Goal: Task Accomplishment & Management: Manage account settings

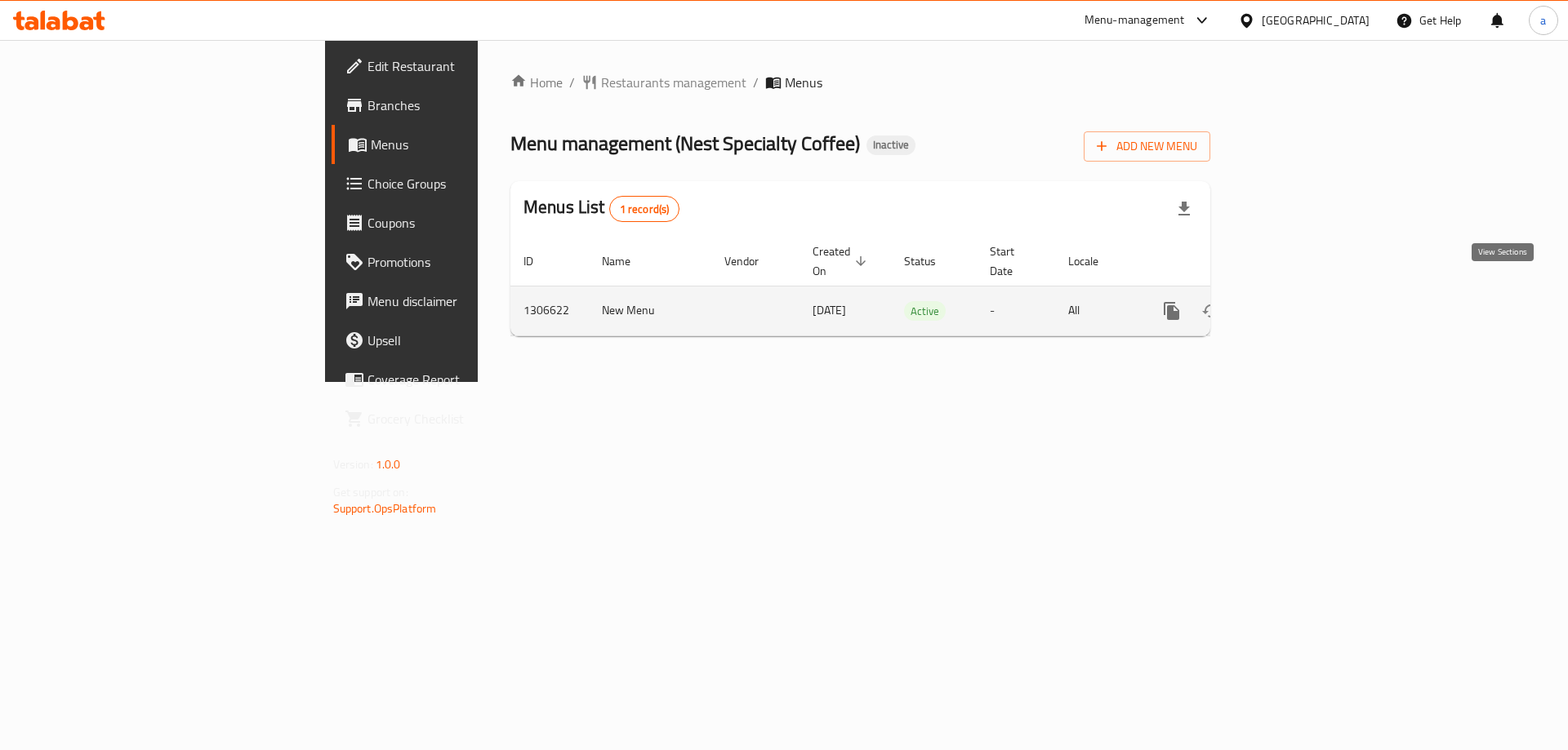
click at [1299, 301] on icon "enhanced table" at bounding box center [1289, 311] width 20 height 20
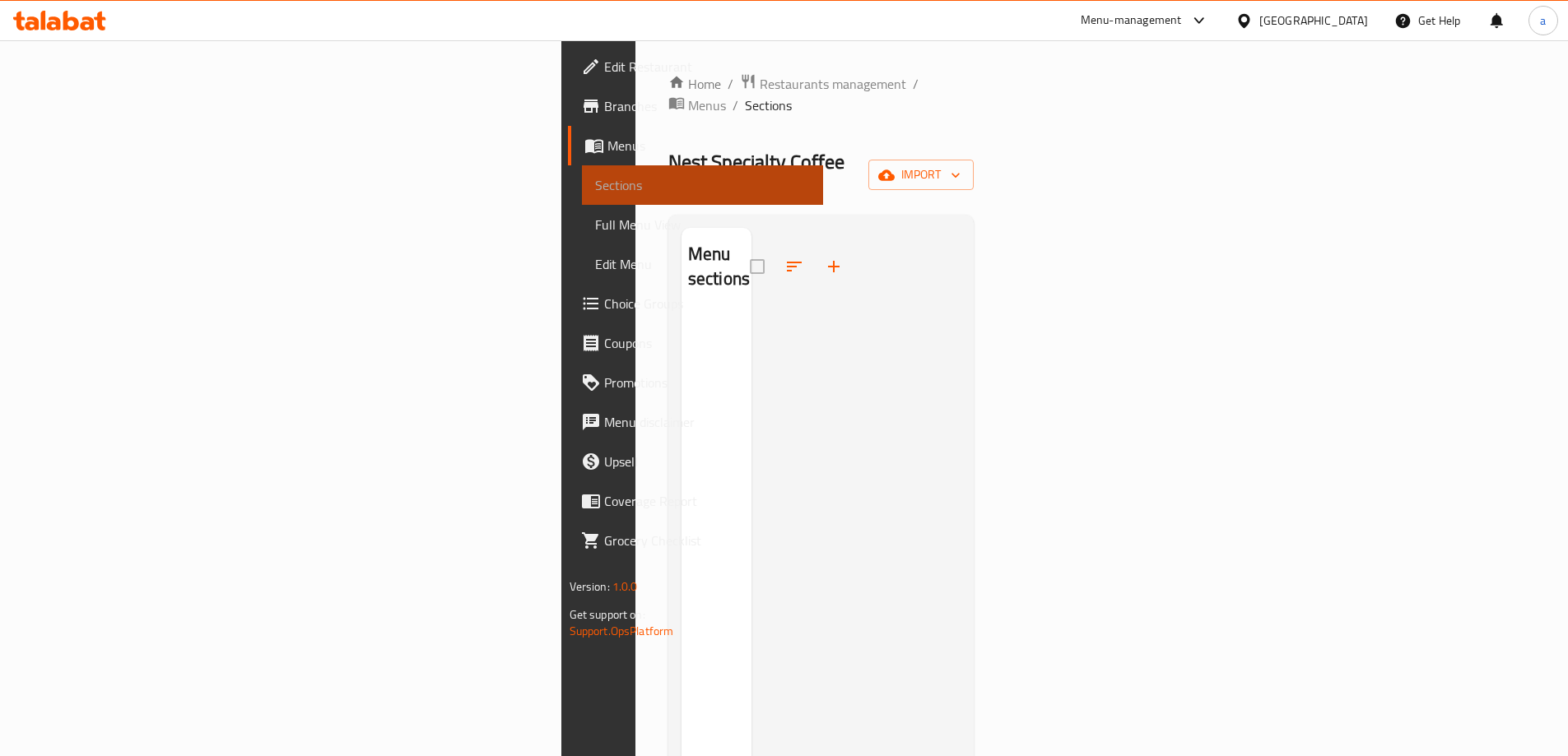
click at [596, 187] on span "Sections" at bounding box center [703, 185] width 215 height 20
click at [596, 222] on span "Full Menu View" at bounding box center [703, 225] width 215 height 20
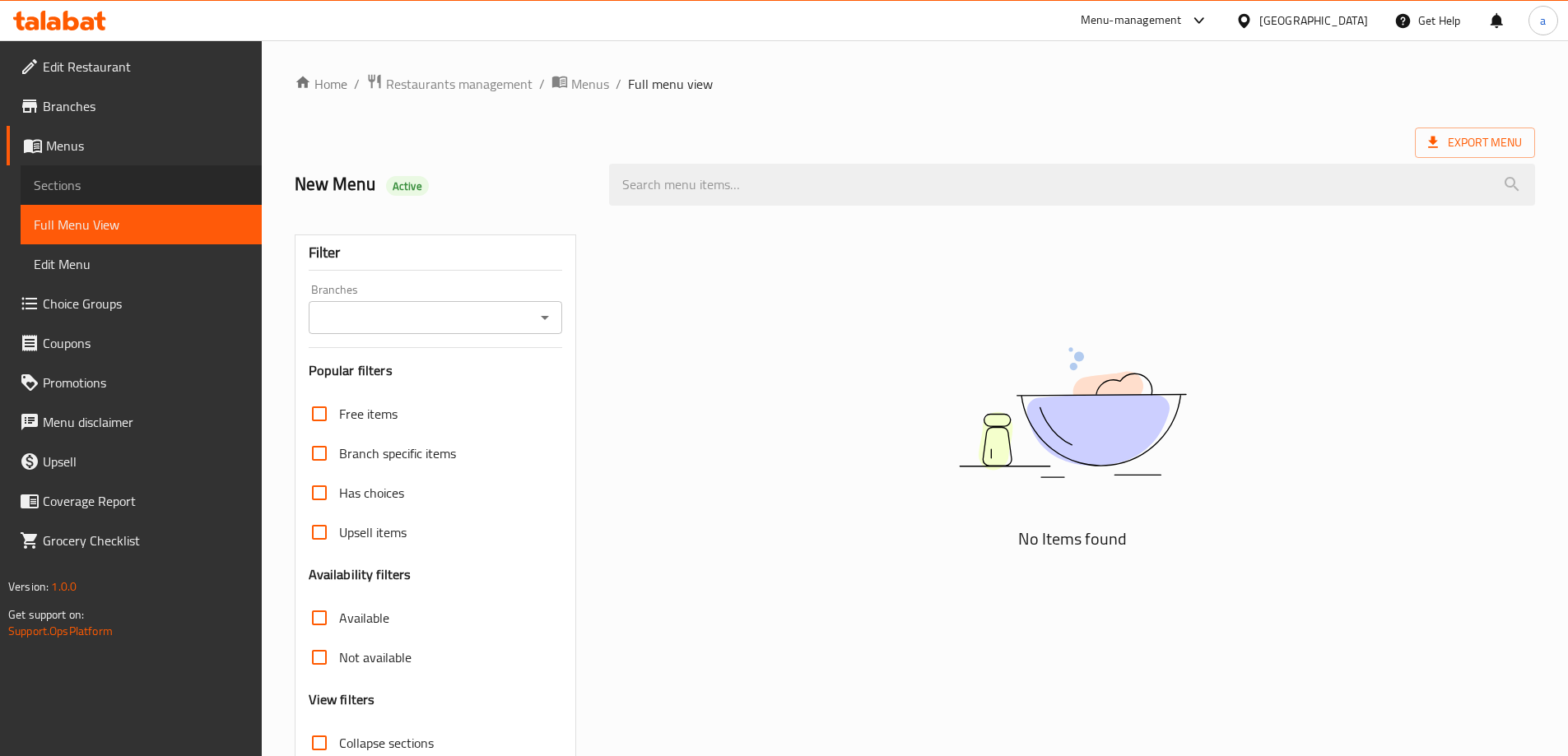
click at [166, 194] on span "Sections" at bounding box center [141, 185] width 215 height 20
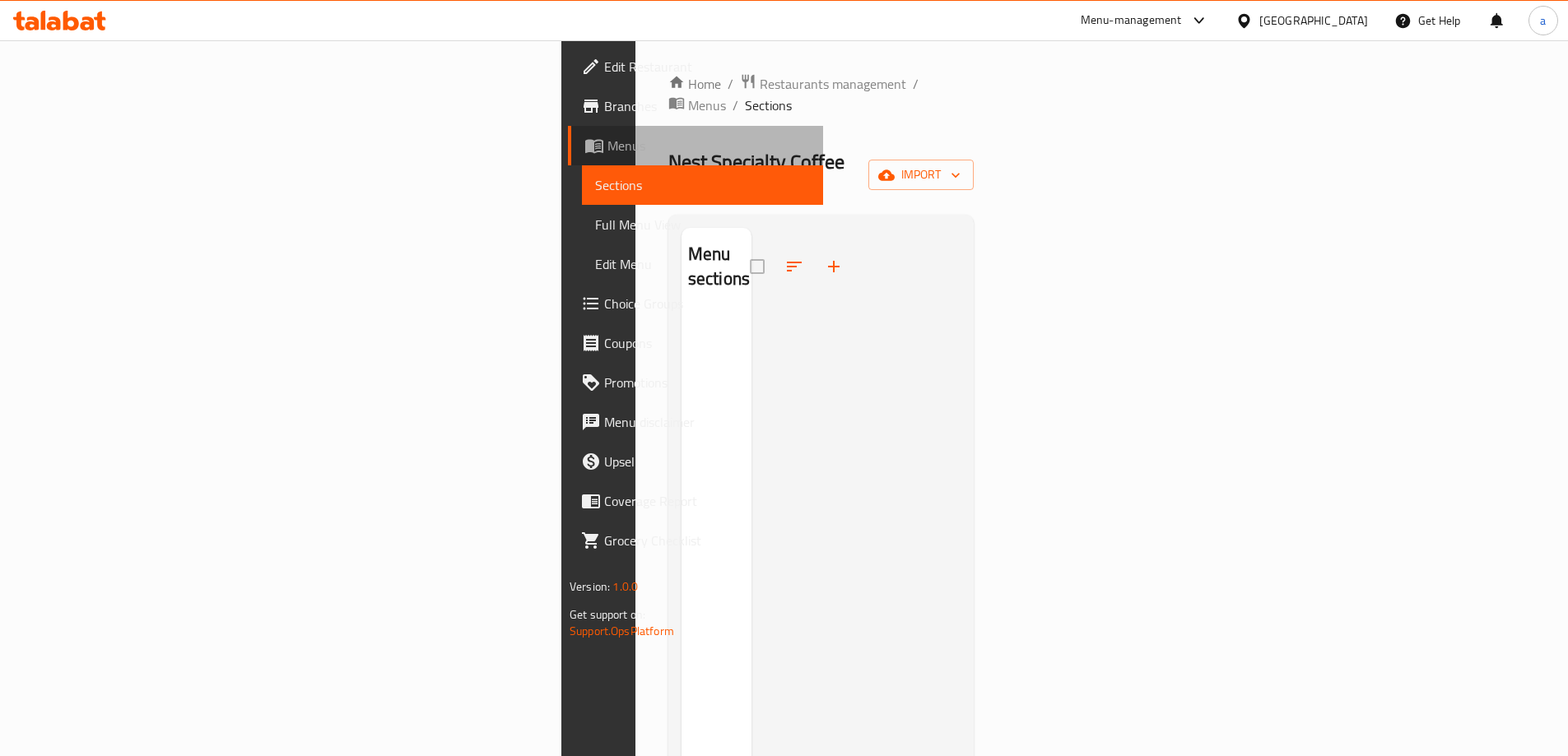
click at [607, 152] on span "Menus" at bounding box center [709, 145] width 202 height 20
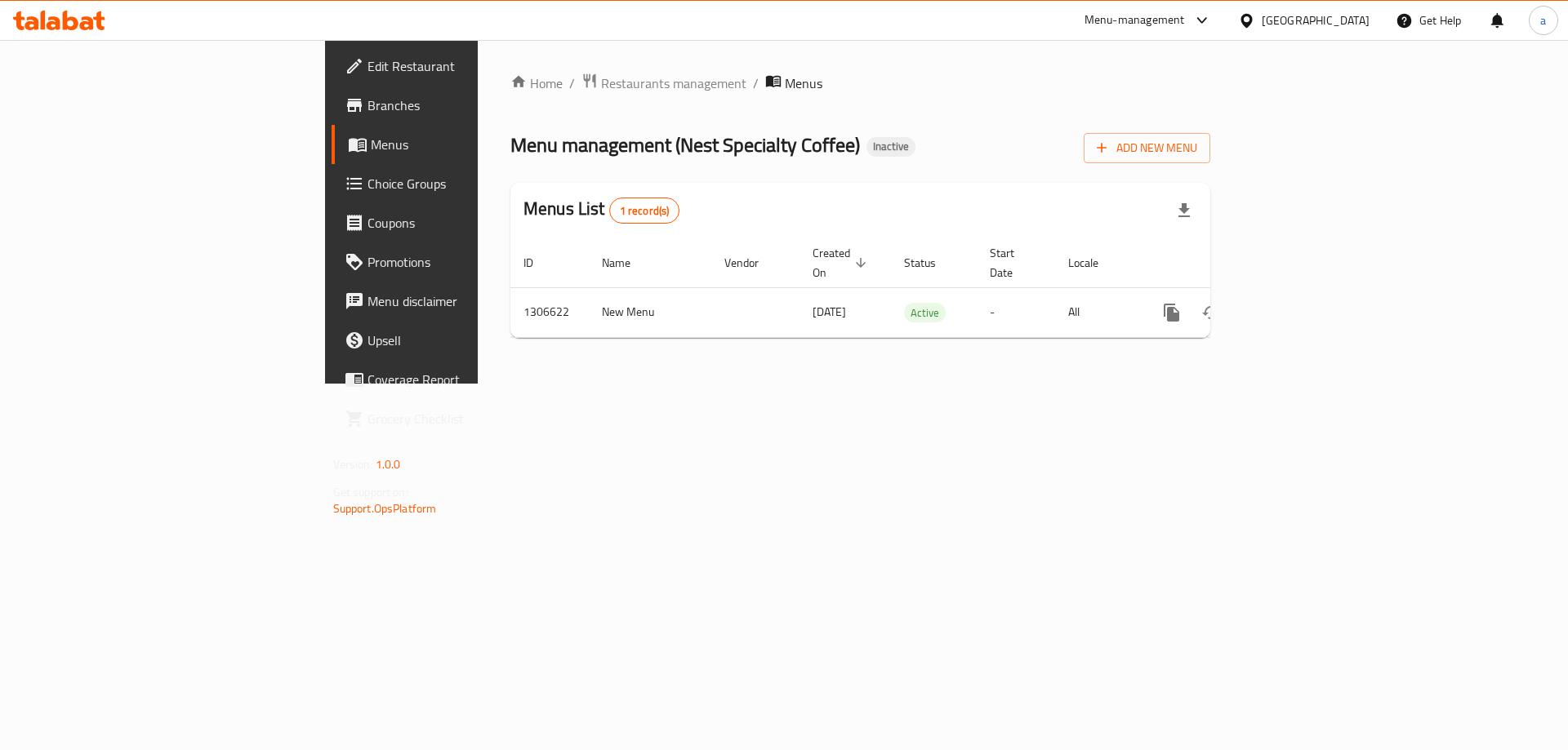
click at [1210, 163] on div "Home / Restaurants management / Menus Menu management ( Nest Specialty Coffee )…" at bounding box center [860, 211] width 700 height 279
click at [1210, 126] on div "Add New Menu" at bounding box center [1147, 144] width 126 height 37
click at [1197, 150] on span "Add New Menu" at bounding box center [1147, 148] width 100 height 21
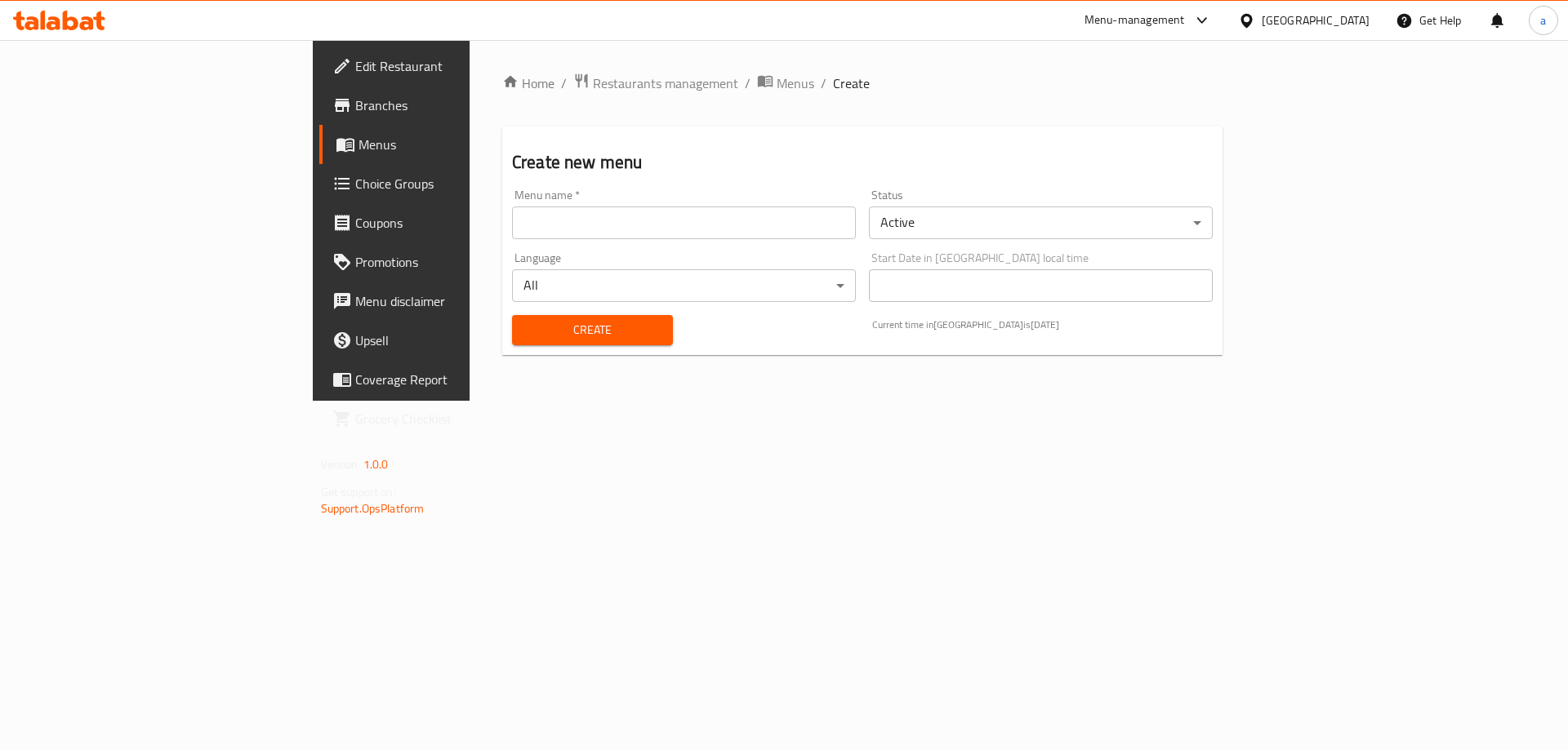
click at [780, 222] on input "text" at bounding box center [683, 222] width 343 height 32
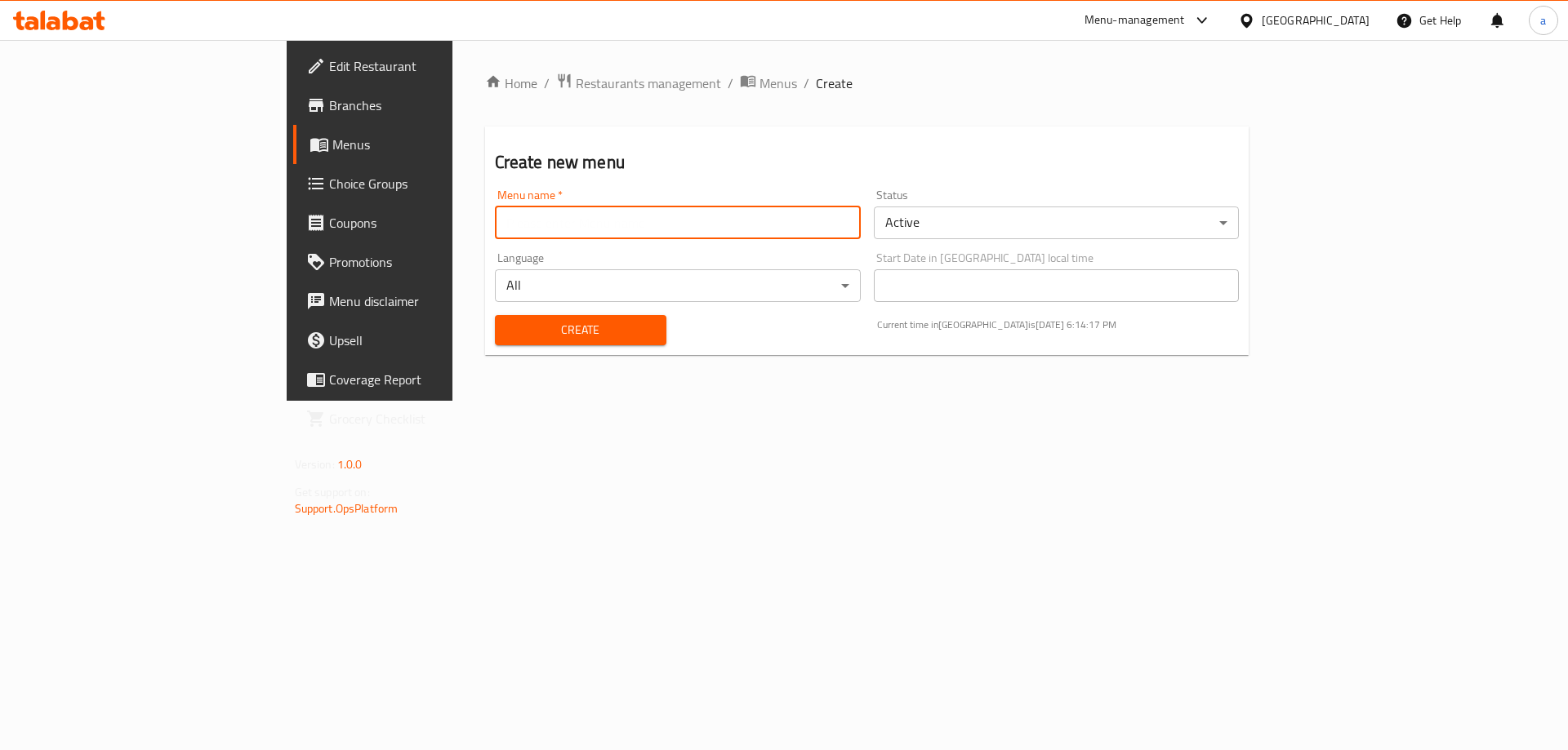
type input "taha"
click at [508, 333] on span "Create" at bounding box center [581, 330] width 145 height 21
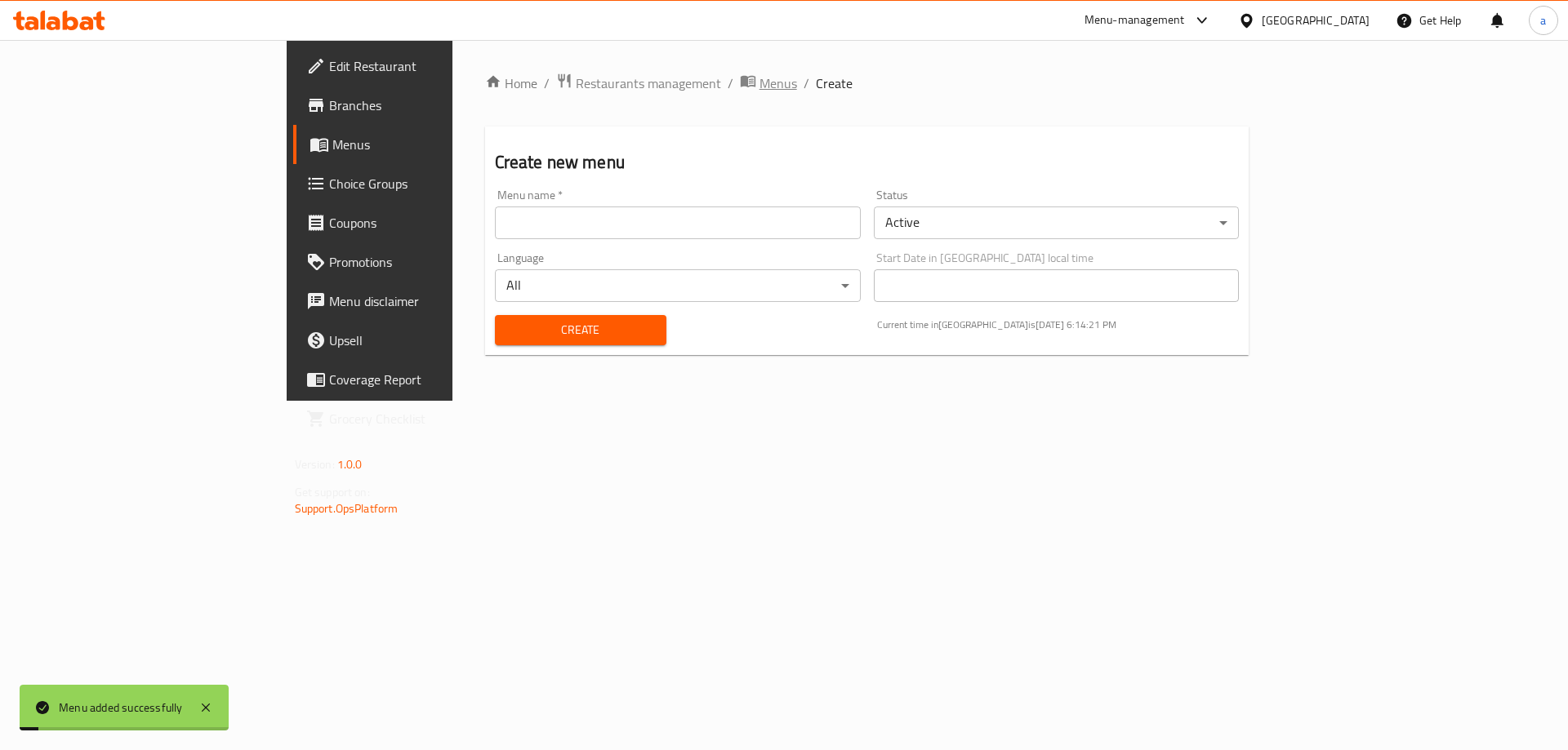
click at [740, 91] on span "breadcrumb" at bounding box center [749, 83] width 20 height 22
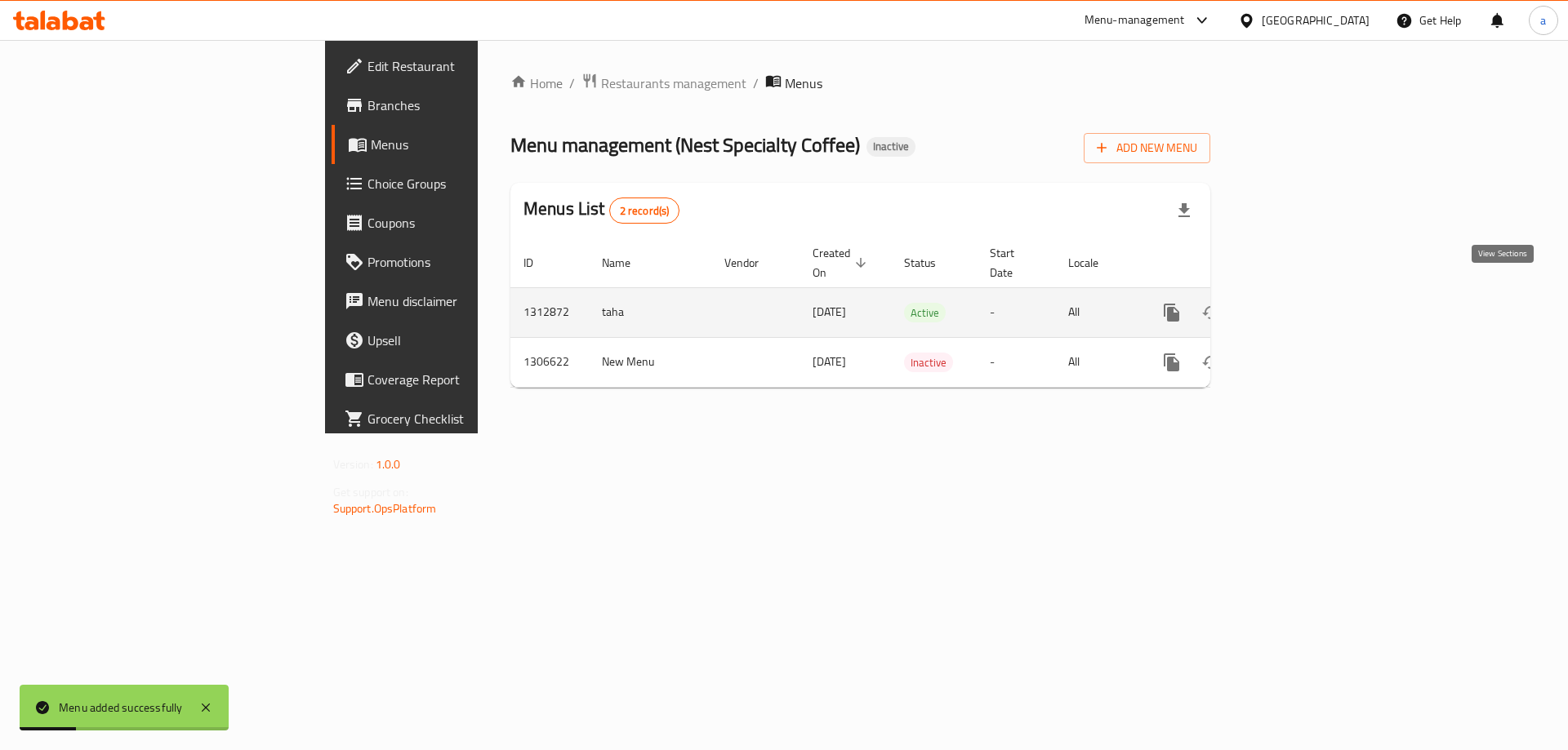
click at [1299, 303] on icon "enhanced table" at bounding box center [1289, 313] width 20 height 20
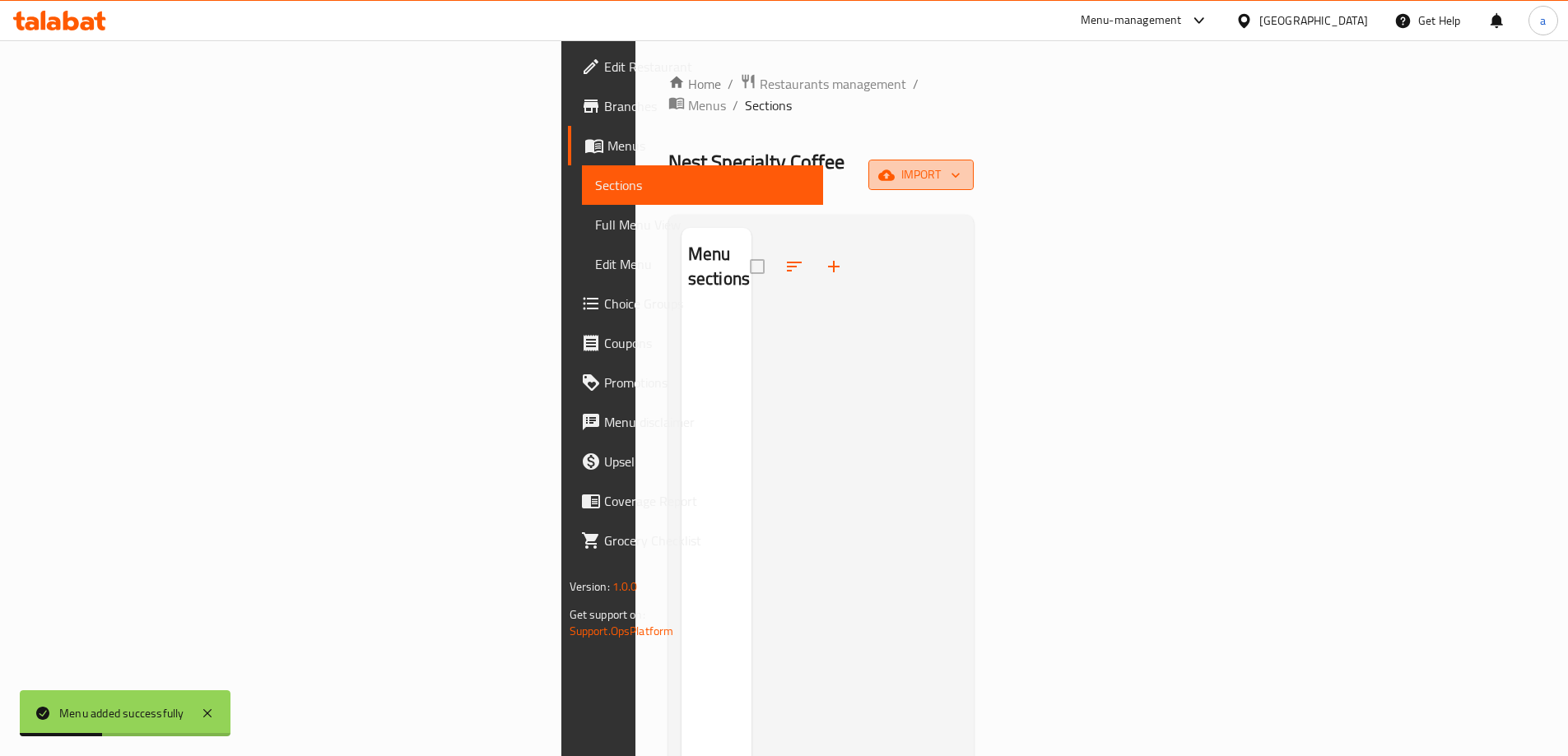
click at [974, 160] on button "import" at bounding box center [921, 175] width 106 height 31
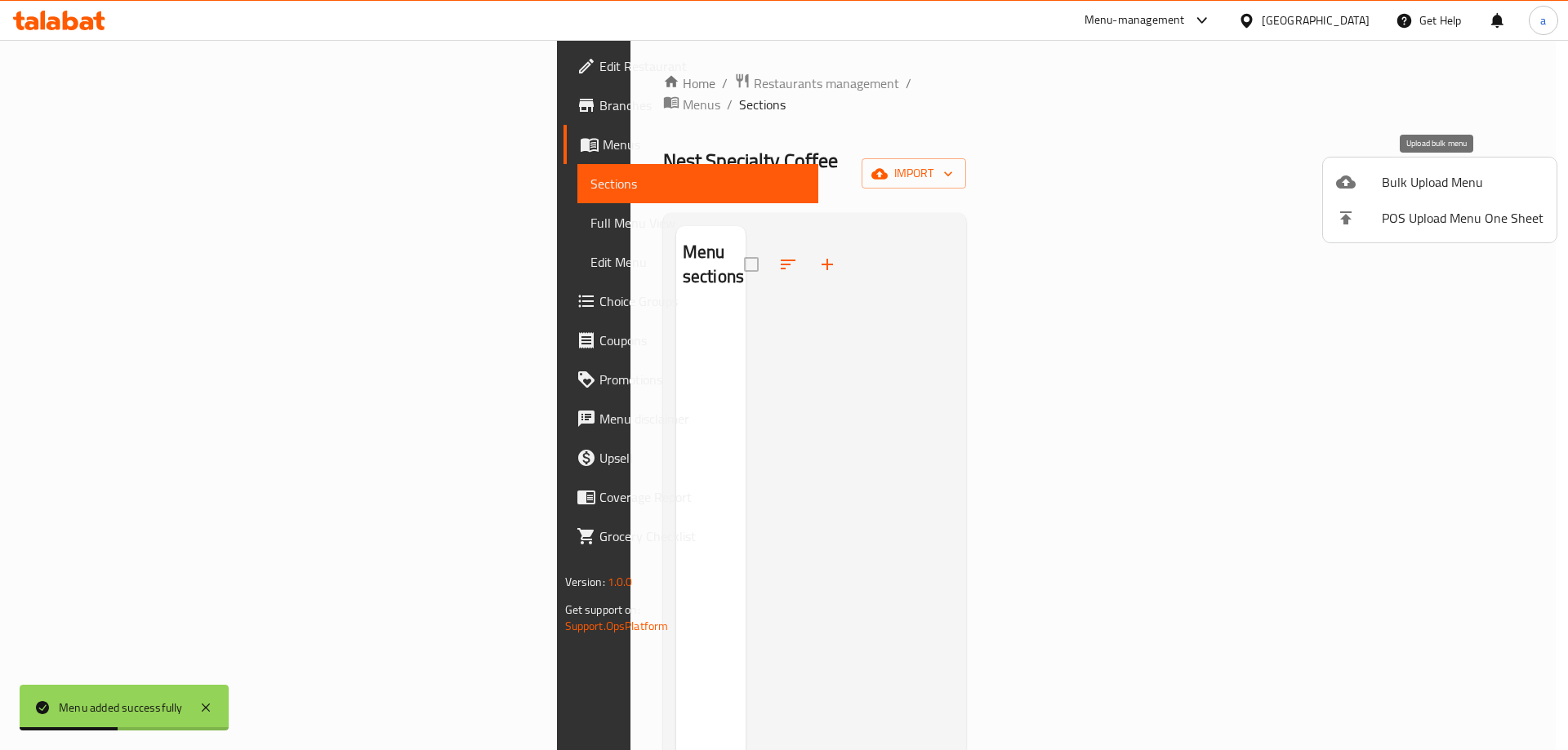
click at [1387, 185] on span "Bulk Upload Menu" at bounding box center [1462, 182] width 161 height 20
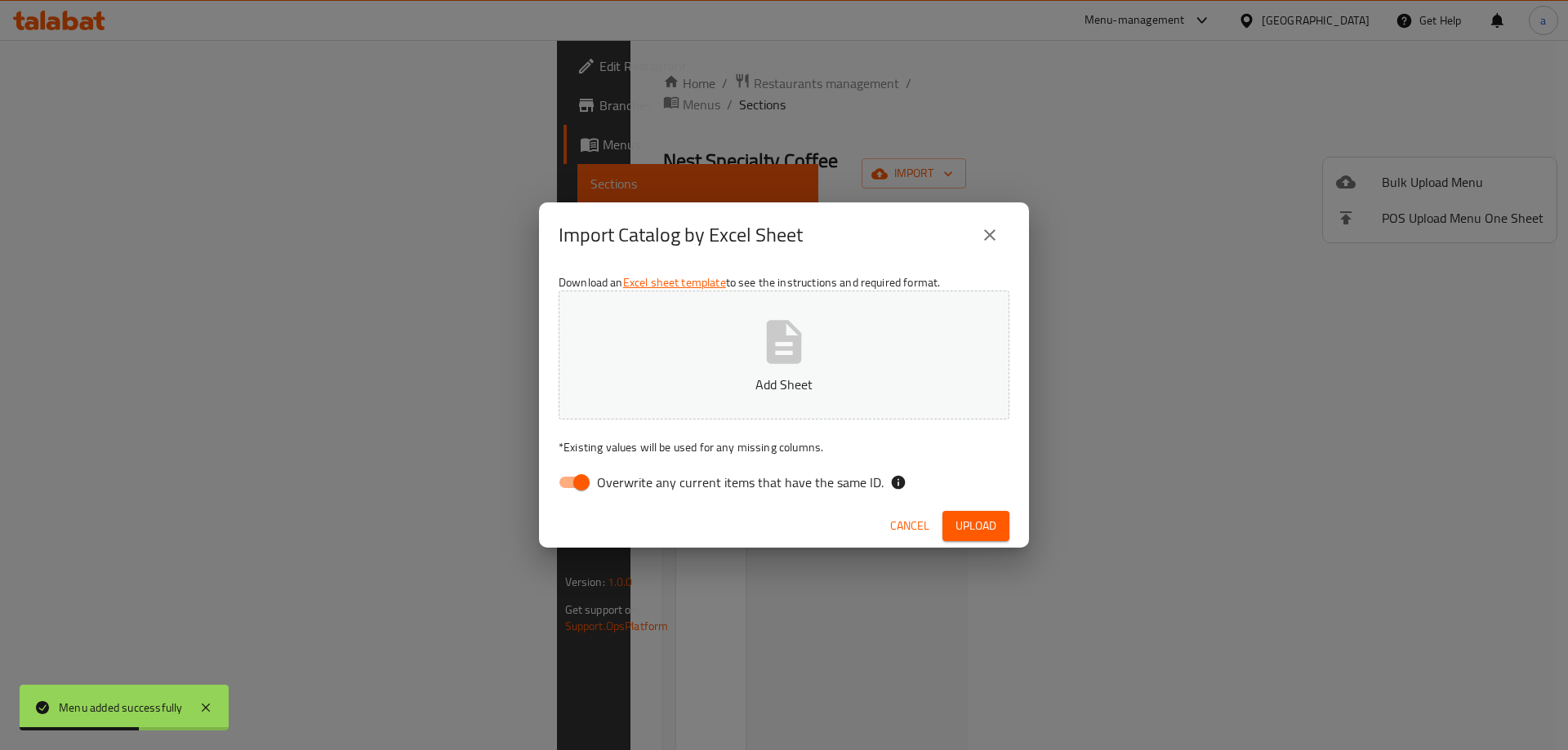
click at [885, 344] on button "Add Sheet" at bounding box center [784, 355] width 451 height 129
drag, startPoint x: 578, startPoint y: 478, endPoint x: 664, endPoint y: 473, distance: 86.1
click at [578, 479] on input "Overwrite any current items that have the same ID." at bounding box center [582, 482] width 93 height 31
checkbox input "false"
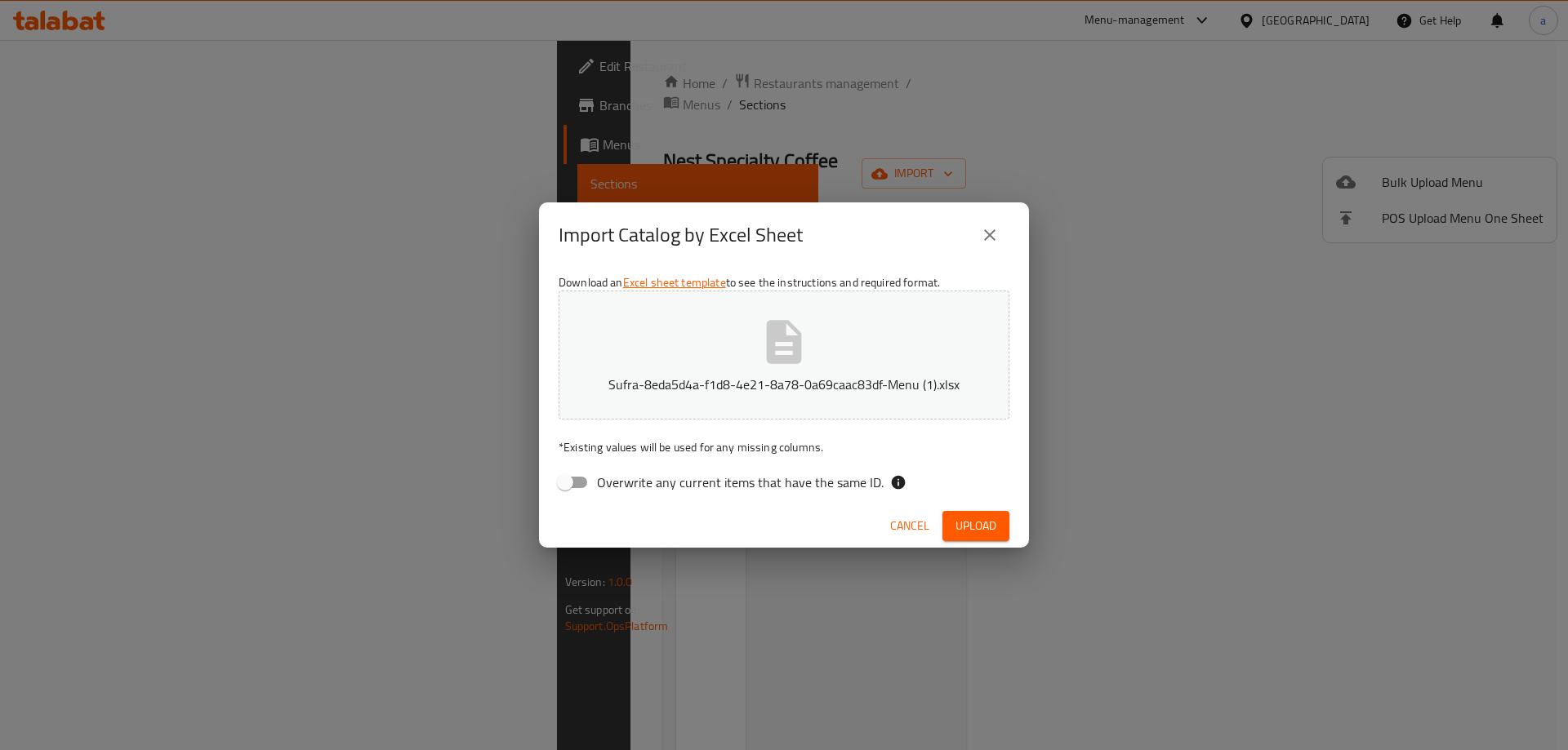
click at [957, 519] on span "Upload" at bounding box center [976, 526] width 41 height 21
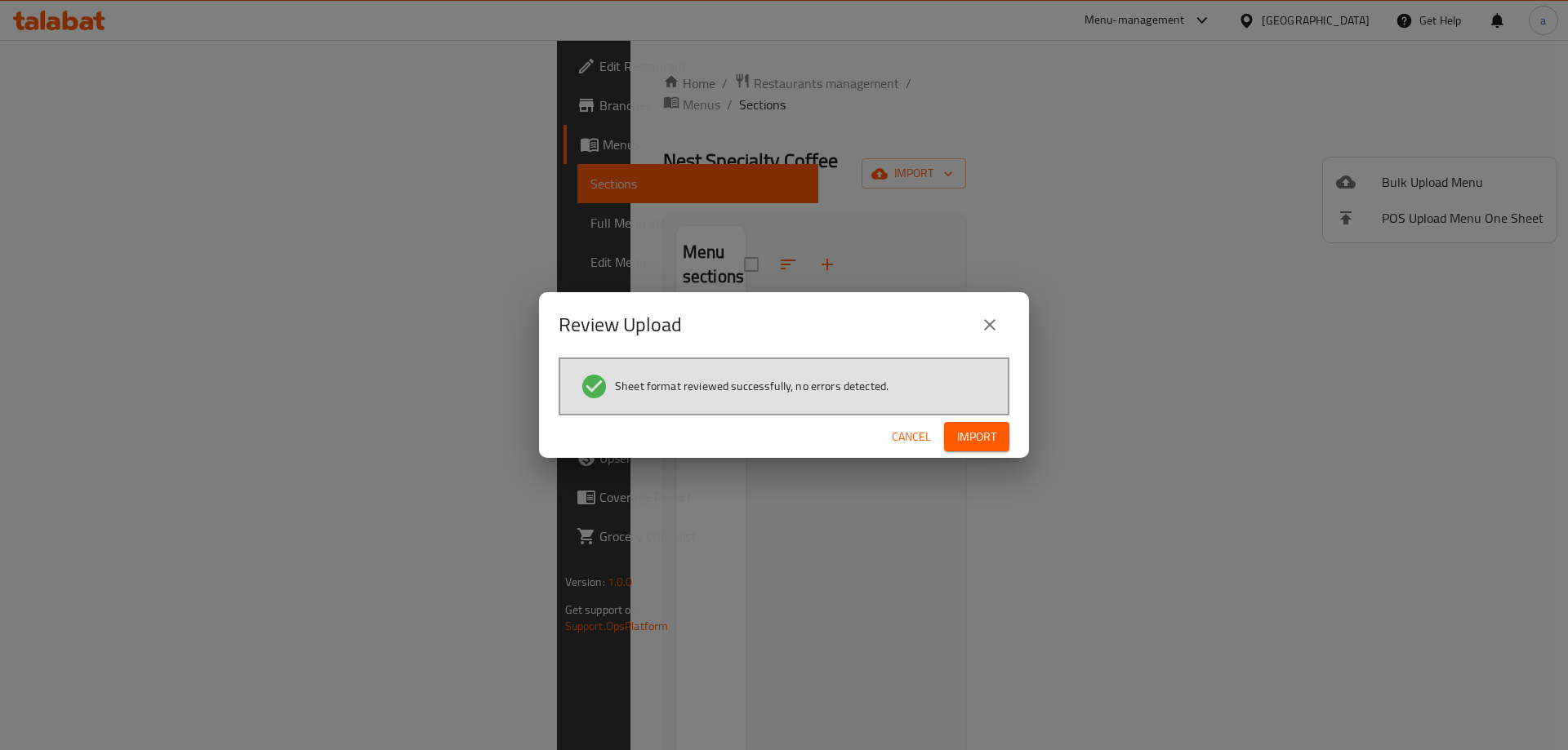
click at [1013, 439] on div "Cancel Import" at bounding box center [784, 437] width 490 height 43
click at [1001, 441] on button "Import" at bounding box center [976, 437] width 65 height 30
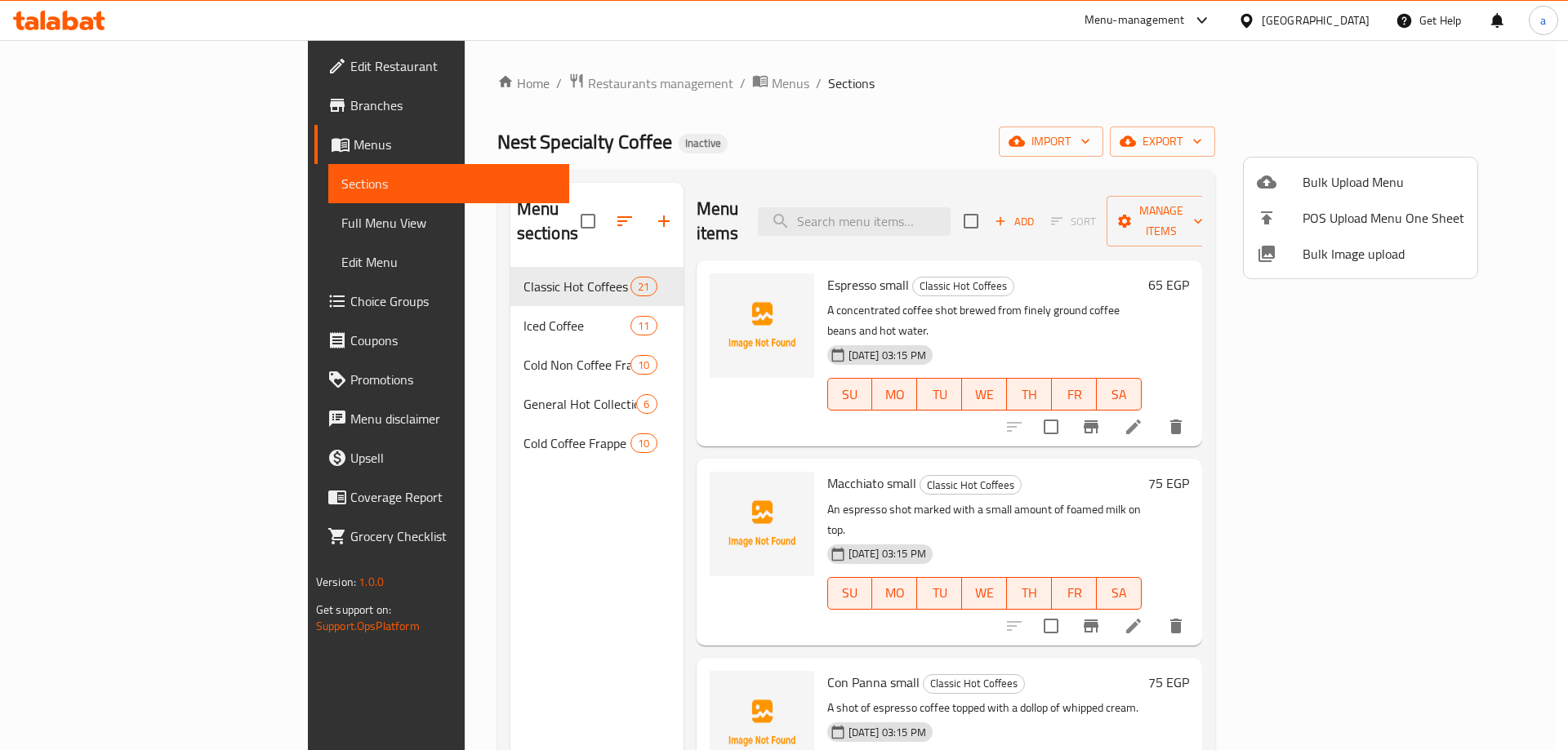
click at [87, 225] on div at bounding box center [784, 375] width 1568 height 750
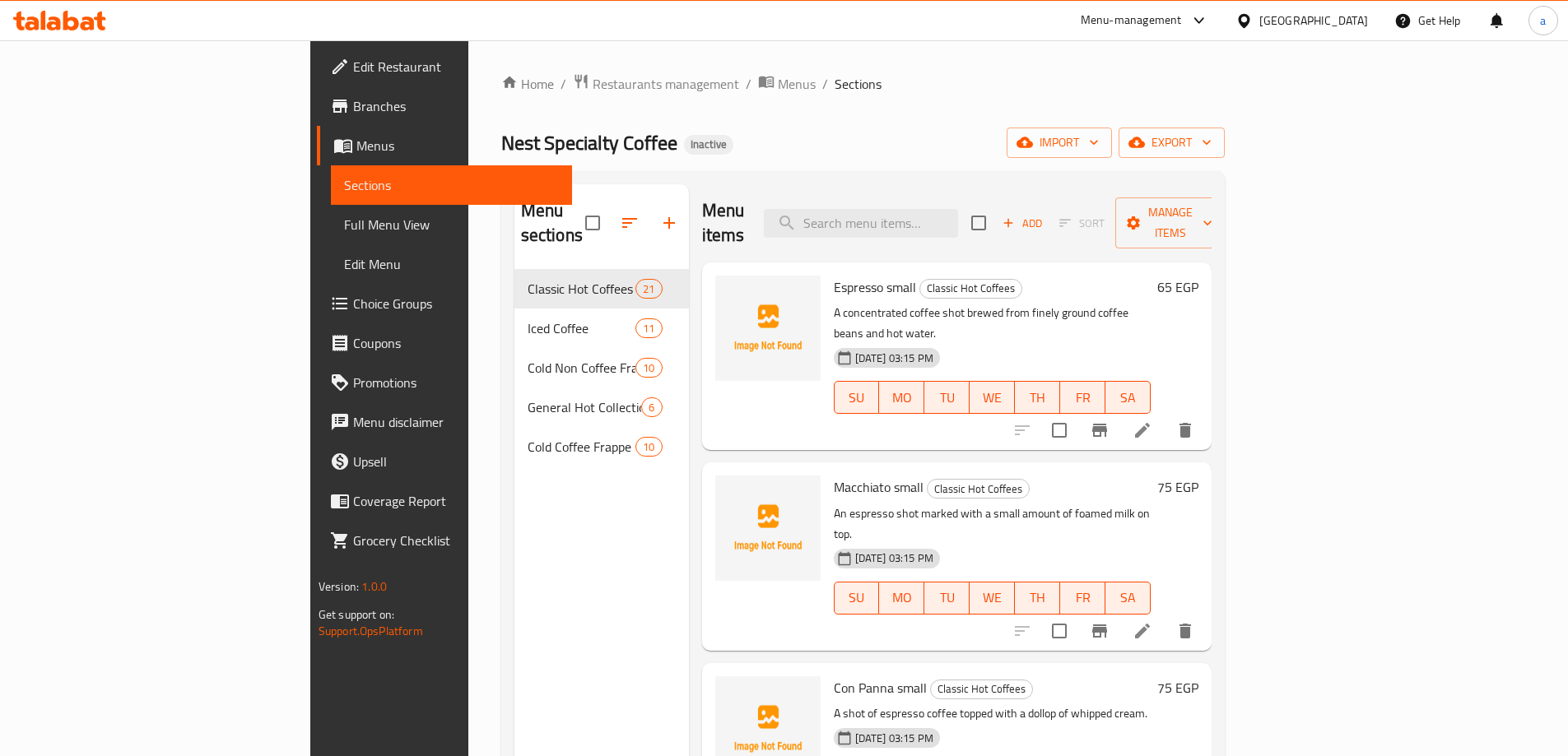
click at [344, 227] on span "Full Menu View" at bounding box center [452, 225] width 215 height 20
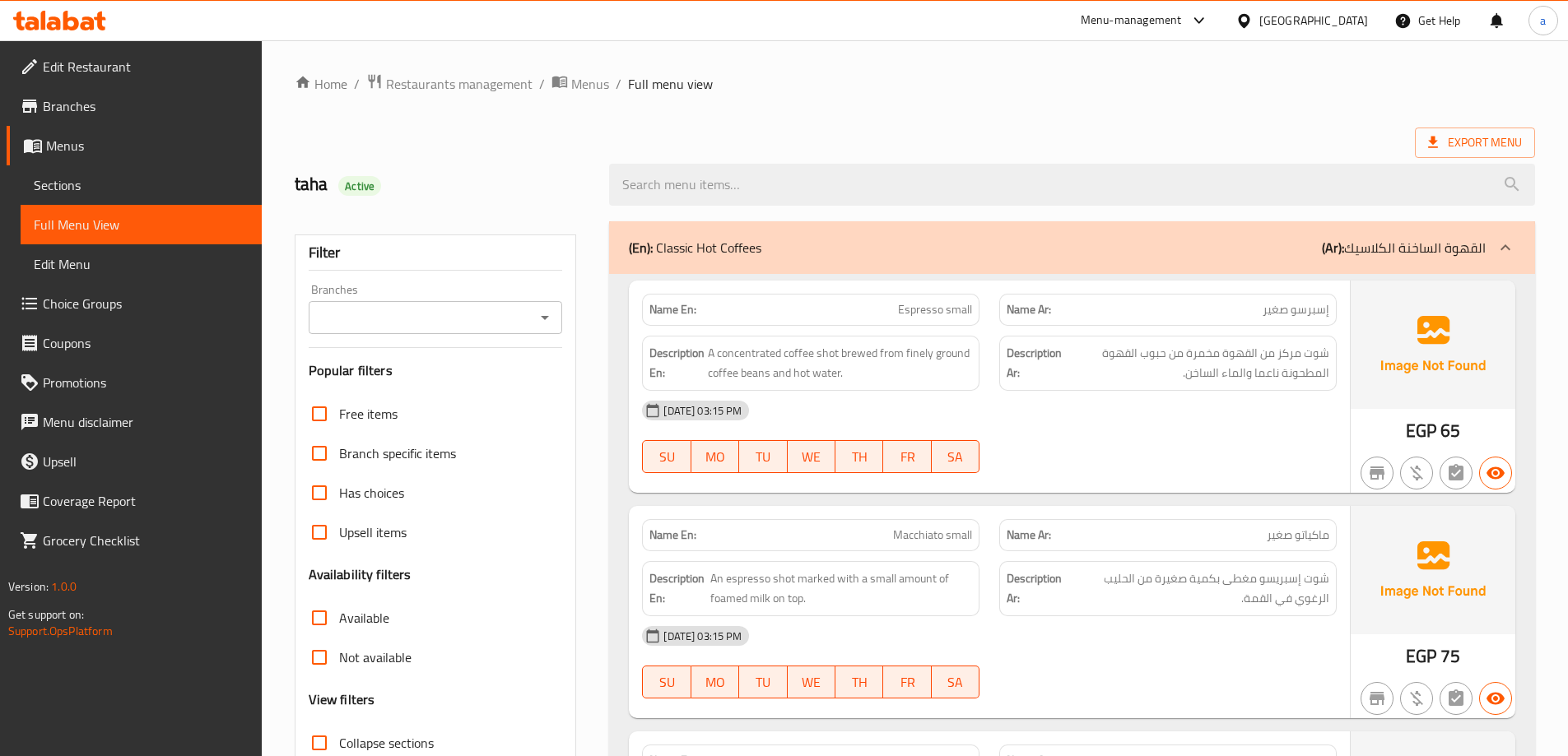
click at [88, 227] on span "Full Menu View" at bounding box center [141, 225] width 215 height 20
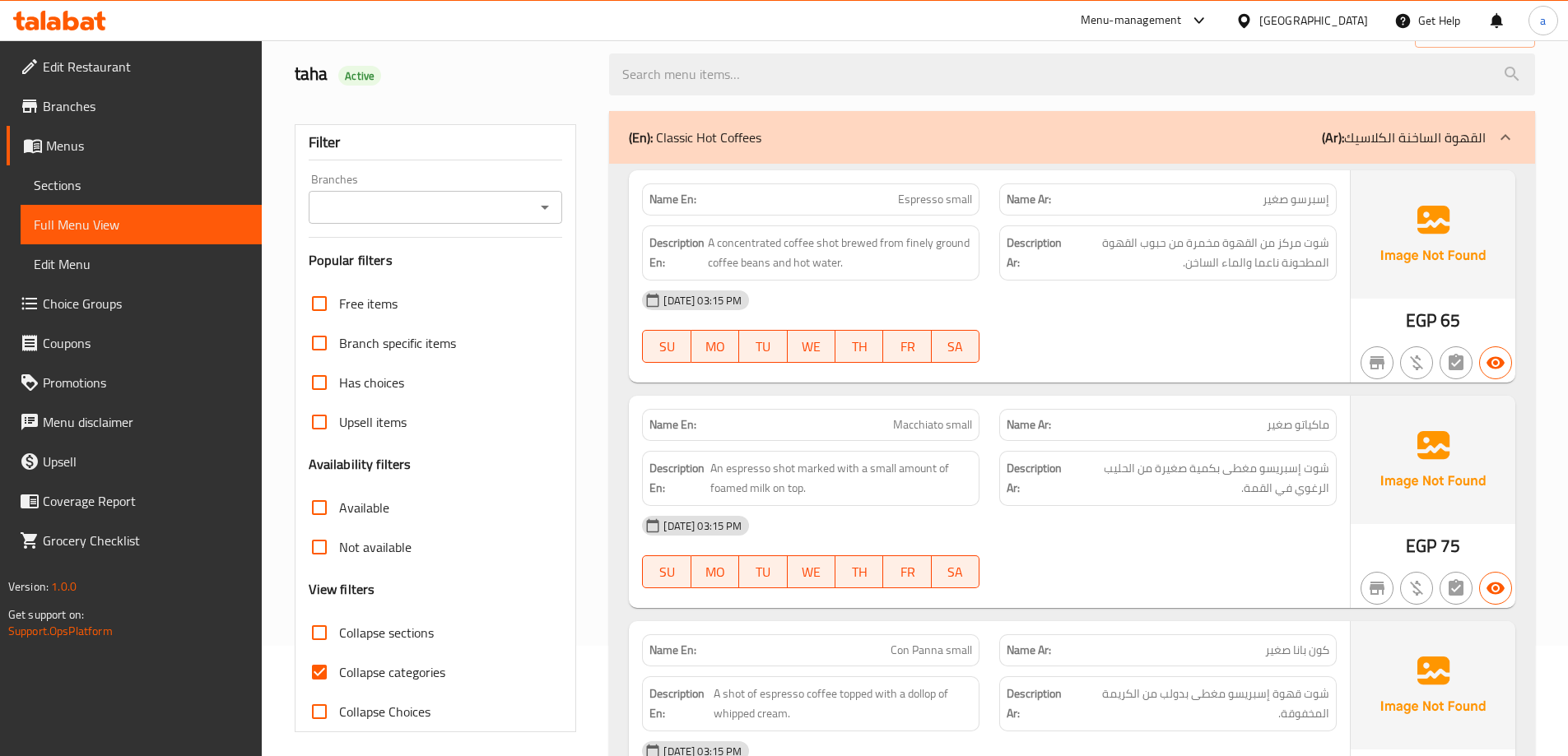
scroll to position [247, 0]
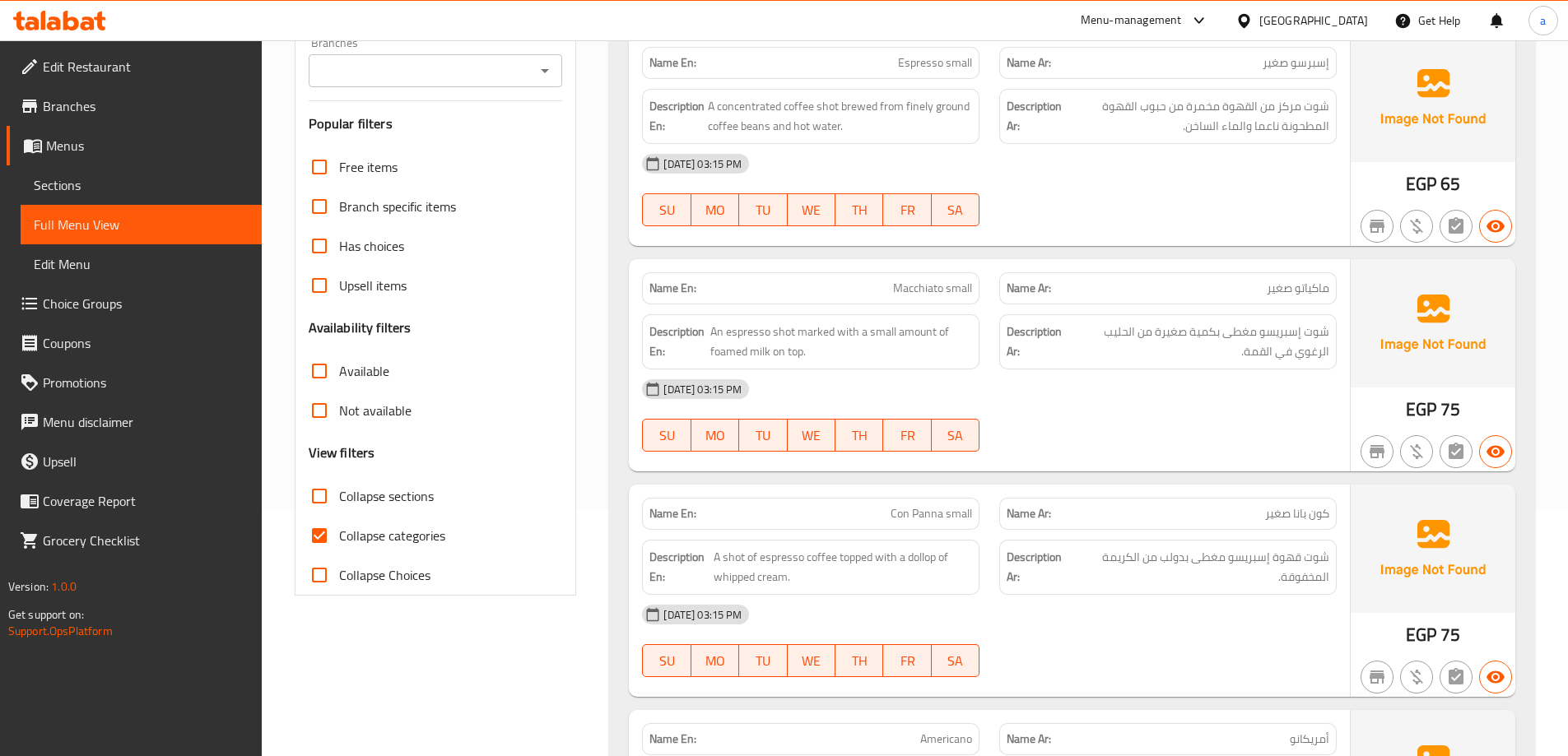
click at [384, 527] on span "Collapse categories" at bounding box center [391, 536] width 106 height 20
click at [339, 527] on input "Collapse categories" at bounding box center [320, 536] width 40 height 40
checkbox input "false"
click at [411, 502] on span "Collapse sections" at bounding box center [386, 496] width 95 height 20
click at [339, 502] on input "Collapse sections" at bounding box center [320, 496] width 40 height 40
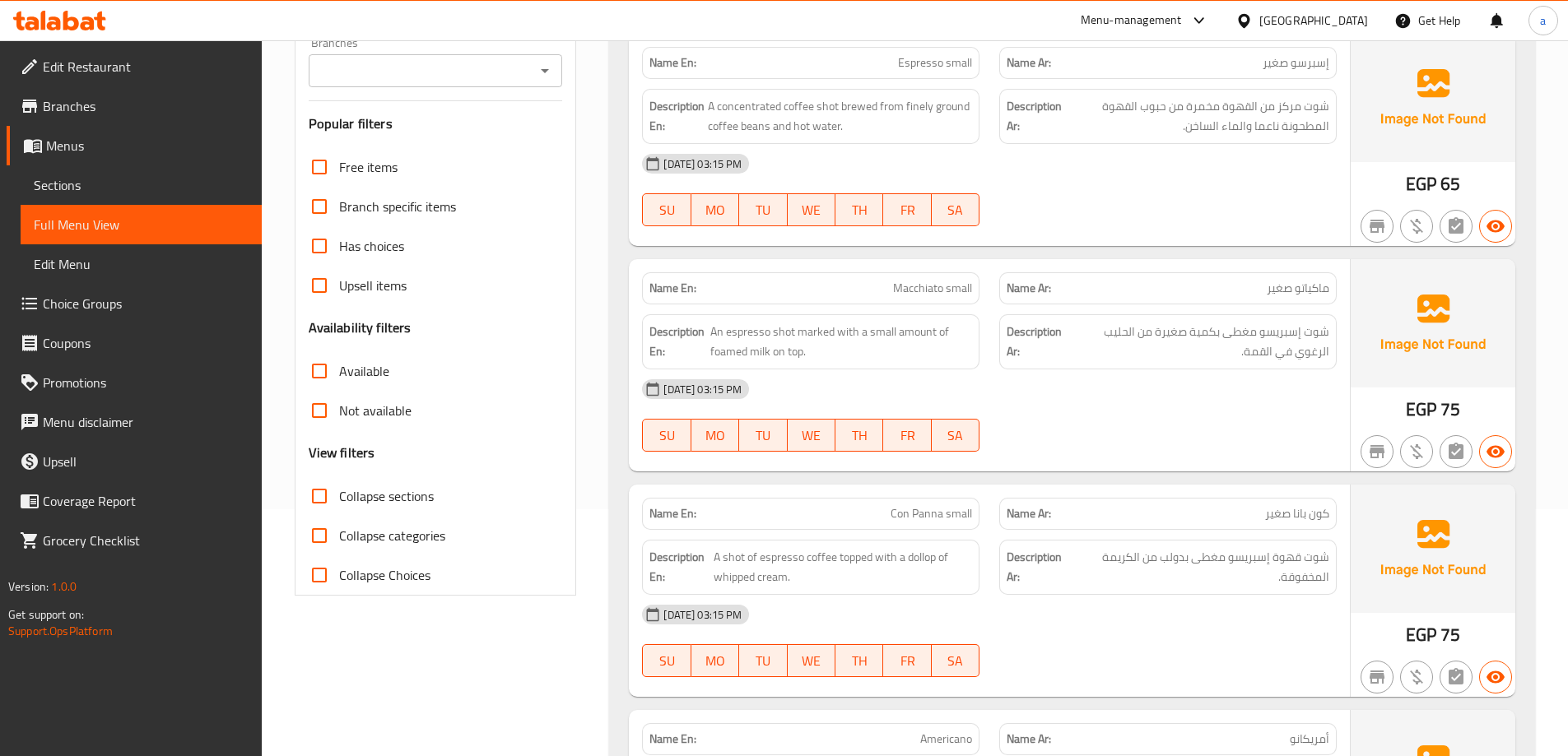
checkbox input "true"
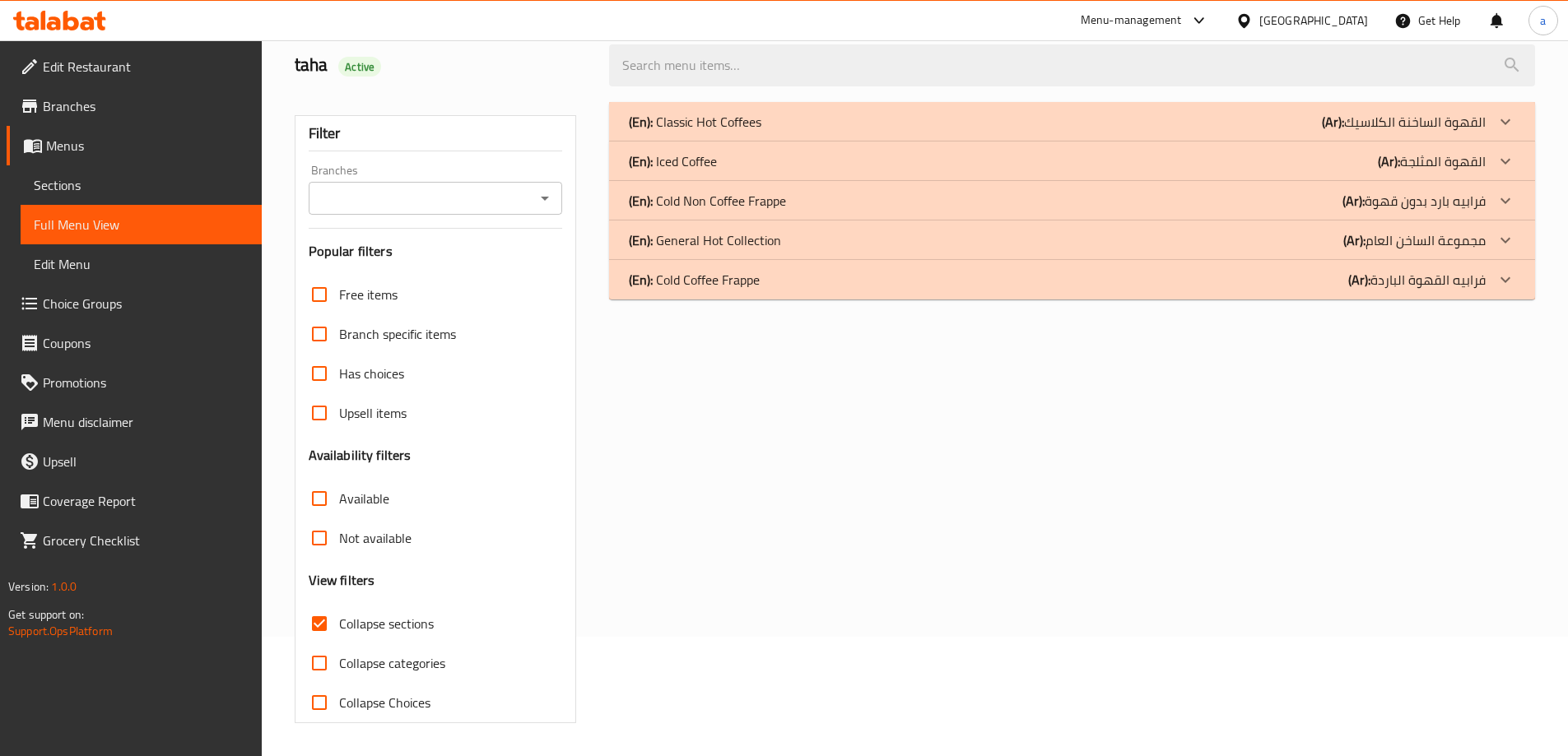
scroll to position [119, 0]
click at [1033, 125] on div "(En): Classic Hot Coffees (Ar): القهوة الساخنة الكلاسيك" at bounding box center [1057, 122] width 857 height 20
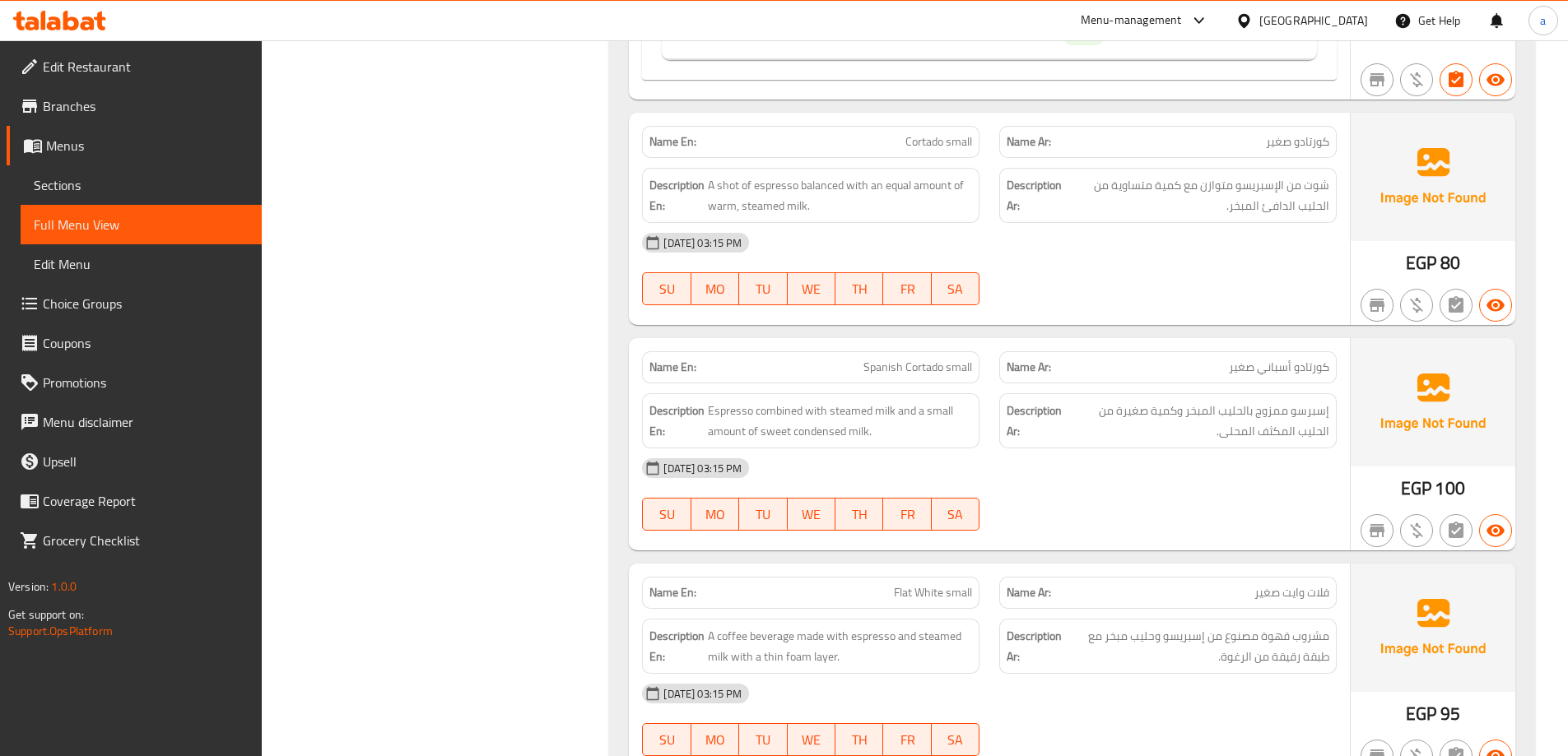
scroll to position [1435, 0]
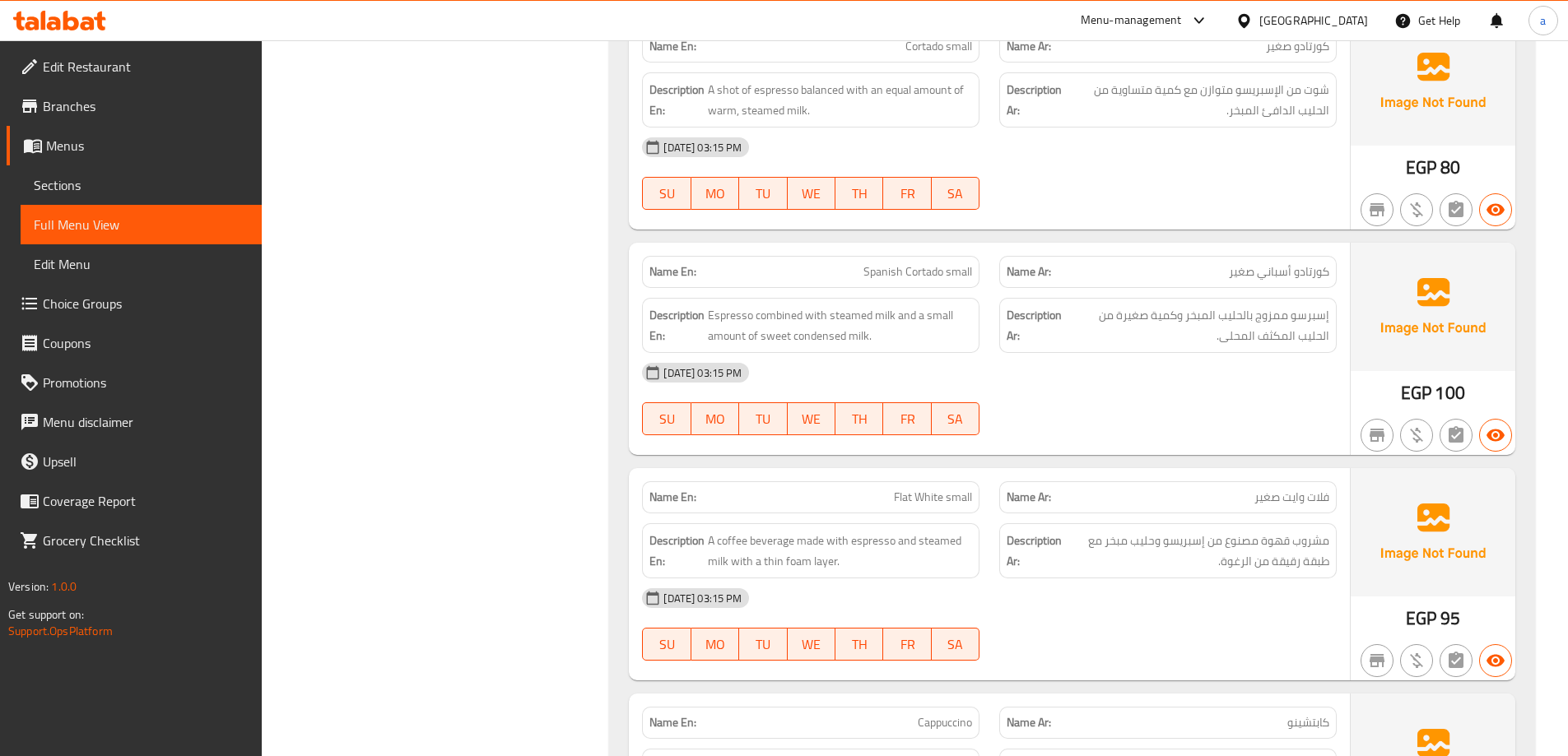
click at [101, 189] on span "Sections" at bounding box center [141, 185] width 215 height 20
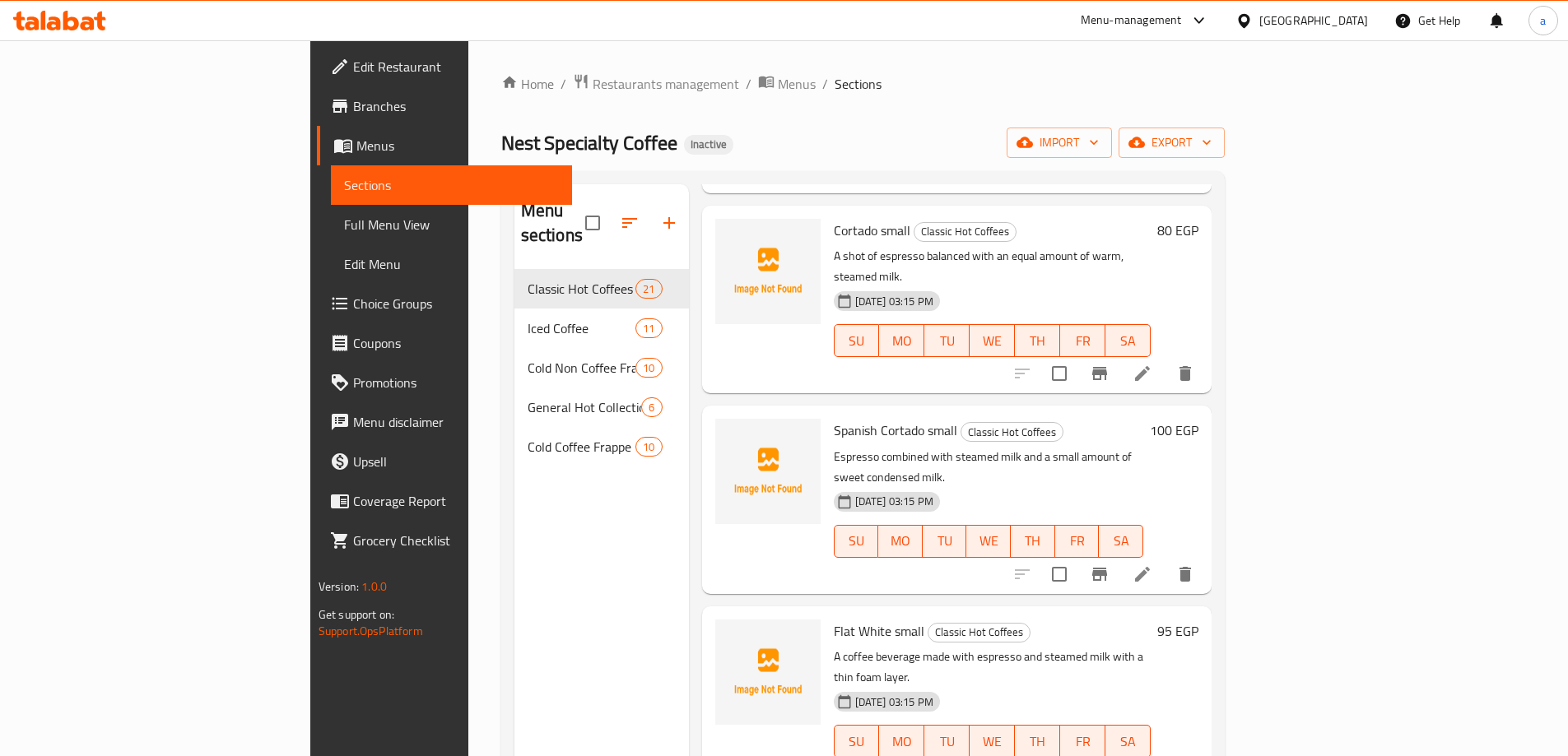
scroll to position [823, 0]
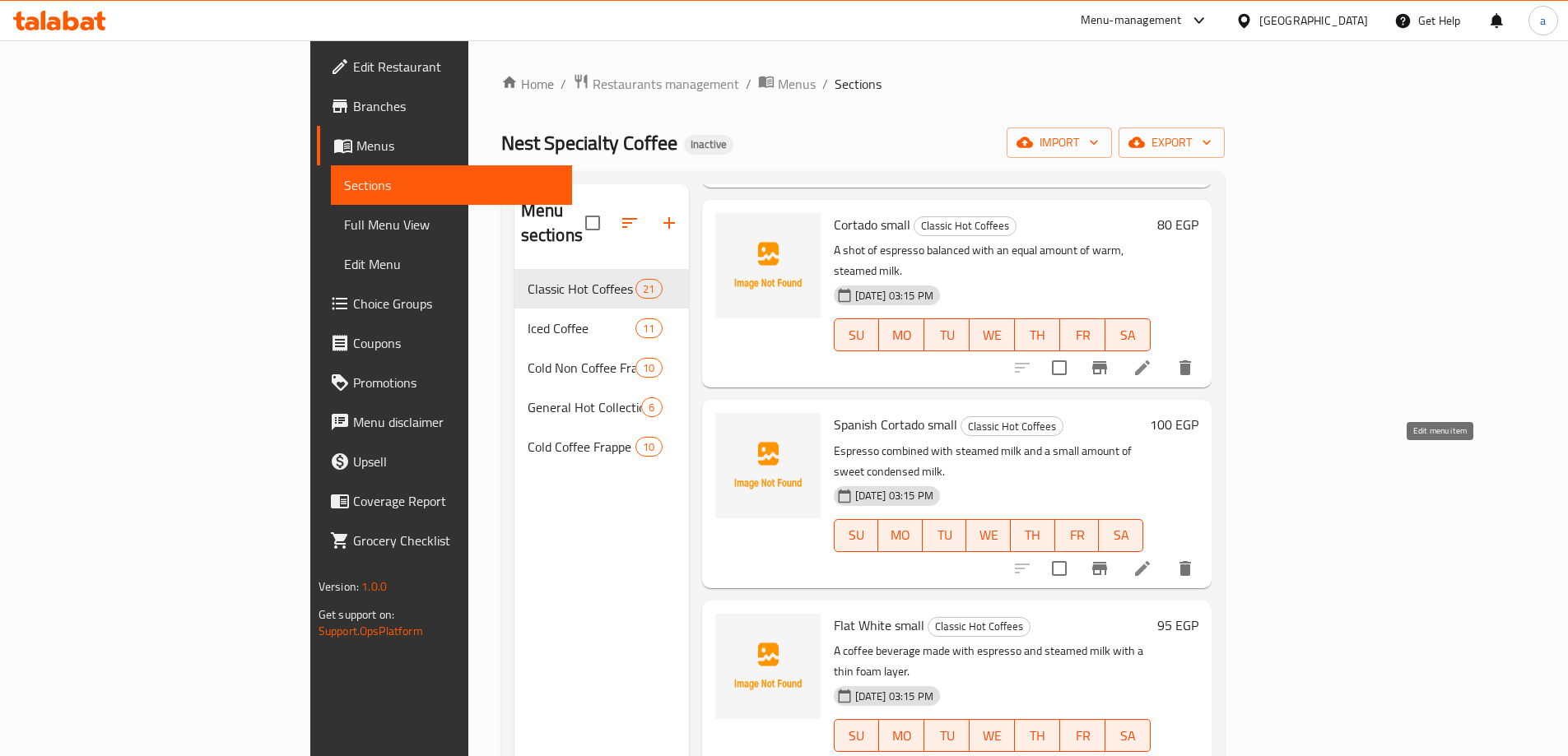
click at [1150, 561] on icon at bounding box center [1142, 568] width 14 height 14
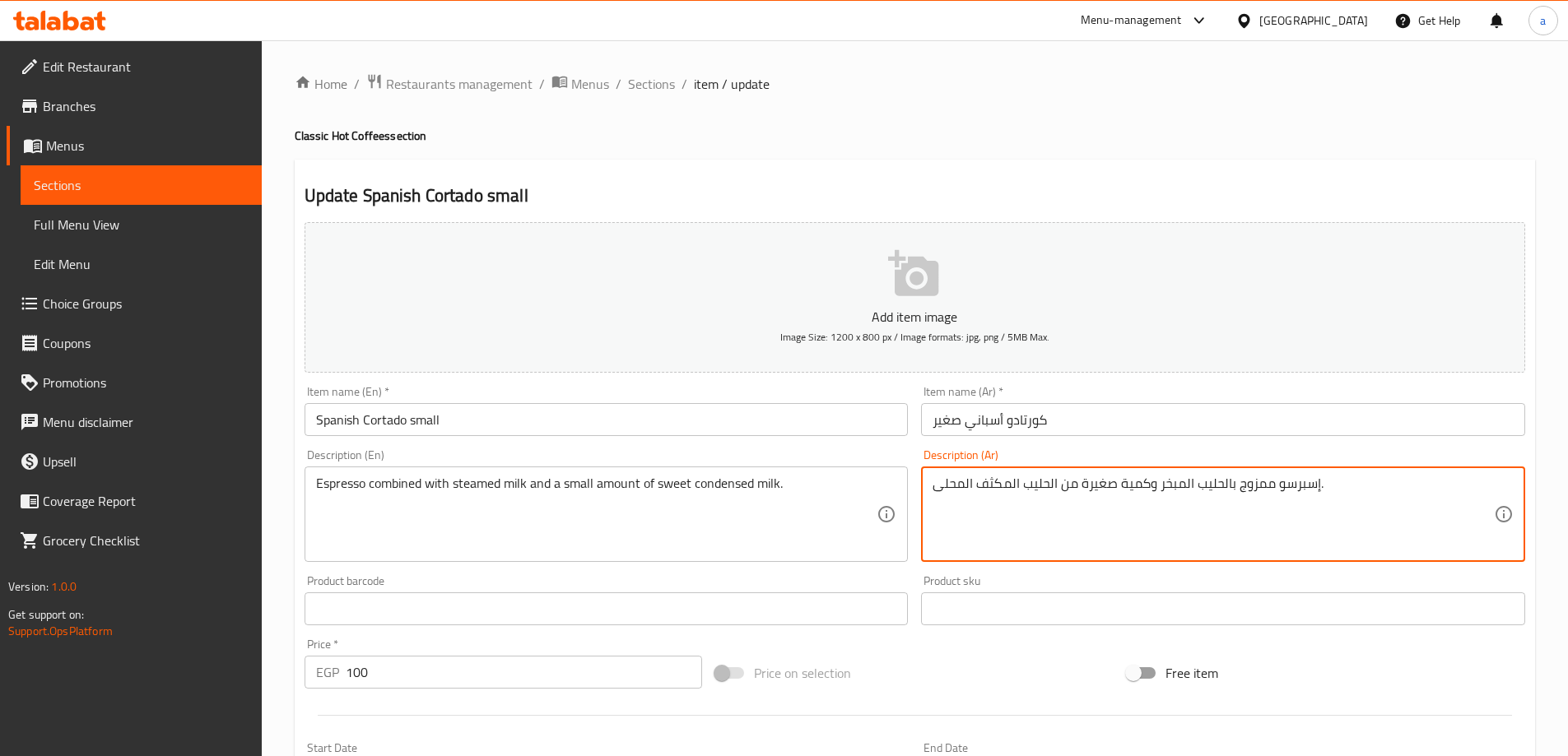
click at [962, 484] on textarea "إسبرسو ممزوج بالحليب المبخر وكمية صغيرة من الحليب المكثف المحلى." at bounding box center [1213, 514] width 561 height 79
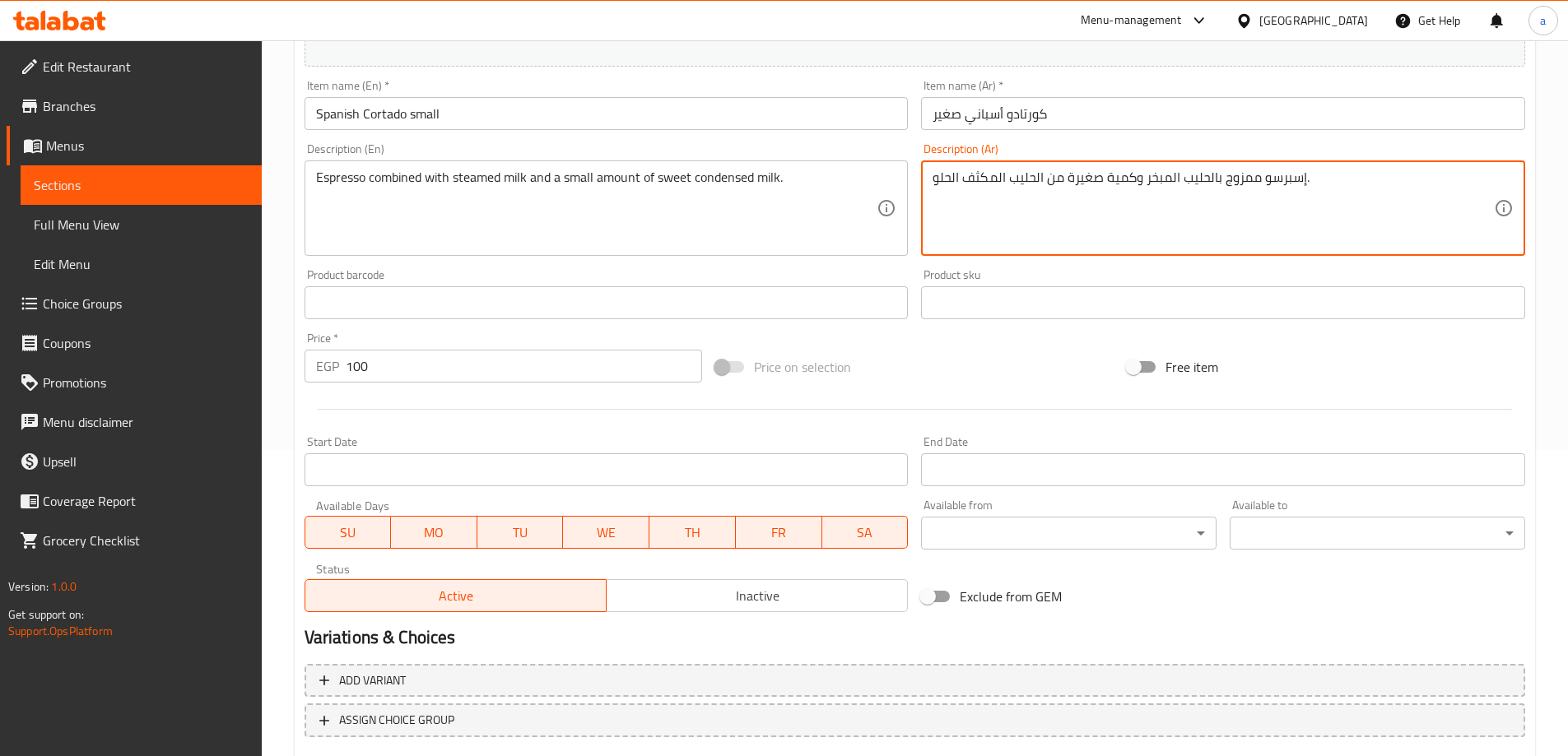
scroll to position [406, 0]
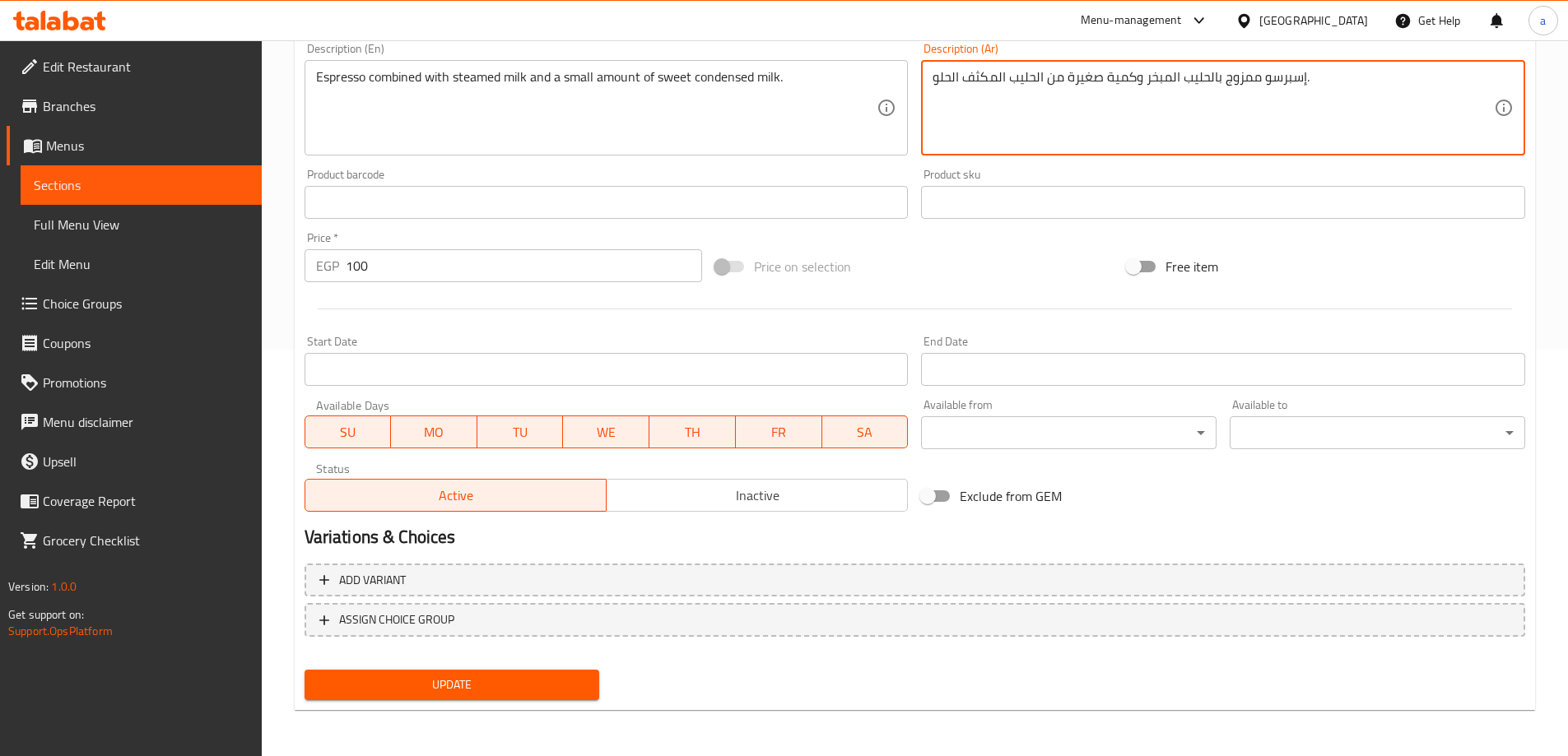
type textarea "إسبرسو ممزوج بالحليب المبخر وكمية صغيرة من الحليب المكثف الحلو."
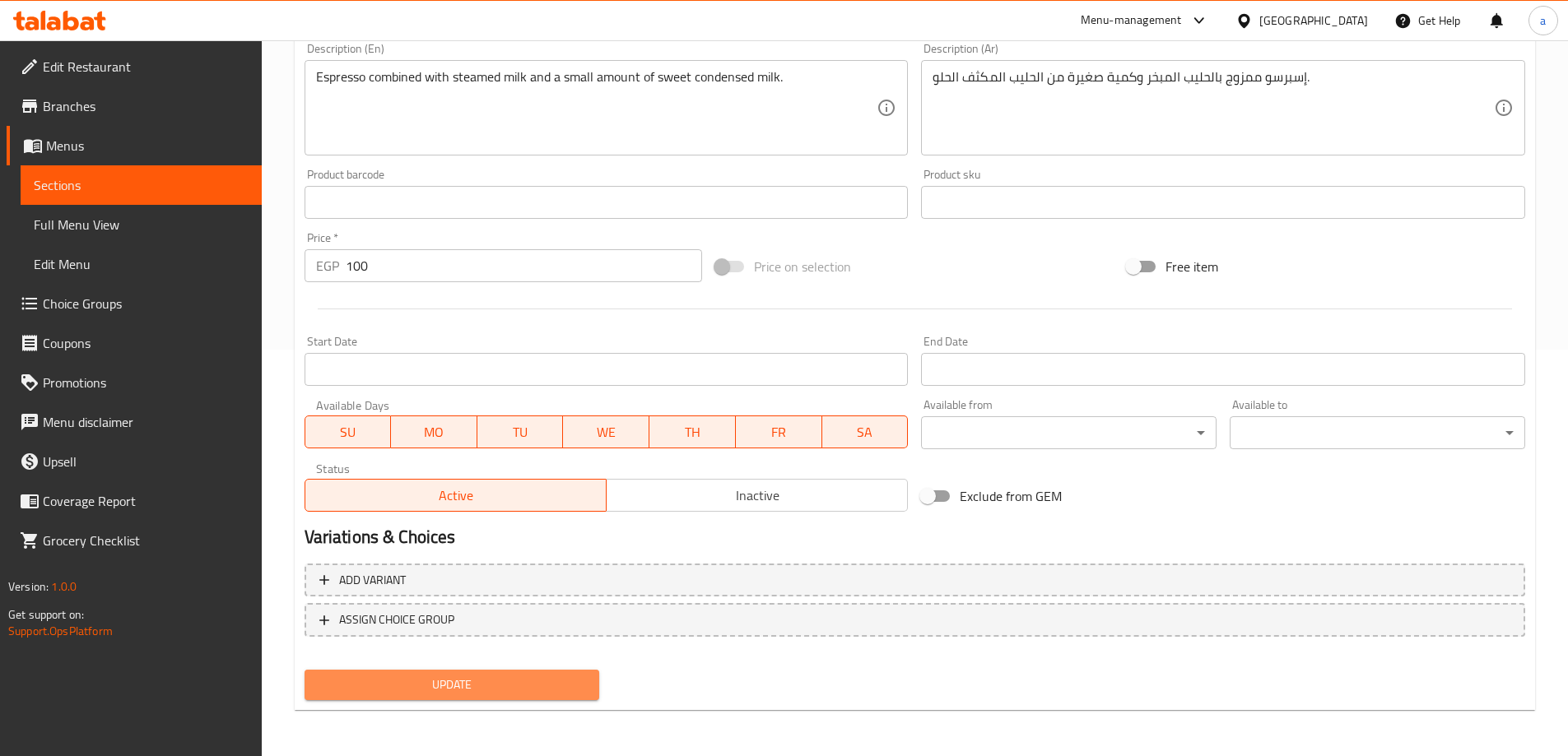
click at [457, 688] on span "Update" at bounding box center [453, 685] width 269 height 21
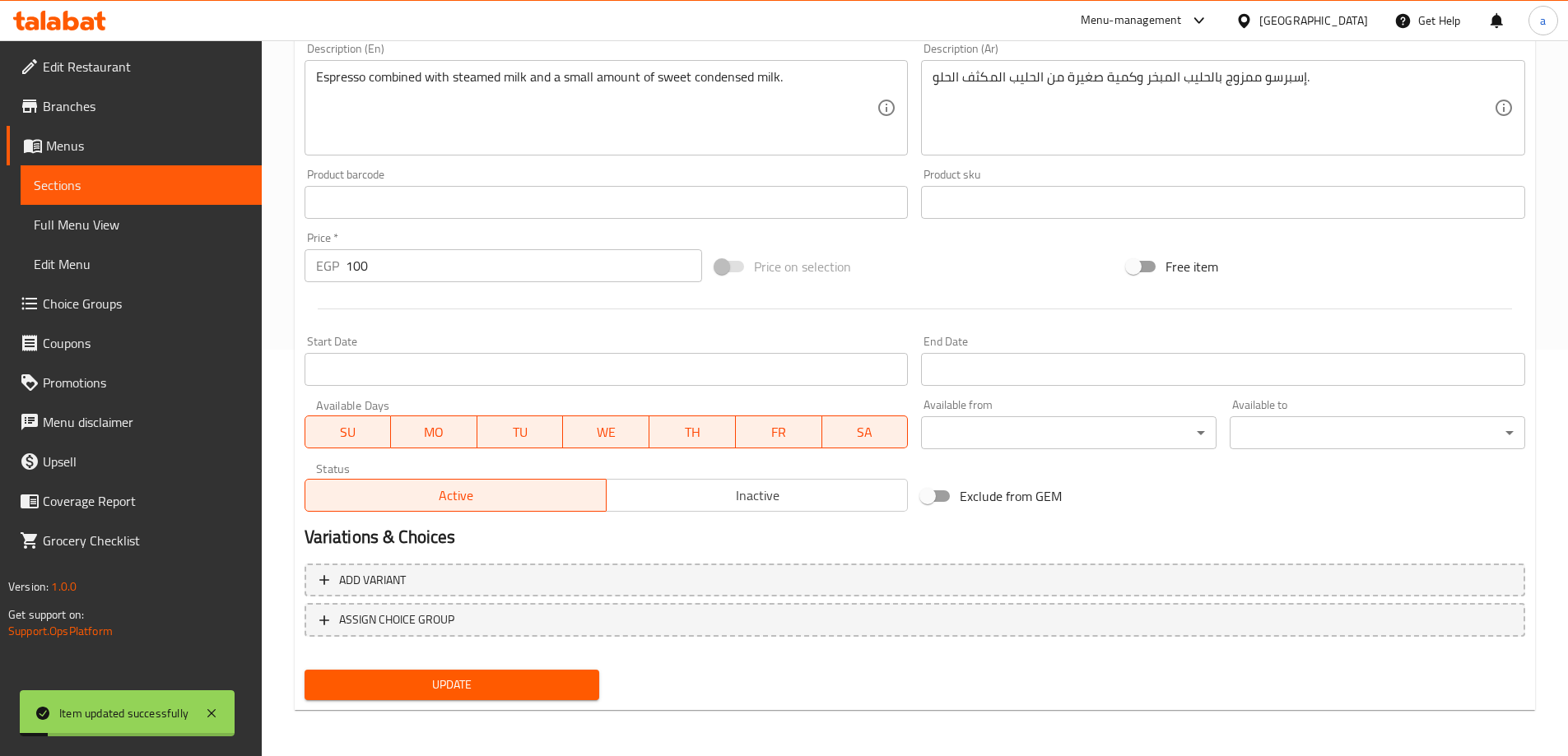
click at [149, 224] on span "Full Menu View" at bounding box center [141, 225] width 215 height 20
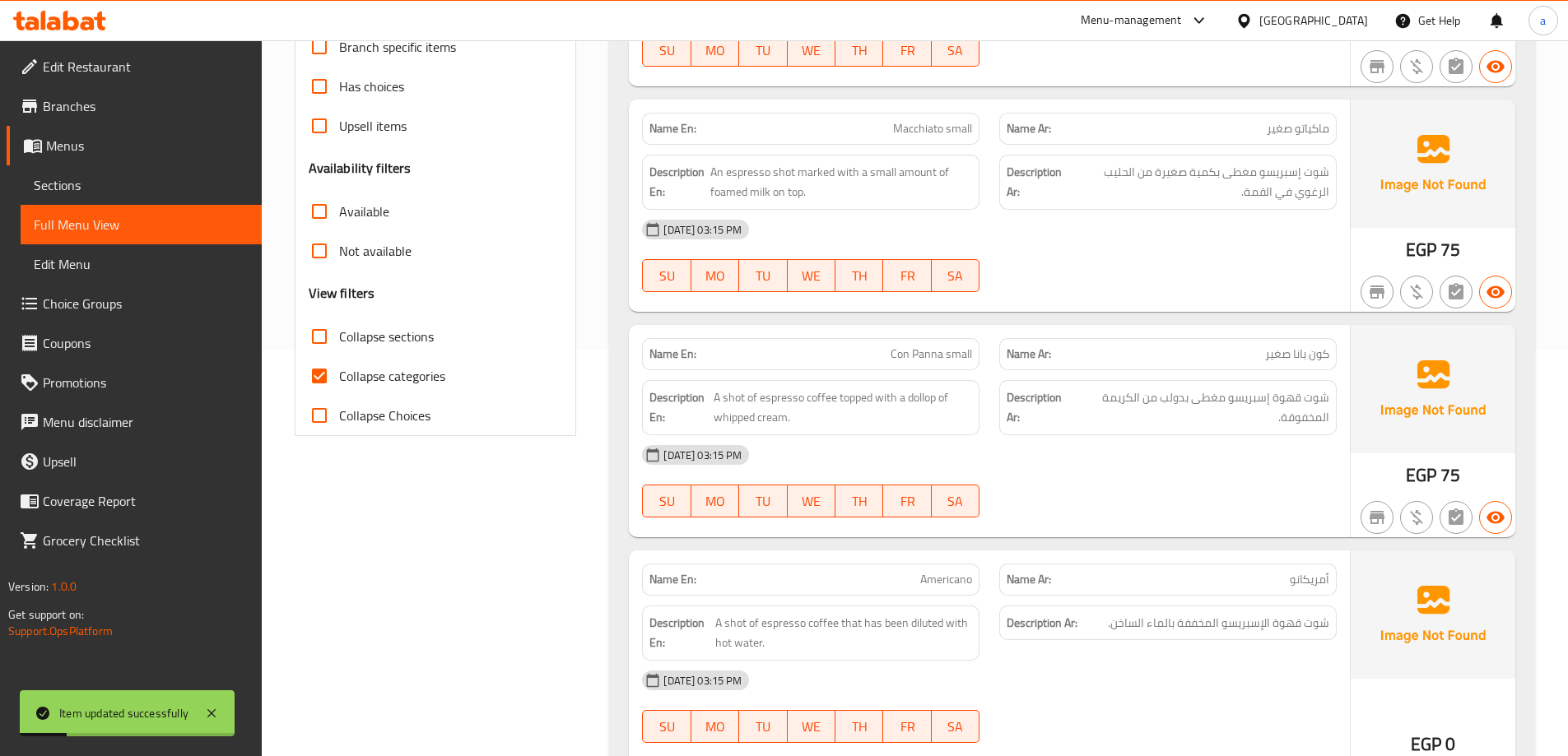
click at [353, 342] on span "Collapse sections" at bounding box center [386, 337] width 95 height 20
click at [339, 342] on input "Collapse sections" at bounding box center [320, 337] width 40 height 40
checkbox input "true"
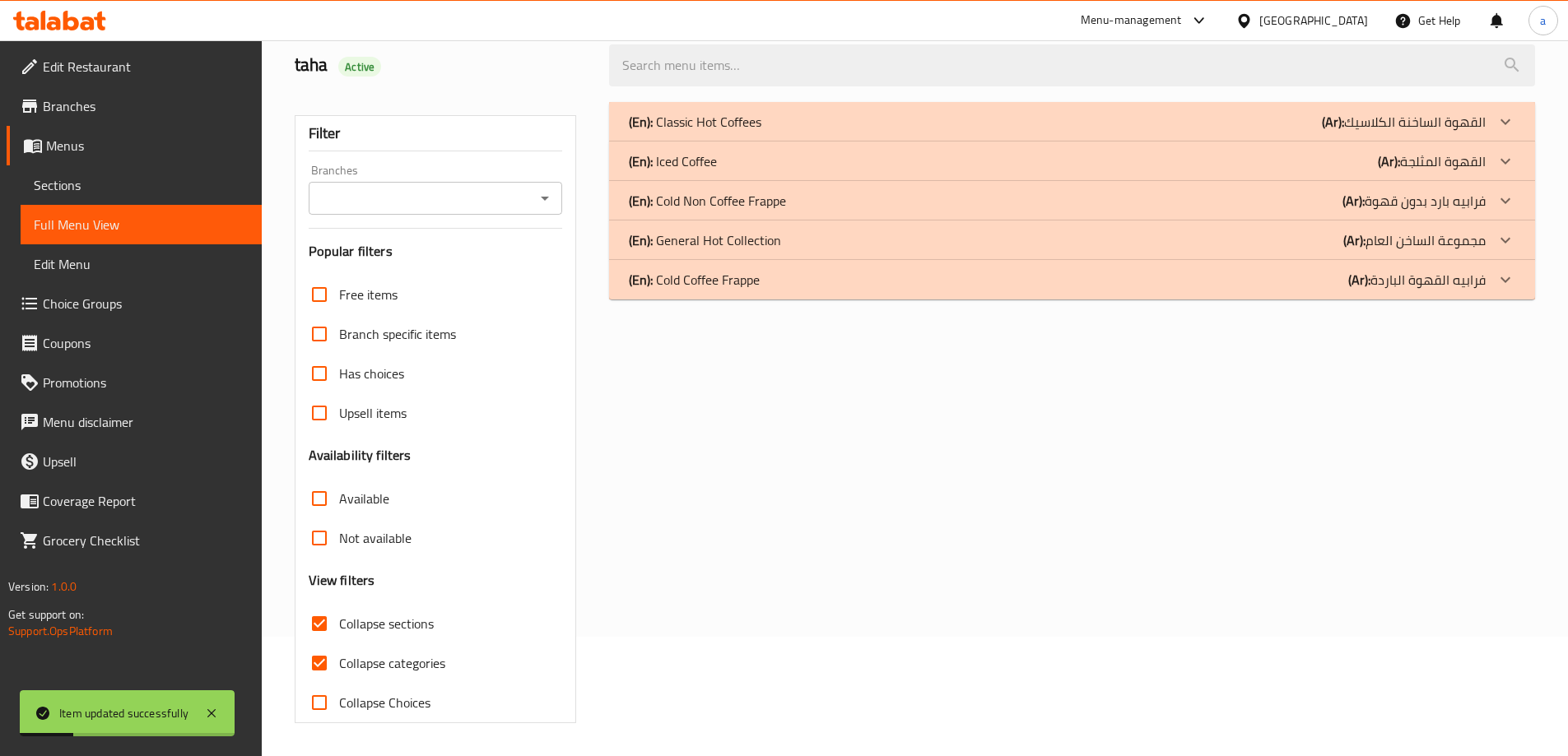
click at [356, 653] on span "Collapse categories" at bounding box center [391, 663] width 106 height 20
click at [339, 643] on input "Collapse categories" at bounding box center [320, 663] width 40 height 40
checkbox input "false"
click at [1265, 113] on div "(En): Classic Hot Coffees (Ar): القهوة الساخنة الكلاسيك" at bounding box center [1057, 122] width 857 height 20
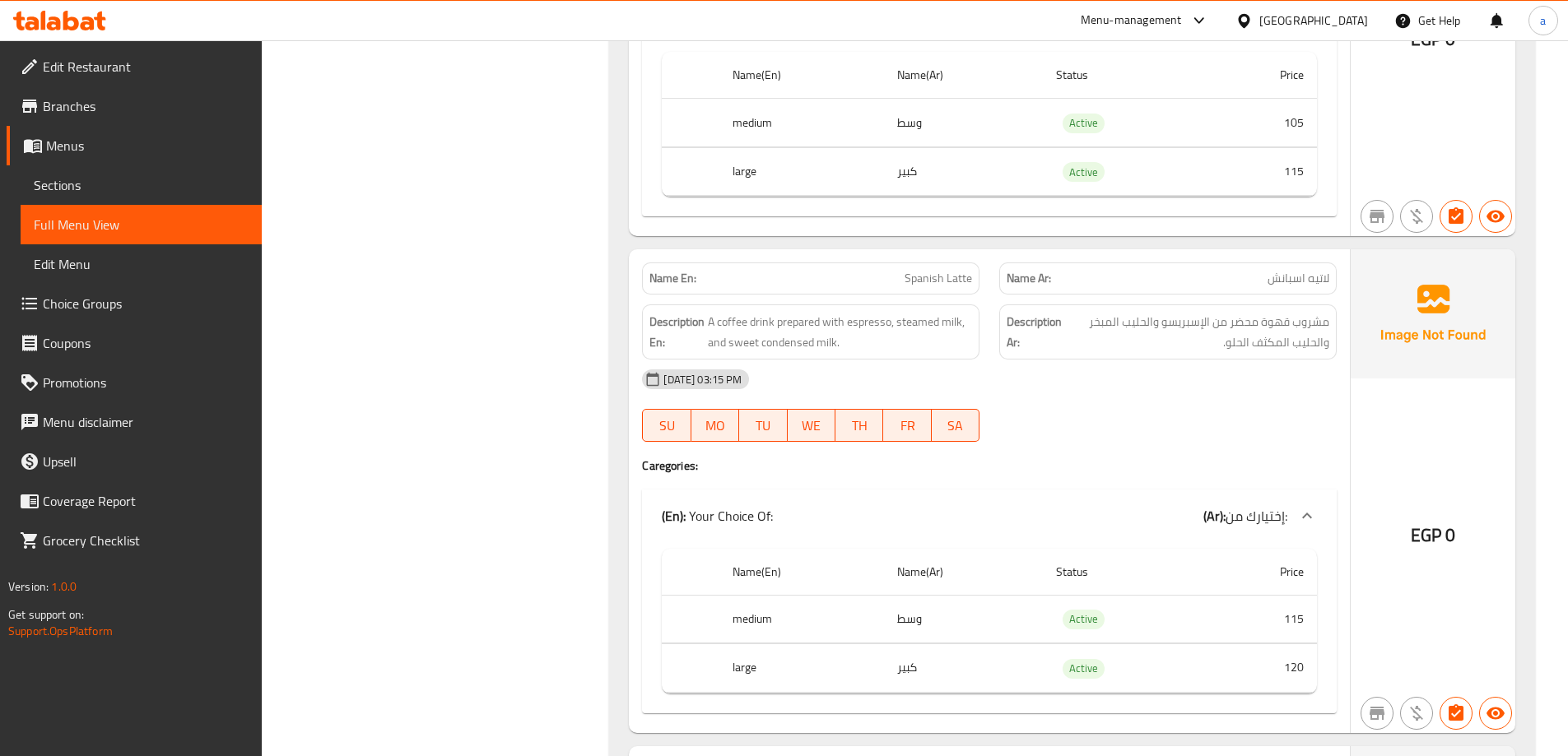
scroll to position [3657, 0]
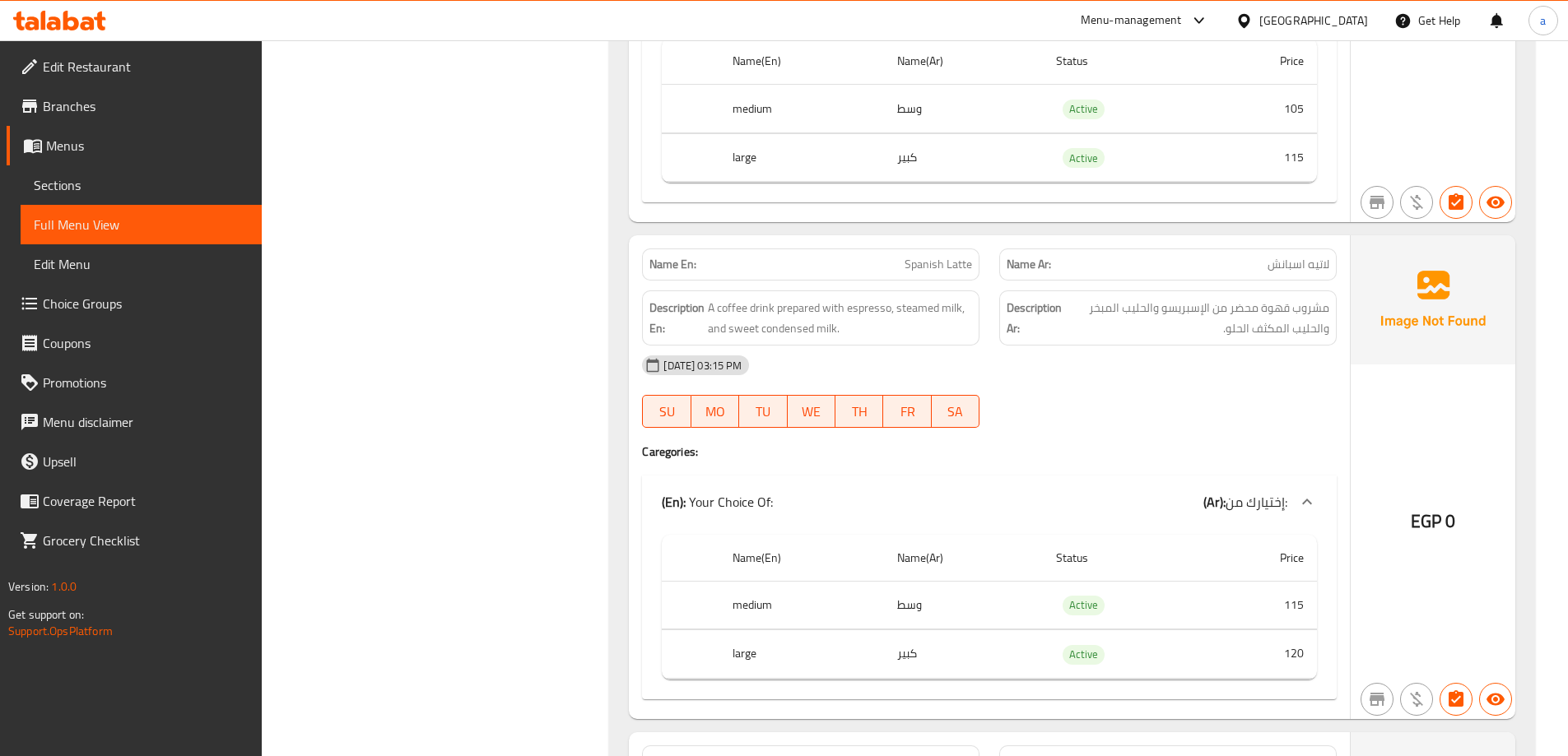
click at [1293, 264] on span "لاتيه اسبانش" at bounding box center [1299, 264] width 61 height 17
copy span "اسبانش"
click at [110, 190] on span "Sections" at bounding box center [141, 185] width 215 height 20
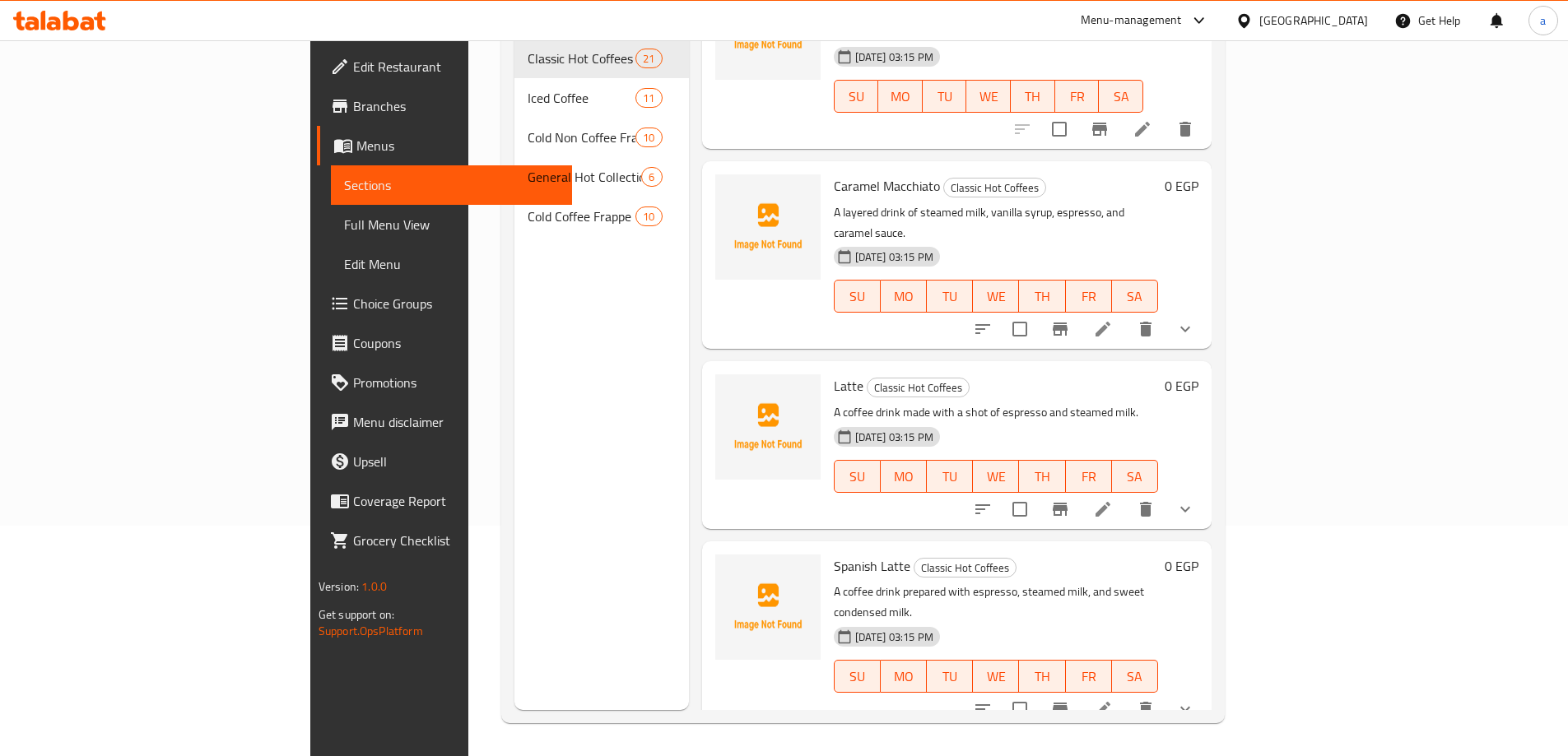
scroll to position [1646, 0]
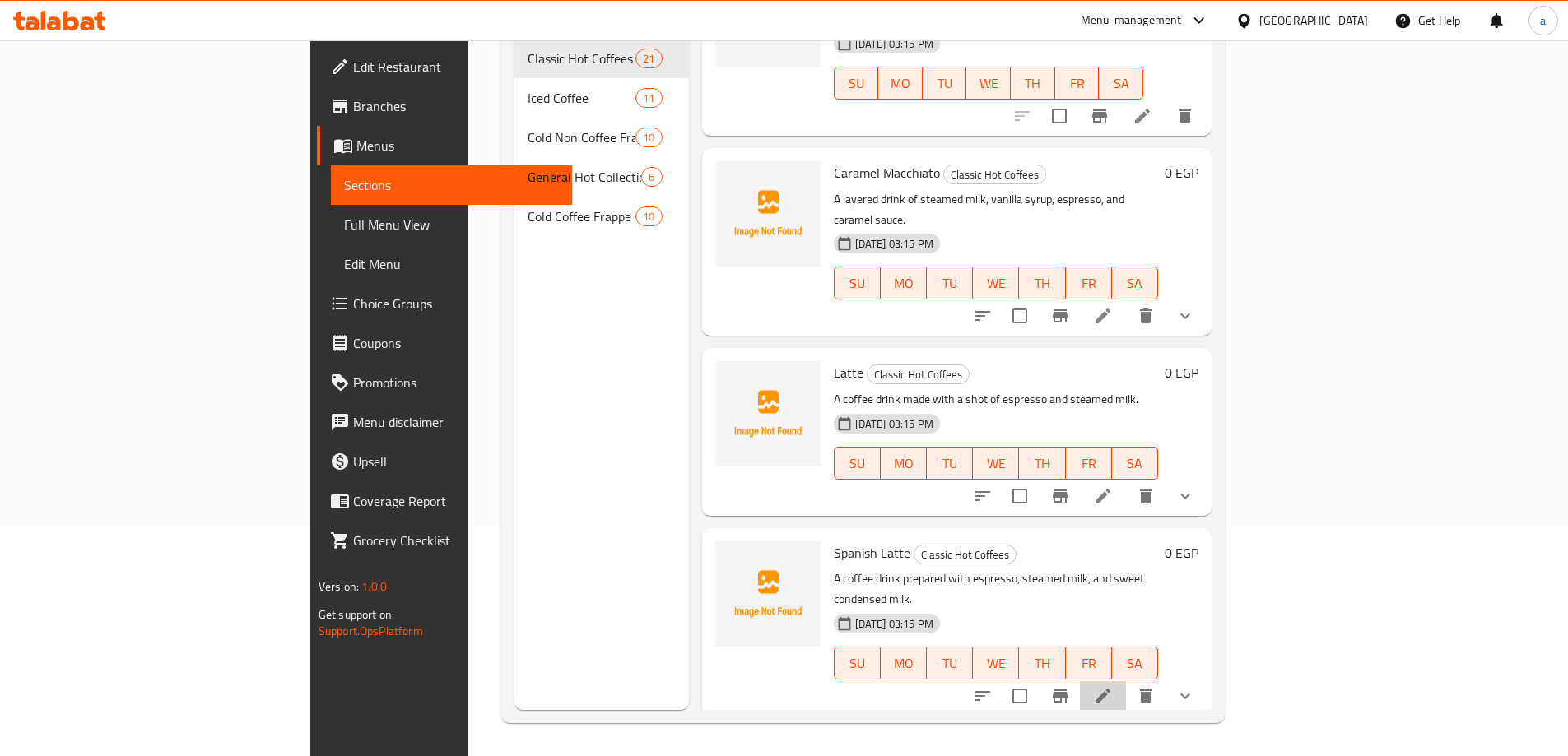
click at [1111, 688] on icon at bounding box center [1103, 695] width 14 height 14
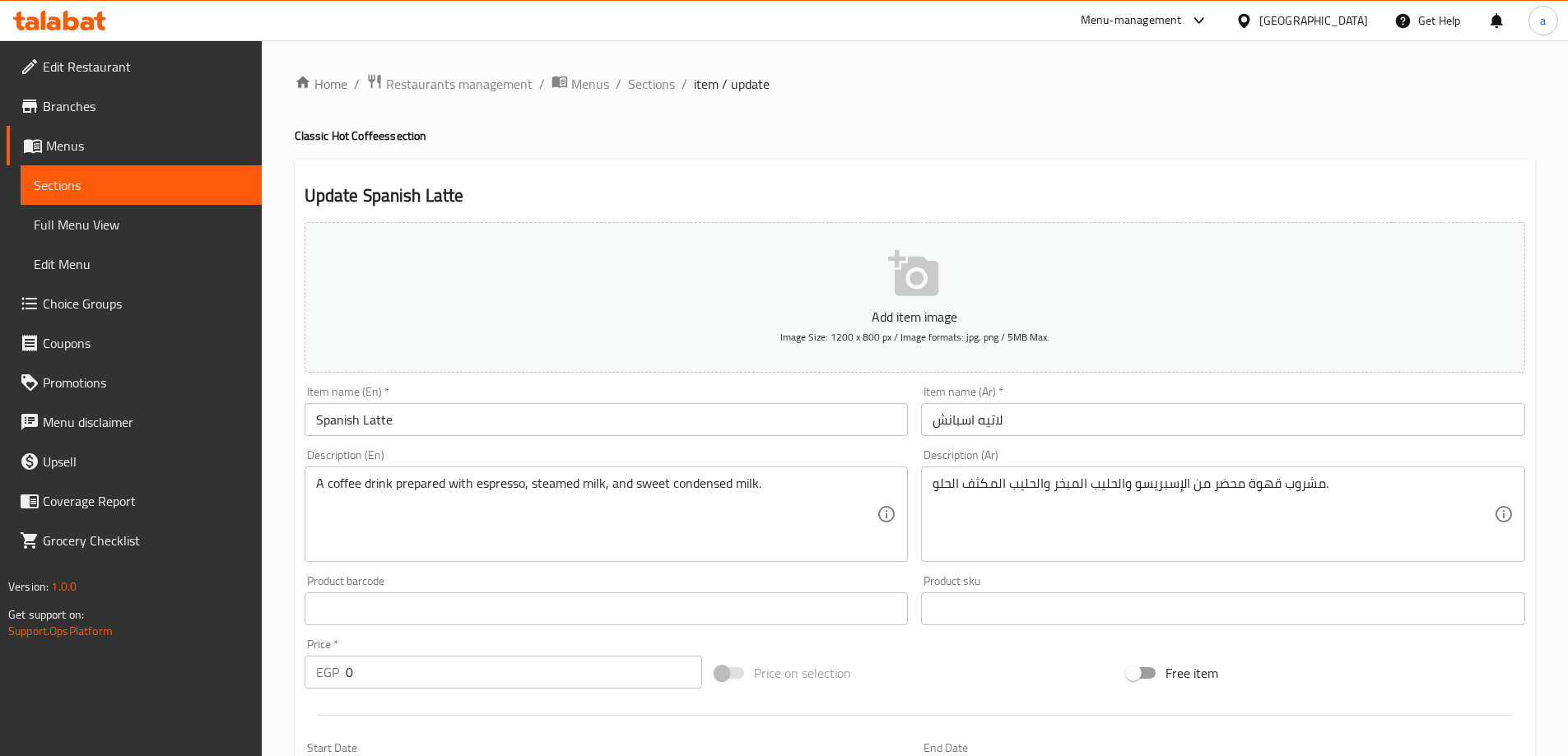
click at [965, 425] on input "لاتيه اسبانش" at bounding box center [1223, 419] width 605 height 33
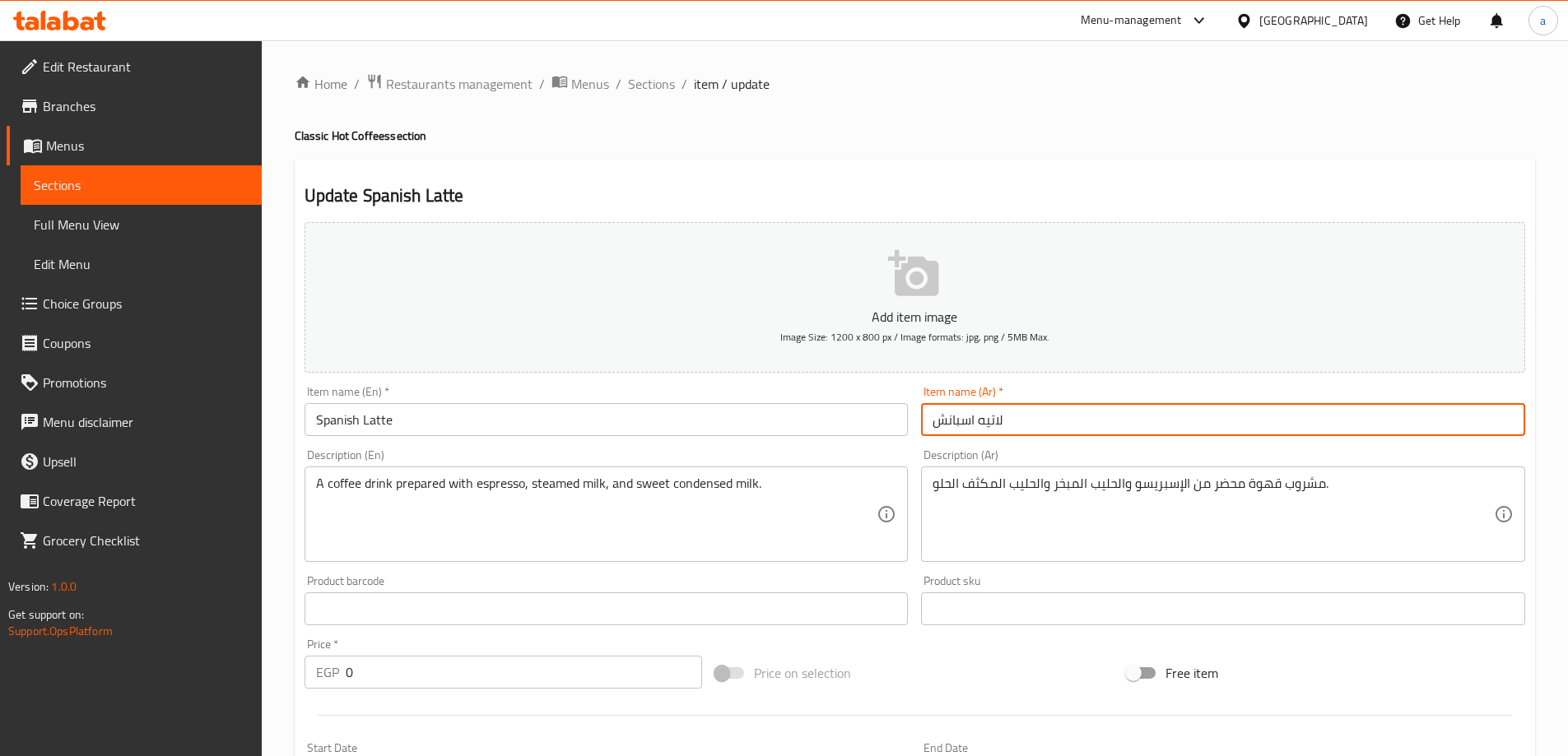
click at [965, 425] on input "لاتيه اسبانش" at bounding box center [1223, 419] width 605 height 33
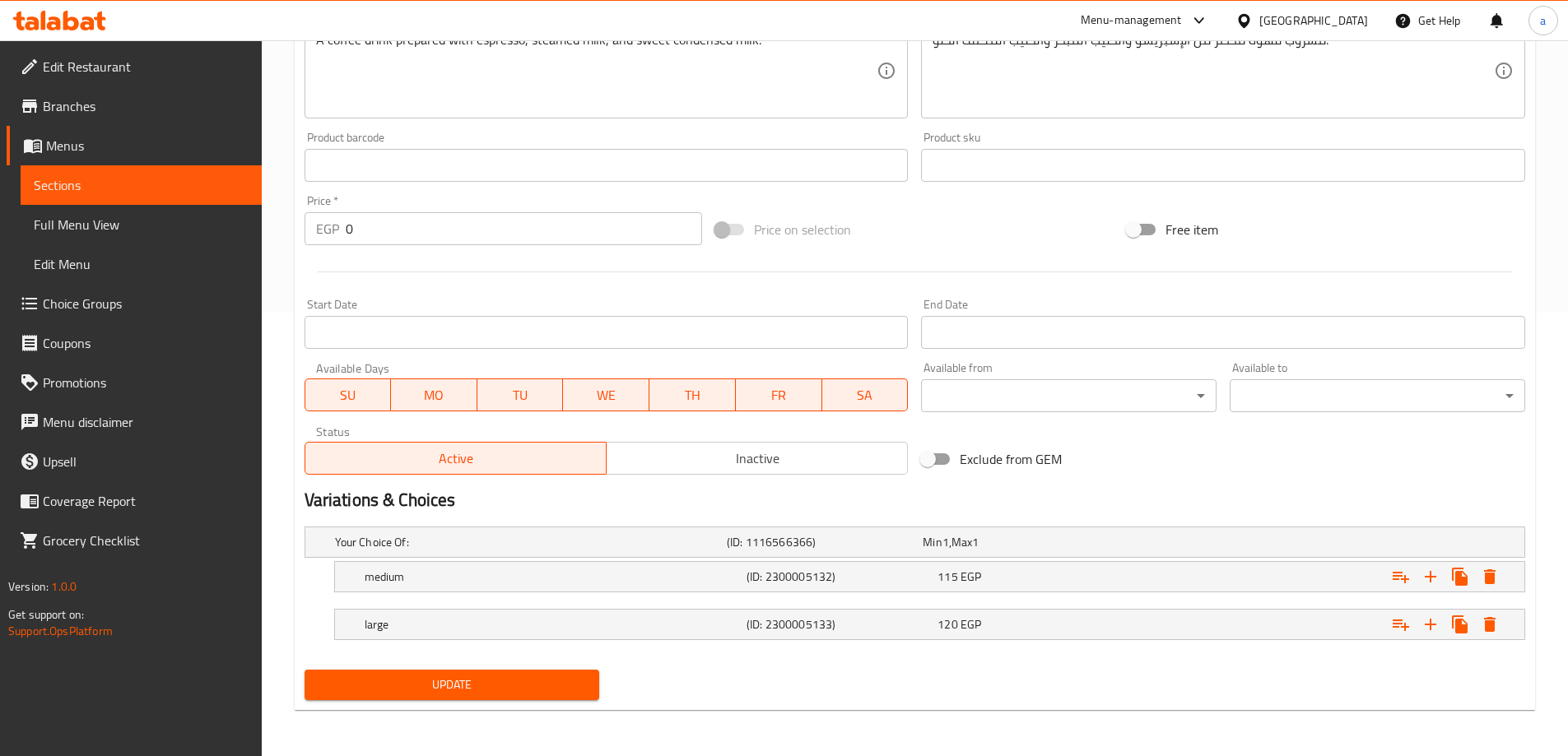
type input "لاتيه إسباني"
click at [408, 682] on span "Update" at bounding box center [453, 685] width 269 height 21
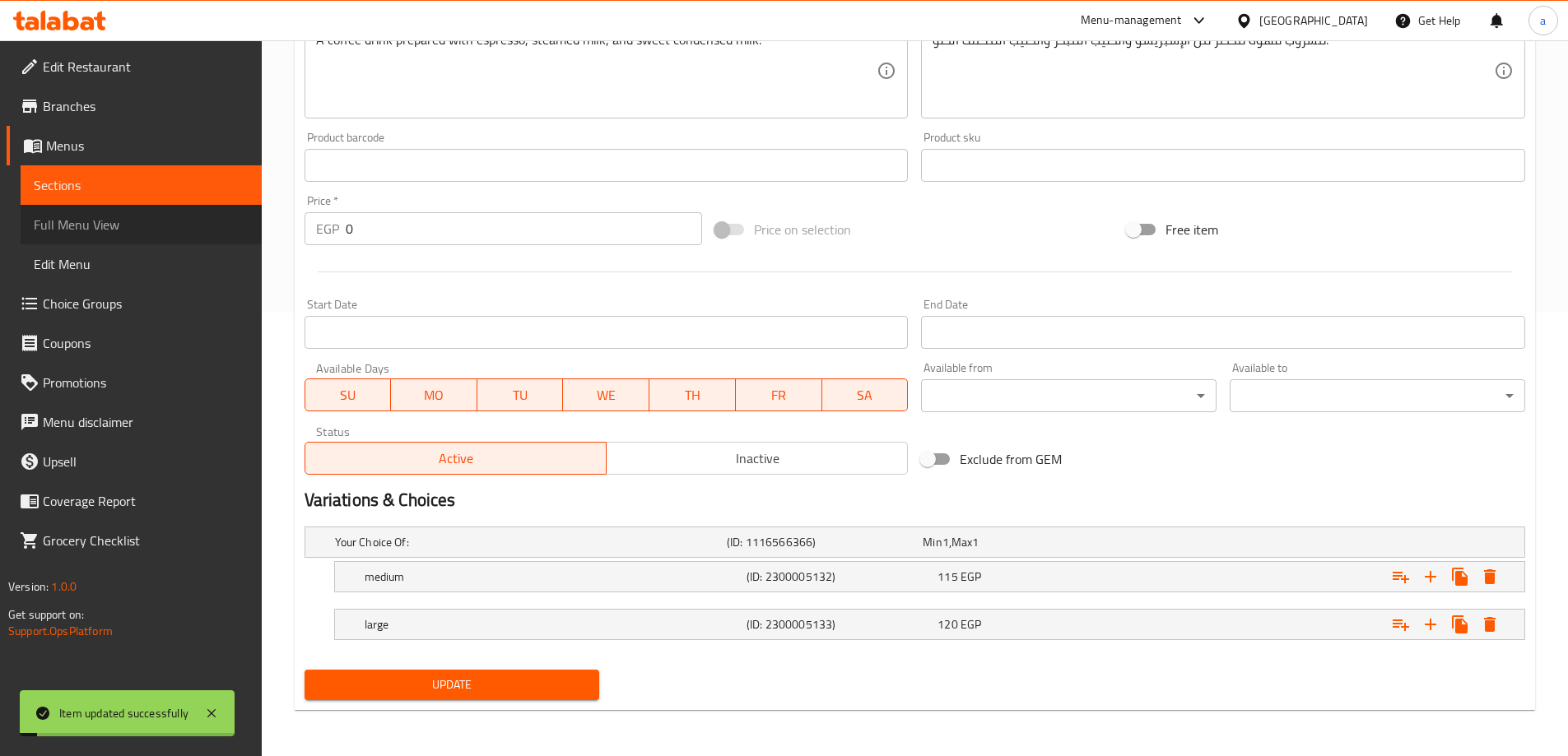
click at [179, 217] on span "Full Menu View" at bounding box center [141, 225] width 215 height 20
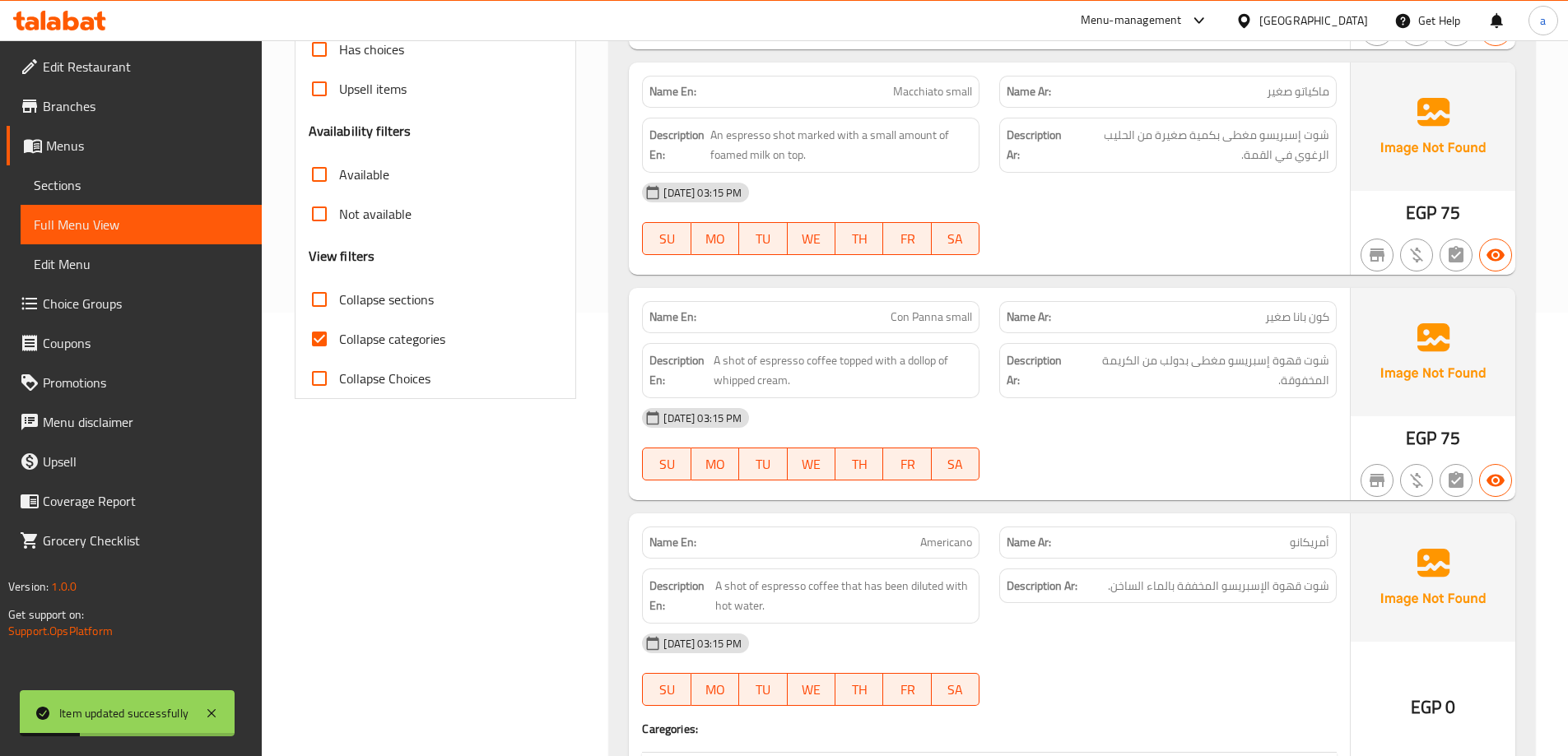
drag, startPoint x: 365, startPoint y: 303, endPoint x: 360, endPoint y: 344, distance: 41.3
click at [365, 303] on span "Collapse sections" at bounding box center [386, 300] width 95 height 20
click at [339, 303] on input "Collapse sections" at bounding box center [320, 300] width 40 height 40
checkbox input "true"
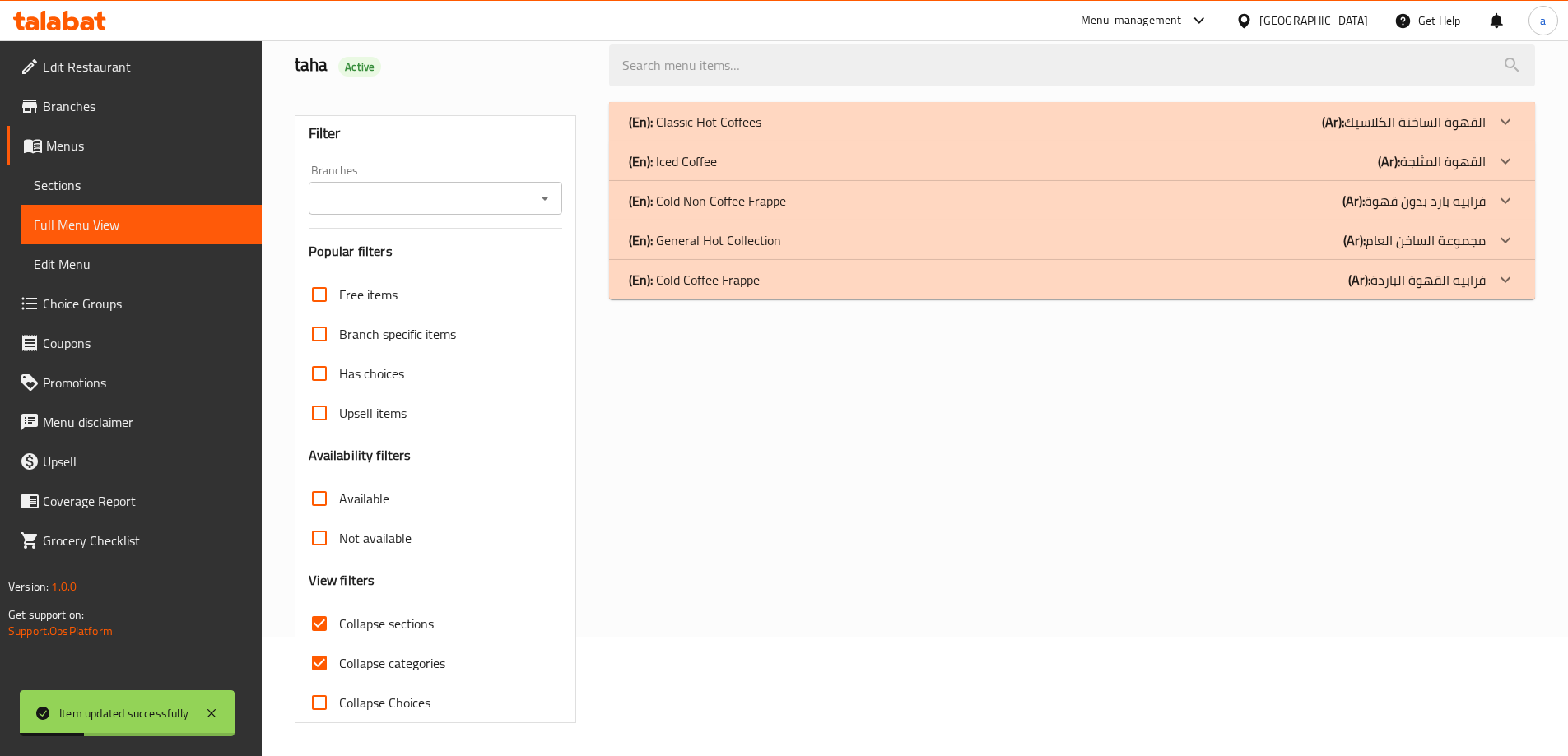
click at [359, 653] on span "Collapse categories" at bounding box center [391, 663] width 106 height 20
click at [339, 643] on input "Collapse categories" at bounding box center [320, 663] width 40 height 40
checkbox input "false"
click at [1257, 117] on div "(En): Classic Hot Coffees (Ar): القهوة الساخنة الكلاسيك" at bounding box center [1057, 122] width 857 height 20
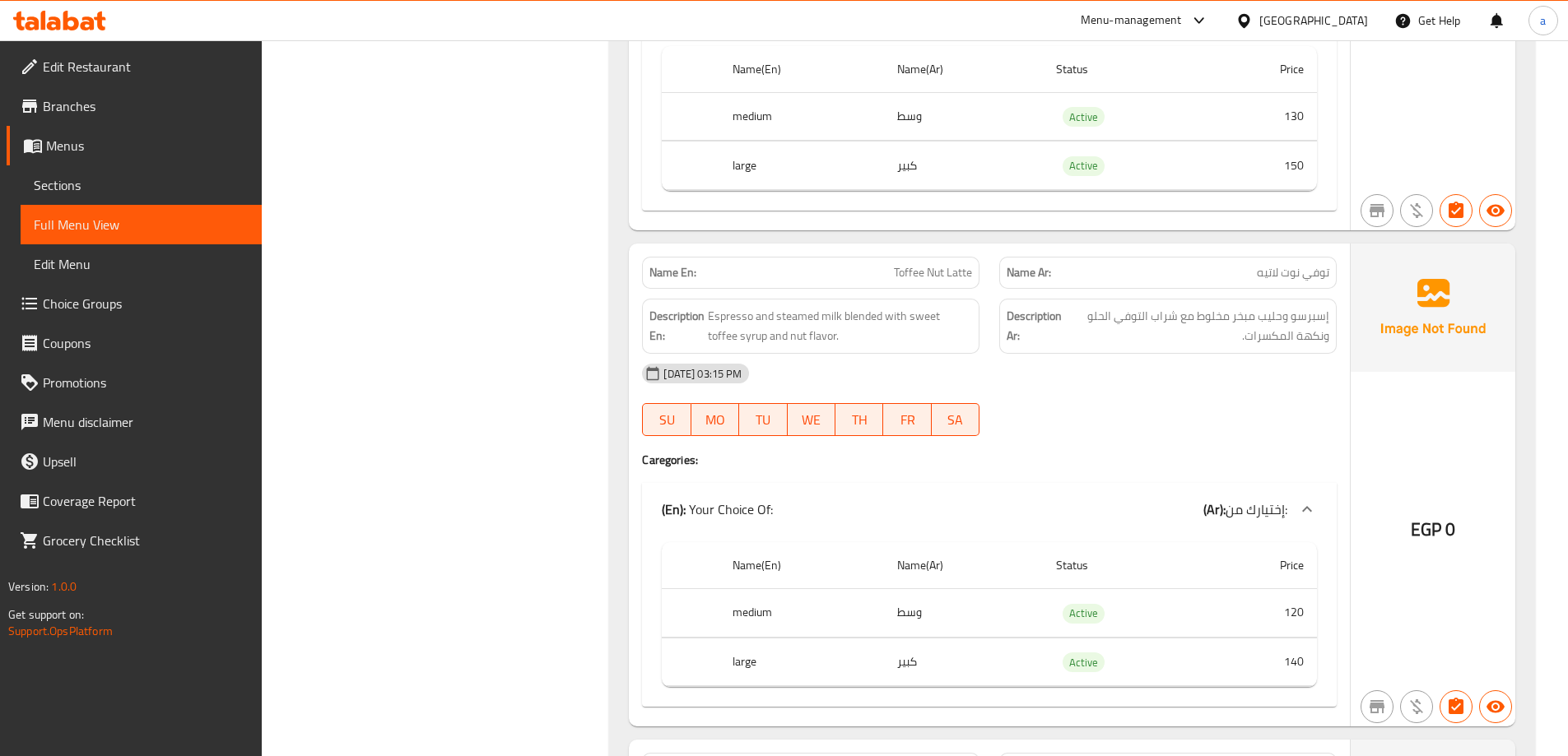
scroll to position [5220, 0]
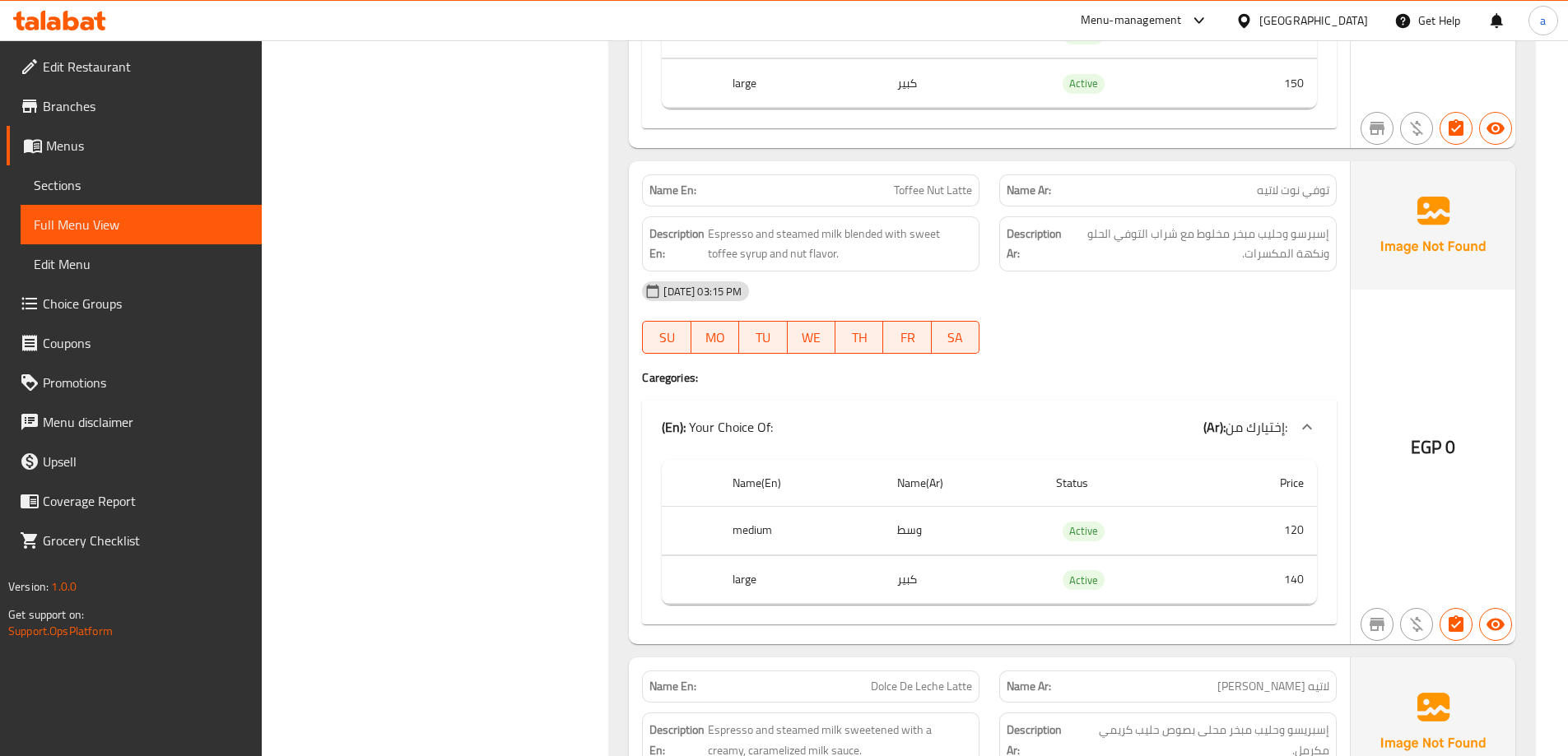
click at [930, 191] on span "Toffee Nut Latte" at bounding box center [933, 190] width 79 height 17
copy span "Nut"
click at [116, 173] on link "Sections" at bounding box center [141, 185] width 241 height 40
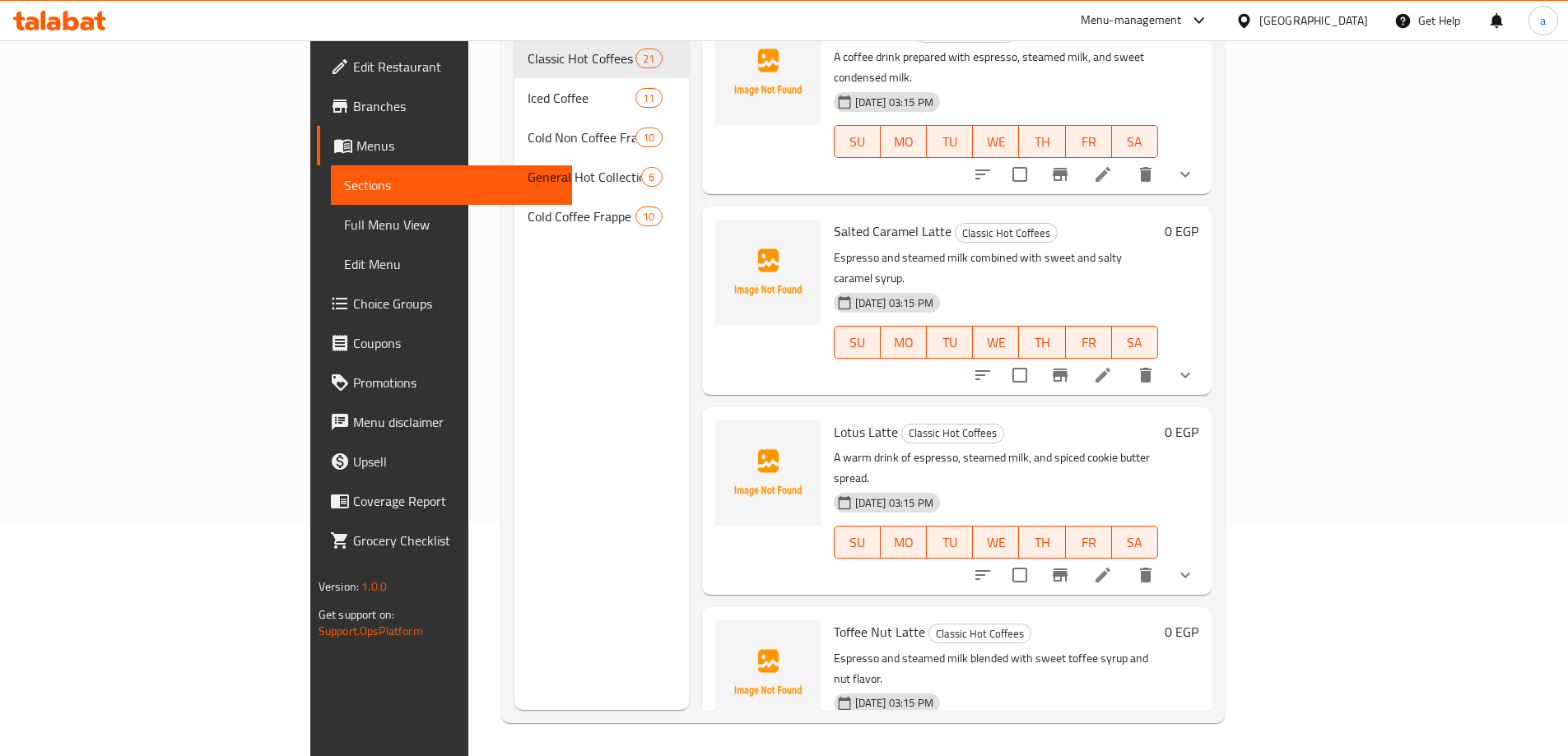
scroll to position [2221, 0]
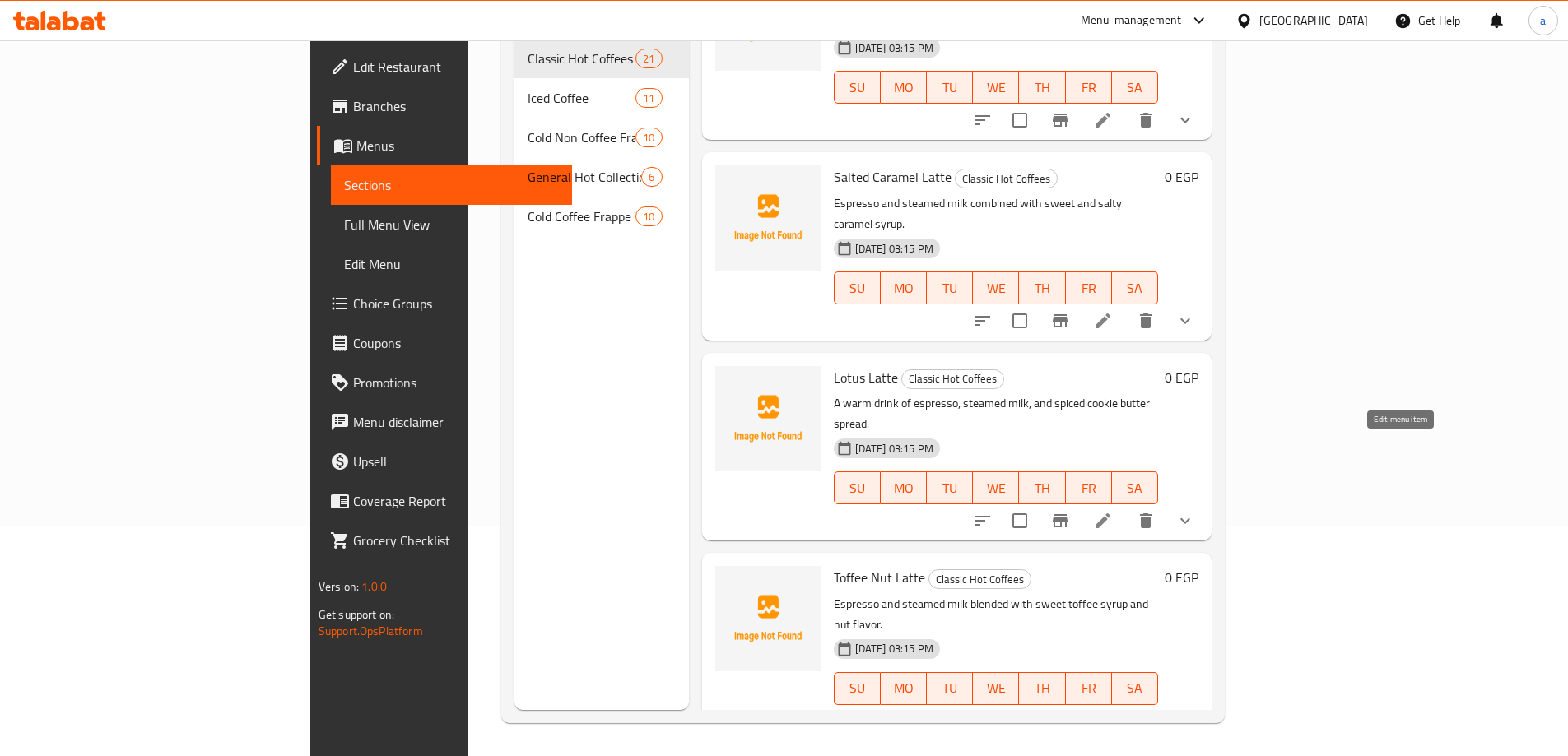
click at [1113, 712] on icon at bounding box center [1103, 722] width 20 height 20
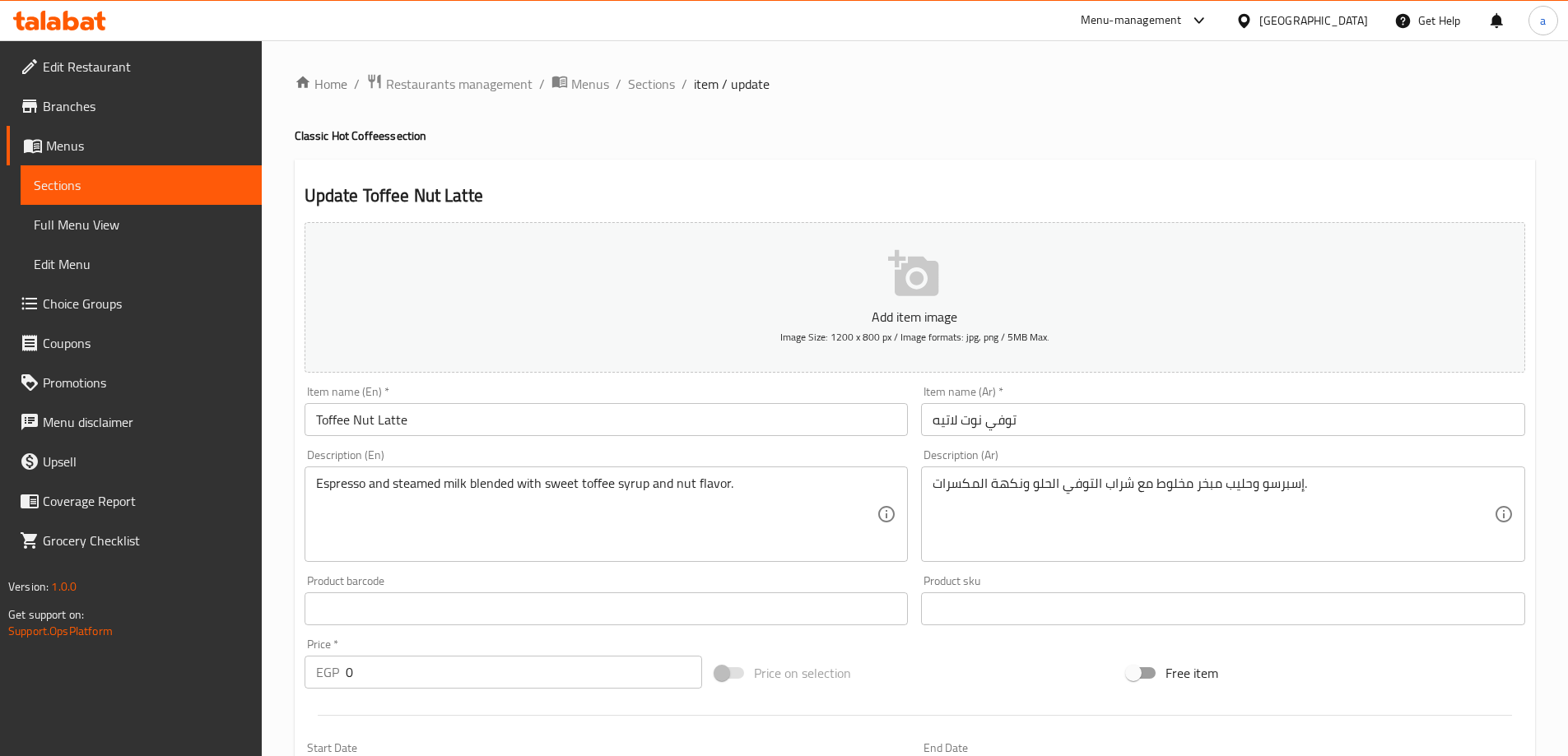
click at [970, 423] on input "توفي نوت لاتيه" at bounding box center [1223, 419] width 605 height 33
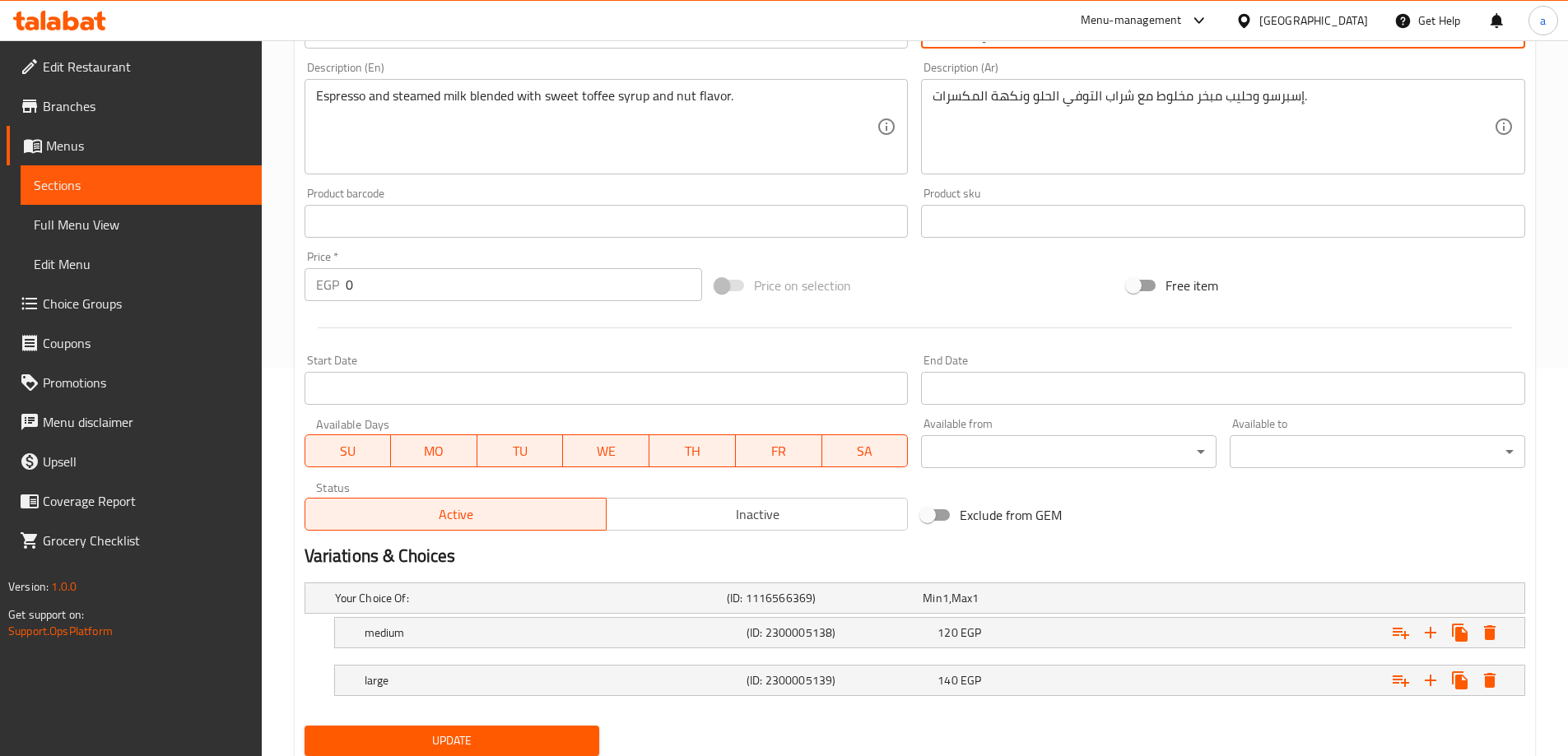
scroll to position [443, 0]
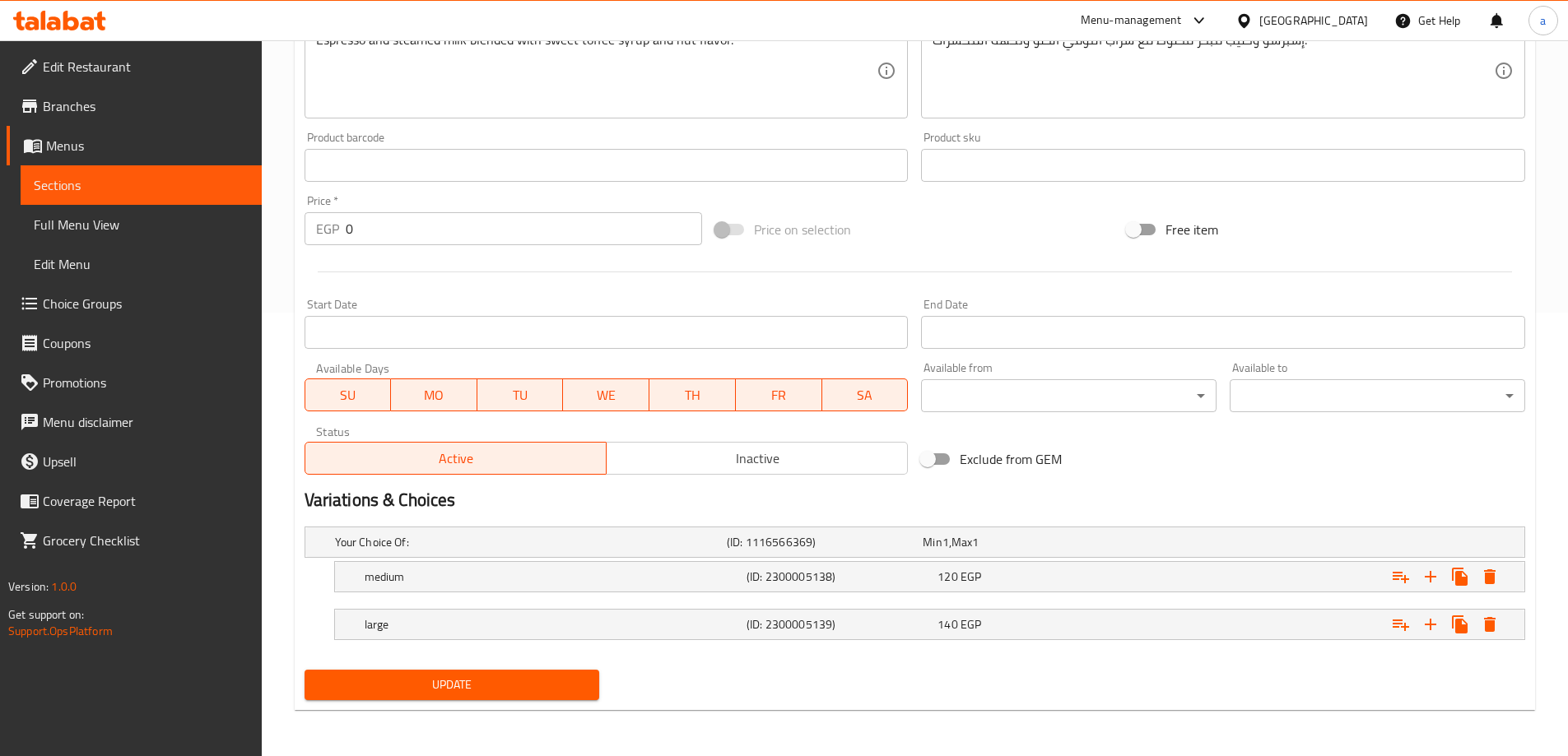
type input "توفي نت لاتيه"
click at [533, 682] on span "Update" at bounding box center [453, 685] width 269 height 21
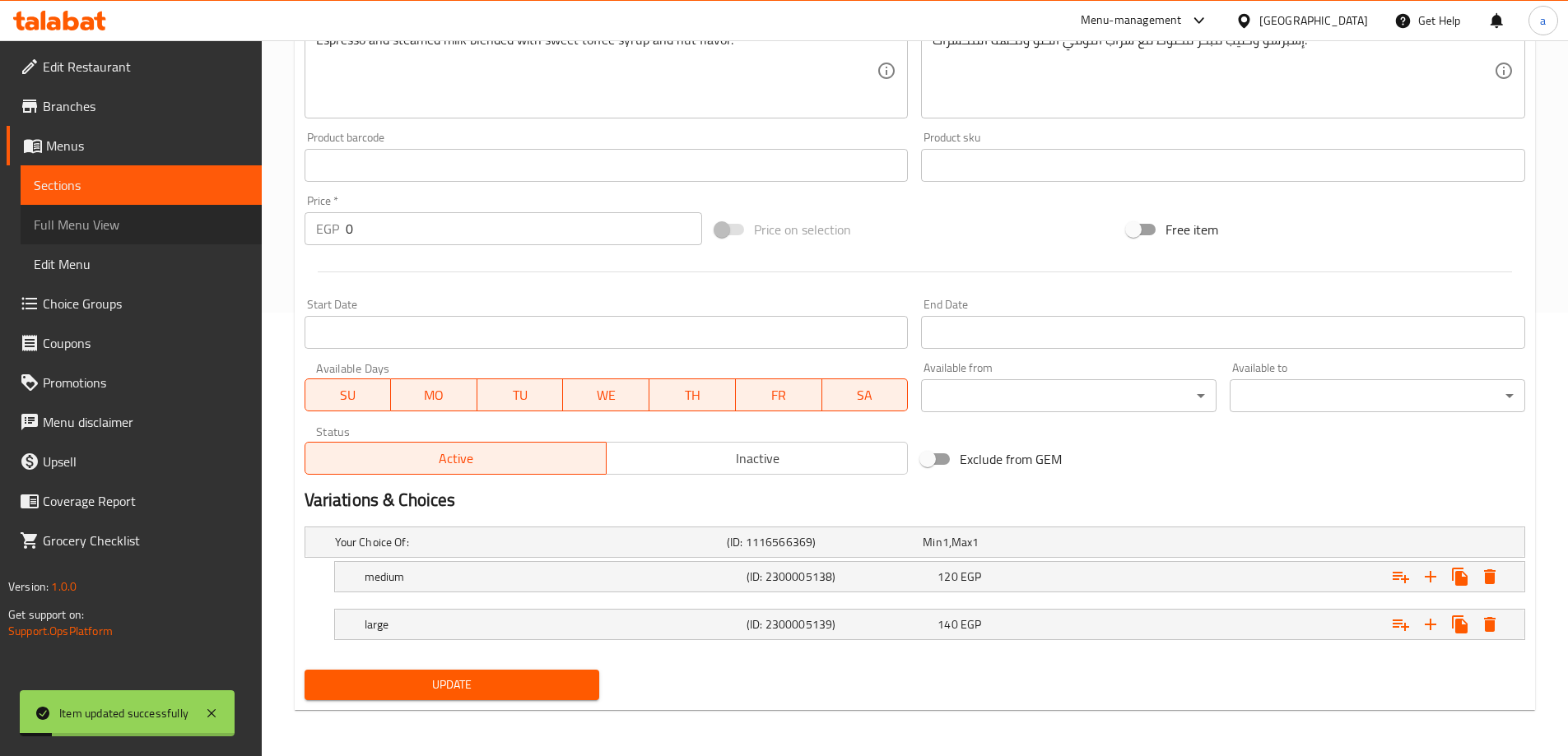
click at [65, 221] on span "Full Menu View" at bounding box center [141, 225] width 215 height 20
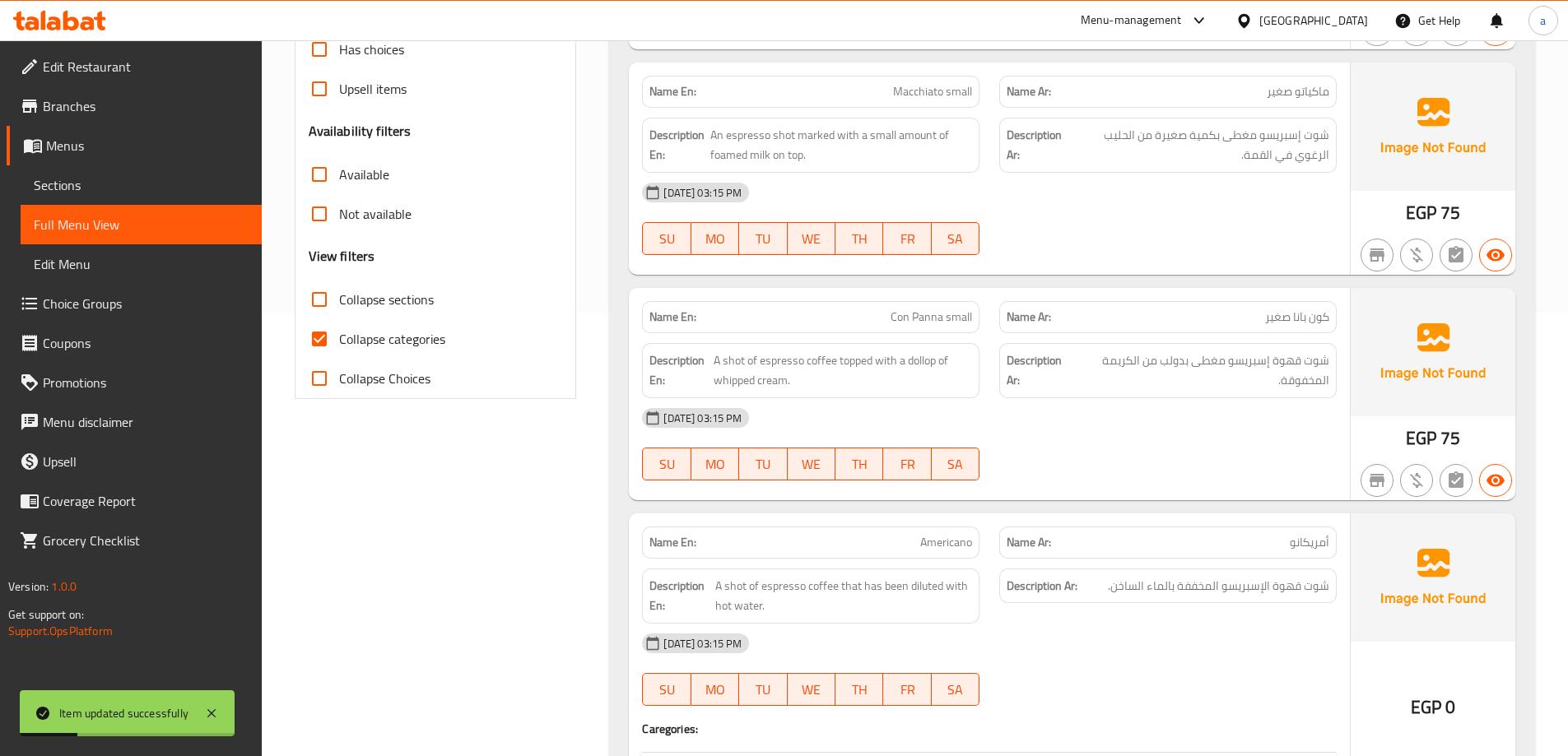
drag, startPoint x: 328, startPoint y: 303, endPoint x: 331, endPoint y: 333, distance: 30.1
click at [328, 303] on input "Collapse sections" at bounding box center [320, 300] width 40 height 40
checkbox input "true"
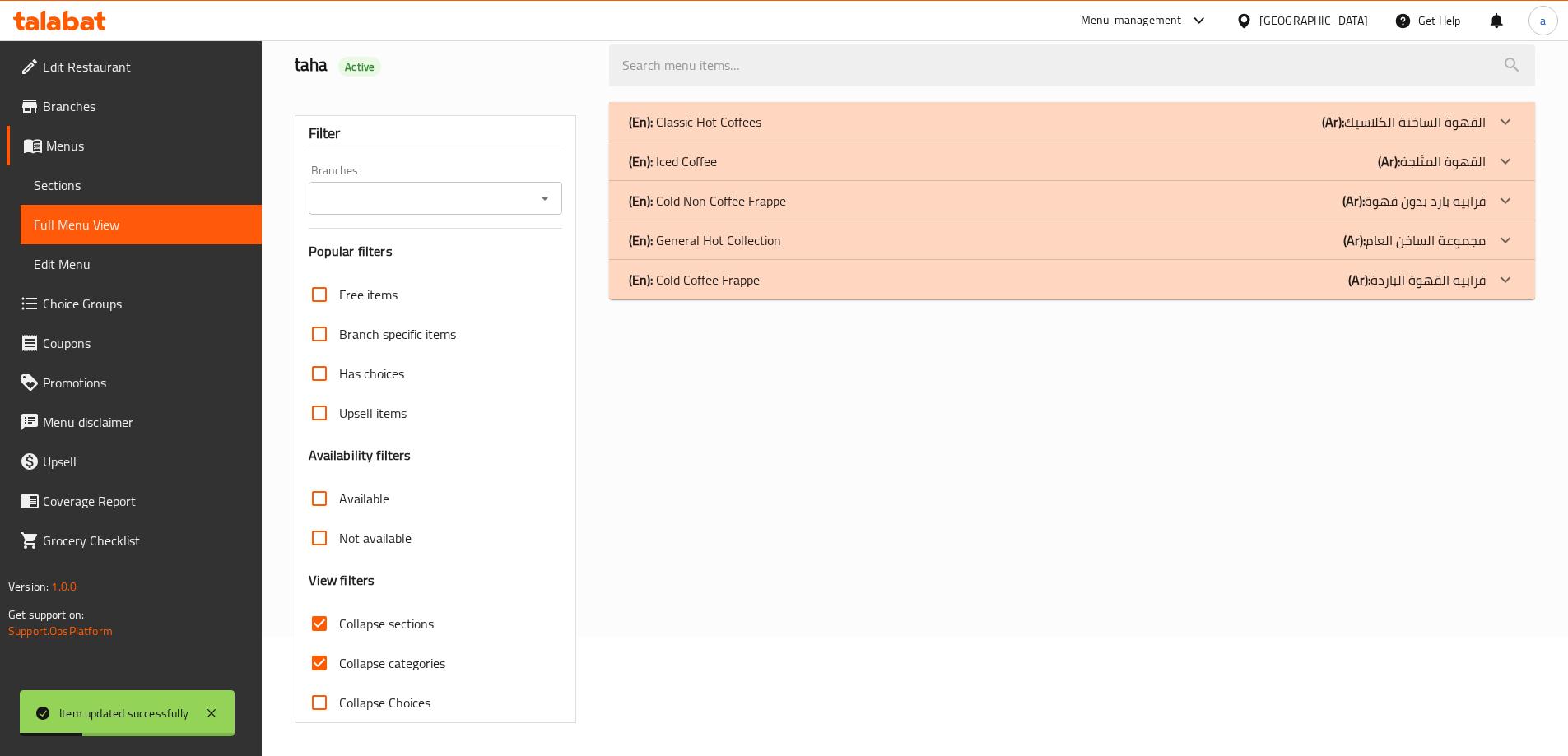
click at [331, 643] on input "Collapse categories" at bounding box center [320, 663] width 40 height 40
checkbox input "false"
click at [982, 129] on div "(En): Classic Hot Coffees (Ar): القهوة الساخنة الكلاسيك" at bounding box center [1057, 122] width 857 height 20
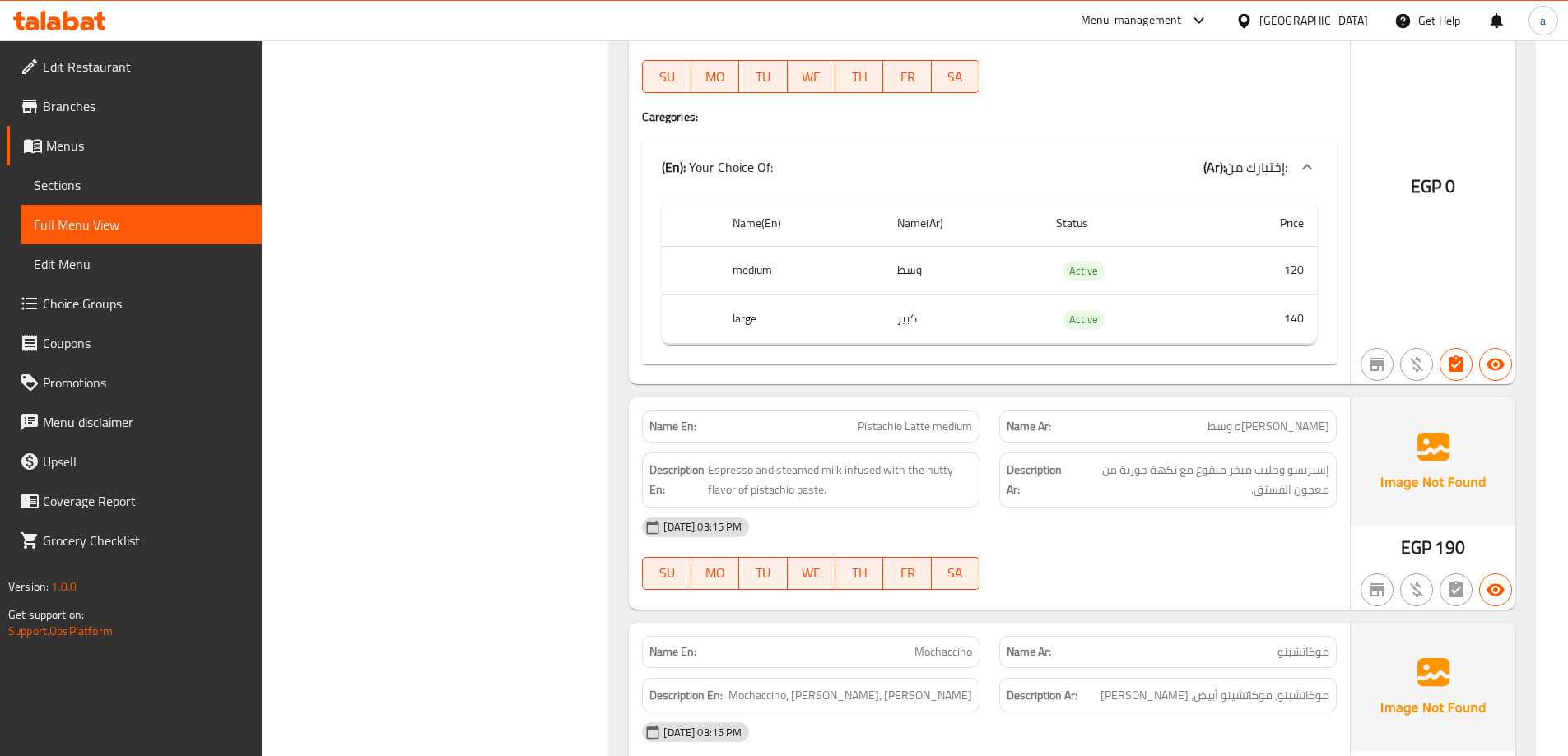
scroll to position [6499, 0]
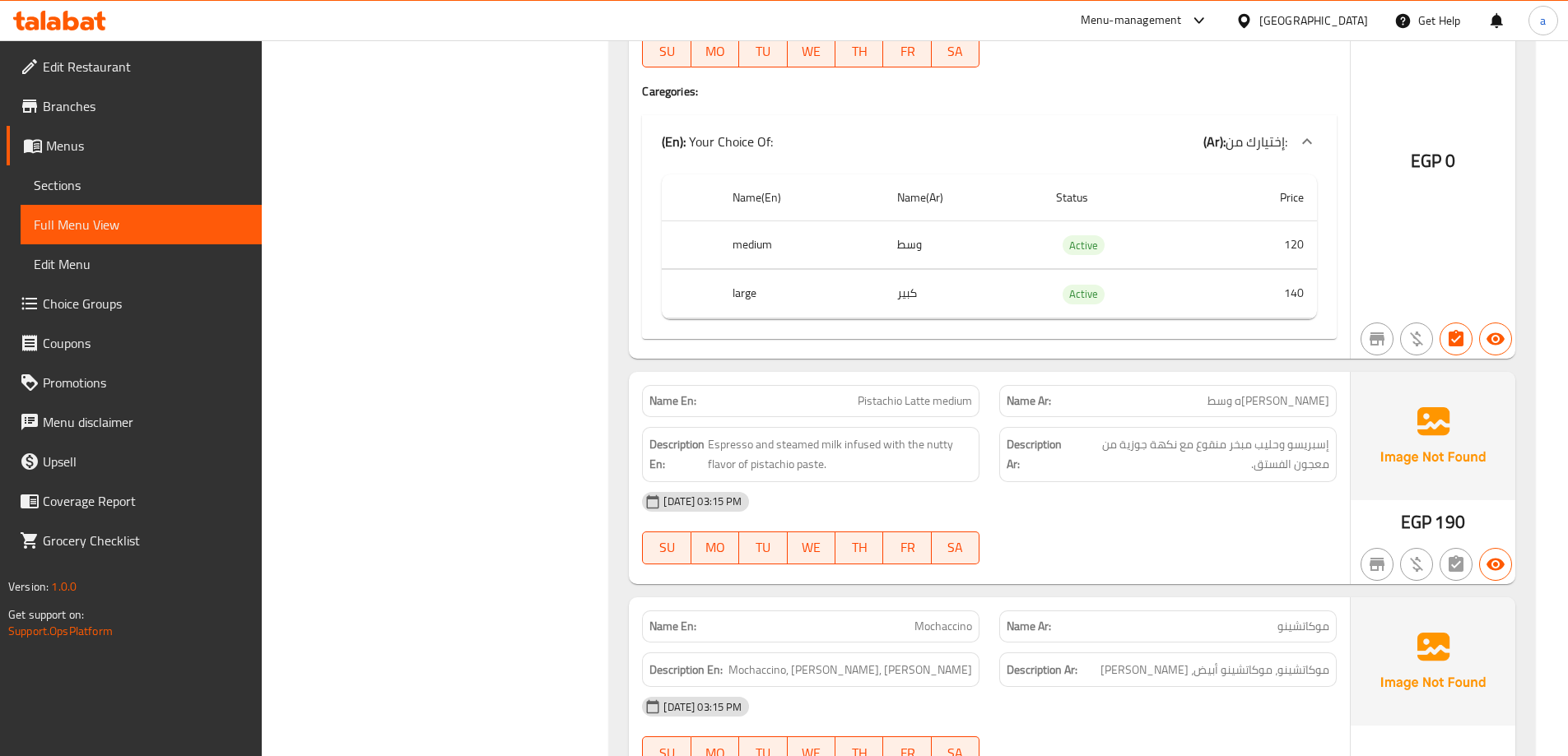
click at [57, 187] on span "Sections" at bounding box center [141, 185] width 215 height 20
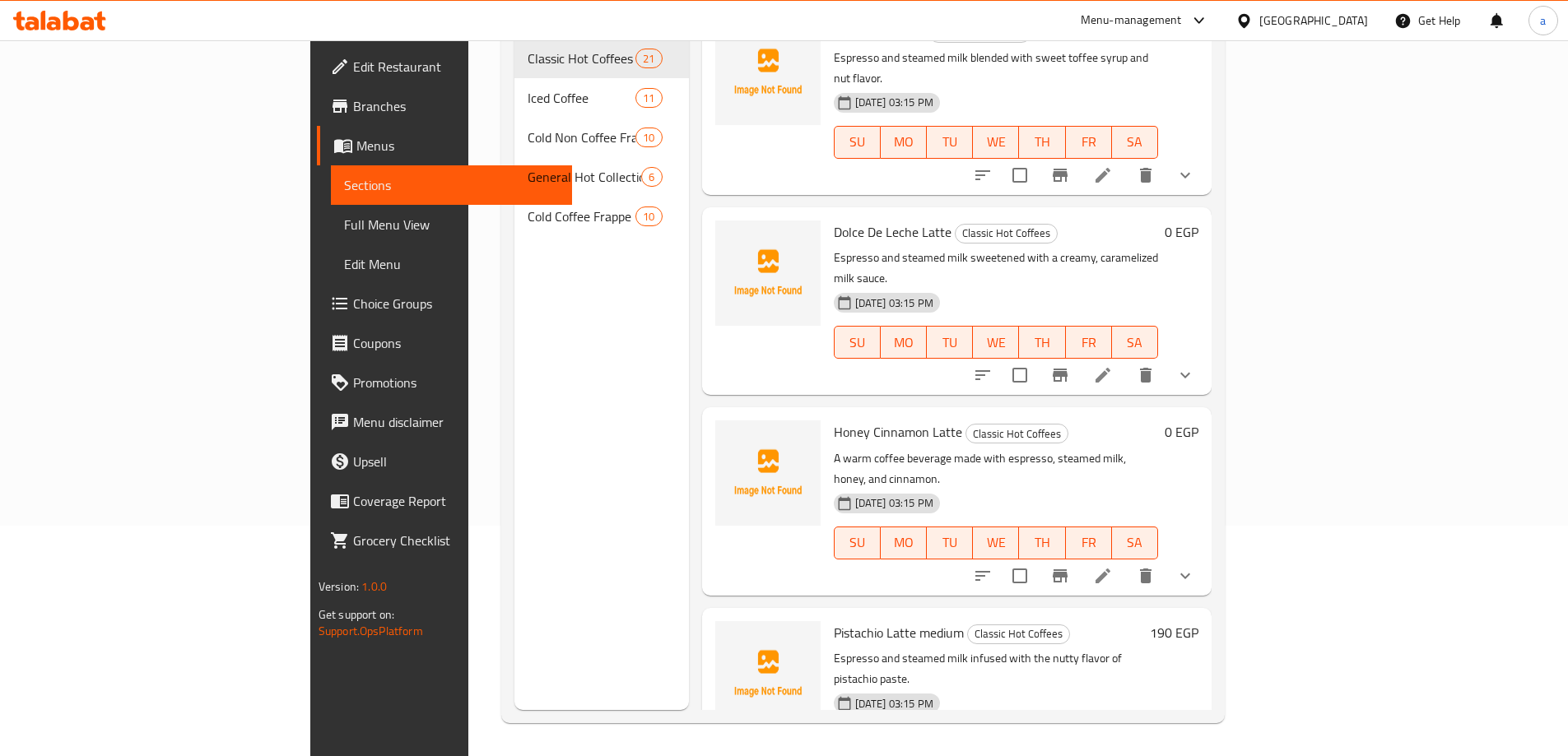
scroll to position [2797, 0]
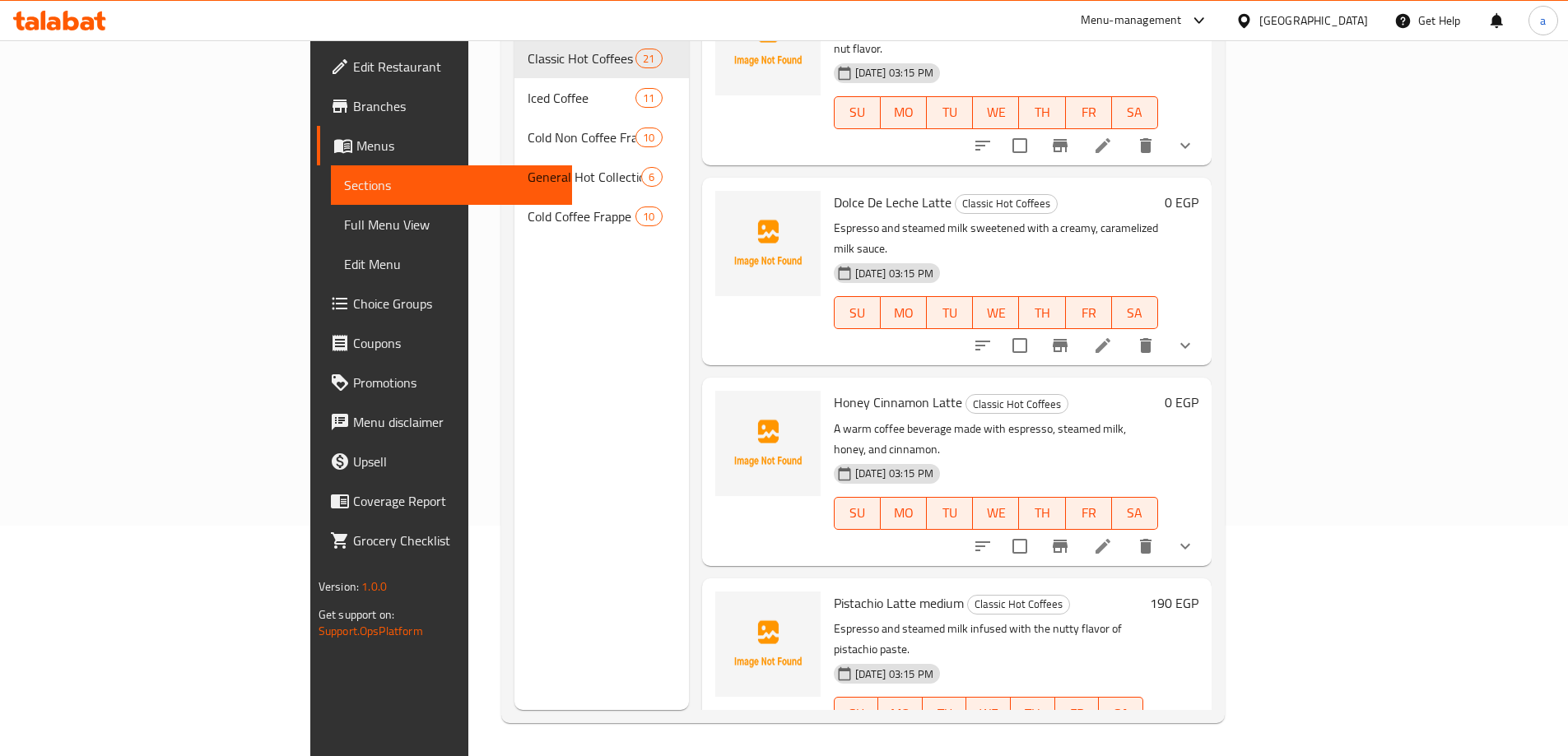
click at [1166, 732] on li at bounding box center [1142, 746] width 46 height 30
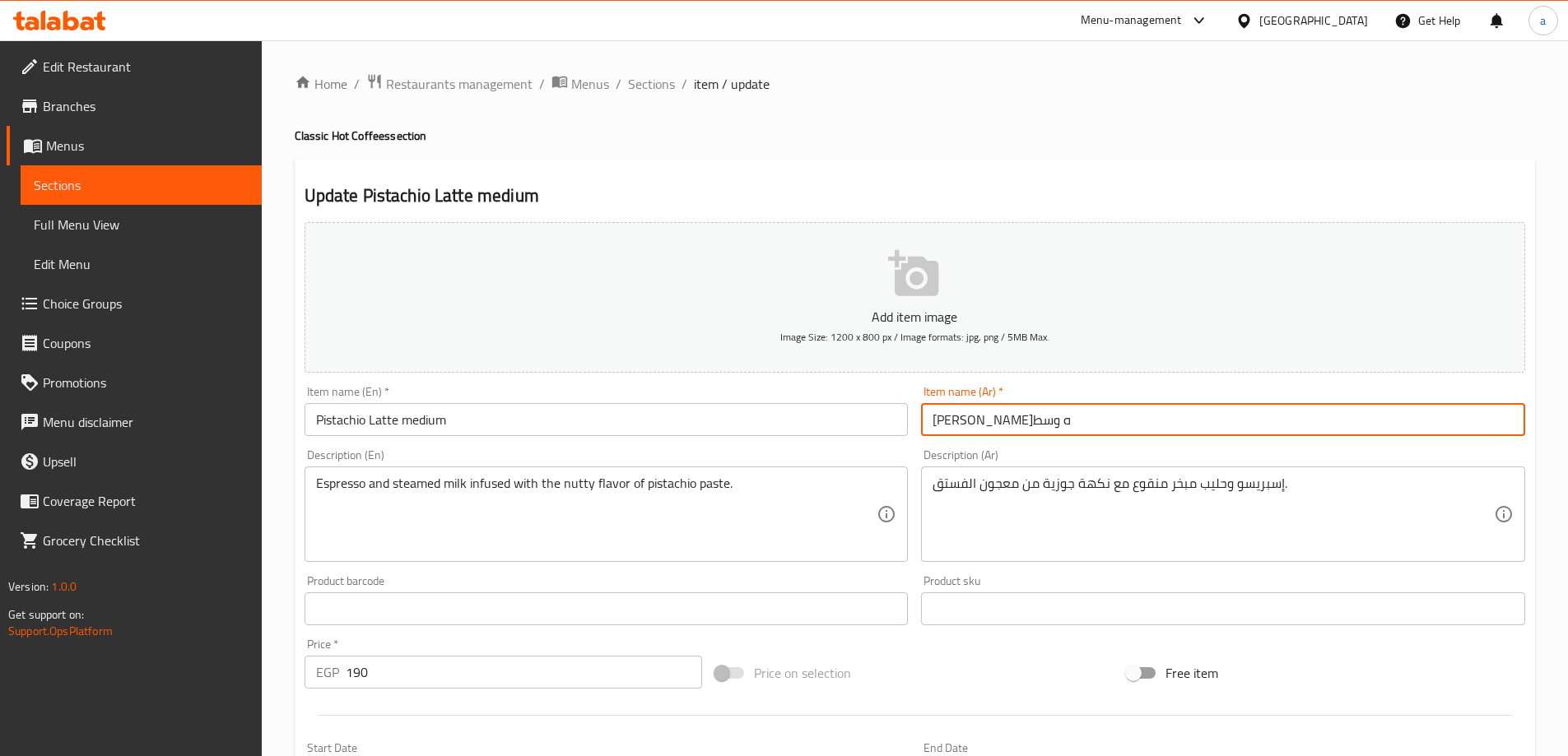
click at [1000, 421] on input "[PERSON_NAME]ه وسط" at bounding box center [1223, 419] width 605 height 33
click at [963, 427] on input "لاتيه وسط" at bounding box center [1223, 419] width 605 height 33
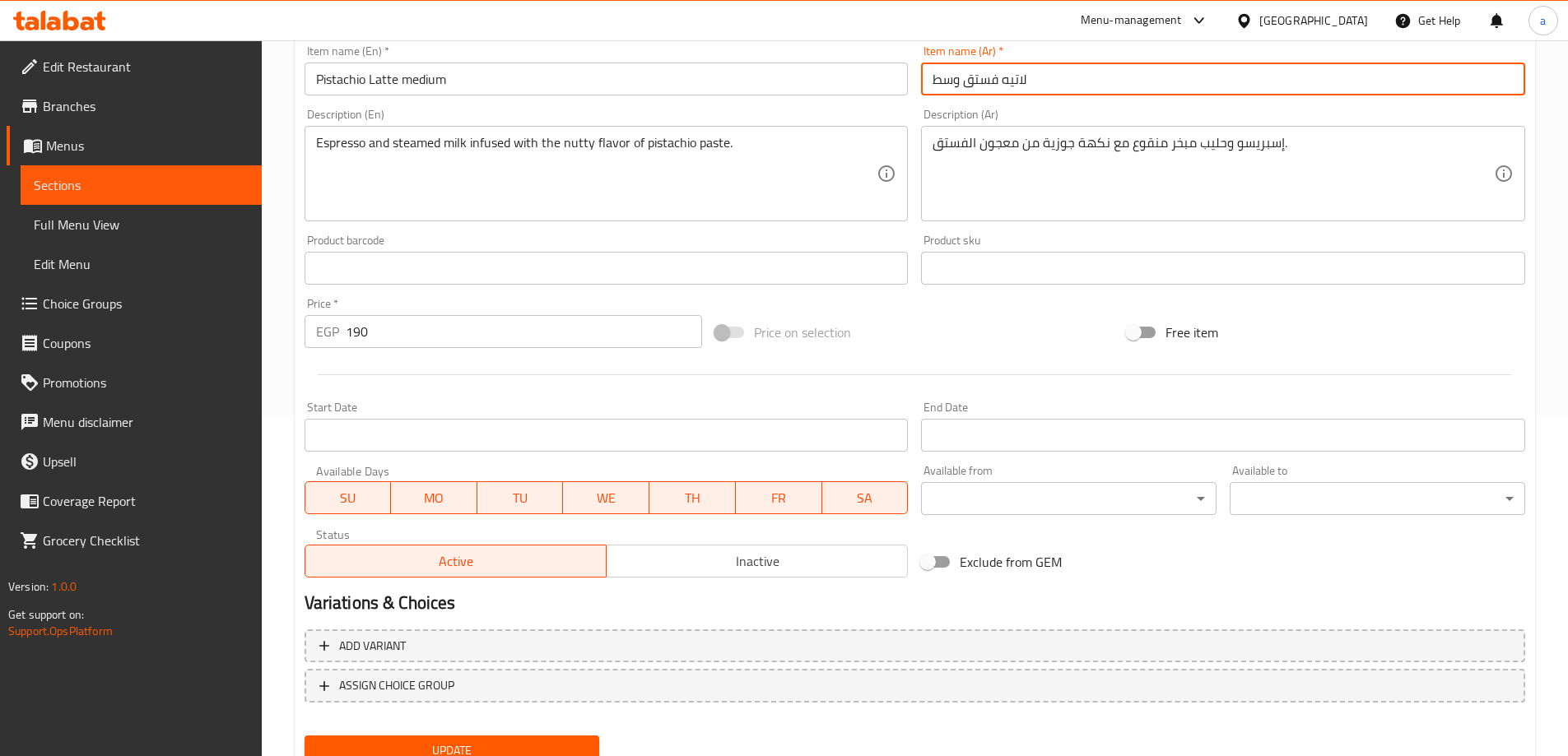
scroll to position [406, 0]
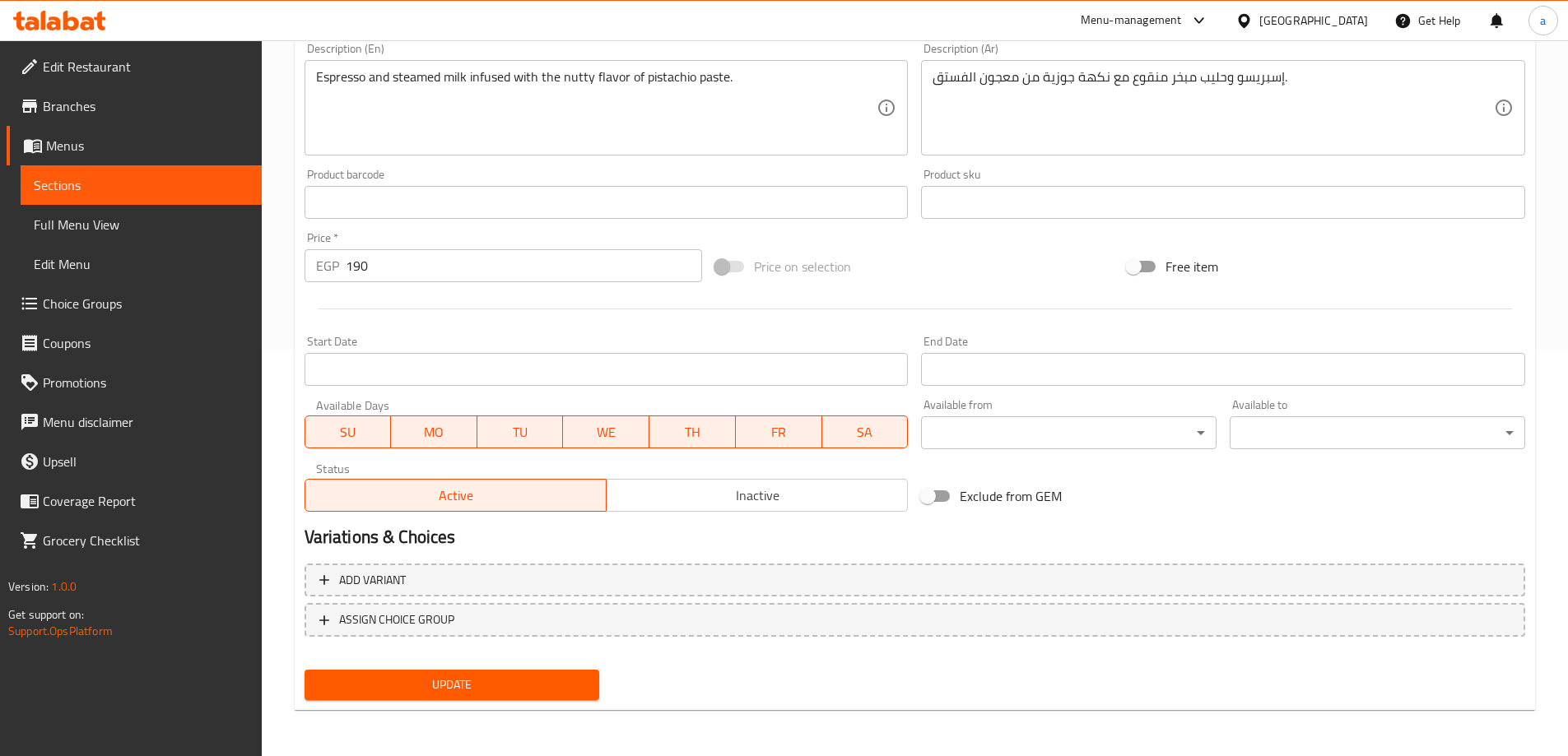
type input "لاتيه فستق وسط"
click at [510, 674] on button "Update" at bounding box center [452, 685] width 296 height 31
click at [420, 686] on span "Update" at bounding box center [453, 685] width 269 height 21
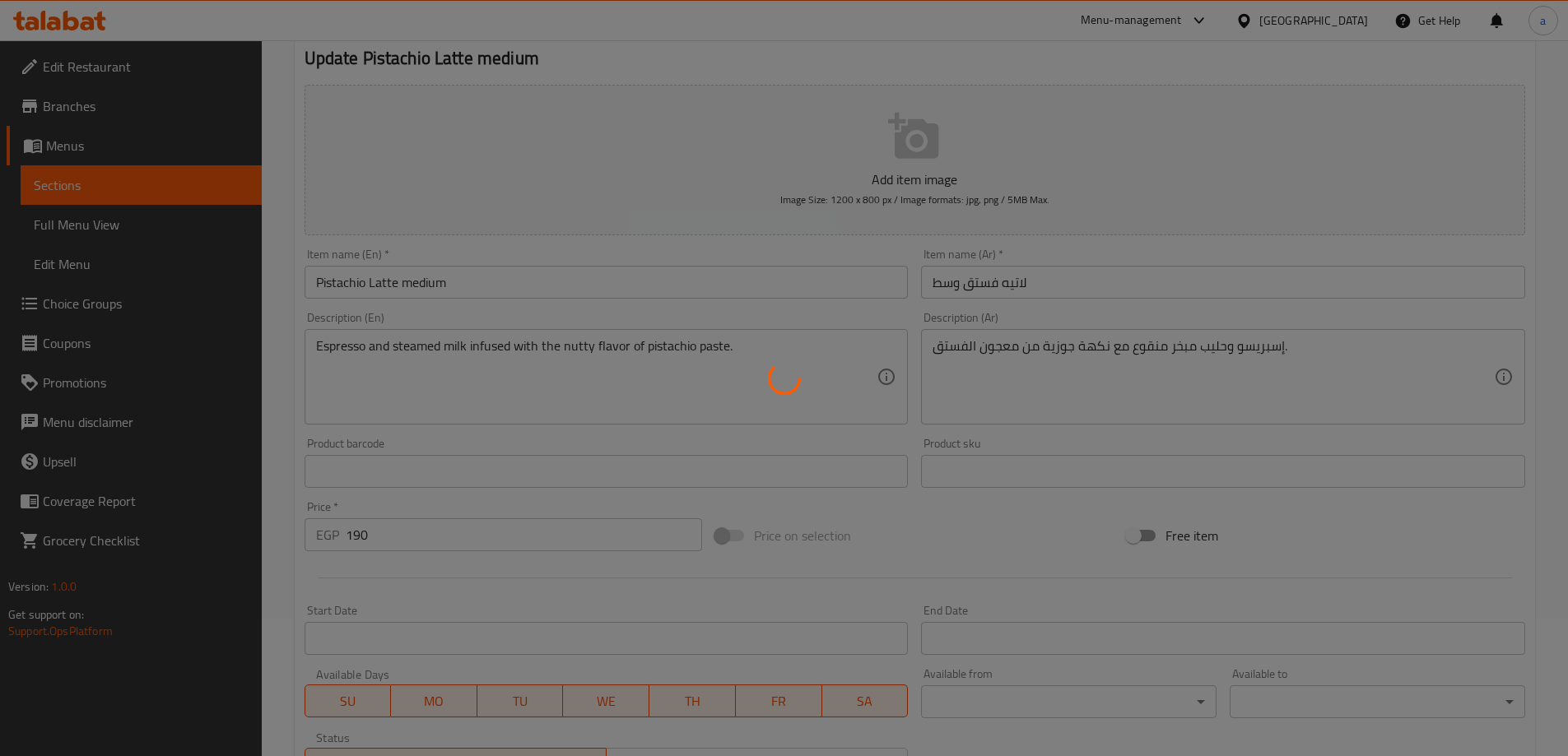
scroll to position [0, 0]
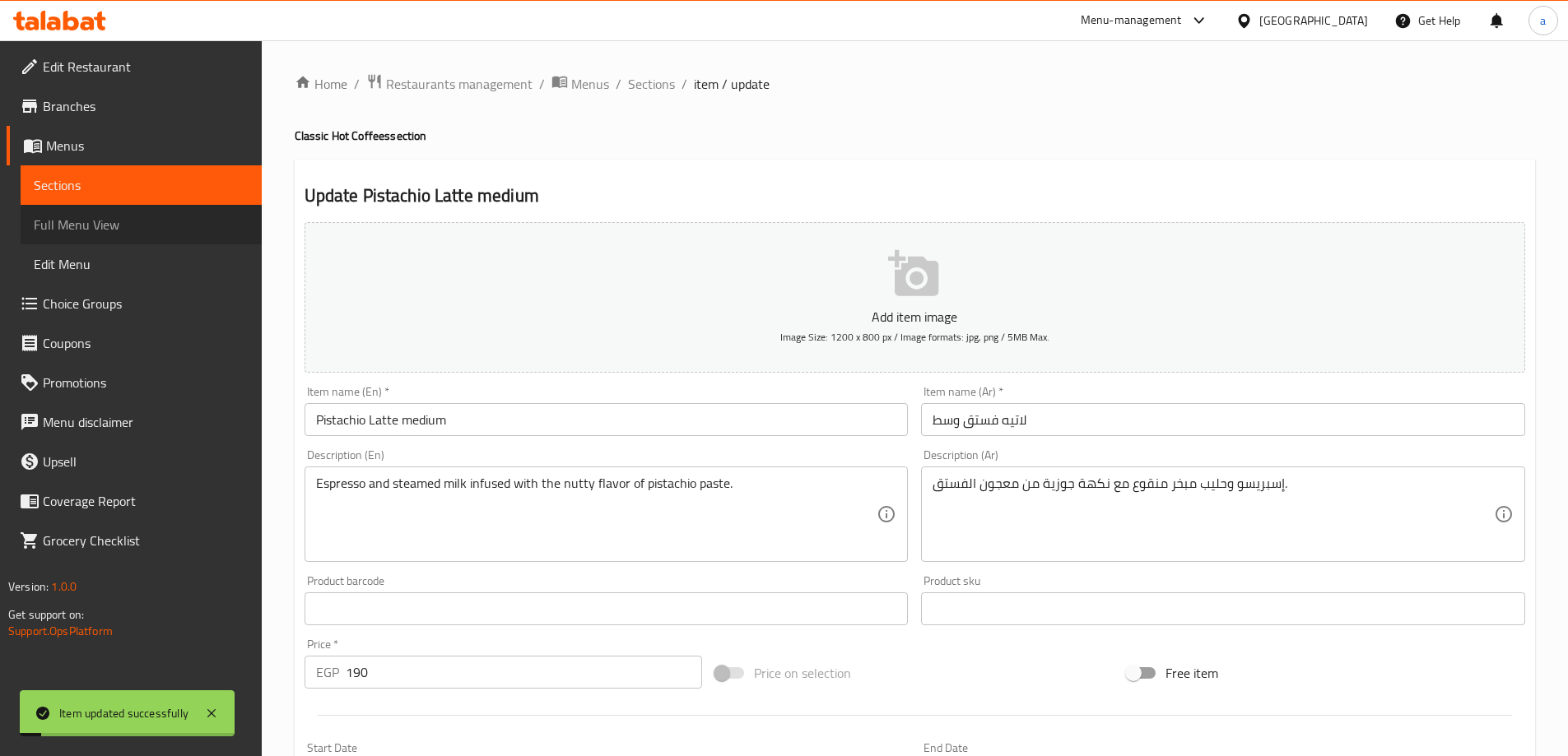
click at [92, 217] on span "Full Menu View" at bounding box center [141, 225] width 215 height 20
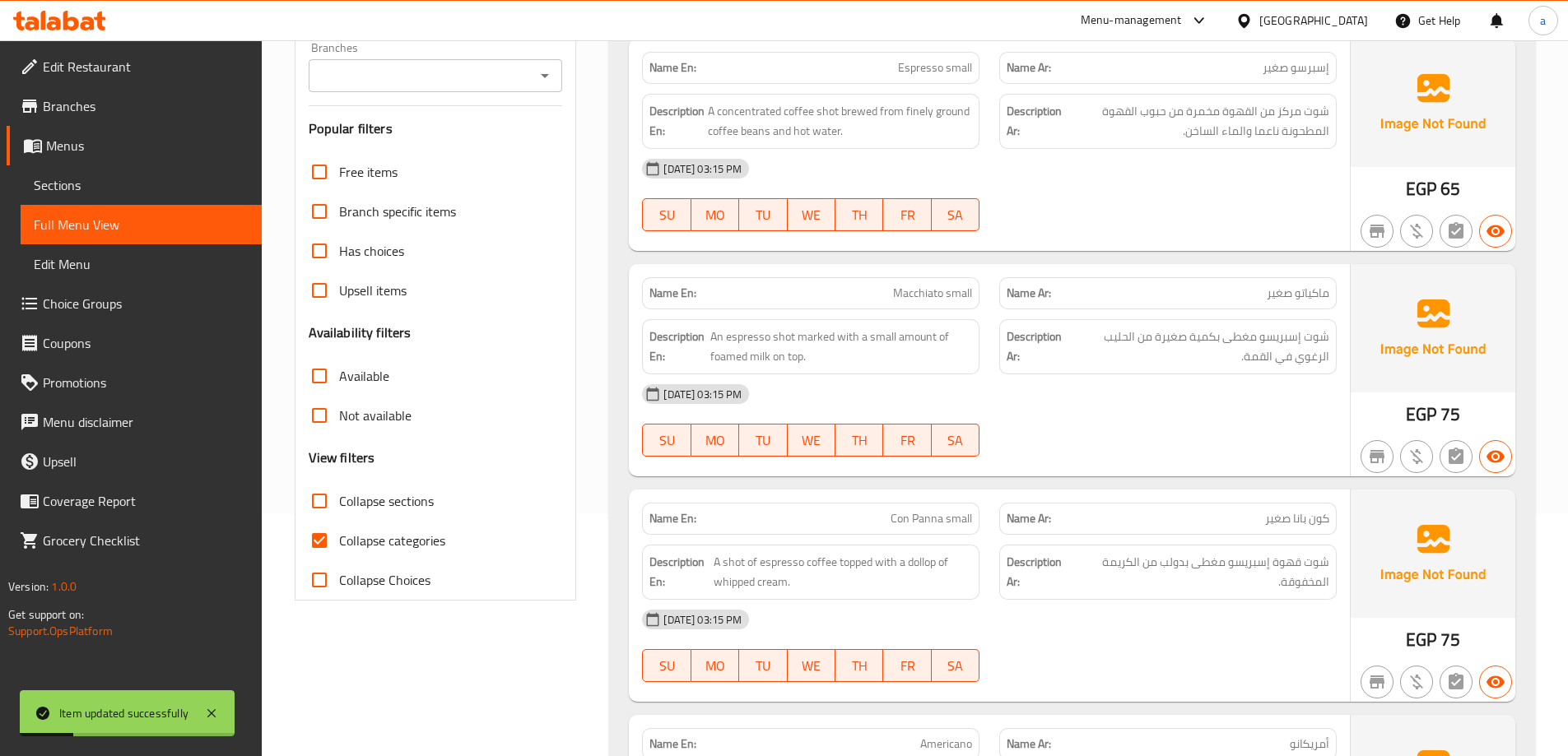
scroll to position [247, 0]
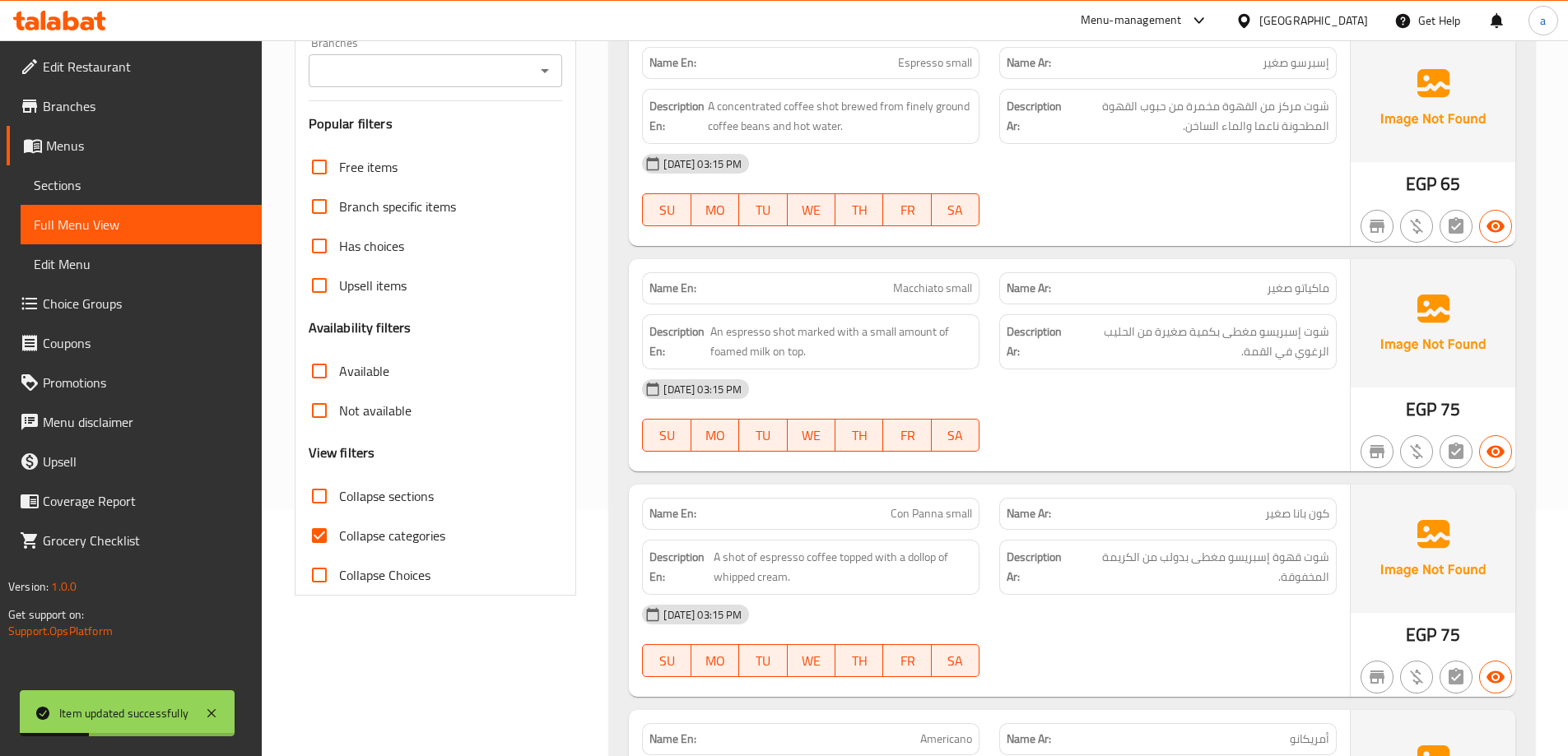
click at [384, 510] on label "Collapse sections" at bounding box center [367, 496] width 134 height 40
click at [339, 510] on input "Collapse sections" at bounding box center [320, 496] width 40 height 40
checkbox input "true"
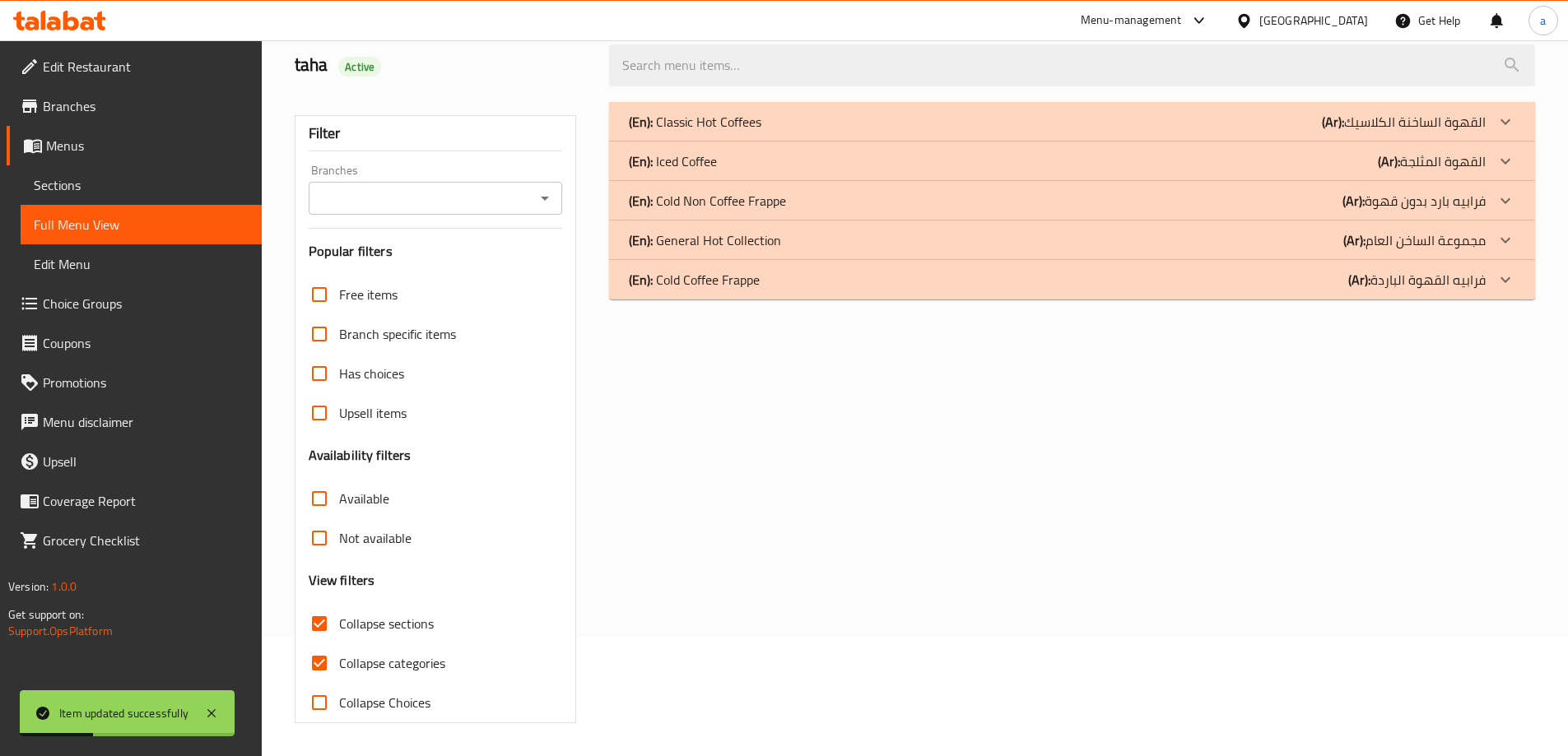
click at [385, 643] on label "Collapse categories" at bounding box center [372, 663] width 146 height 40
click at [339, 643] on input "Collapse categories" at bounding box center [320, 663] width 40 height 40
checkbox input "false"
click at [830, 117] on div "(En): Classic Hot Coffees (Ar): القهوة الساخنة الكلاسيك" at bounding box center [1057, 122] width 857 height 20
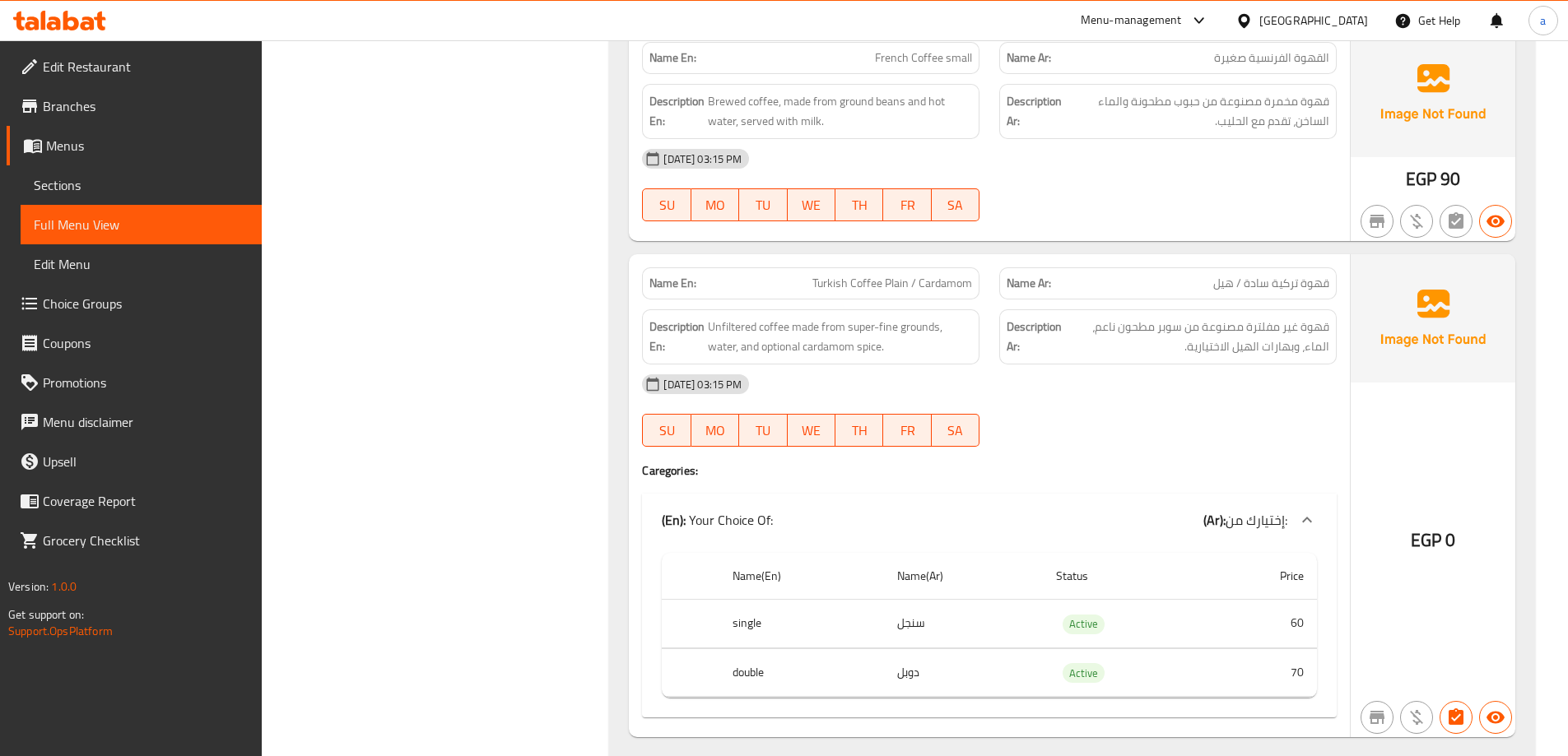
scroll to position [7816, 0]
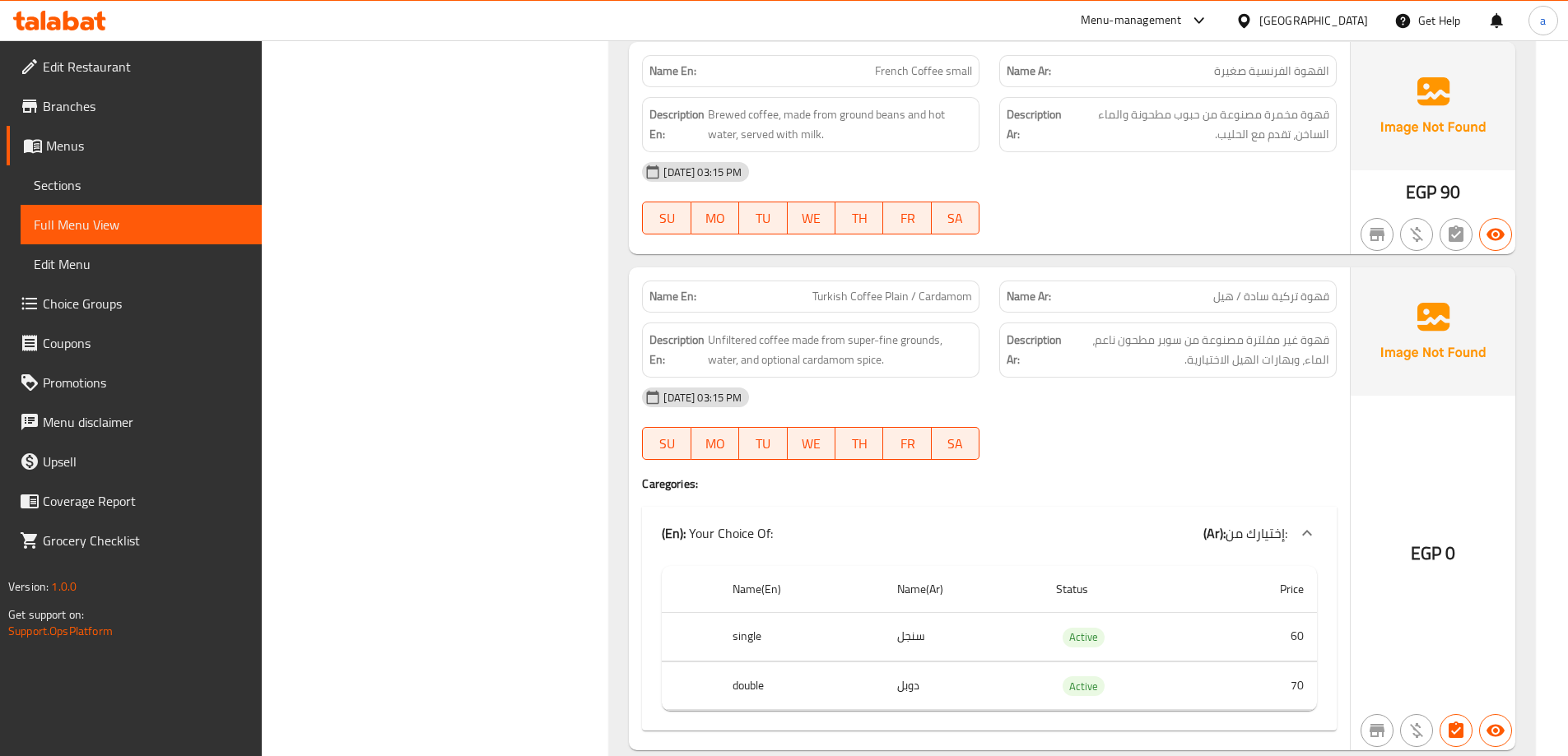
click at [108, 188] on span "Sections" at bounding box center [141, 185] width 215 height 20
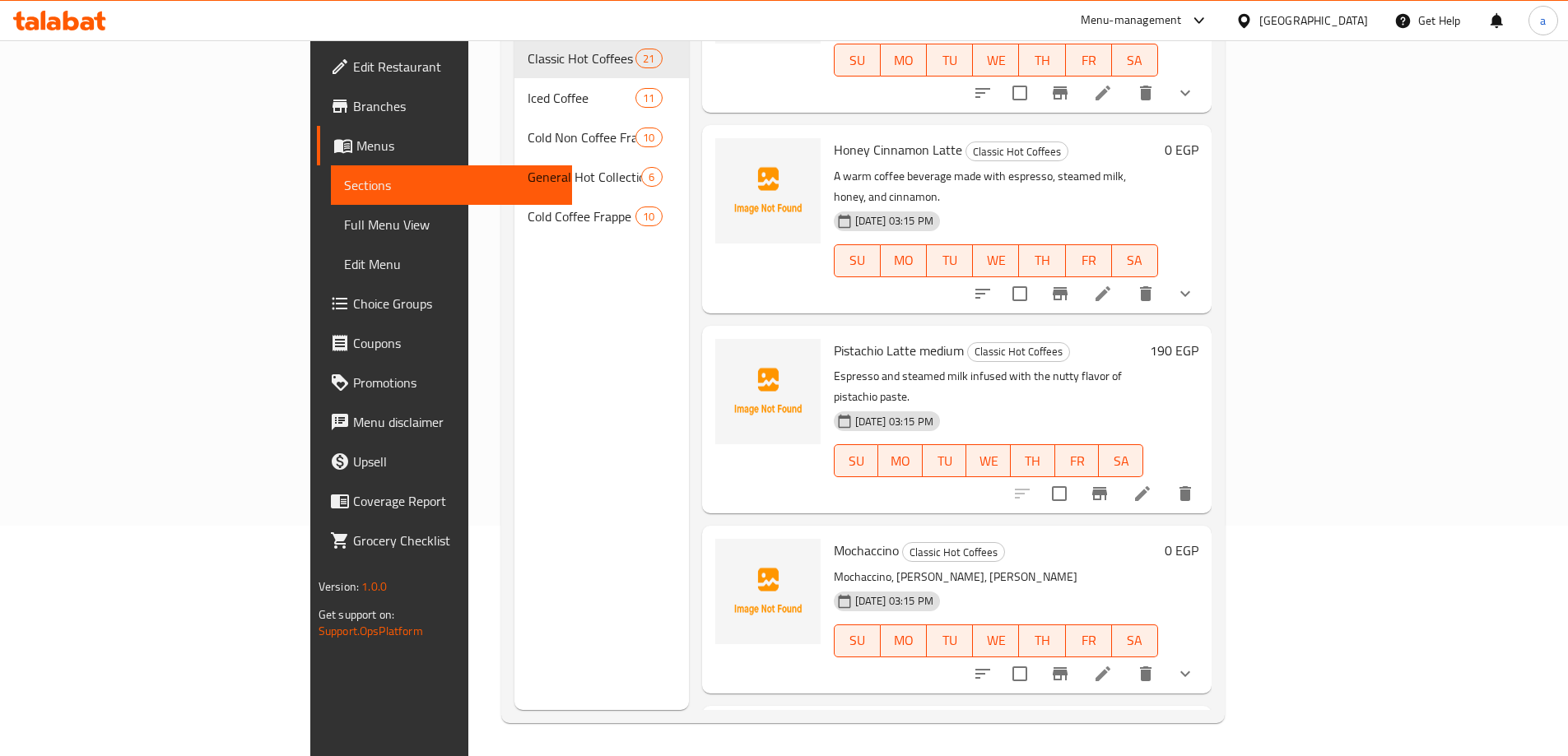
scroll to position [3059, 0]
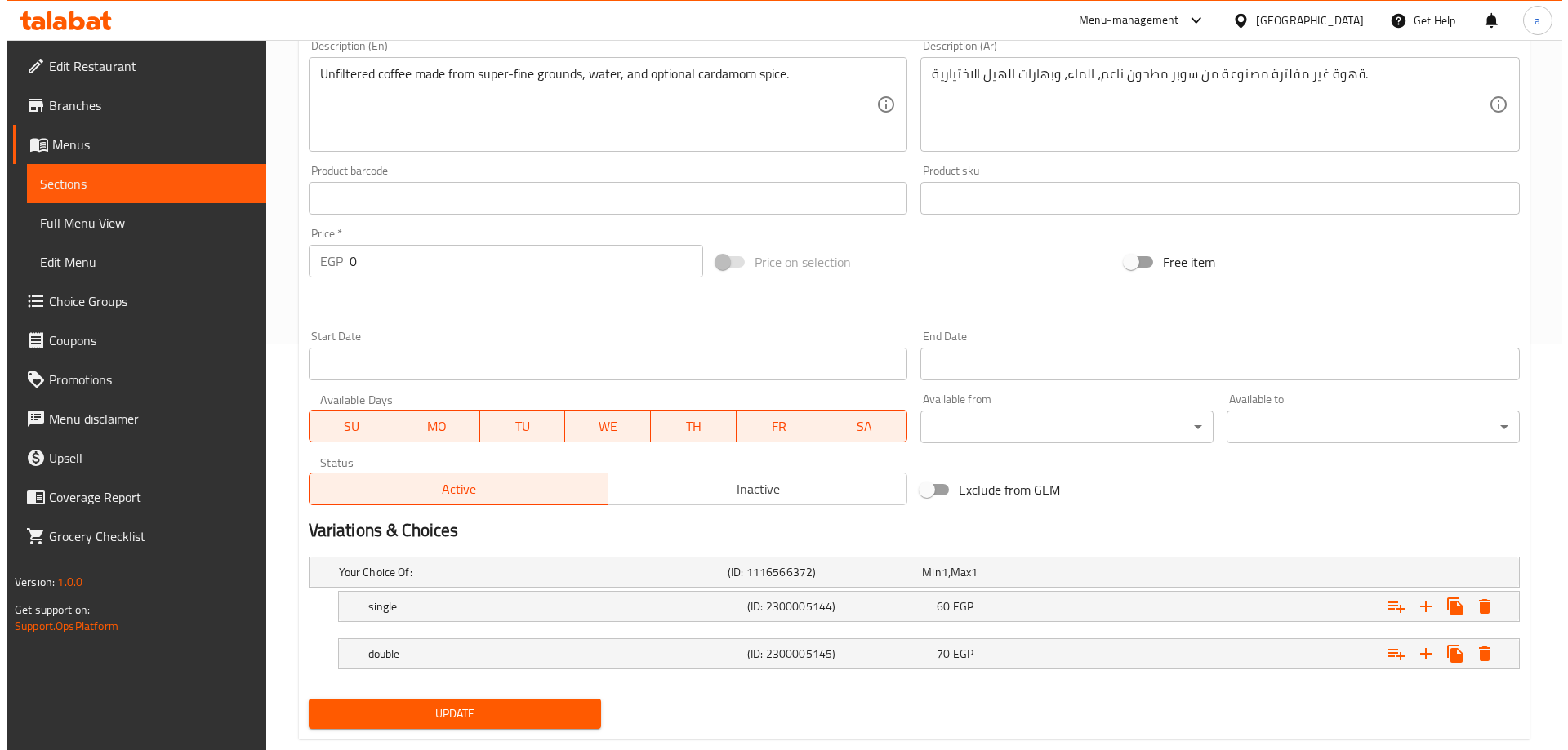
scroll to position [440, 0]
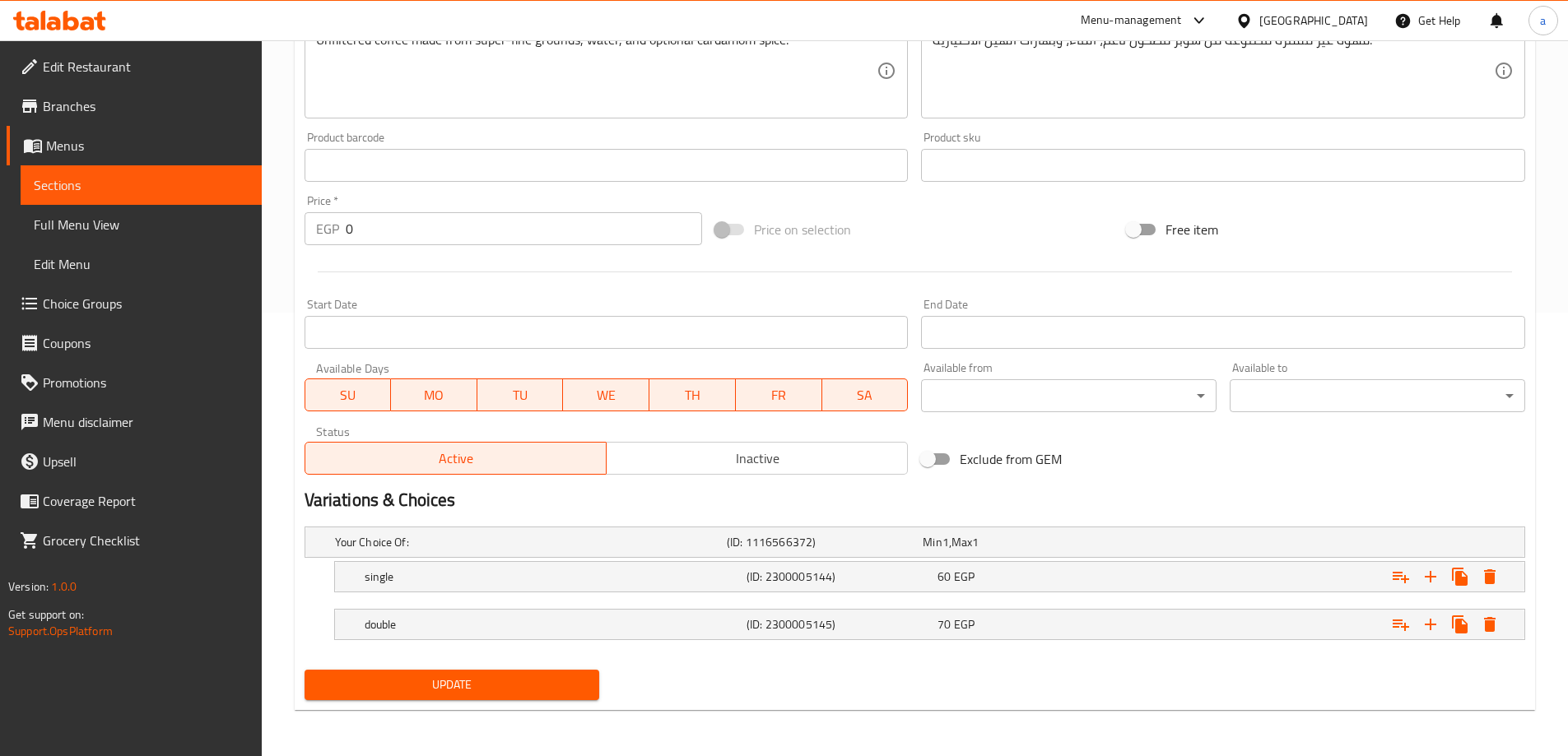
click at [792, 514] on div "Variations & Choices" at bounding box center [915, 500] width 1234 height 38
click at [798, 516] on div "Variations & Choices" at bounding box center [915, 500] width 1234 height 38
click at [1405, 579] on icon "Expand" at bounding box center [1401, 577] width 16 height 12
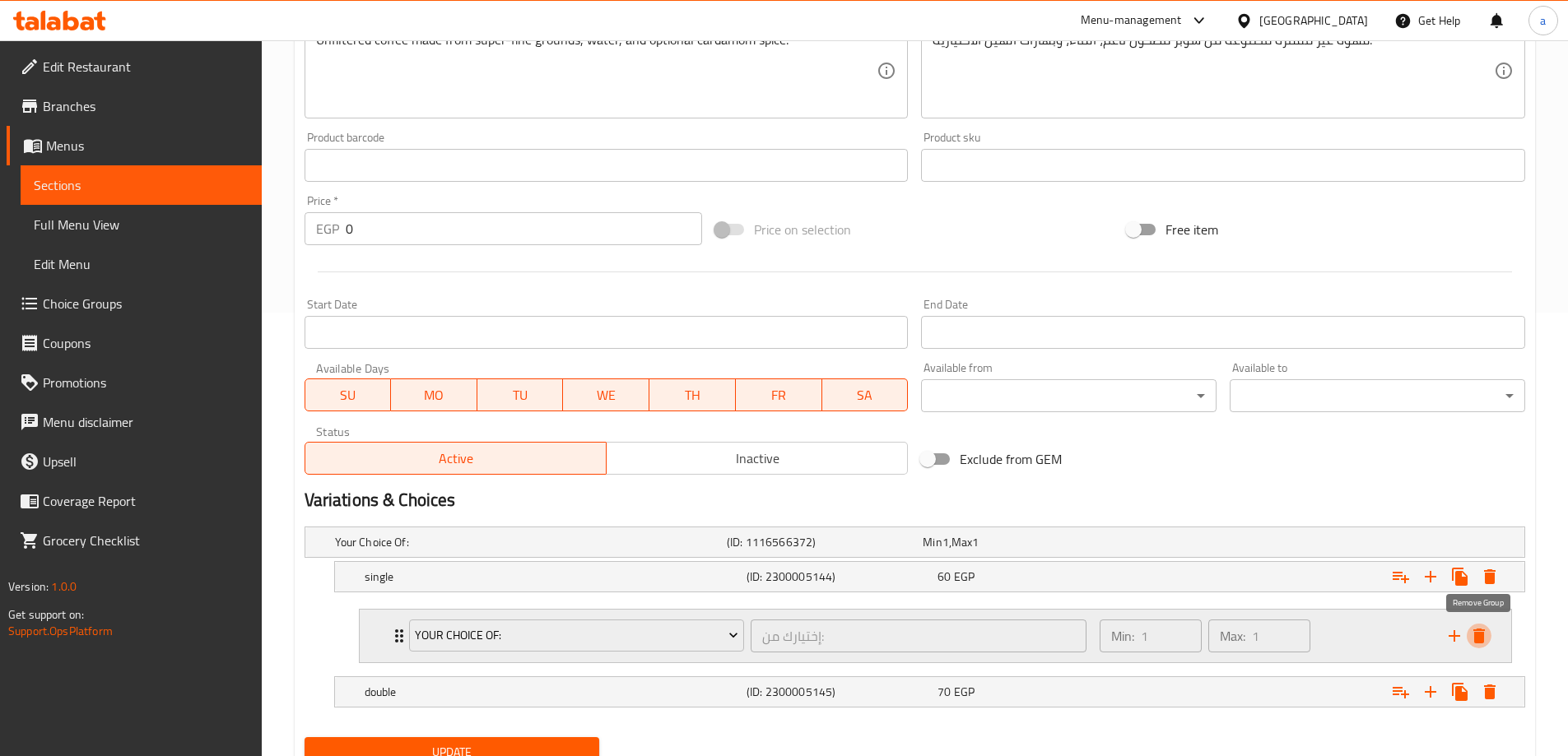
click at [1484, 629] on icon "delete" at bounding box center [1479, 636] width 20 height 20
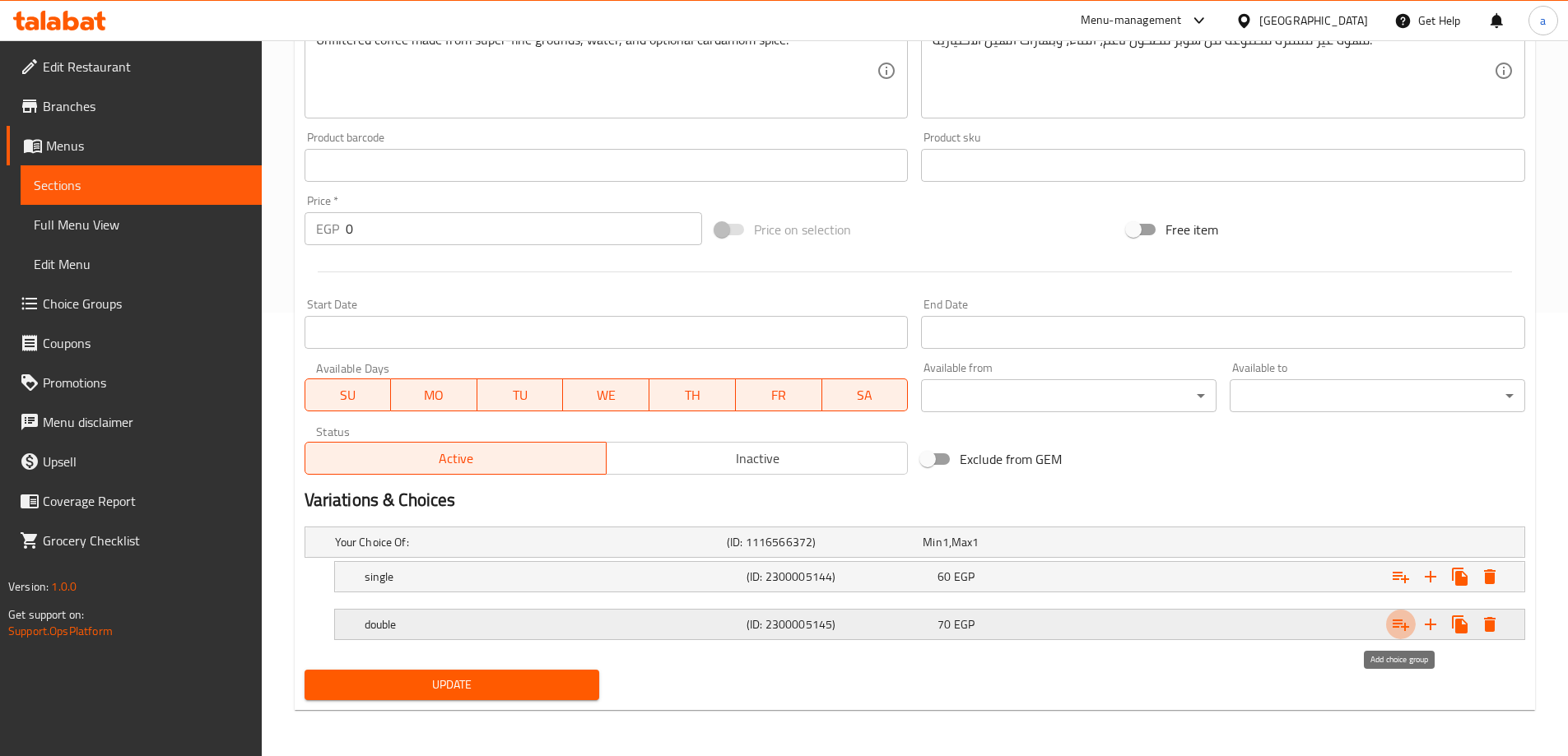
click at [1401, 623] on icon "Expand" at bounding box center [1401, 625] width 16 height 12
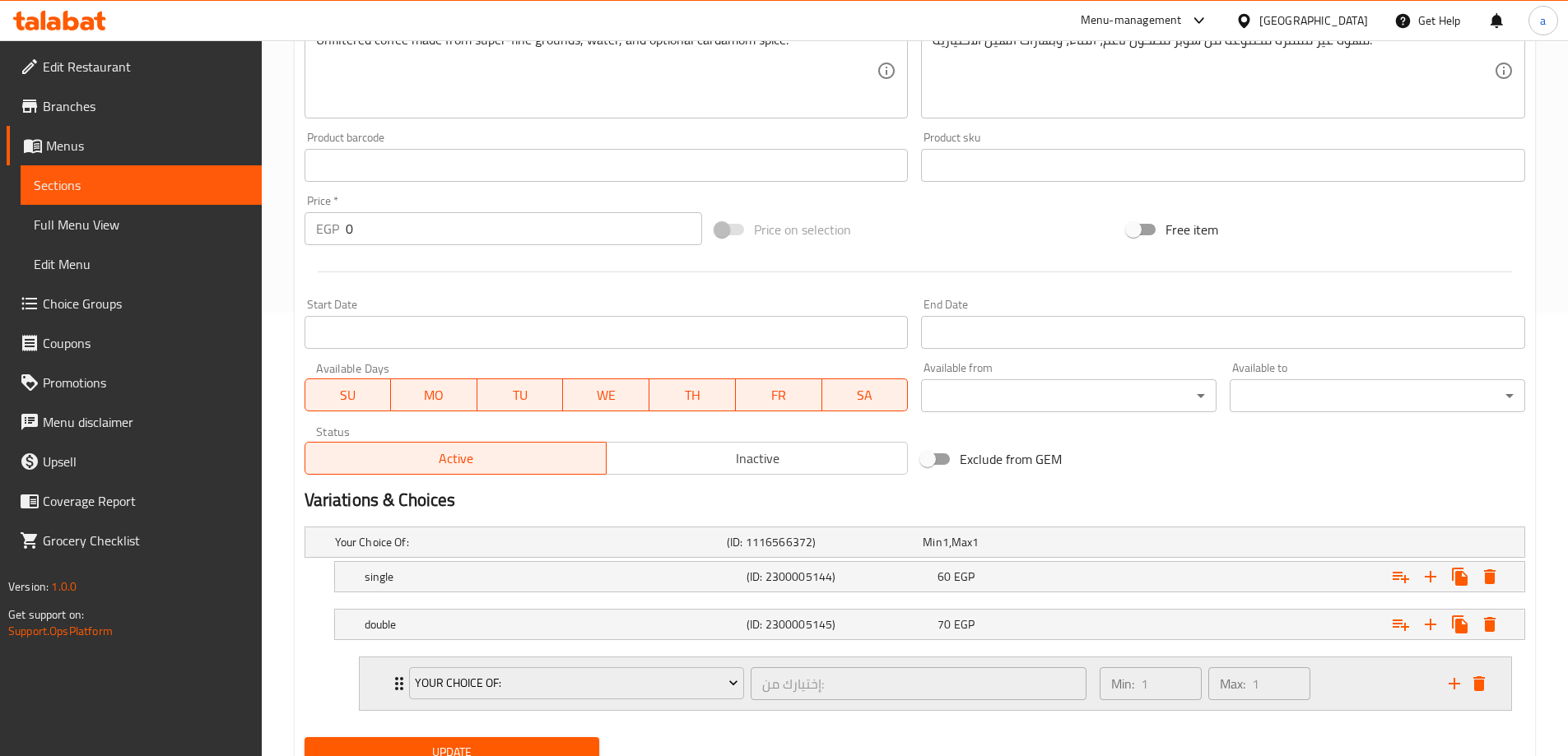
click at [1486, 671] on div "Expand" at bounding box center [1467, 683] width 50 height 24
click at [1479, 684] on icon "delete" at bounding box center [1479, 684] width 12 height 14
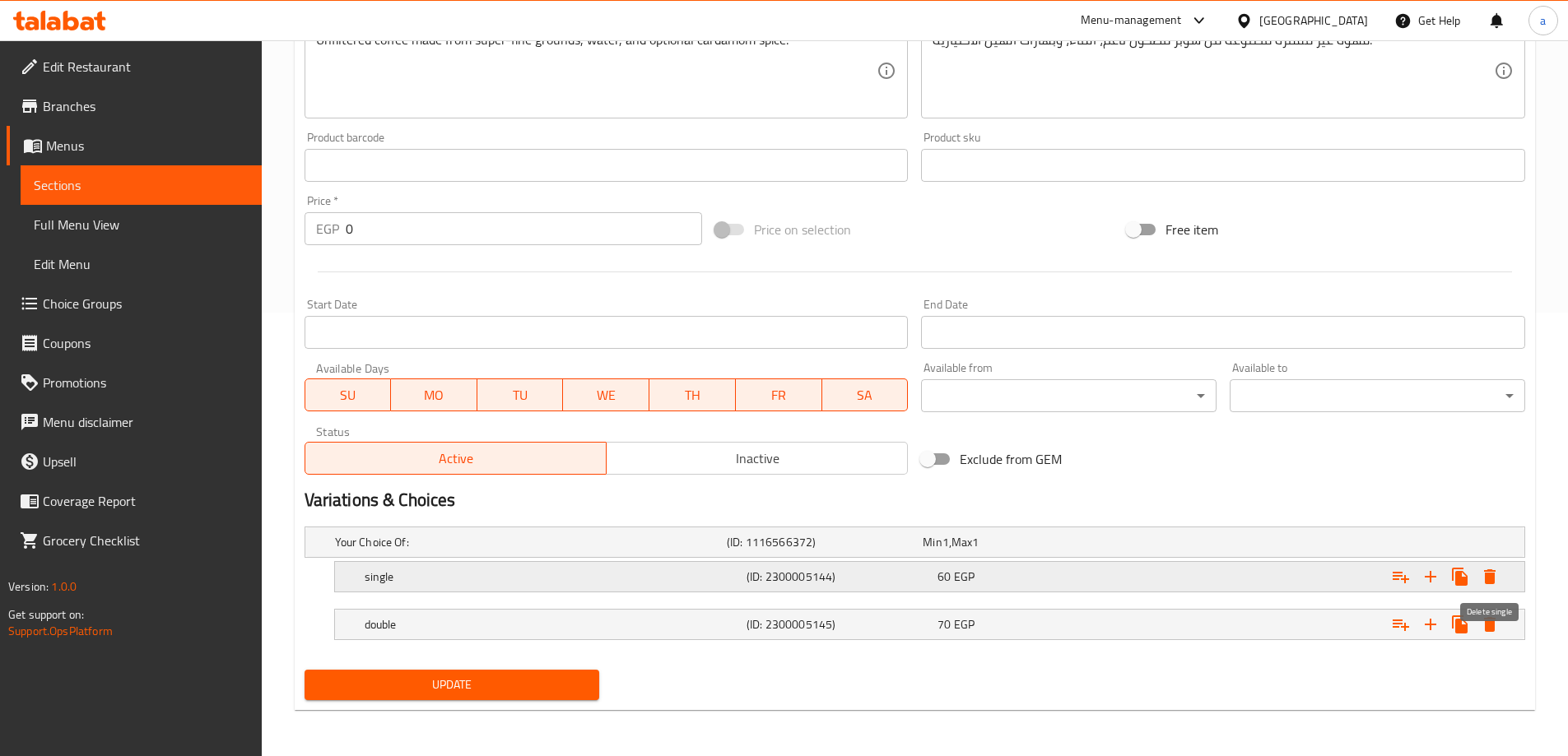
click at [1495, 576] on icon "Expand" at bounding box center [1489, 576] width 12 height 14
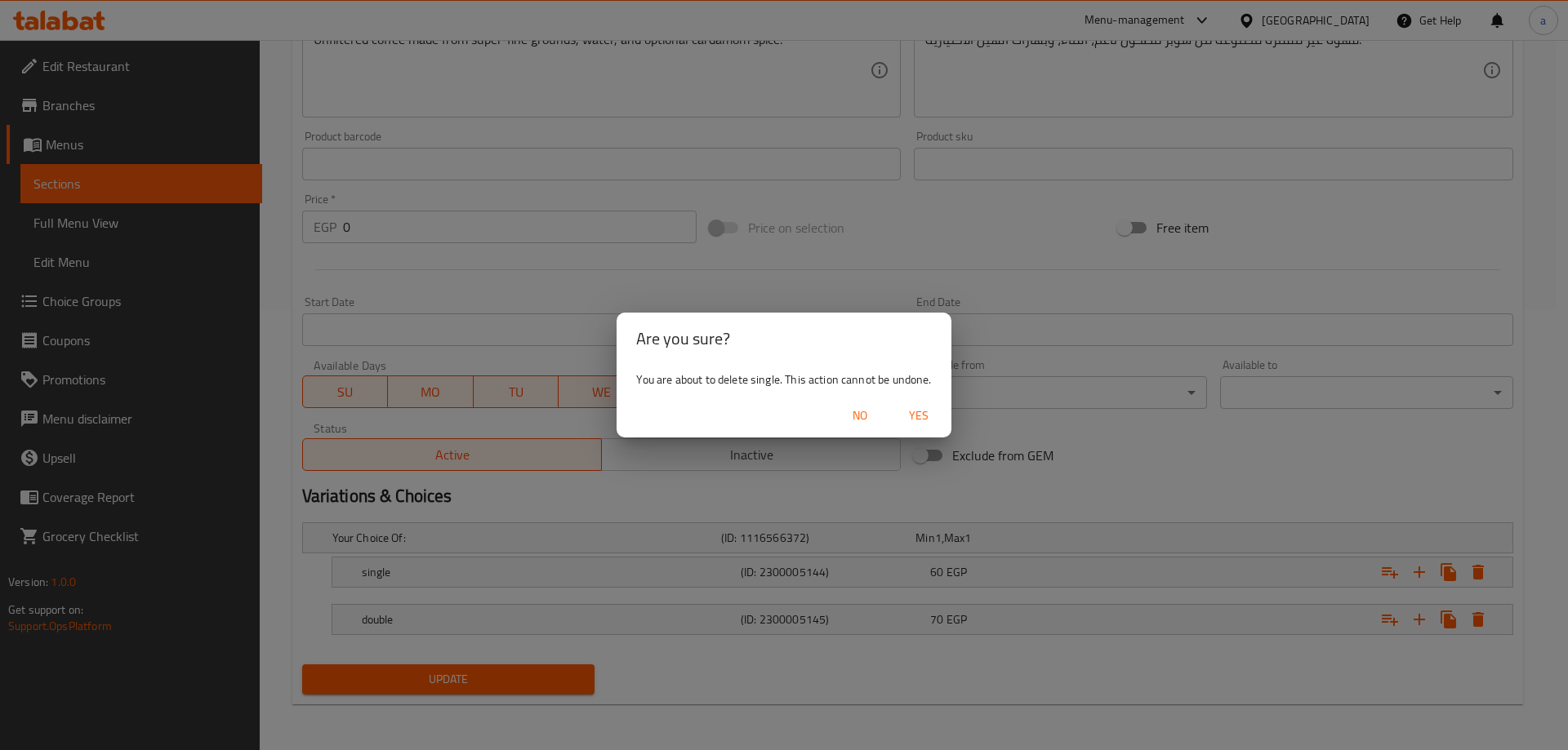
click at [921, 398] on div "No Yes" at bounding box center [784, 416] width 334 height 43
click at [921, 401] on button "Yes" at bounding box center [919, 416] width 52 height 30
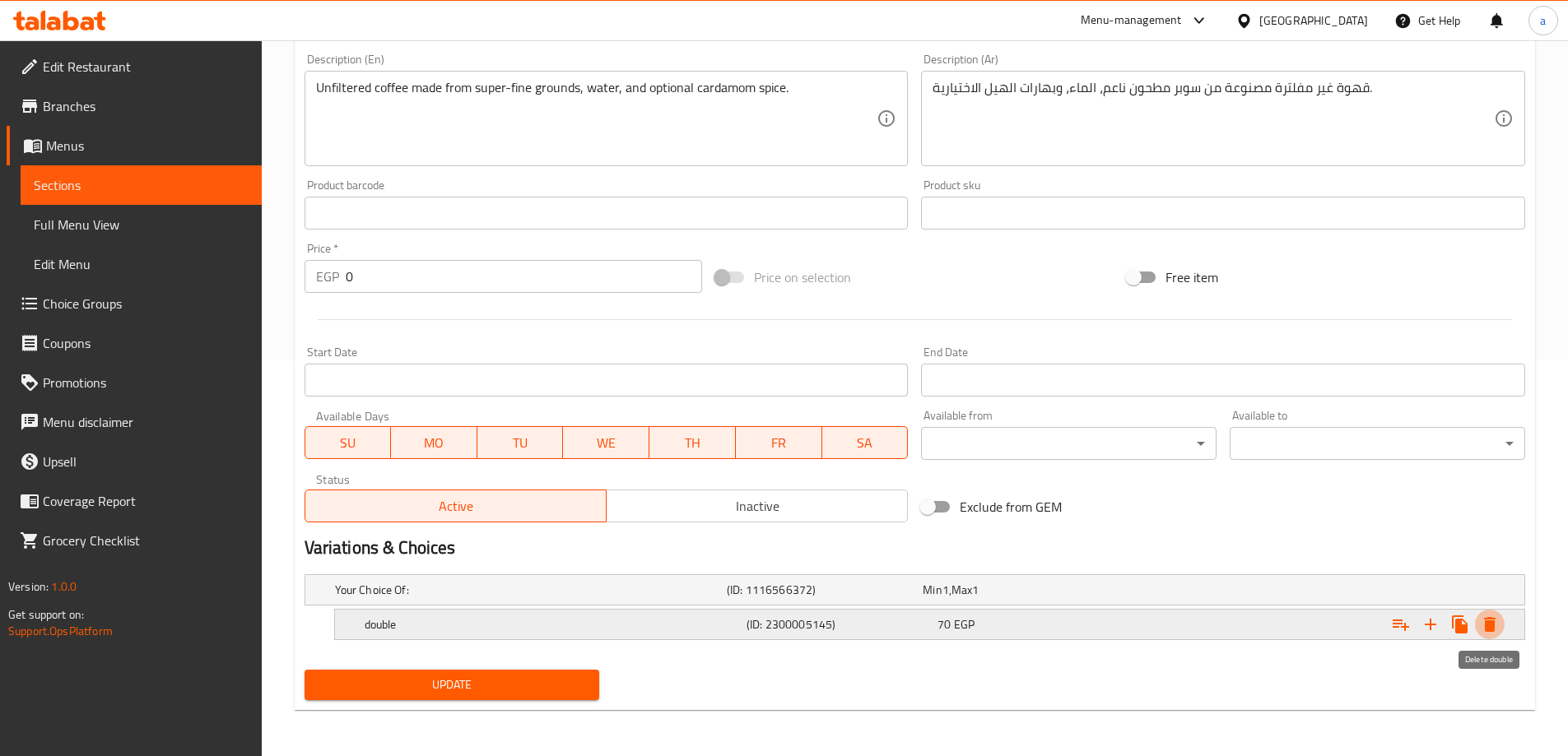
click at [1491, 627] on icon "Expand" at bounding box center [1489, 624] width 12 height 14
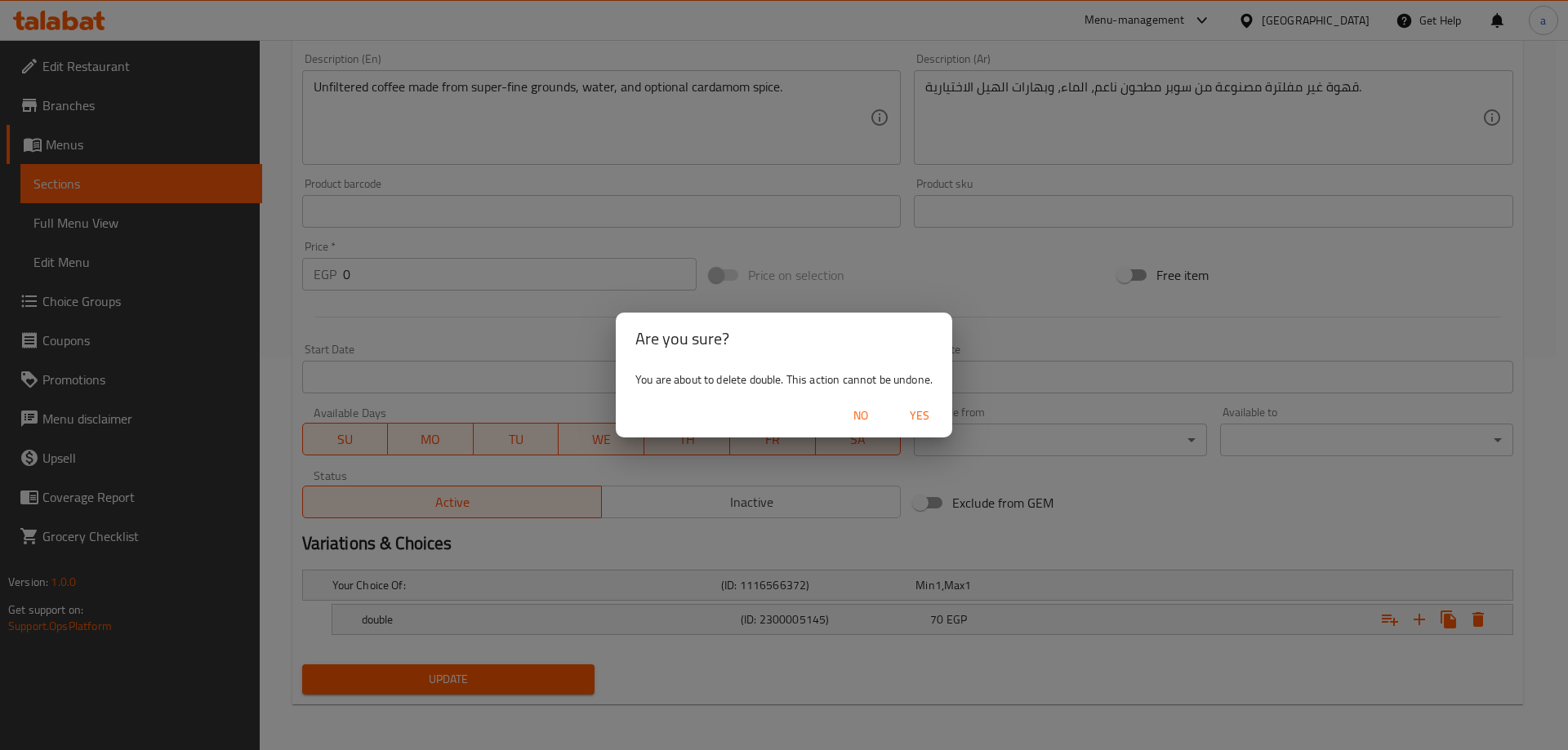
click at [922, 409] on span "Yes" at bounding box center [920, 416] width 39 height 21
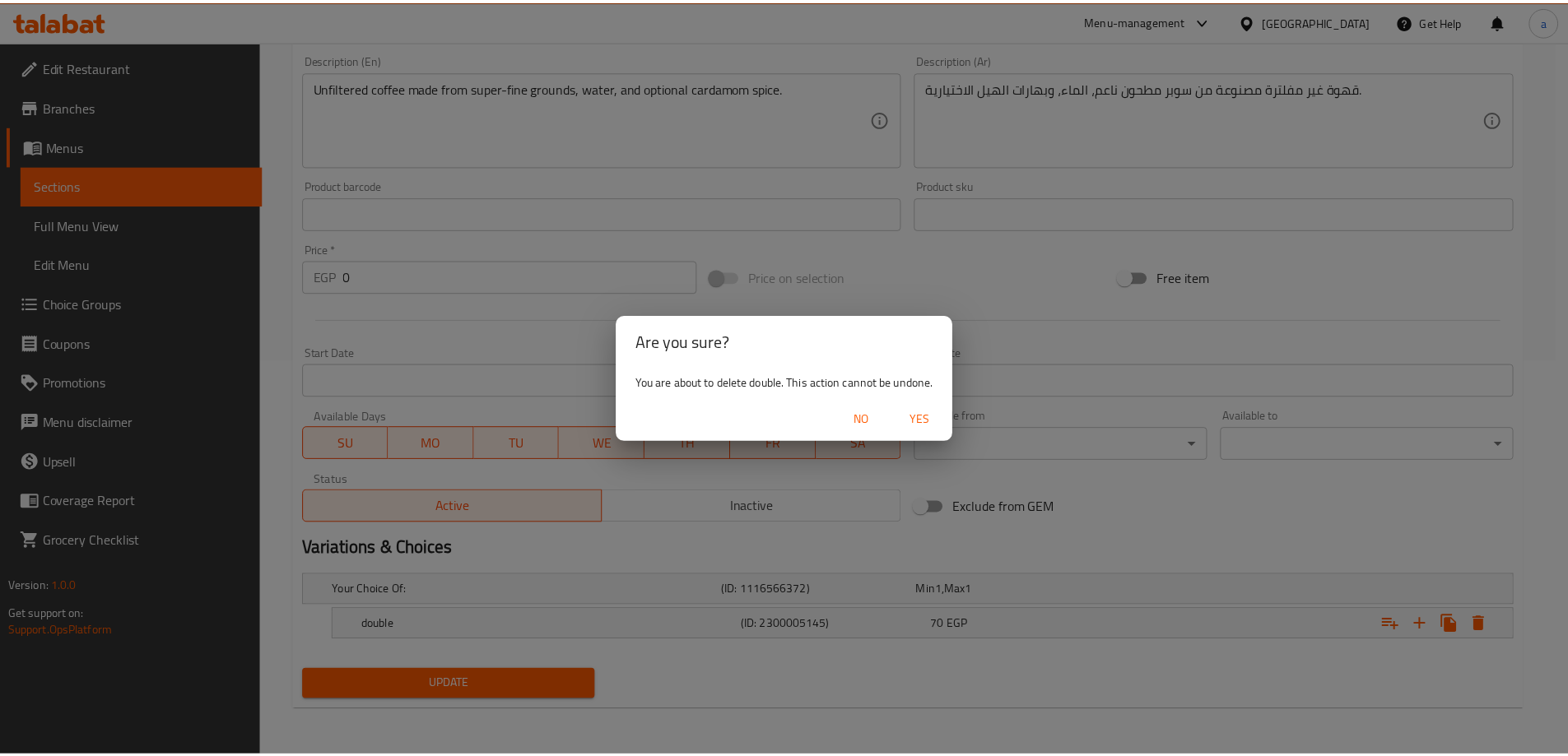
scroll to position [390, 0]
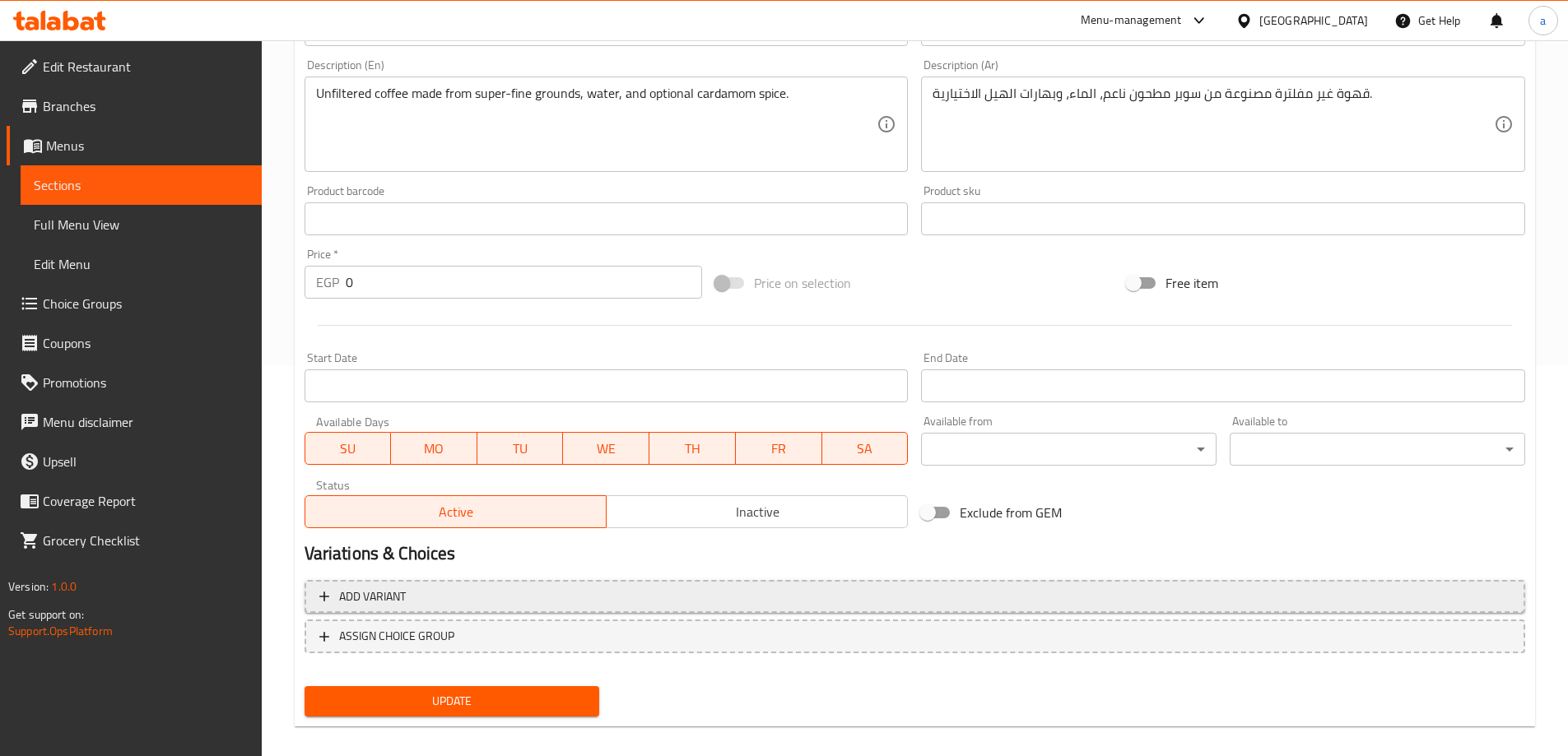
click at [530, 600] on span "Add variant" at bounding box center [915, 596] width 1191 height 21
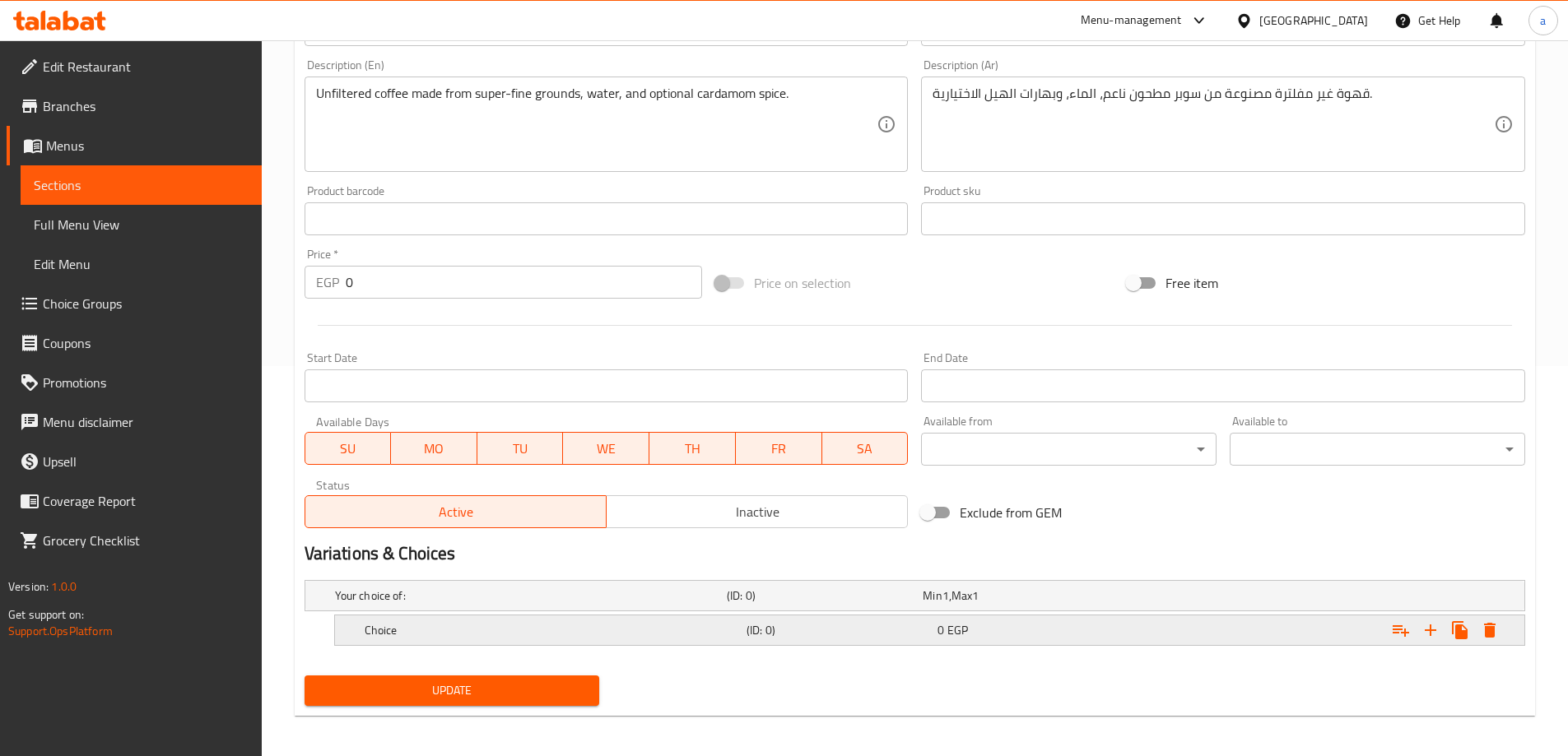
click at [568, 619] on div "Choice" at bounding box center [552, 630] width 382 height 23
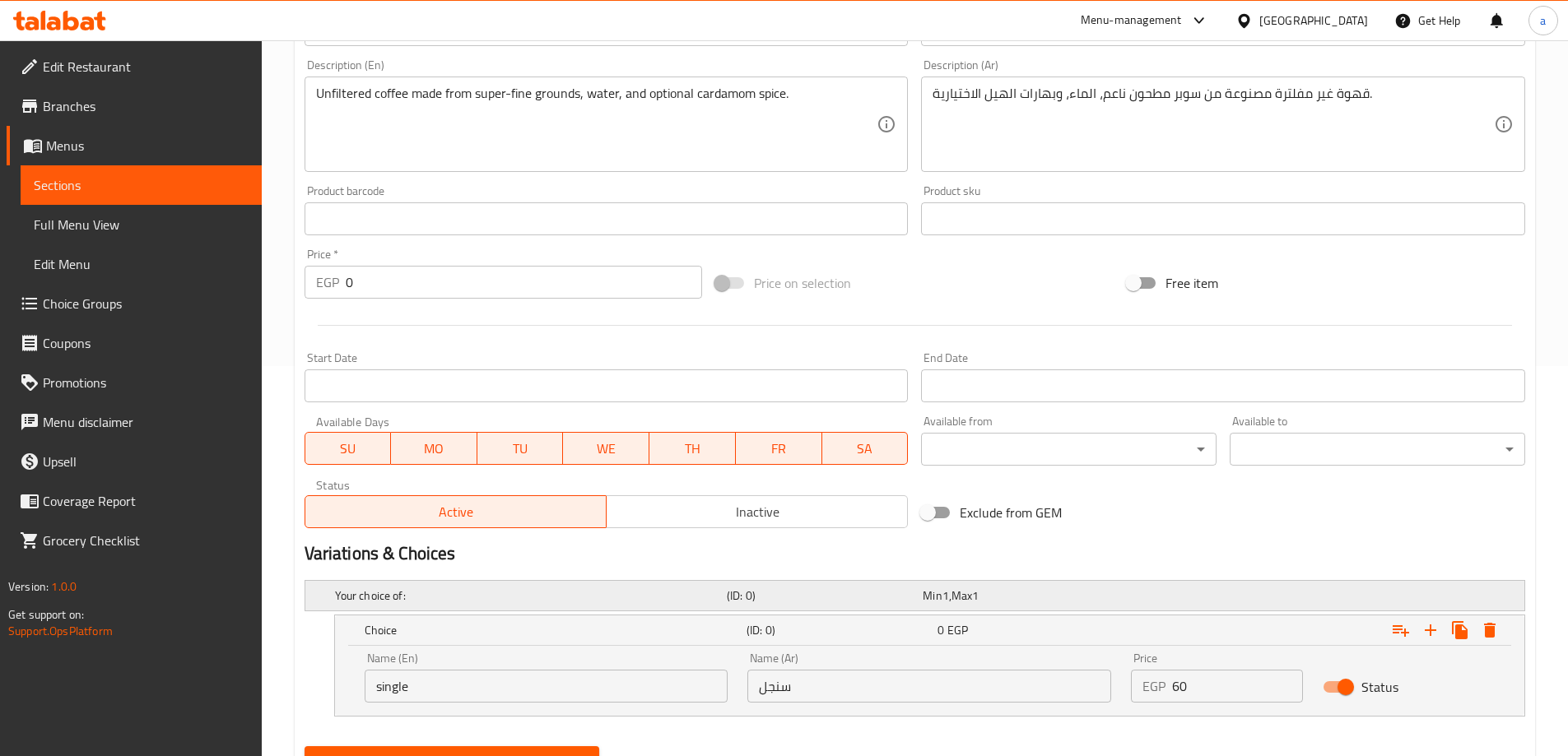
click at [588, 593] on h5 "Your choice of:" at bounding box center [528, 595] width 385 height 16
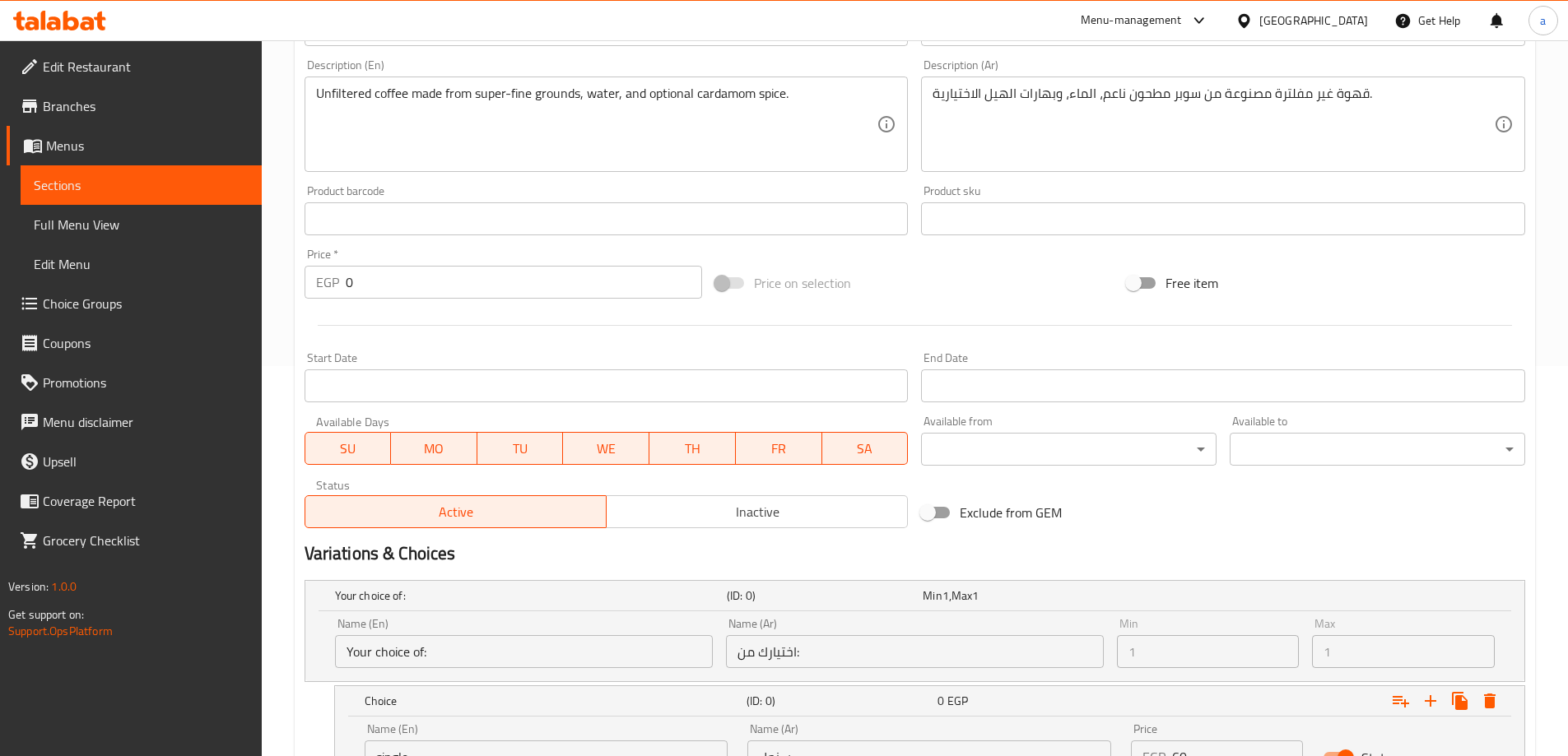
scroll to position [537, 0]
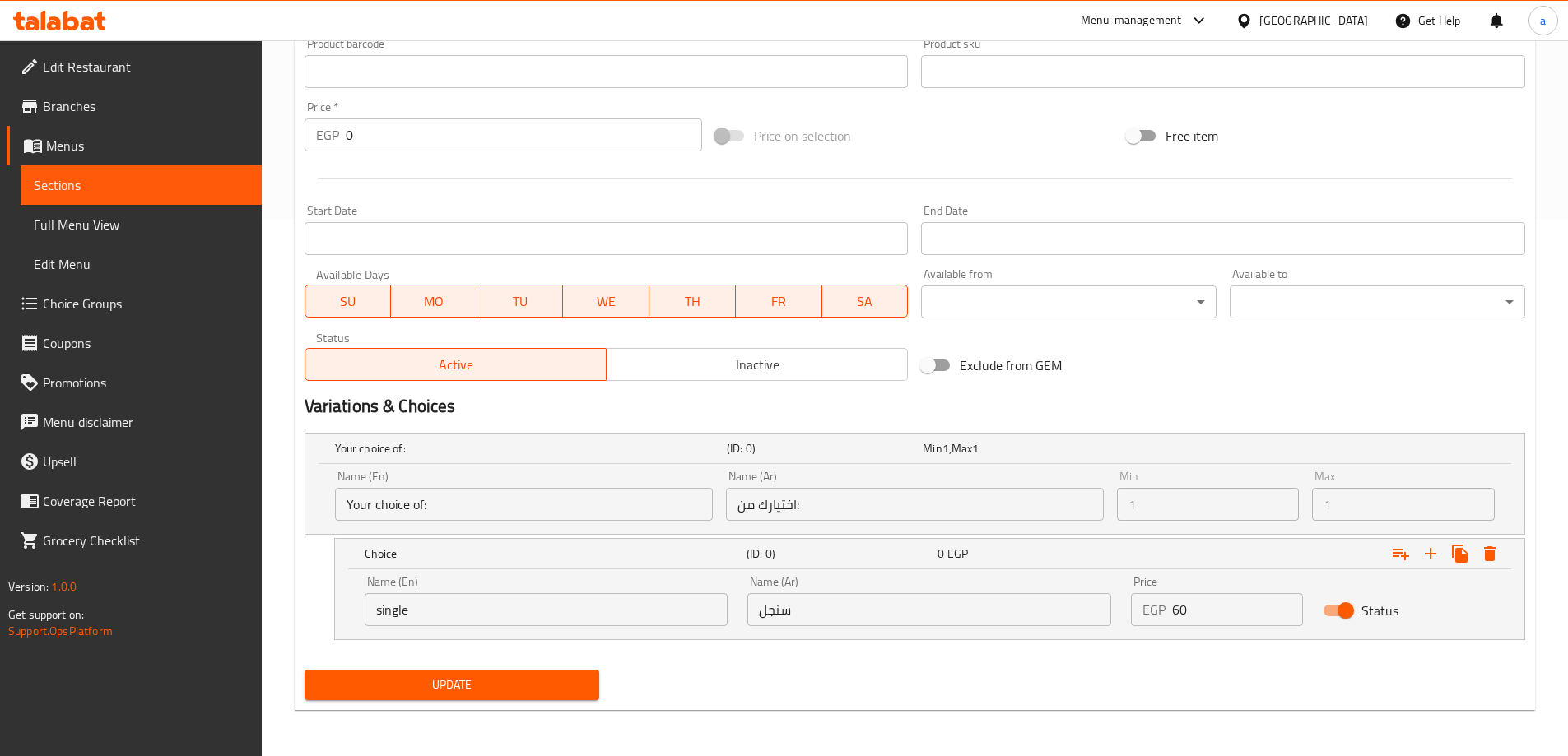
click at [89, 294] on span "Choice Groups" at bounding box center [146, 303] width 206 height 20
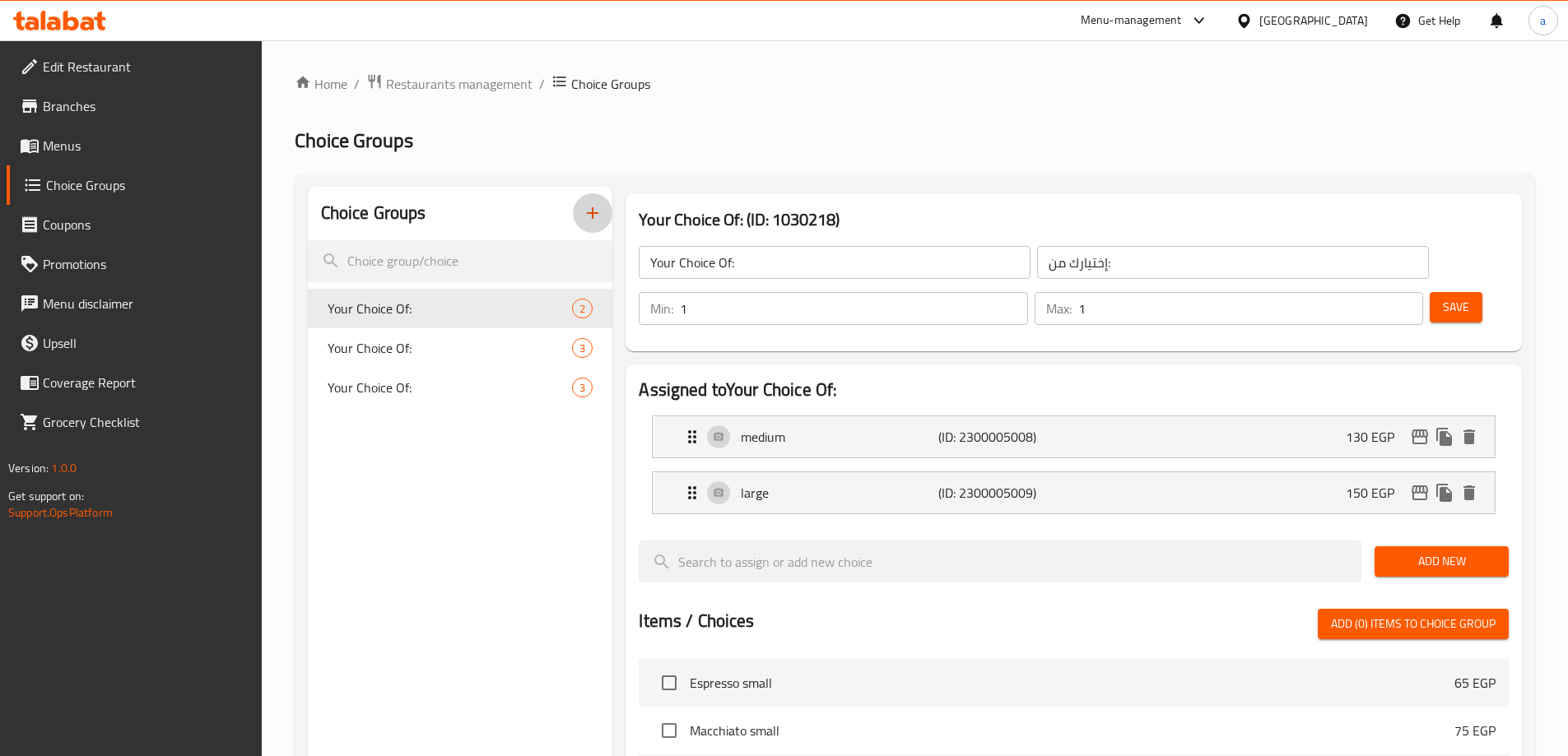
click at [605, 211] on button "button" at bounding box center [593, 213] width 40 height 40
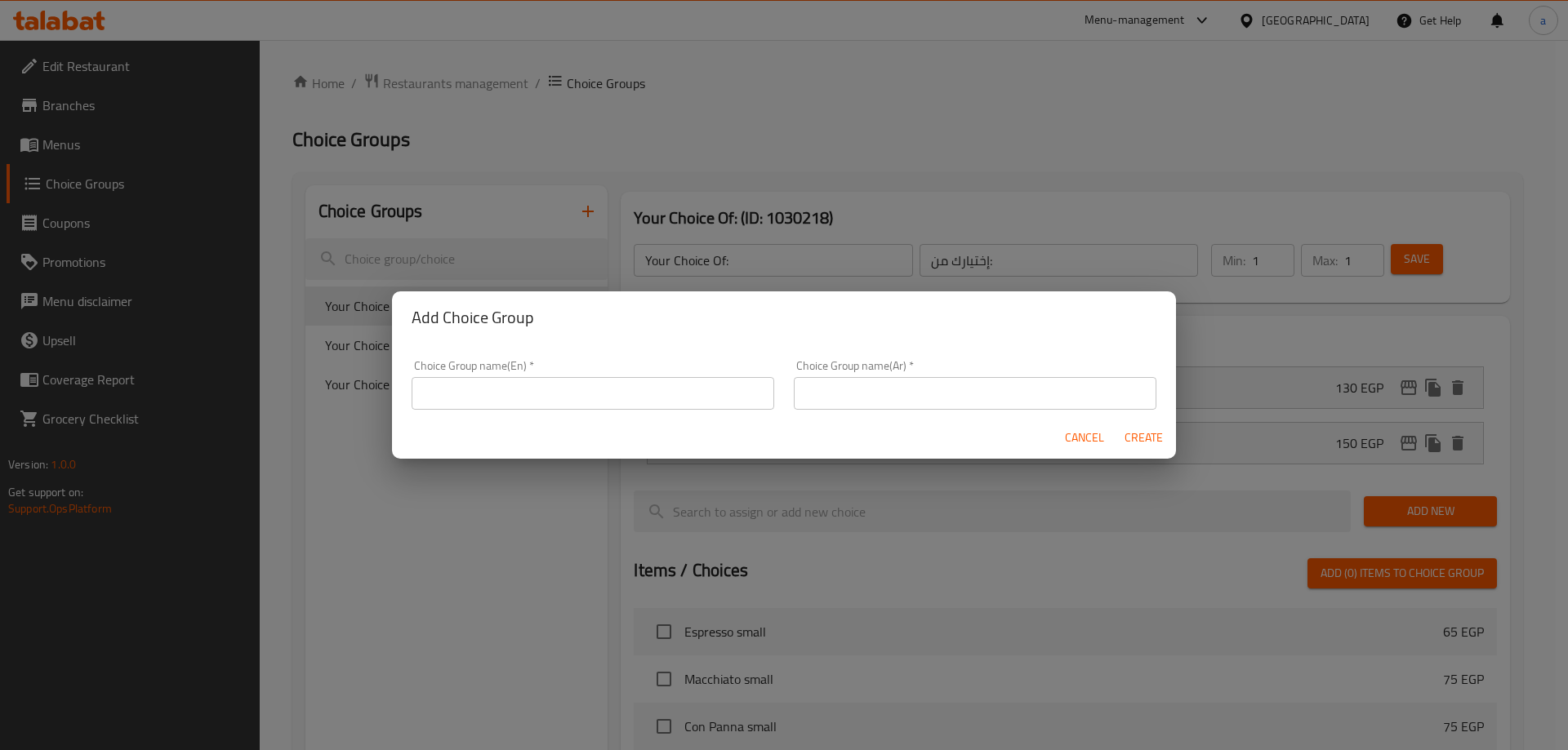
click at [546, 394] on input "text" at bounding box center [593, 393] width 362 height 32
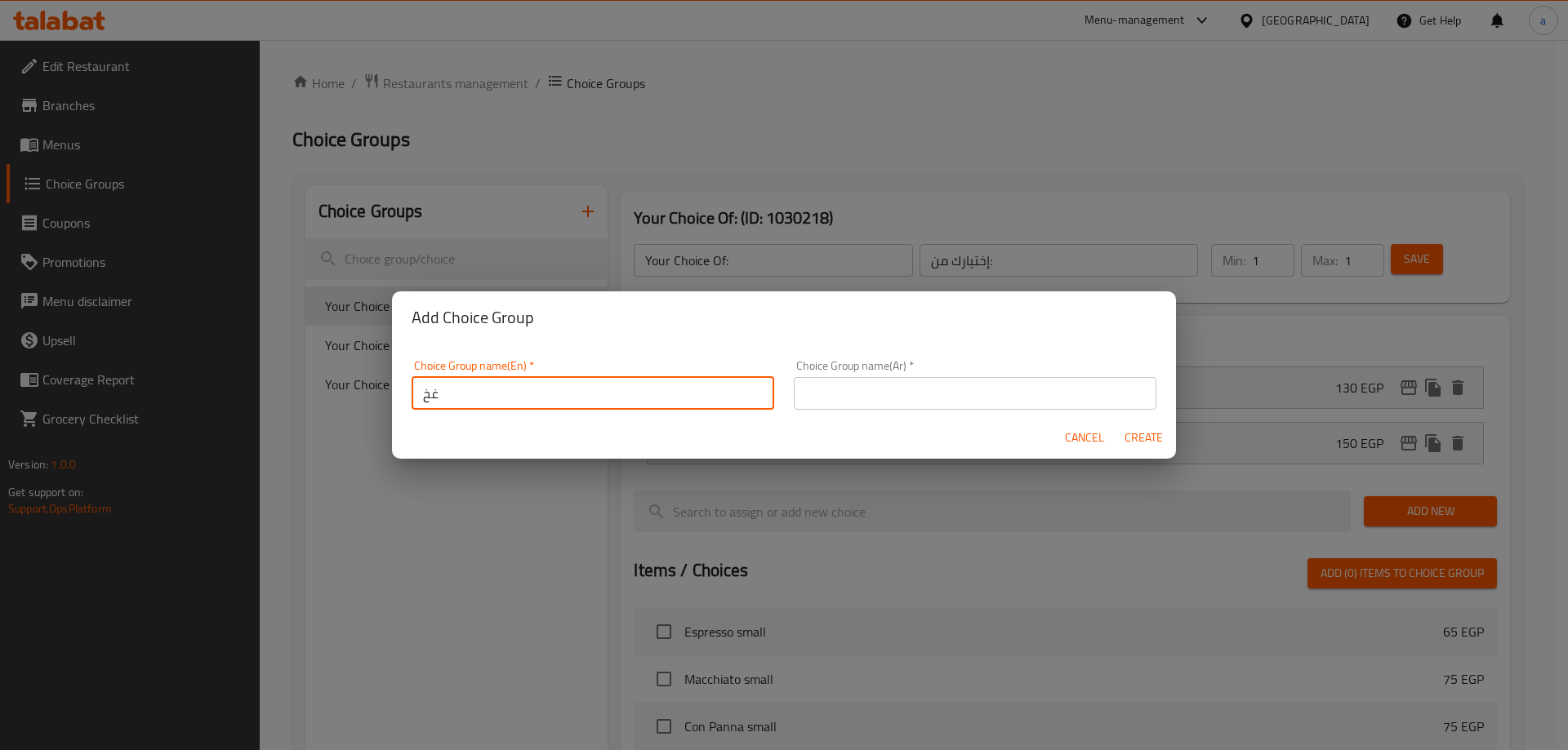
type input "غ"
type input "Your Choice"
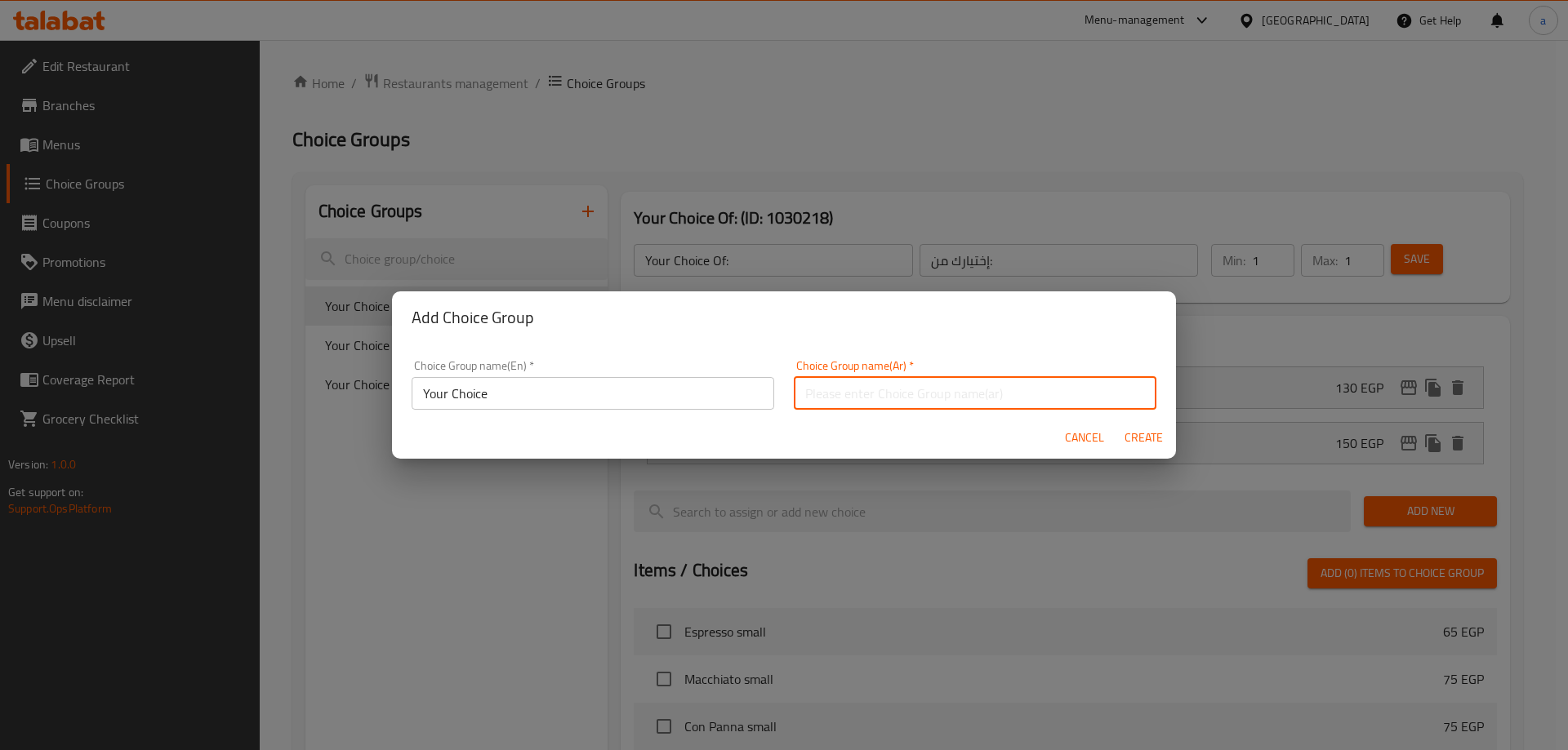
click at [809, 382] on input "text" at bounding box center [975, 393] width 362 height 32
type input "H"
type input "أختيارك من"
click at [1130, 452] on button "Create" at bounding box center [1143, 438] width 52 height 30
type input "Your Choice"
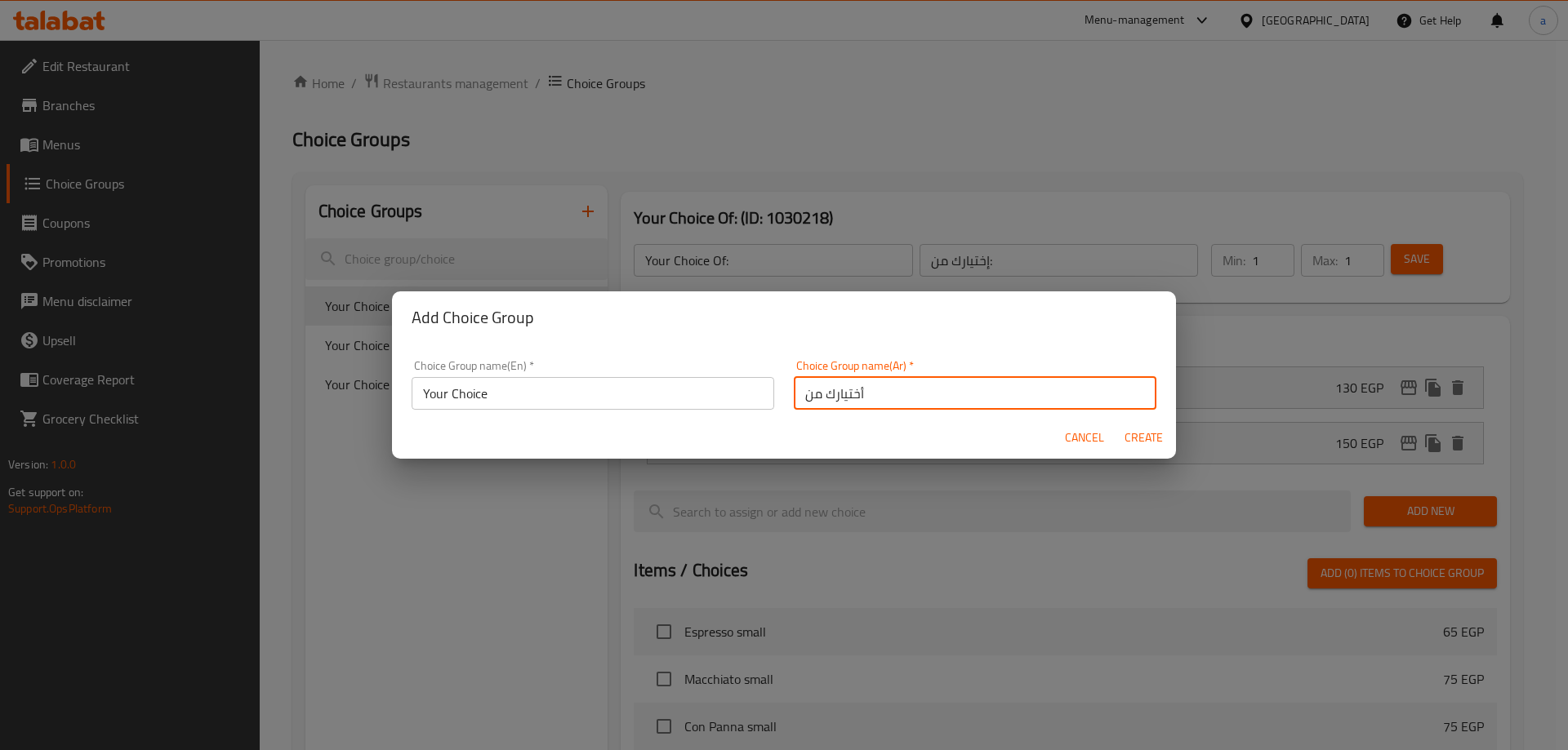
type input "أختيارك من"
type input "0"
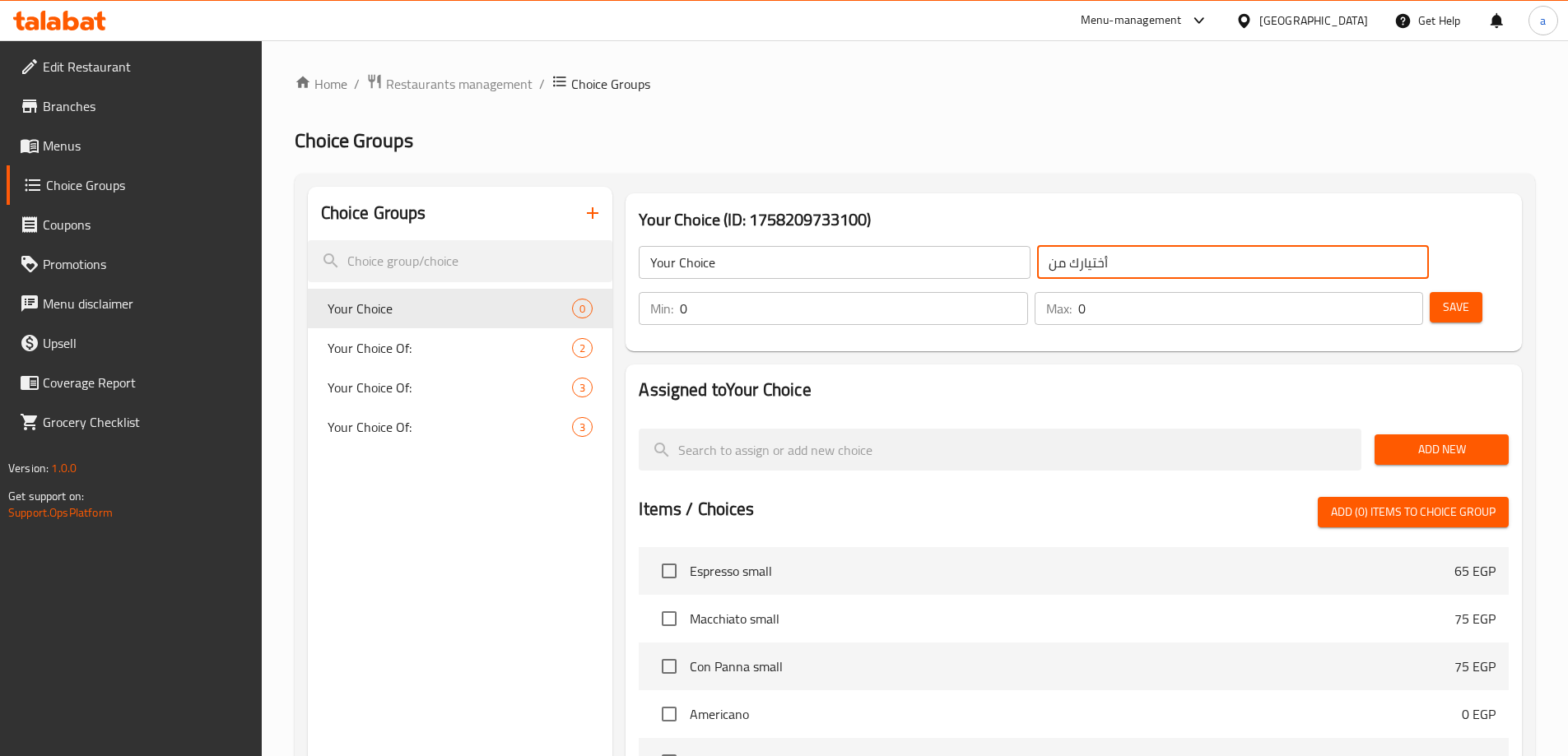
click at [1075, 267] on input "أختيارك من" at bounding box center [1234, 262] width 392 height 33
type input "أختيارك"
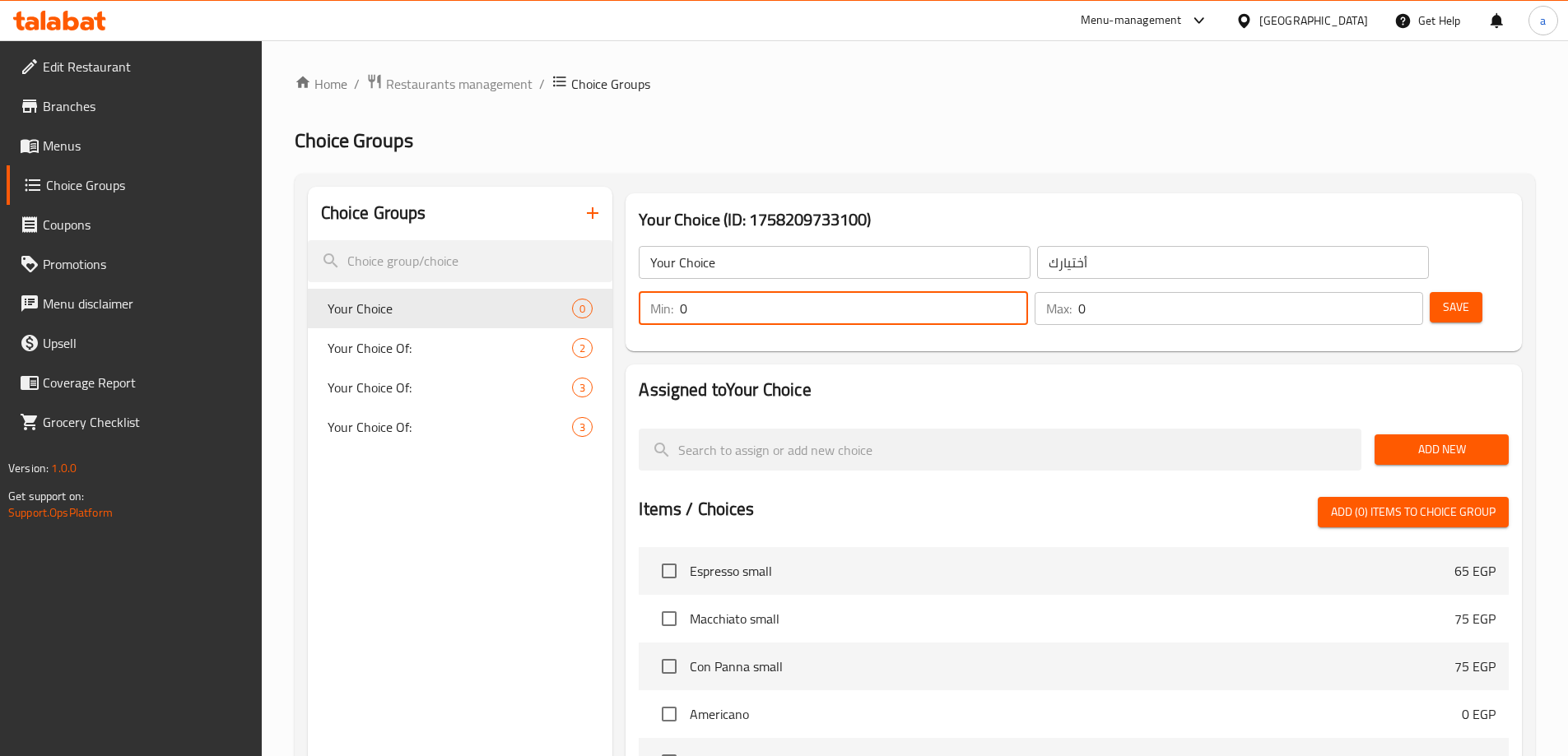
click at [1028, 292] on input "0" at bounding box center [853, 308] width 347 height 33
type input "1"
click at [1028, 292] on input "1" at bounding box center [853, 308] width 347 height 33
type input "1"
click at [1375, 292] on input "1" at bounding box center [1251, 308] width 345 height 33
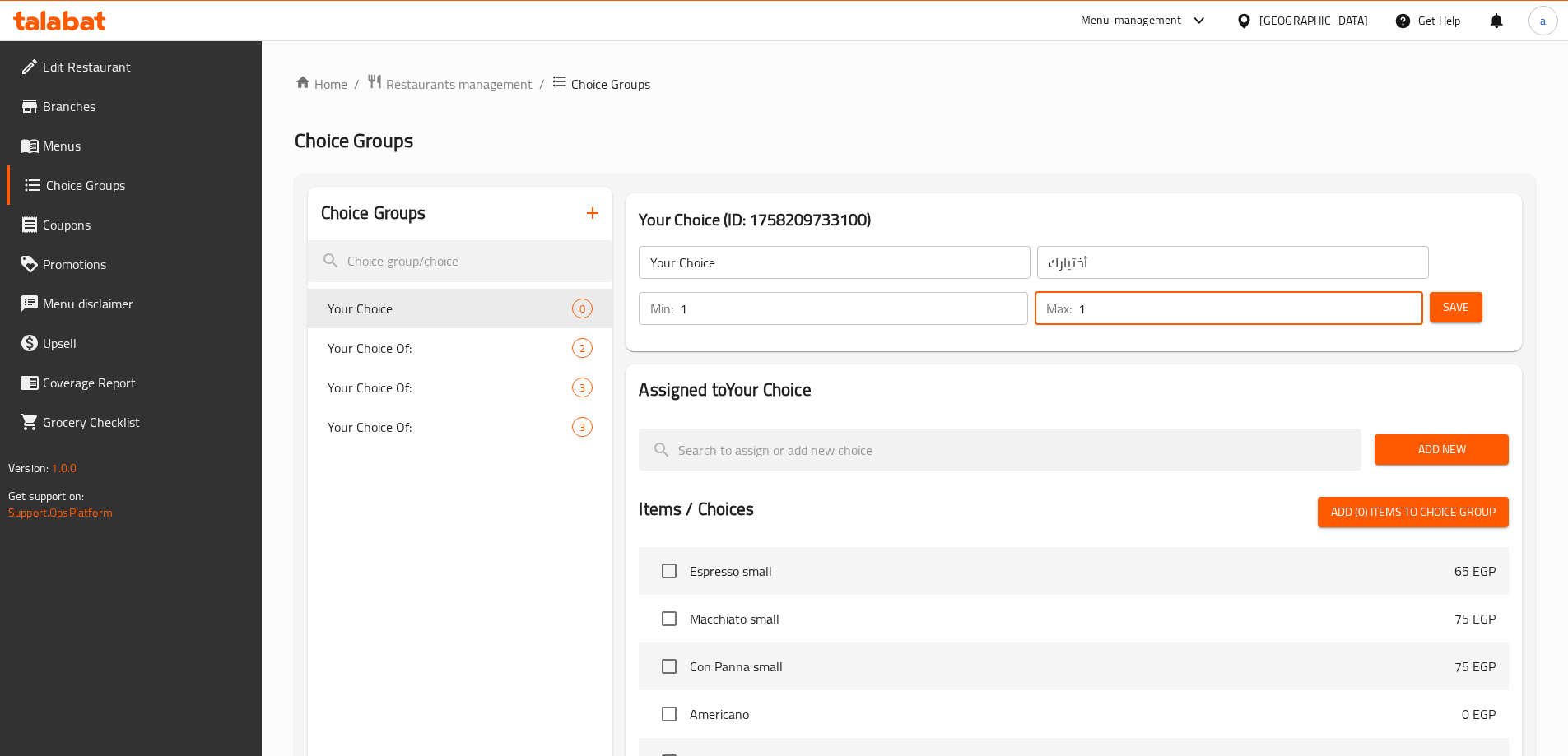
click at [1422, 439] on span "Add New" at bounding box center [1441, 449] width 108 height 21
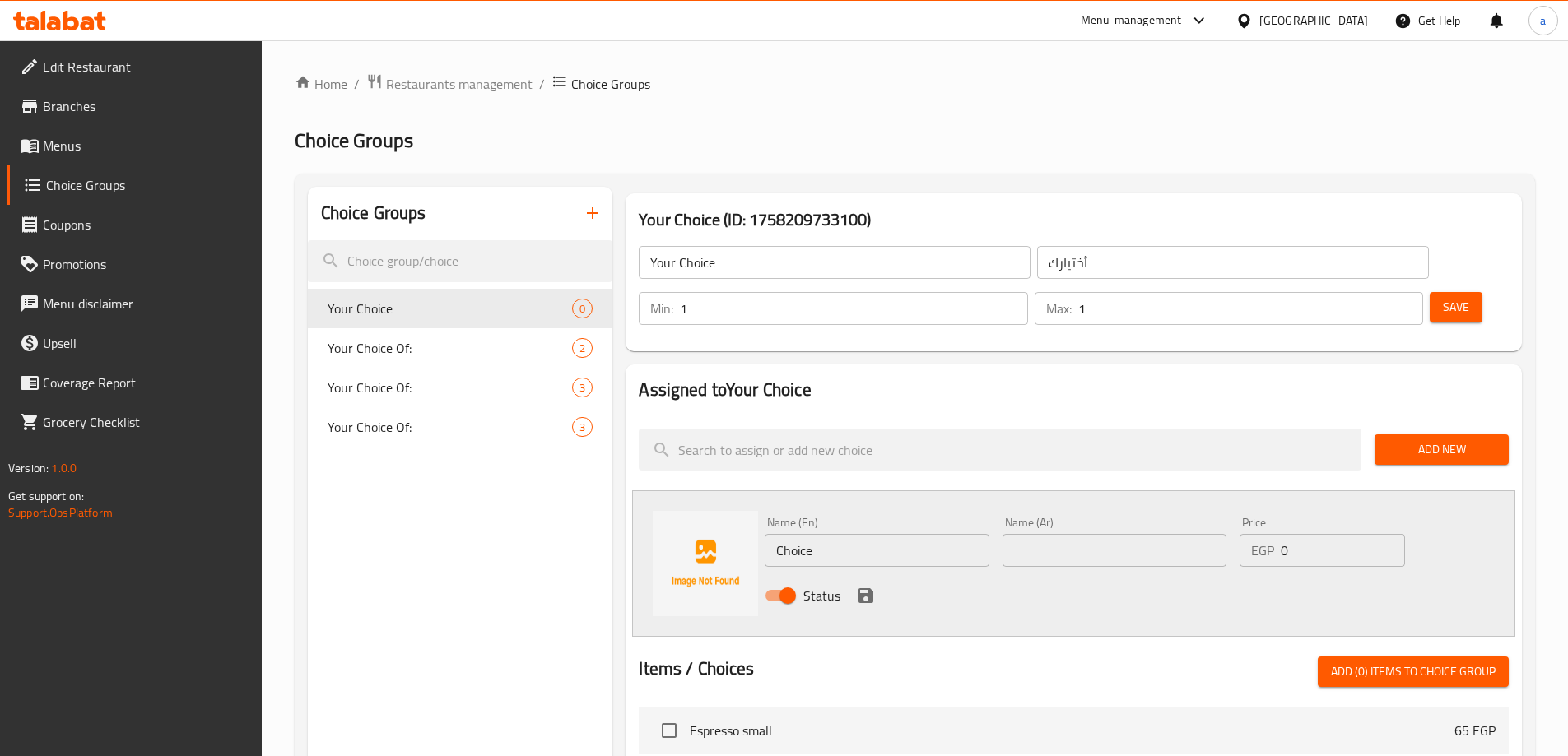
click at [829, 534] on input "Choice" at bounding box center [877, 550] width 224 height 33
click at [830, 534] on input "Choice" at bounding box center [877, 550] width 224 height 33
type input "ح"
type input "Plain"
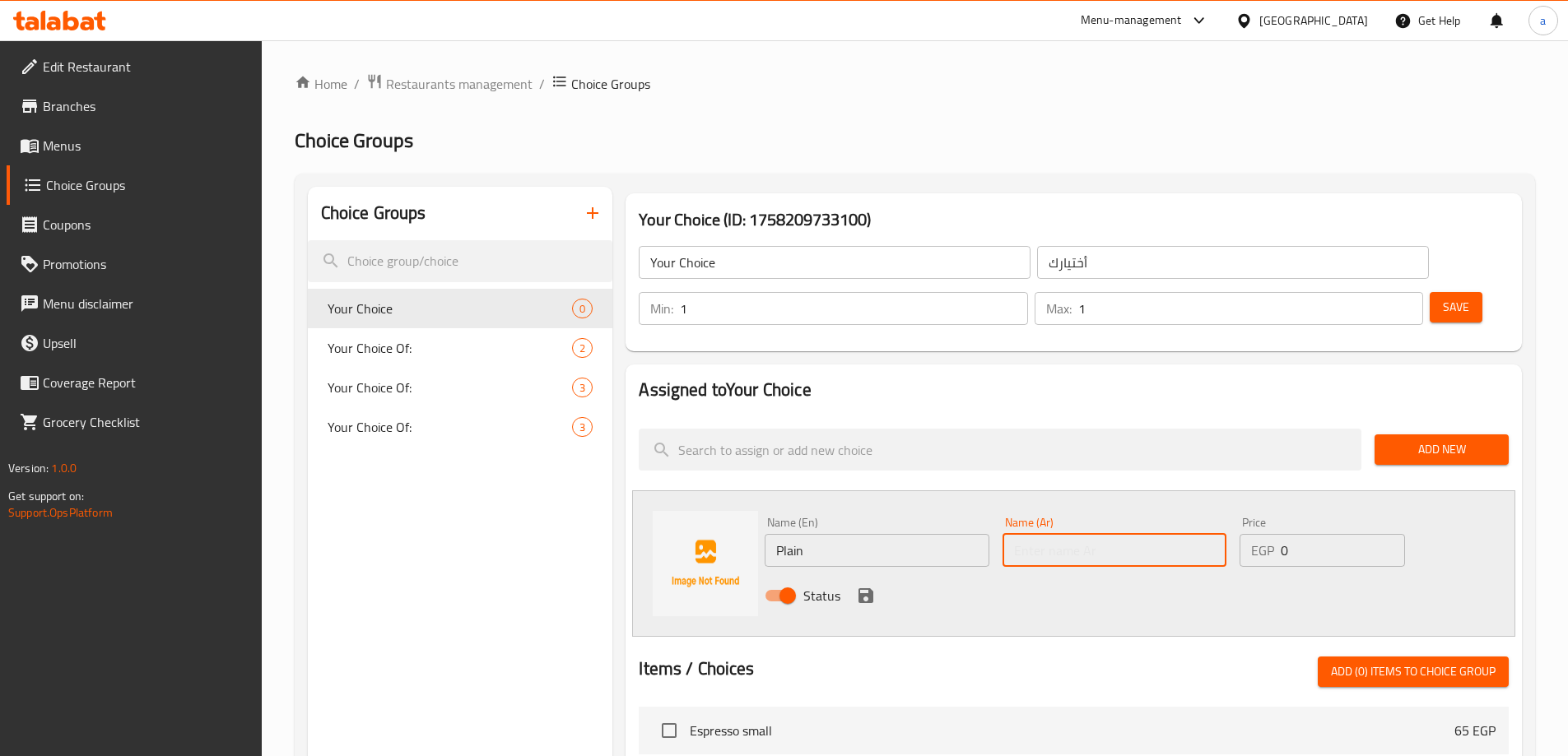
click at [1087, 534] on input "text" at bounding box center [1114, 550] width 224 height 33
type input "سادة"
click at [869, 586] on icon "save" at bounding box center [866, 596] width 20 height 20
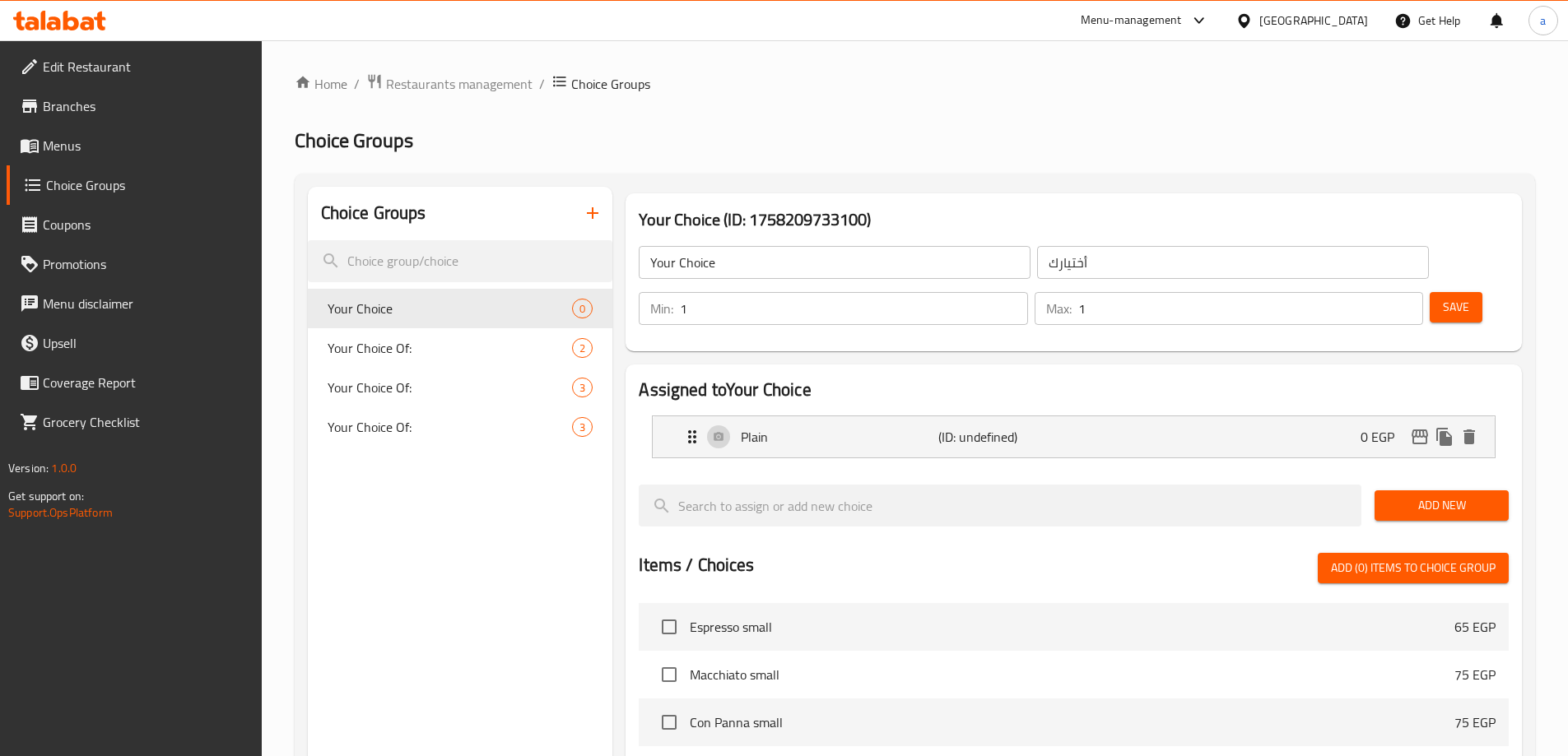
click at [1433, 495] on span "Add New" at bounding box center [1441, 505] width 108 height 21
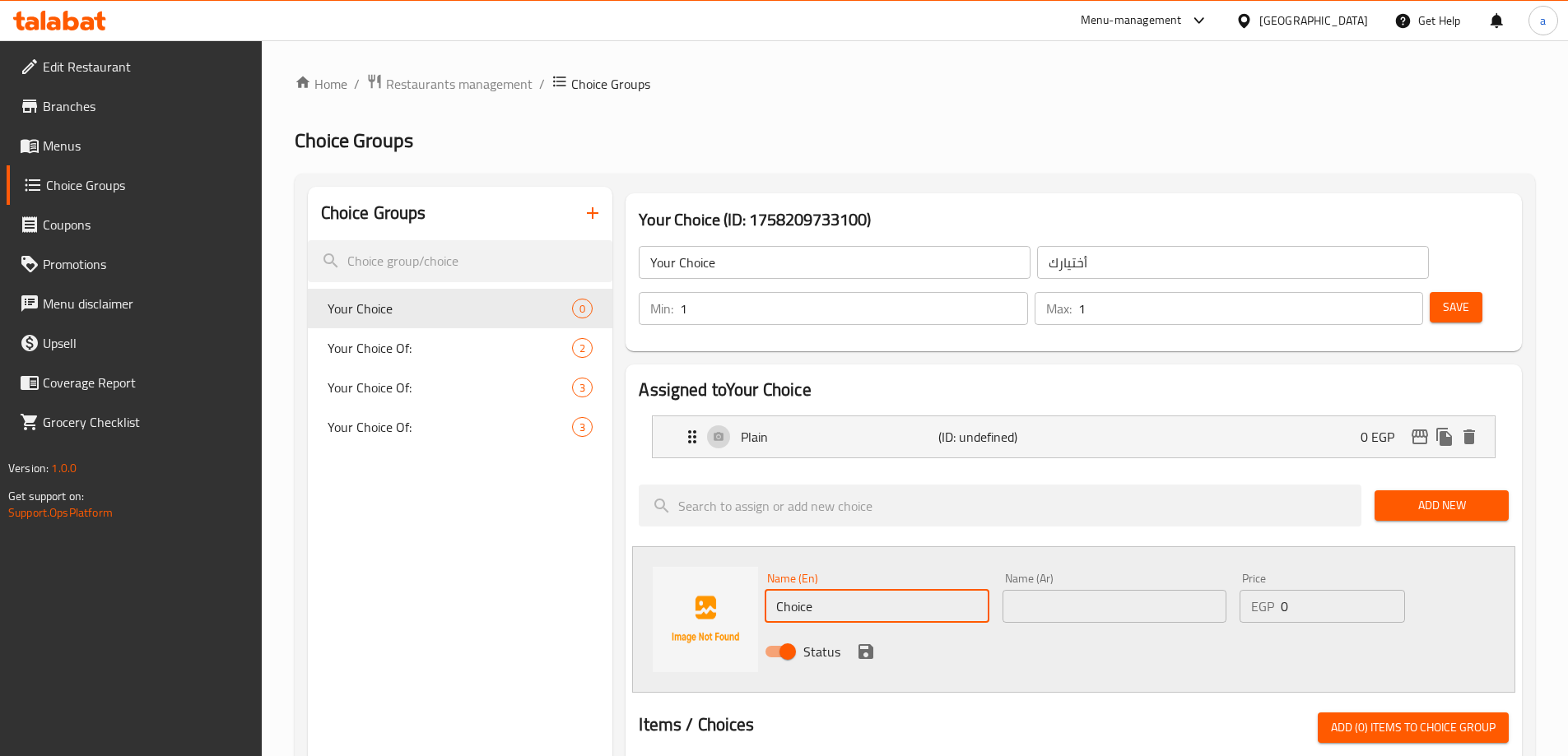
click at [862, 590] on input "Choice" at bounding box center [877, 606] width 224 height 33
type input "ؤ"
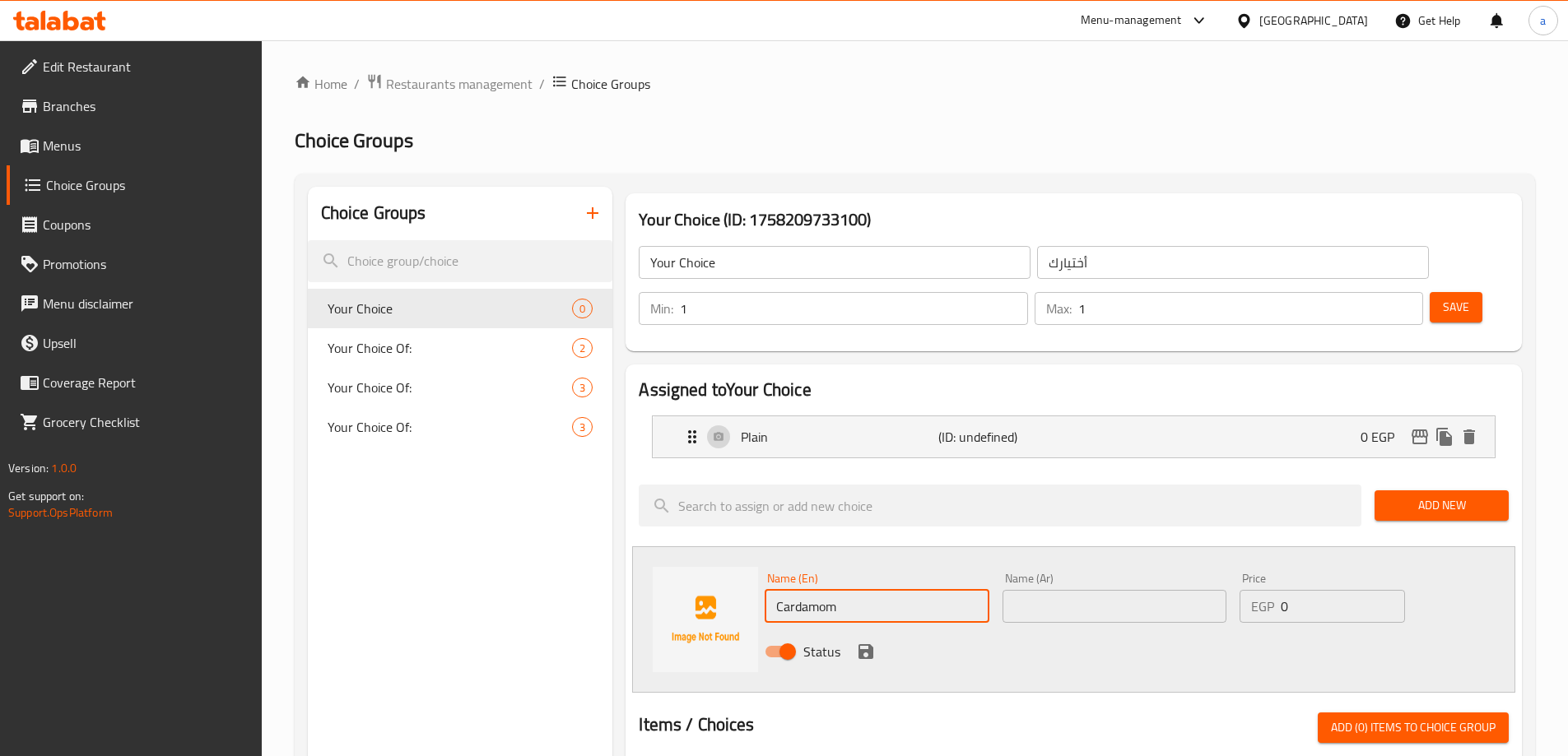
type input "Cardamom"
click at [1002, 590] on input "text" at bounding box center [1114, 606] width 224 height 33
type input "i"
type input "هيل"
click at [878, 630] on div "Status" at bounding box center [1114, 651] width 713 height 44
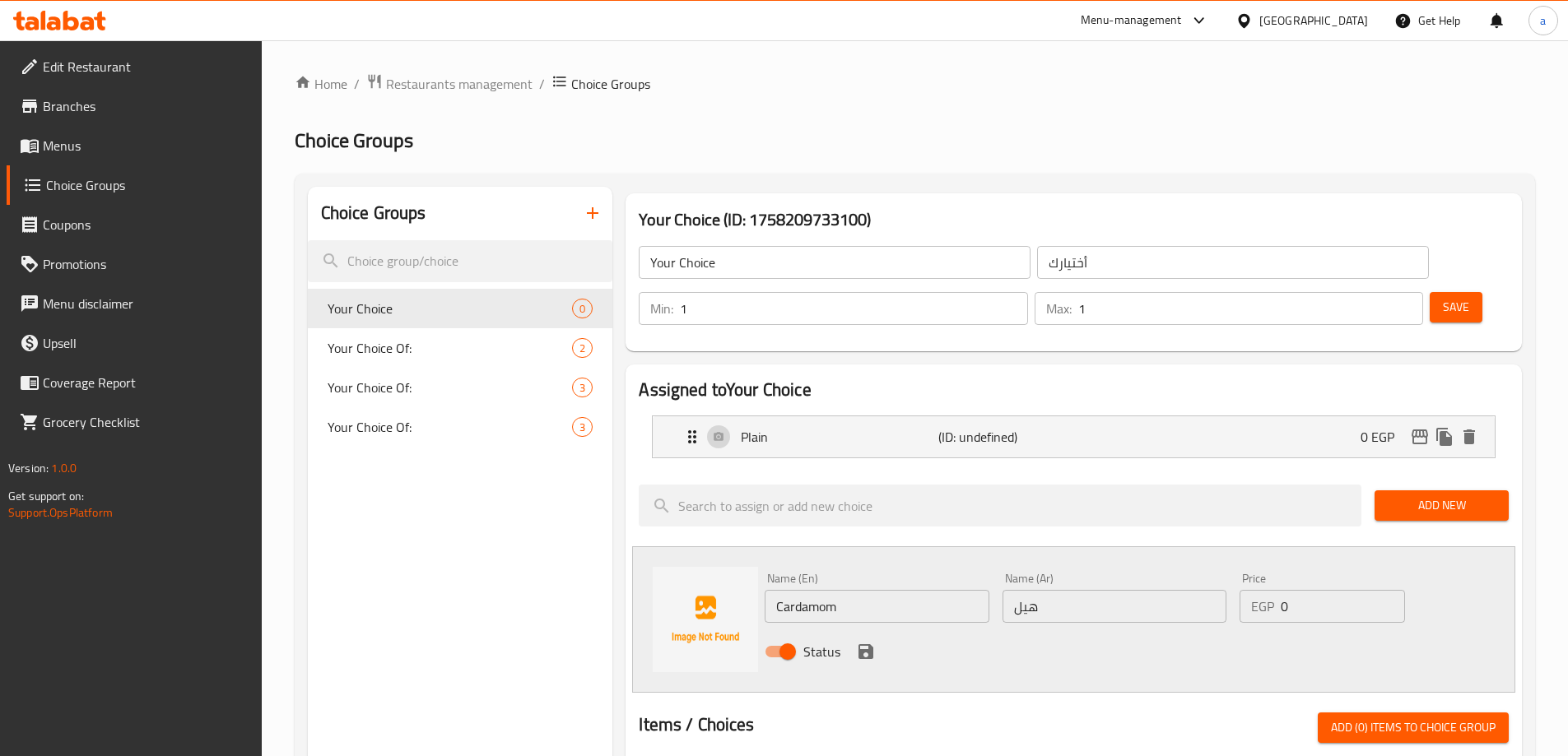
click at [869, 644] on icon "save" at bounding box center [866, 651] width 14 height 14
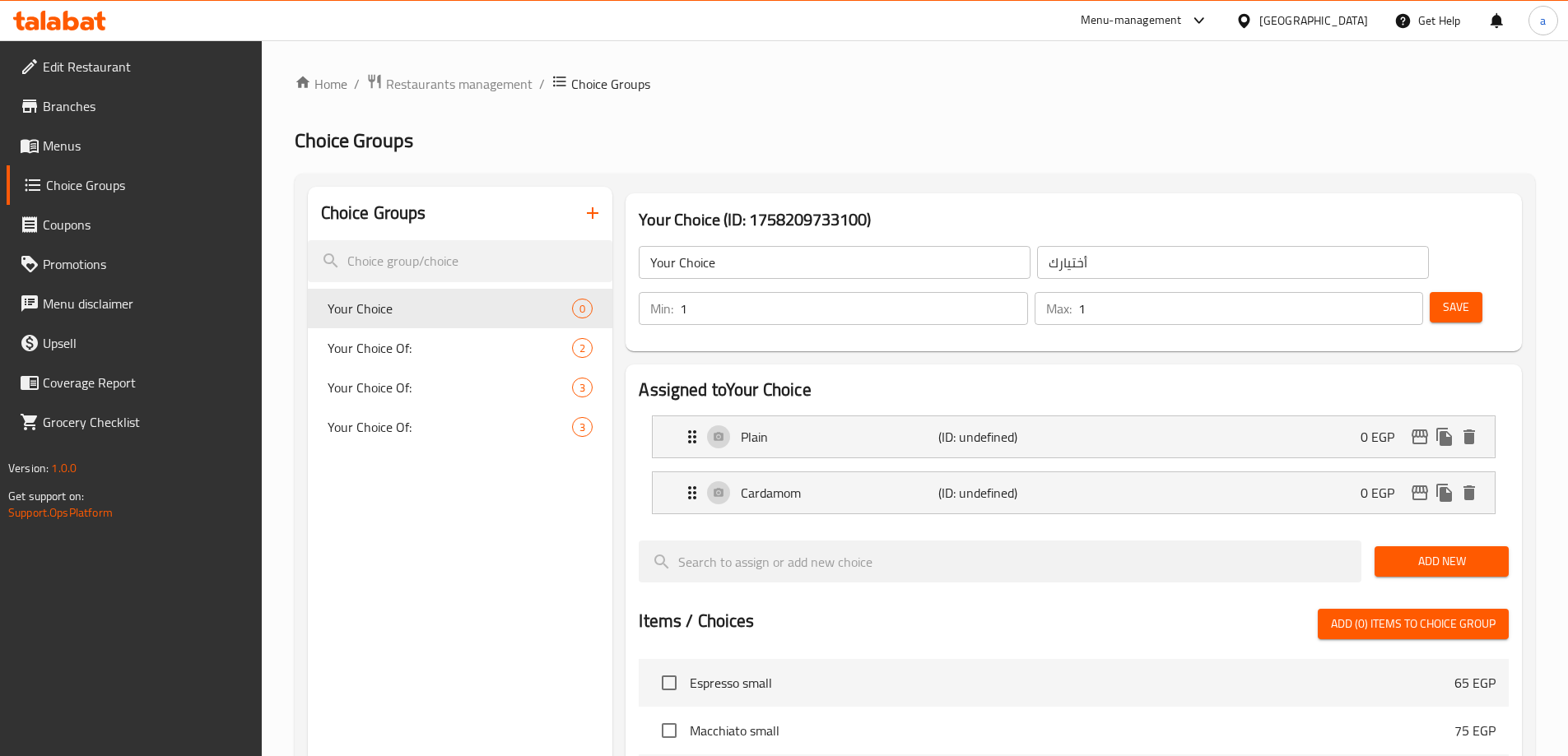
click at [1443, 297] on span "Save" at bounding box center [1456, 307] width 26 height 21
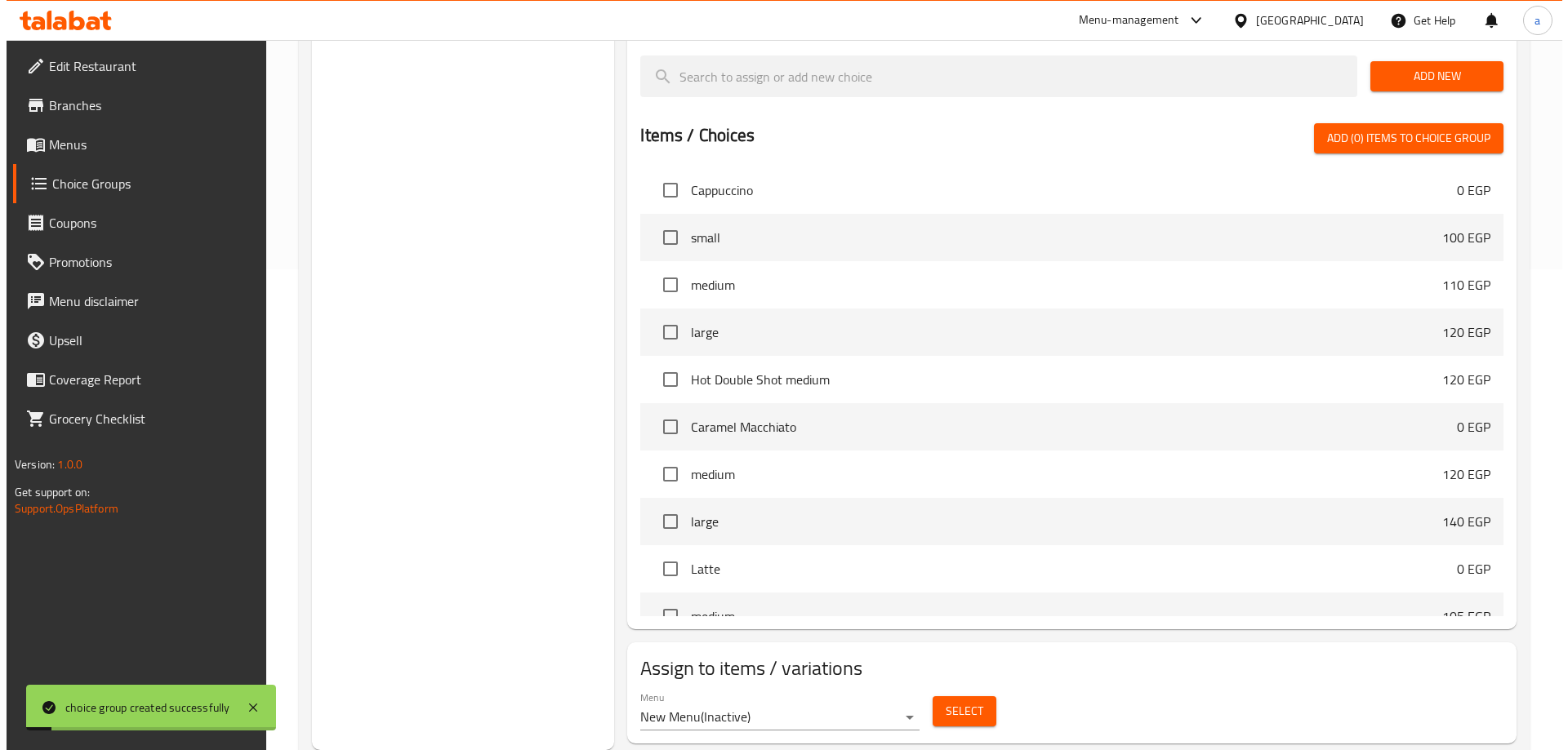
scroll to position [572, 0]
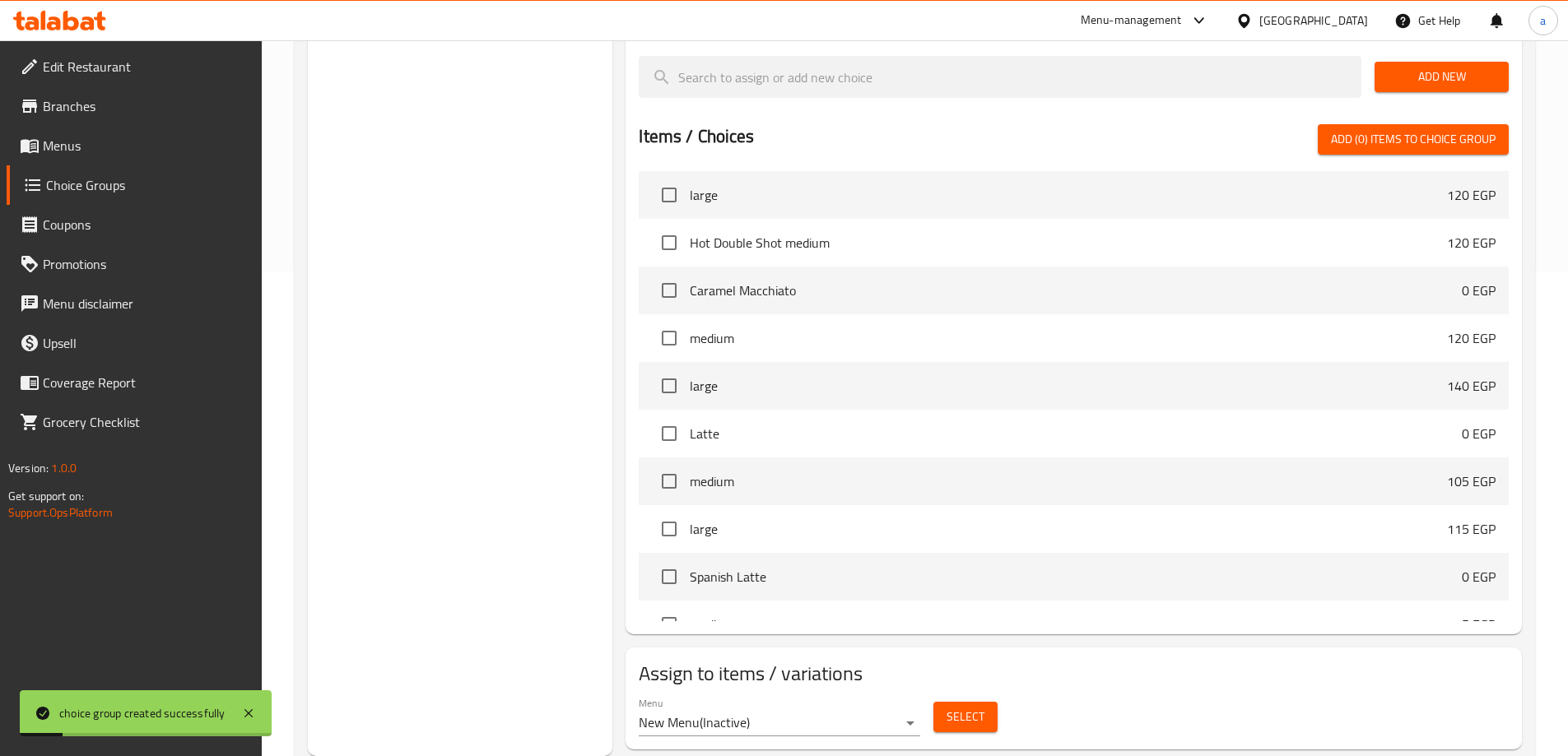
click at [965, 706] on span "Select" at bounding box center [965, 716] width 38 height 21
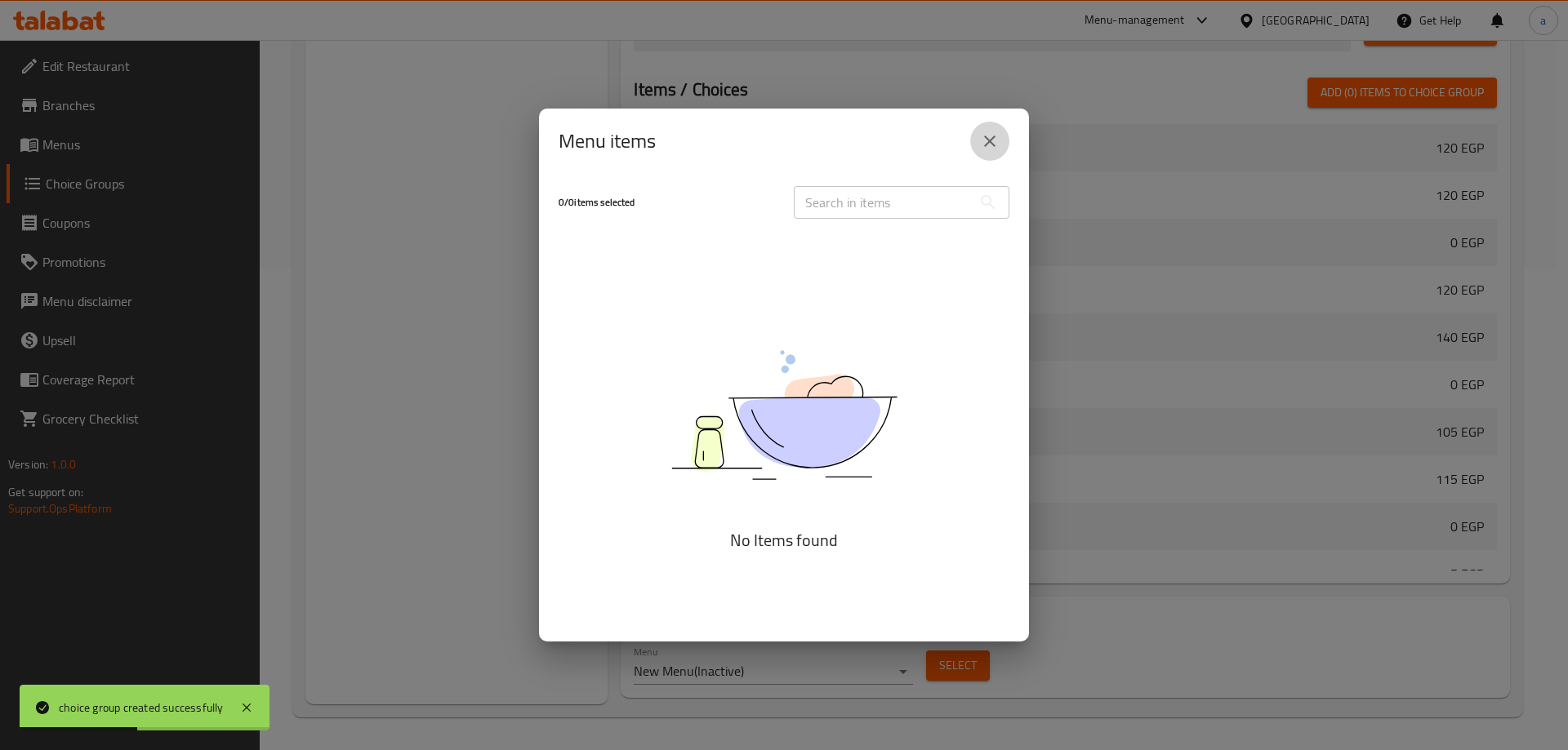
click at [980, 143] on icon "close" at bounding box center [990, 142] width 20 height 20
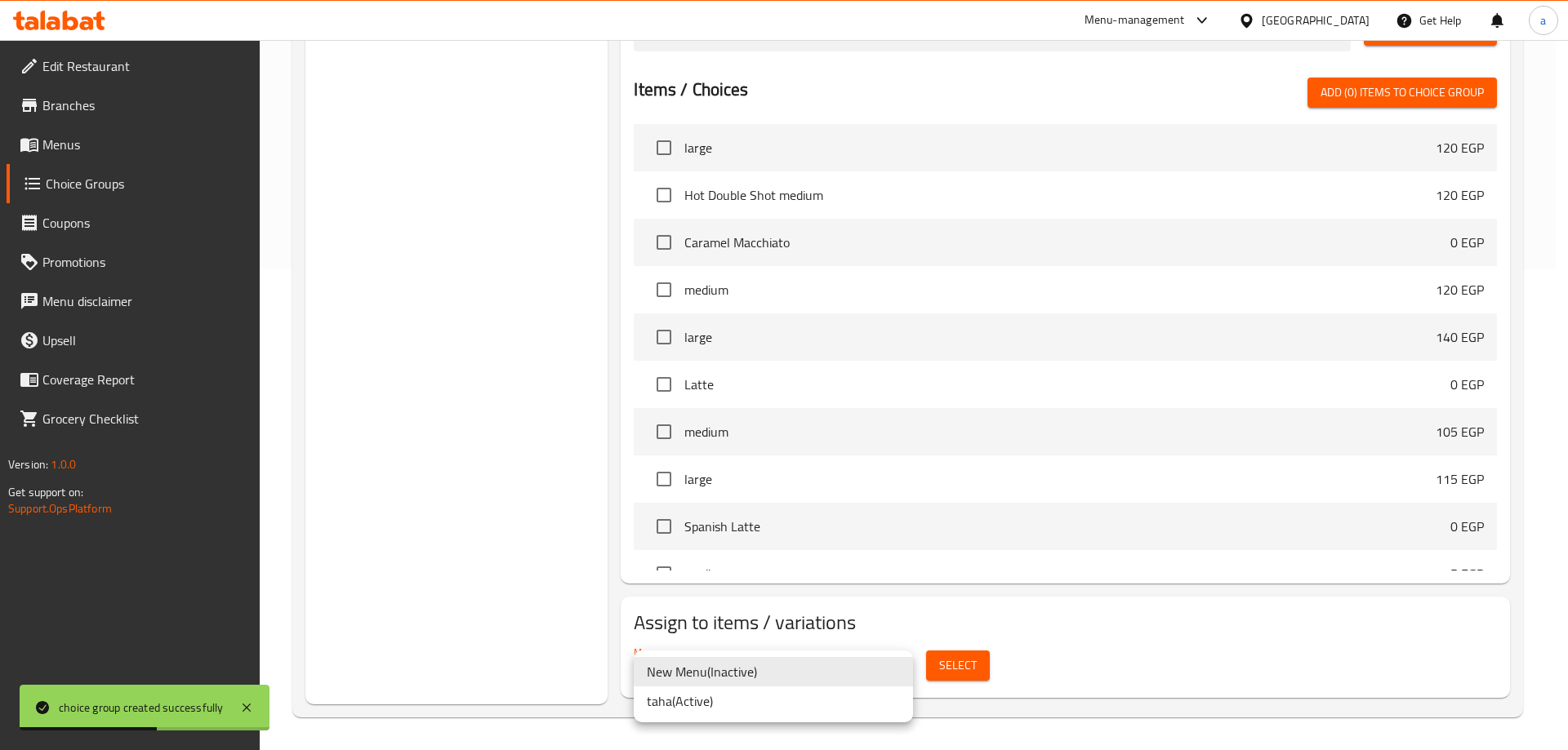
click at [779, 703] on li "taha ( Active )" at bounding box center [774, 701] width 280 height 30
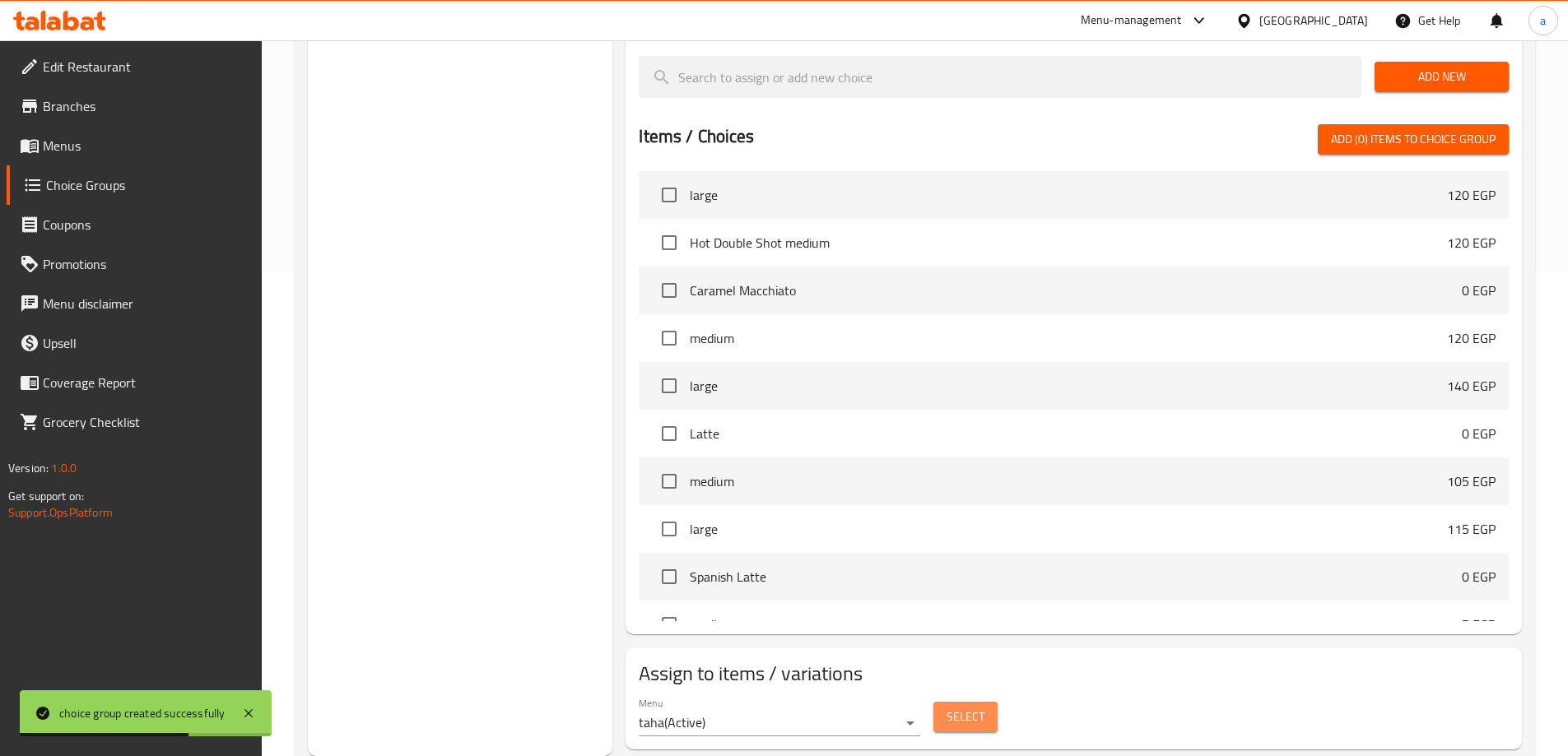
click at [959, 706] on span "Select" at bounding box center [965, 716] width 38 height 21
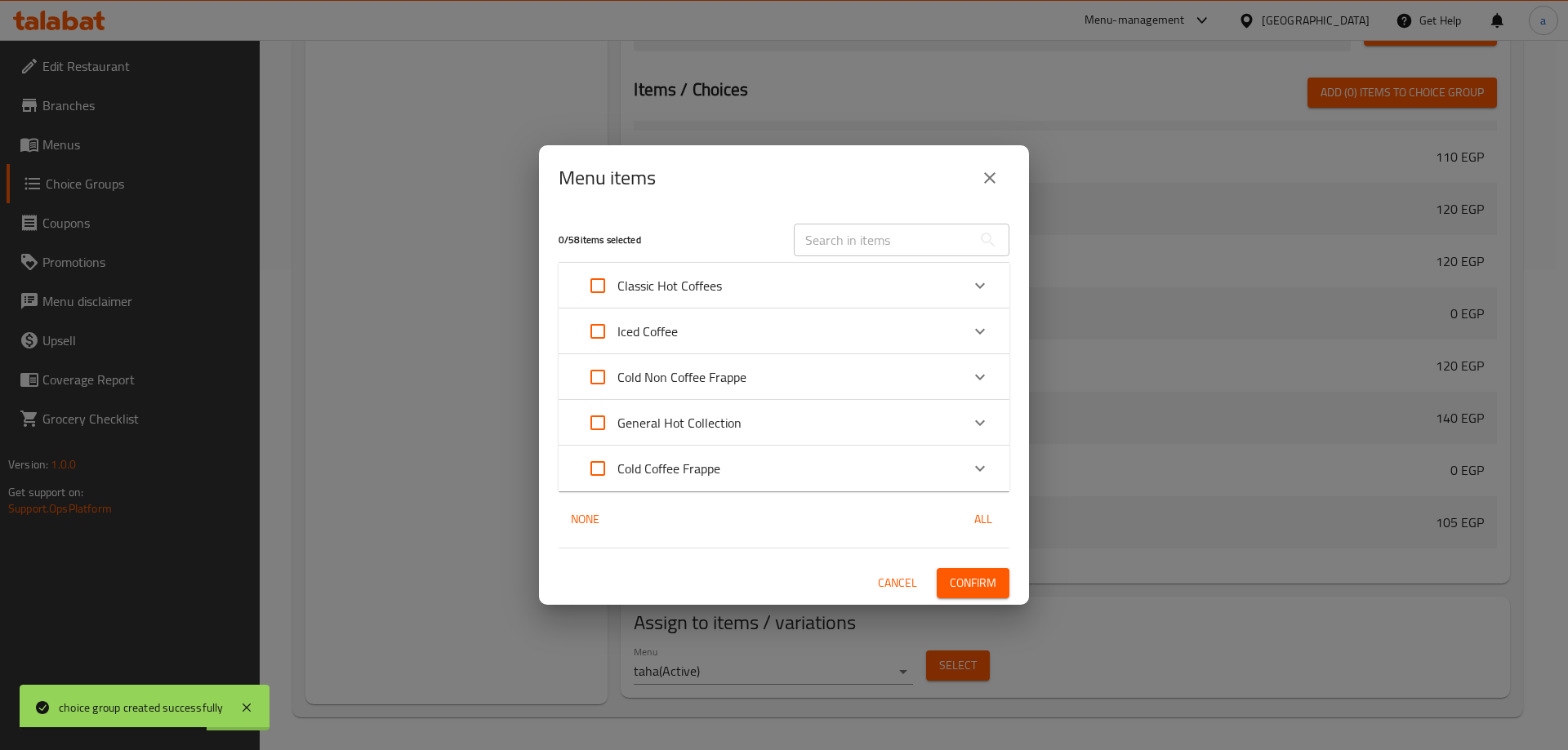
scroll to position [625, 0]
click at [777, 289] on div "Classic Hot Coffees" at bounding box center [769, 286] width 382 height 39
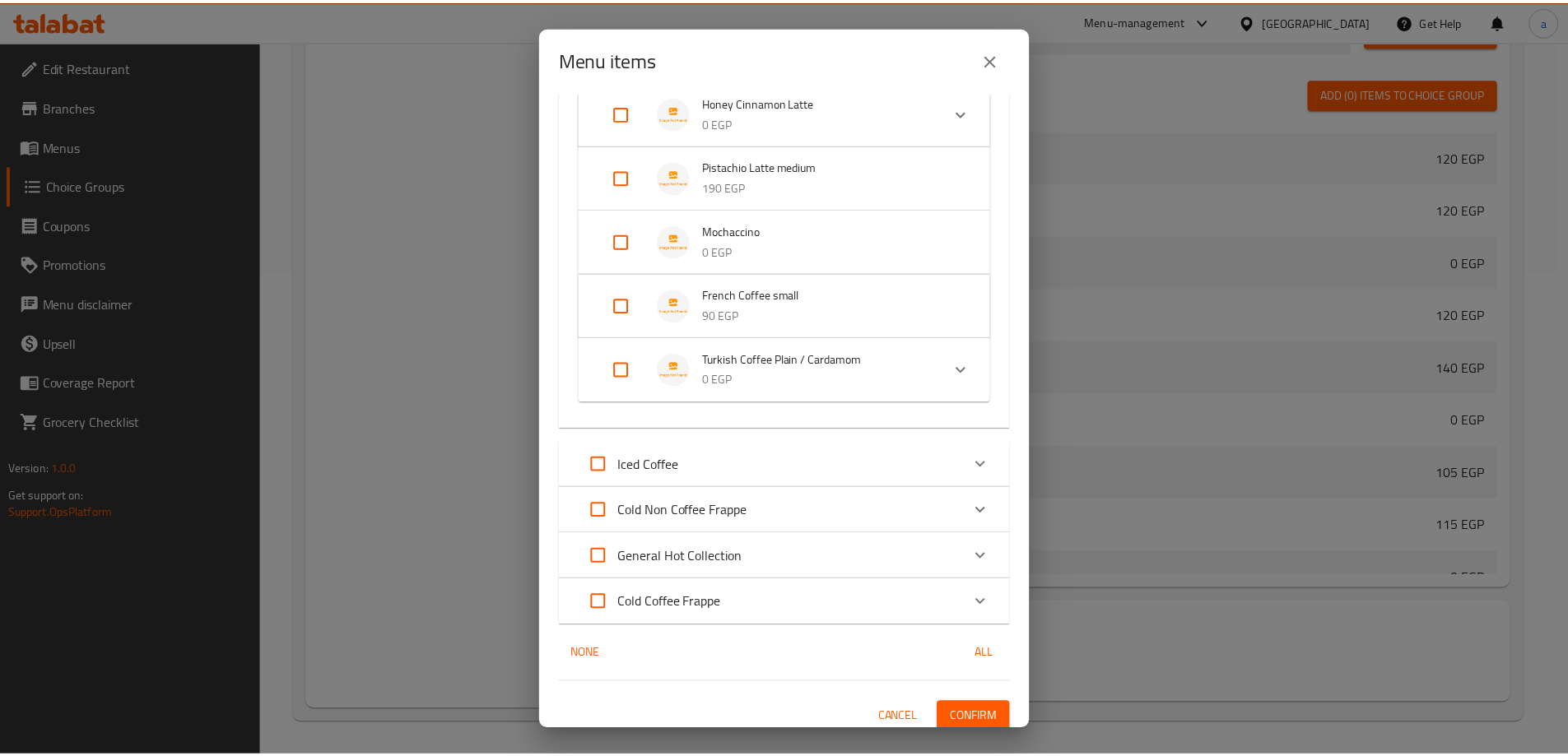
scroll to position [1179, 0]
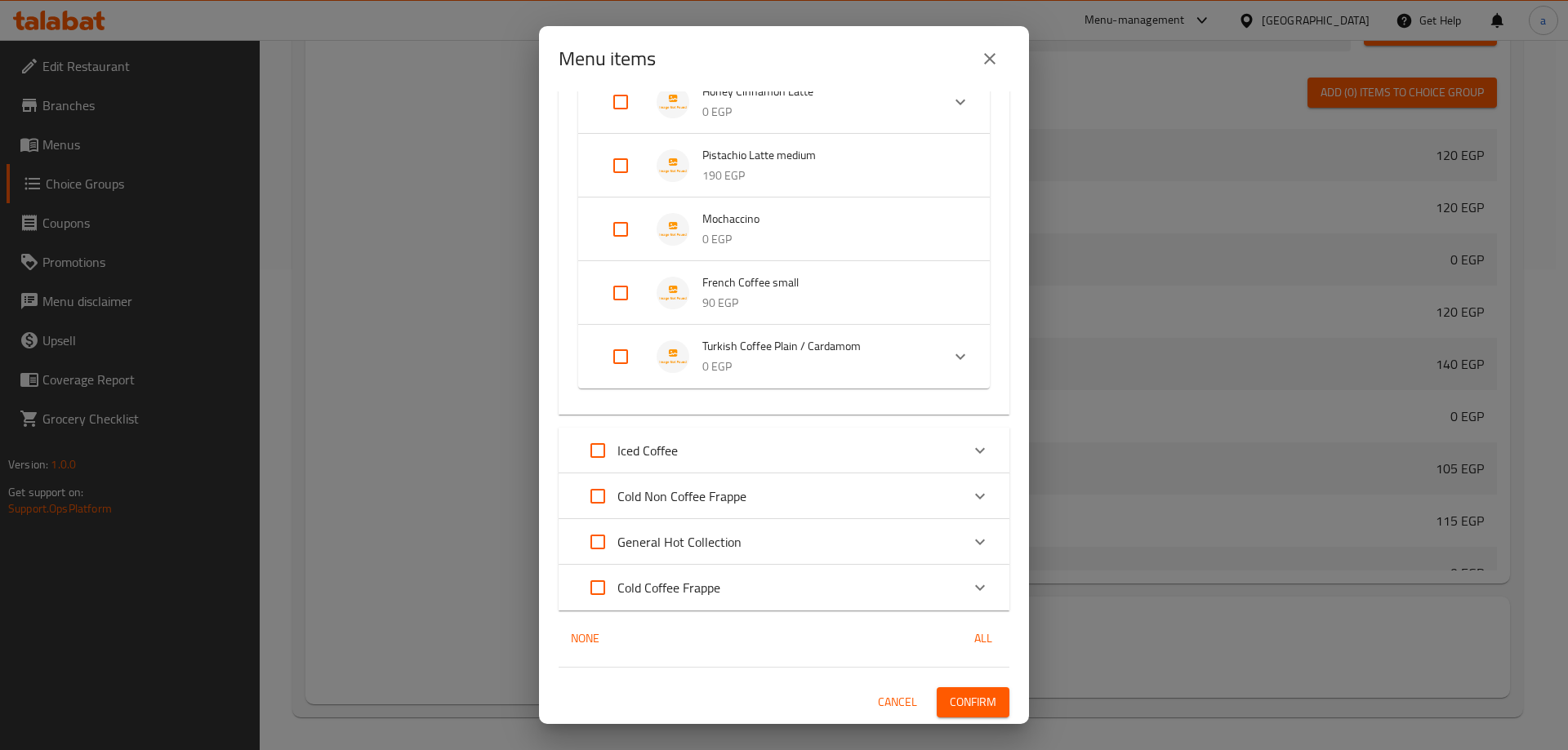
click at [827, 351] on span "Turkish Coffee Plain / Cardamom" at bounding box center [814, 346] width 225 height 21
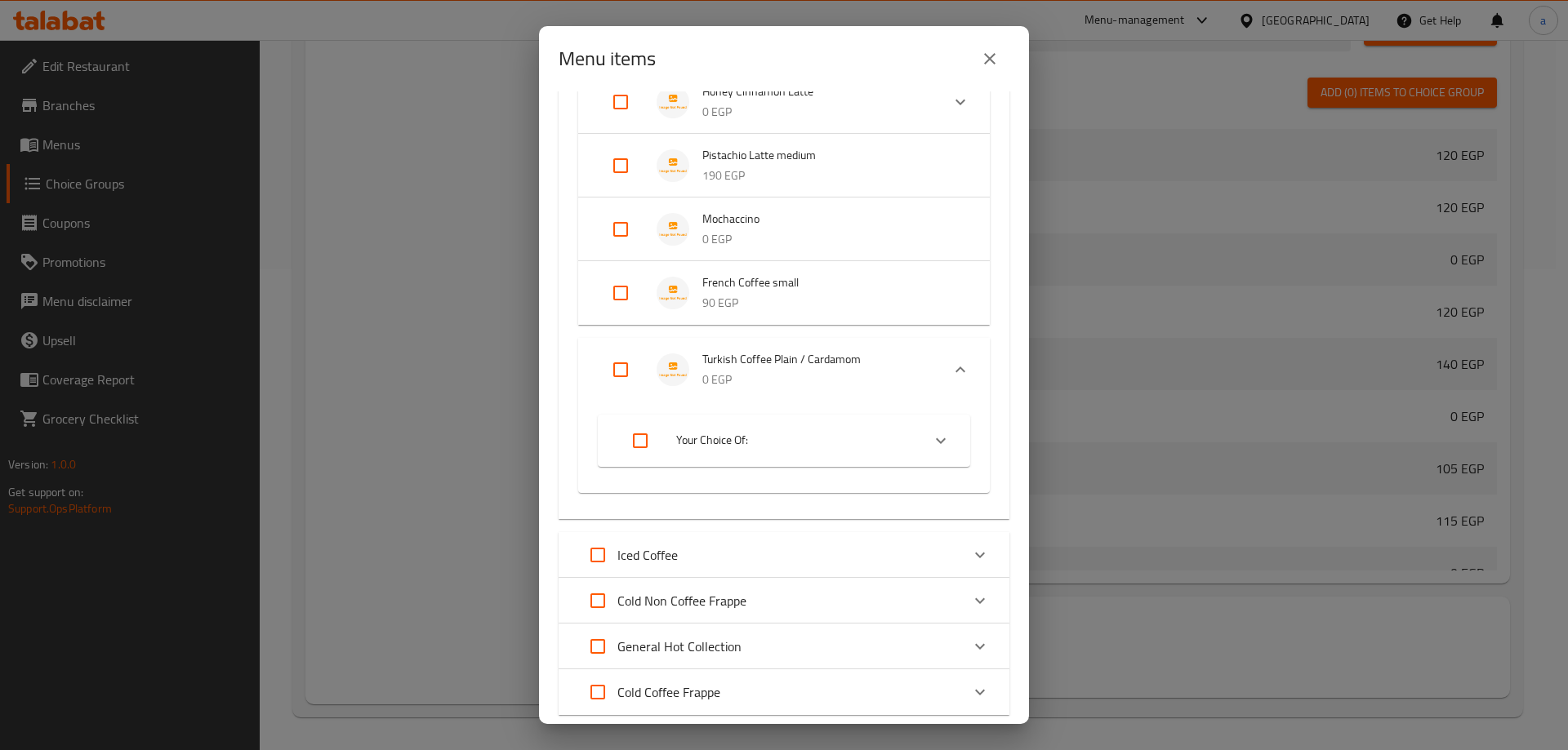
click at [628, 370] on input "Expand" at bounding box center [620, 370] width 39 height 39
checkbox input "true"
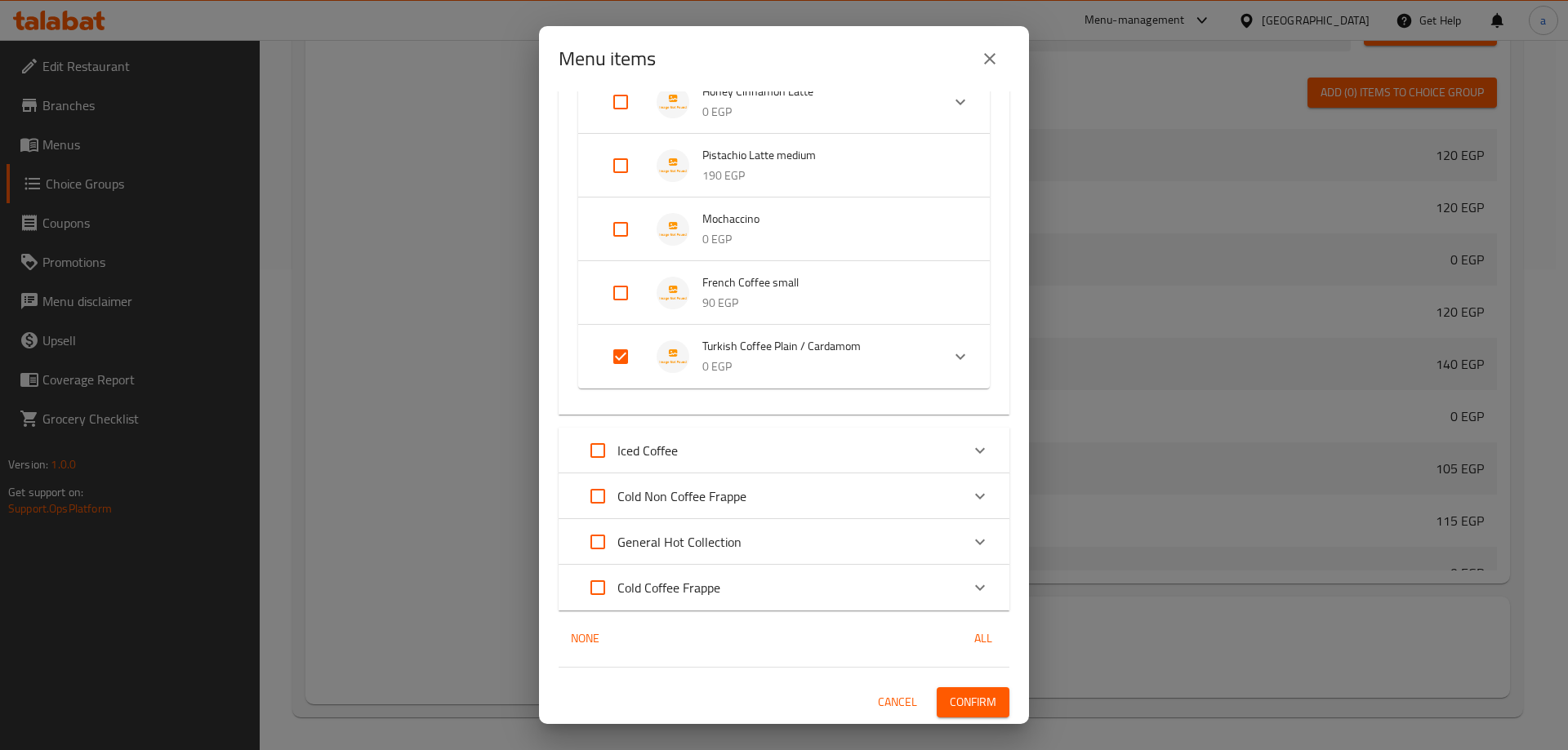
click at [897, 357] on p "0 EGP" at bounding box center [814, 366] width 225 height 21
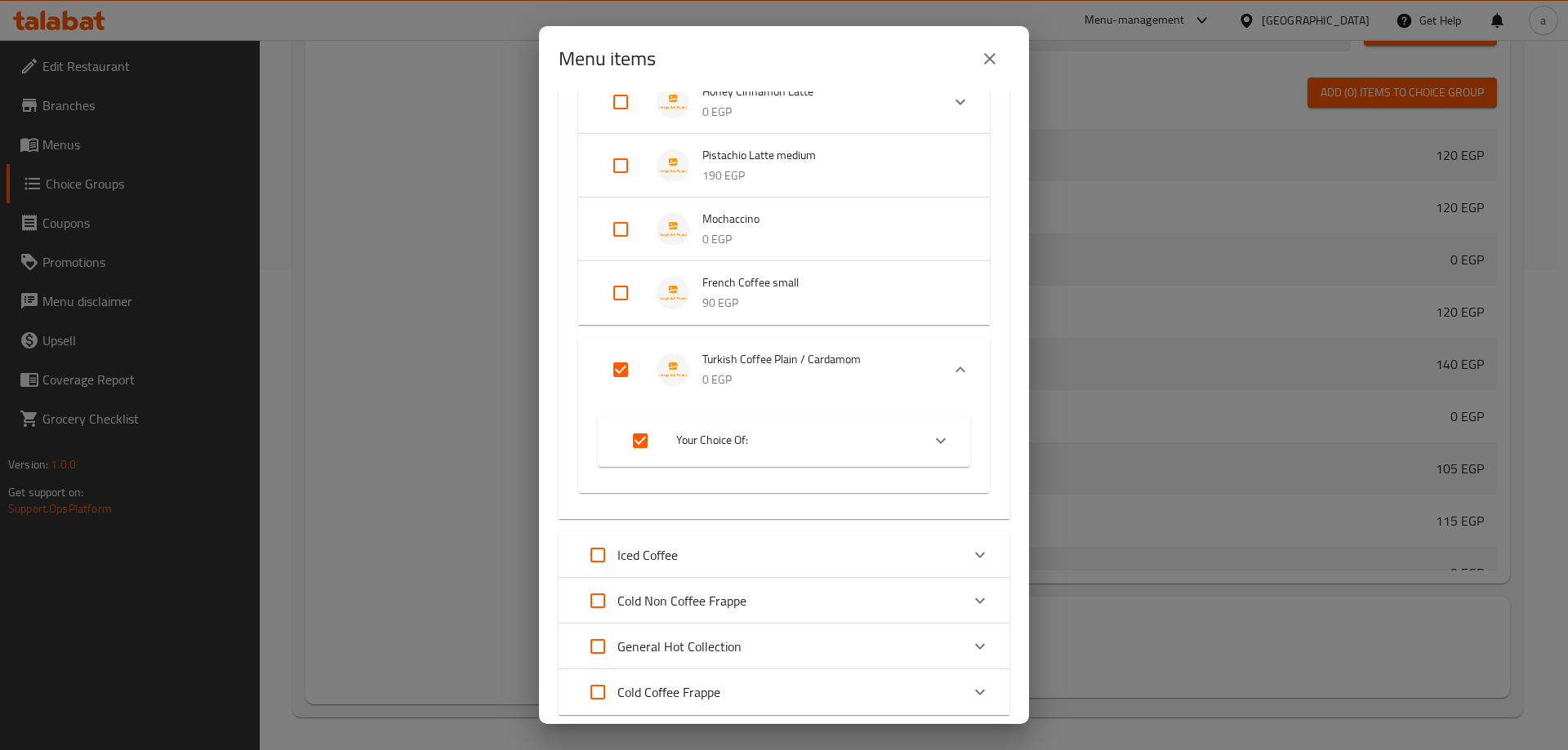
click at [935, 435] on icon "Expand" at bounding box center [940, 441] width 20 height 20
click at [648, 453] on input "Expand" at bounding box center [640, 441] width 39 height 39
checkbox input "false"
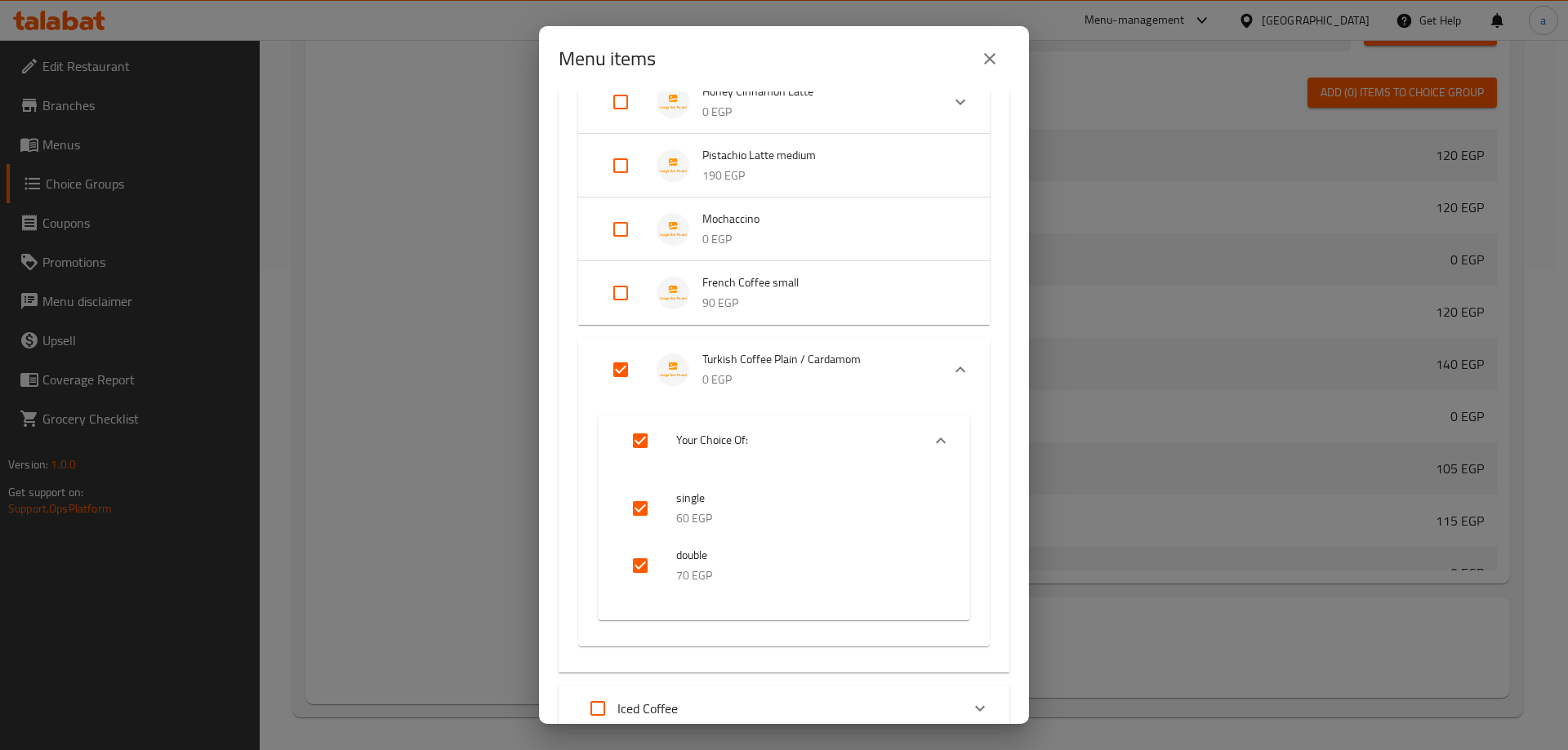
checkbox input "false"
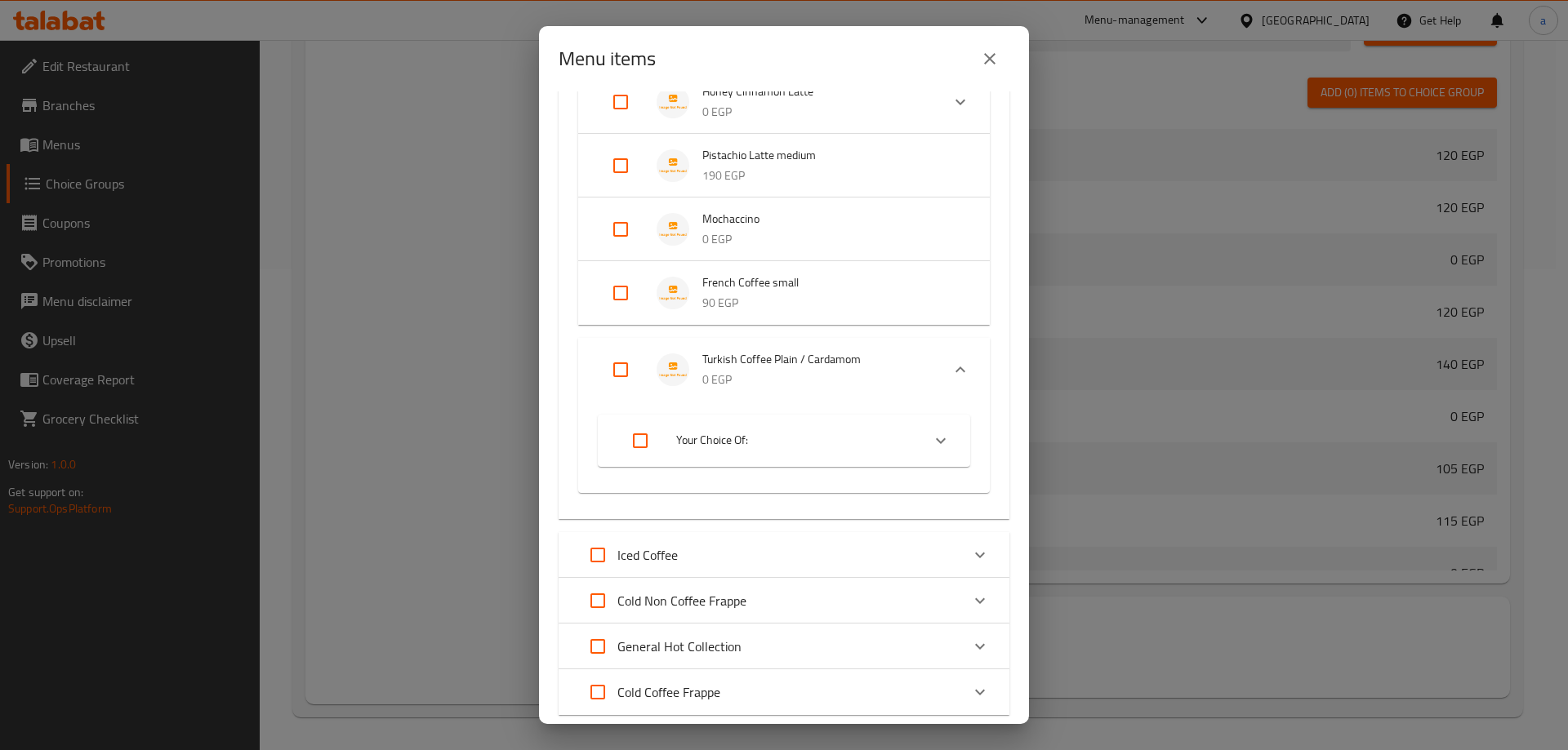
click at [642, 427] on input "Expand" at bounding box center [640, 441] width 39 height 39
checkbox input "true"
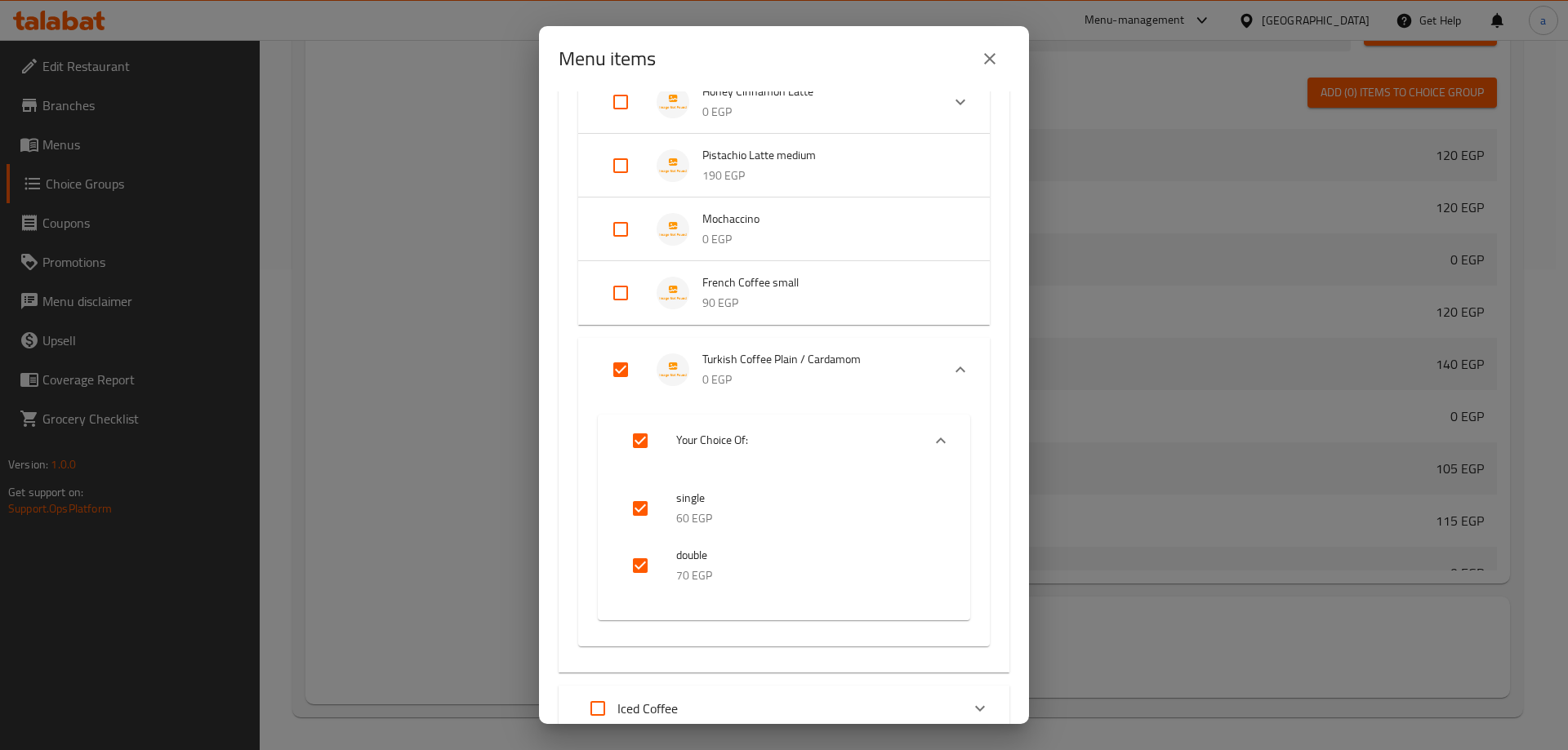
click at [654, 506] on input "checkbox" at bounding box center [640, 509] width 39 height 39
checkbox input "false"
click at [630, 555] on input "checkbox" at bounding box center [640, 565] width 39 height 39
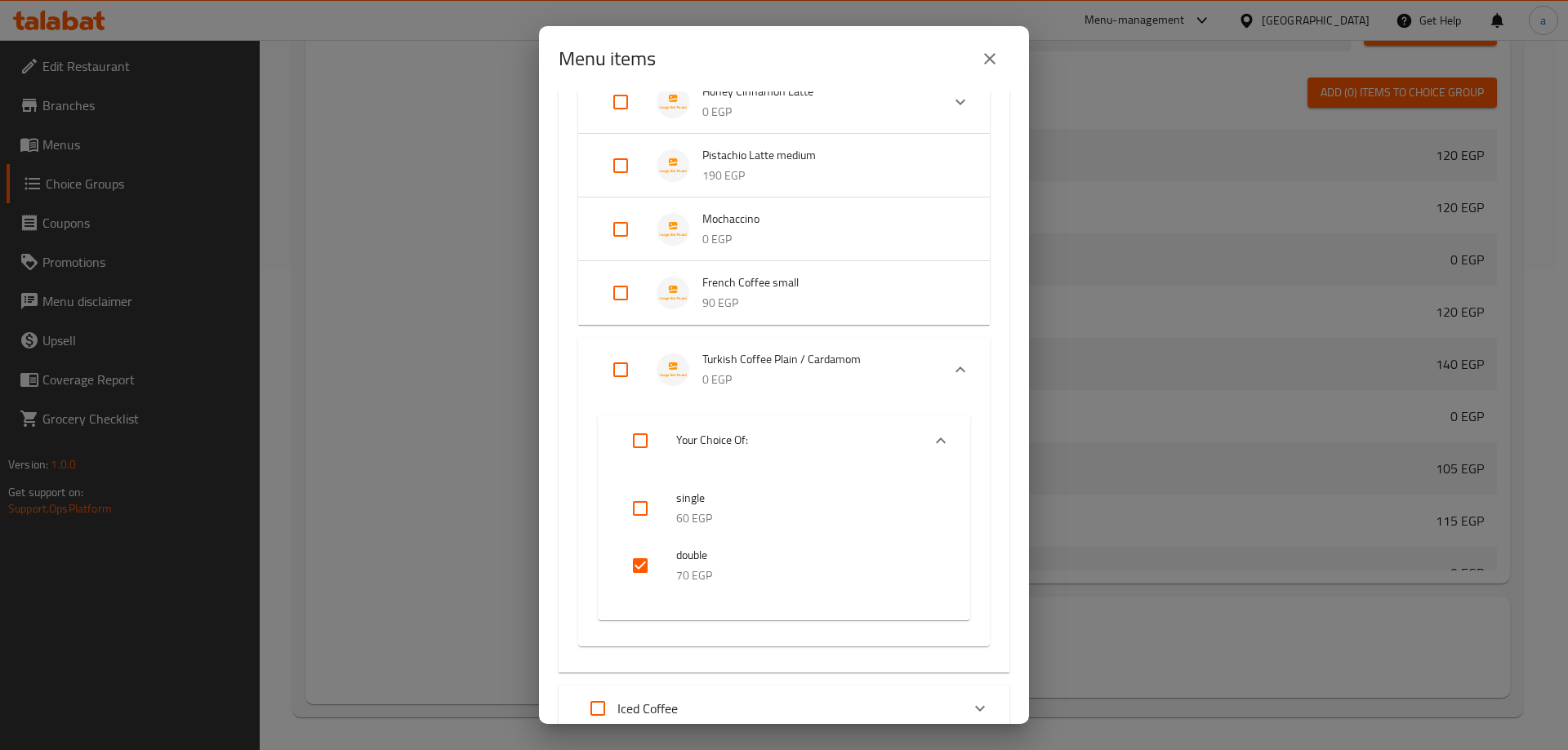
checkbox input "false"
click at [624, 368] on input "Expand" at bounding box center [620, 370] width 39 height 39
checkbox input "true"
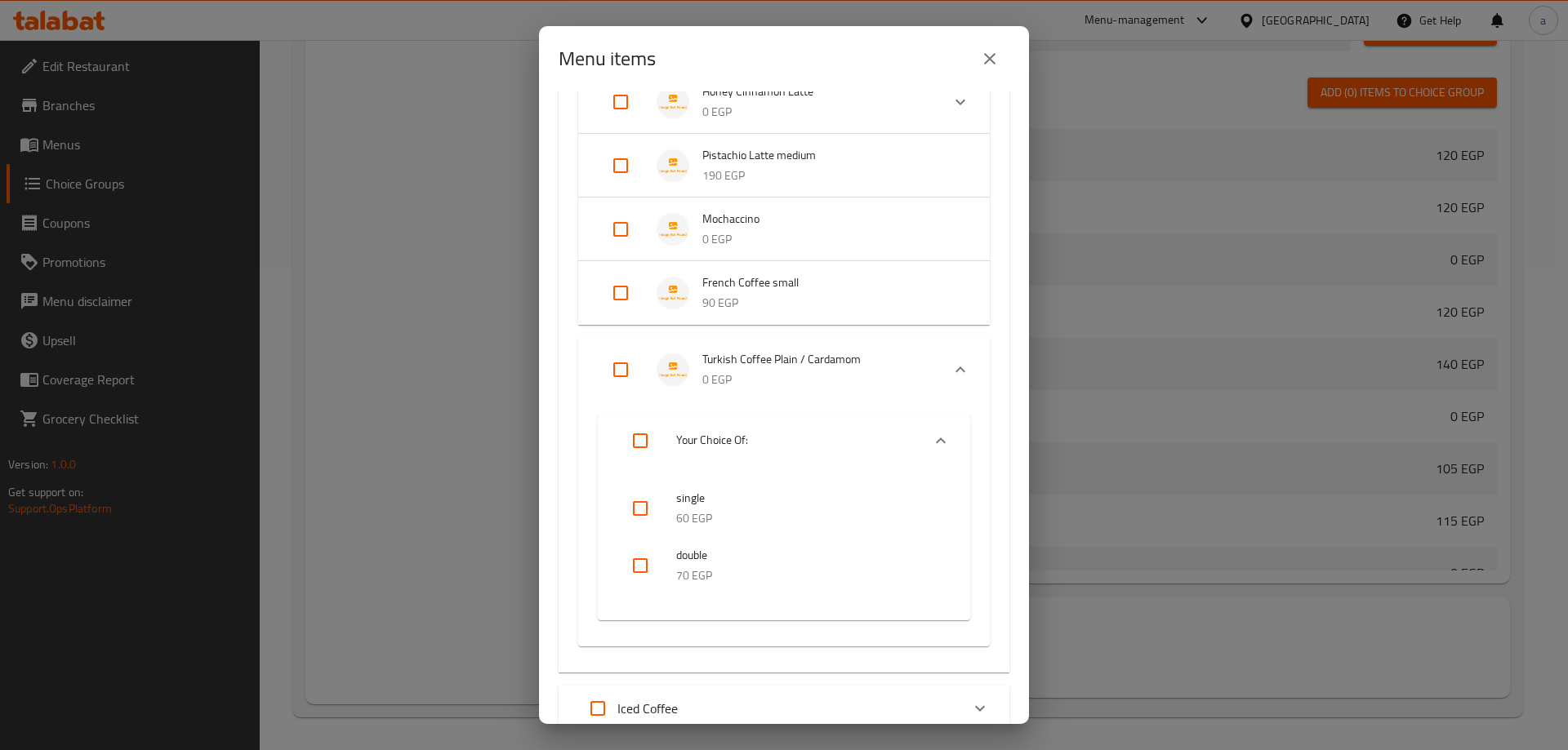
checkbox input "true"
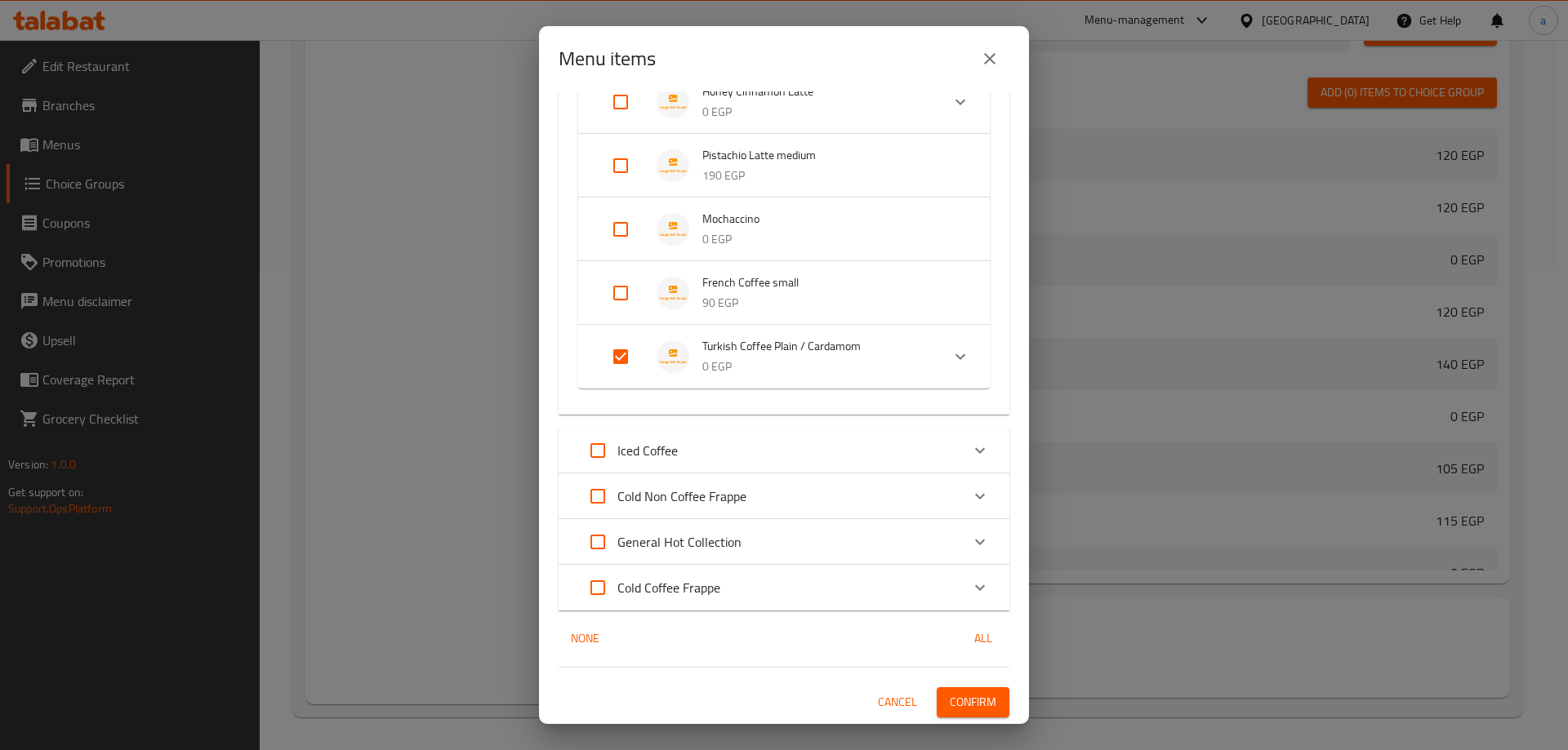
click at [964, 710] on span "Confirm" at bounding box center [973, 702] width 47 height 21
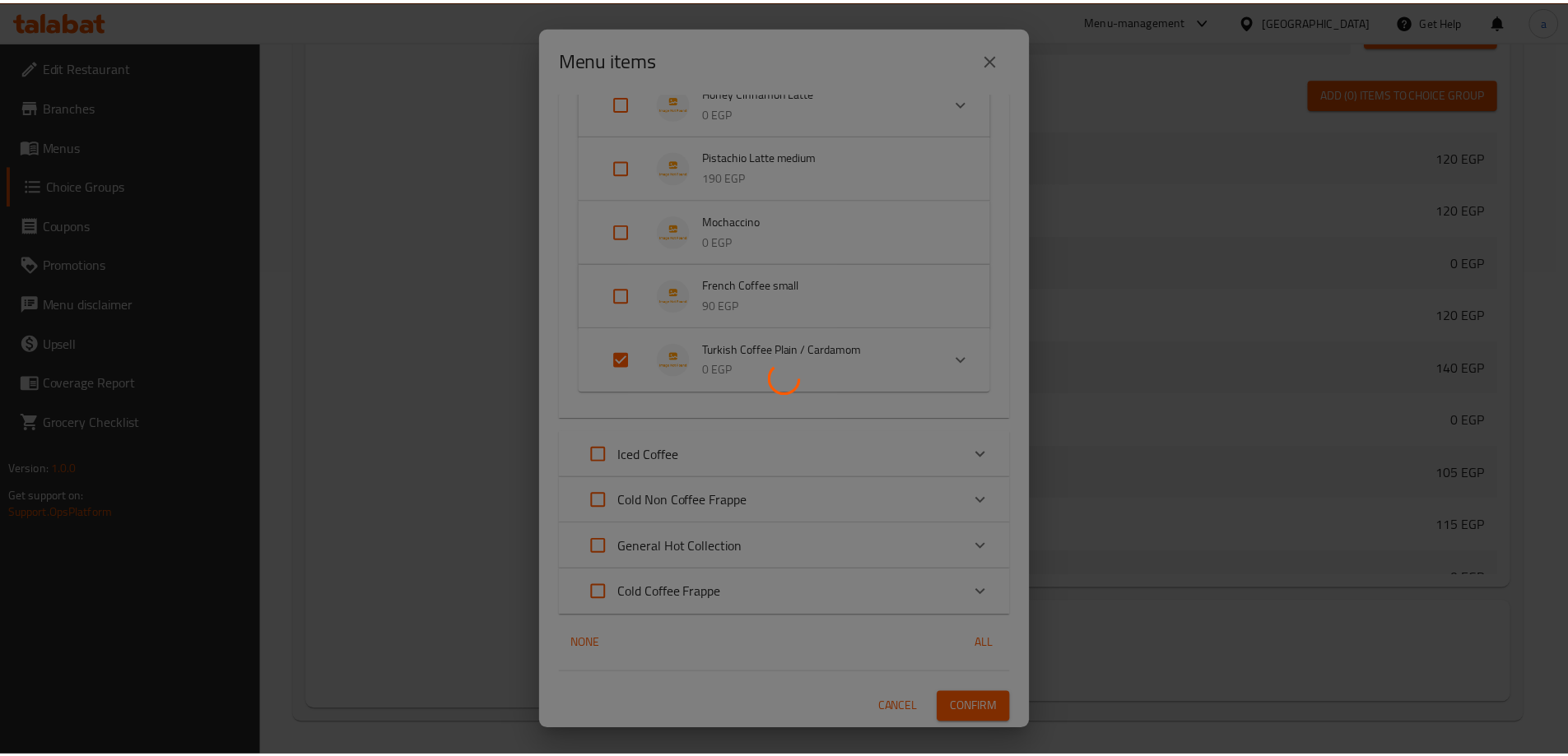
scroll to position [576, 0]
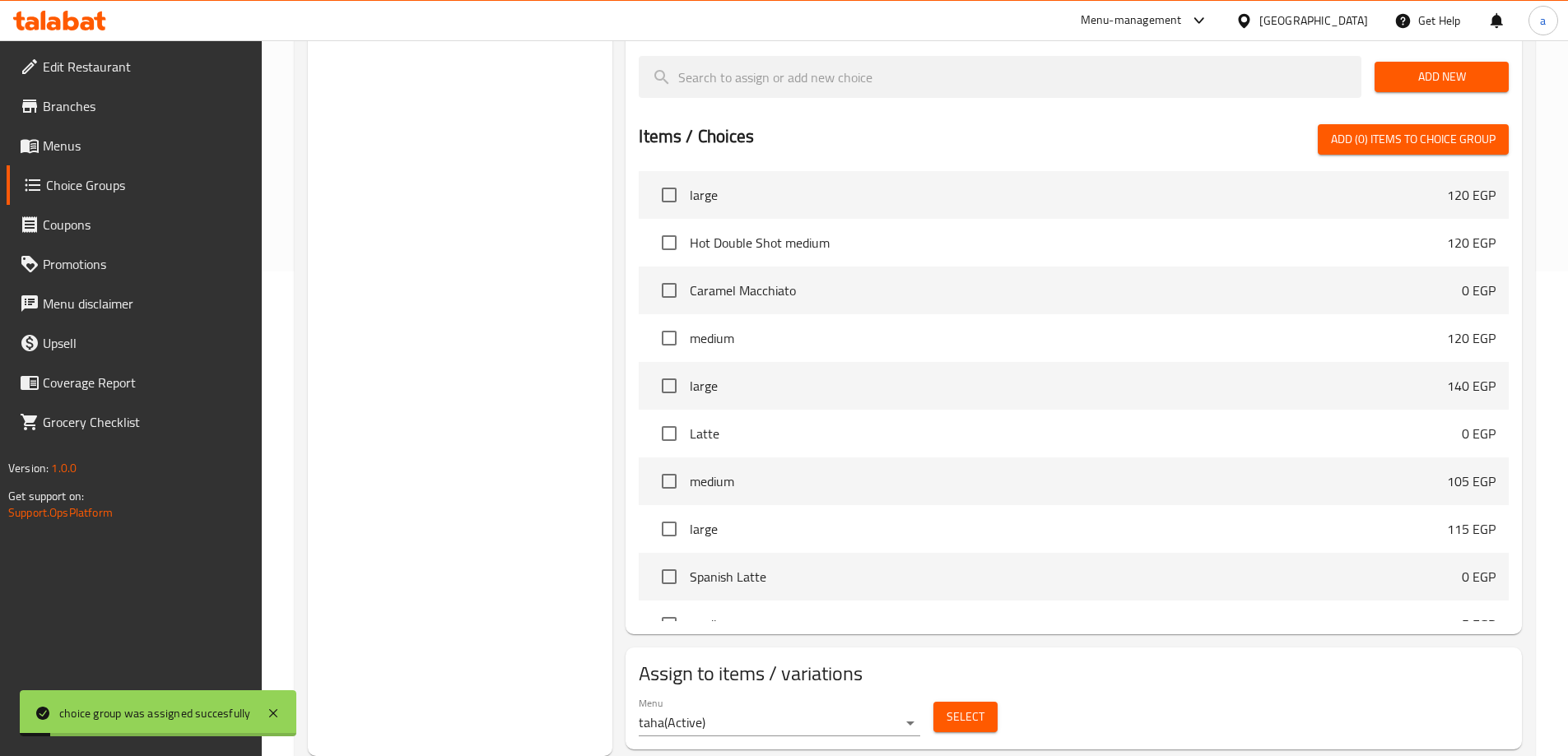
click at [146, 138] on span "Menus" at bounding box center [146, 145] width 206 height 20
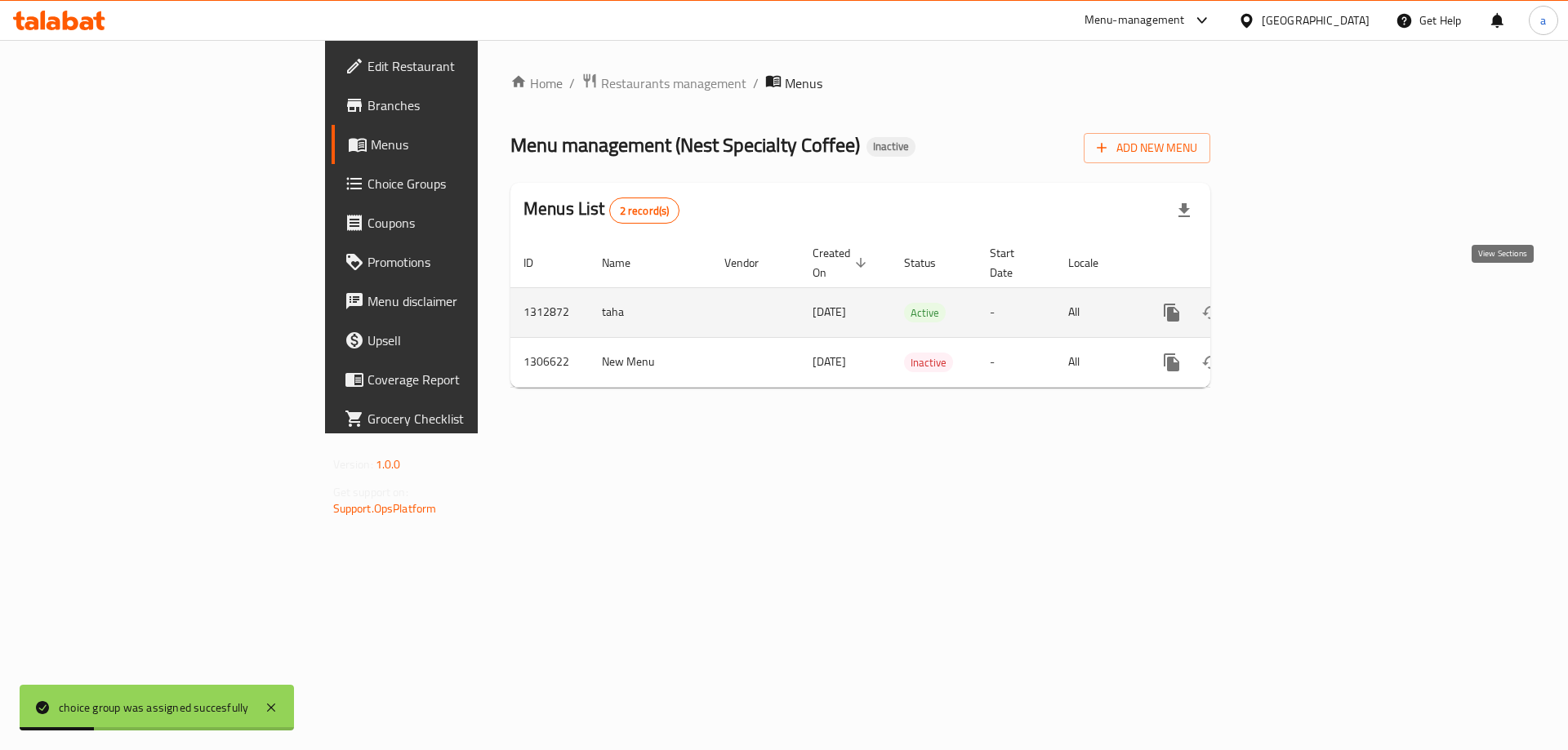
click at [1296, 306] on icon "enhanced table" at bounding box center [1289, 313] width 14 height 14
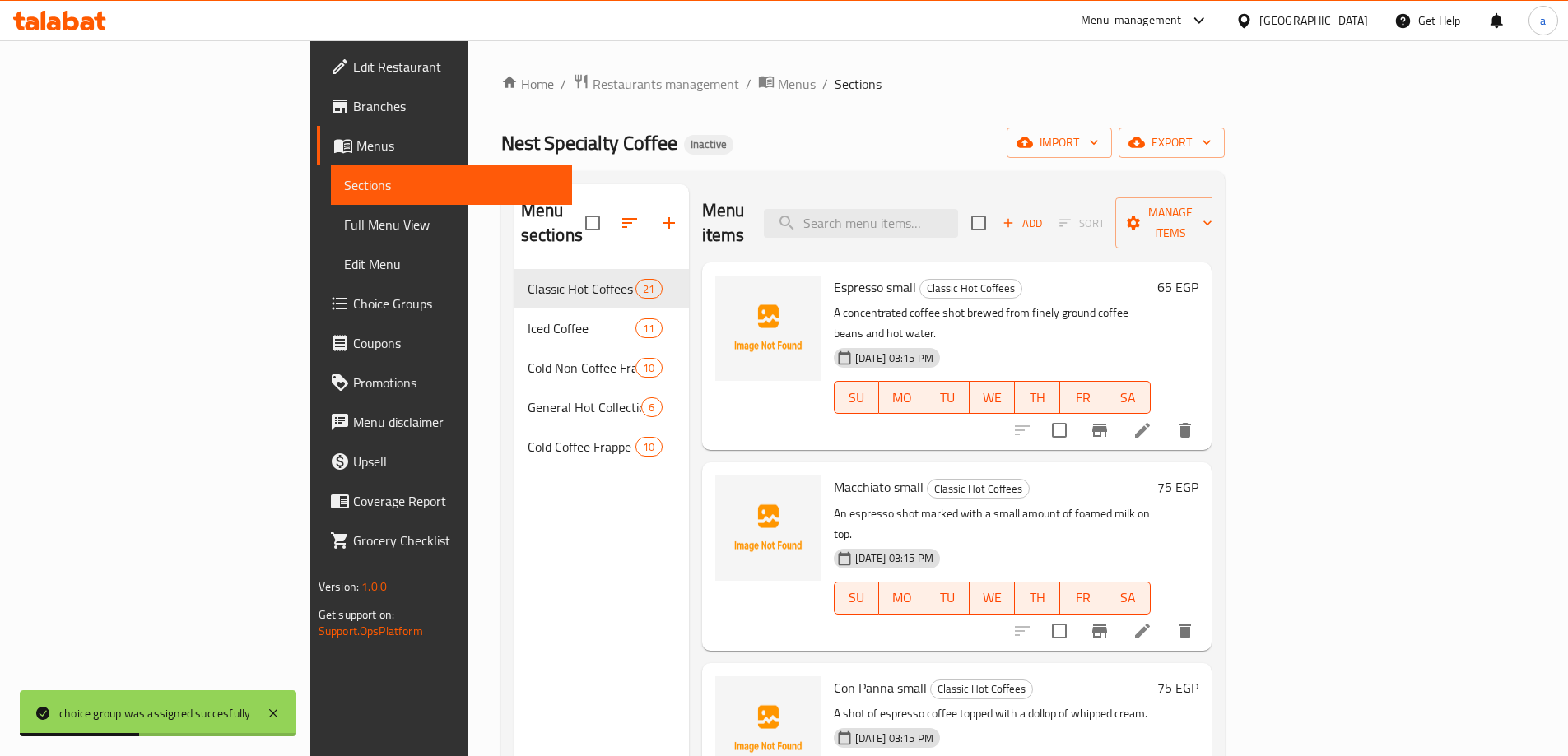
click at [344, 229] on span "Full Menu View" at bounding box center [452, 225] width 215 height 20
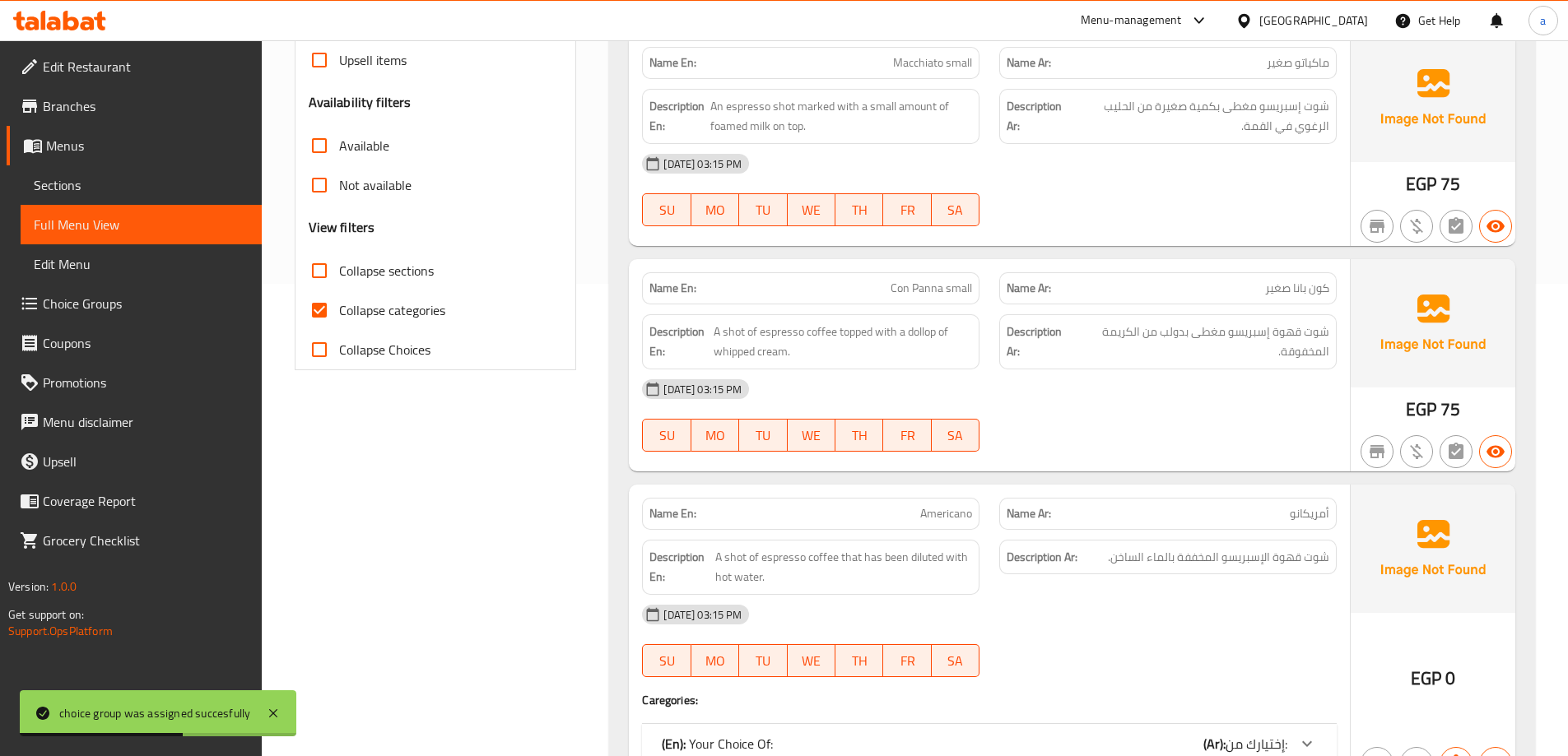
scroll to position [576, 0]
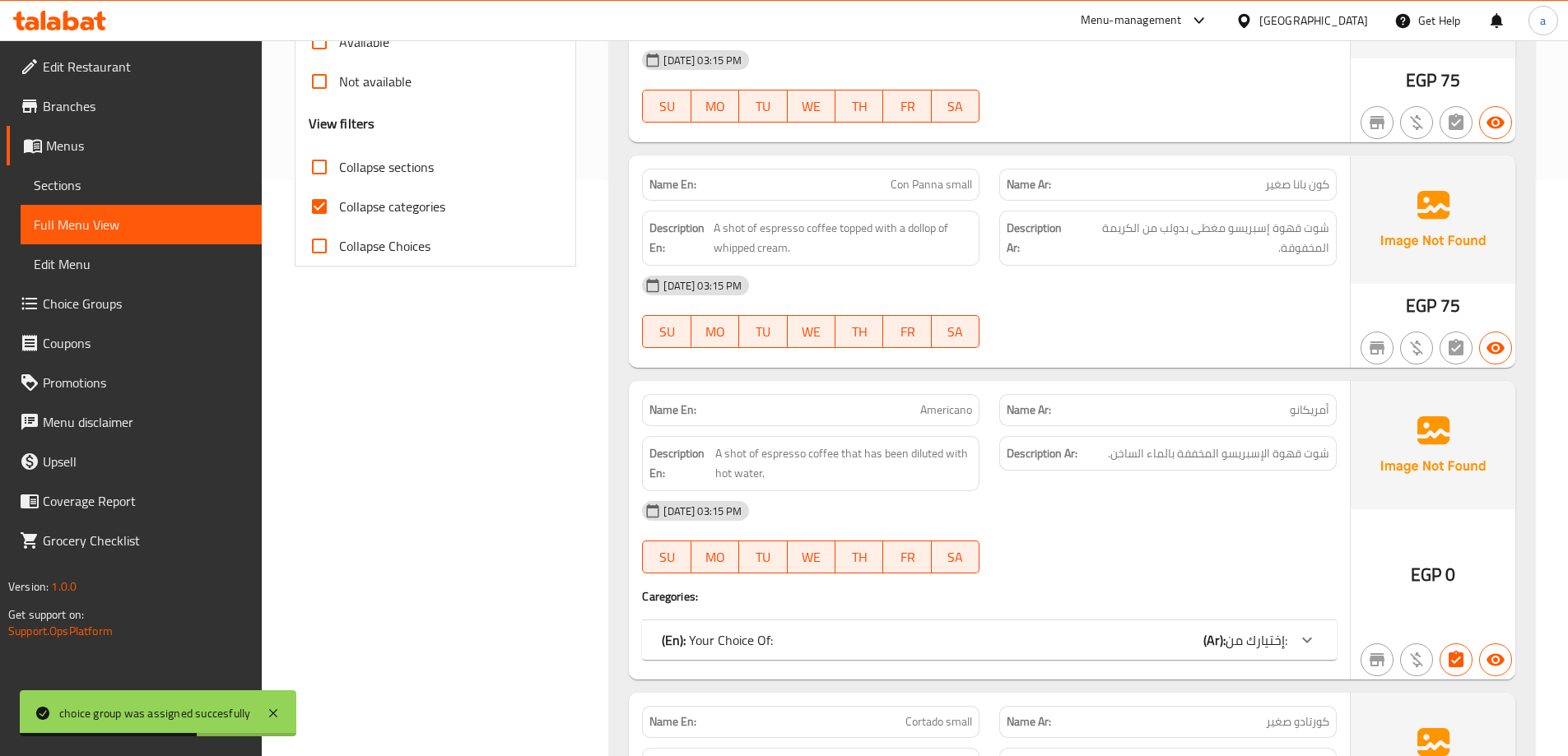
click at [372, 238] on span "Collapse Choices" at bounding box center [384, 246] width 91 height 20
click at [339, 238] on input "Collapse Choices" at bounding box center [320, 246] width 40 height 40
checkbox input "true"
click at [368, 208] on span "Collapse categories" at bounding box center [391, 207] width 106 height 20
click at [339, 208] on input "Collapse categories" at bounding box center [320, 207] width 40 height 40
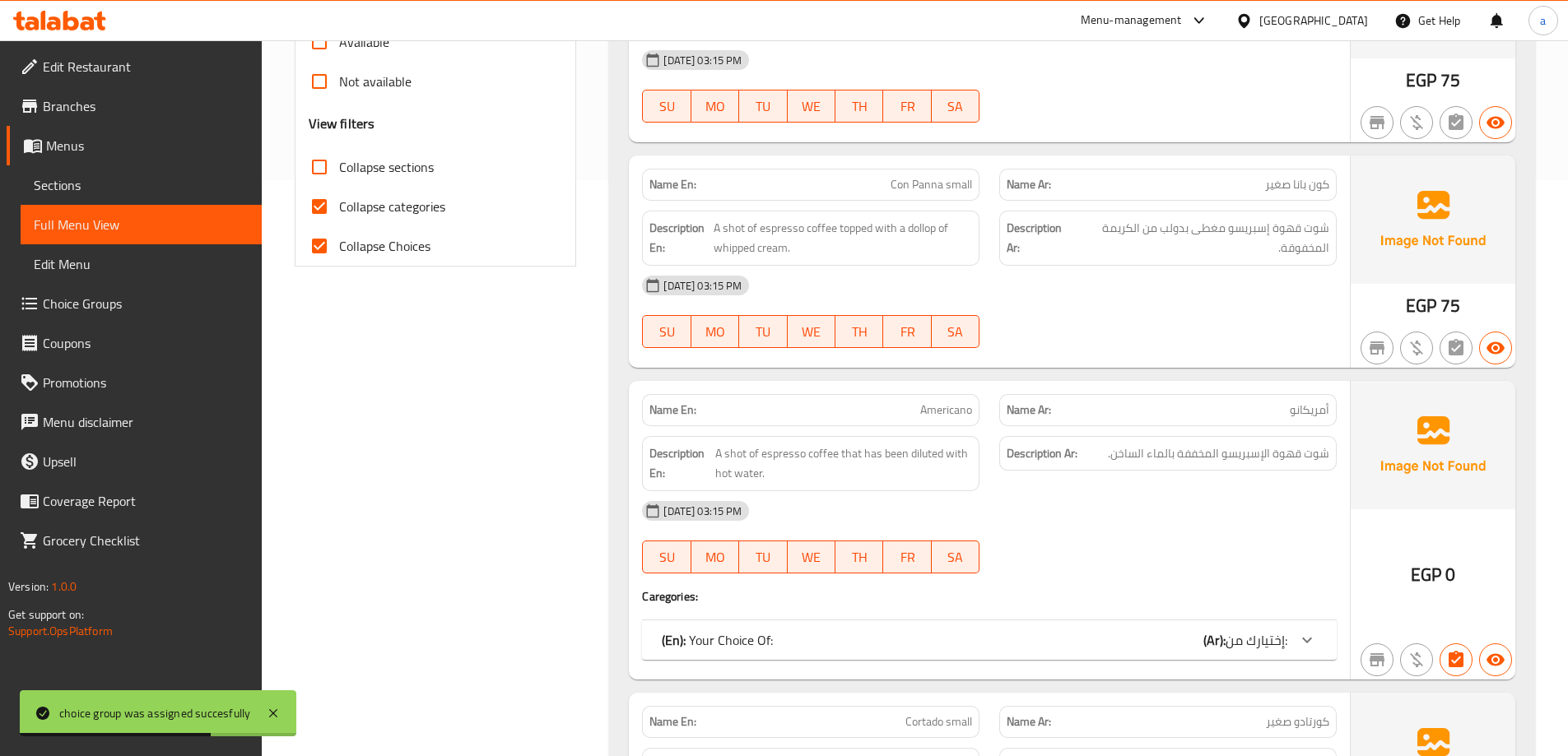
checkbox input "false"
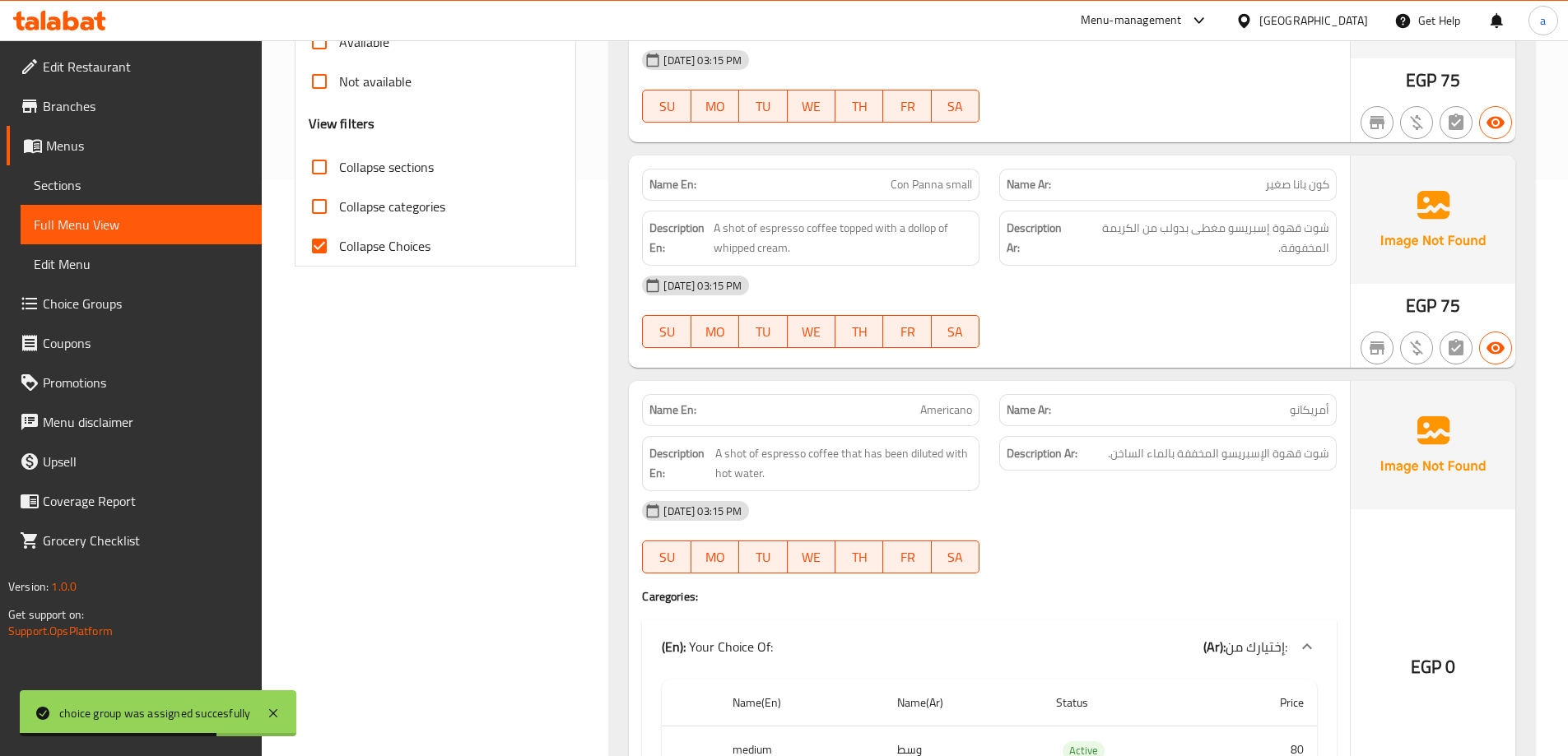
click at [376, 173] on span "Collapse sections" at bounding box center [386, 167] width 95 height 20
click at [339, 173] on input "Collapse sections" at bounding box center [320, 167] width 40 height 40
checkbox input "true"
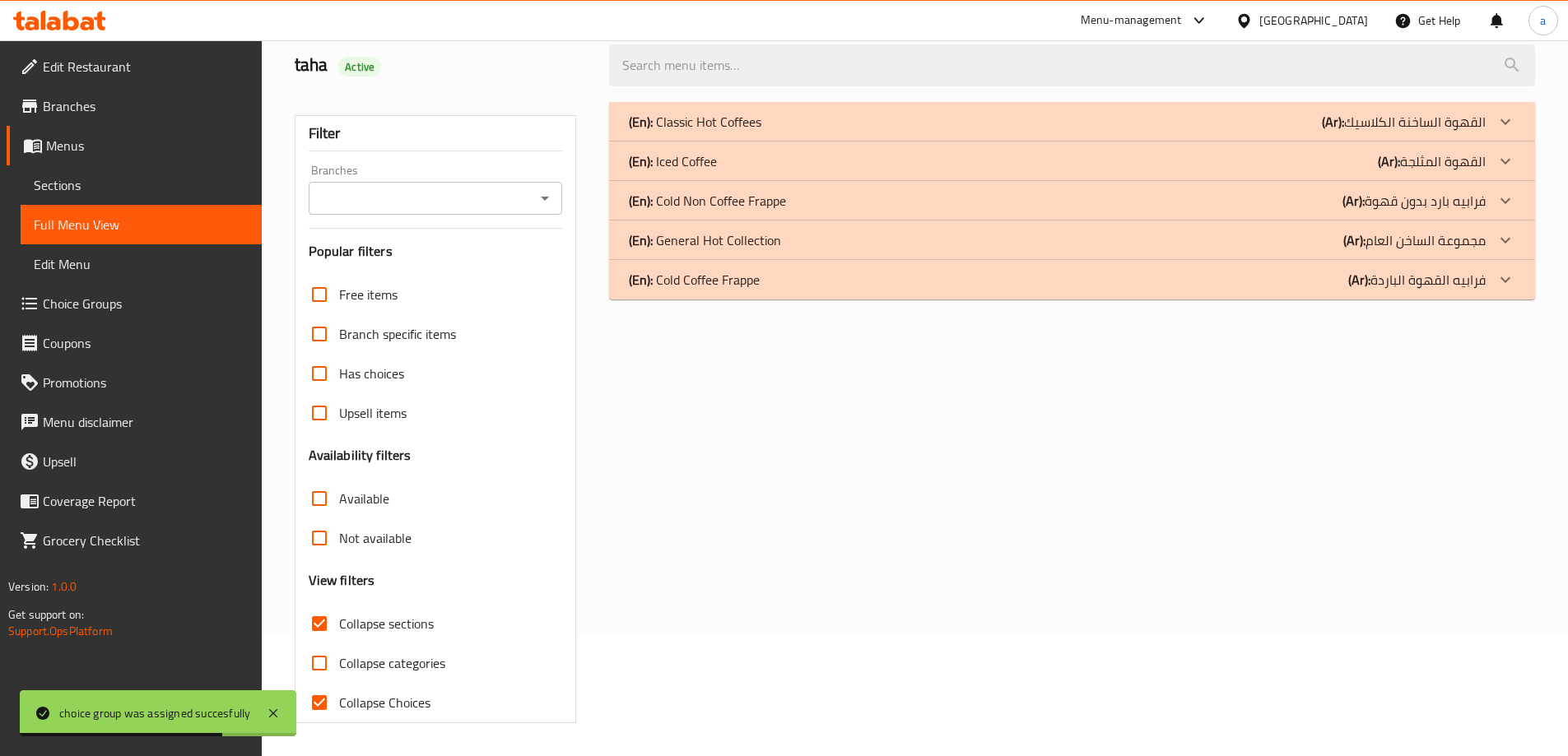
click at [331, 683] on input "Collapse Choices" at bounding box center [320, 703] width 40 height 40
checkbox input "false"
click at [1436, 94] on div "(En): Classic Hot Coffees (Ar): القهوة الساخنة الكلاسيك Name En: Espresso small…" at bounding box center [1072, 413] width 946 height 641
click at [1425, 112] on p "(Ar): القهوة الساخنة الكلاسيك" at bounding box center [1404, 122] width 164 height 20
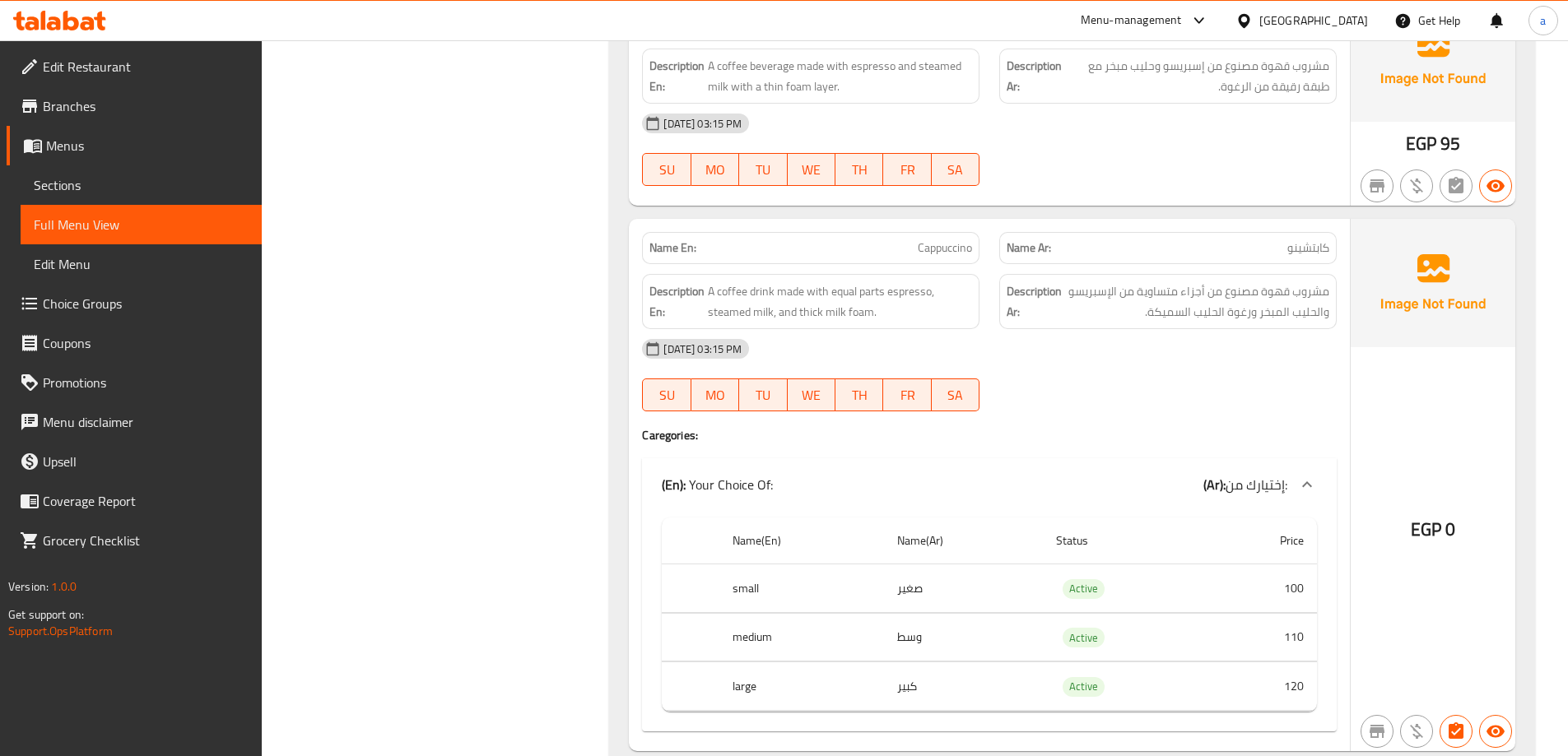
scroll to position [0, 0]
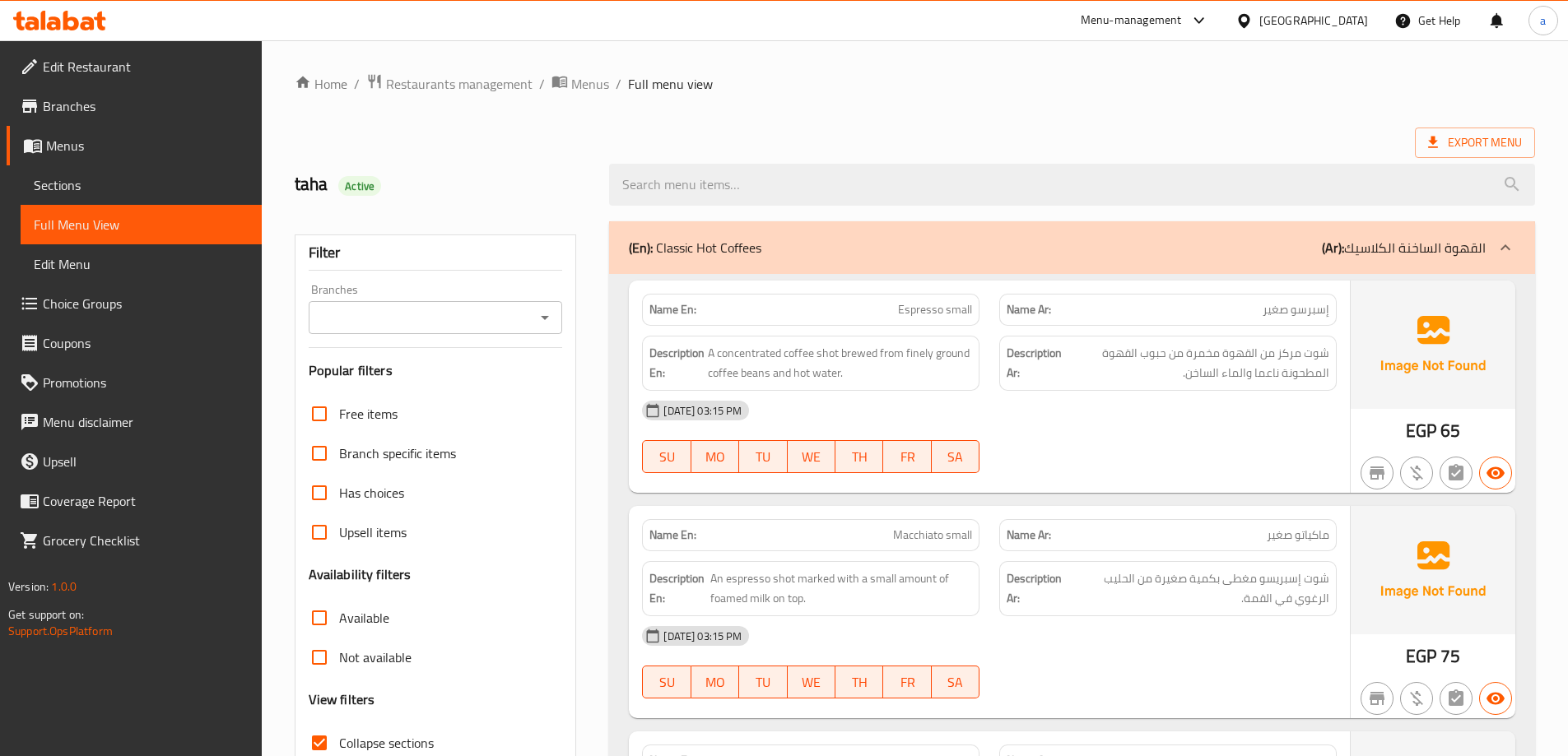
click at [1444, 252] on p "(Ar): القهوة الساخنة الكلاسيك" at bounding box center [1404, 247] width 164 height 20
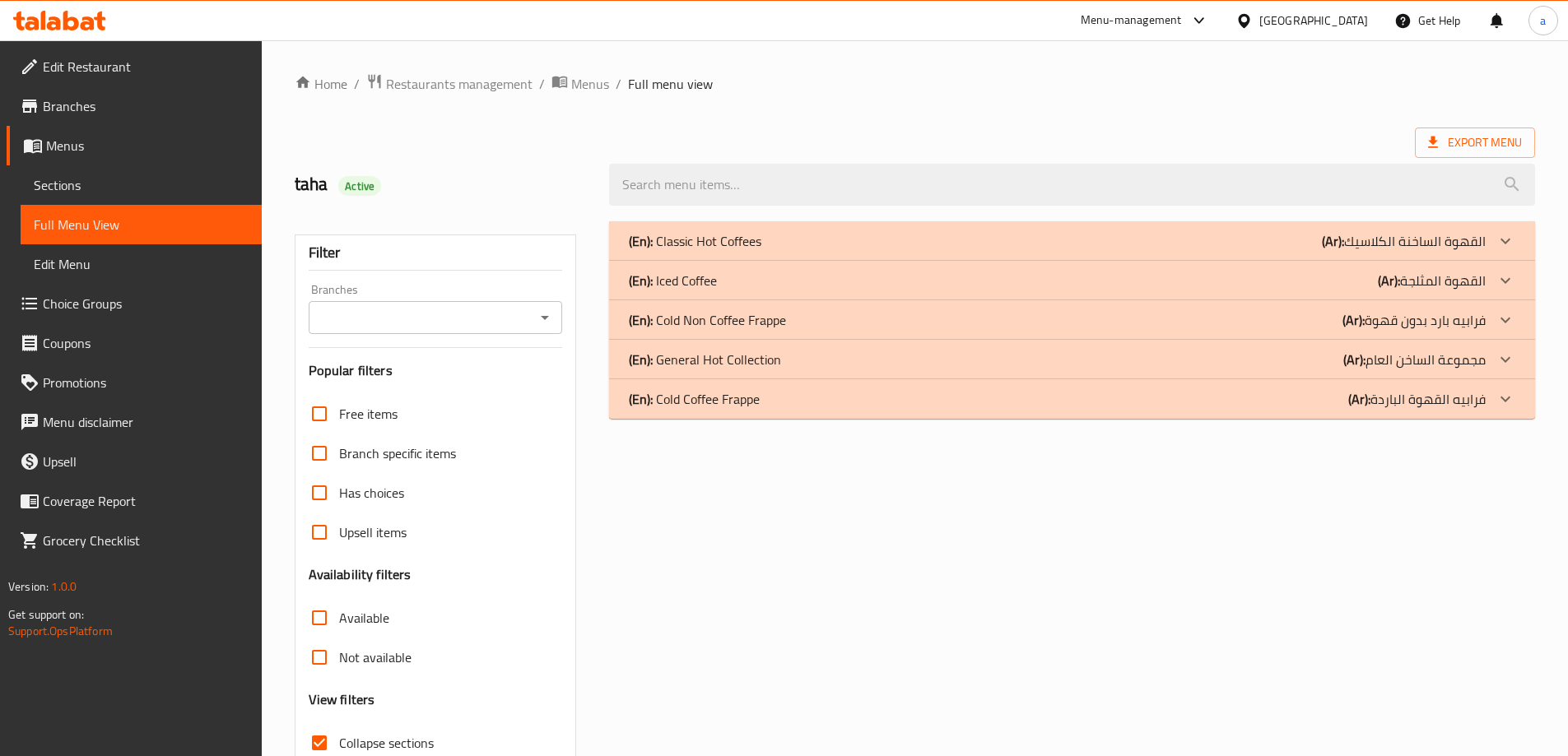
click at [1455, 286] on p "(Ar): القهوة المثلجة" at bounding box center [1432, 281] width 108 height 20
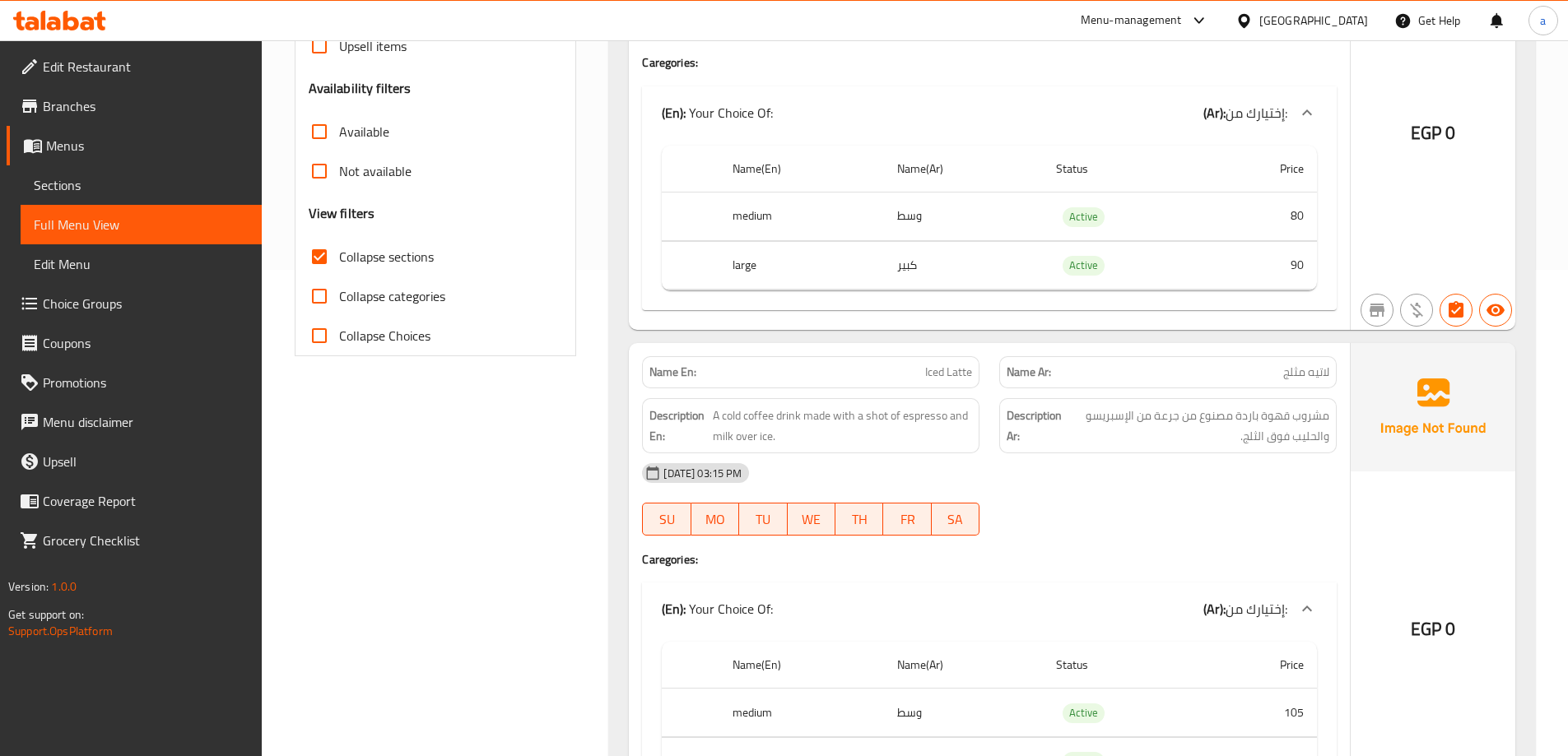
scroll to position [494, 0]
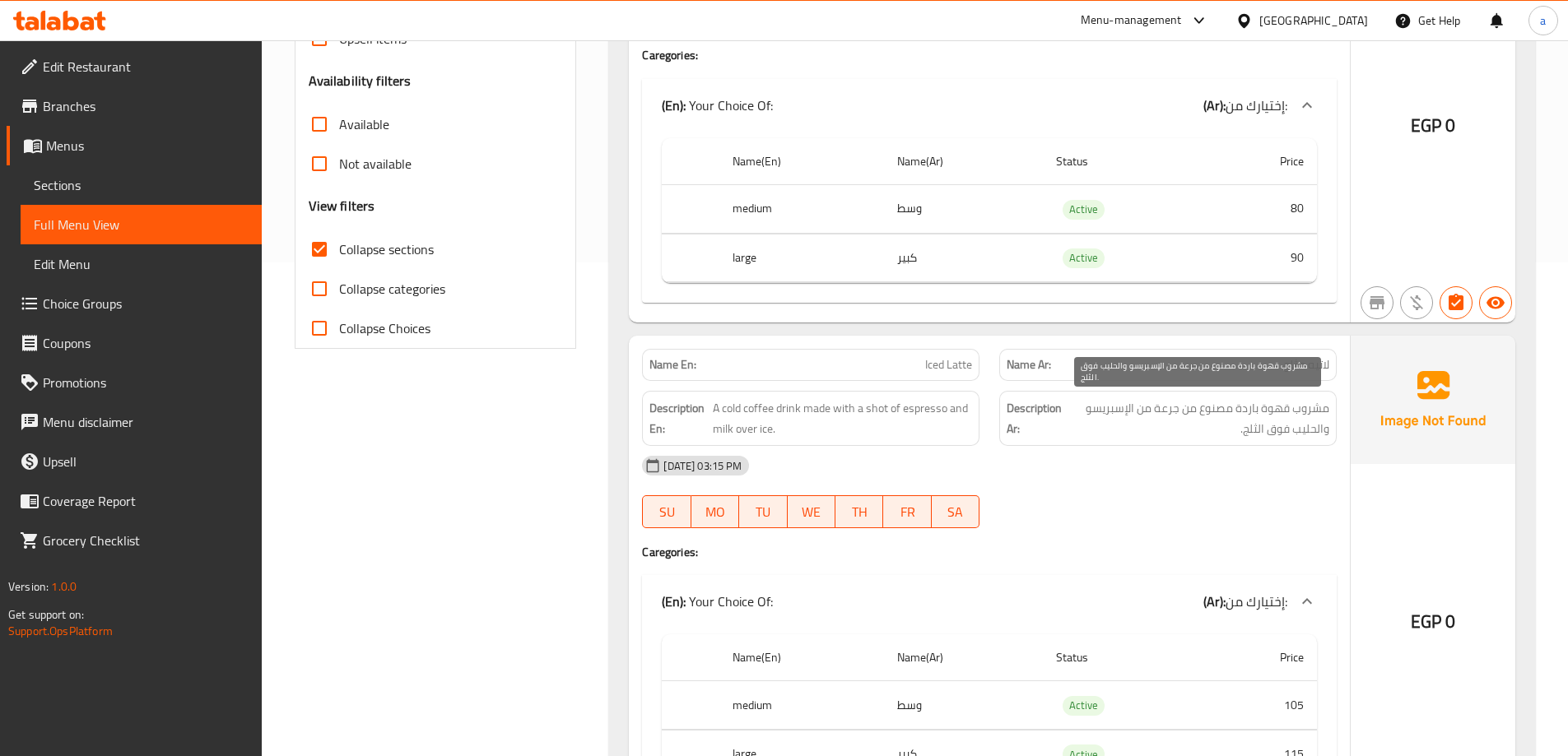
click at [1165, 407] on span "مشروب قهوة باردة مصنوع من جرعة من الإسبريسو والحليب فوق الثلج." at bounding box center [1197, 418] width 263 height 41
click at [122, 197] on link "Sections" at bounding box center [141, 185] width 241 height 40
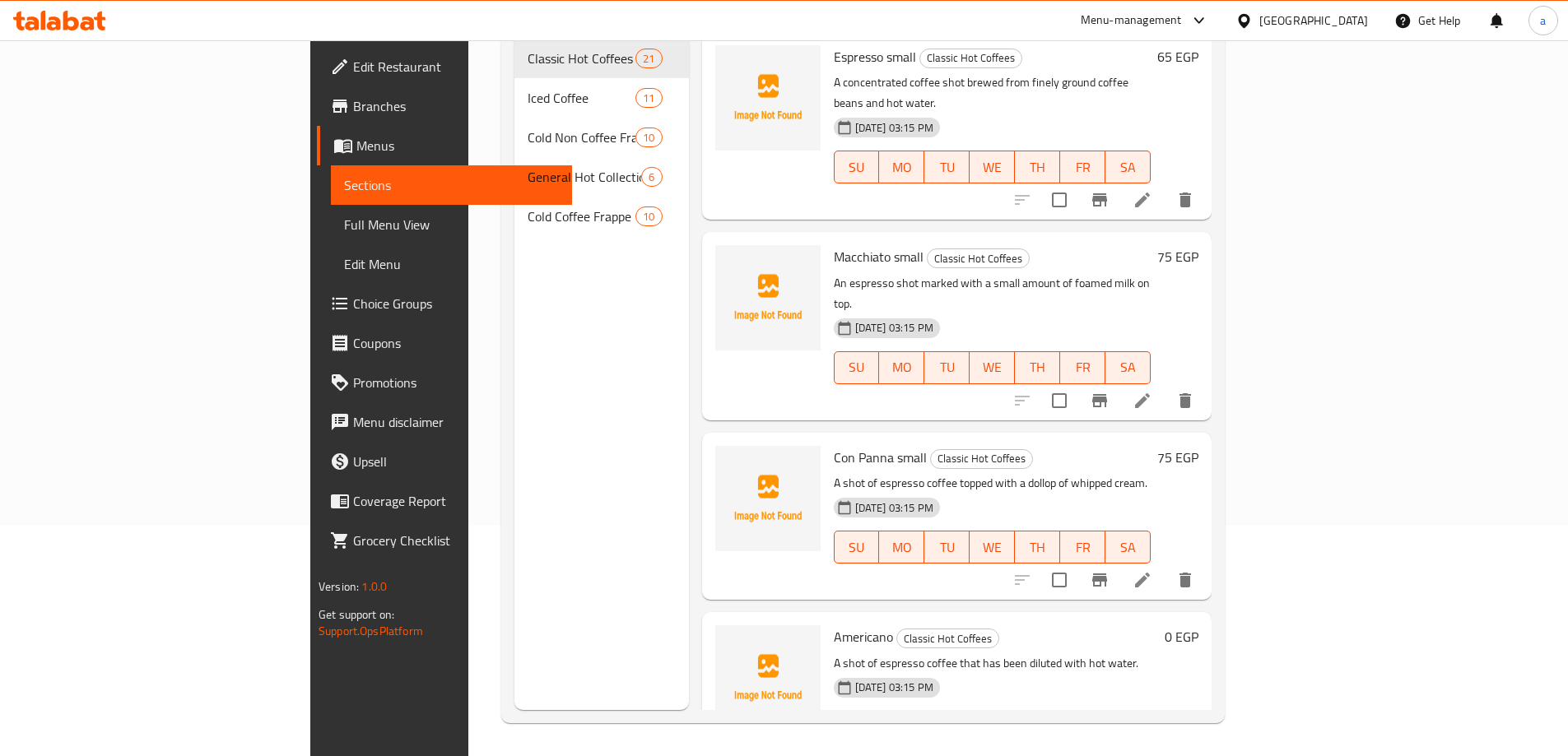
scroll to position [230, 0]
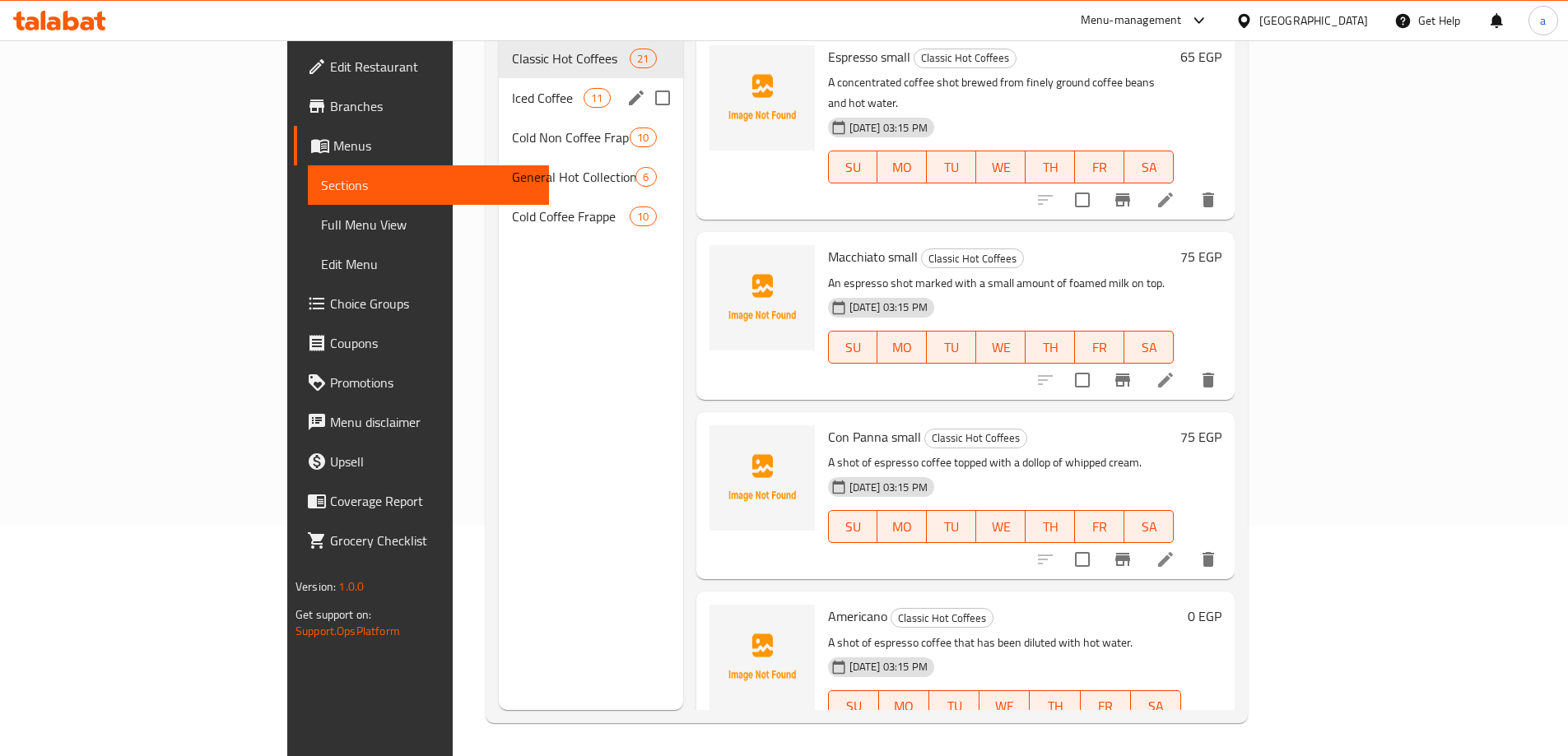
click at [499, 79] on div "Iced Coffee 11" at bounding box center [591, 98] width 184 height 40
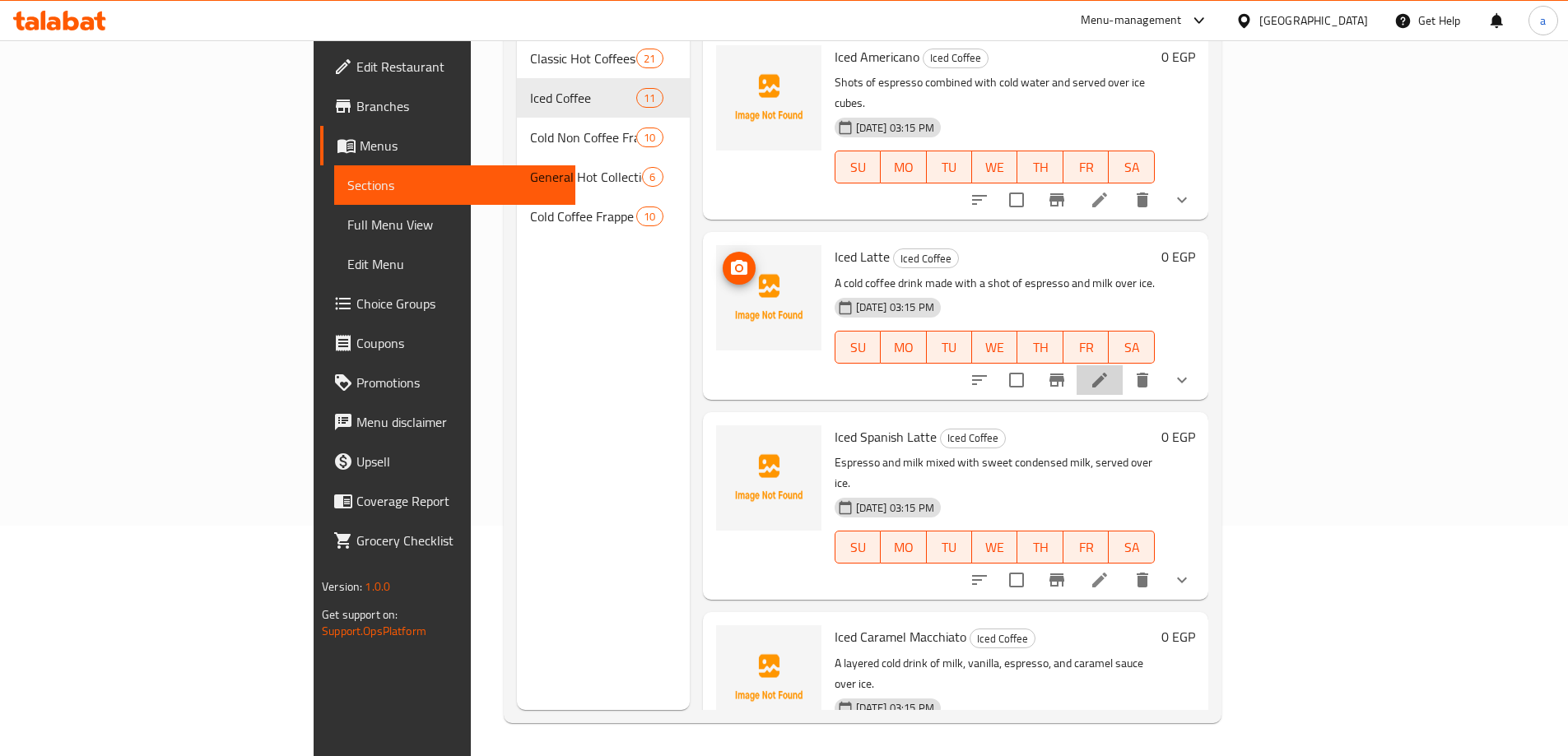
click at [1122, 365] on li at bounding box center [1099, 379] width 46 height 30
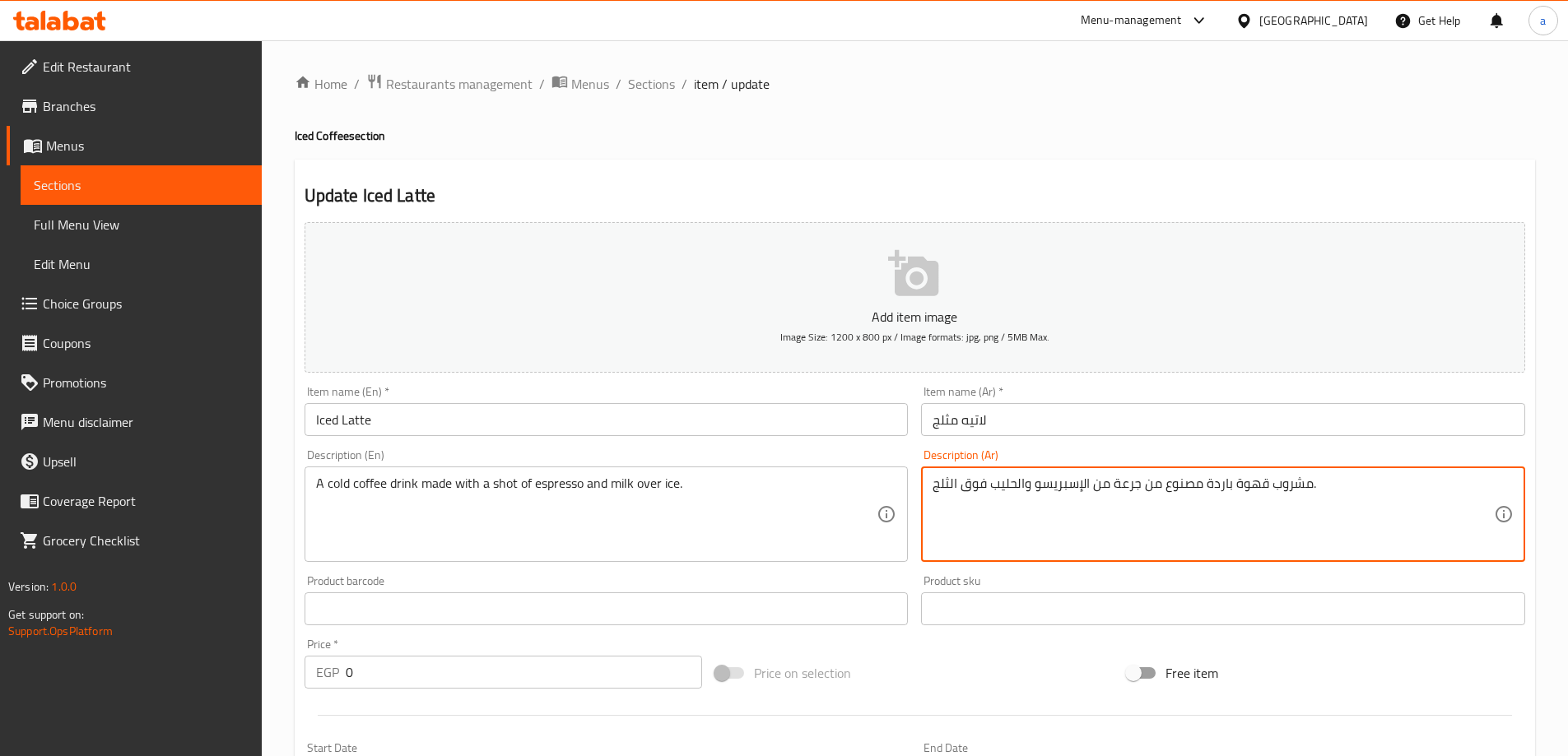
click at [1122, 485] on textarea "مشروب قهوة باردة مصنوع من جرعة من الإسبريسو والحليب فوق الثلج." at bounding box center [1213, 514] width 561 height 79
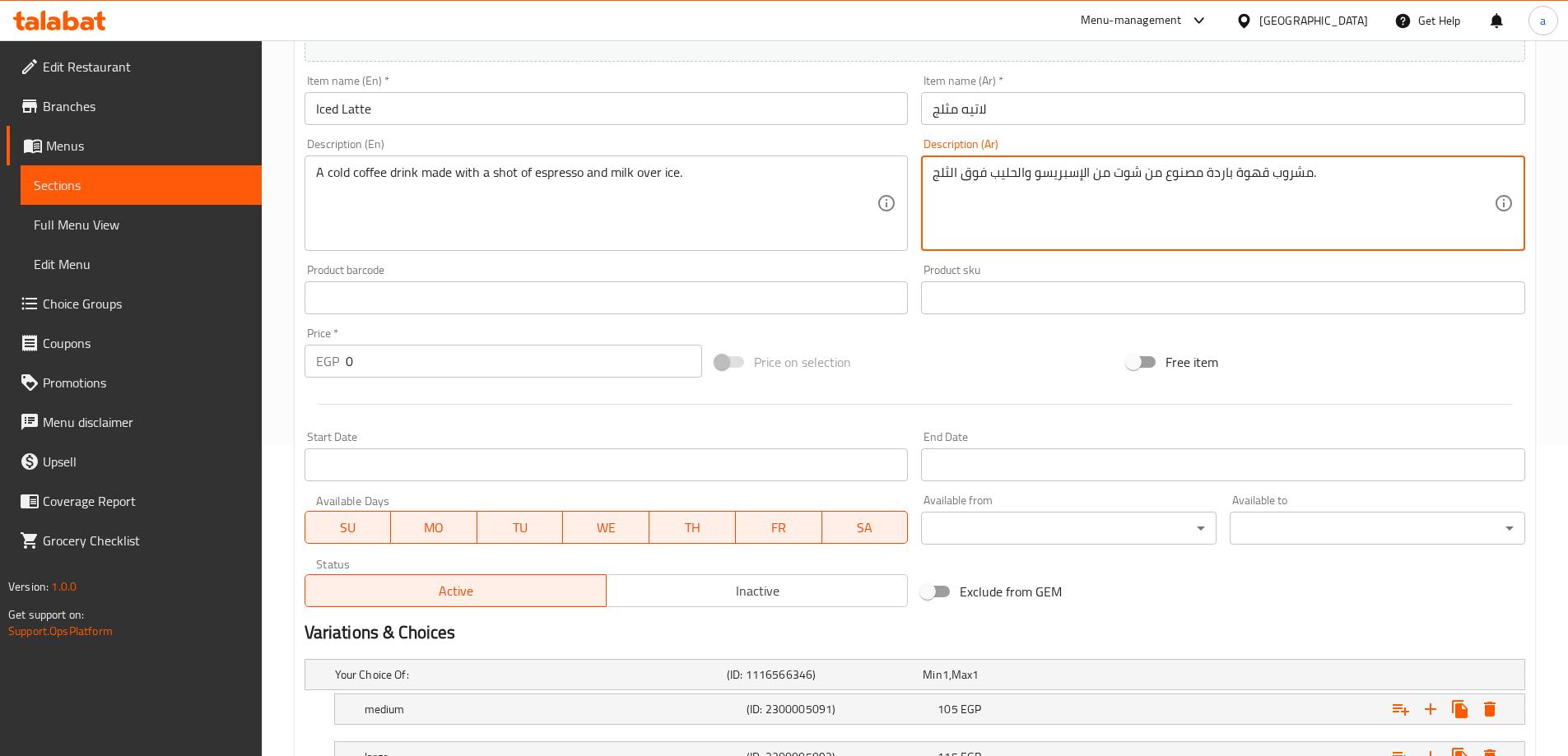
scroll to position [443, 0]
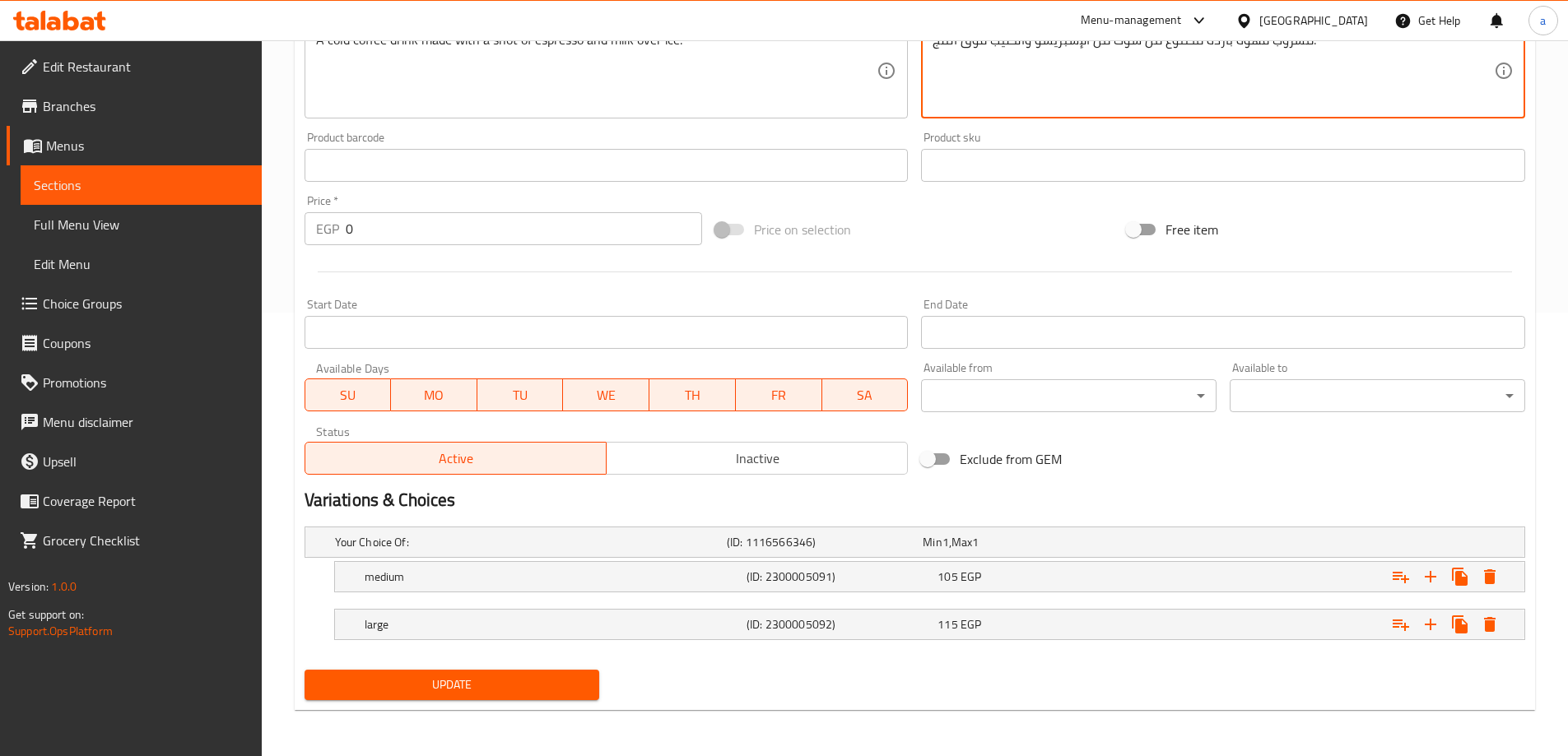
type textarea "مشروب قهوة باردة مصنوع من شوت من الإسبريسو والحليب فوق الثلج."
click at [553, 683] on span "Update" at bounding box center [453, 685] width 269 height 21
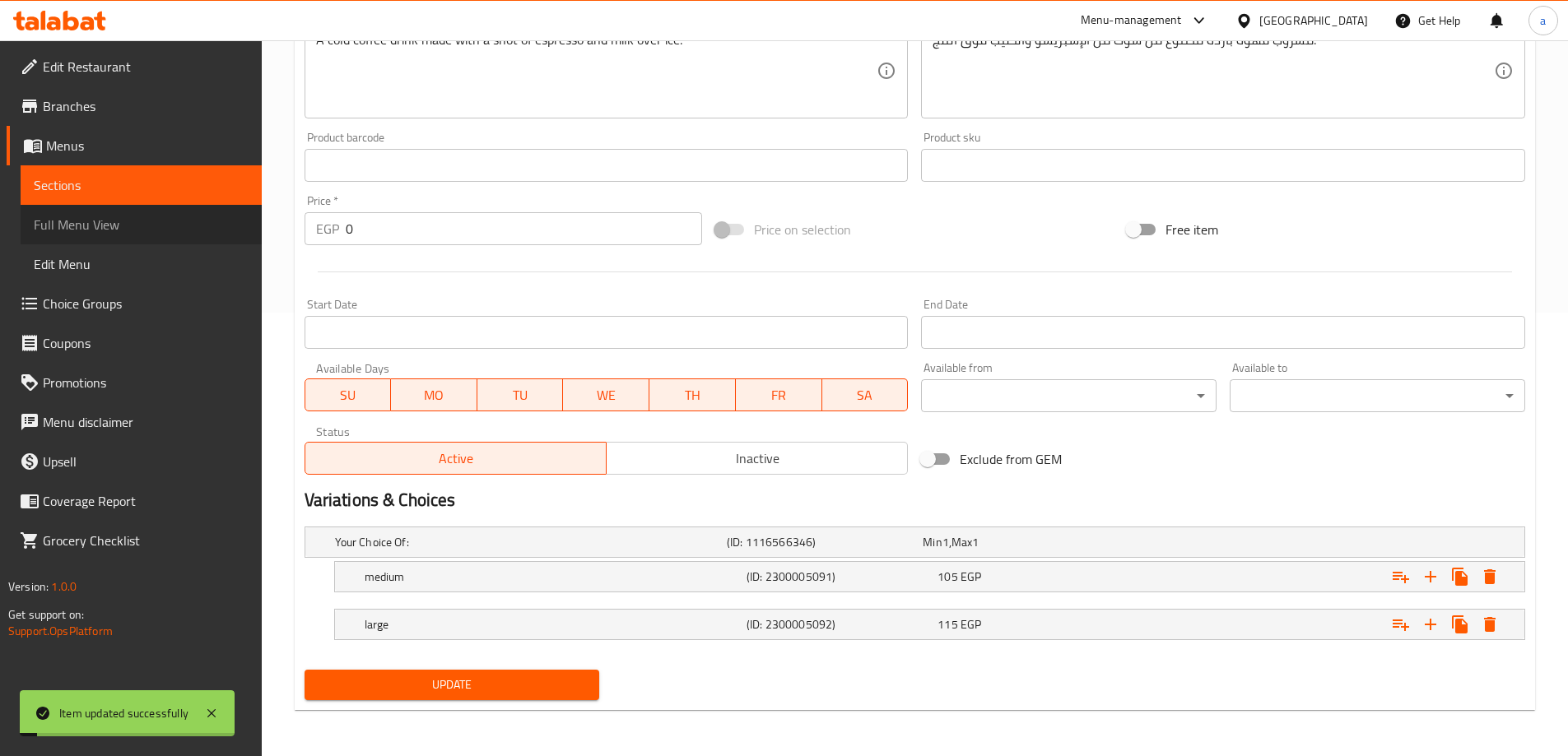
click at [192, 213] on link "Full Menu View" at bounding box center [141, 225] width 241 height 40
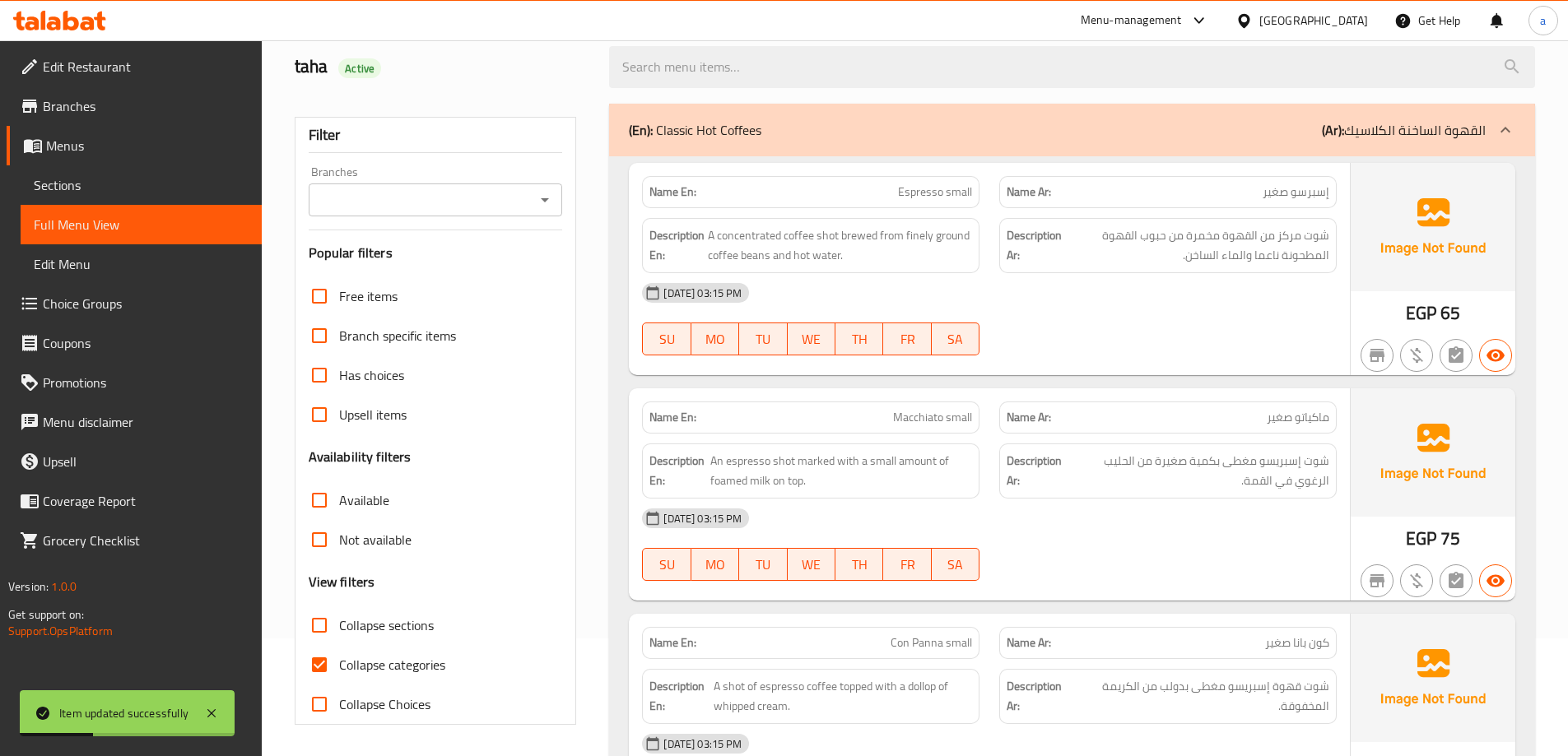
scroll to position [115, 0]
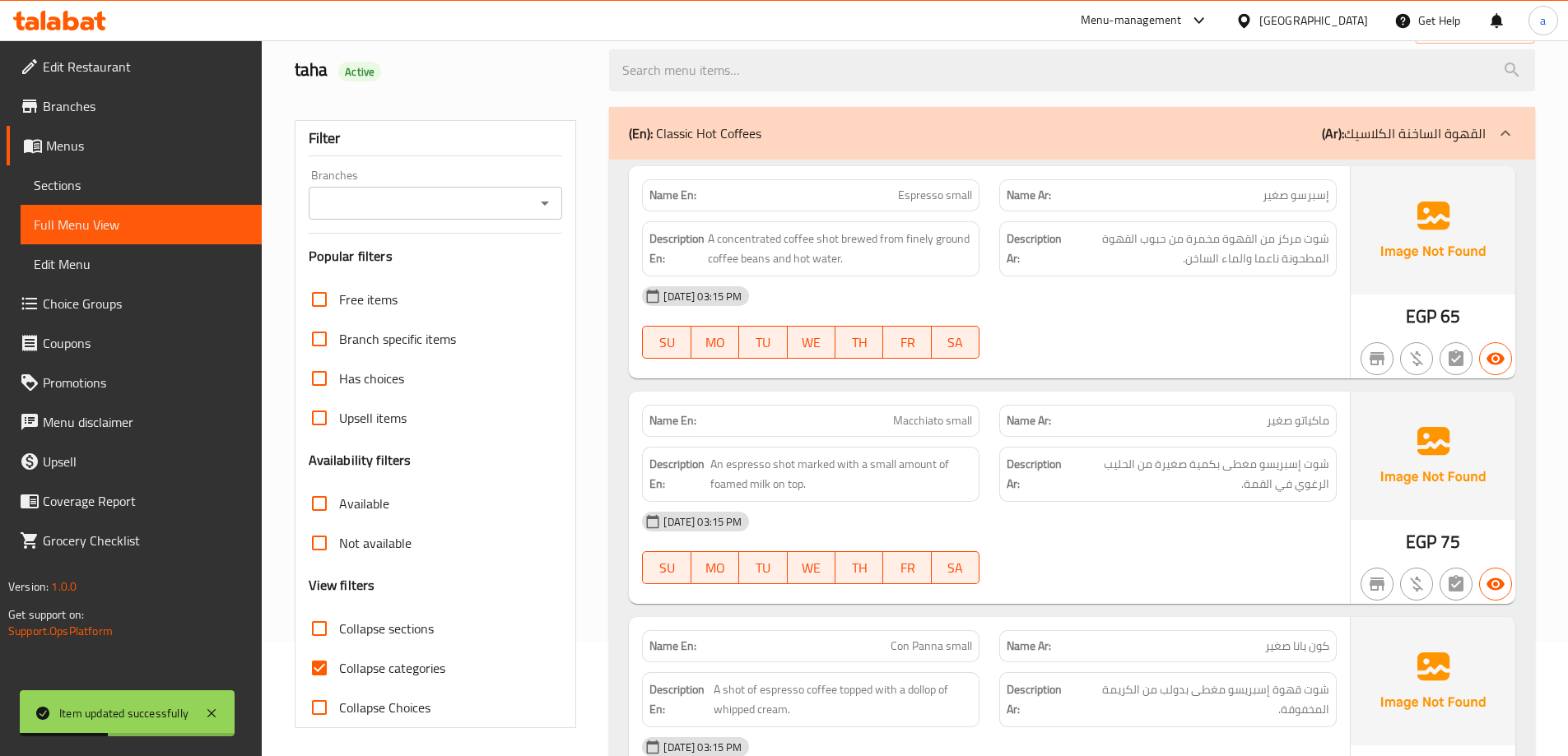
click at [362, 639] on span "Collapse sections" at bounding box center [386, 629] width 95 height 20
click at [339, 640] on input "Collapse sections" at bounding box center [320, 629] width 40 height 40
checkbox input "true"
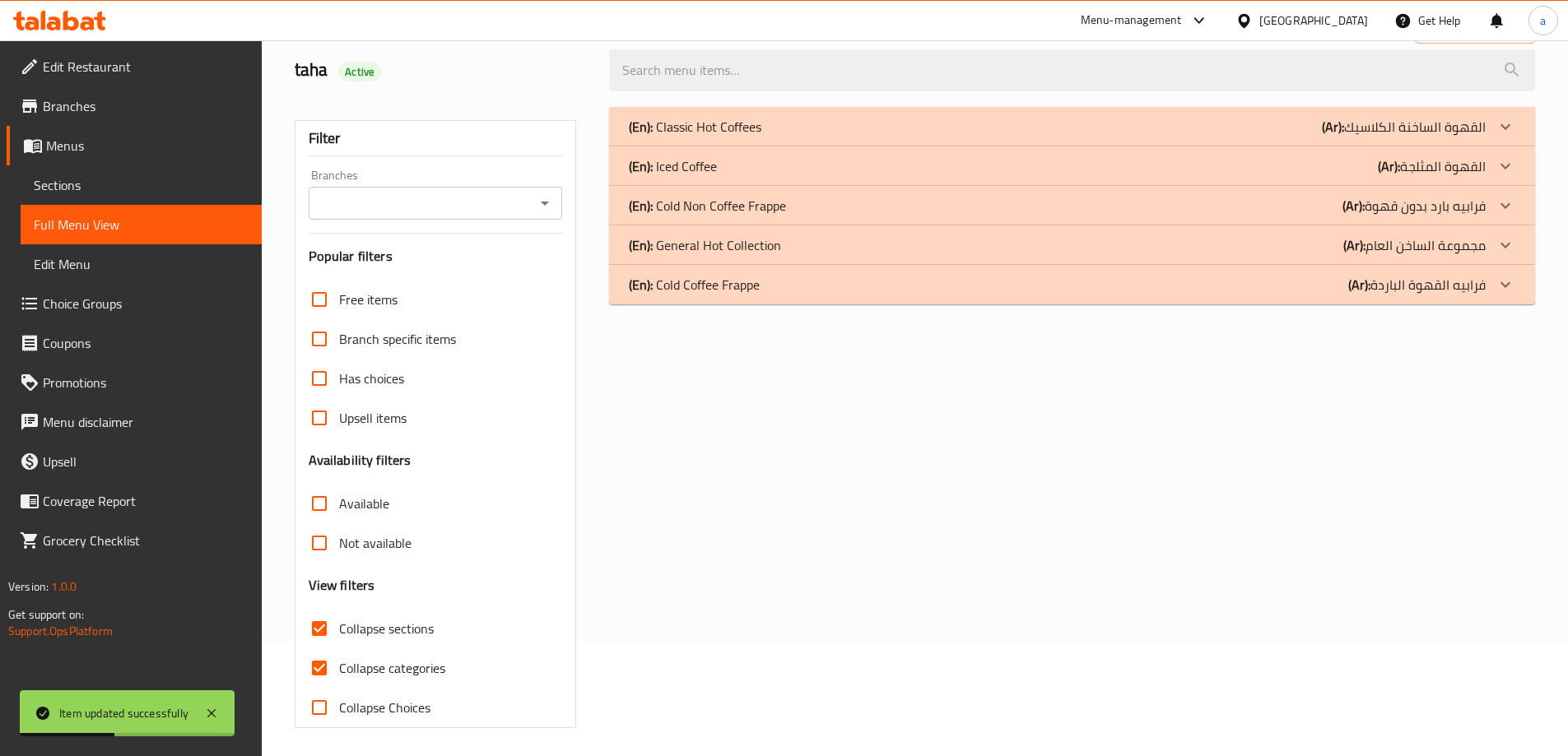
click at [360, 663] on span "Collapse categories" at bounding box center [391, 668] width 106 height 20
click at [339, 663] on input "Collapse categories" at bounding box center [320, 668] width 40 height 40
checkbox input "false"
click at [1305, 170] on div "(En): Iced Coffee (Ar): القهوة المثلجة" at bounding box center [1057, 166] width 857 height 20
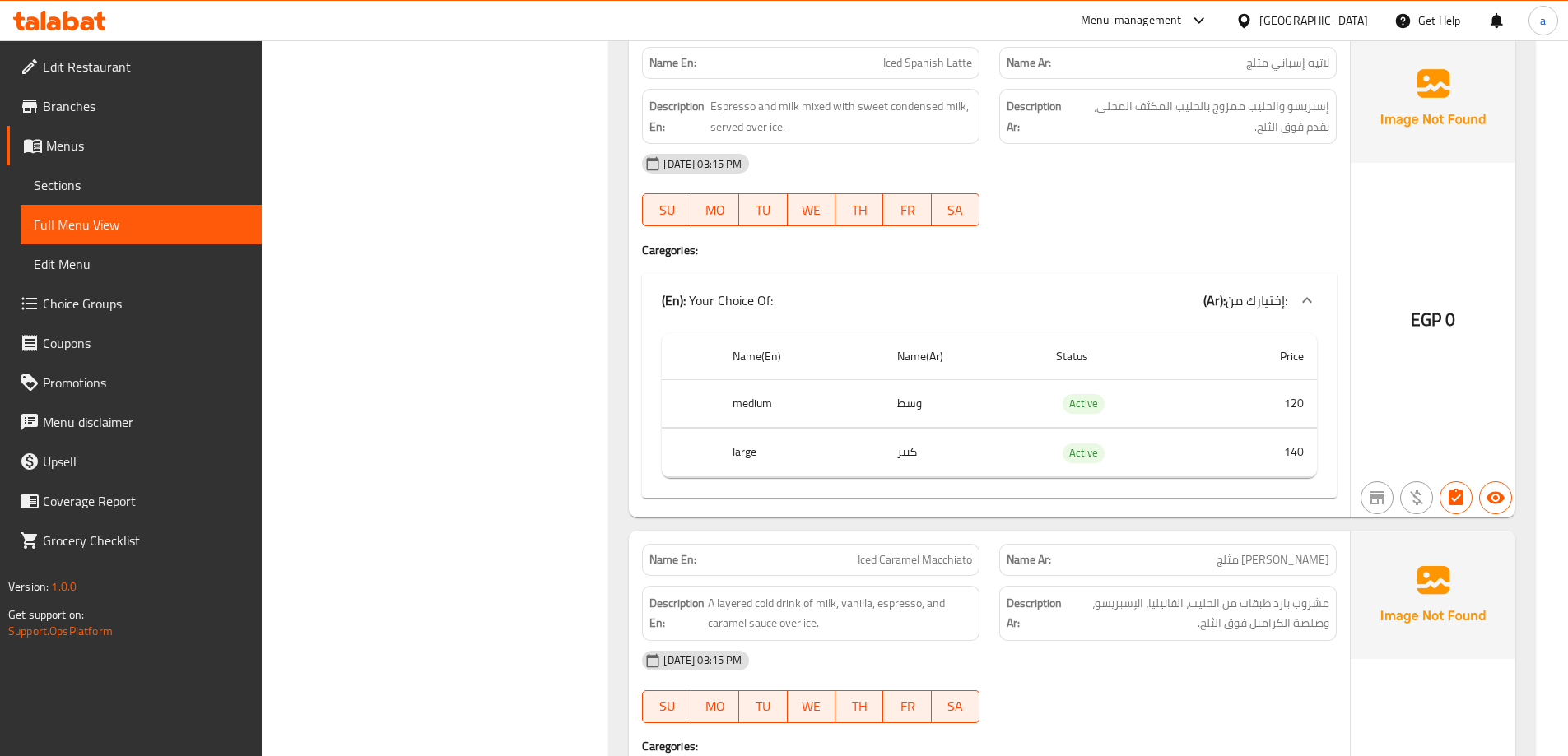
scroll to position [1293, 0]
click at [87, 173] on link "Sections" at bounding box center [141, 185] width 241 height 40
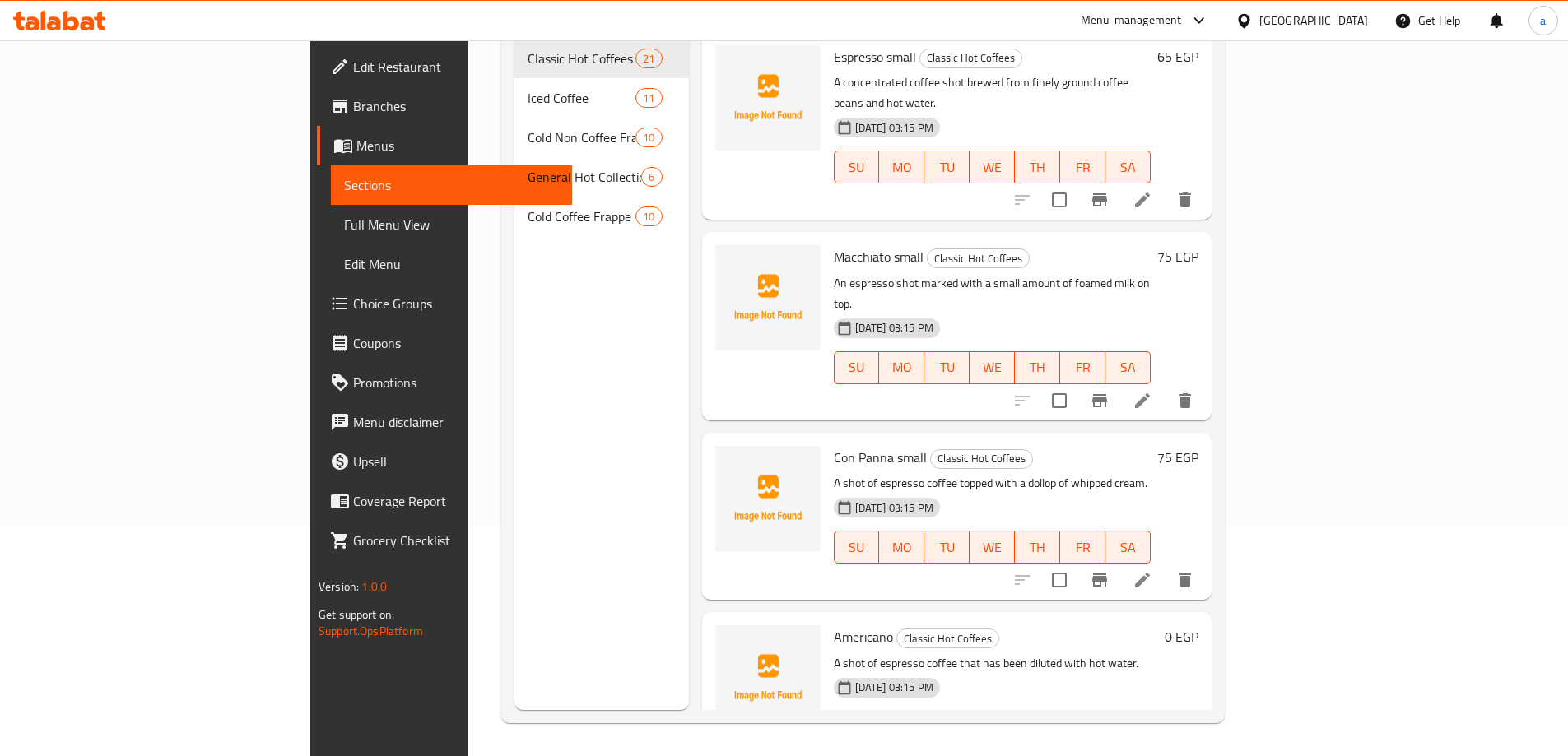
scroll to position [230, 0]
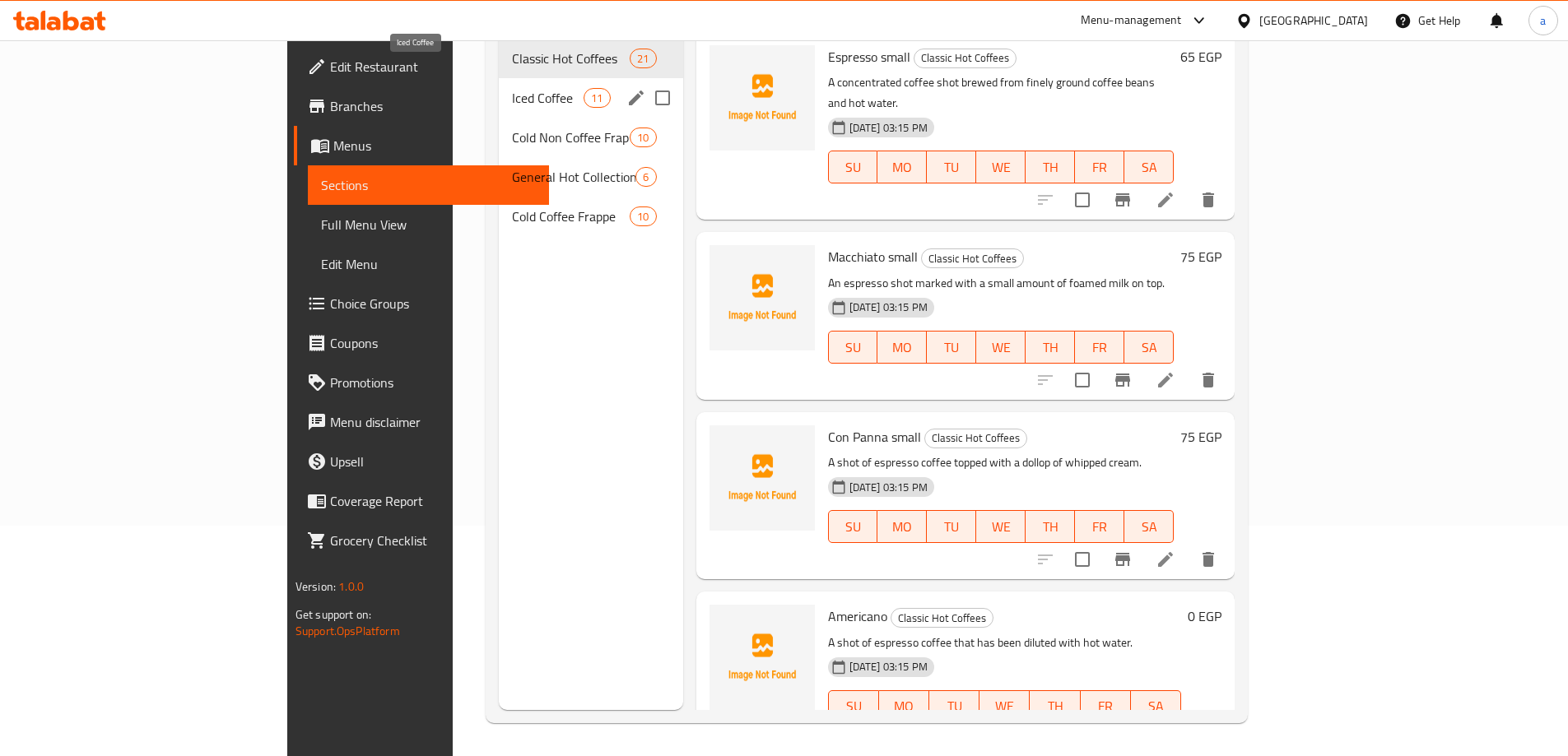
click at [512, 88] on span "Iced Coffee" at bounding box center [548, 98] width 71 height 20
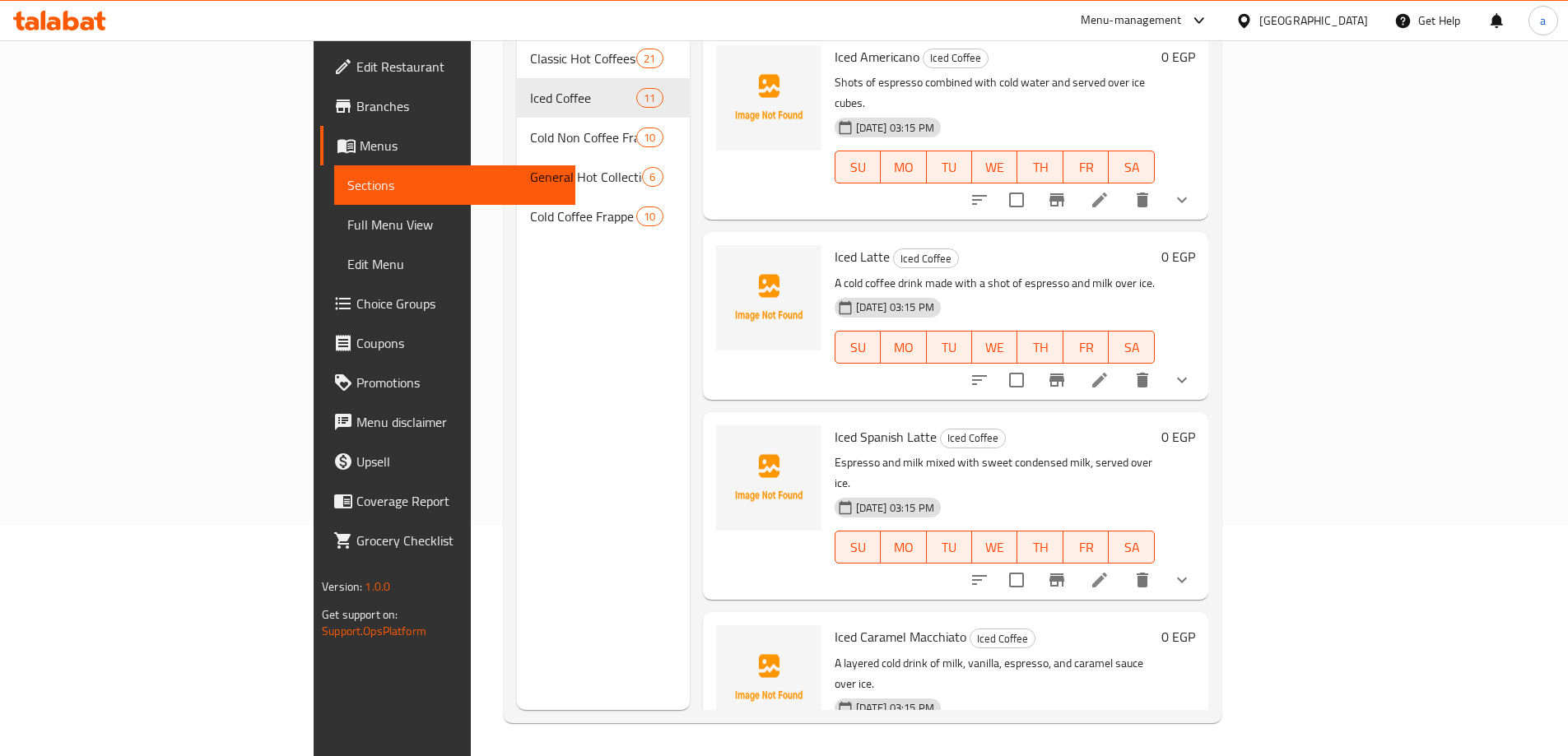
click at [1110, 570] on icon at bounding box center [1100, 580] width 20 height 20
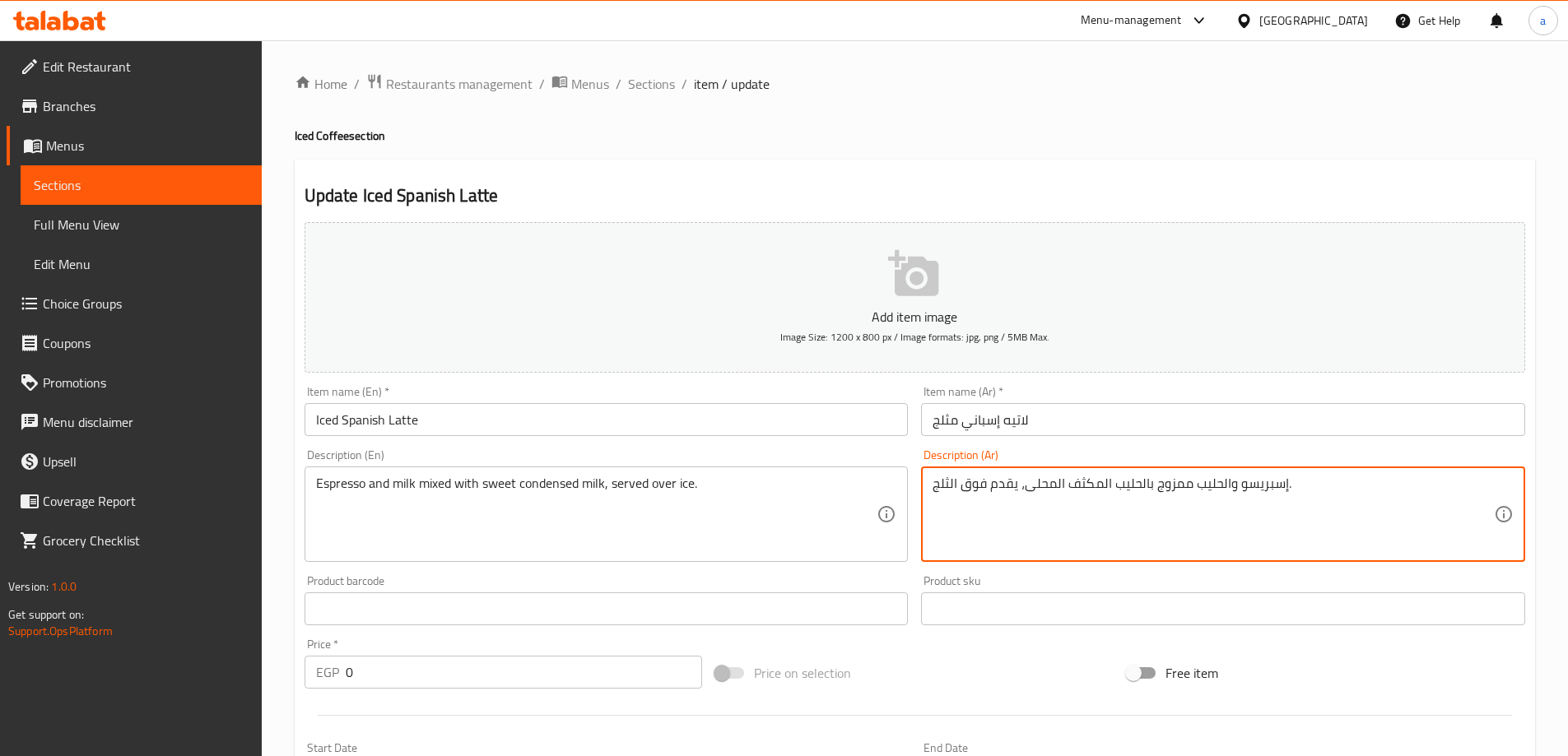
click at [1038, 480] on textarea "إسبريسو والحليب ممزوج بالحليب المكثف المحلى، يقدم فوق الثلج." at bounding box center [1213, 514] width 561 height 79
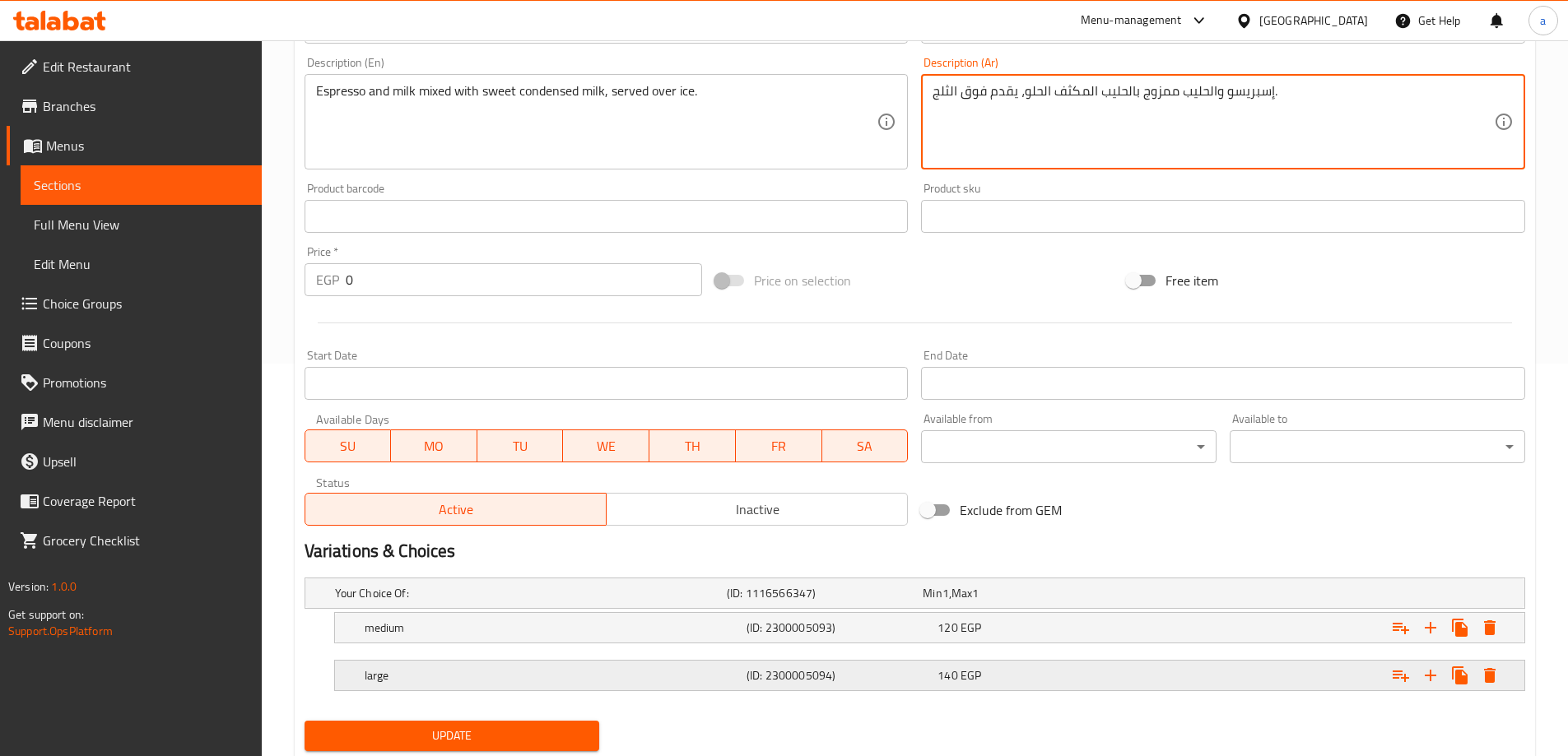
scroll to position [443, 0]
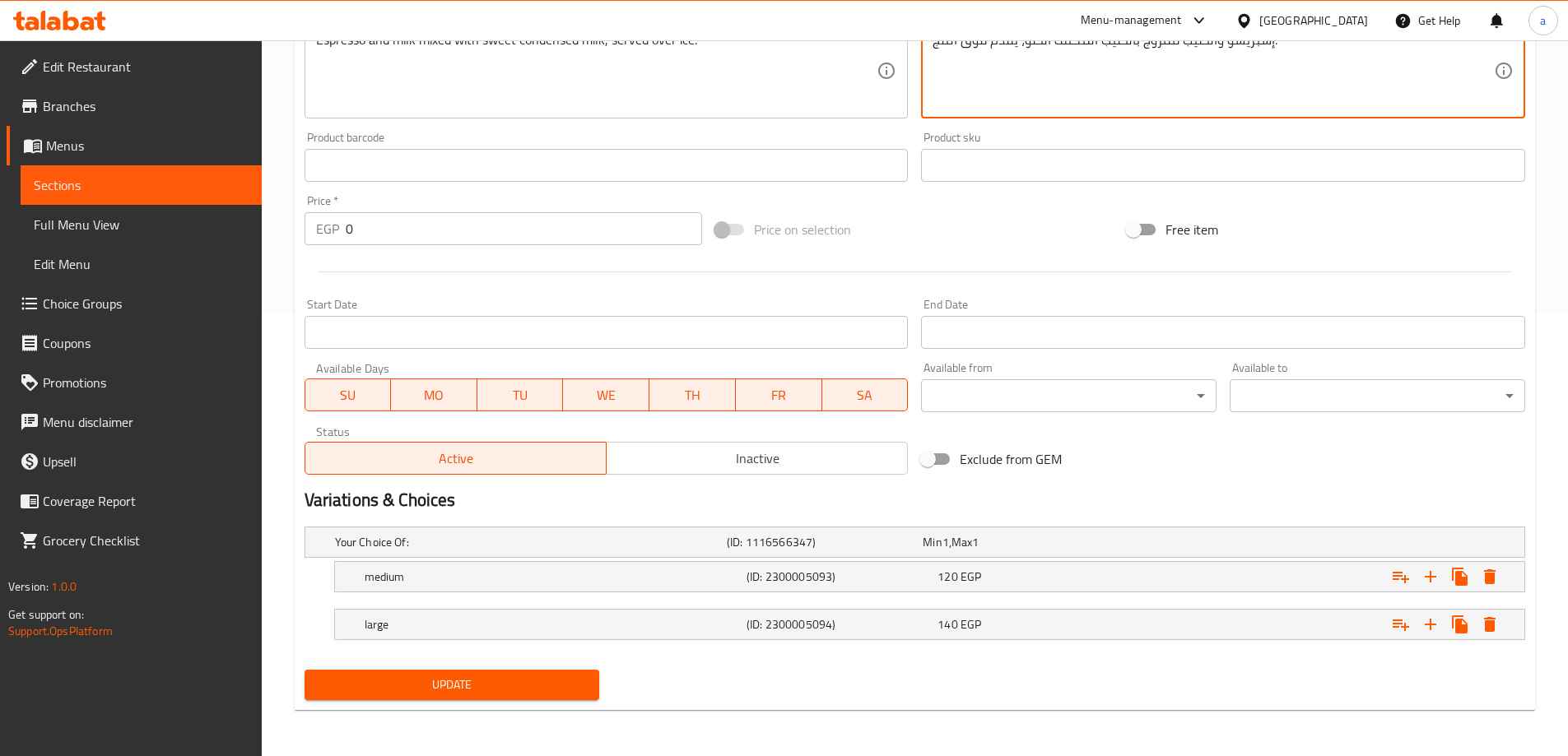
type textarea "إسبريسو والحليب ممزوج بالحليب المكثف الحلو، يقدم فوق الثلج."
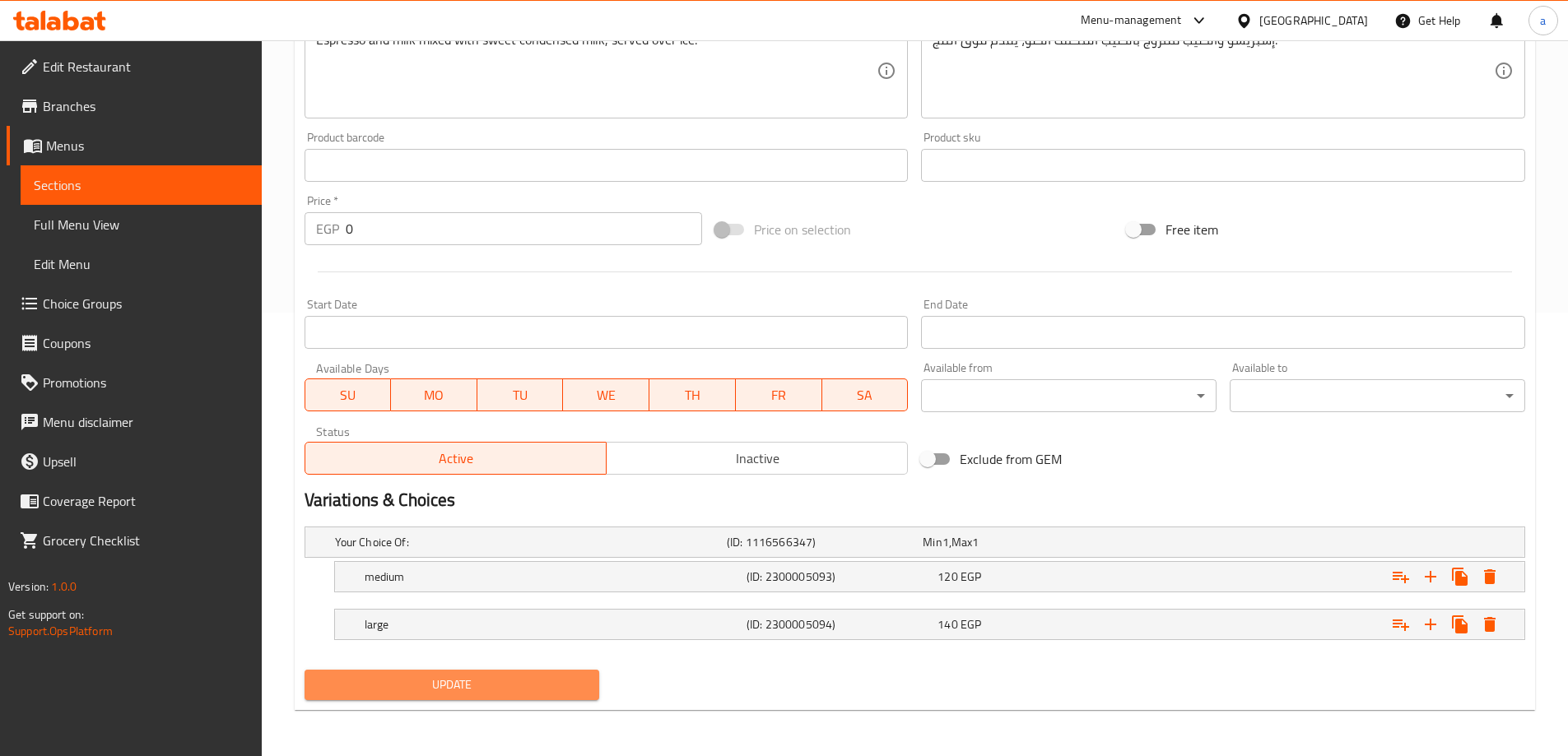
click at [399, 685] on span "Update" at bounding box center [453, 685] width 269 height 21
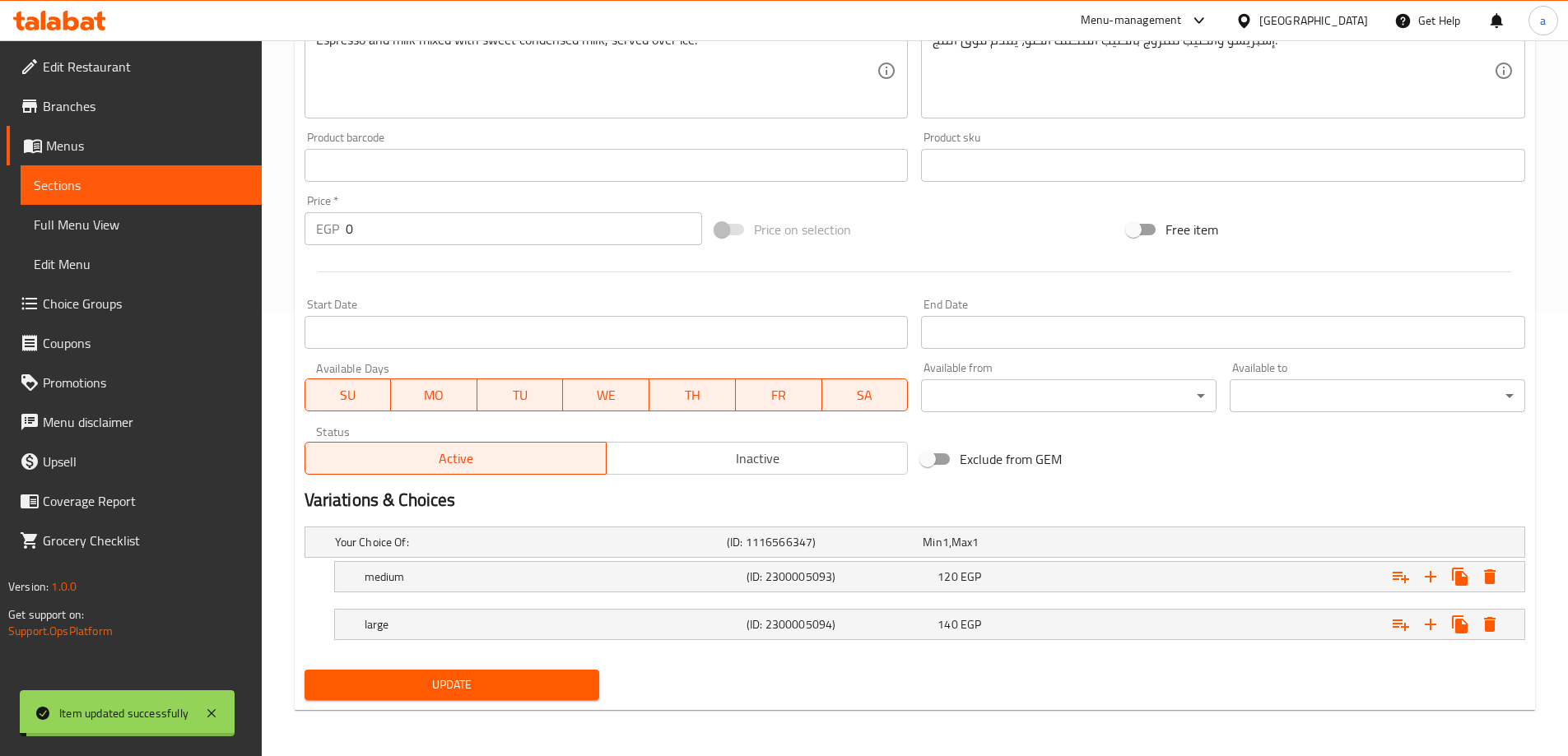
click at [118, 222] on span "Full Menu View" at bounding box center [141, 225] width 215 height 20
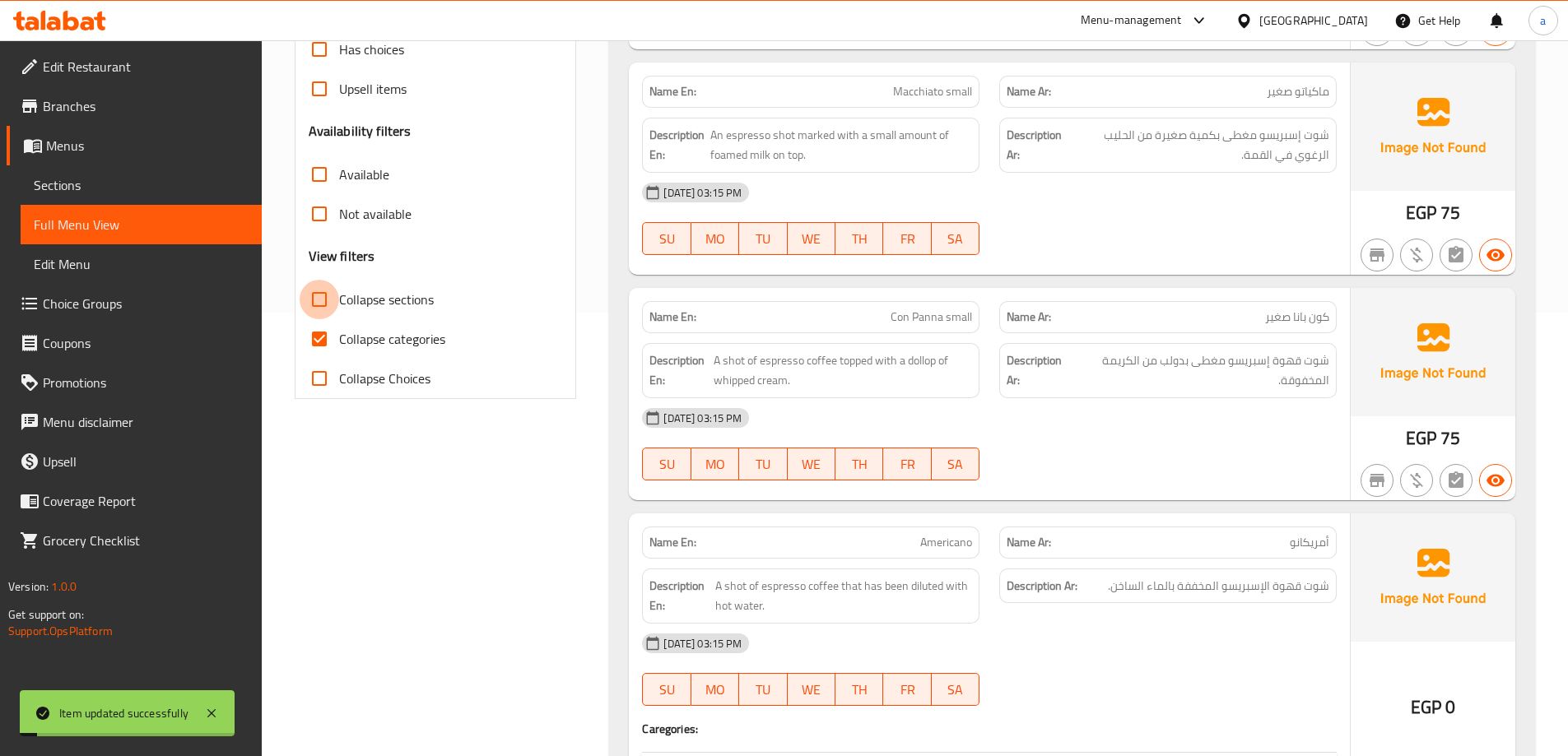
click at [326, 308] on input "Collapse sections" at bounding box center [320, 300] width 40 height 40
checkbox input "true"
click at [328, 325] on input "Collapse categories" at bounding box center [320, 339] width 40 height 40
checkbox input "false"
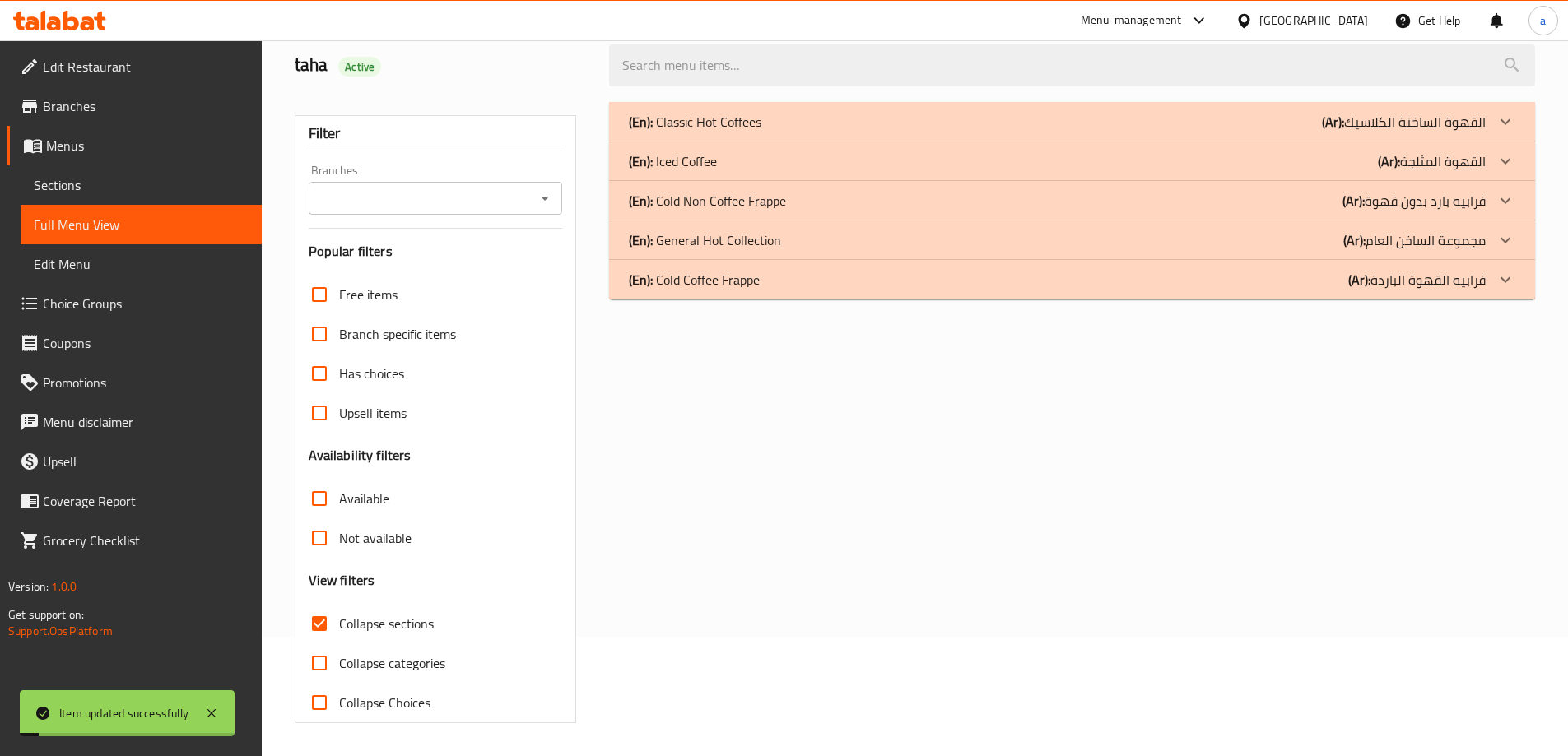
scroll to position [119, 0]
click at [879, 162] on div "(En): Iced Coffee (Ar): القهوة المثلجة" at bounding box center [1057, 162] width 857 height 20
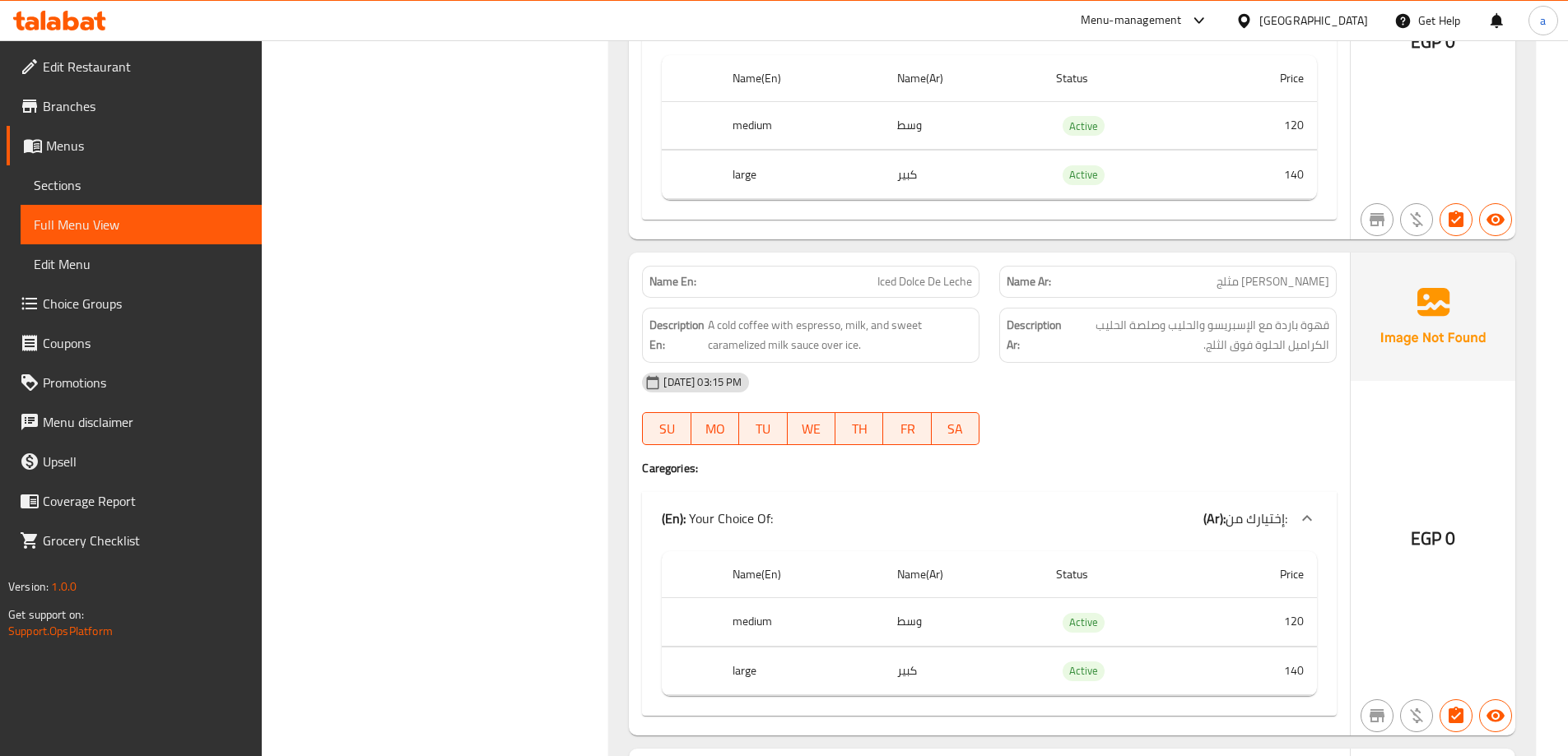
scroll to position [2176, 0]
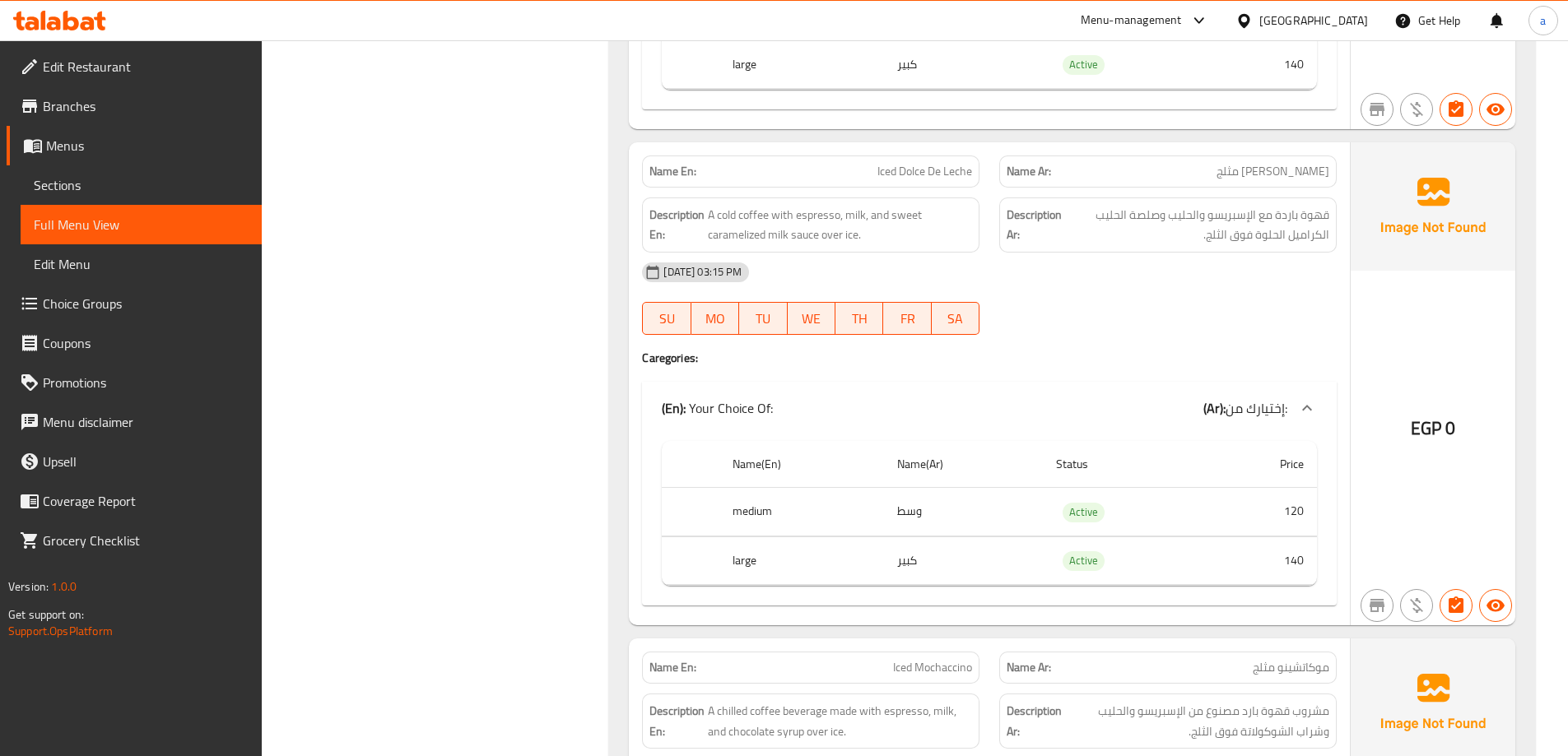
click at [71, 185] on span "Sections" at bounding box center [141, 185] width 215 height 20
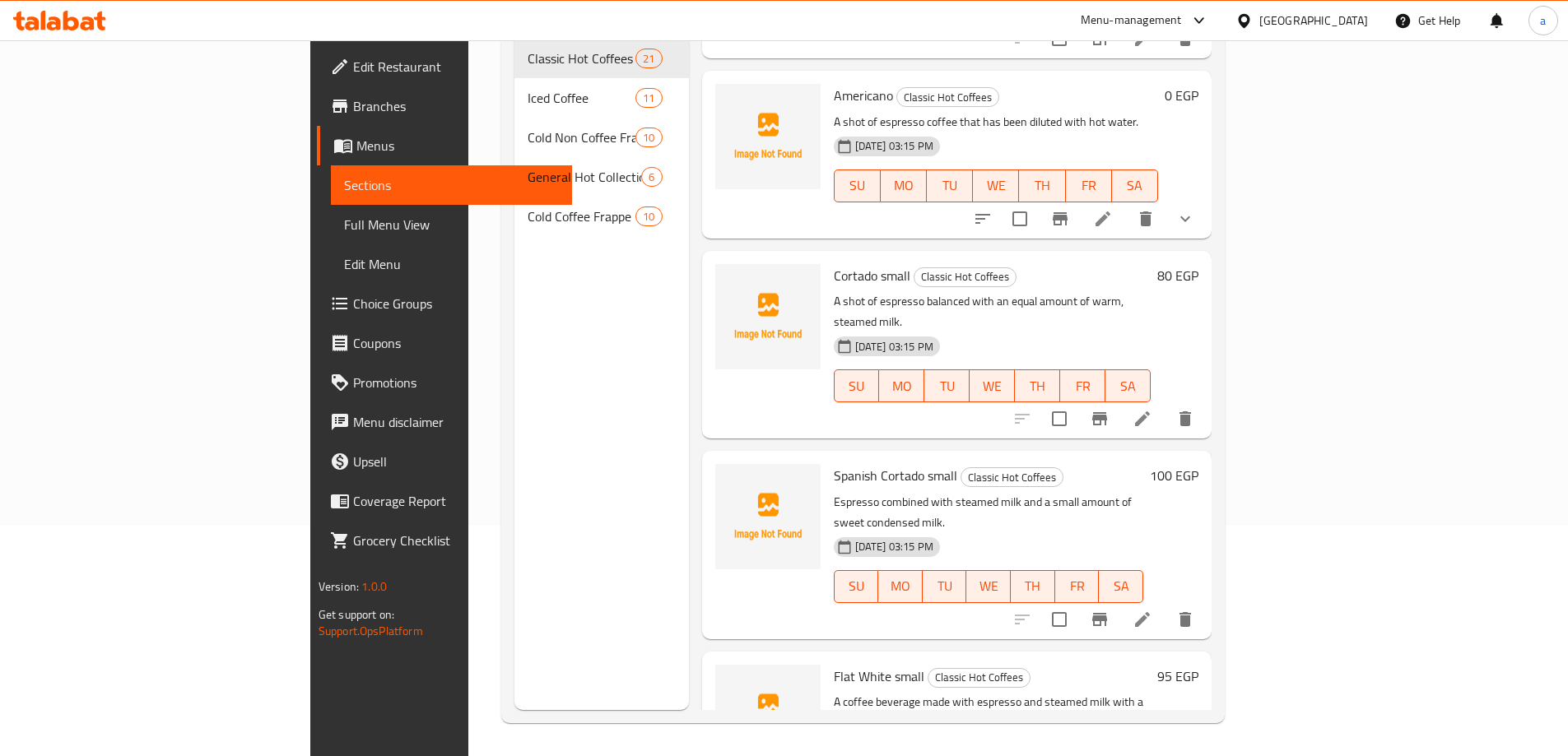
scroll to position [576, 0]
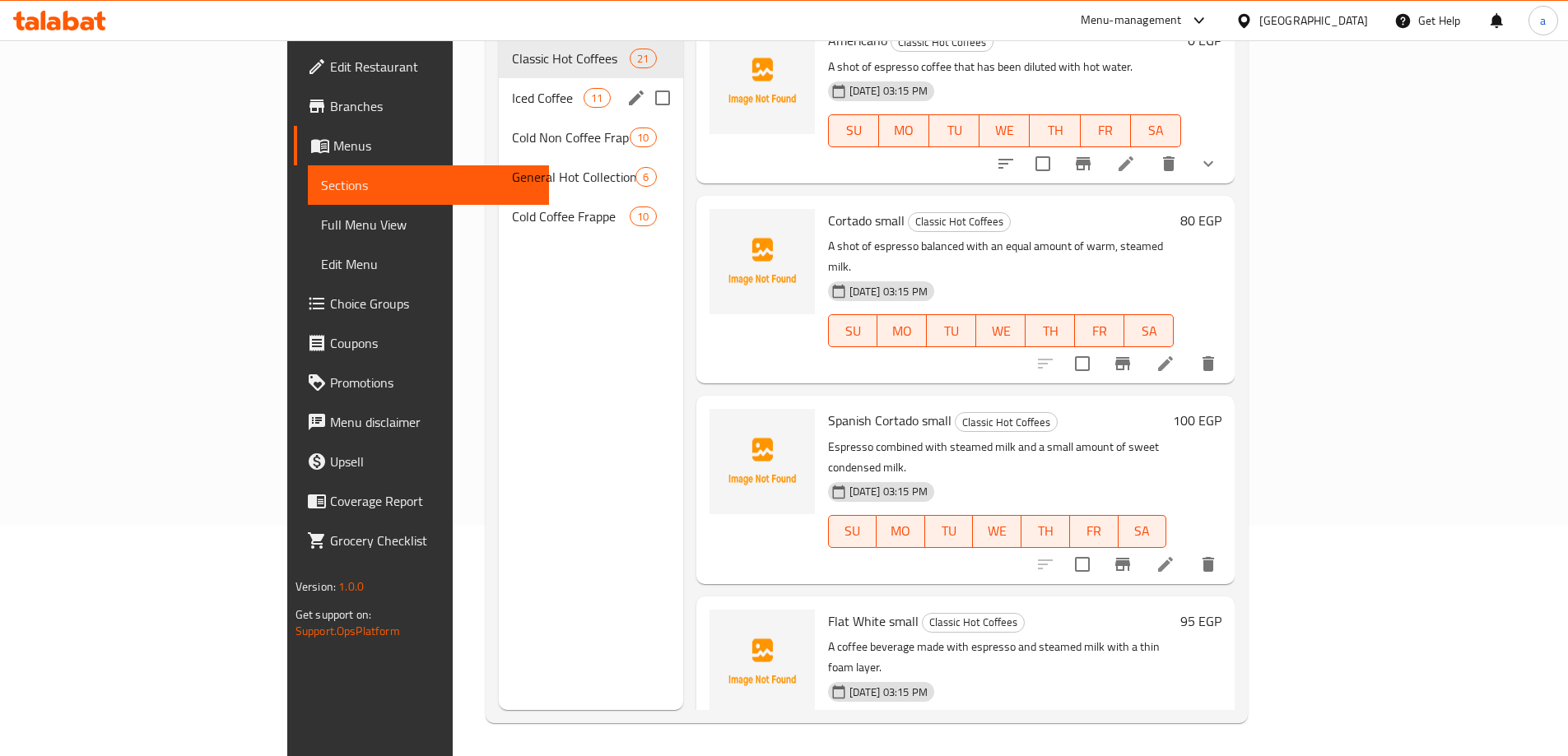
click at [512, 88] on span "Iced Coffee" at bounding box center [548, 98] width 71 height 20
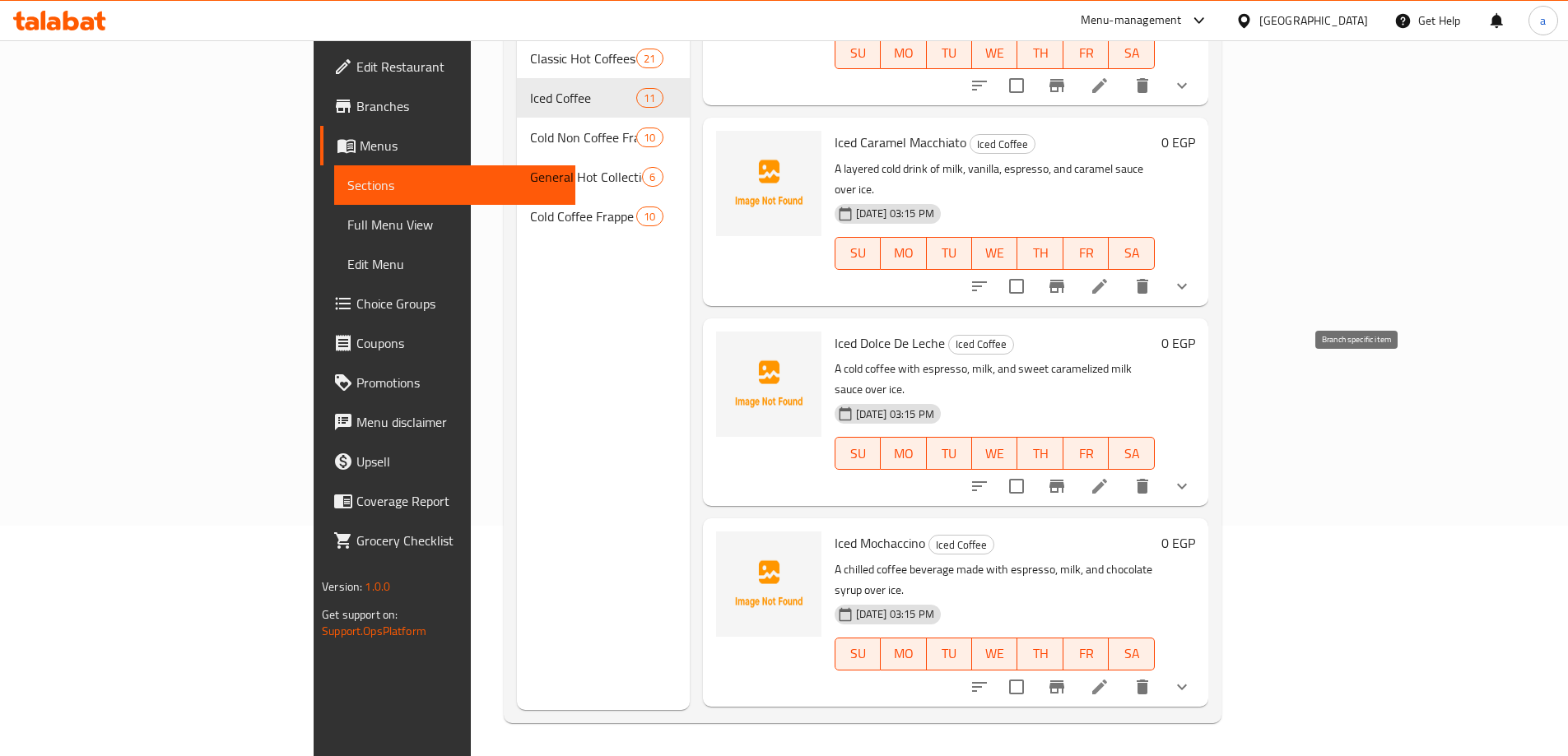
scroll to position [494, 0]
click at [1110, 477] on icon at bounding box center [1100, 487] width 20 height 20
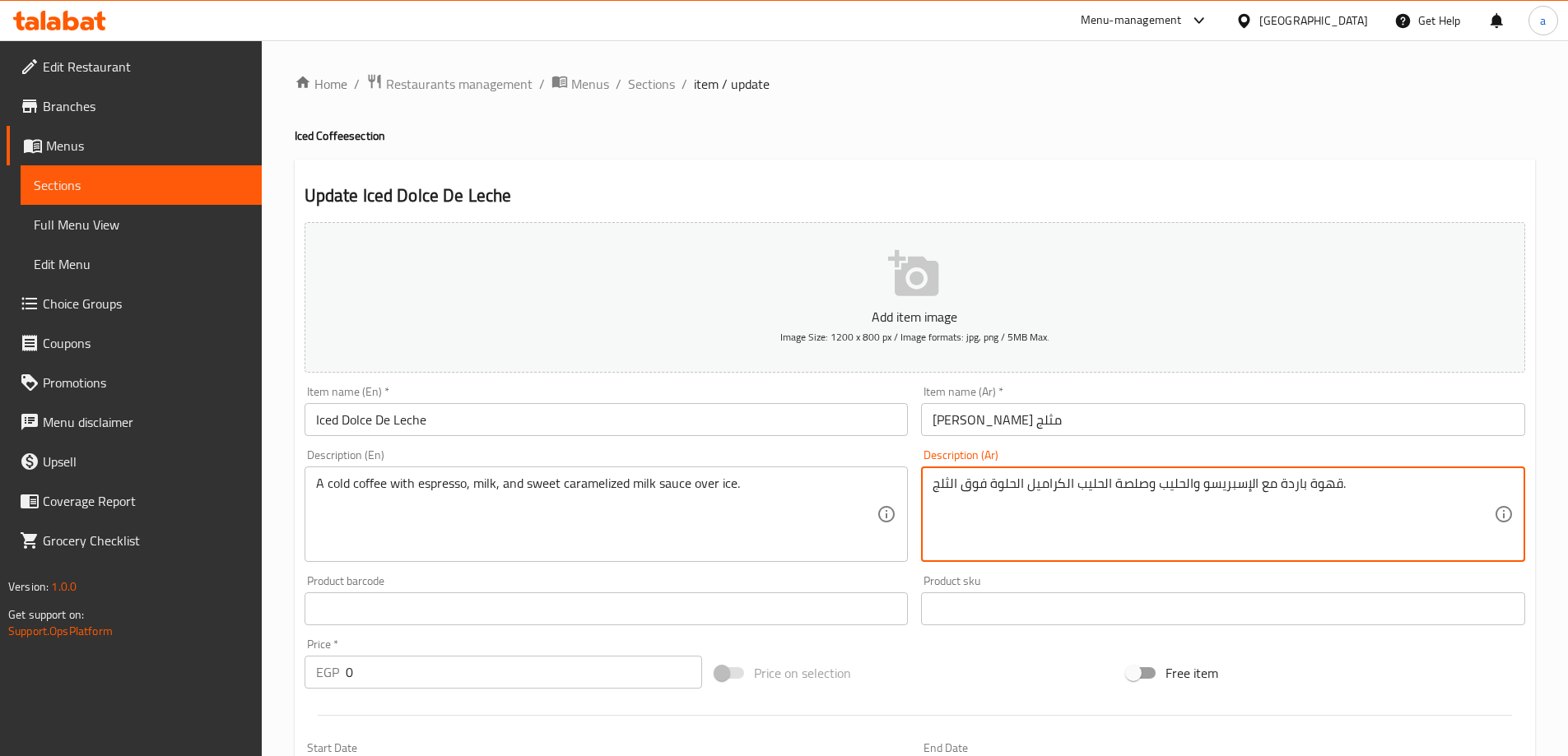
click at [1040, 477] on textarea "قهوة باردة مع الإسبريسو والحليب وصلصة الحليب الكراميل الحلوة فوق الثلج." at bounding box center [1213, 514] width 561 height 79
click at [993, 484] on textarea "قهوة باردة مع الإسبريسو والحليب وصلصة الحليب المكرمل الحلوة فوق الثلج." at bounding box center [1213, 514] width 561 height 79
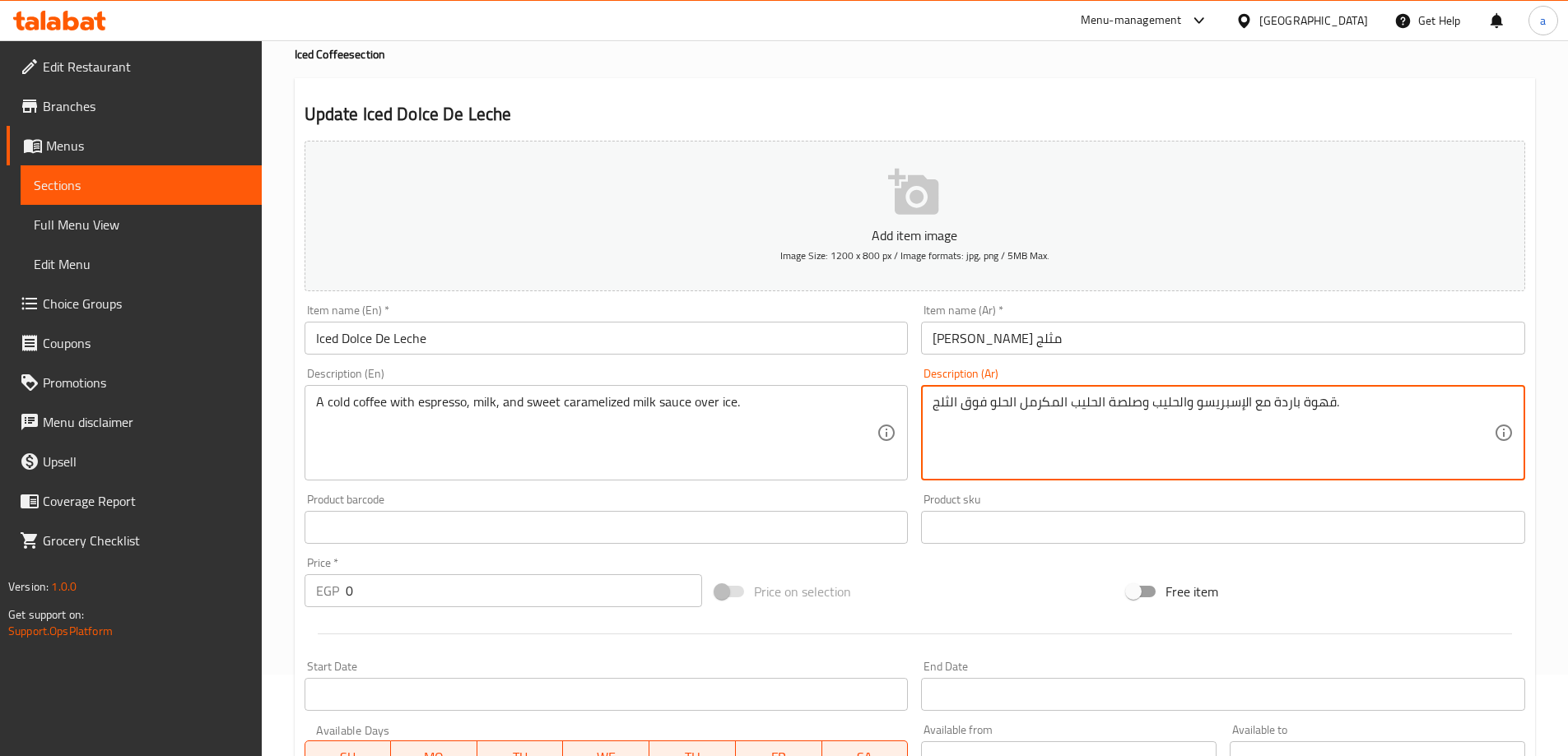
scroll to position [411, 0]
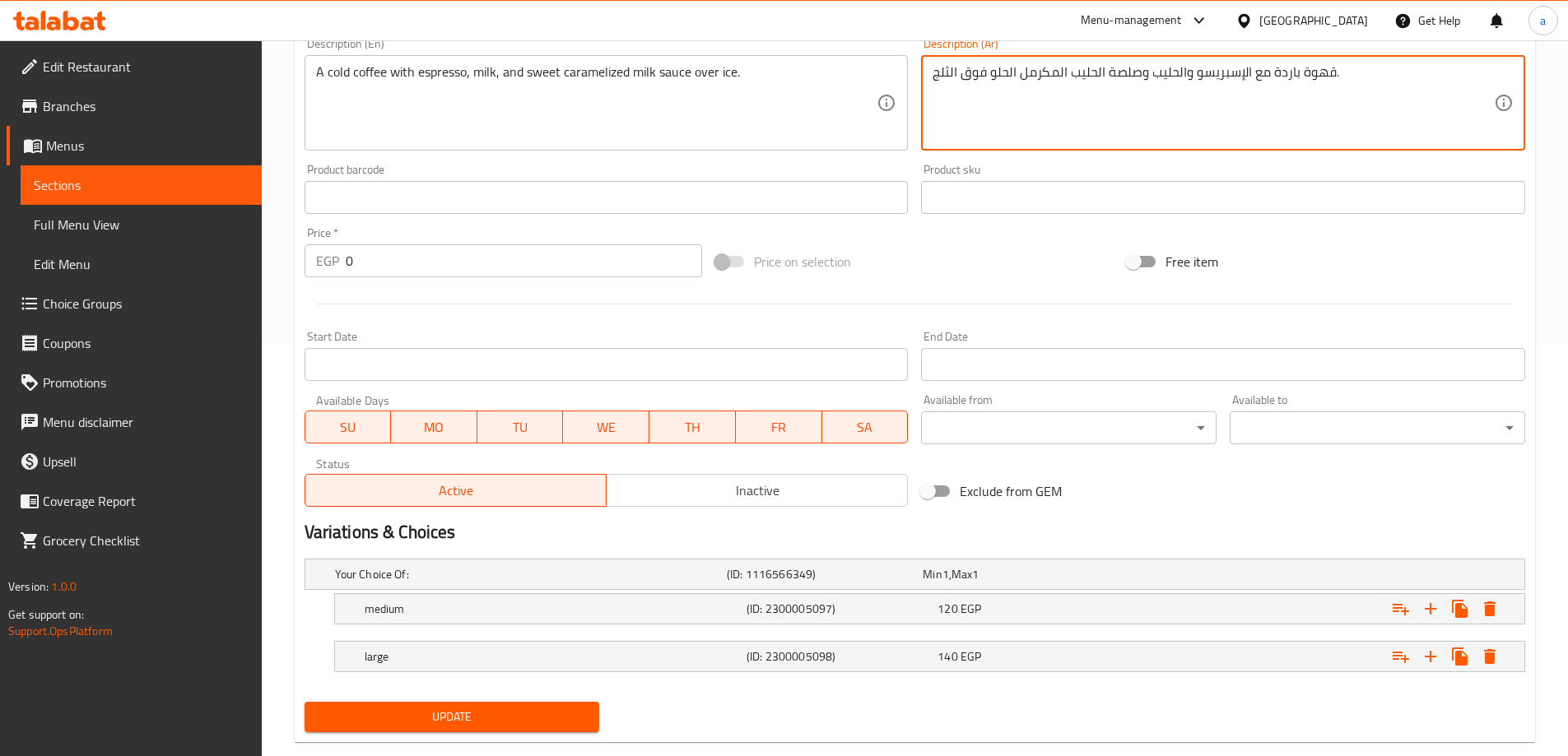
type textarea "قهوة باردة مع الإسبريسو والحليب وصلصة الحليب المكرمل الحلو فوق الثلج."
click at [521, 722] on span "Update" at bounding box center [453, 716] width 269 height 21
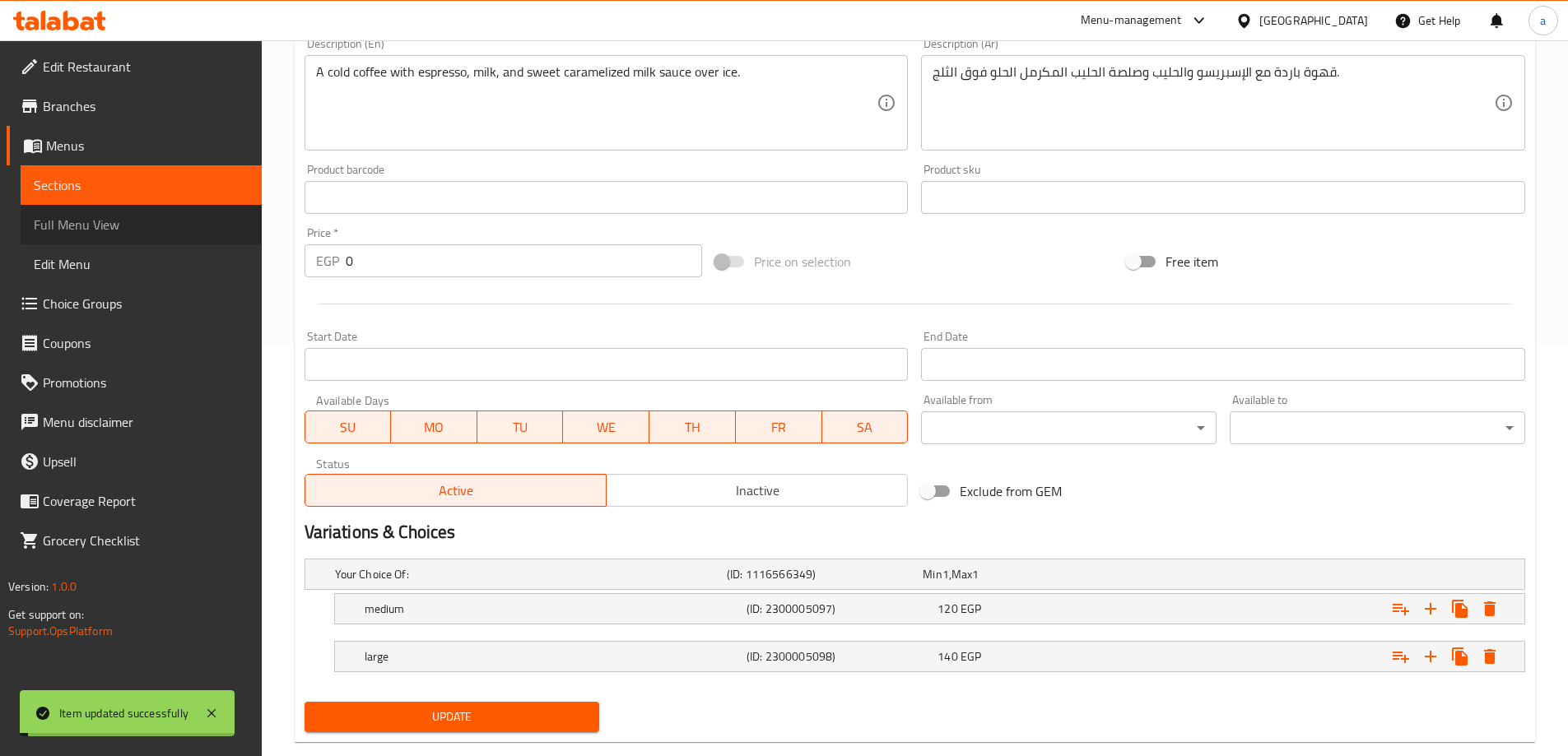
click at [123, 218] on span "Full Menu View" at bounding box center [141, 225] width 215 height 20
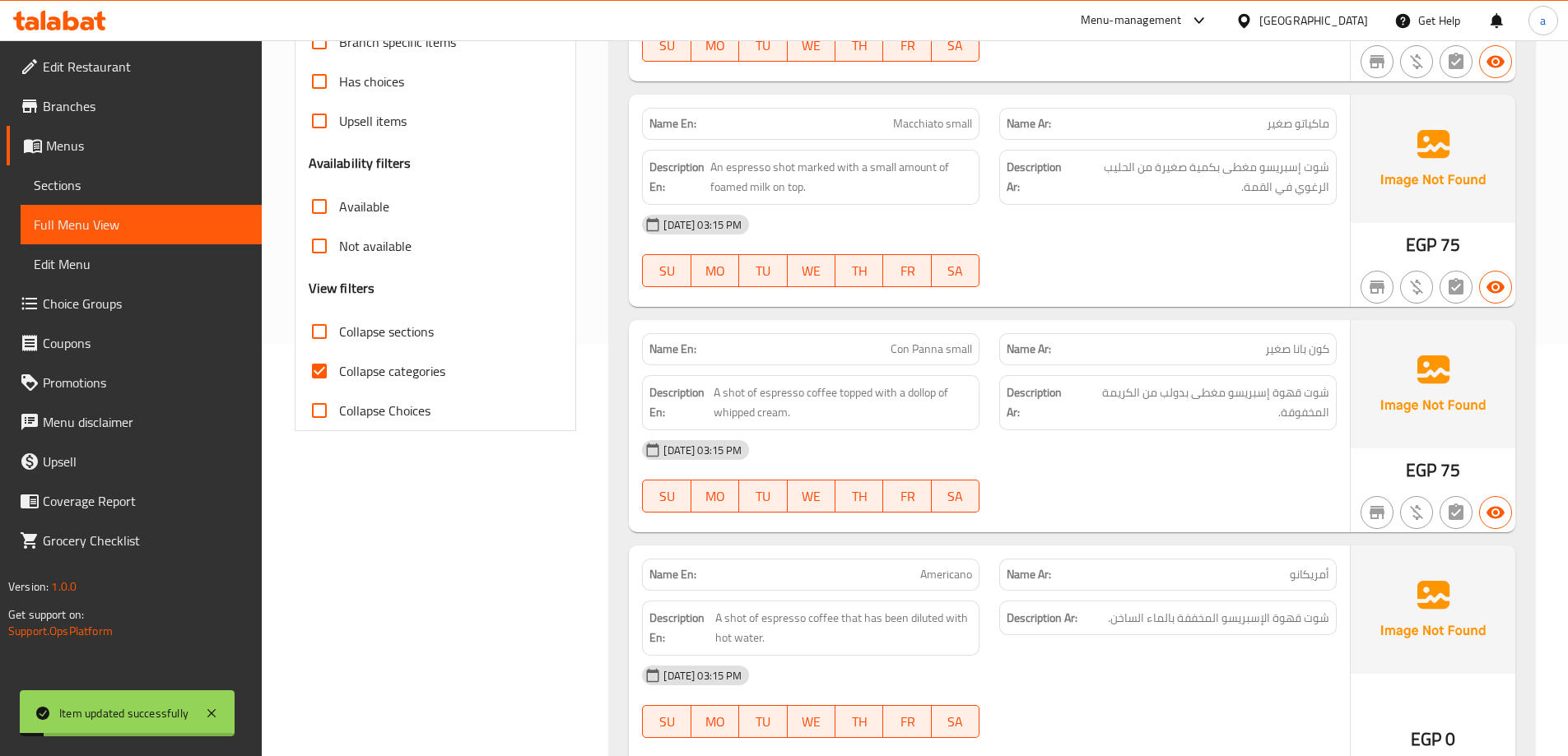
click at [427, 338] on span "Collapse sections" at bounding box center [386, 331] width 95 height 20
click at [339, 338] on input "Collapse sections" at bounding box center [320, 331] width 40 height 40
checkbox input "true"
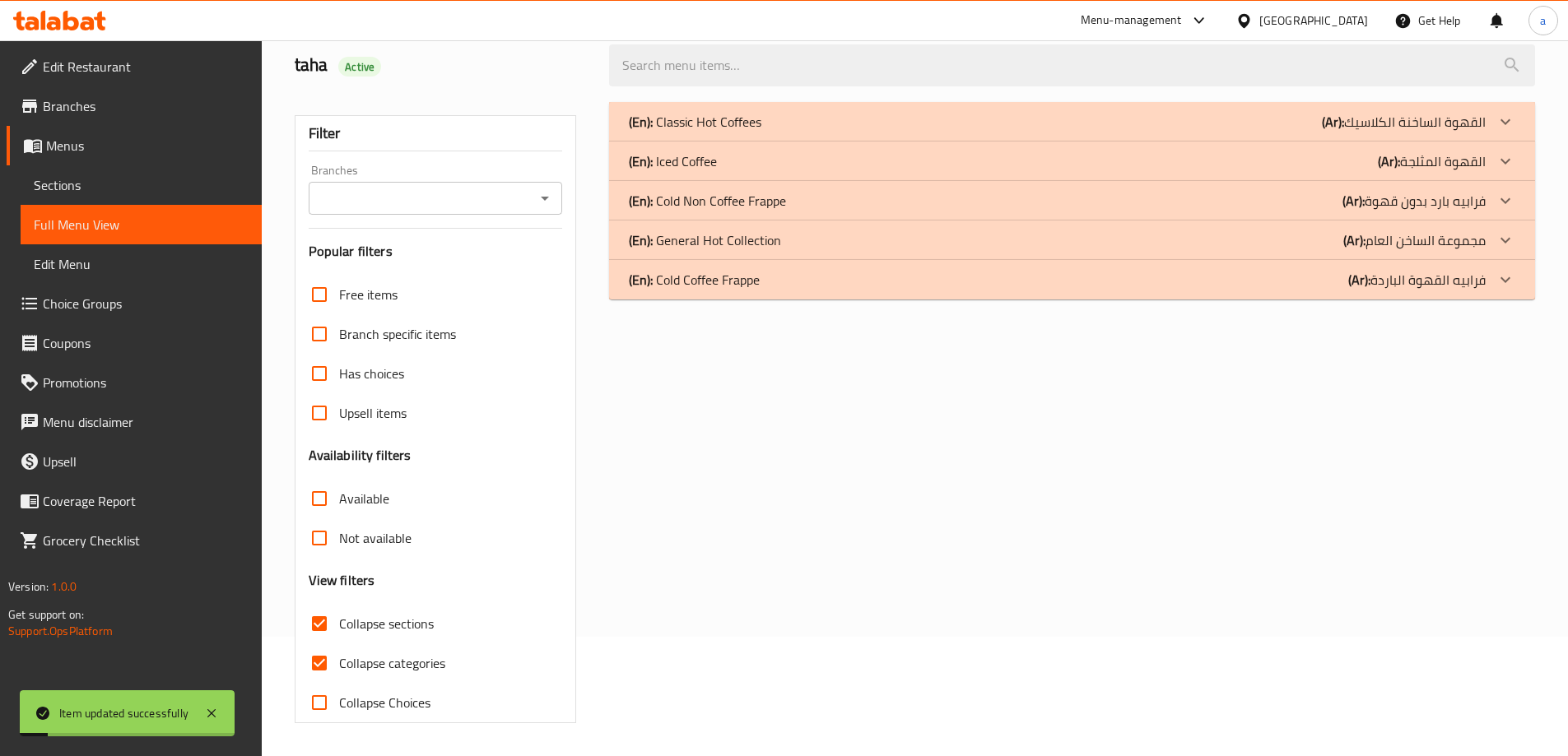
click at [418, 643] on label "Collapse categories" at bounding box center [372, 663] width 146 height 40
click at [339, 643] on input "Collapse categories" at bounding box center [320, 663] width 40 height 40
checkbox input "false"
click at [934, 157] on div "(En): Iced Coffee (Ar): القهوة المثلجة" at bounding box center [1057, 162] width 857 height 20
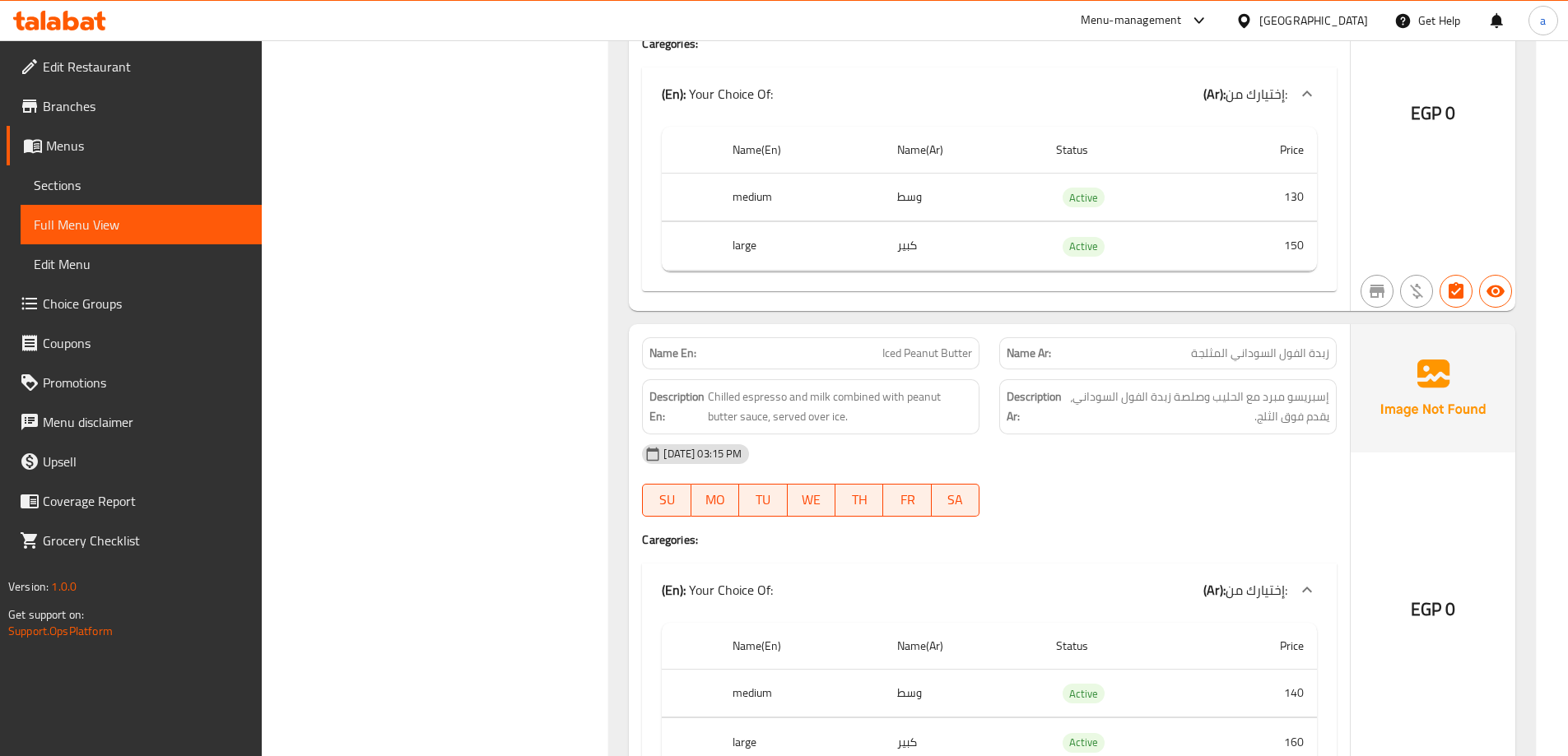
scroll to position [3986, 0]
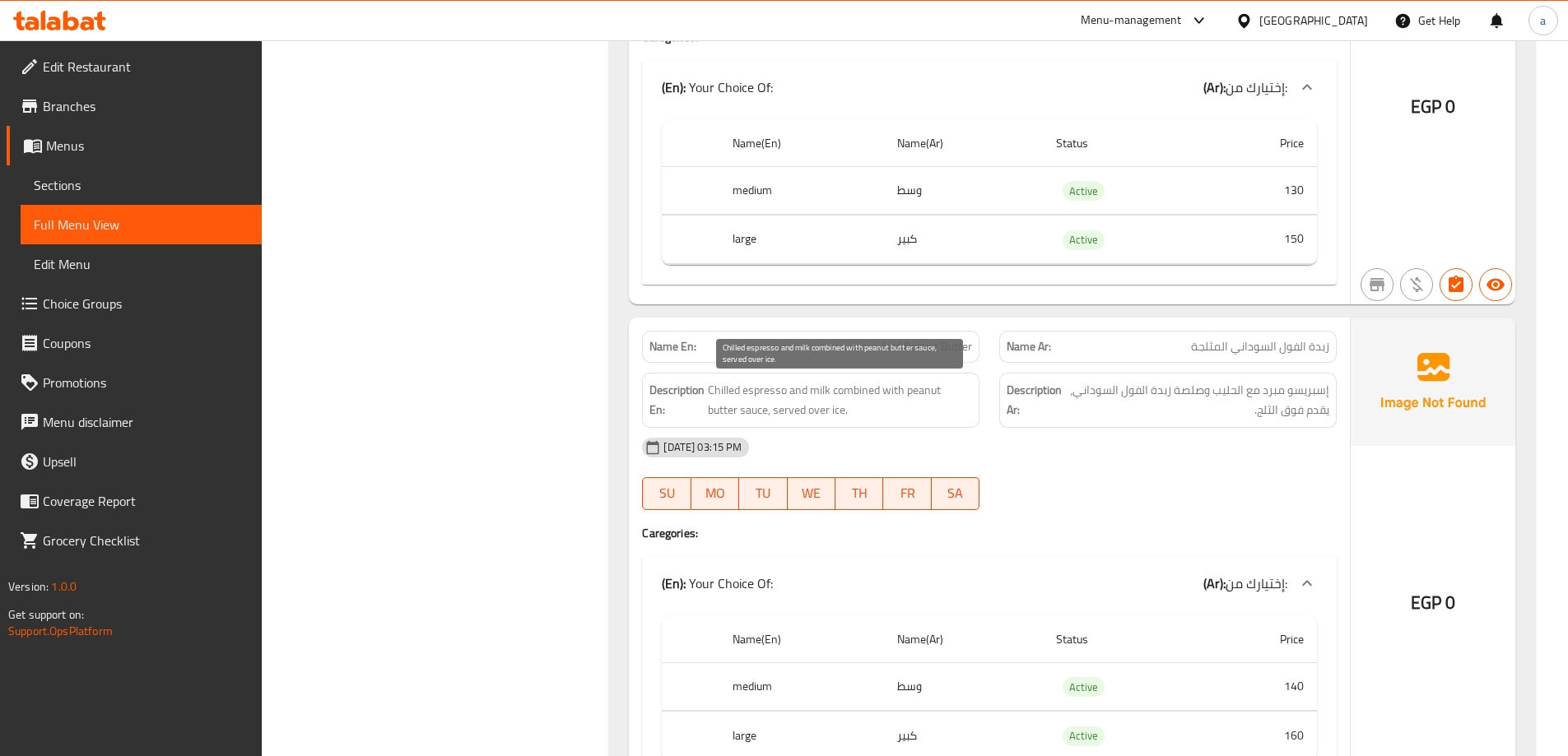
click at [853, 387] on span "Chilled espresso and milk combined with peanut butter sauce, served over ice." at bounding box center [840, 400] width 264 height 41
copy span "combined"
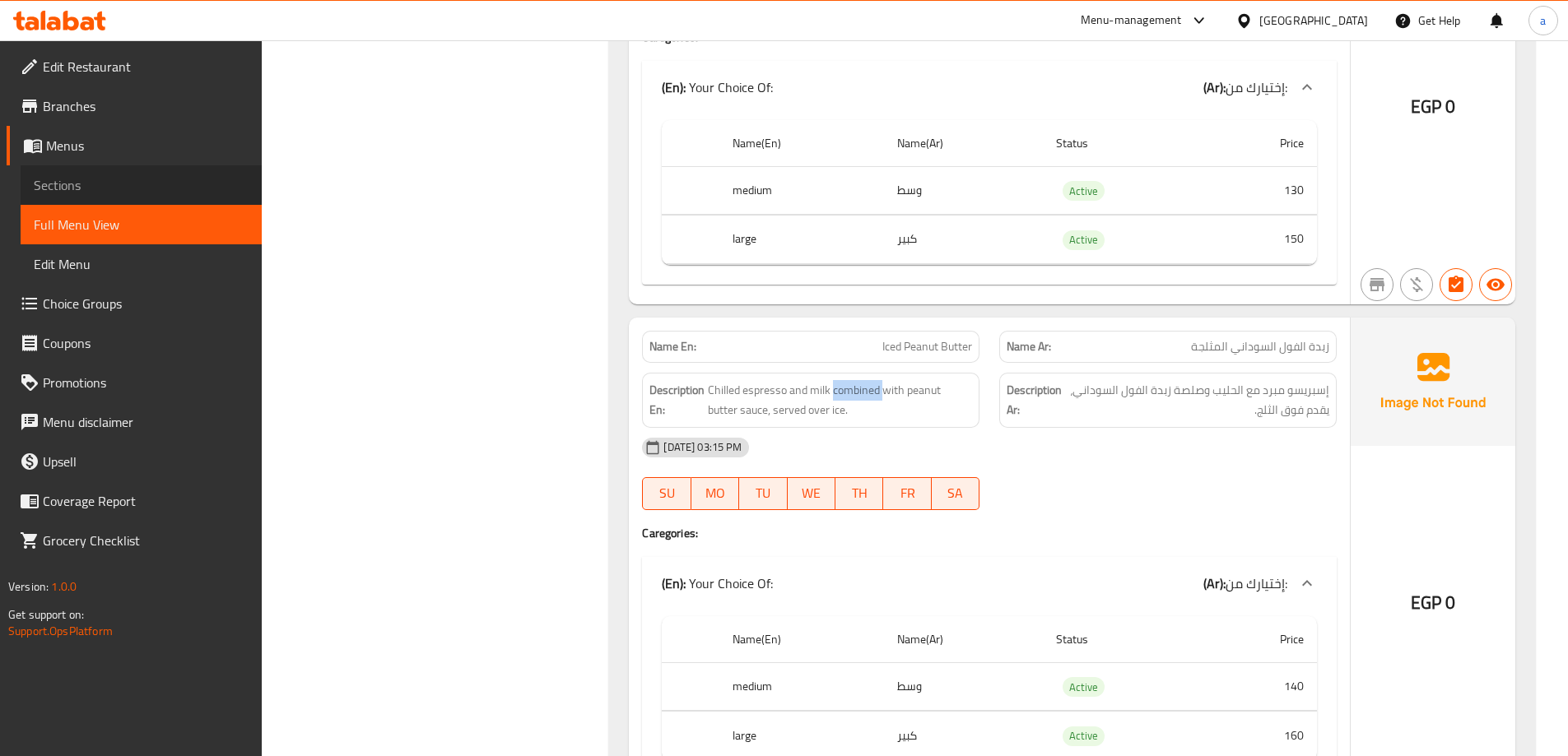
click at [121, 188] on span "Sections" at bounding box center [141, 185] width 215 height 20
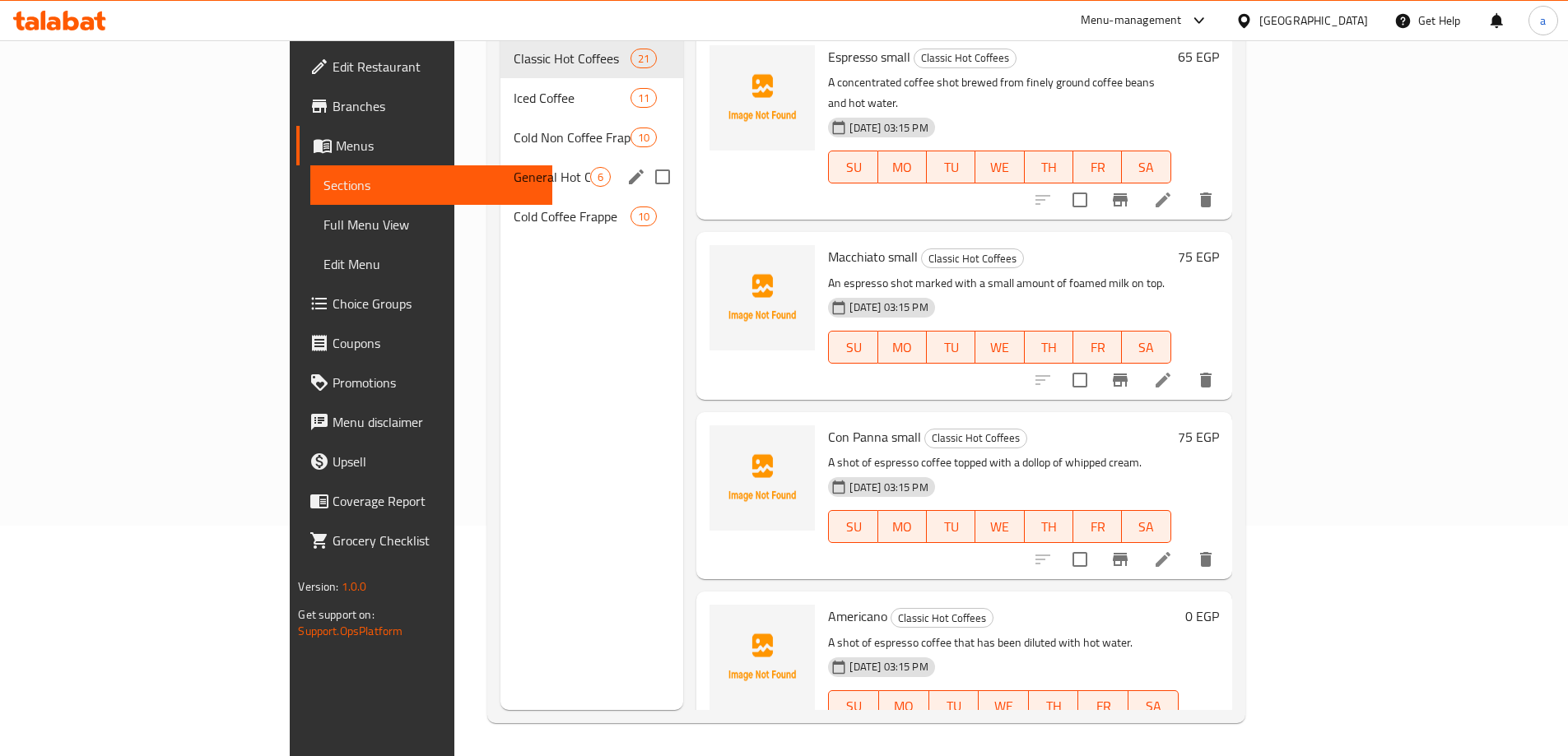
scroll to position [230, 0]
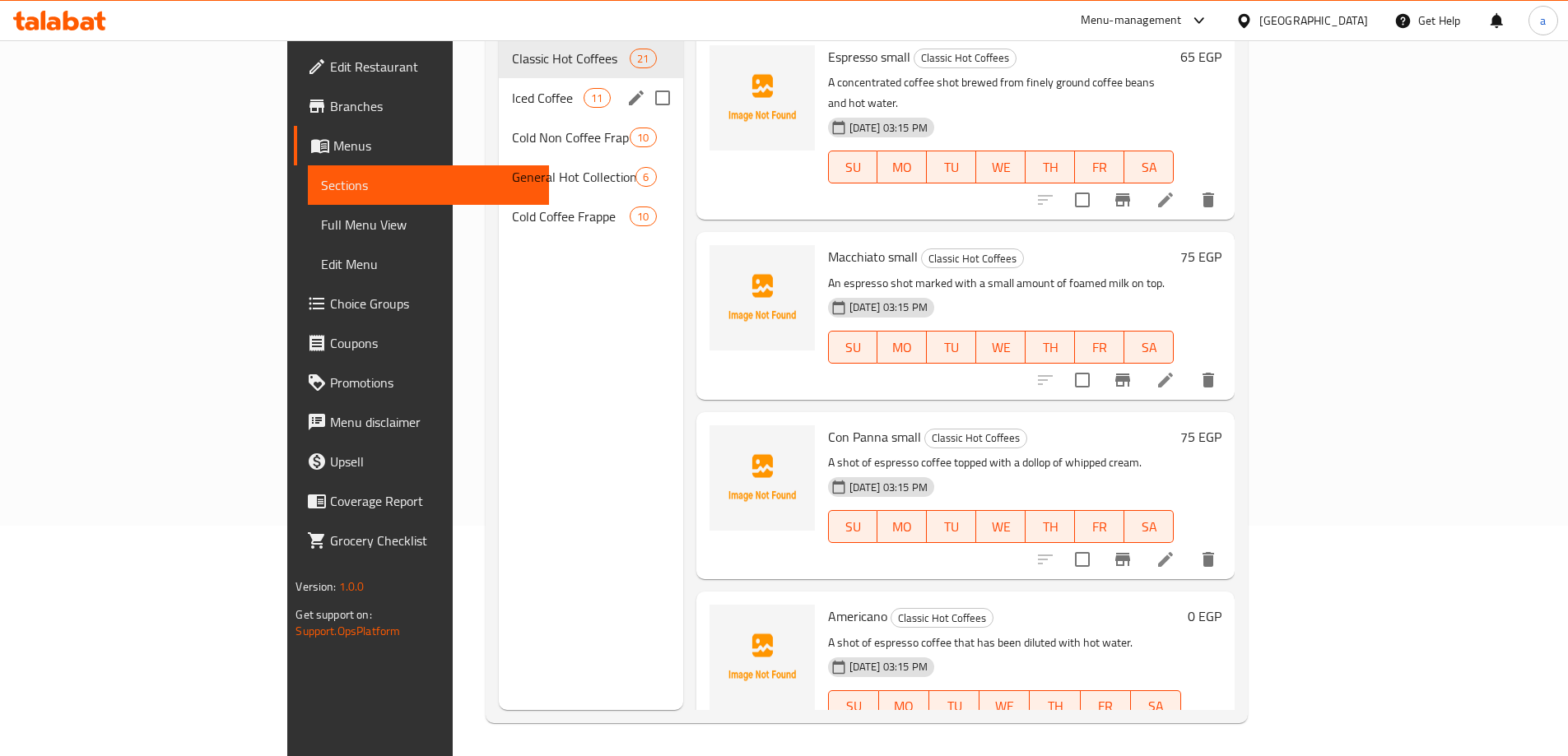
click at [512, 88] on span "Iced Coffee" at bounding box center [548, 98] width 71 height 20
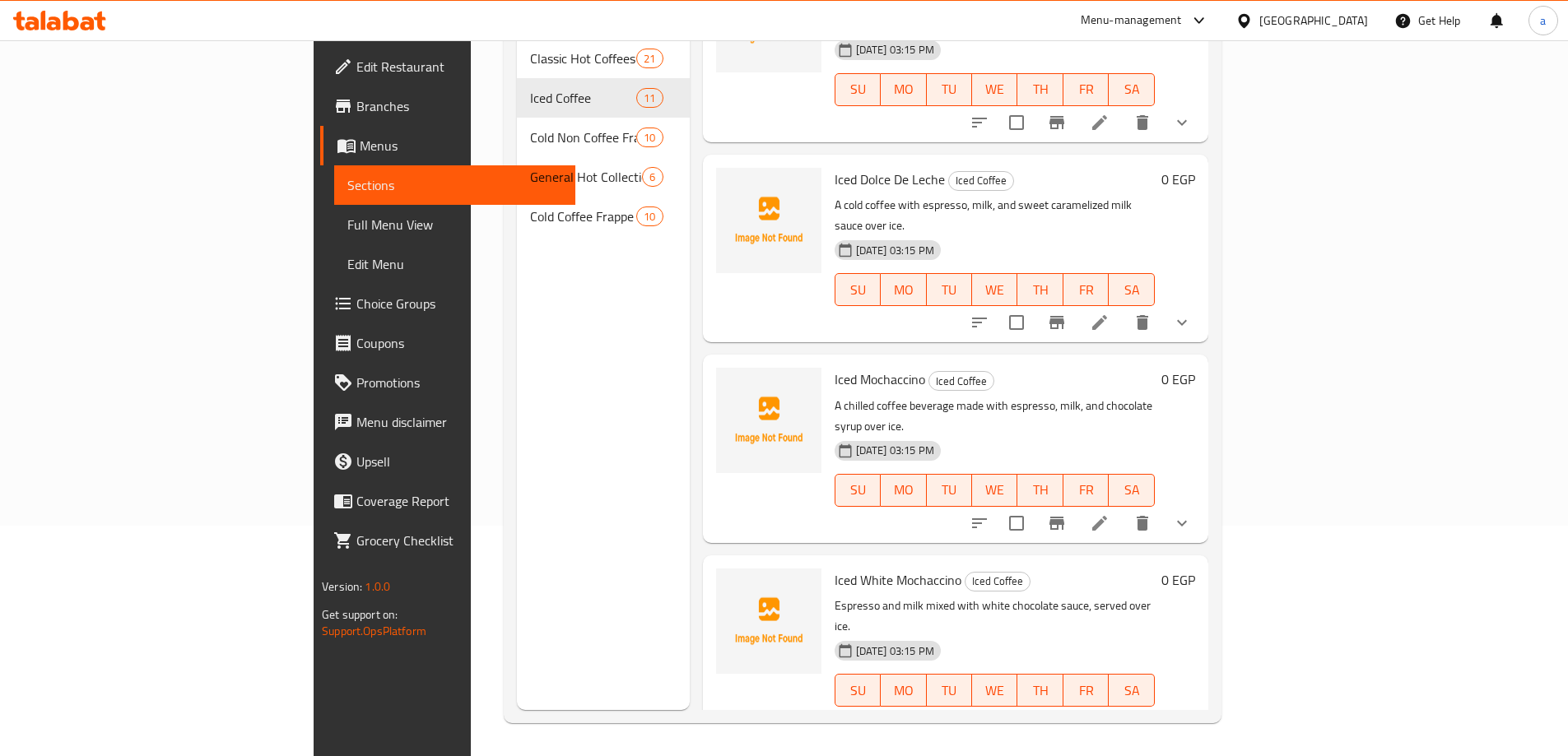
scroll to position [1069, 0]
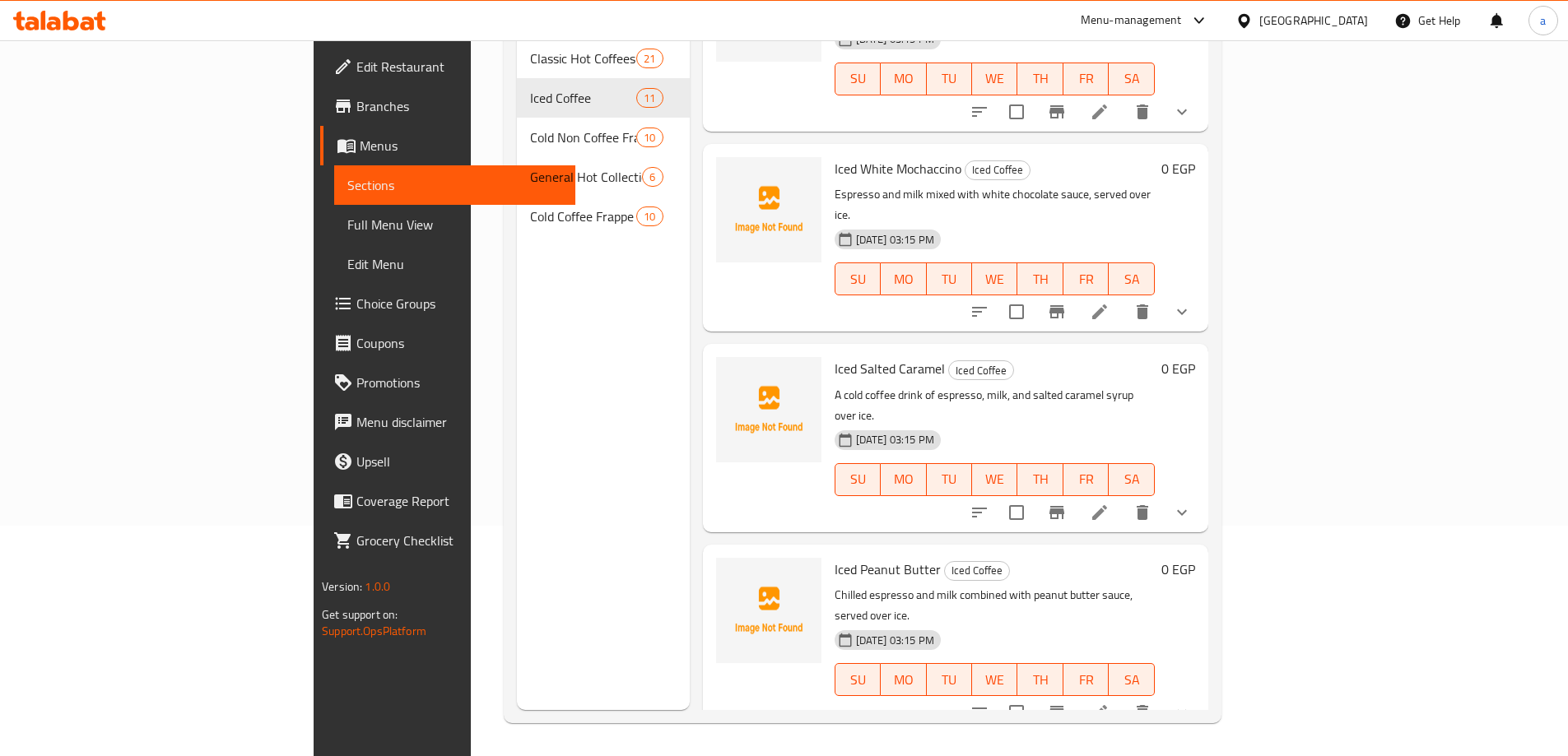
click at [1122, 697] on li at bounding box center [1099, 712] width 46 height 30
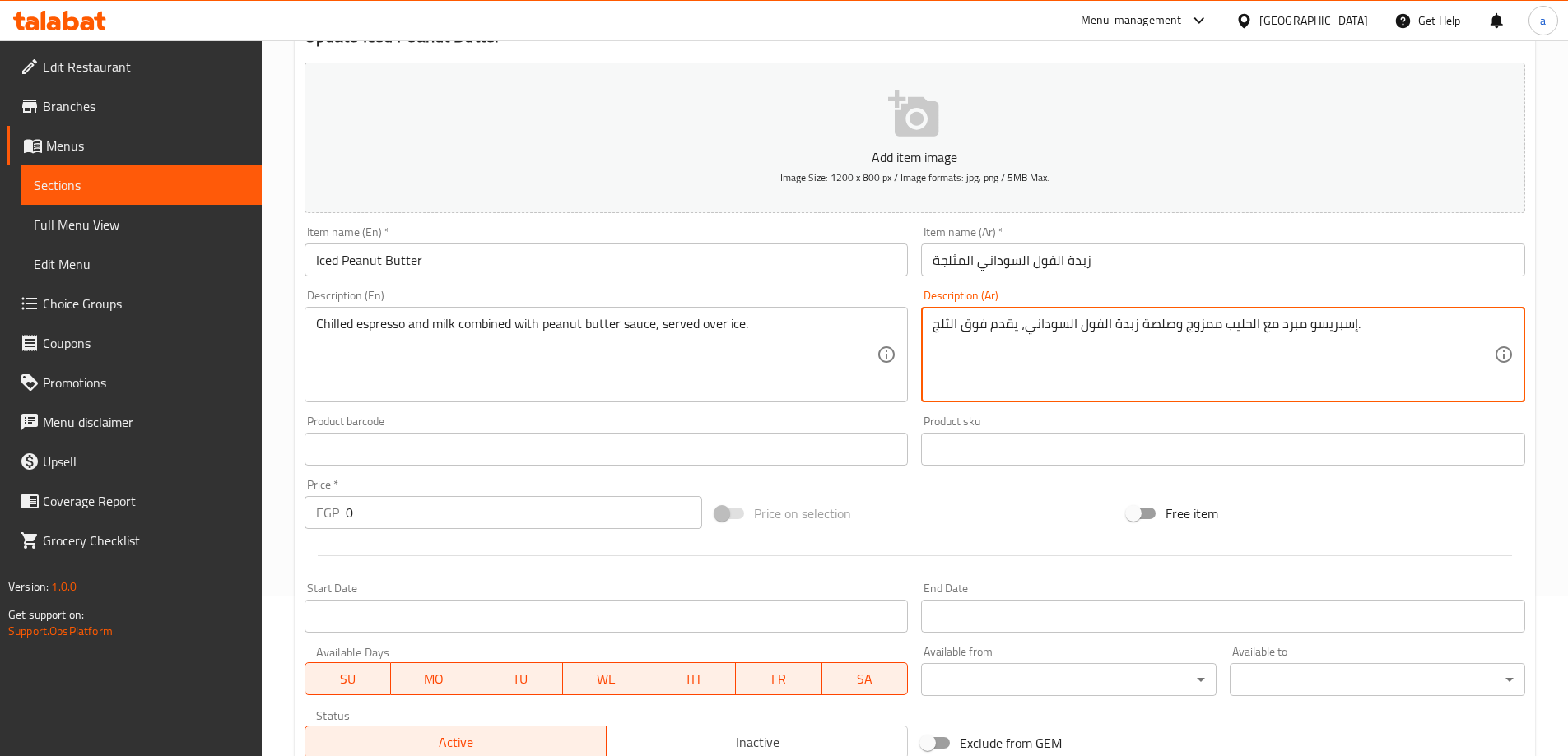
scroll to position [411, 0]
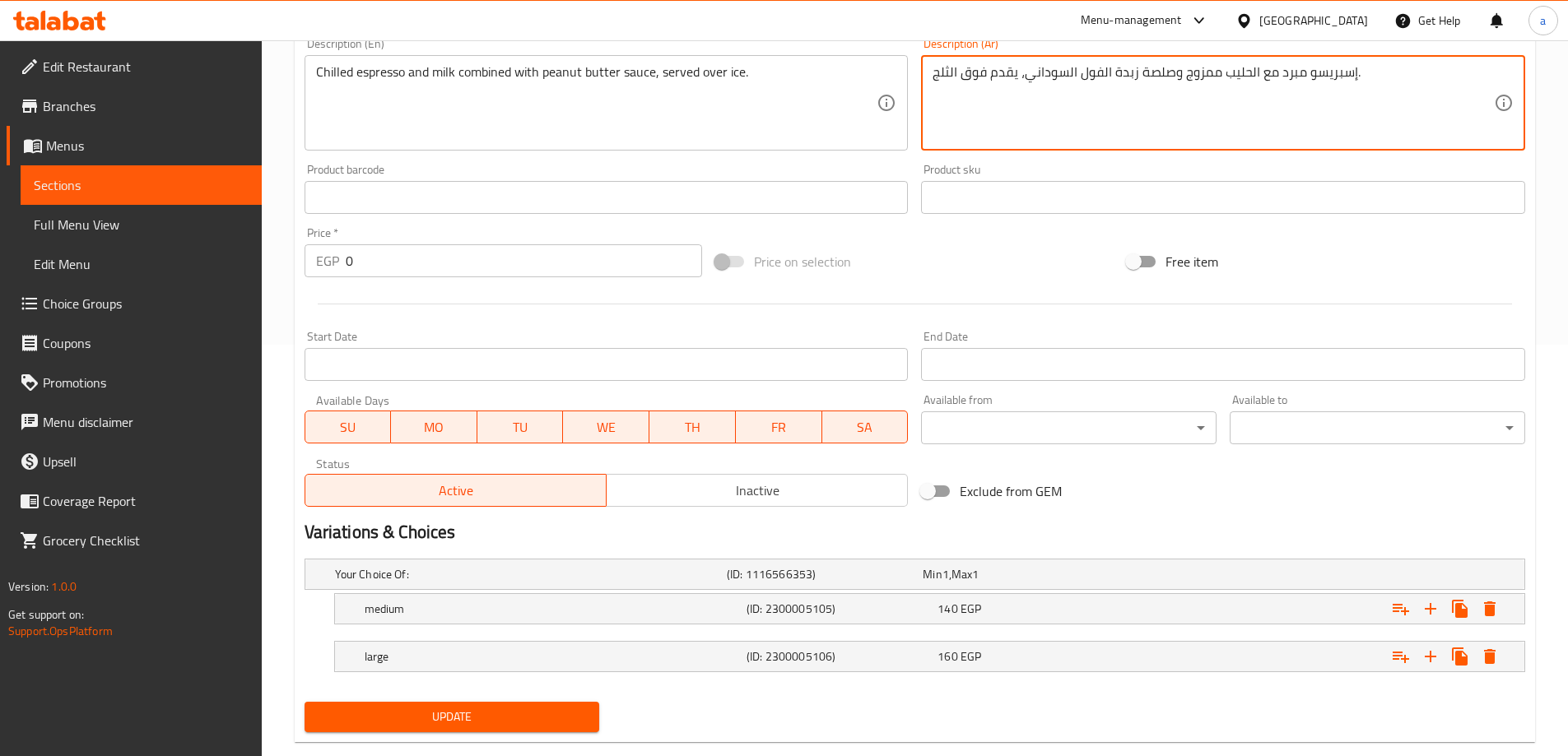
type textarea "إسبريسو مبرد مع الحليب ممزوج وصلصة زبدة الفول السوداني، يقدم فوق الثلج."
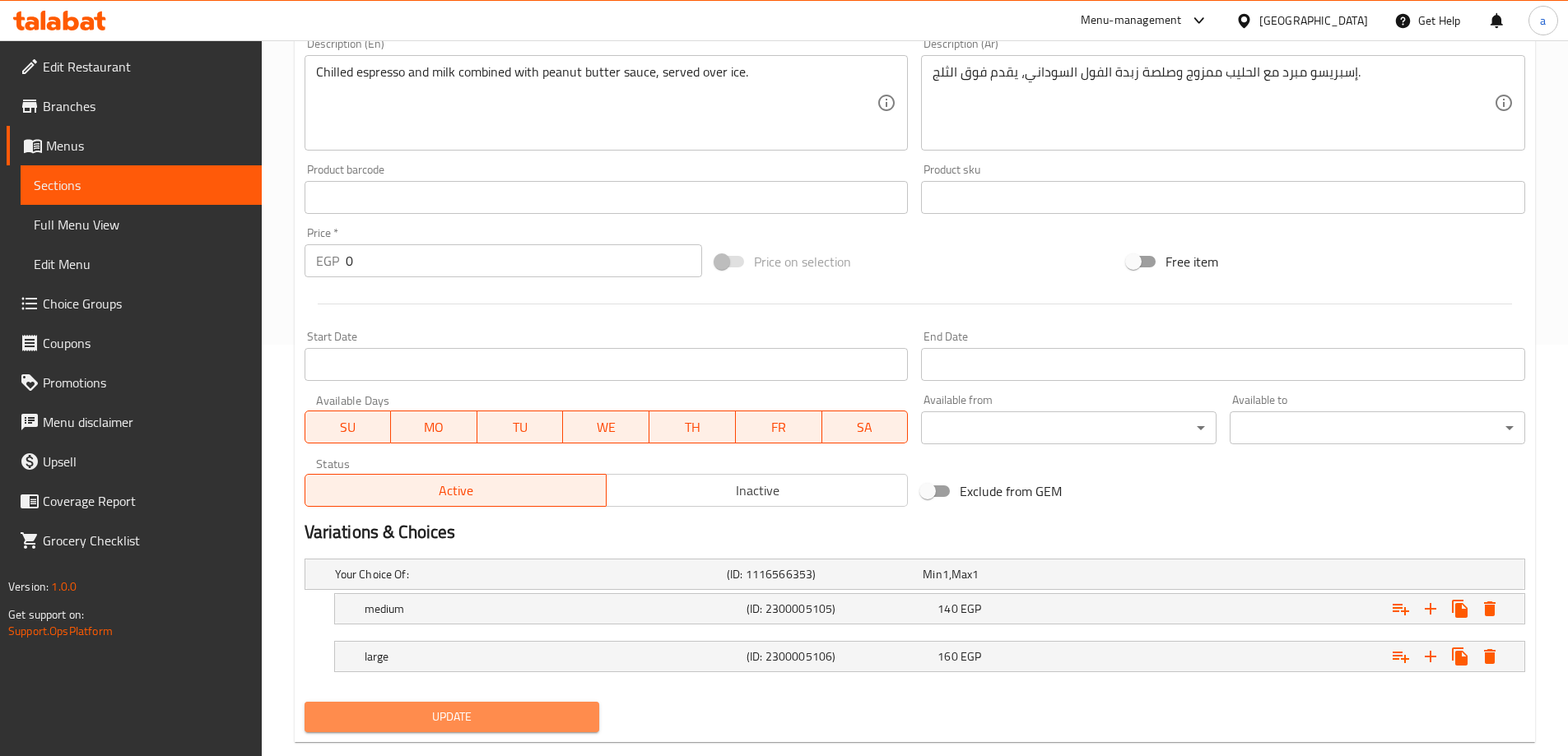
click at [553, 713] on span "Update" at bounding box center [453, 716] width 269 height 21
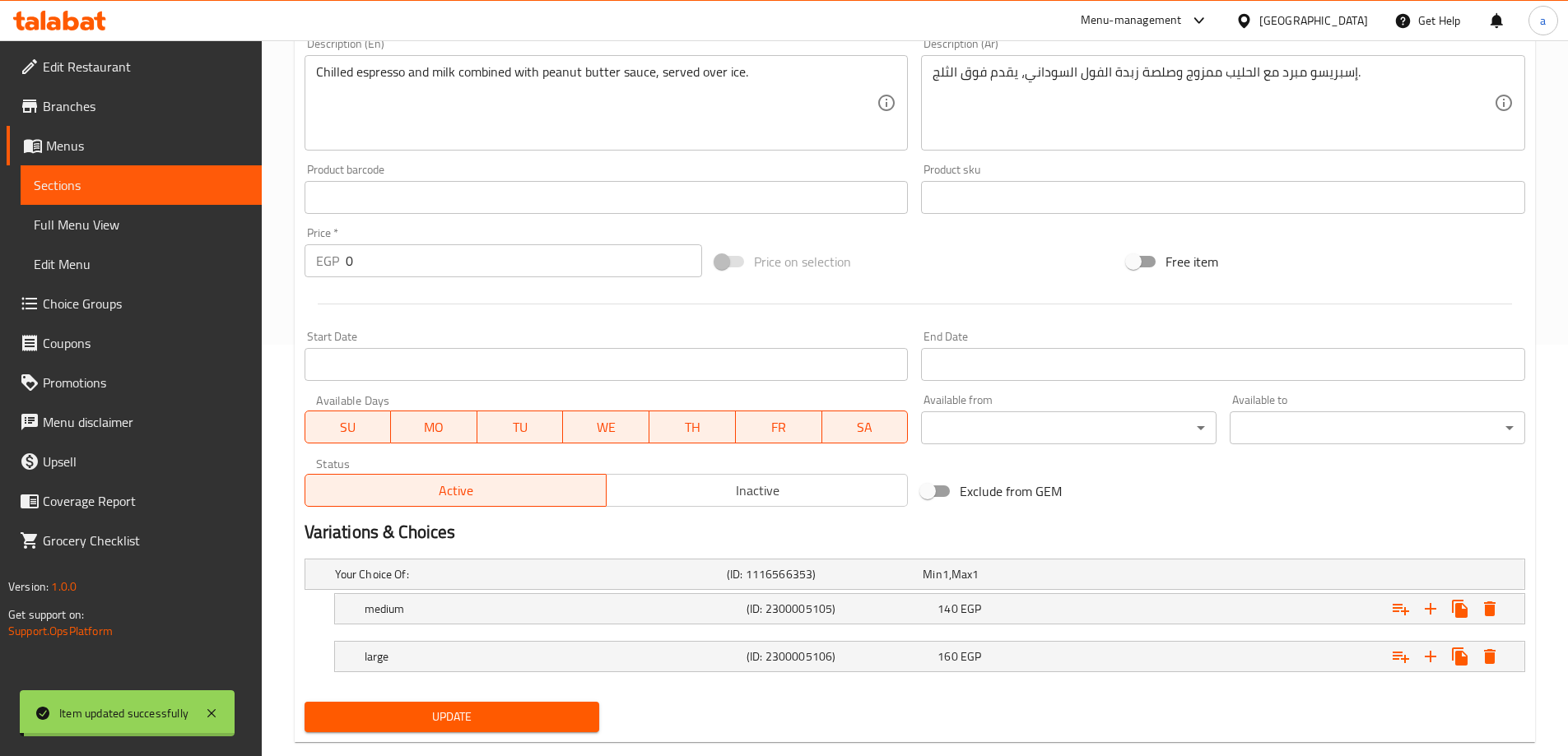
click at [114, 220] on span "Full Menu View" at bounding box center [141, 225] width 215 height 20
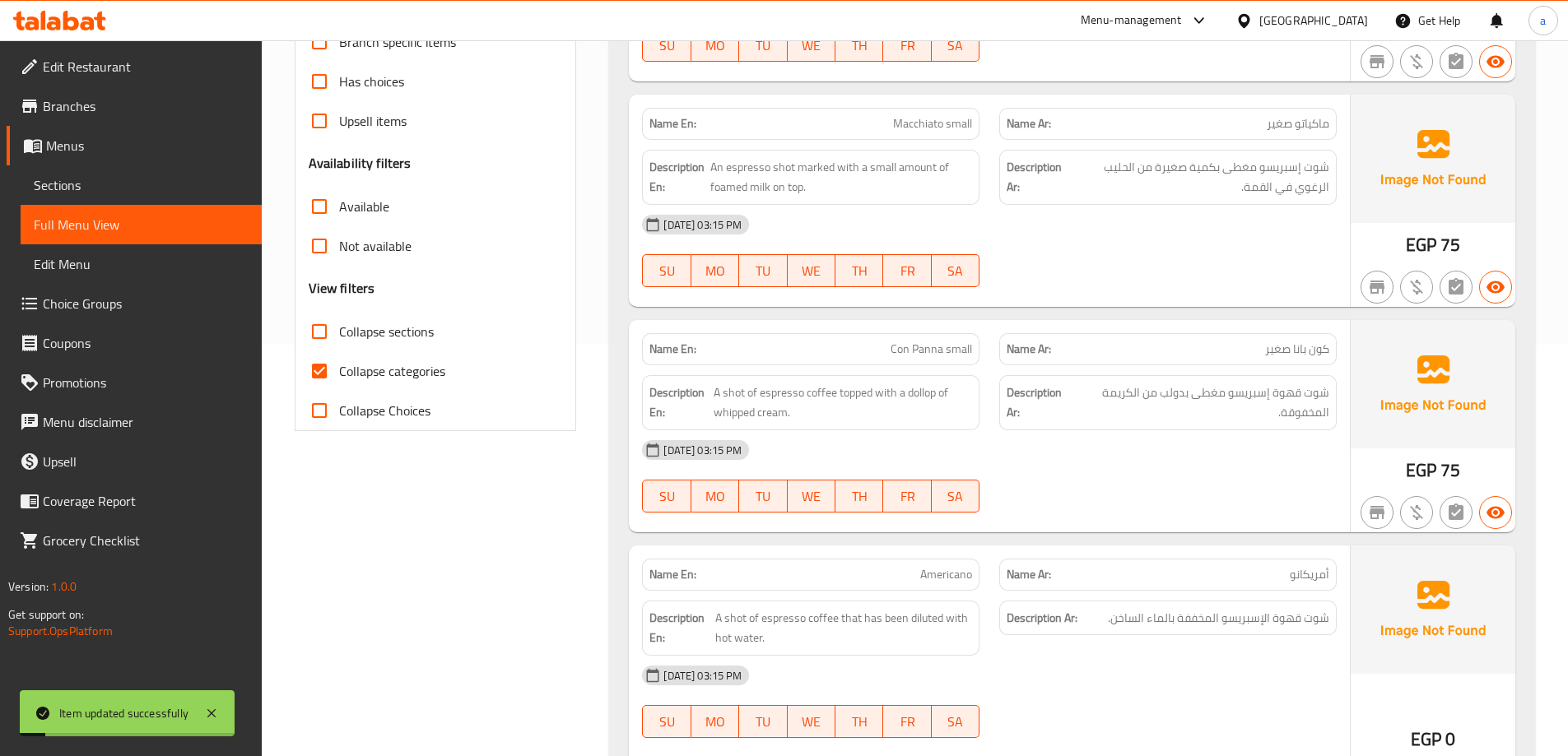
click at [357, 336] on span "Collapse sections" at bounding box center [386, 331] width 95 height 20
click at [339, 336] on input "Collapse sections" at bounding box center [320, 331] width 40 height 40
checkbox input "true"
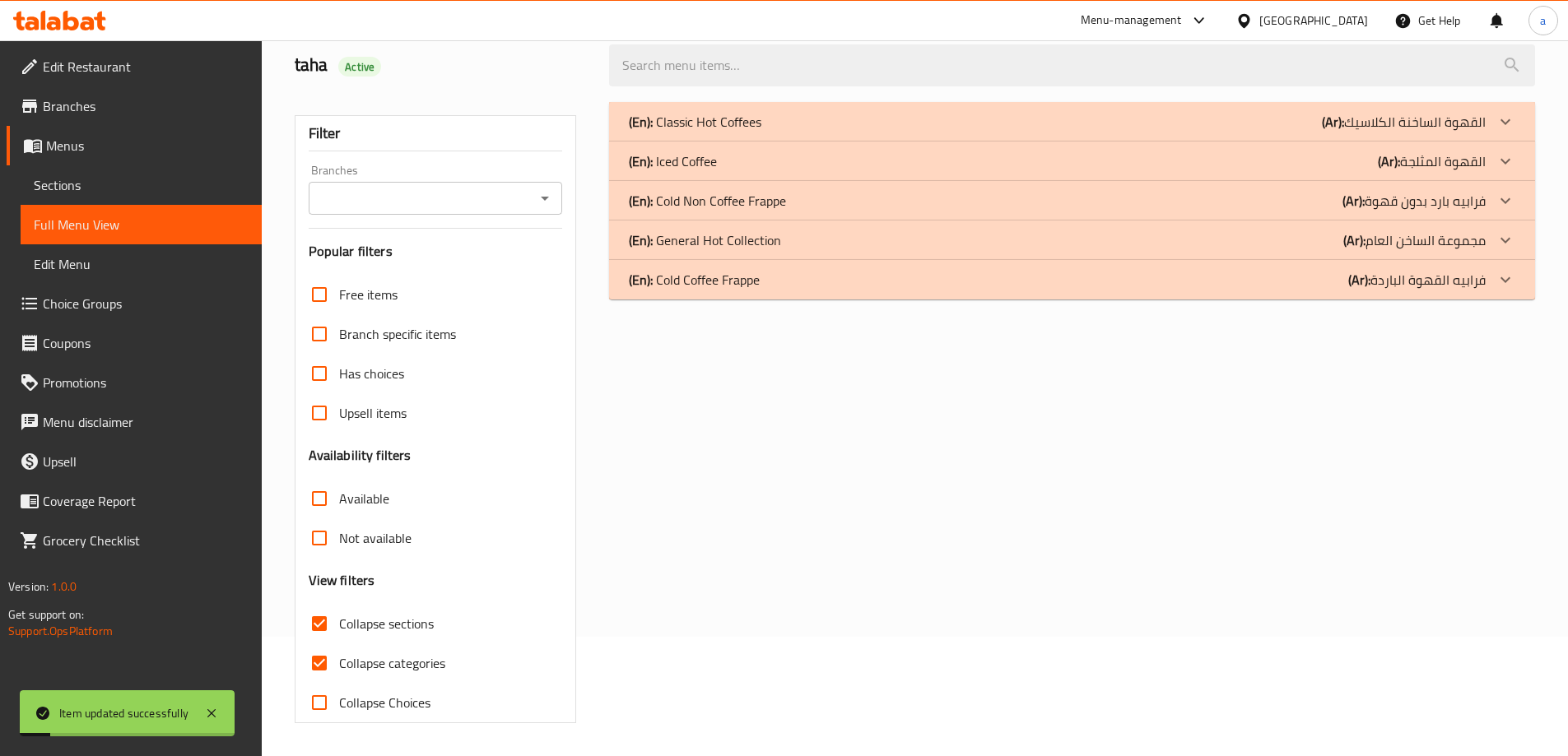
drag, startPoint x: 333, startPoint y: 358, endPoint x: 814, endPoint y: 303, distance: 484.1
click at [333, 643] on input "Collapse categories" at bounding box center [320, 663] width 40 height 40
checkbox input "false"
click at [1271, 165] on div "(En): Iced Coffee (Ar): القهوة المثلجة" at bounding box center [1057, 162] width 857 height 20
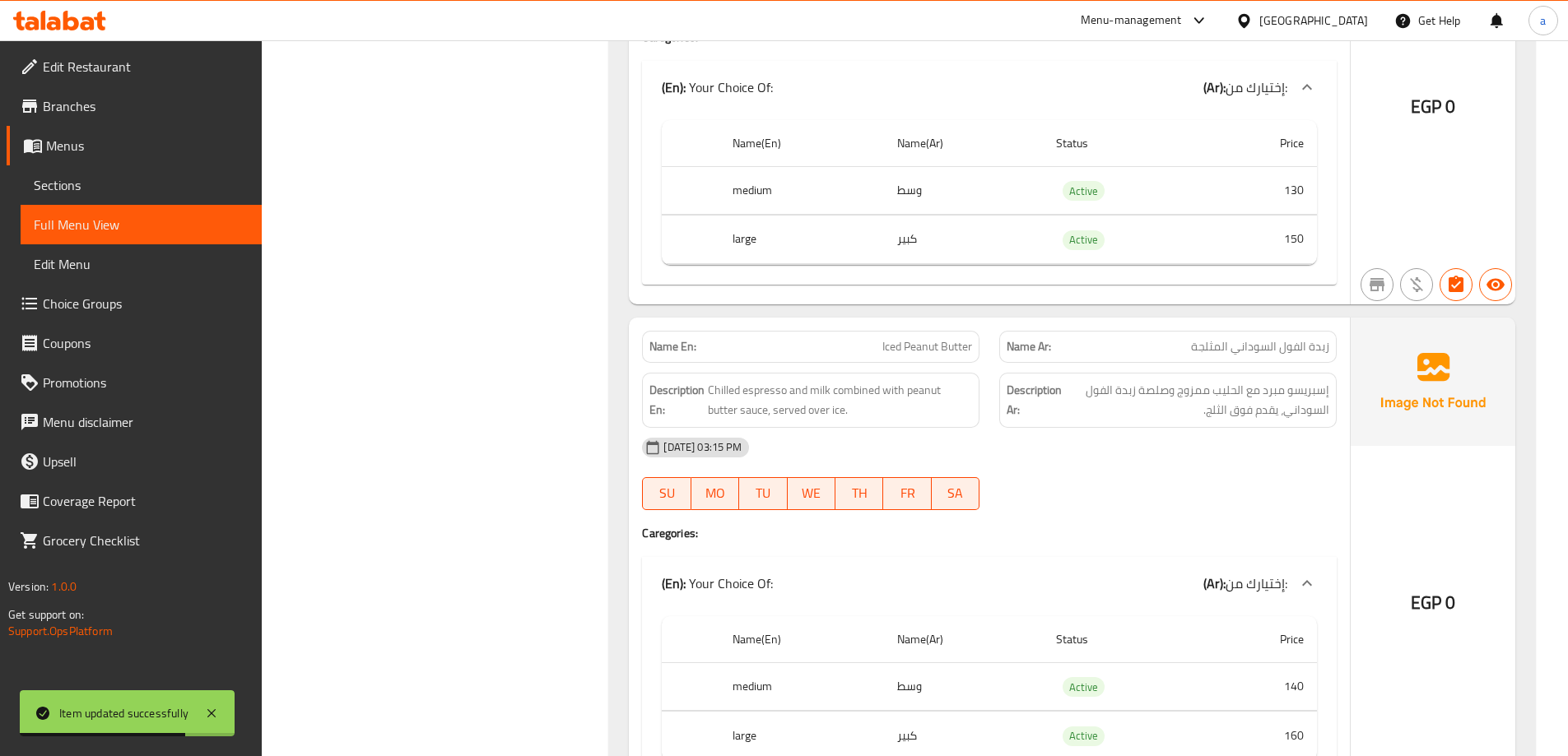
scroll to position [4068, 0]
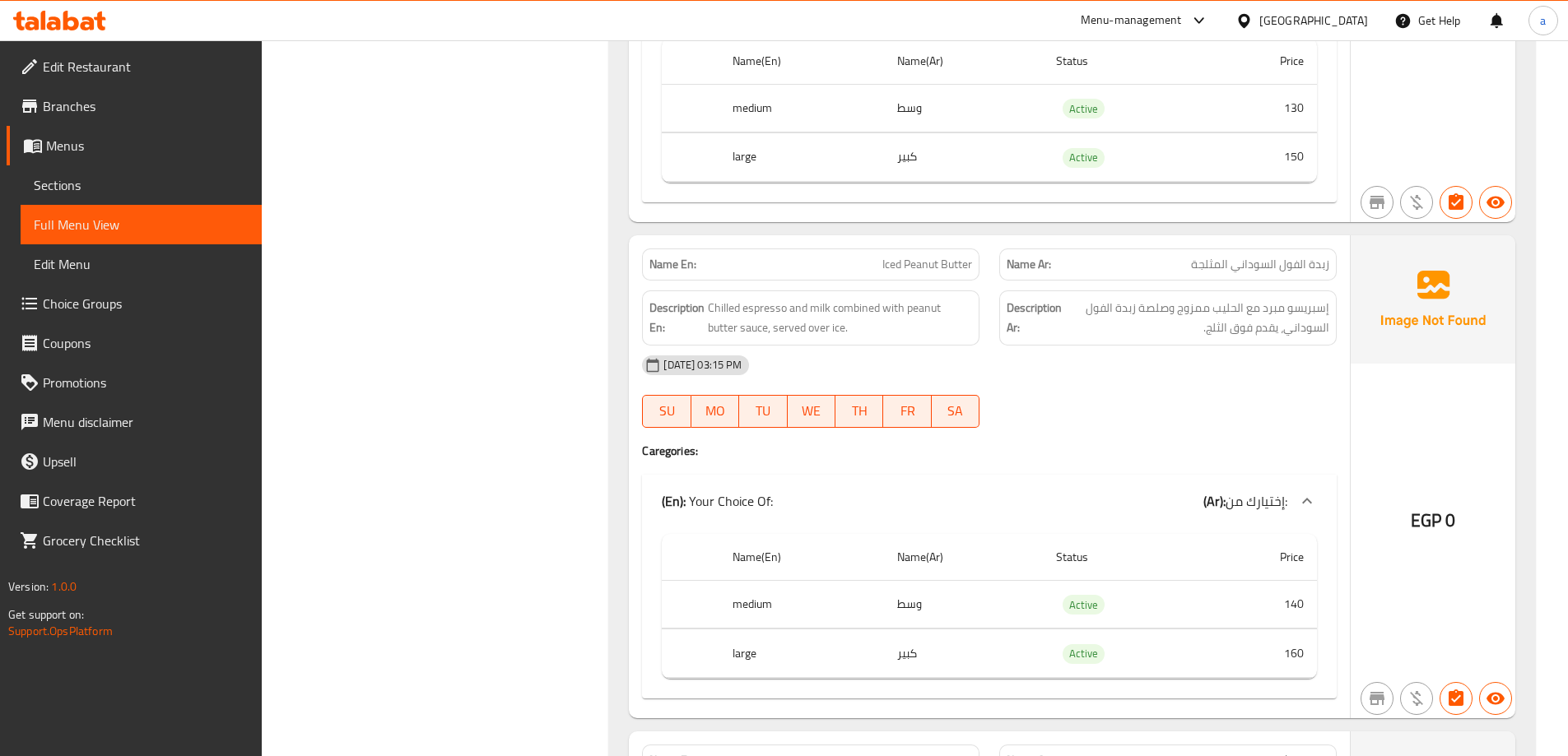
click at [87, 181] on span "Sections" at bounding box center [141, 185] width 215 height 20
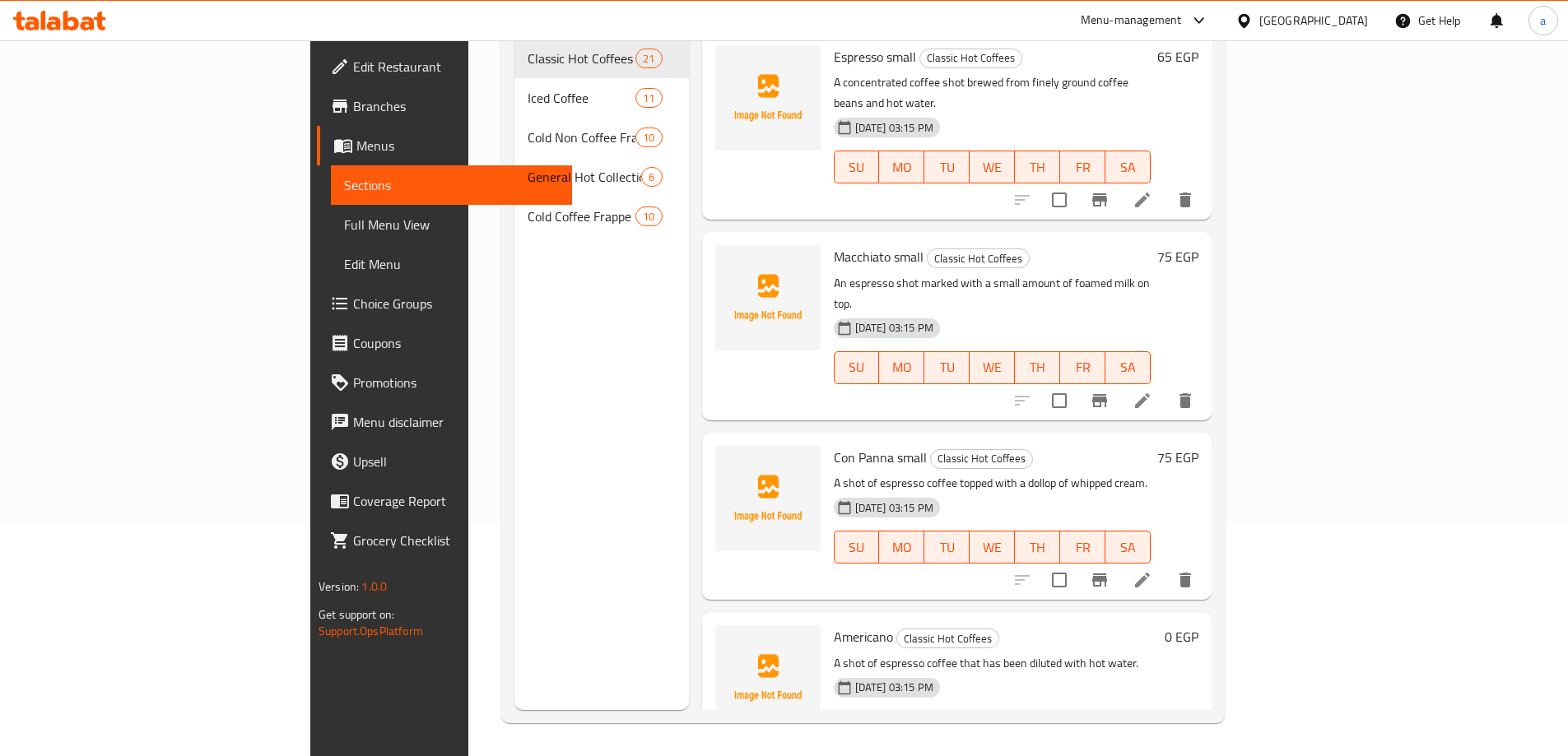
scroll to position [230, 0]
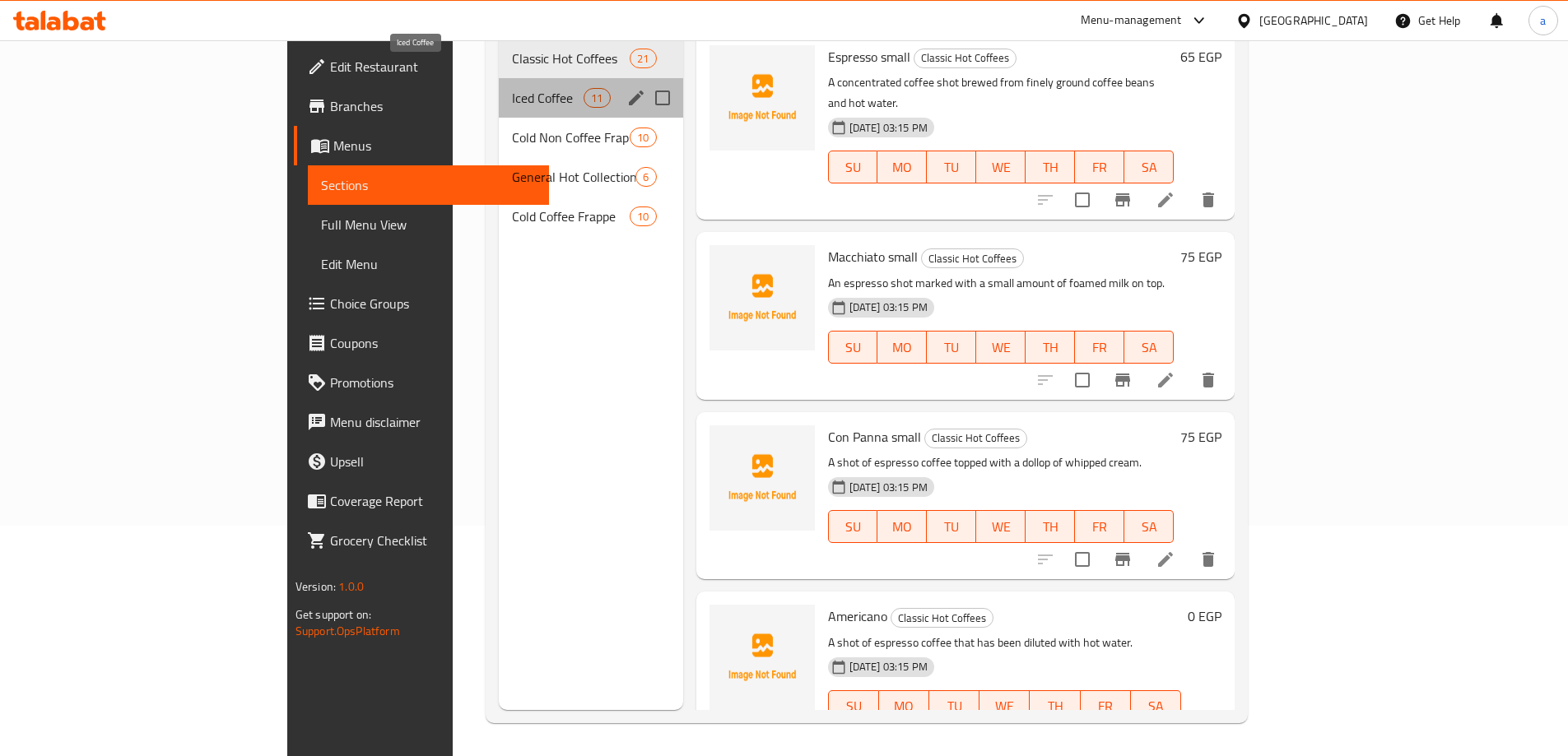
click at [512, 88] on span "Iced Coffee" at bounding box center [548, 98] width 71 height 20
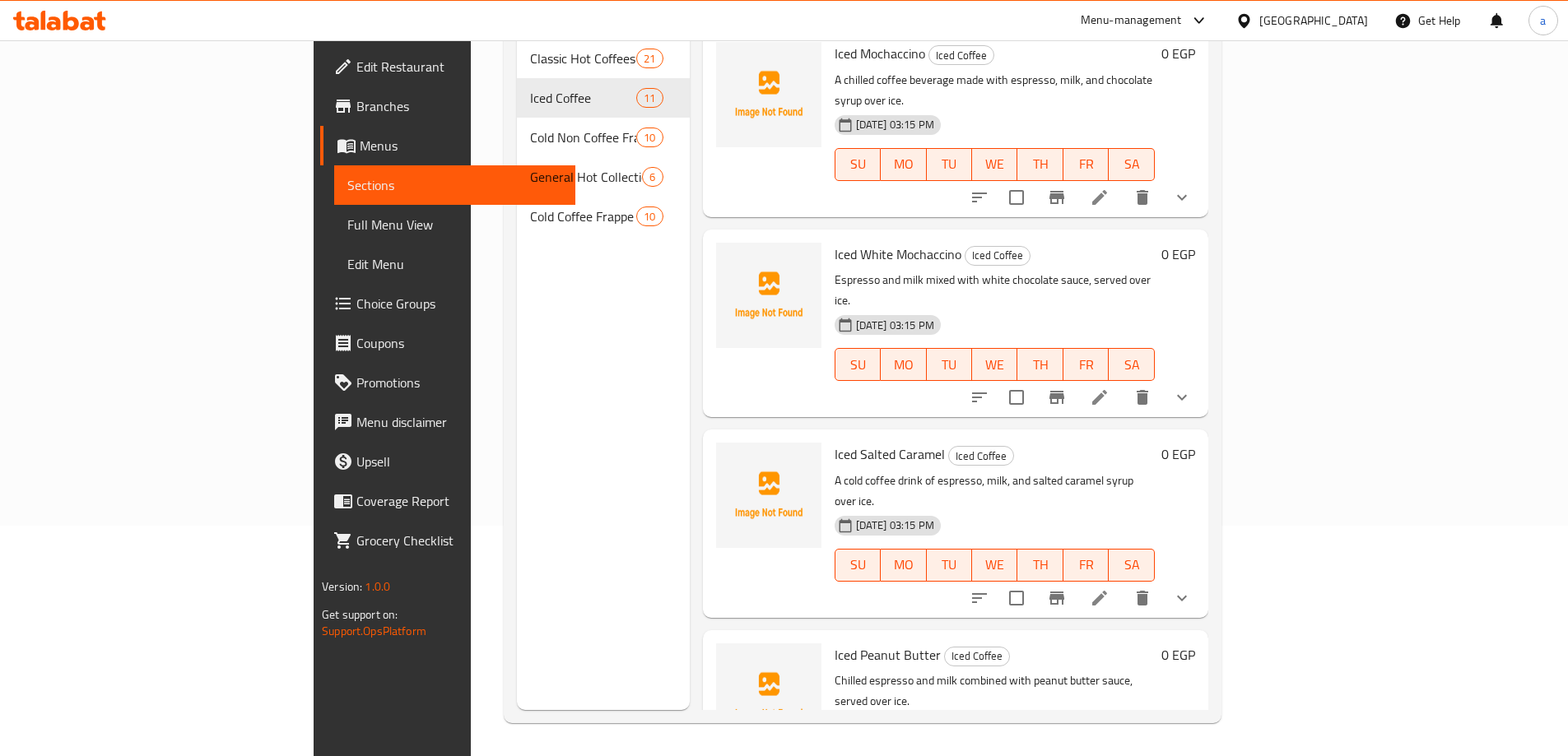
scroll to position [1152, 0]
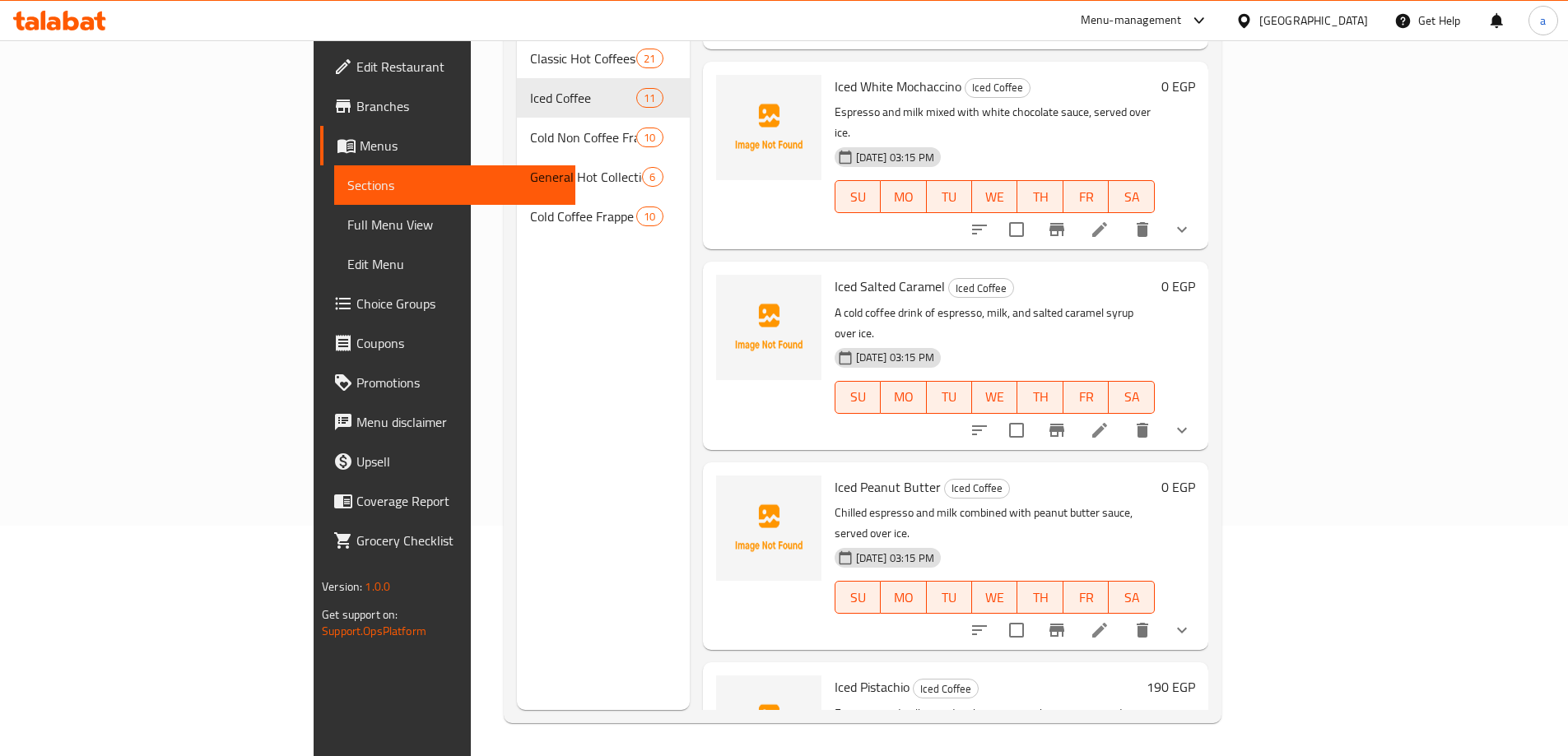
click at [1110, 621] on icon at bounding box center [1100, 630] width 20 height 20
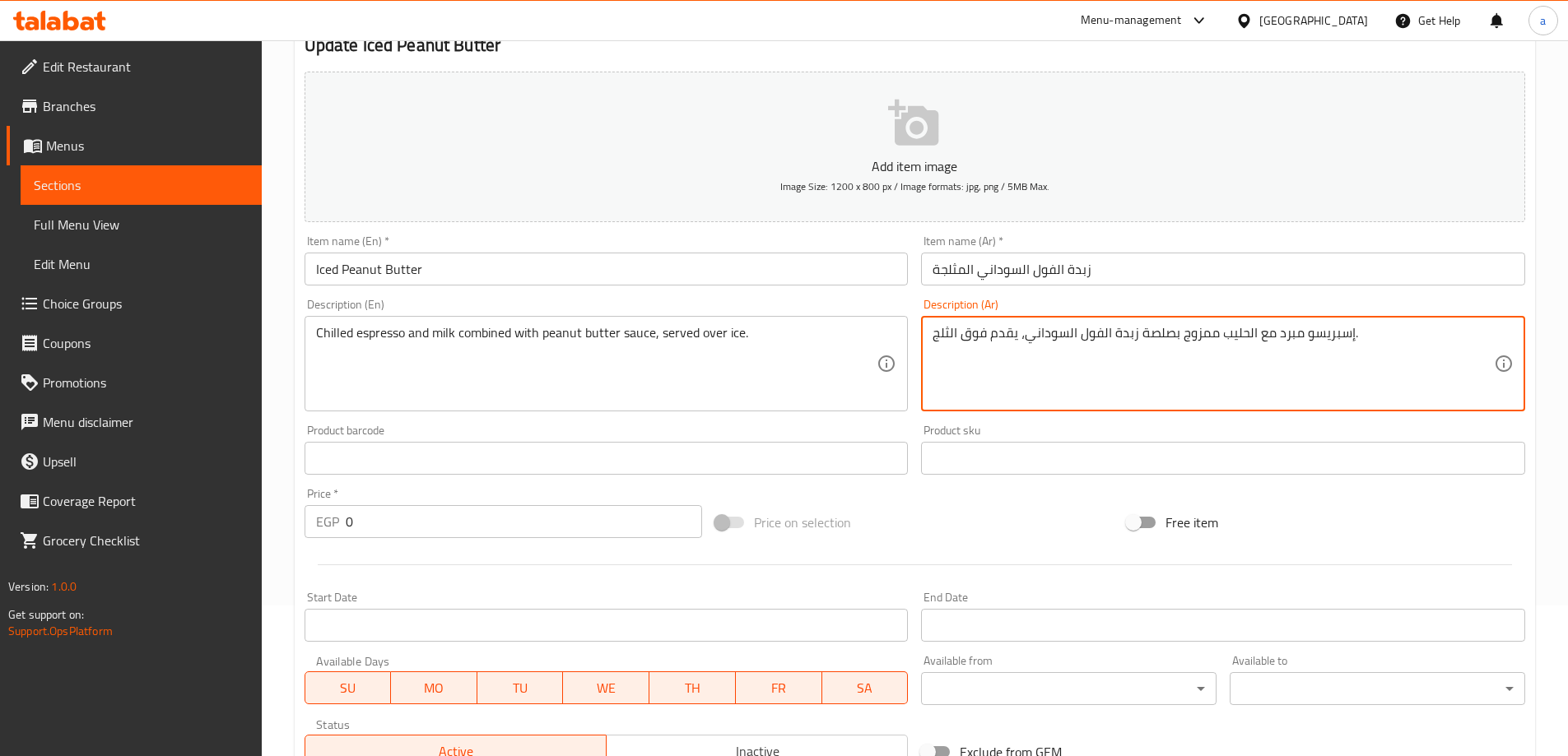
scroll to position [411, 0]
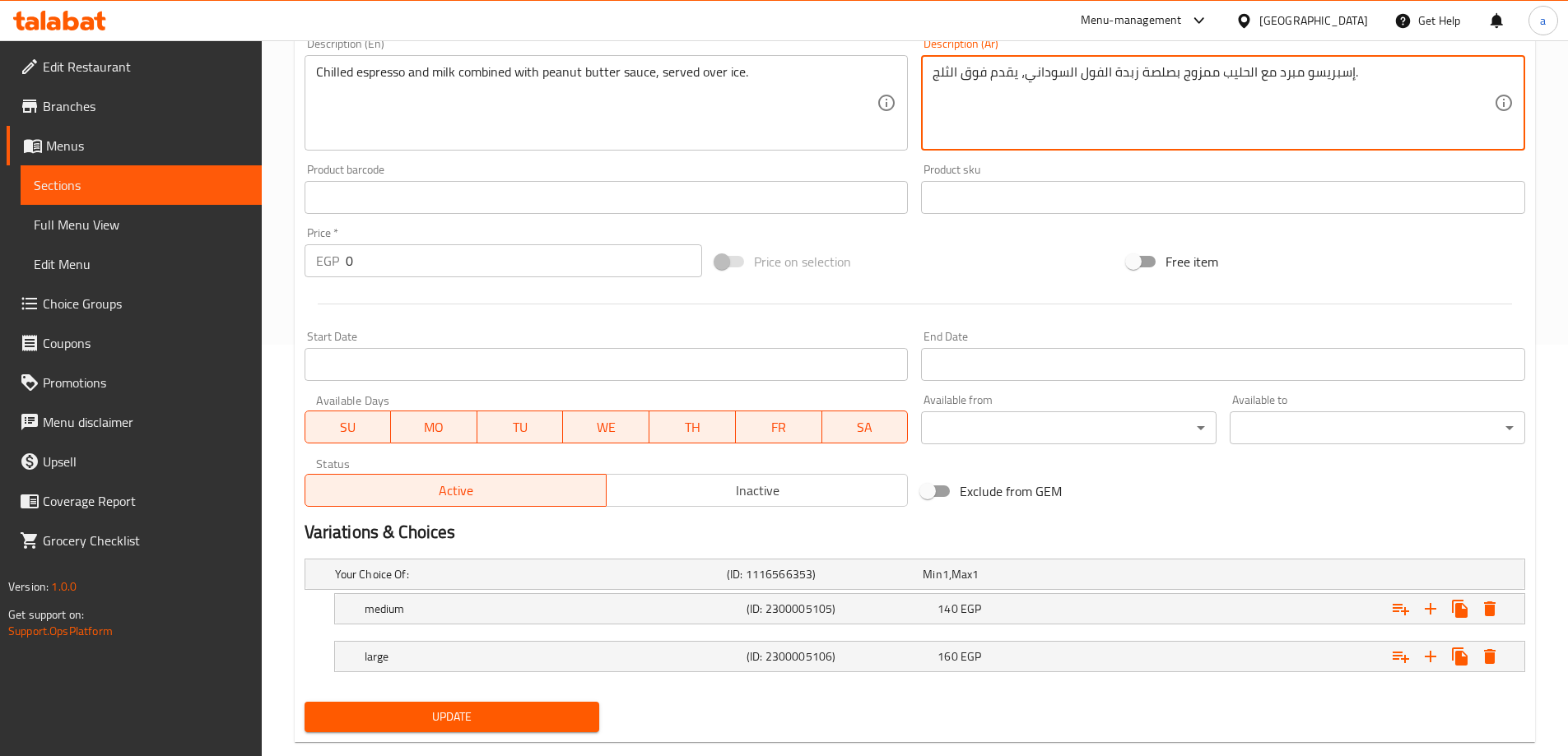
type textarea "إسبريسو مبرد مع الحليب ممزوج بصلصة زبدة الفول السوداني، يقدم فوق الثلج."
click at [521, 717] on span "Update" at bounding box center [453, 716] width 269 height 21
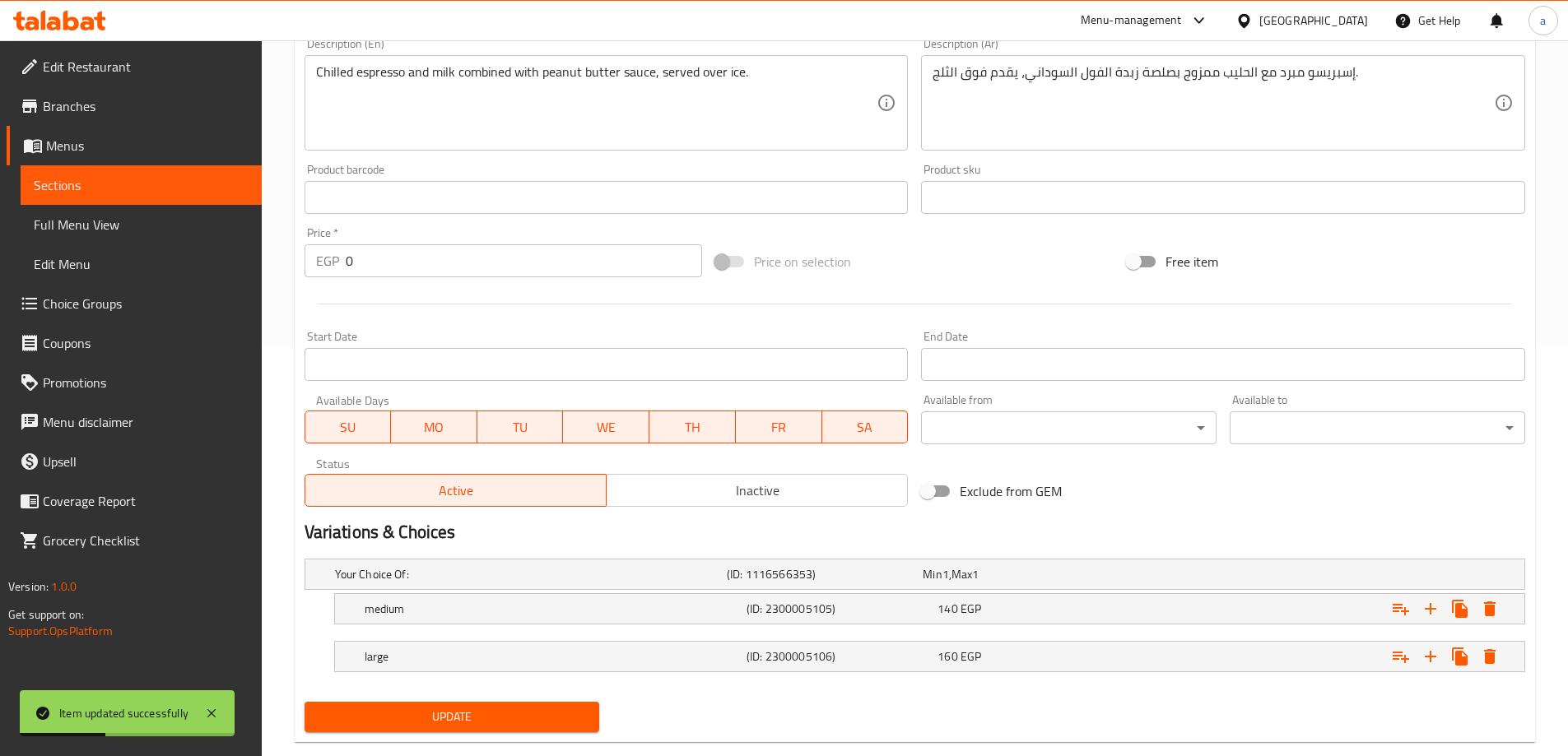
click at [77, 217] on span "Full Menu View" at bounding box center [141, 225] width 215 height 20
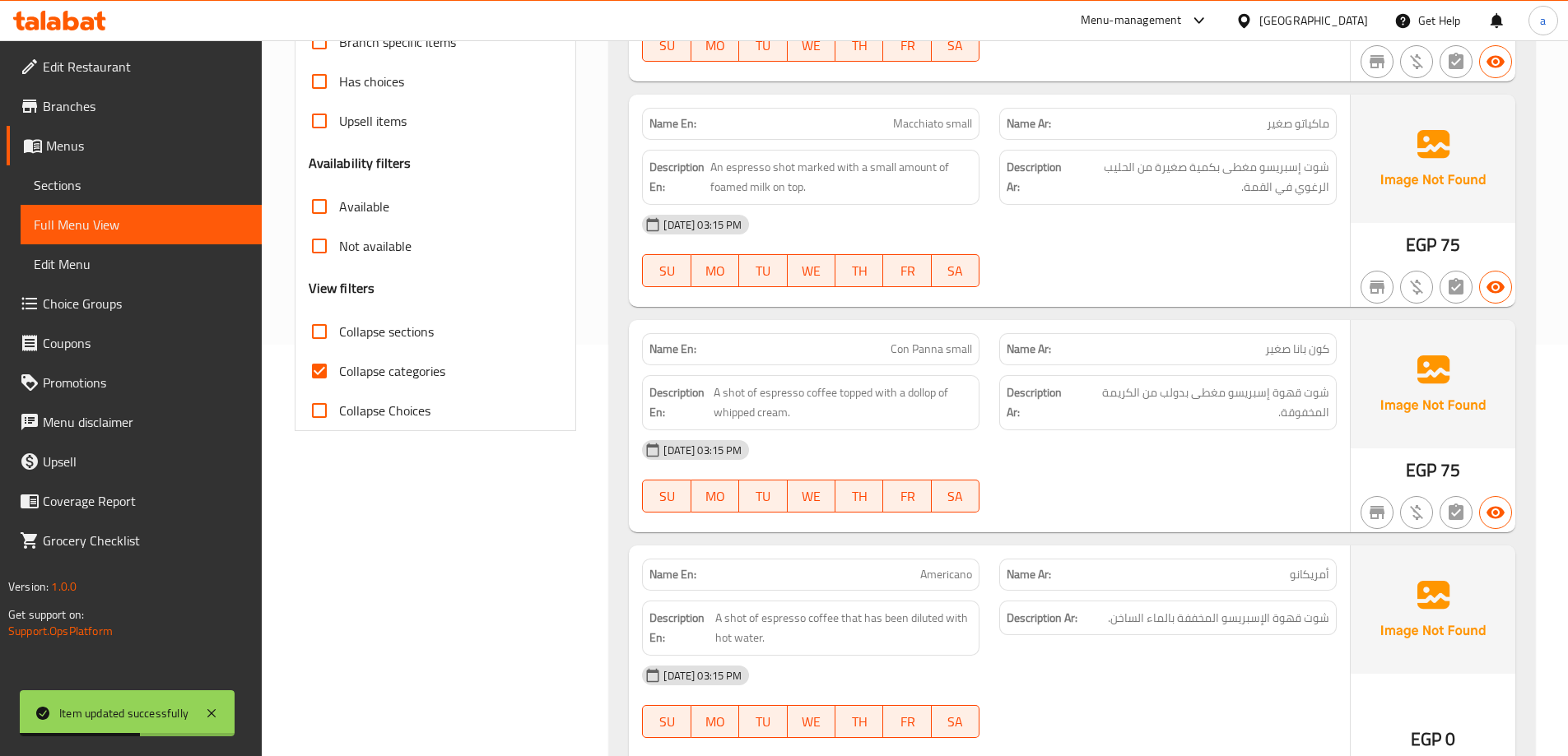
click at [386, 329] on span "Collapse sections" at bounding box center [386, 331] width 95 height 20
click at [339, 329] on input "Collapse sections" at bounding box center [320, 331] width 40 height 40
checkbox input "true"
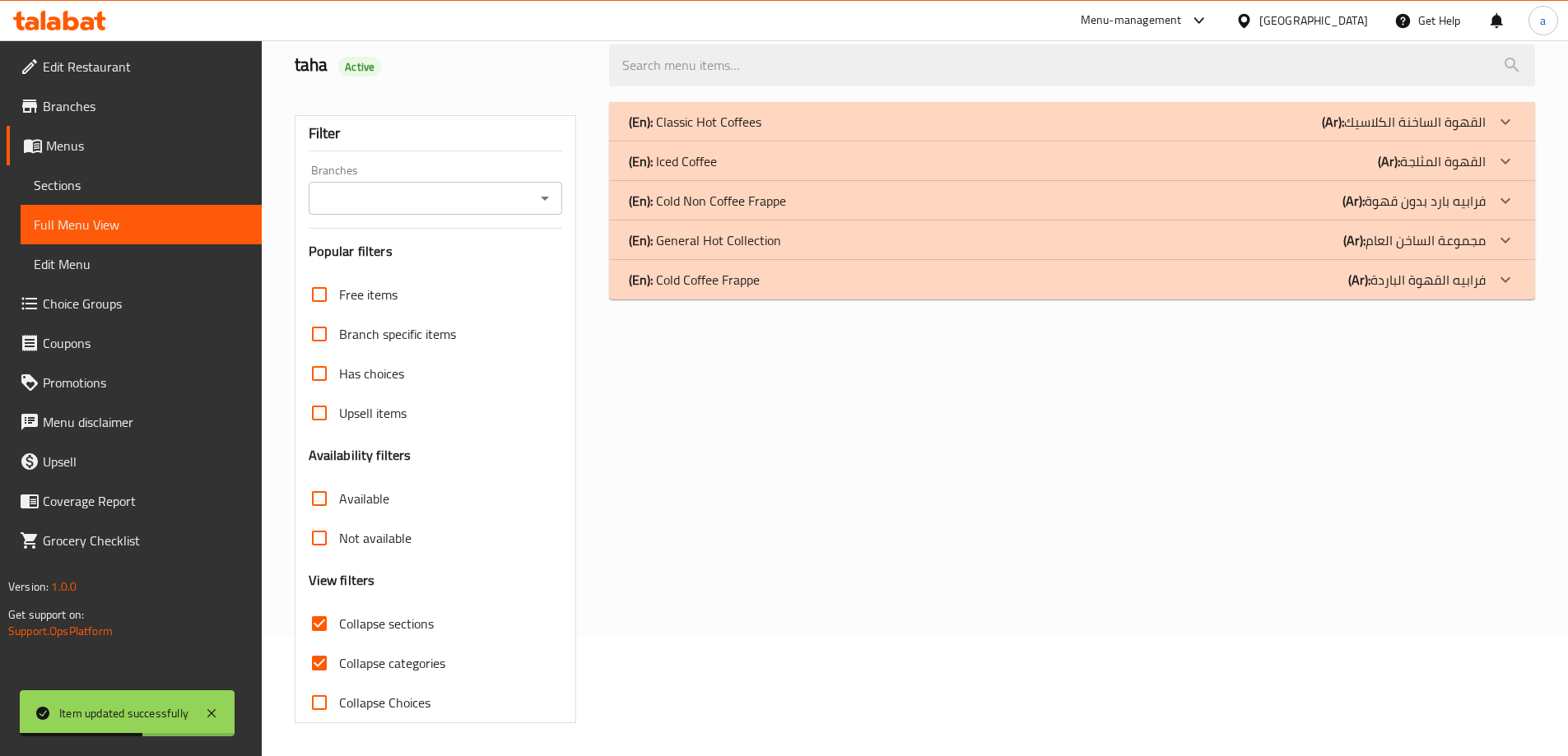
click at [382, 653] on span "Collapse categories" at bounding box center [391, 663] width 106 height 20
click at [339, 643] on input "Collapse categories" at bounding box center [320, 663] width 40 height 40
checkbox input "false"
click at [1150, 163] on div "(En): Iced Coffee (Ar): القهوة المثلجة" at bounding box center [1057, 162] width 857 height 20
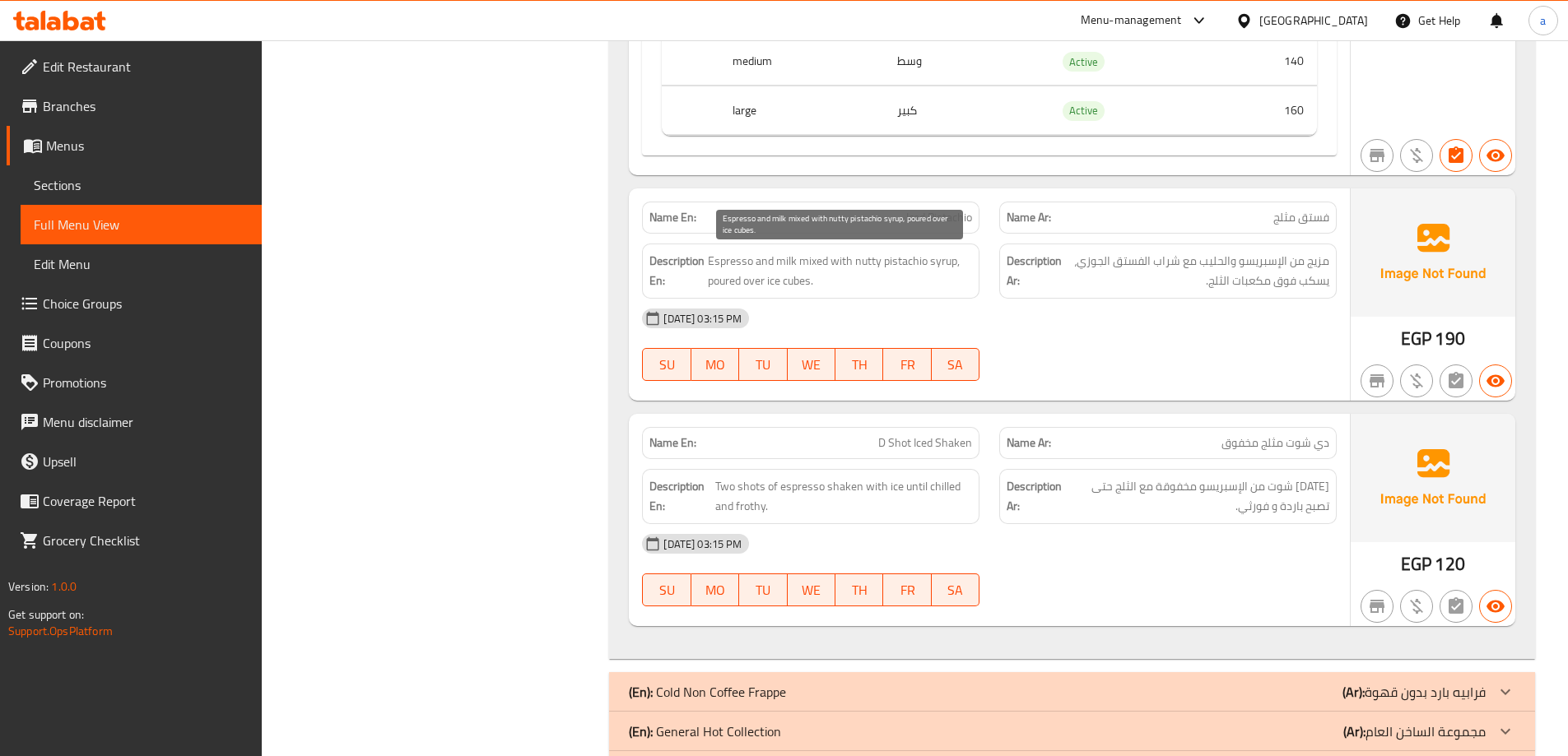
scroll to position [4679, 0]
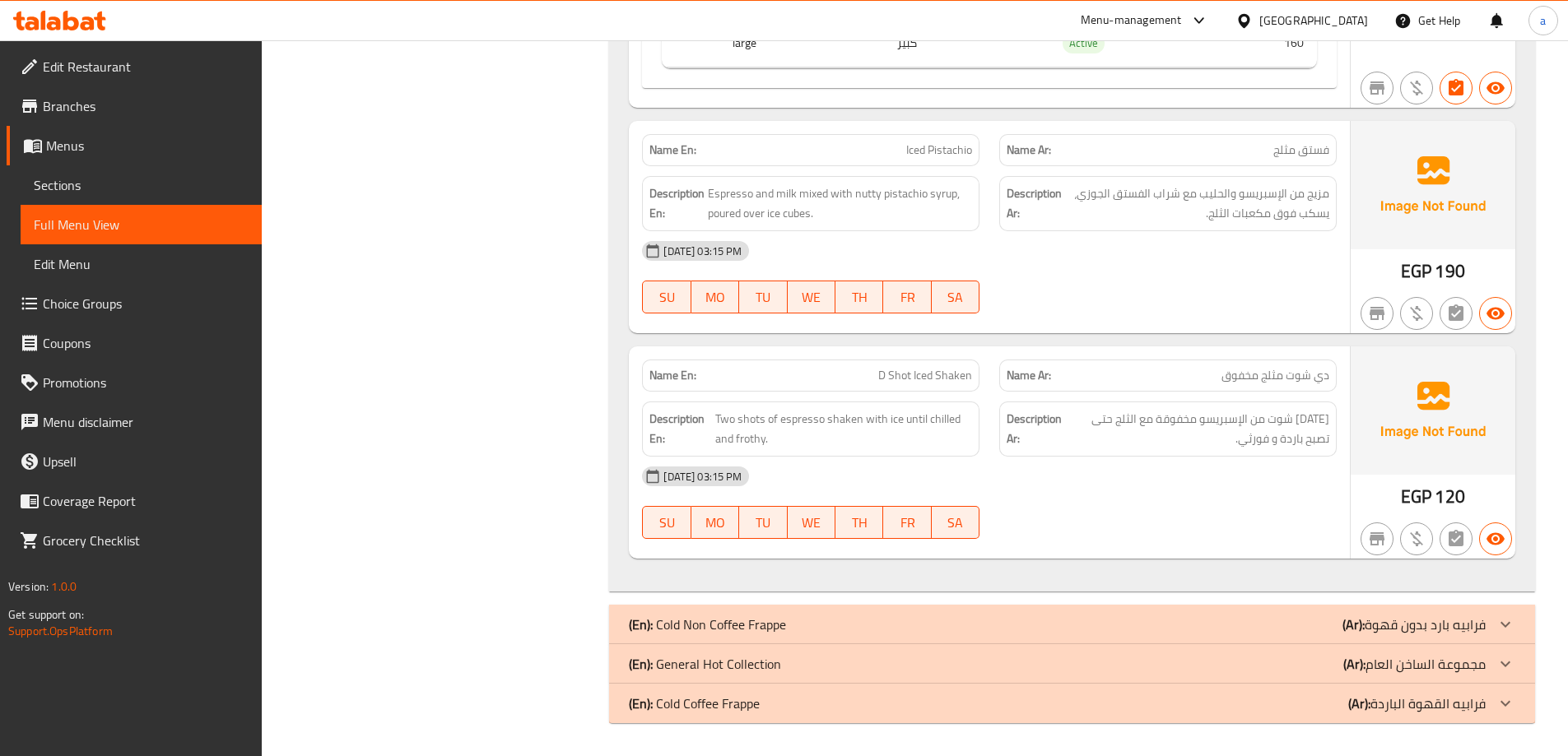
click at [1302, 625] on div "(En): Cold Non Coffee Frappe (Ar): فرابيه بارد بدون قهوة" at bounding box center [1057, 624] width 857 height 20
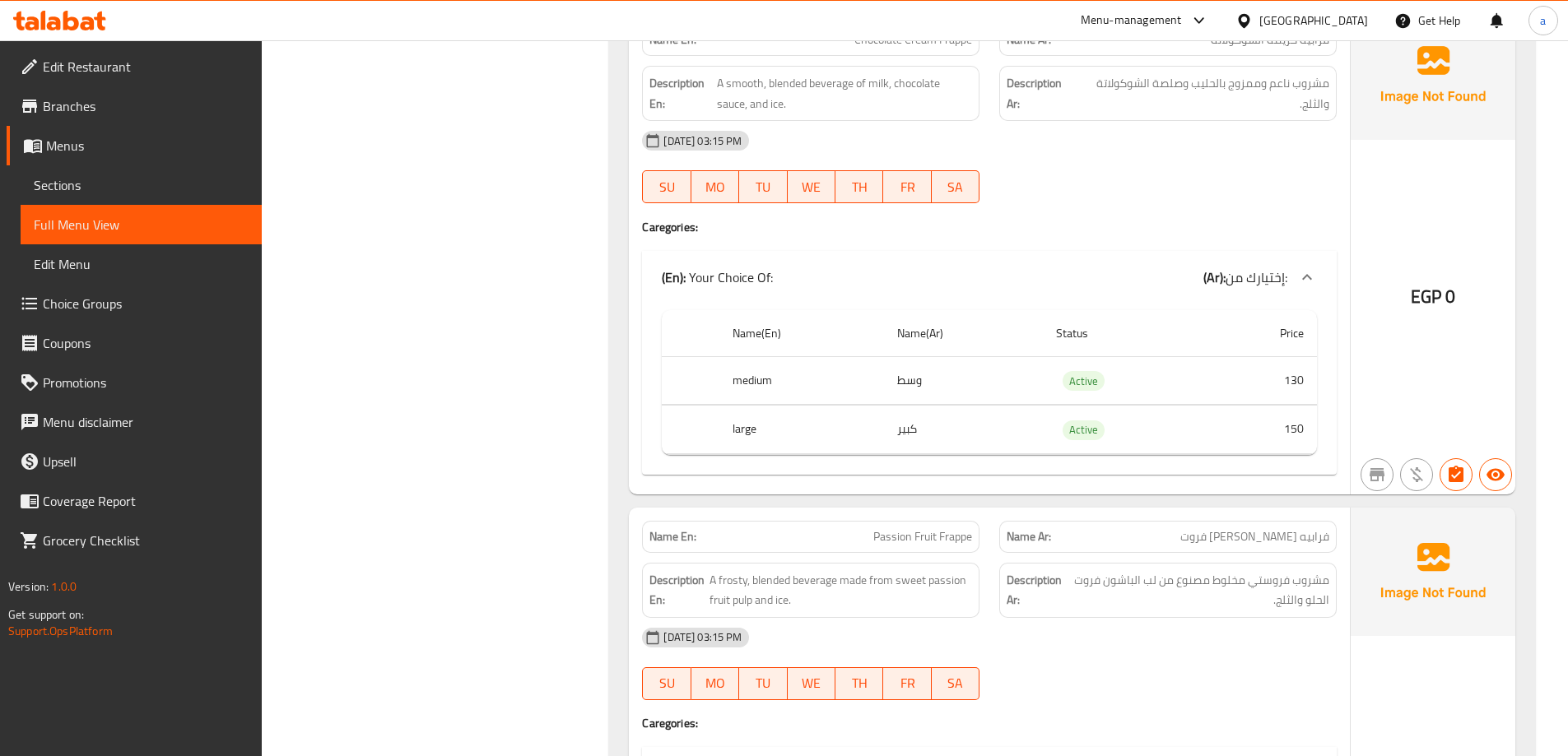
scroll to position [6653, 0]
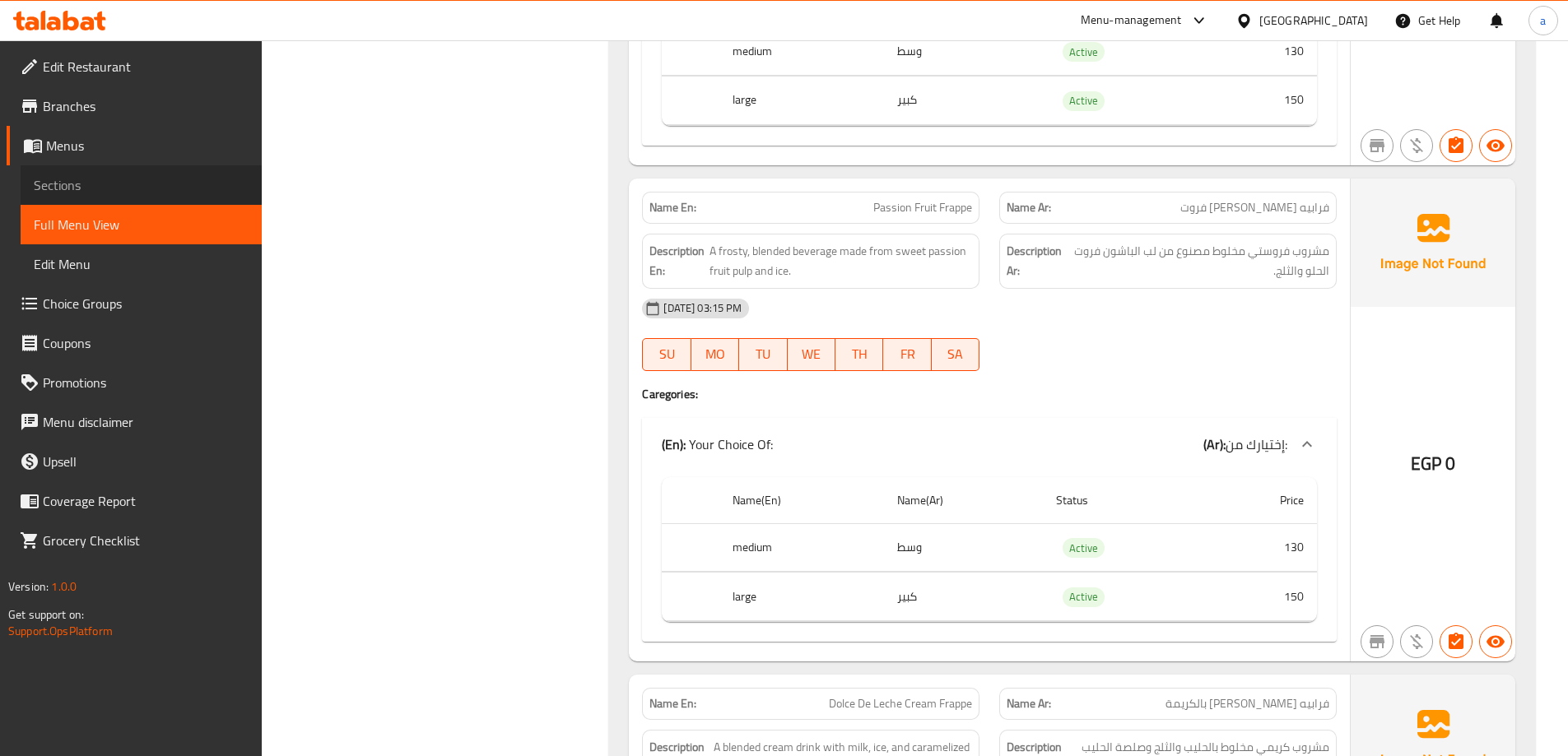
click at [81, 177] on span "Sections" at bounding box center [141, 185] width 215 height 20
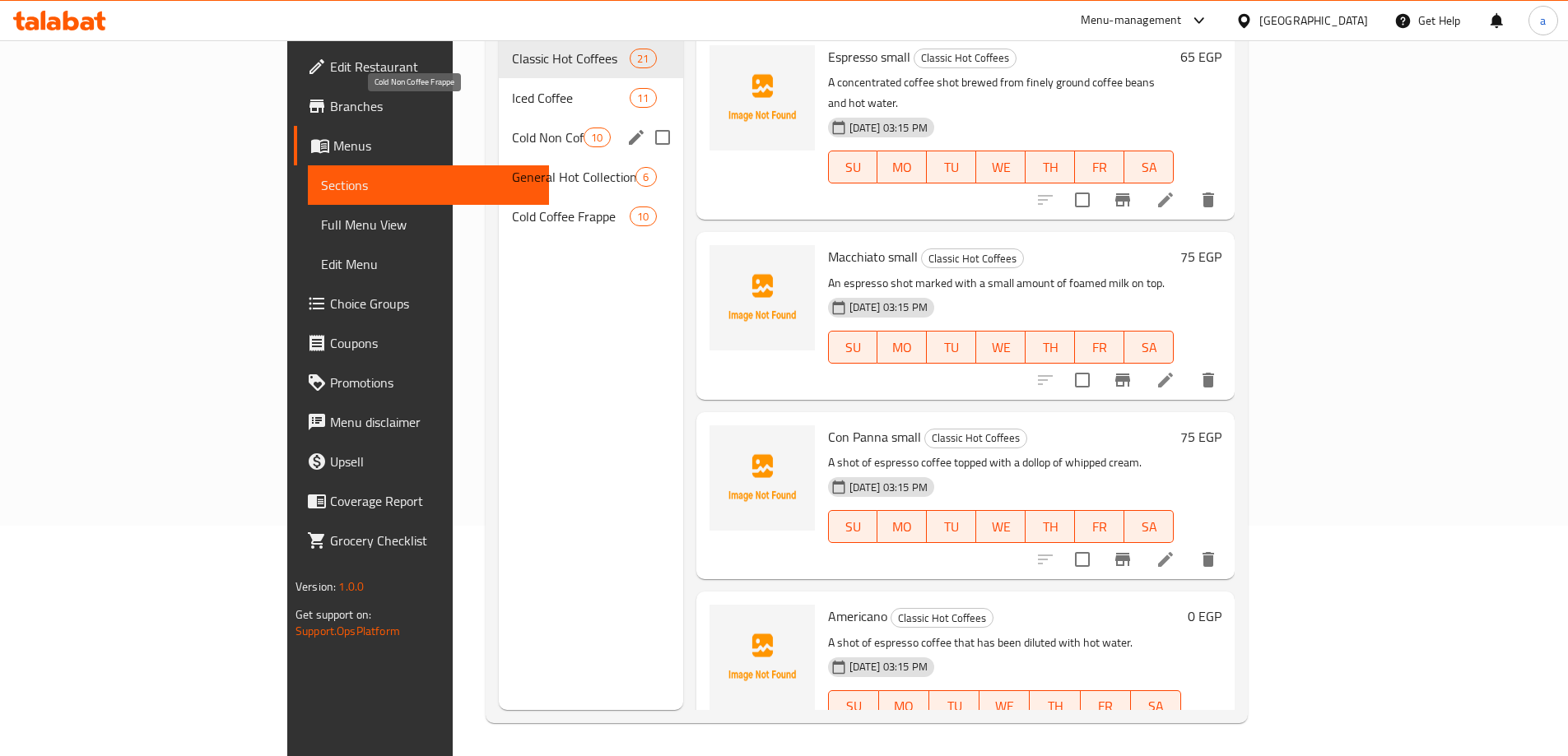
click at [512, 127] on span "Cold Non Coffee Frappe" at bounding box center [548, 137] width 71 height 20
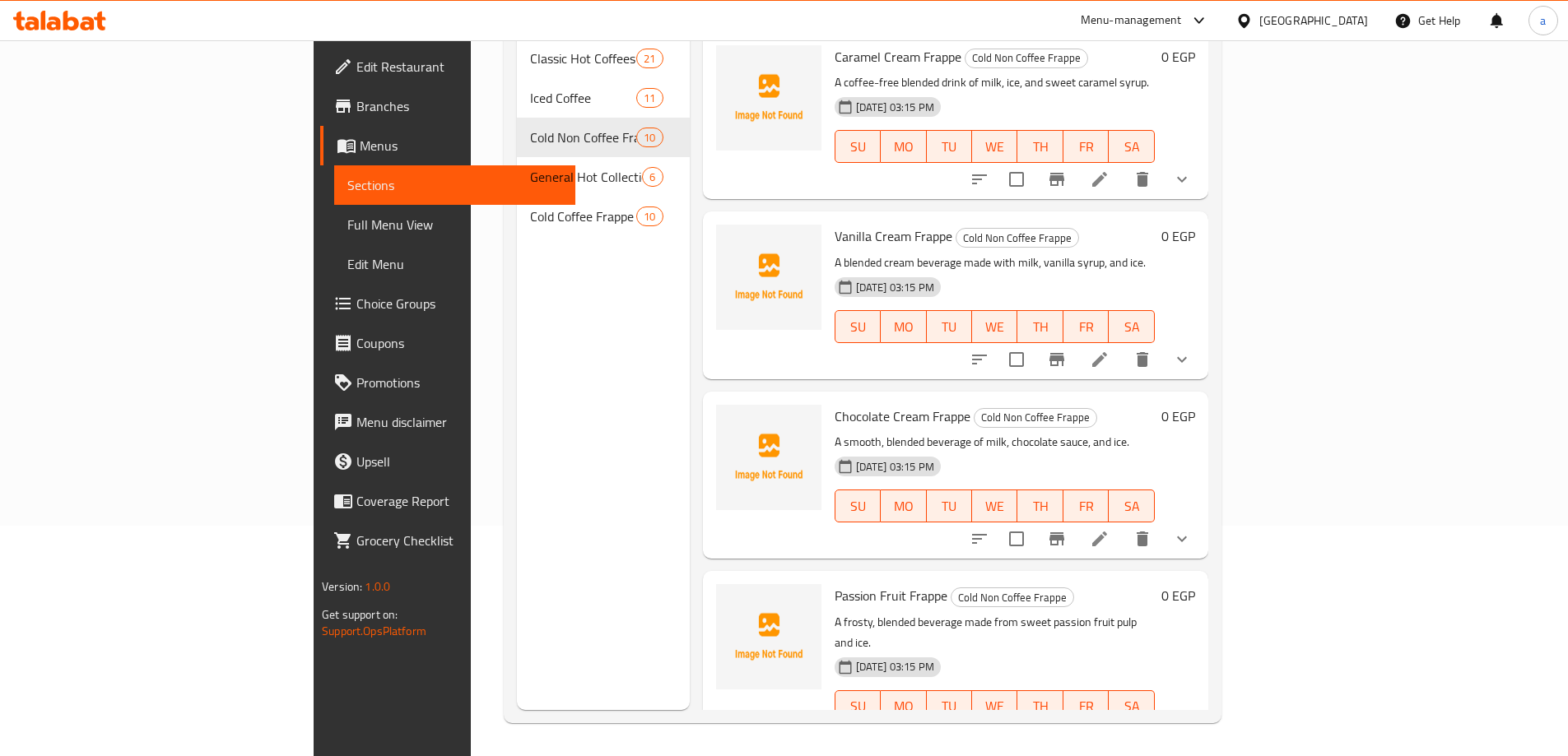
click at [1110, 730] on icon at bounding box center [1100, 740] width 20 height 20
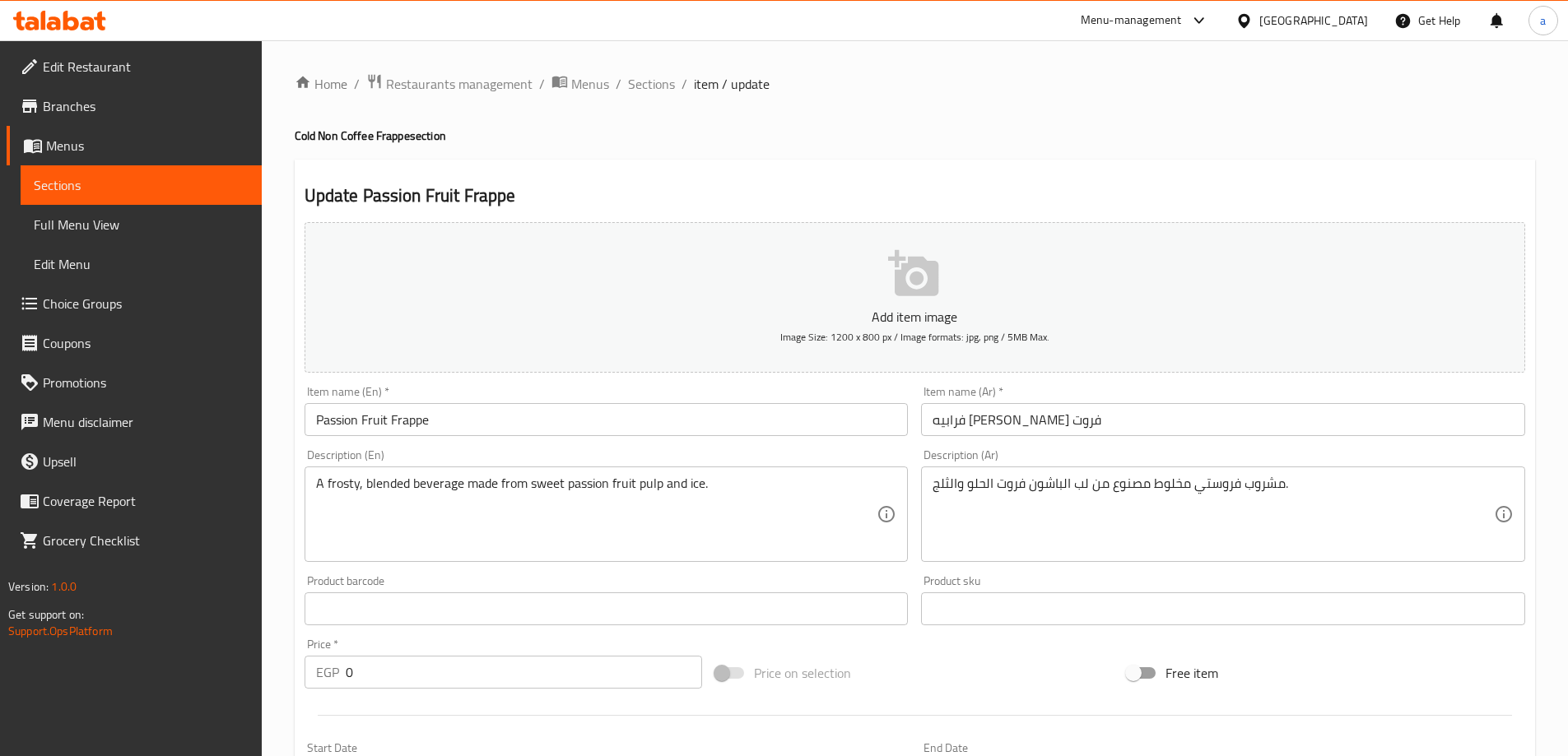
click at [975, 420] on input "فرابيه [PERSON_NAME] فروت" at bounding box center [1223, 419] width 605 height 33
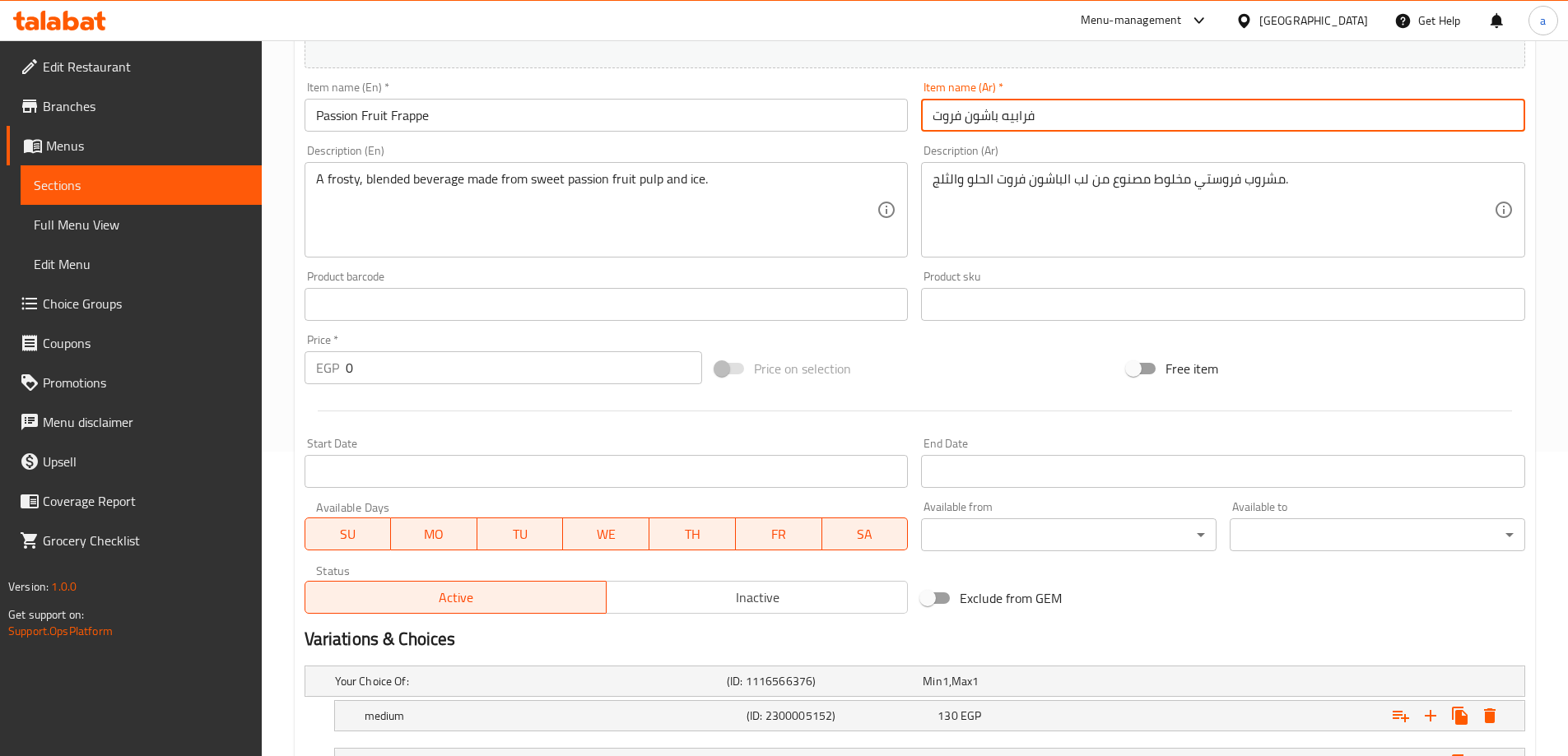
scroll to position [443, 0]
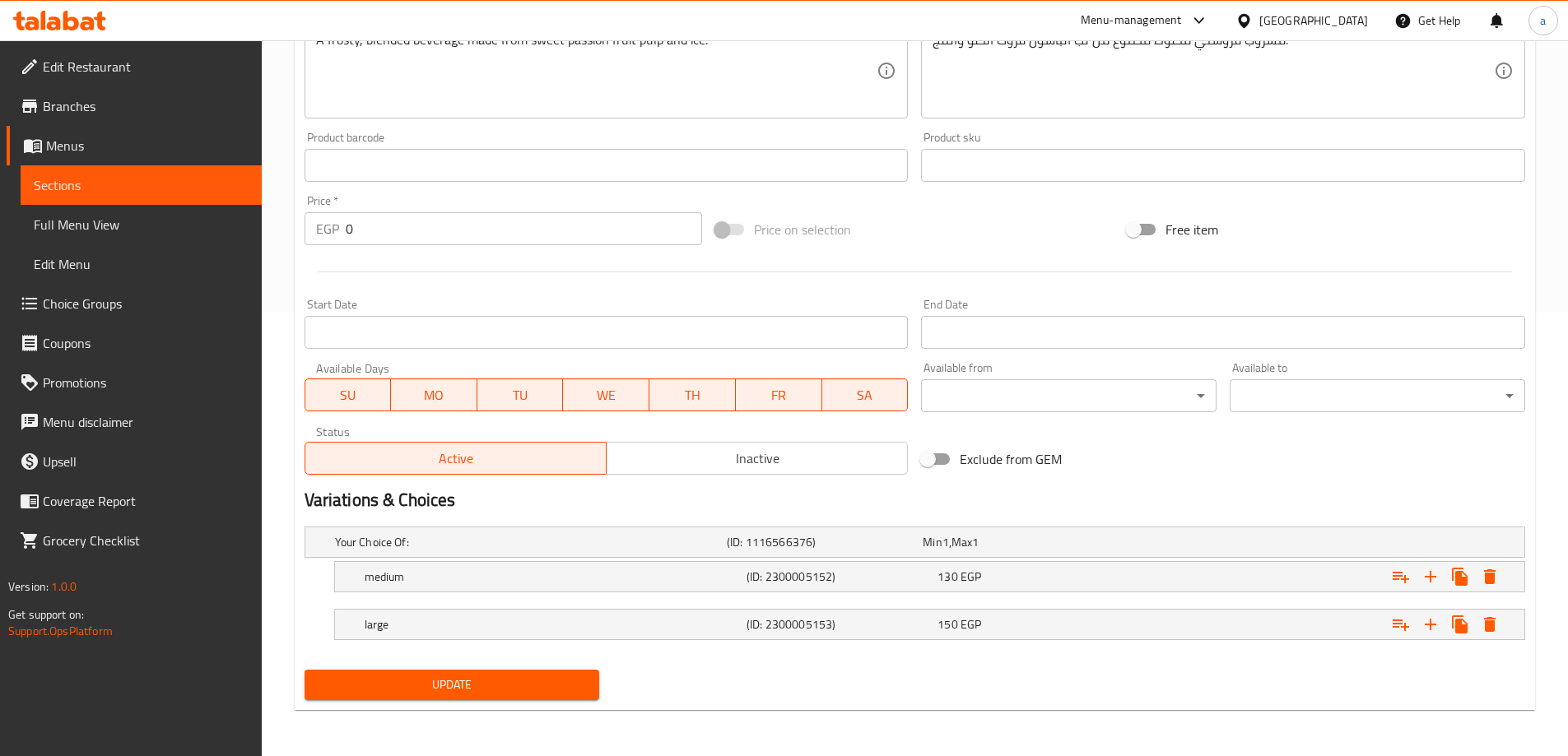
type input "فرابيه باشون فروت"
click at [458, 688] on span "Update" at bounding box center [453, 685] width 269 height 21
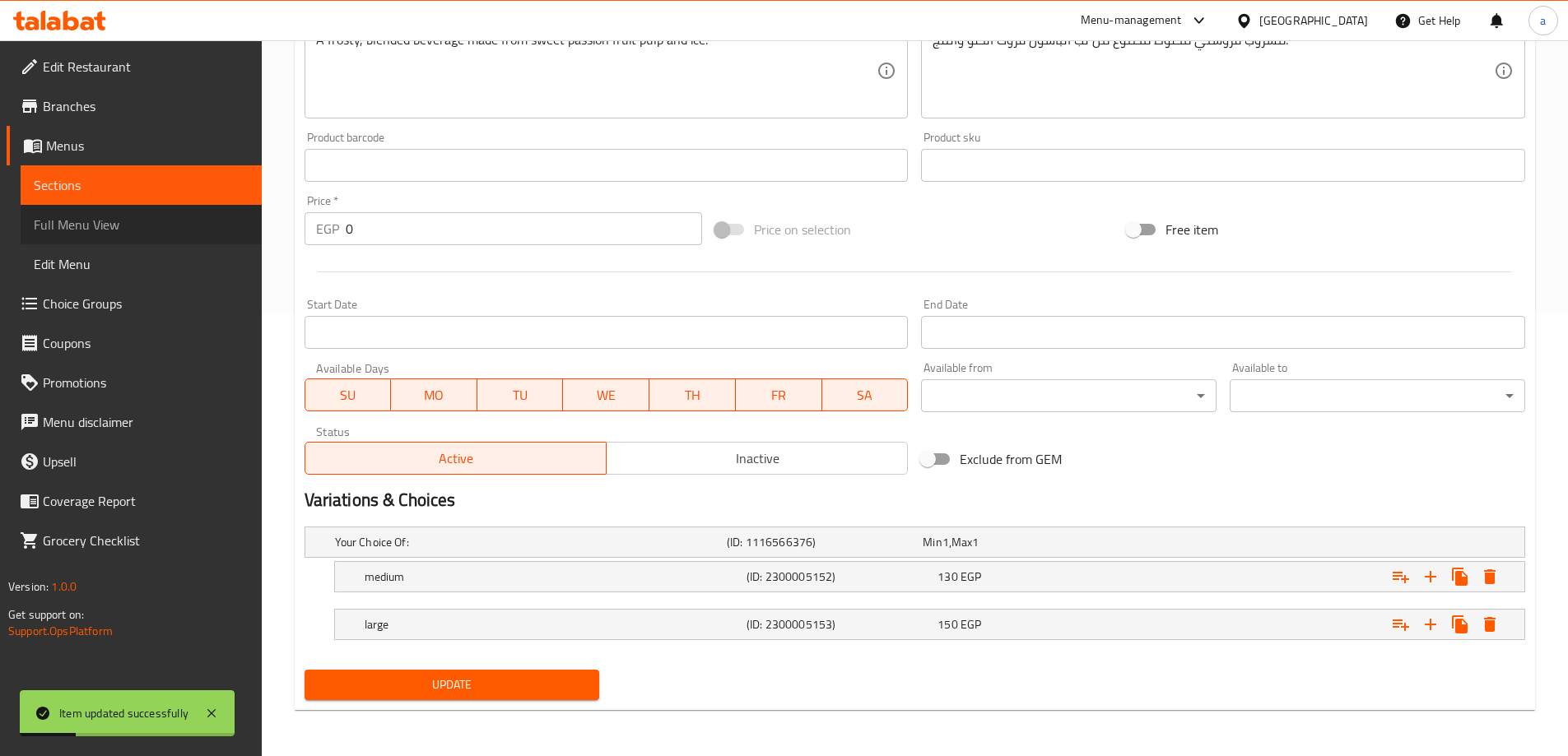
click at [123, 223] on span "Full Menu View" at bounding box center [141, 225] width 215 height 20
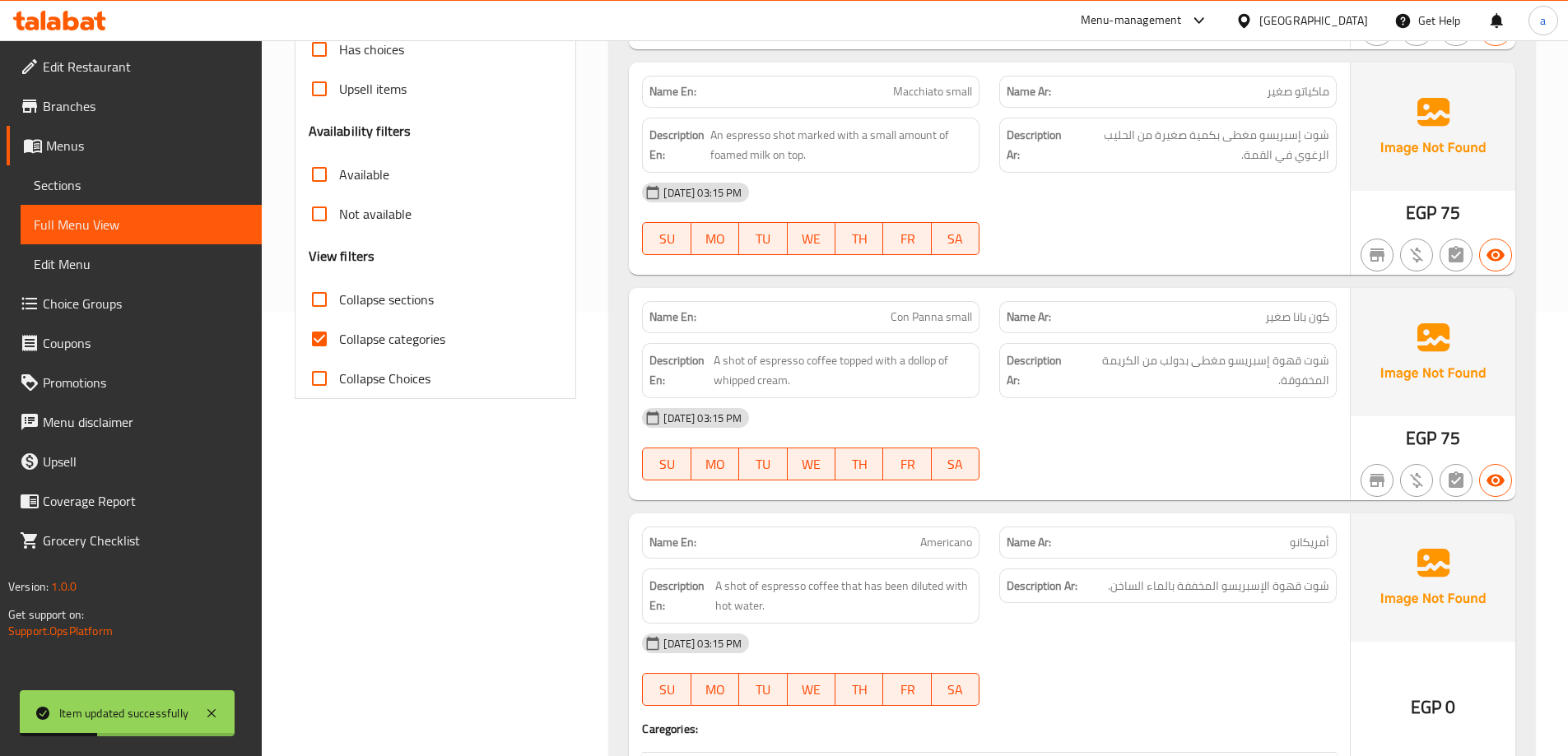
click at [401, 341] on span "Collapse categories" at bounding box center [391, 339] width 106 height 20
click at [339, 341] on input "Collapse categories" at bounding box center [320, 339] width 40 height 40
checkbox input "false"
click at [392, 286] on label "Collapse sections" at bounding box center [367, 300] width 134 height 40
click at [339, 286] on input "Collapse sections" at bounding box center [320, 300] width 40 height 40
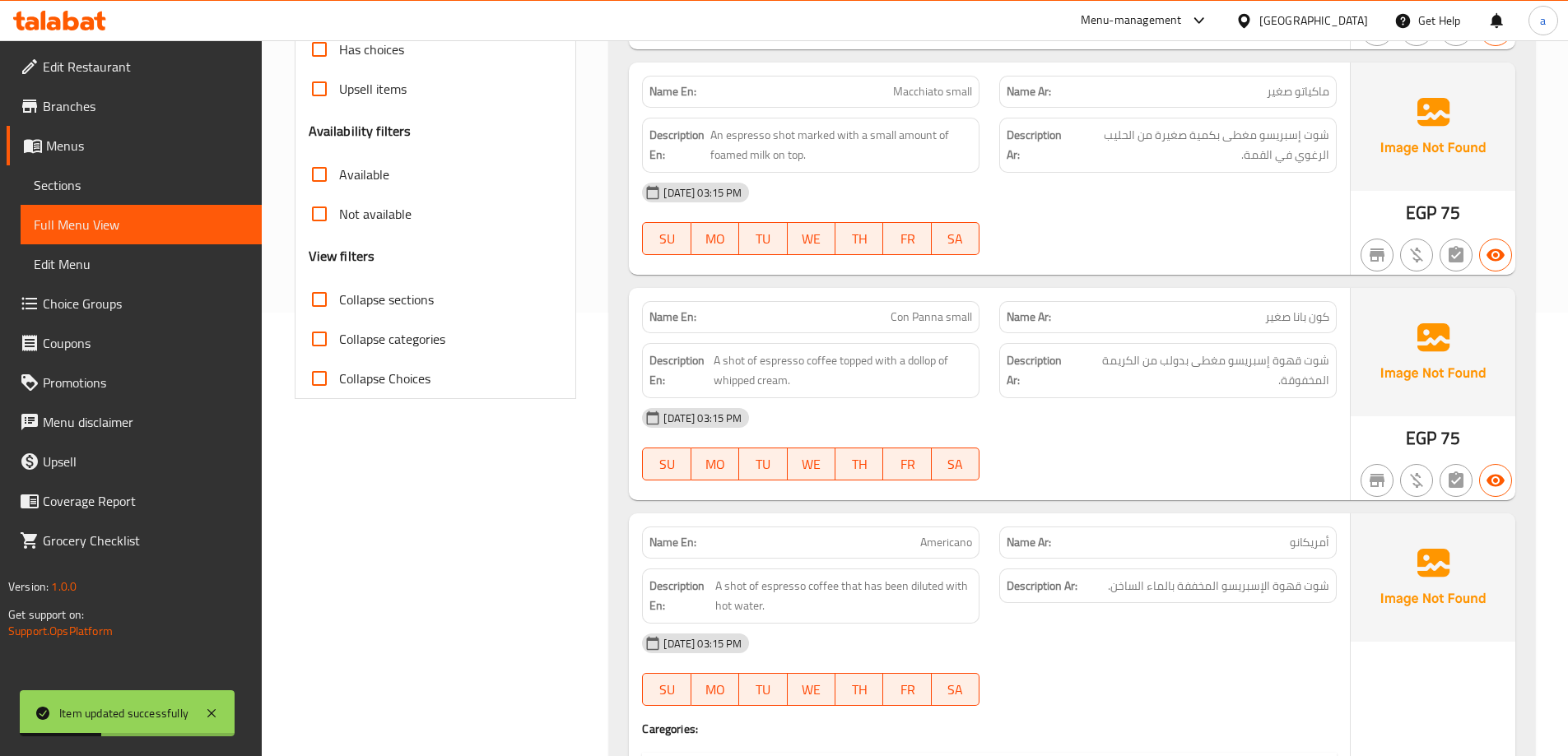
checkbox input "true"
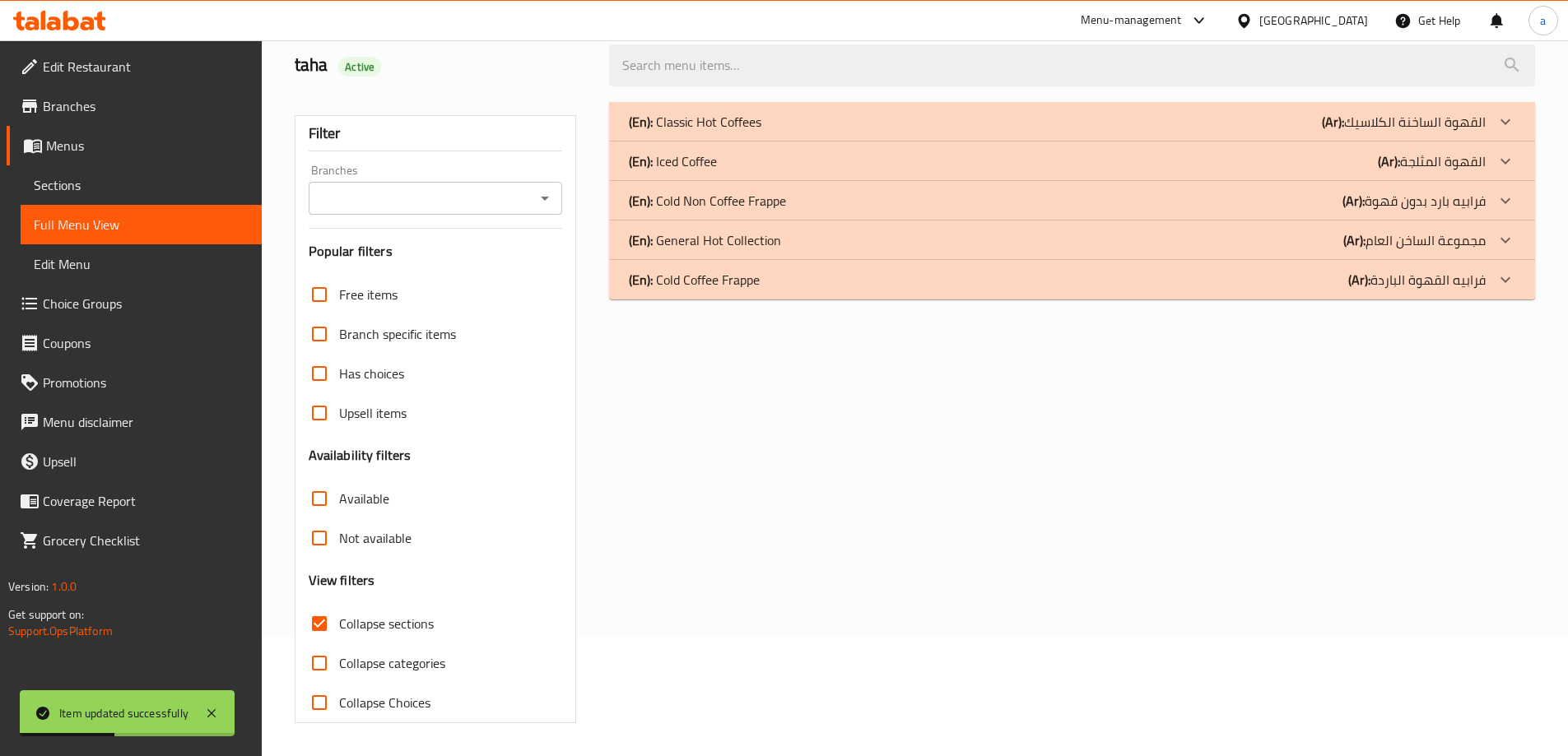
scroll to position [119, 0]
click at [803, 196] on div "(En): Cold Non Coffee Frappe (Ar): فرابيه بارد بدون قهوة" at bounding box center [1057, 201] width 857 height 20
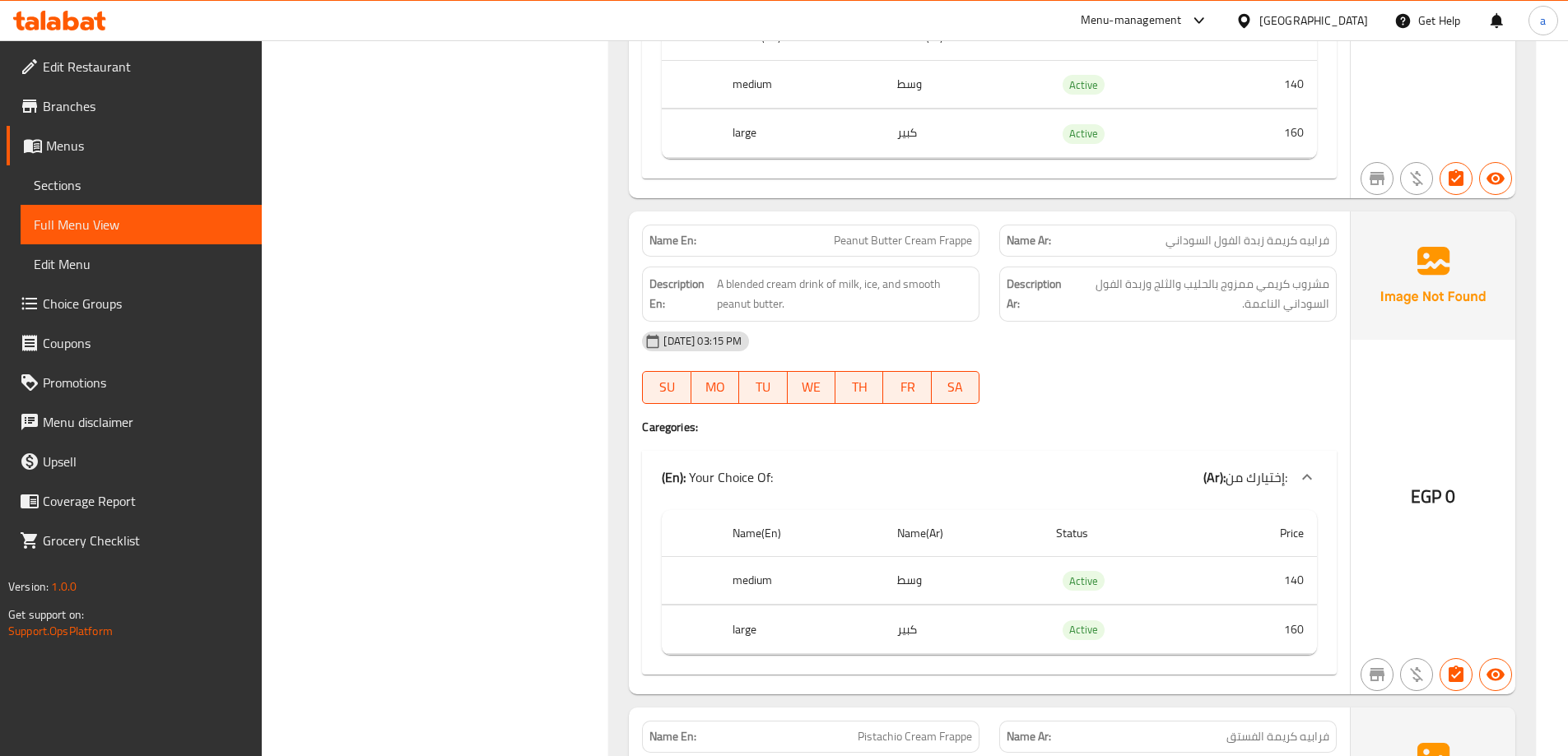
scroll to position [4719, 0]
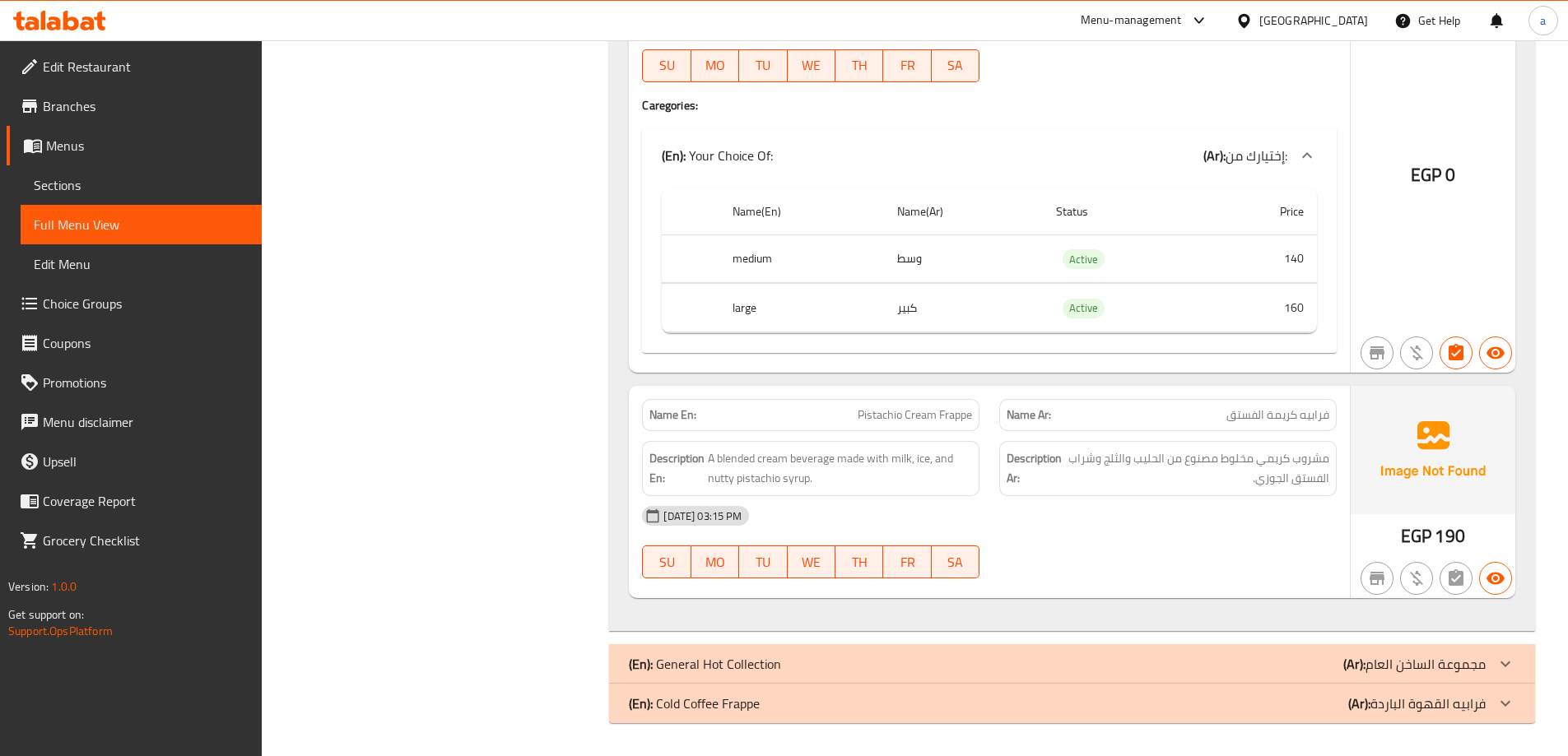
click at [1187, 668] on div "(En): General Hot Collection (Ar): مجموعة الساخن العام" at bounding box center [1057, 664] width 857 height 20
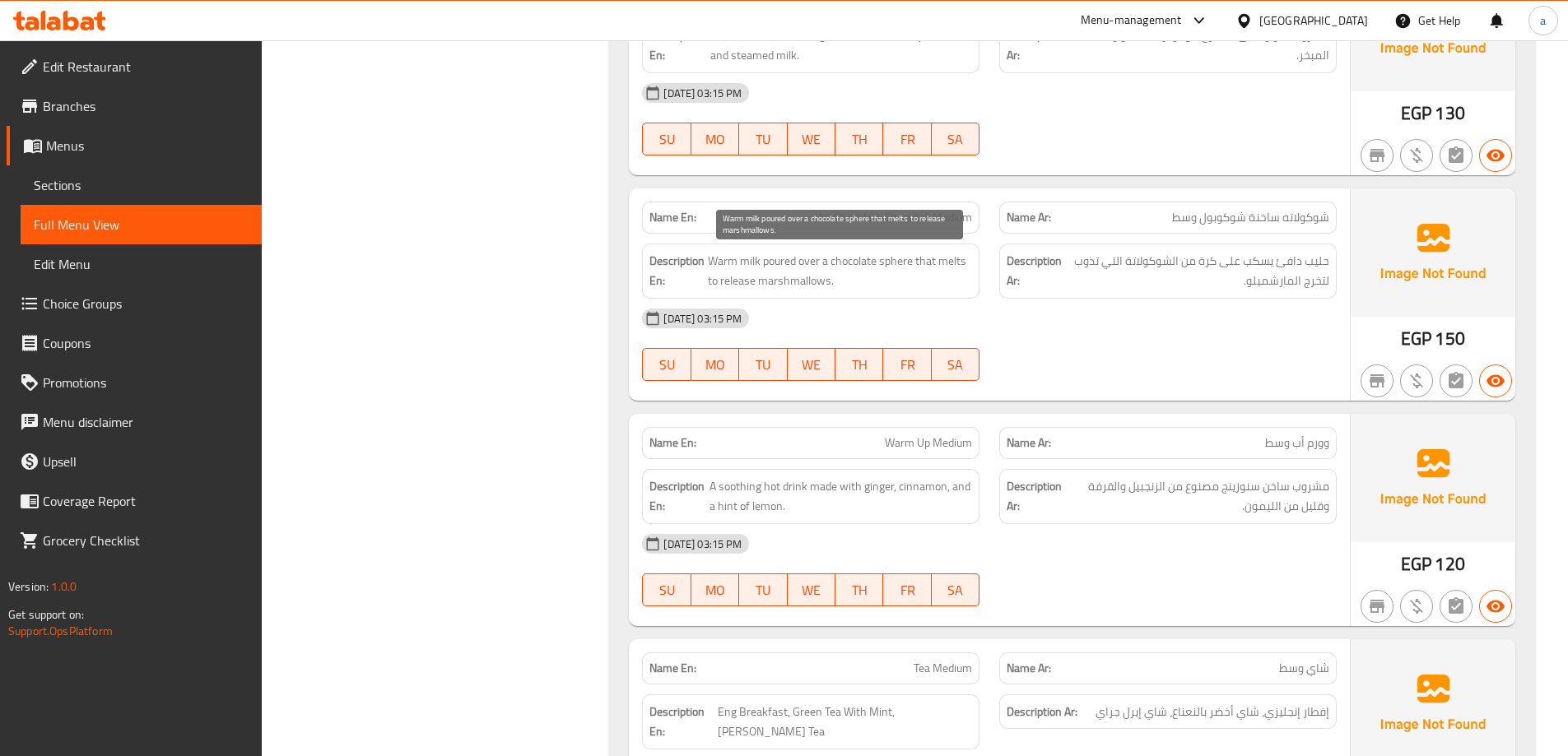
scroll to position [5541, 0]
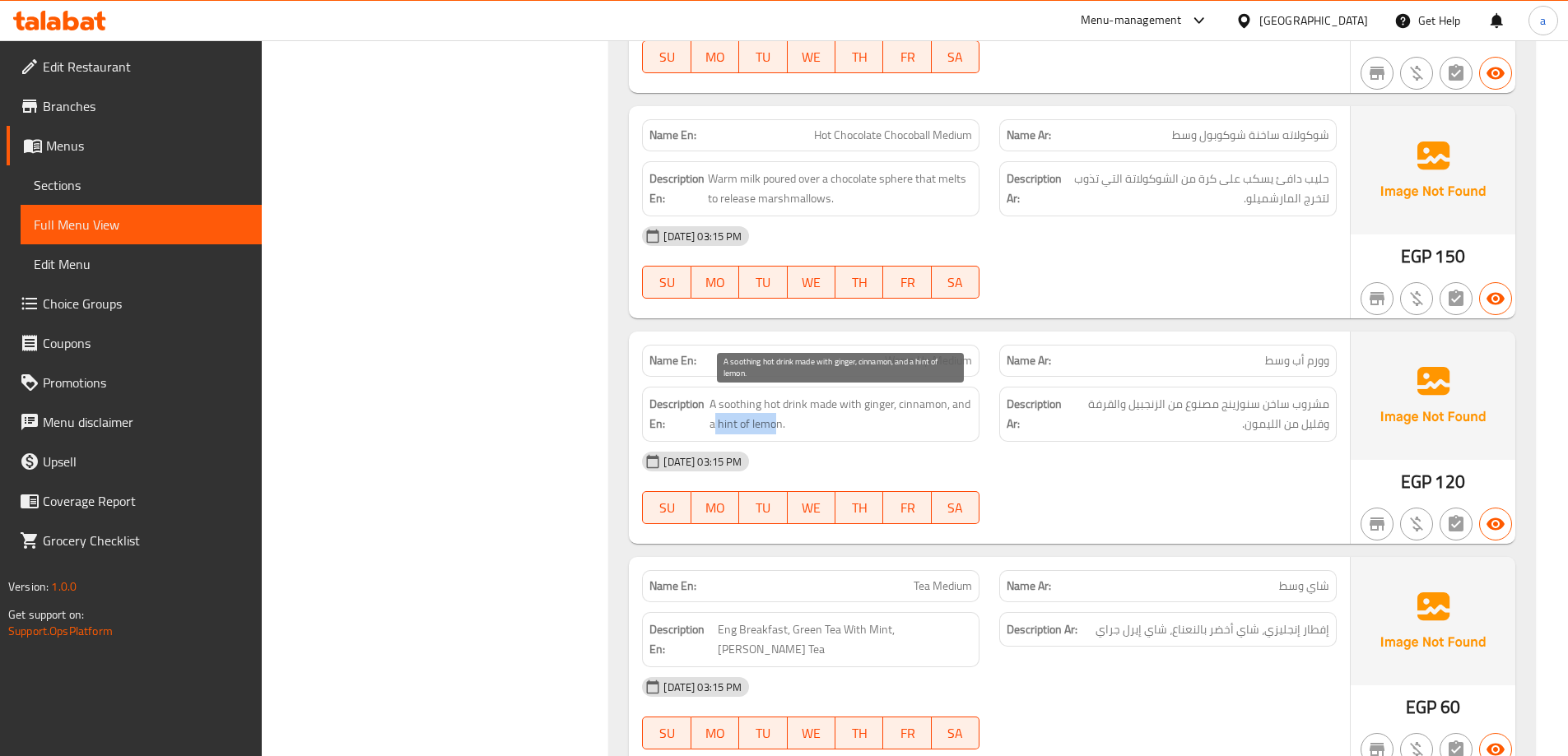
drag, startPoint x: 779, startPoint y: 421, endPoint x: 714, endPoint y: 421, distance: 65.0
click at [714, 421] on span "A soothing hot drink made with ginger, cinnamon, and a hint of lemon." at bounding box center [840, 414] width 263 height 41
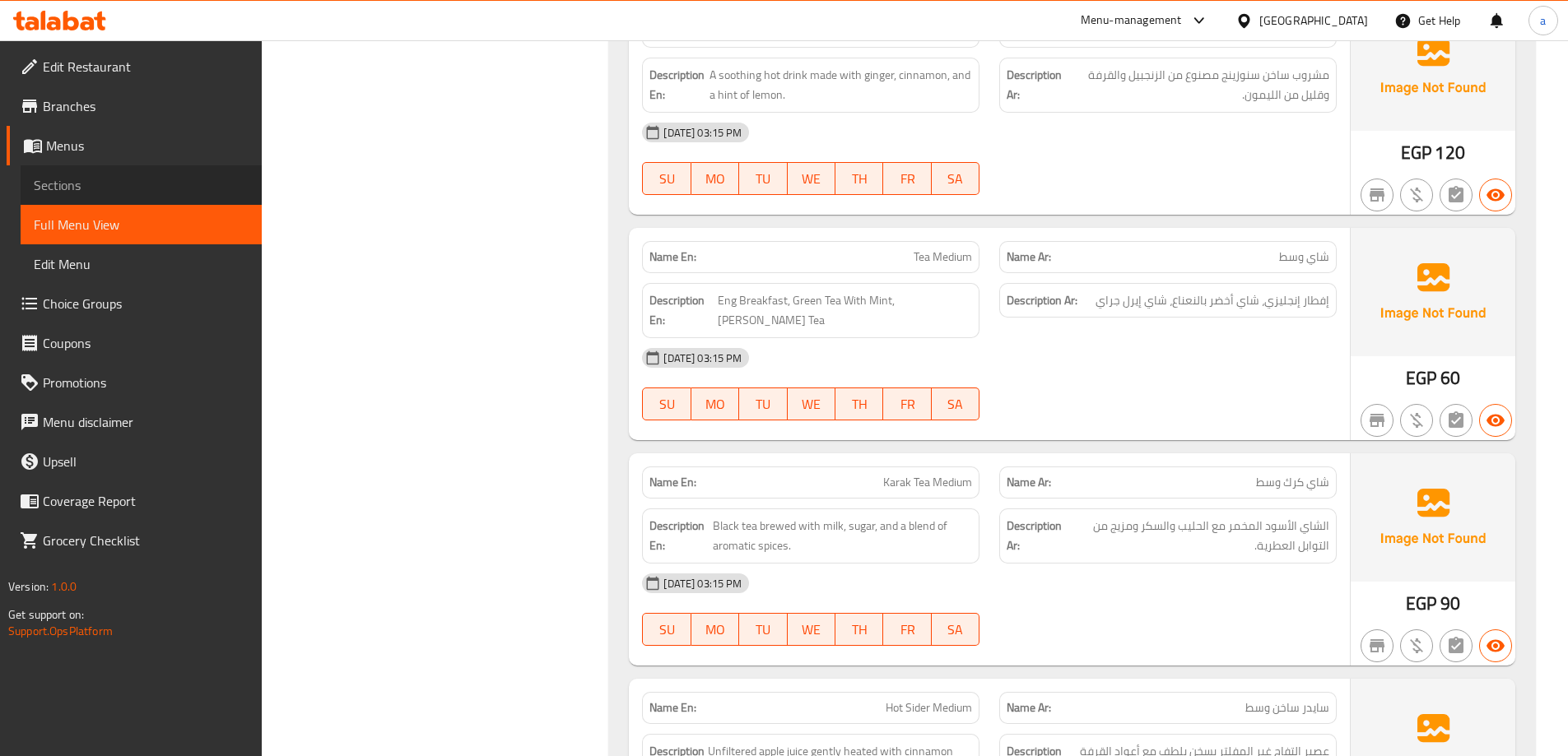
click at [157, 175] on span "Sections" at bounding box center [141, 185] width 215 height 20
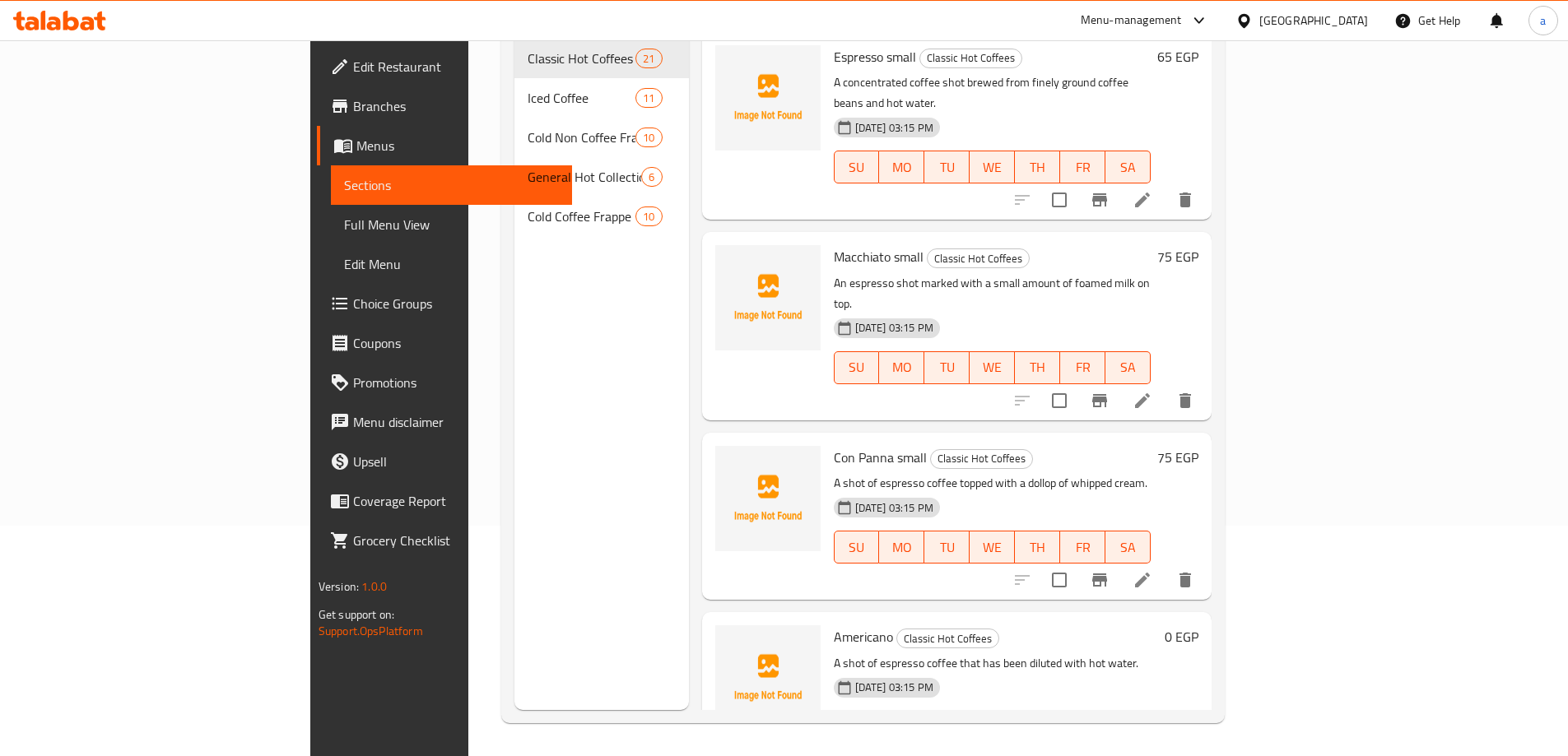
scroll to position [230, 0]
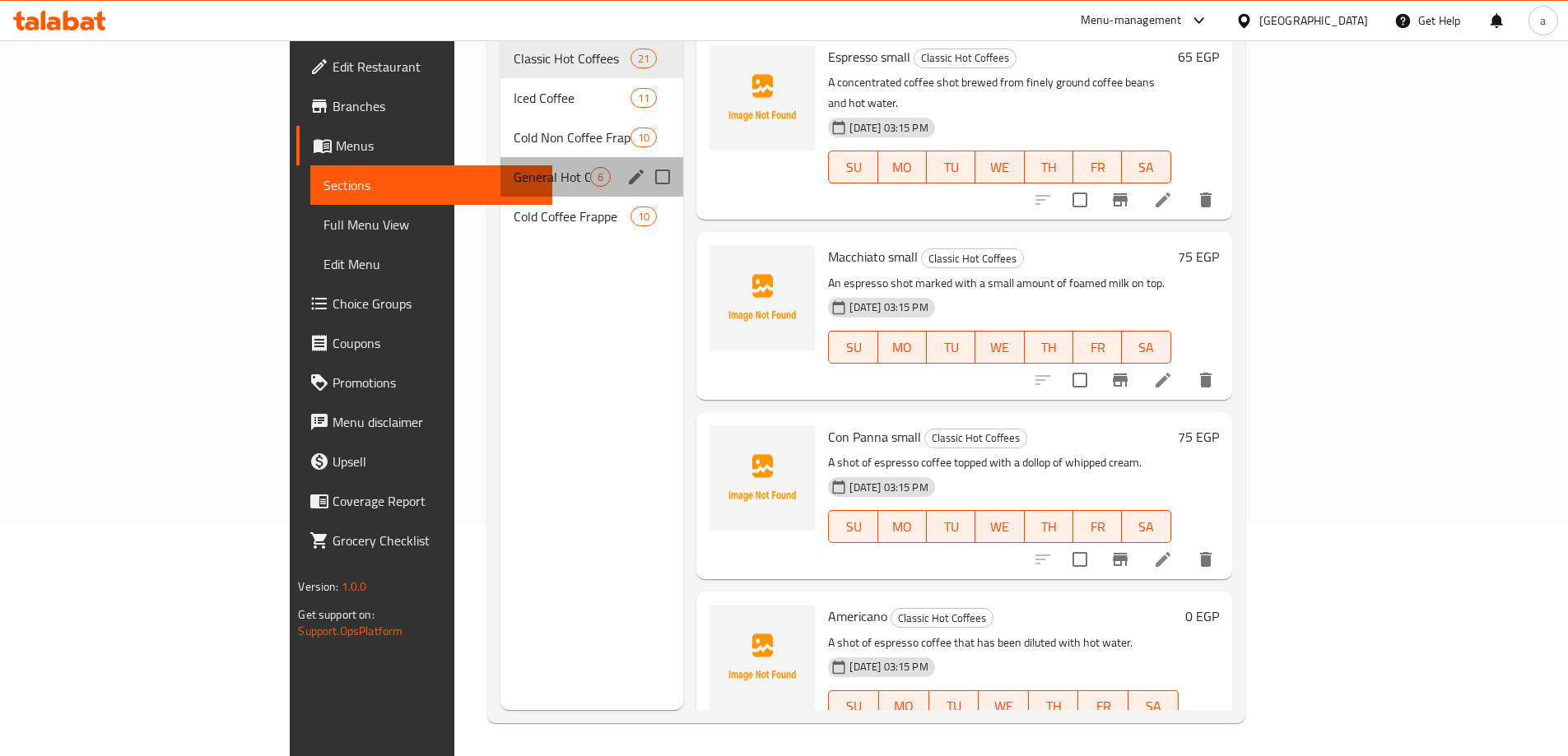
click at [501, 157] on div "General Hot Collection 6" at bounding box center [592, 177] width 183 height 40
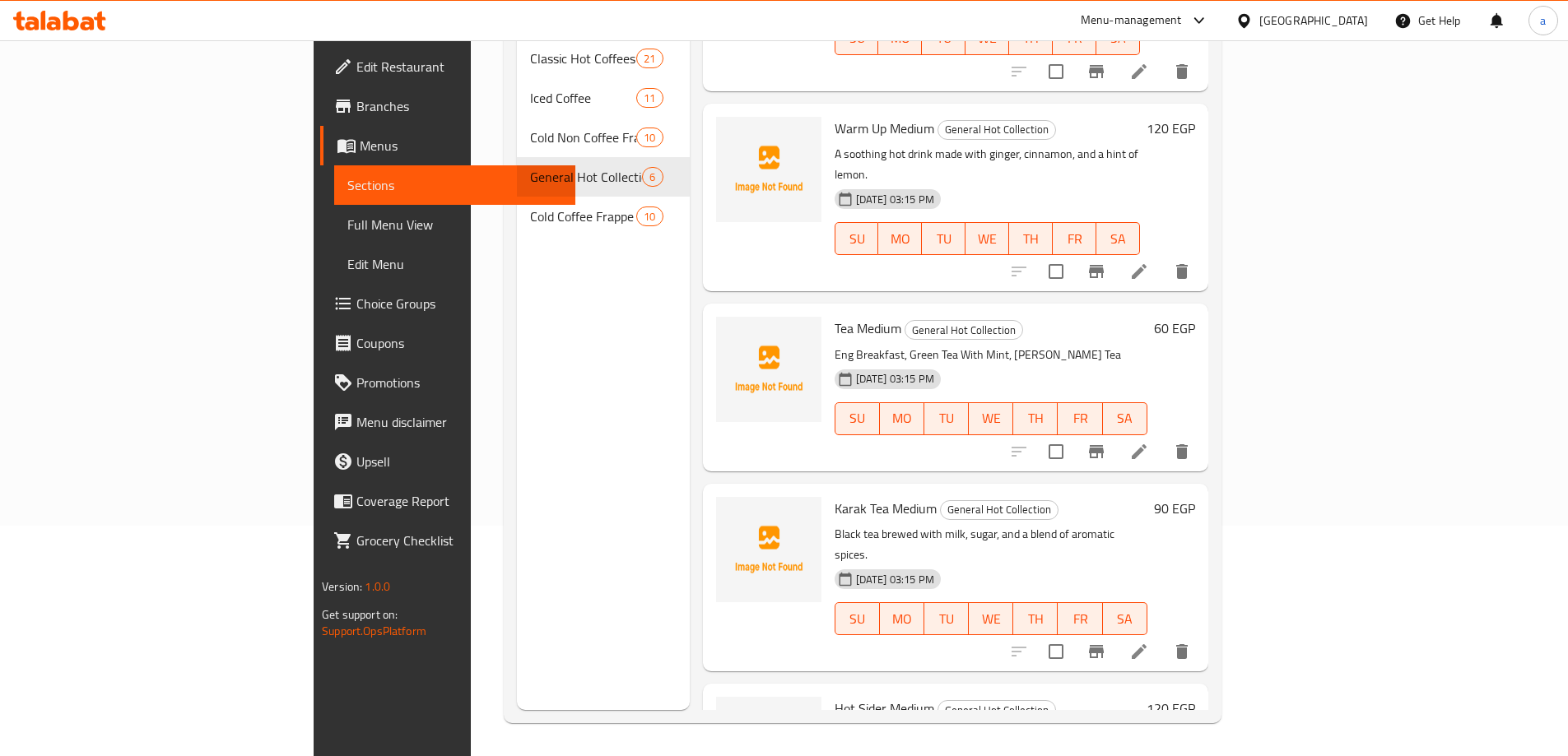
scroll to position [164, 0]
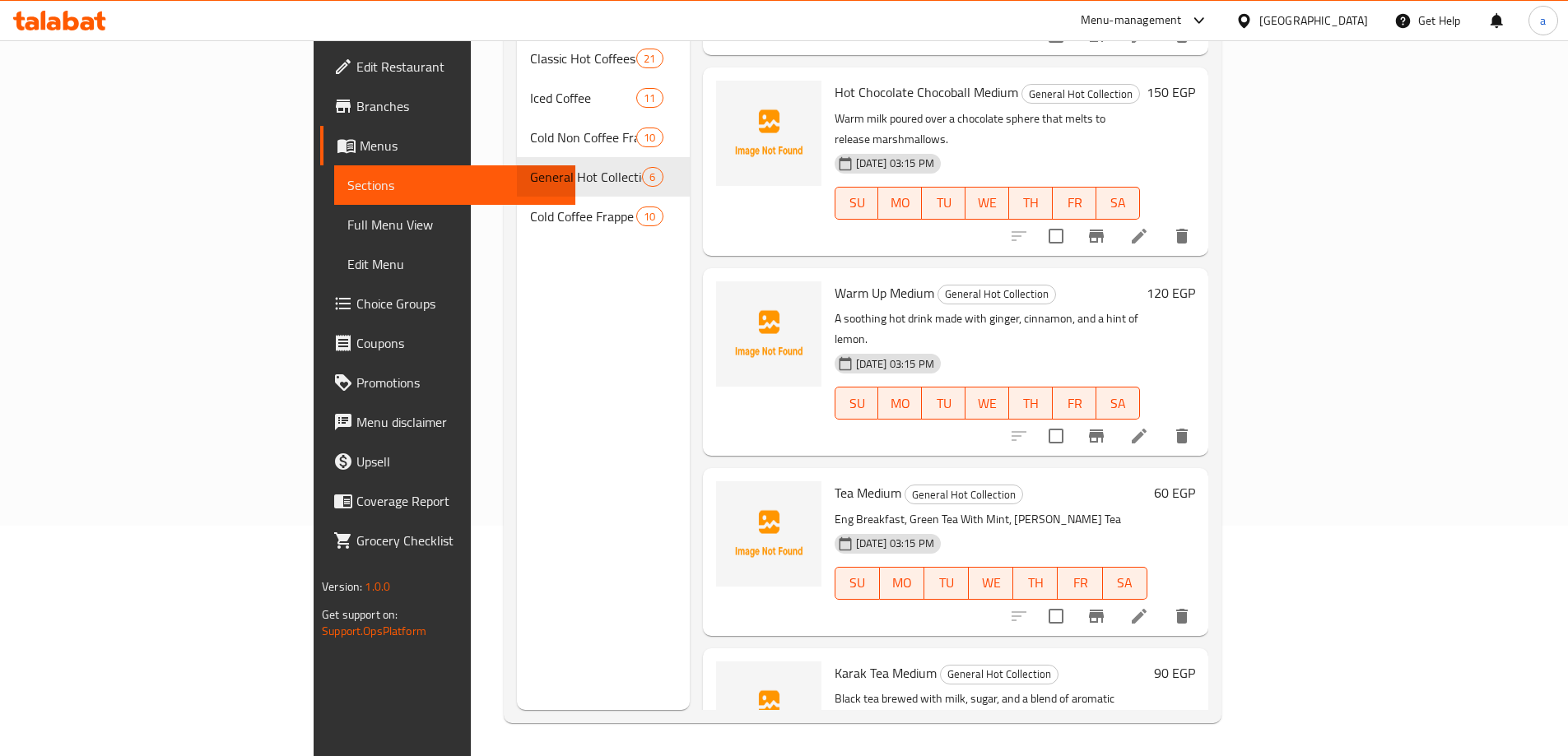
click at [1147, 429] on icon at bounding box center [1139, 436] width 14 height 14
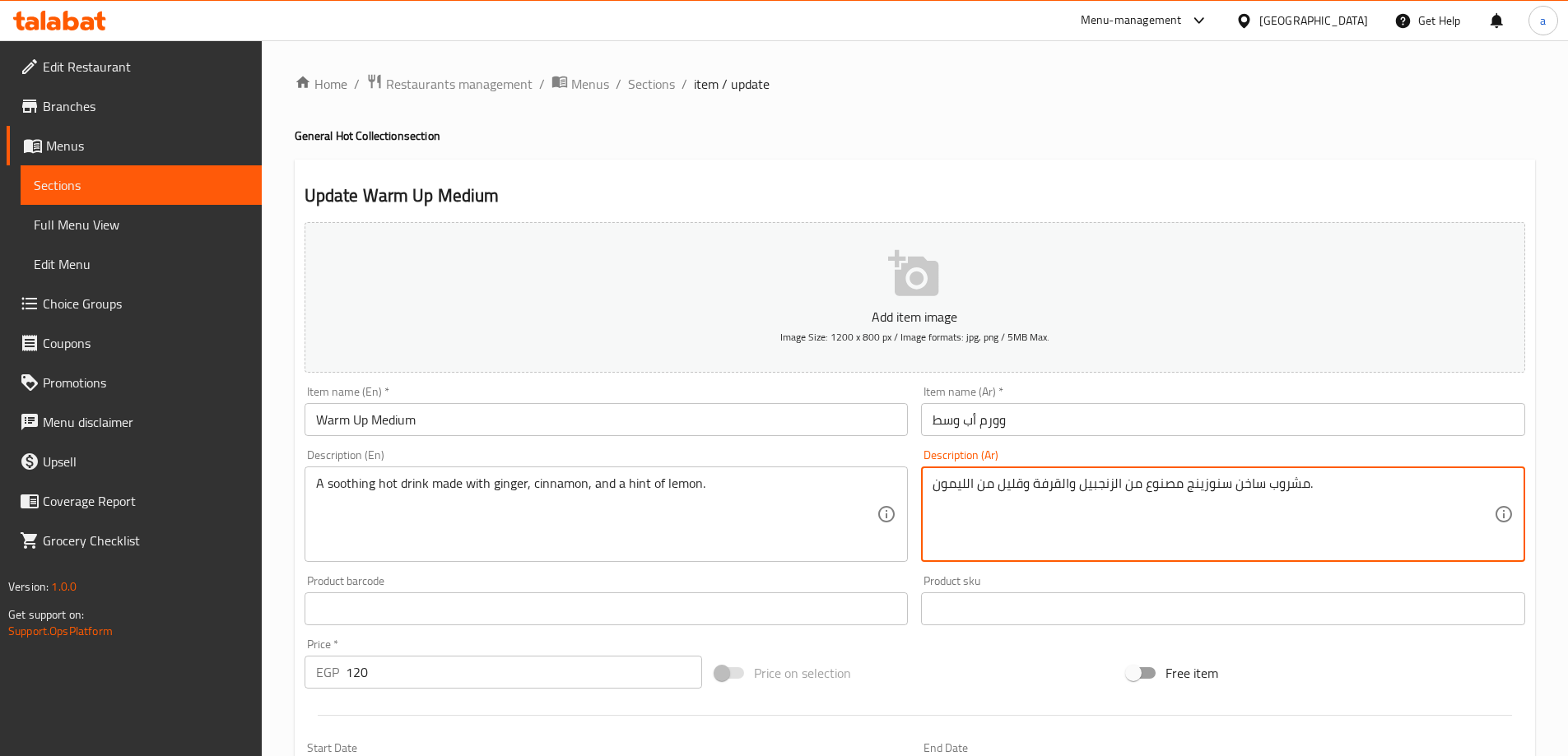
click at [1004, 484] on textarea "مشروب ساخن سنوزينج مصنوع من الزنجبيل والقرفة وقليل من الليمون." at bounding box center [1213, 514] width 561 height 79
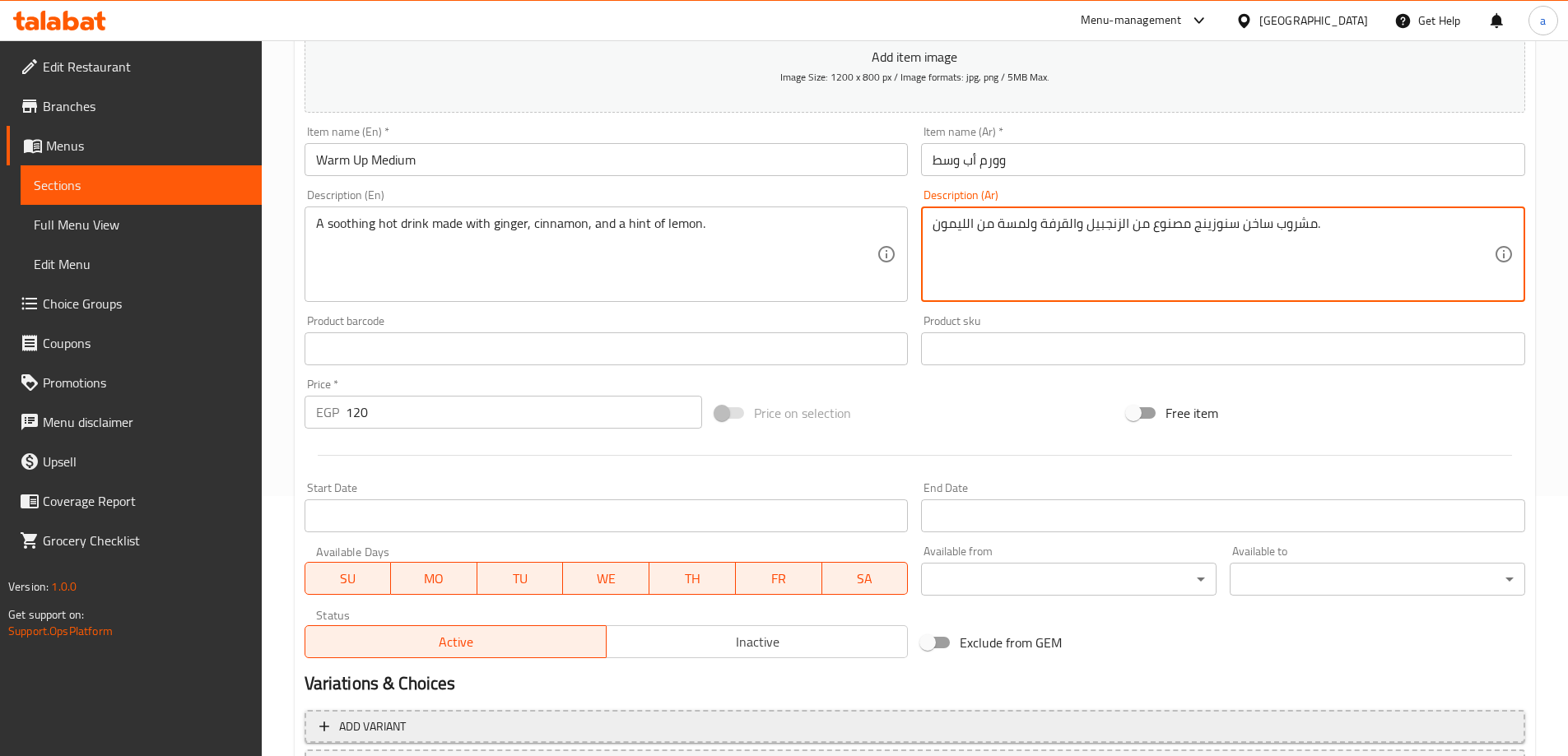
scroll to position [406, 0]
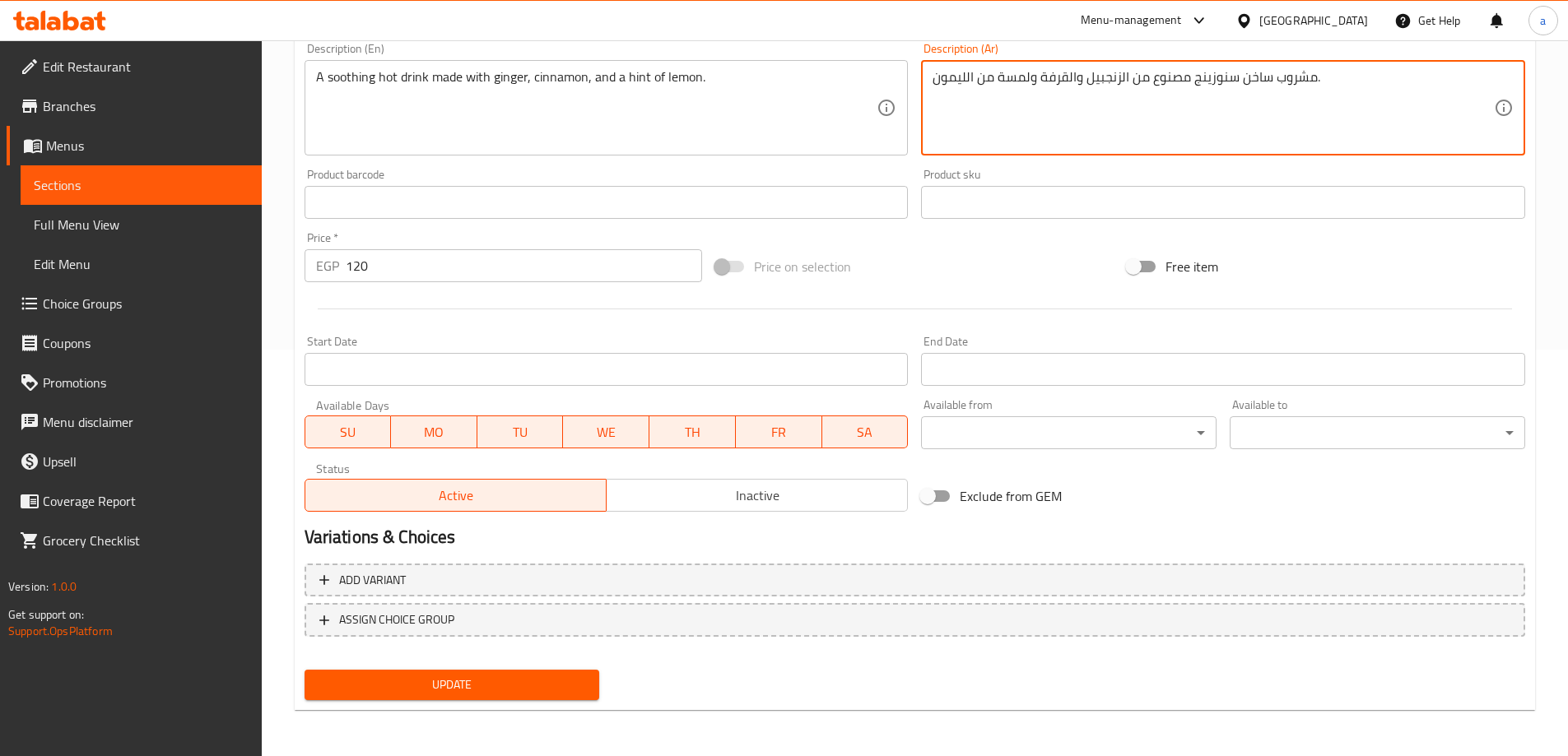
type textarea "مشروب ساخن سنوزينج مصنوع من الزنجبيل والقرفة ولمسة من الليمون."
click at [459, 678] on span "Update" at bounding box center [453, 685] width 269 height 21
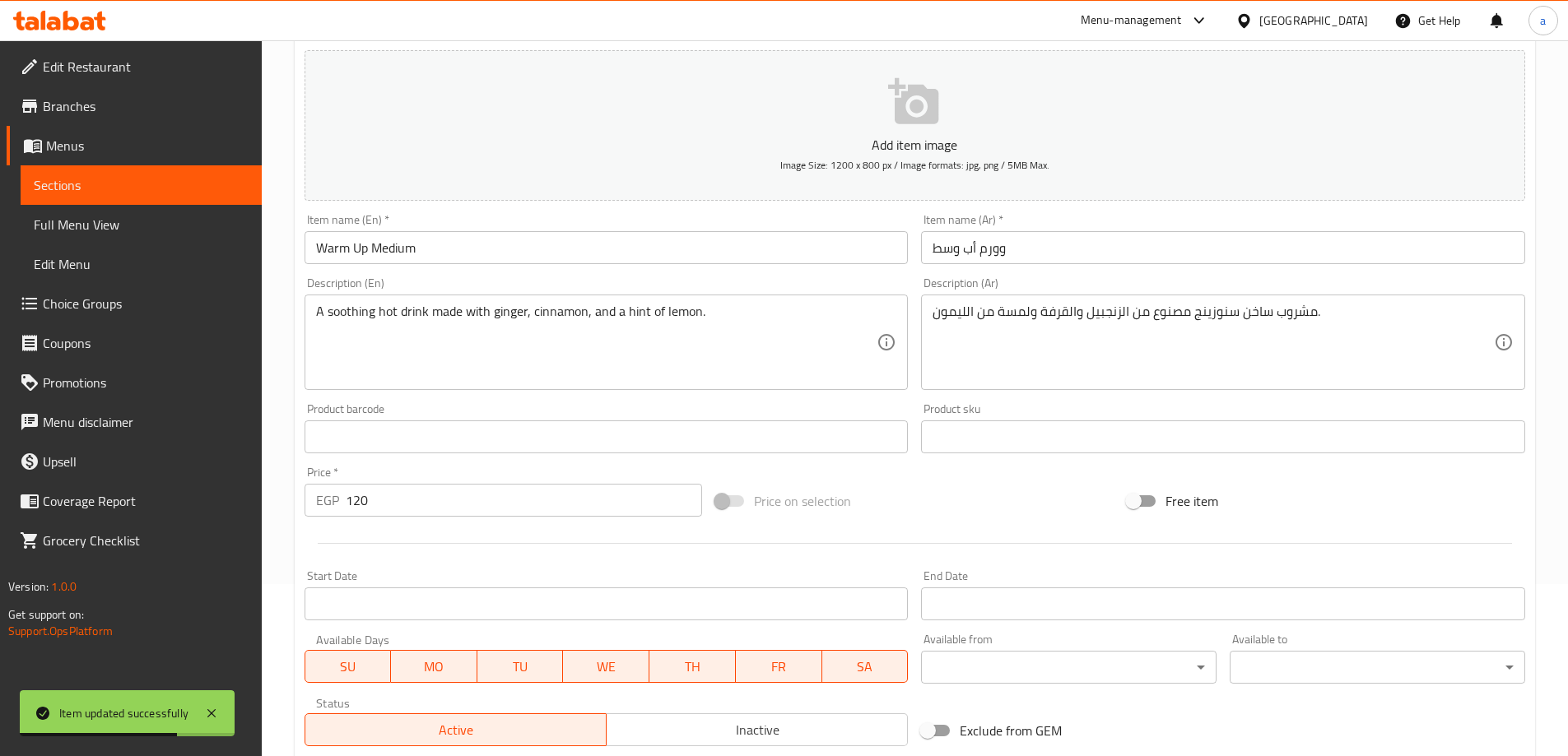
scroll to position [0, 0]
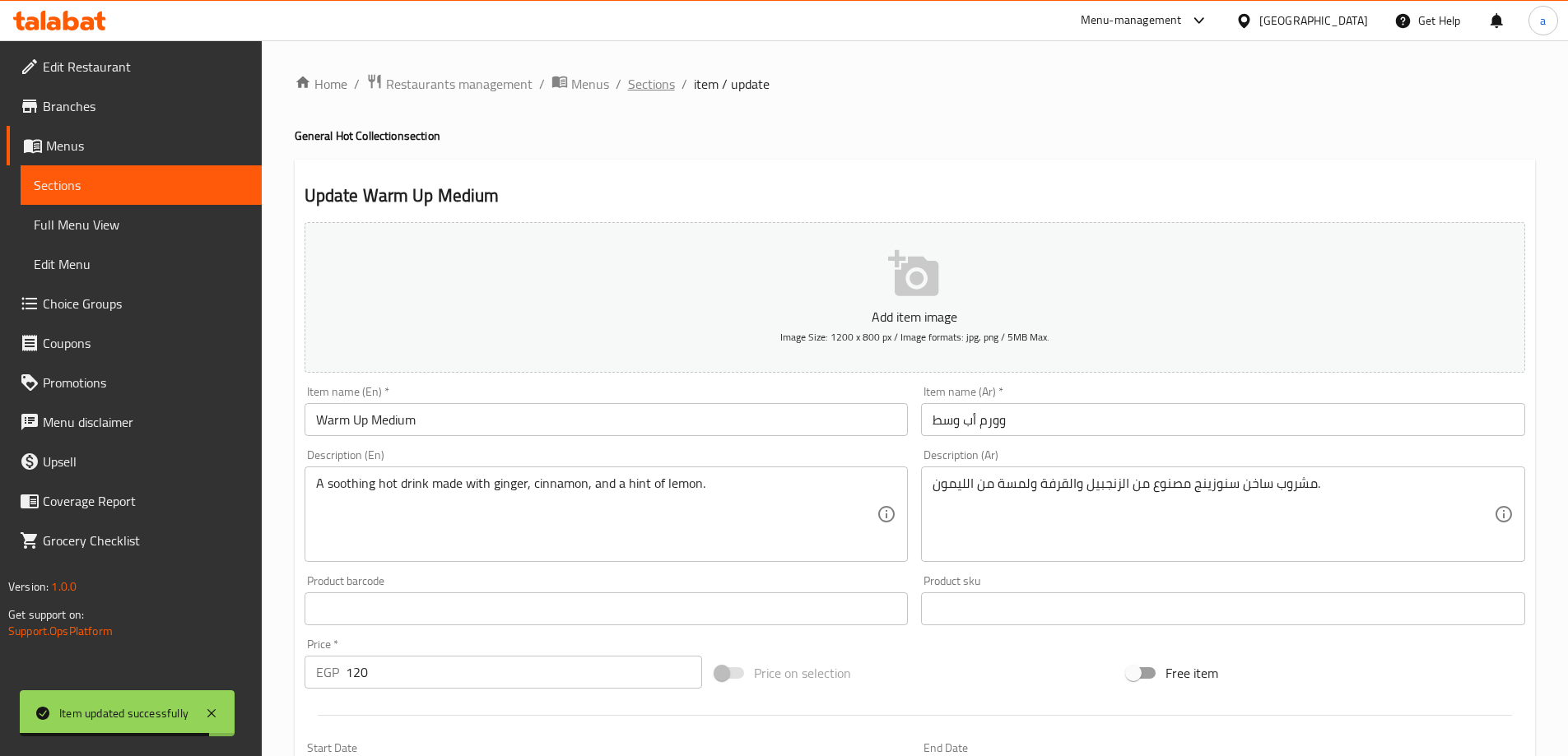
click at [669, 84] on span "Sections" at bounding box center [652, 84] width 47 height 20
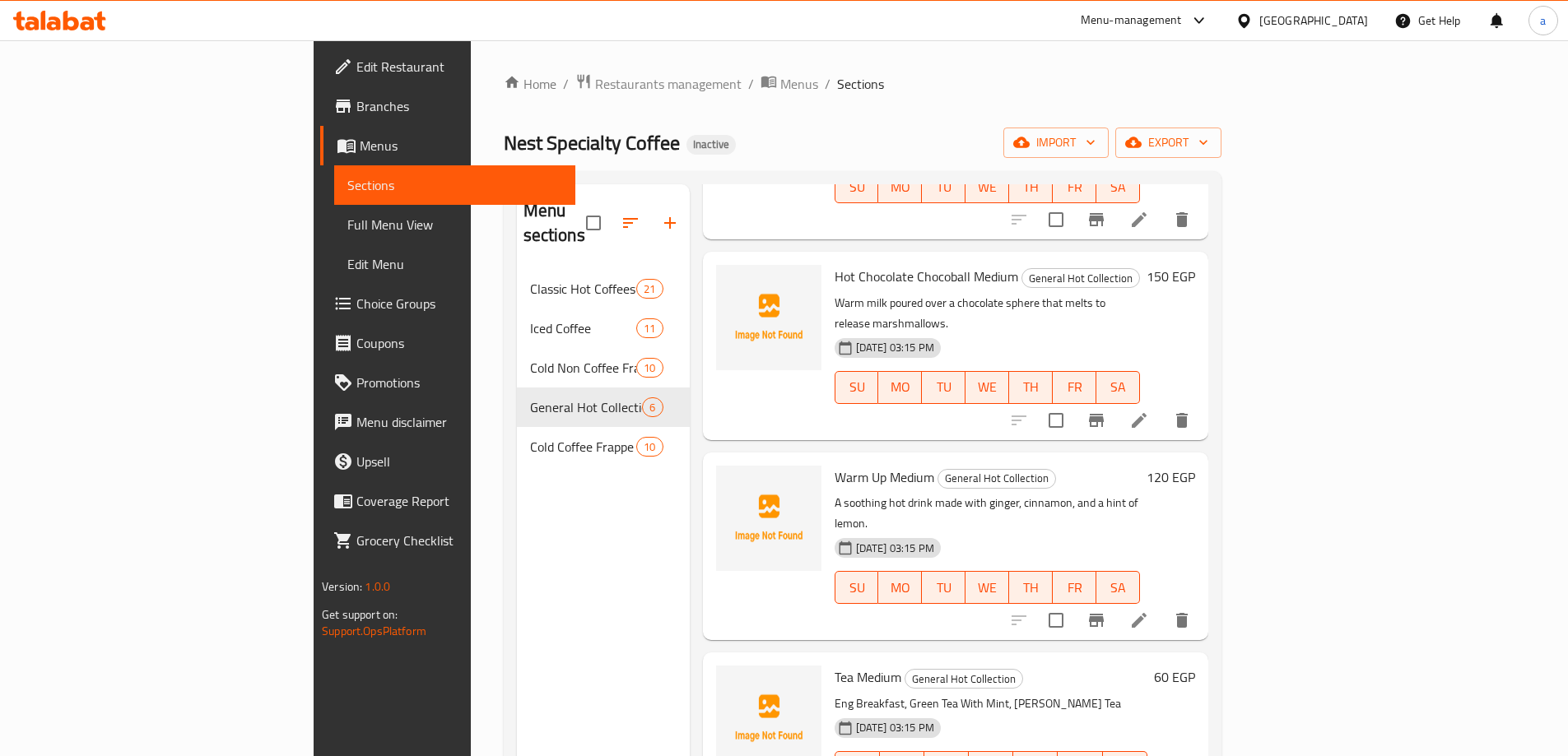
scroll to position [364, 0]
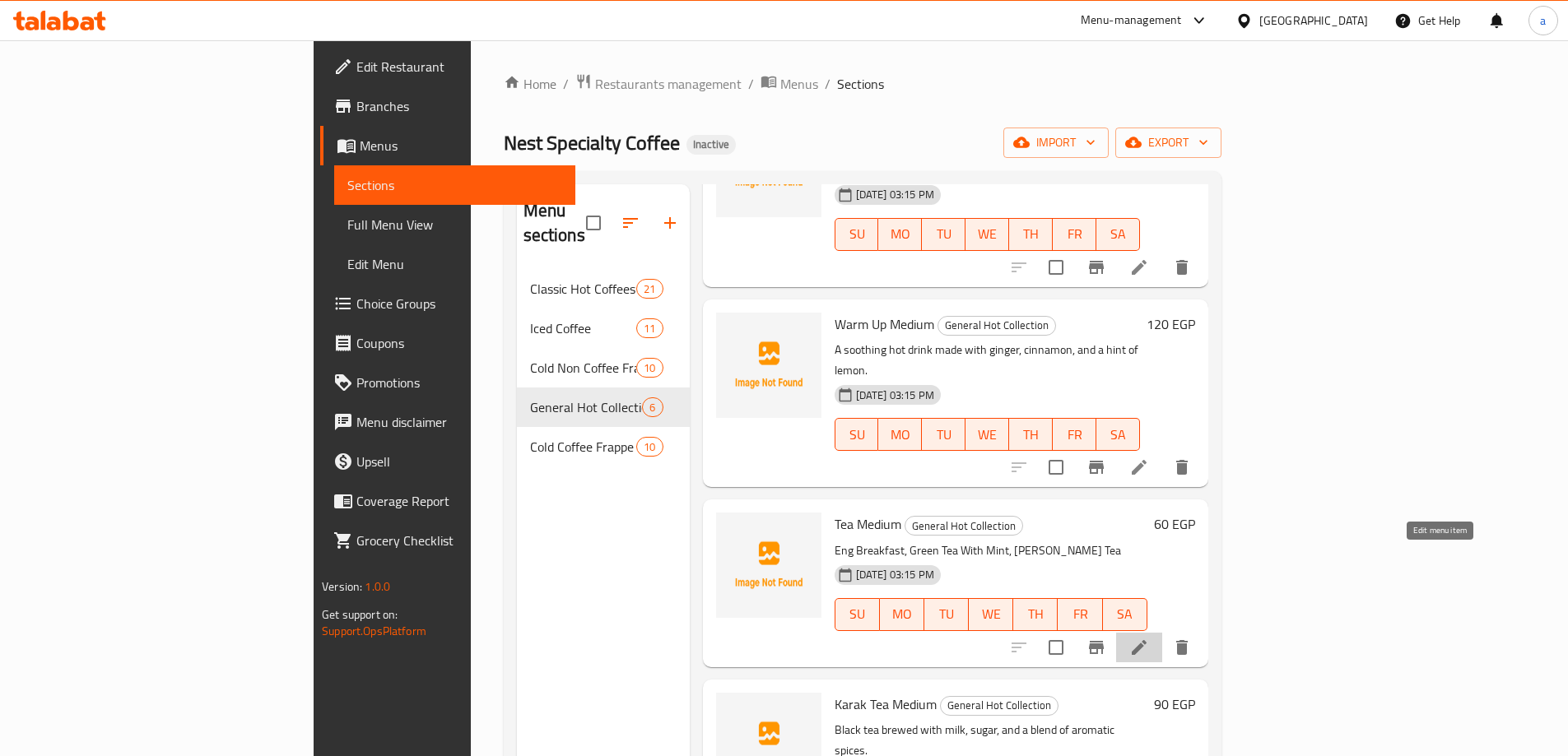
click at [1147, 640] on icon at bounding box center [1139, 648] width 14 height 14
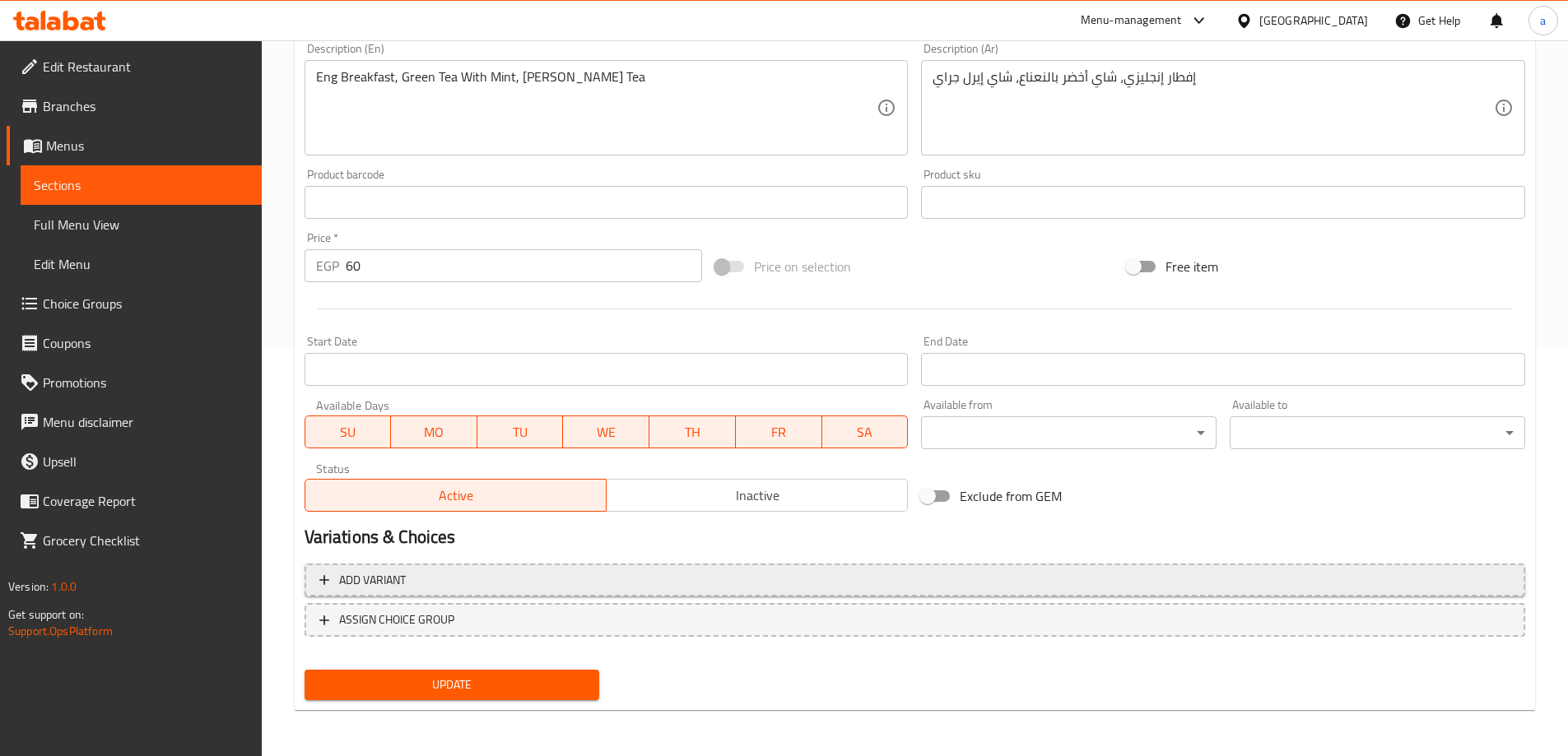
click at [446, 567] on button "Add variant" at bounding box center [915, 580] width 1221 height 33
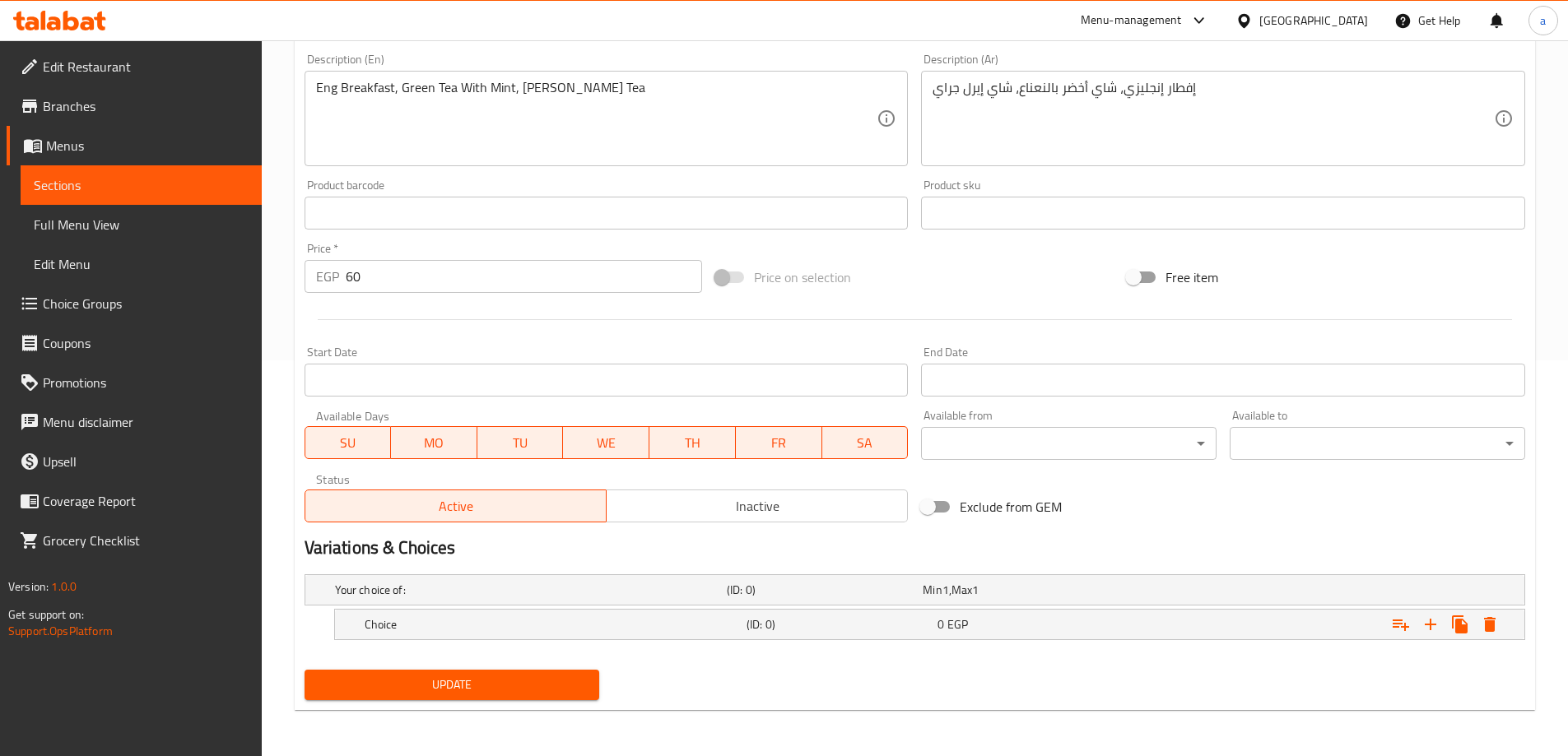
scroll to position [396, 0]
click at [525, 584] on h5 "Your choice of:" at bounding box center [528, 590] width 385 height 16
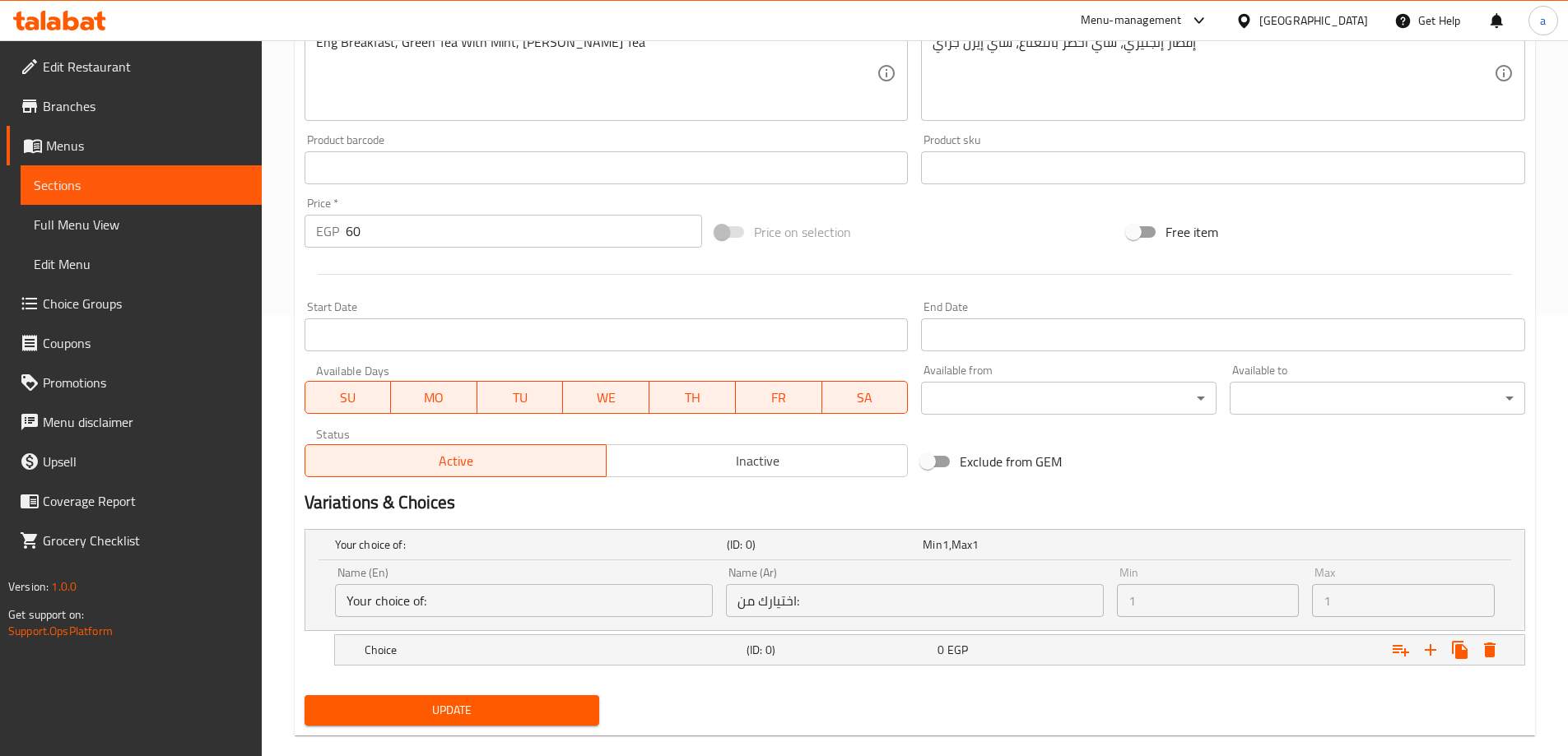
scroll to position [466, 0]
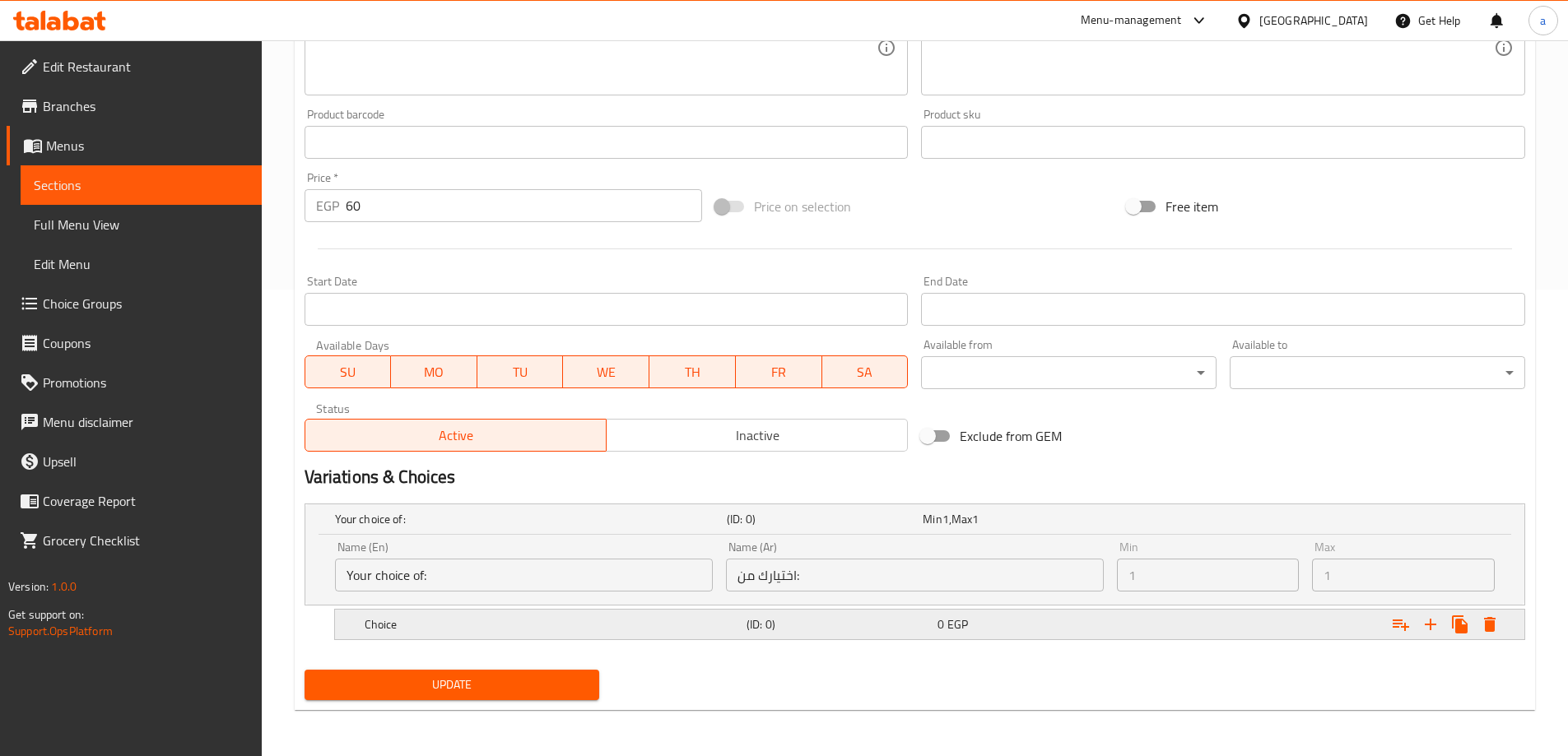
click at [546, 620] on h5 "Choice" at bounding box center [552, 624] width 375 height 16
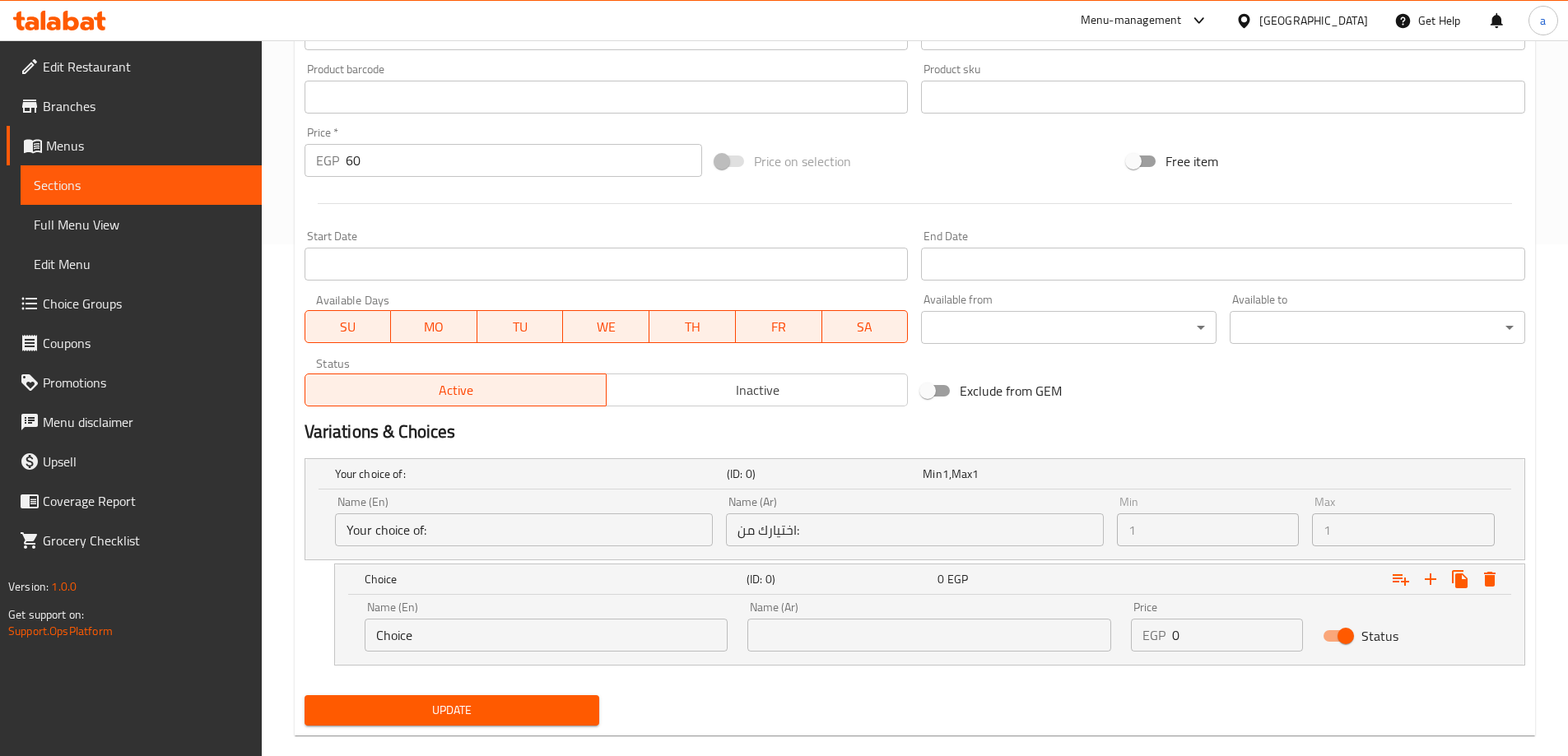
scroll to position [537, 0]
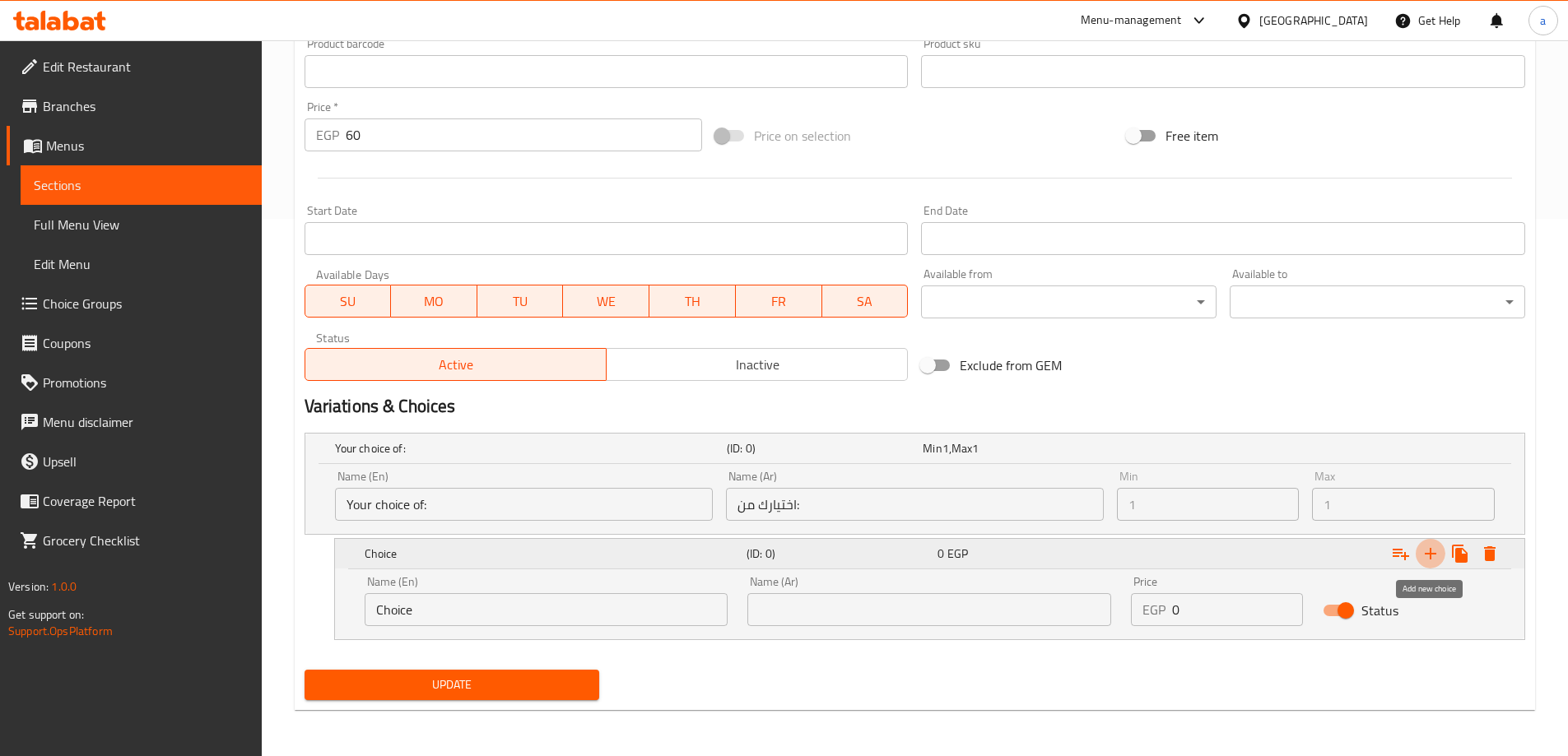
click at [1429, 555] on icon "Expand" at bounding box center [1431, 554] width 20 height 20
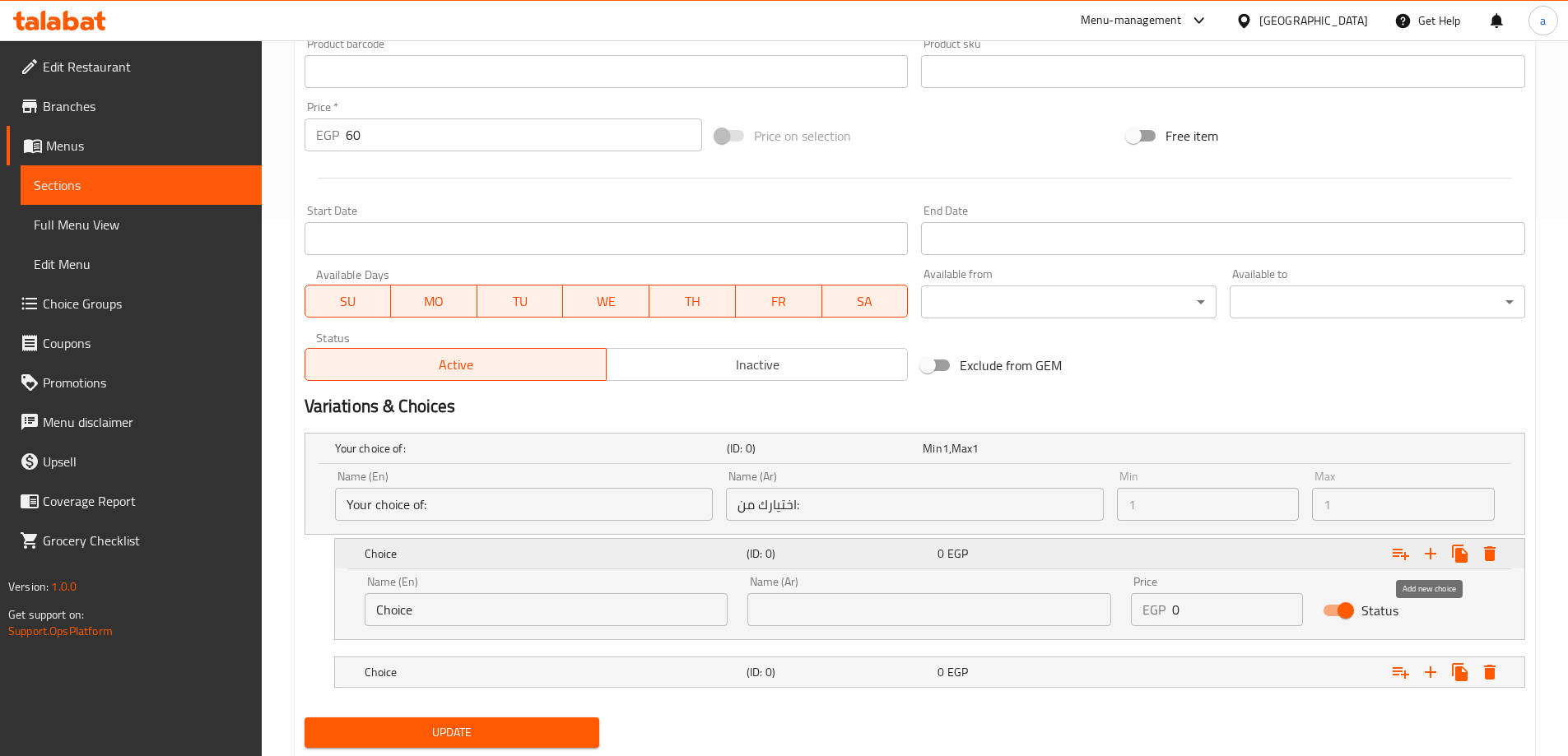
click at [1429, 555] on icon "Expand" at bounding box center [1431, 554] width 20 height 20
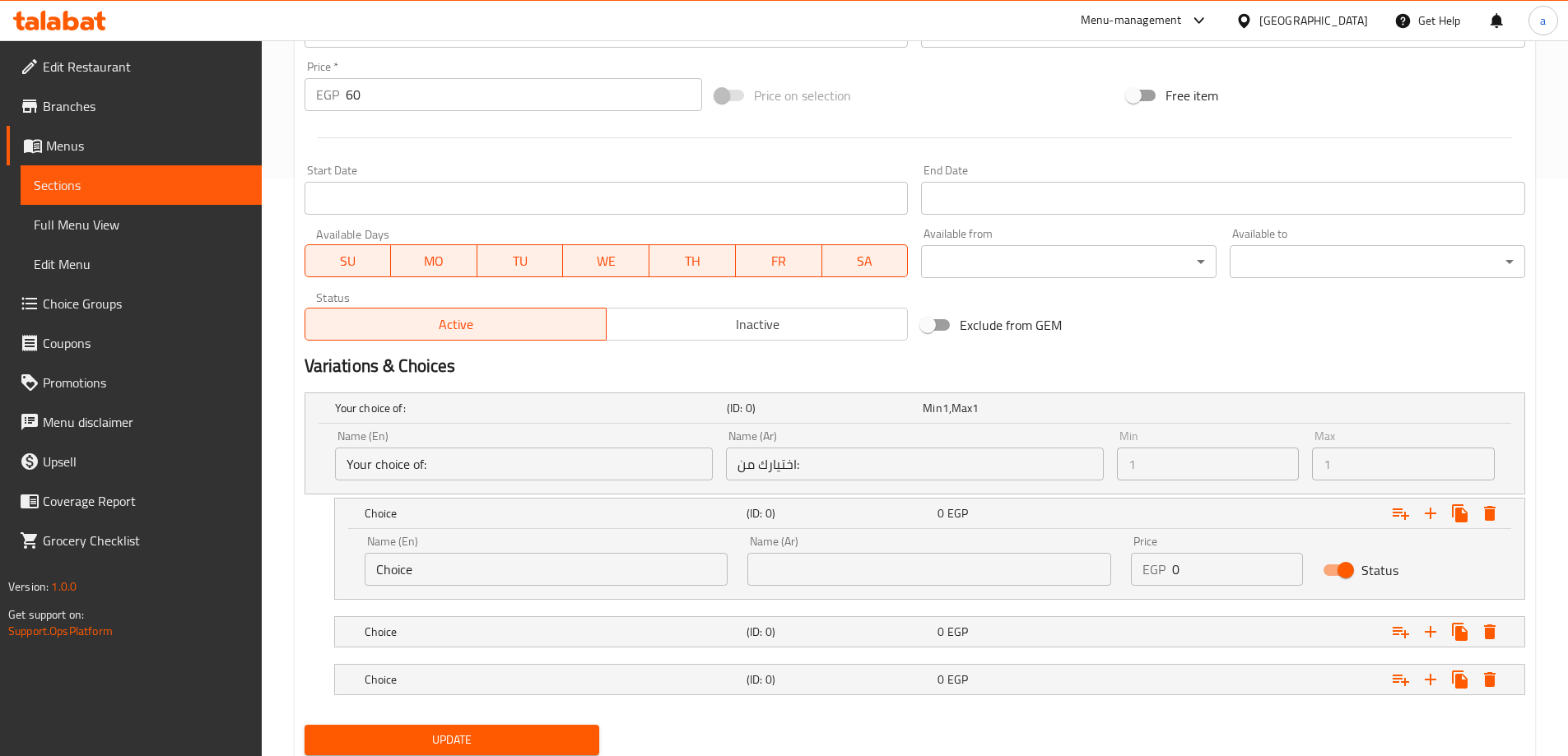
scroll to position [632, 0]
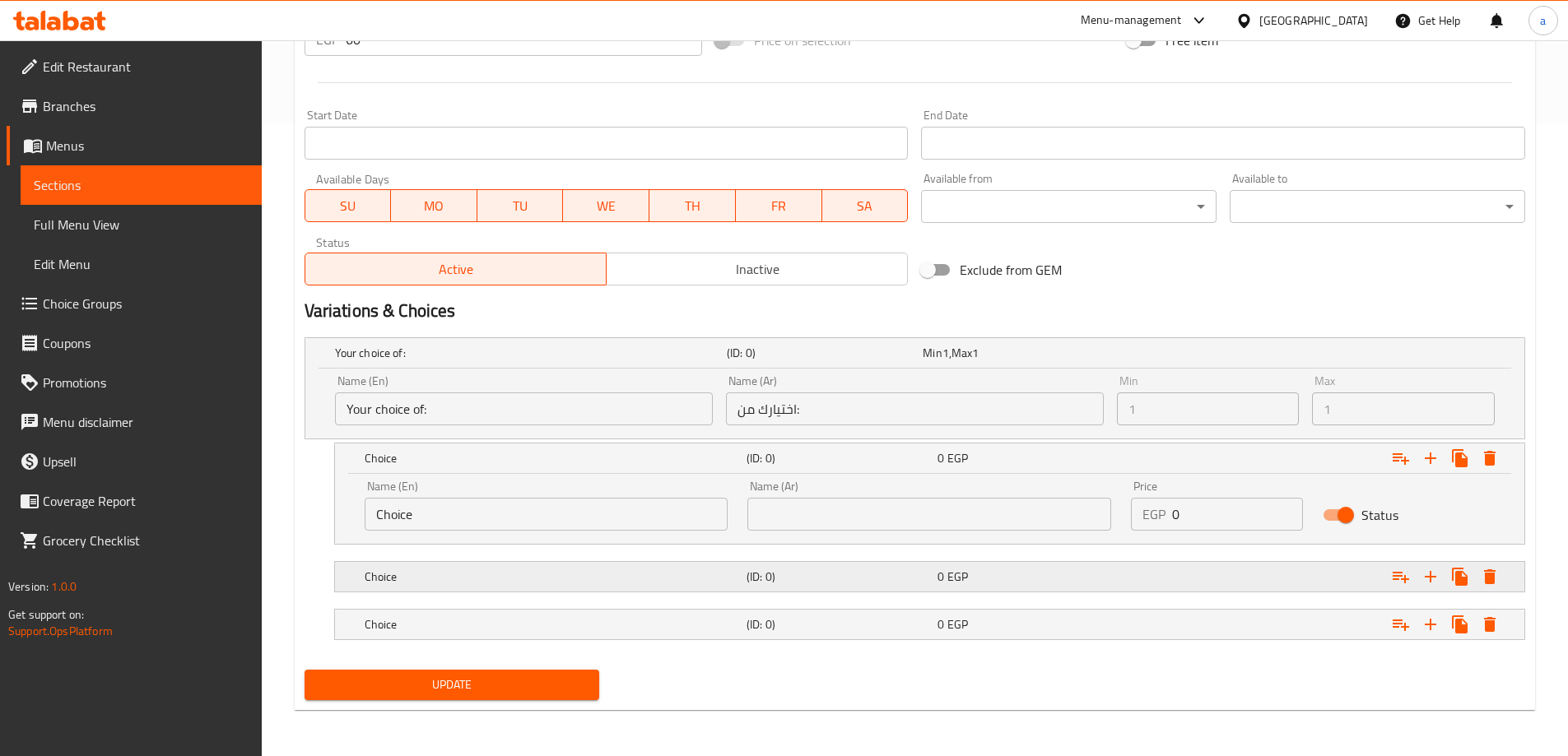
click at [501, 574] on h5 "Choice" at bounding box center [552, 576] width 375 height 16
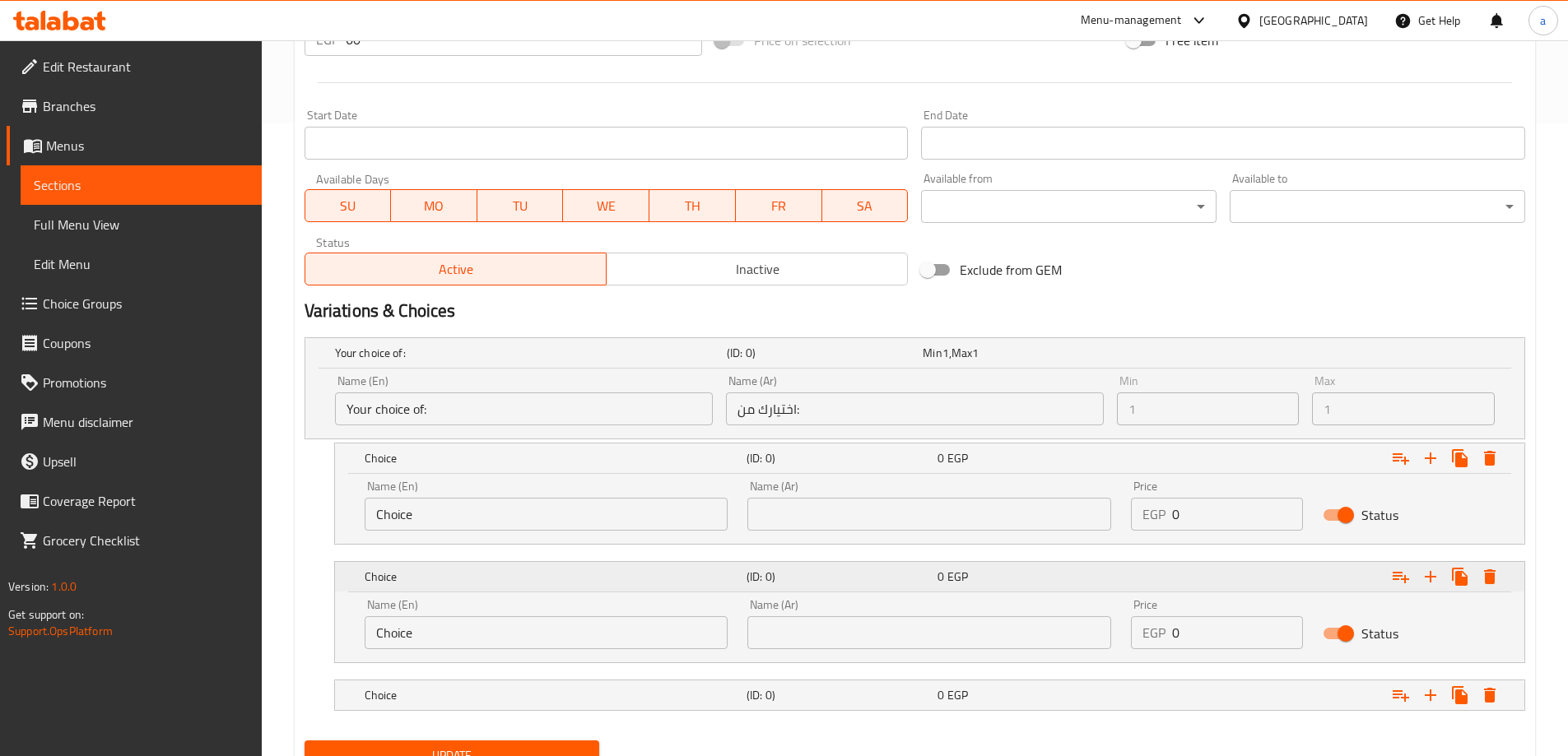
scroll to position [704, 0]
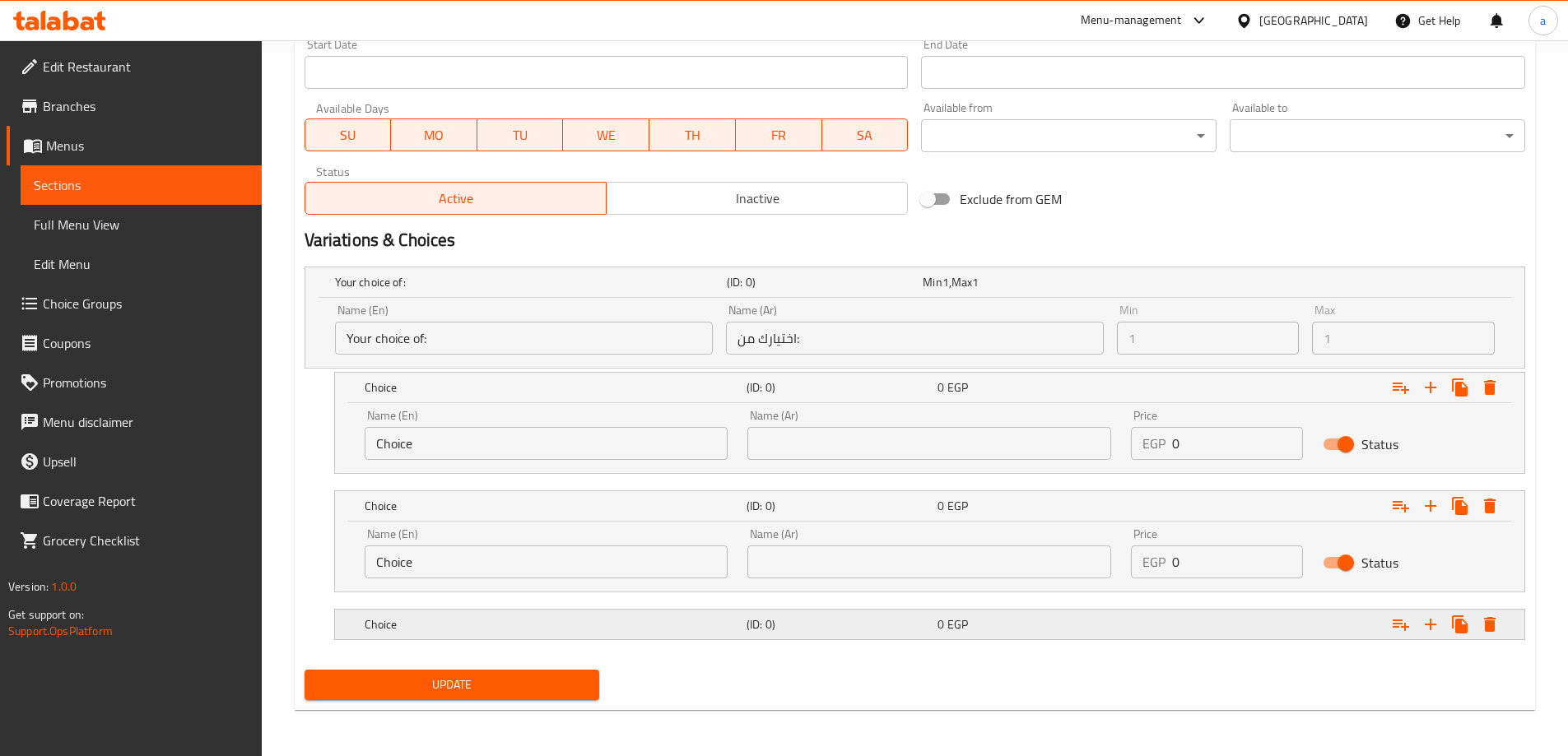
click at [469, 631] on h5 "Choice" at bounding box center [552, 624] width 375 height 16
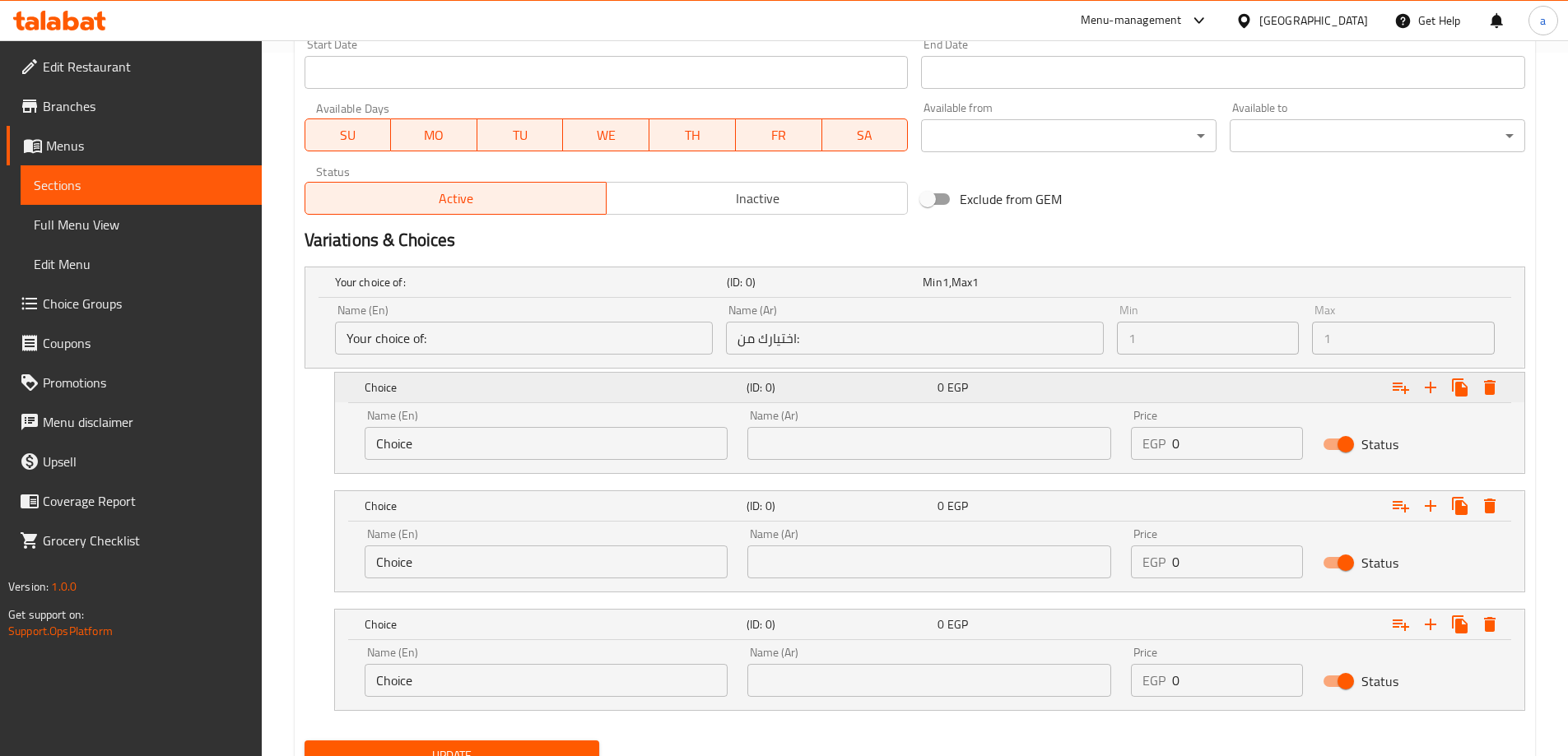
scroll to position [774, 0]
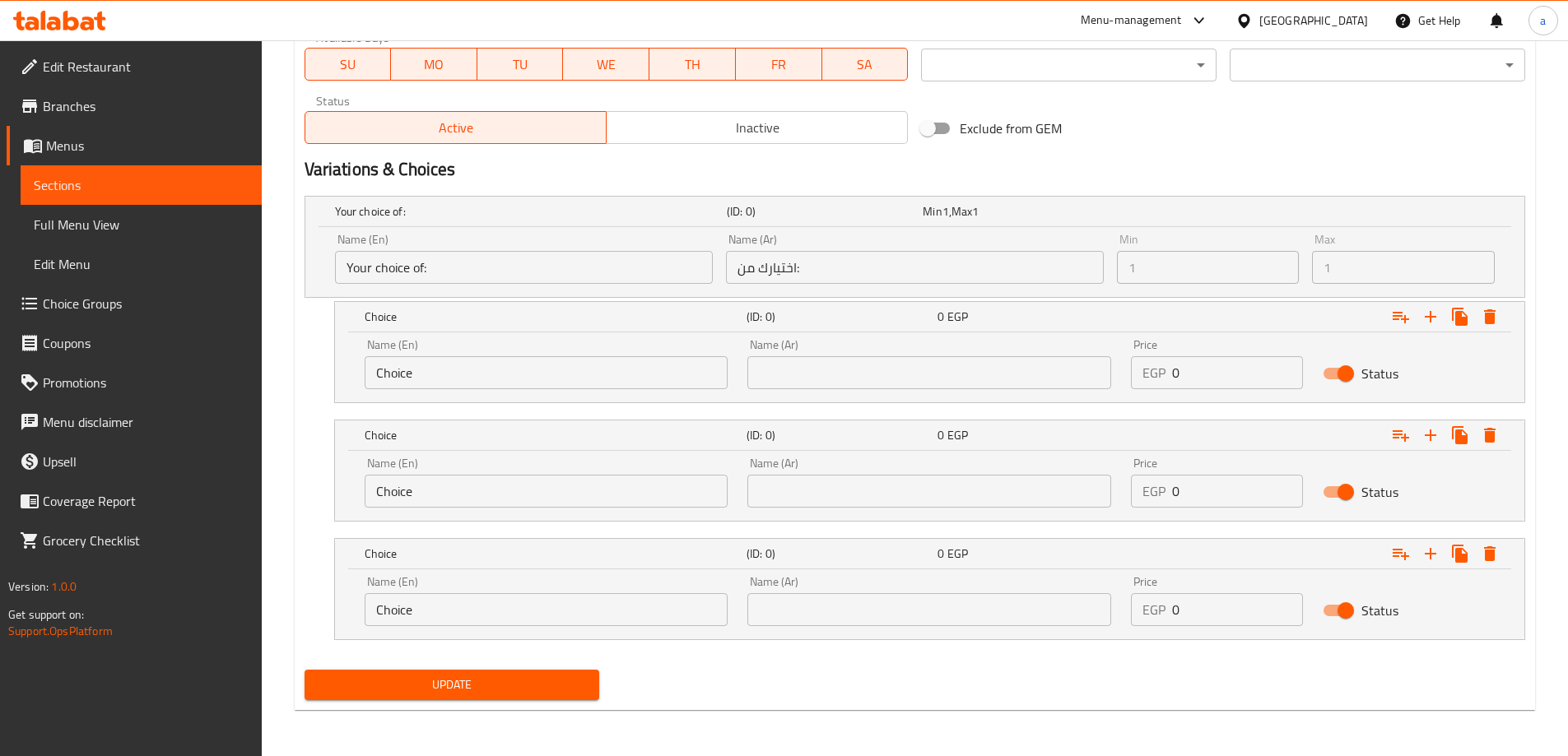
click at [615, 378] on input "Choice" at bounding box center [547, 372] width 364 height 33
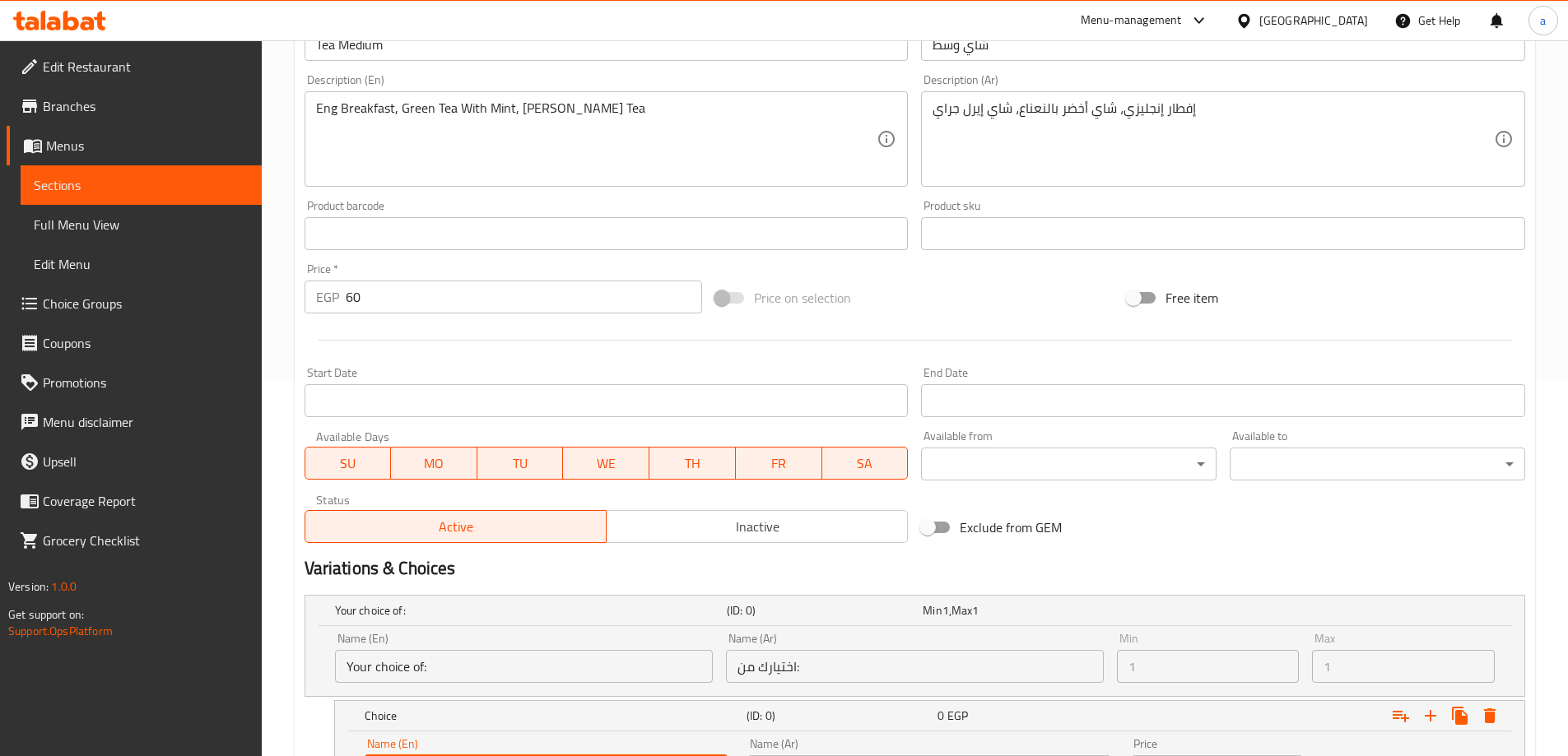
scroll to position [363, 0]
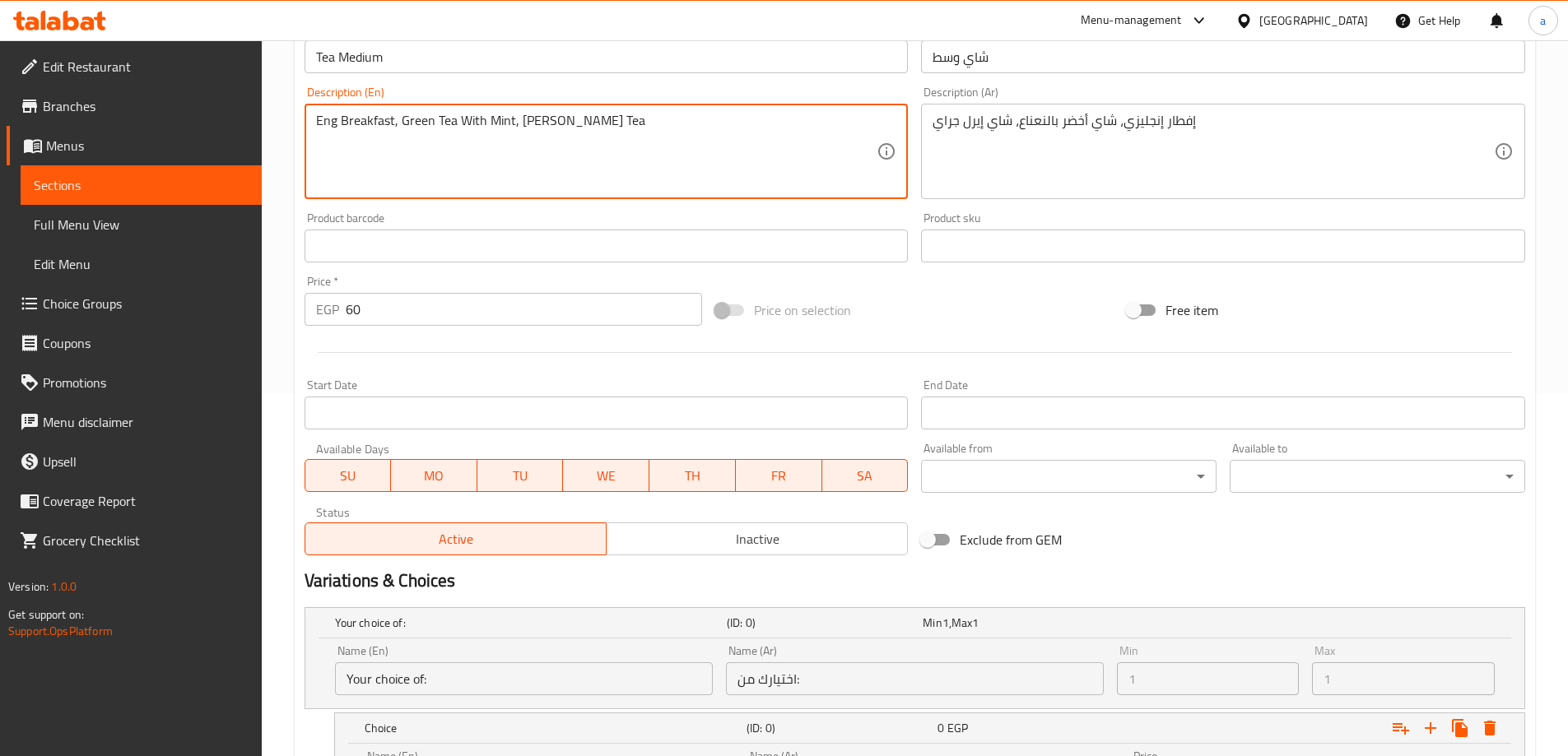
drag, startPoint x: 391, startPoint y: 118, endPoint x: 373, endPoint y: 118, distance: 18.0
drag, startPoint x: 393, startPoint y: 120, endPoint x: 313, endPoint y: 120, distance: 80.0
click at [313, 120] on div "Eng Breakfast, Green Tea With Mint, [PERSON_NAME] Tea Description (En)" at bounding box center [606, 152] width 605 height 96
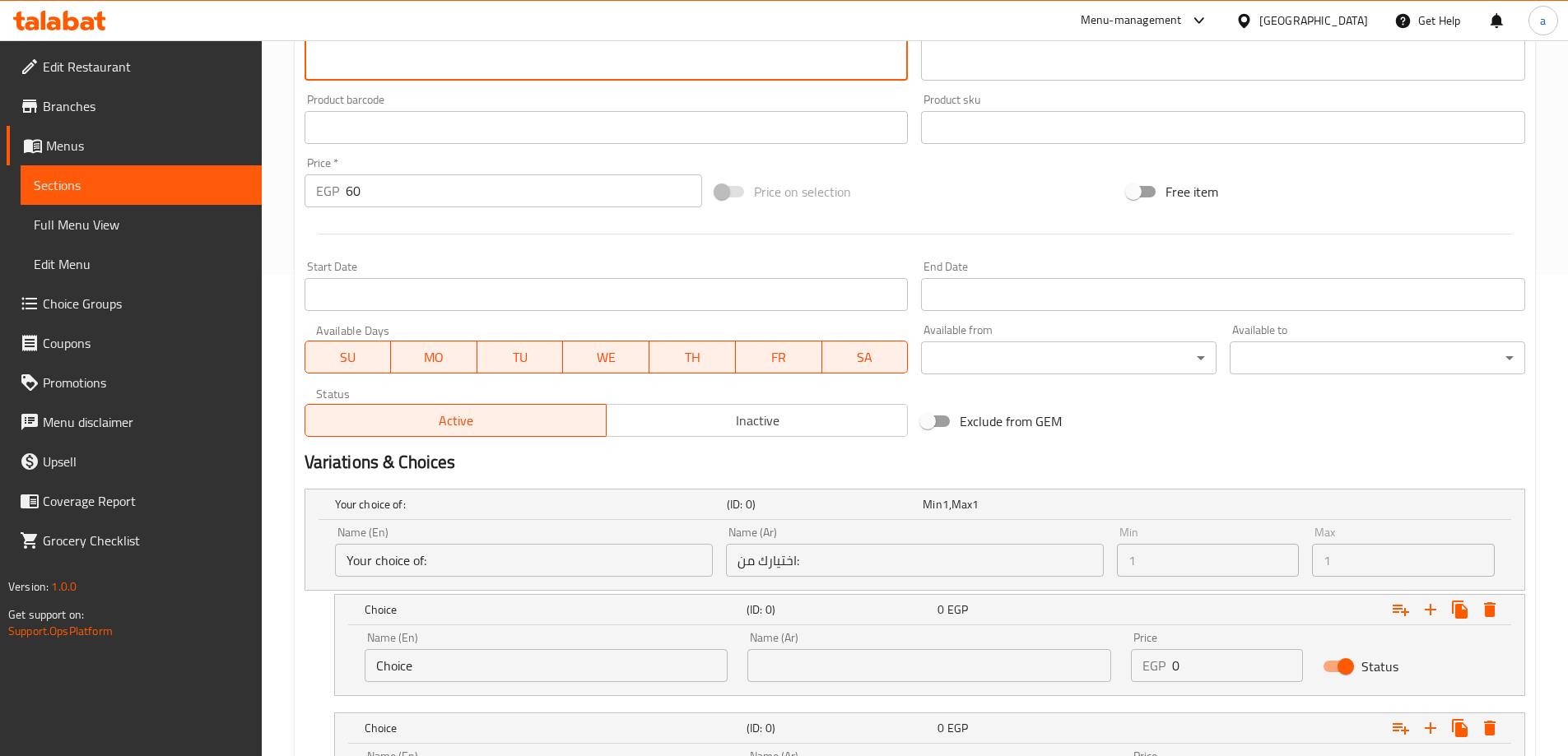
scroll to position [610, 0]
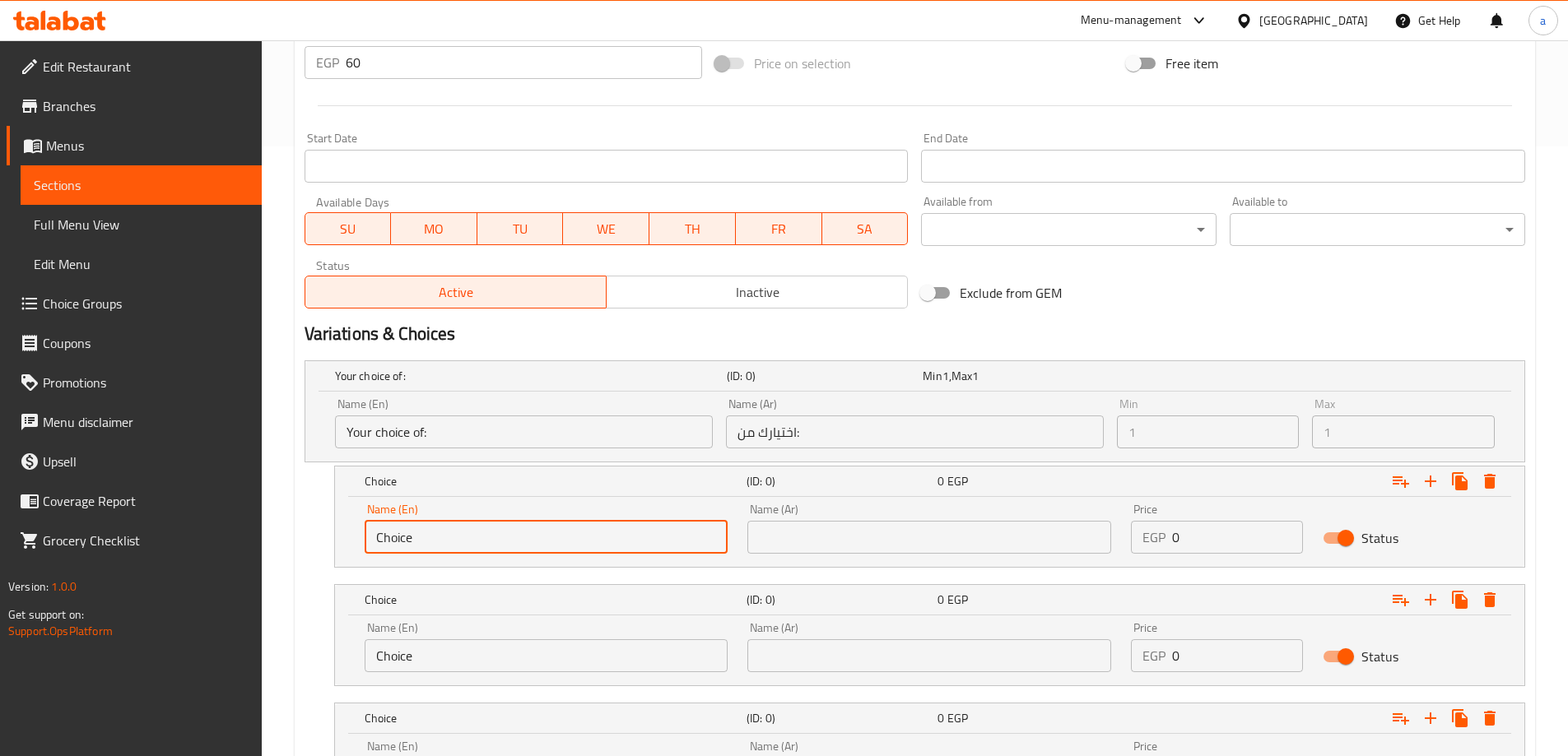
click at [460, 539] on input "Choice" at bounding box center [547, 537] width 364 height 33
paste input "Eng Breakfast"
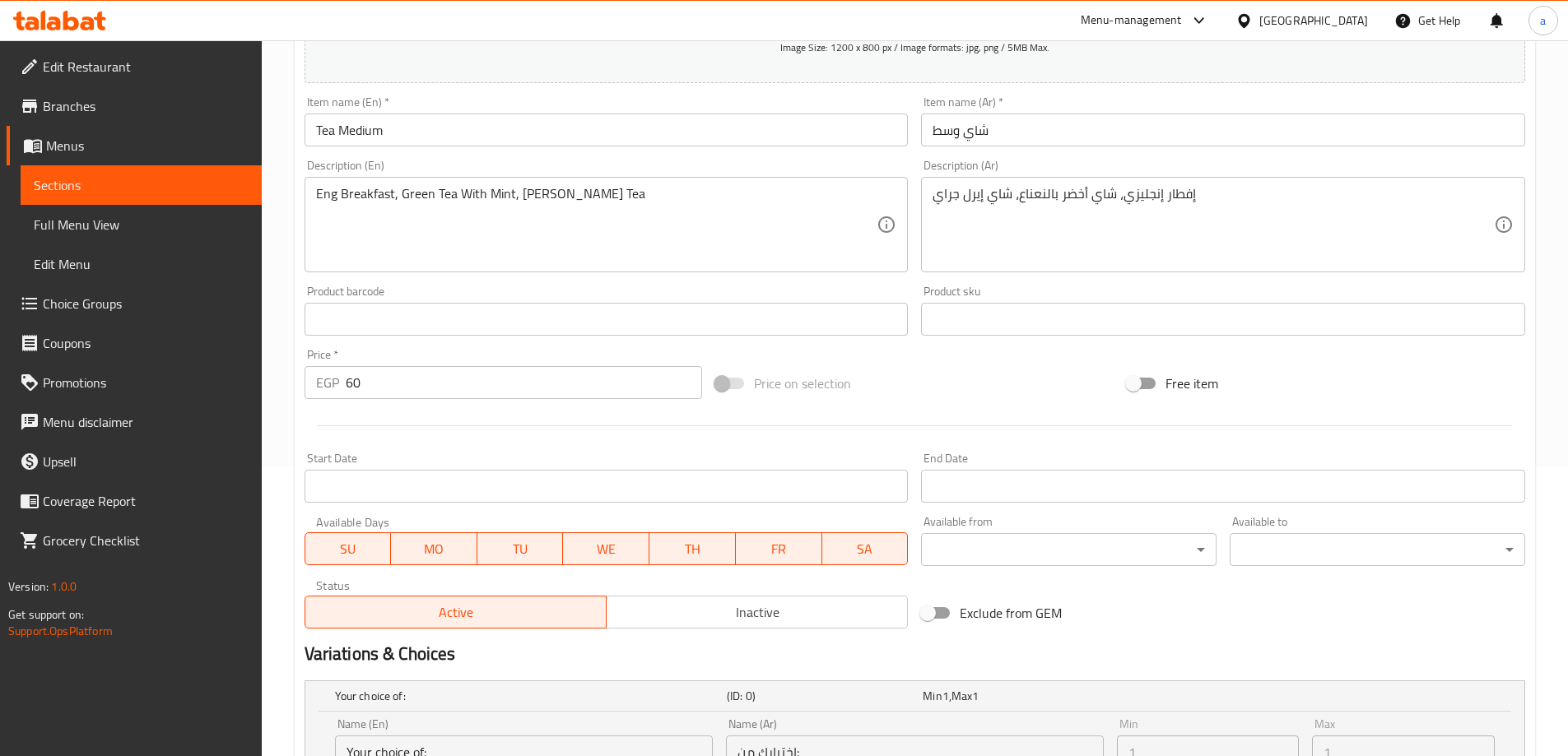
scroll to position [281, 0]
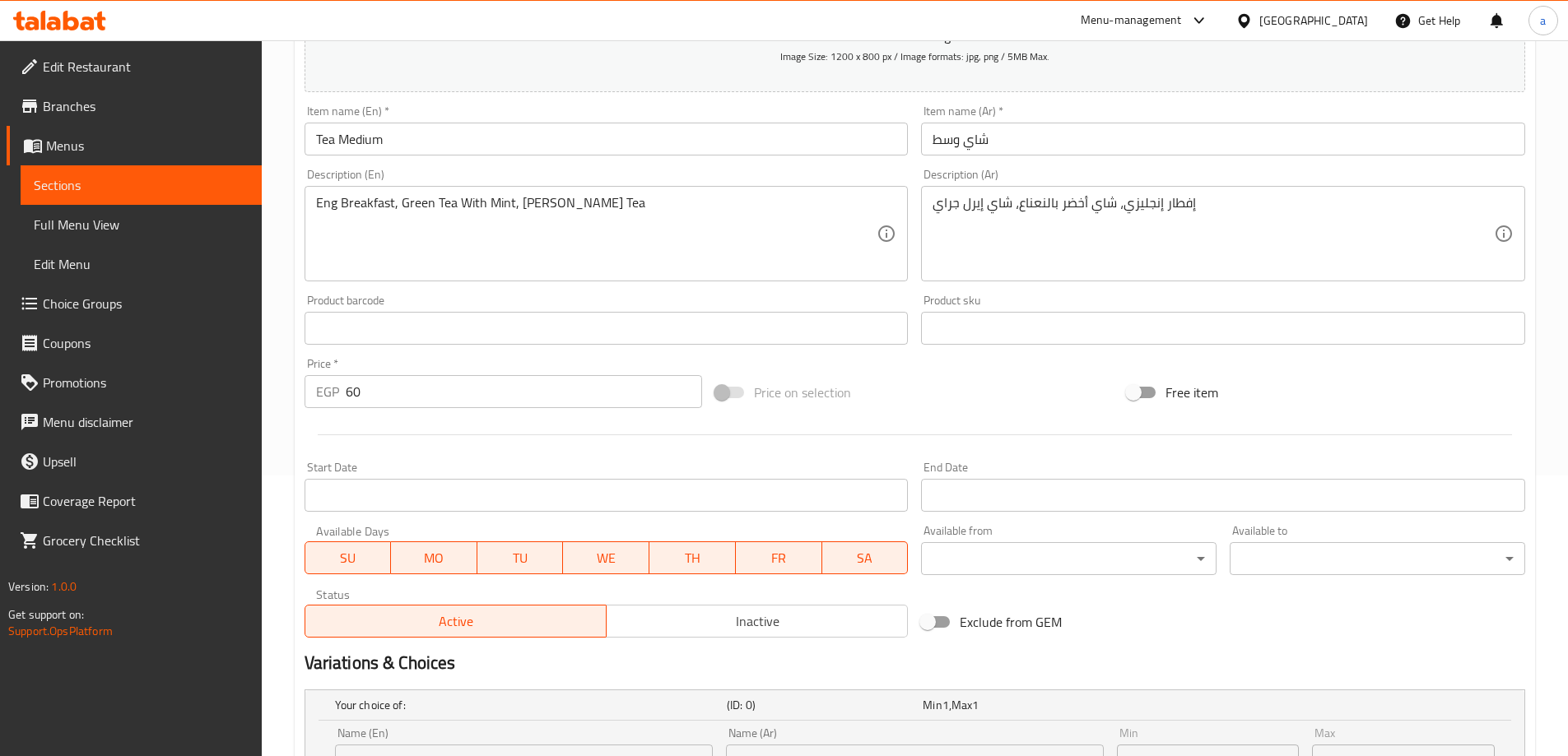
type input "Eng Breakfast"
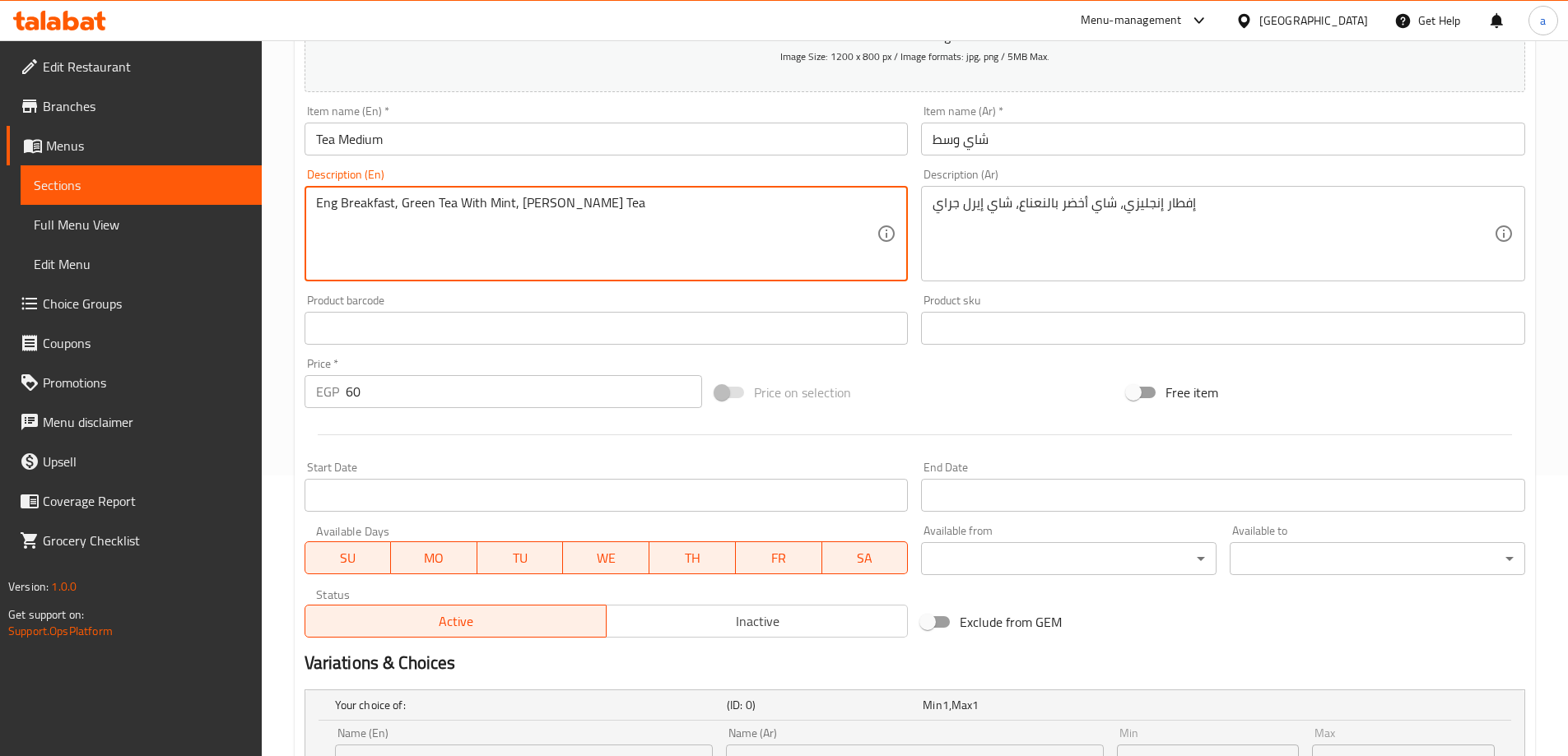
drag, startPoint x: 510, startPoint y: 196, endPoint x: 401, endPoint y: 210, distance: 109.9
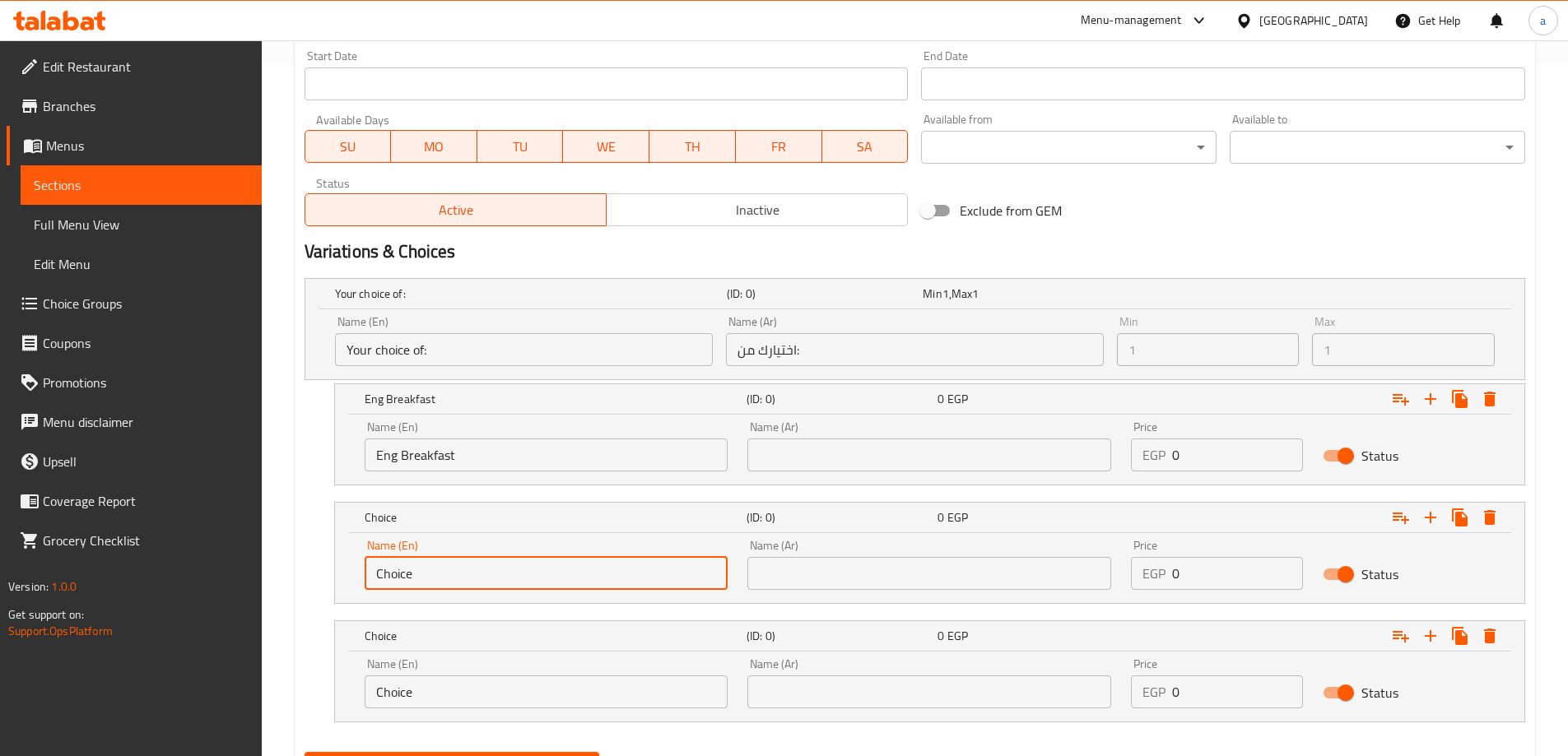
click at [476, 558] on input "Choice" at bounding box center [547, 574] width 364 height 33
paste input "Green Tea With Mint"
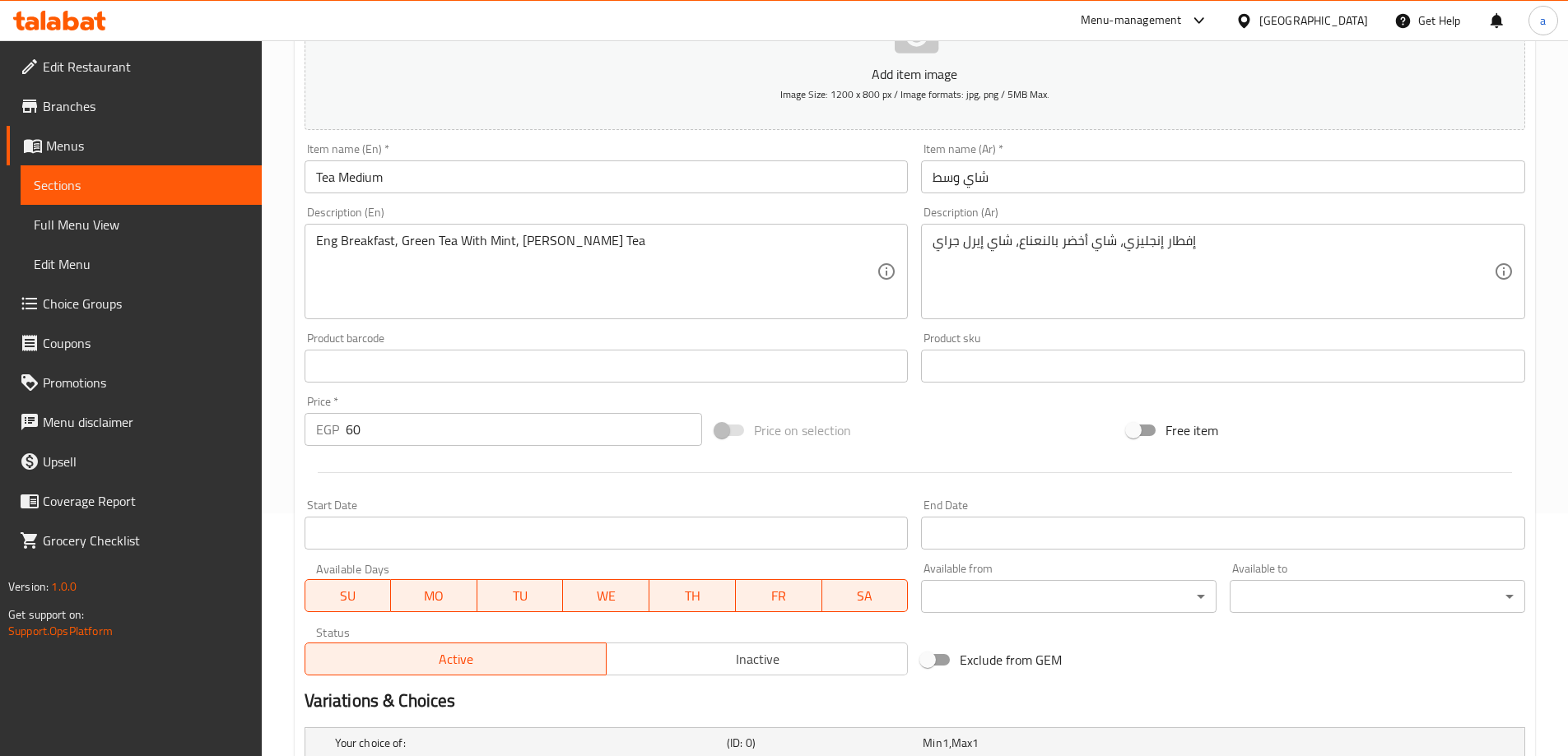
scroll to position [199, 0]
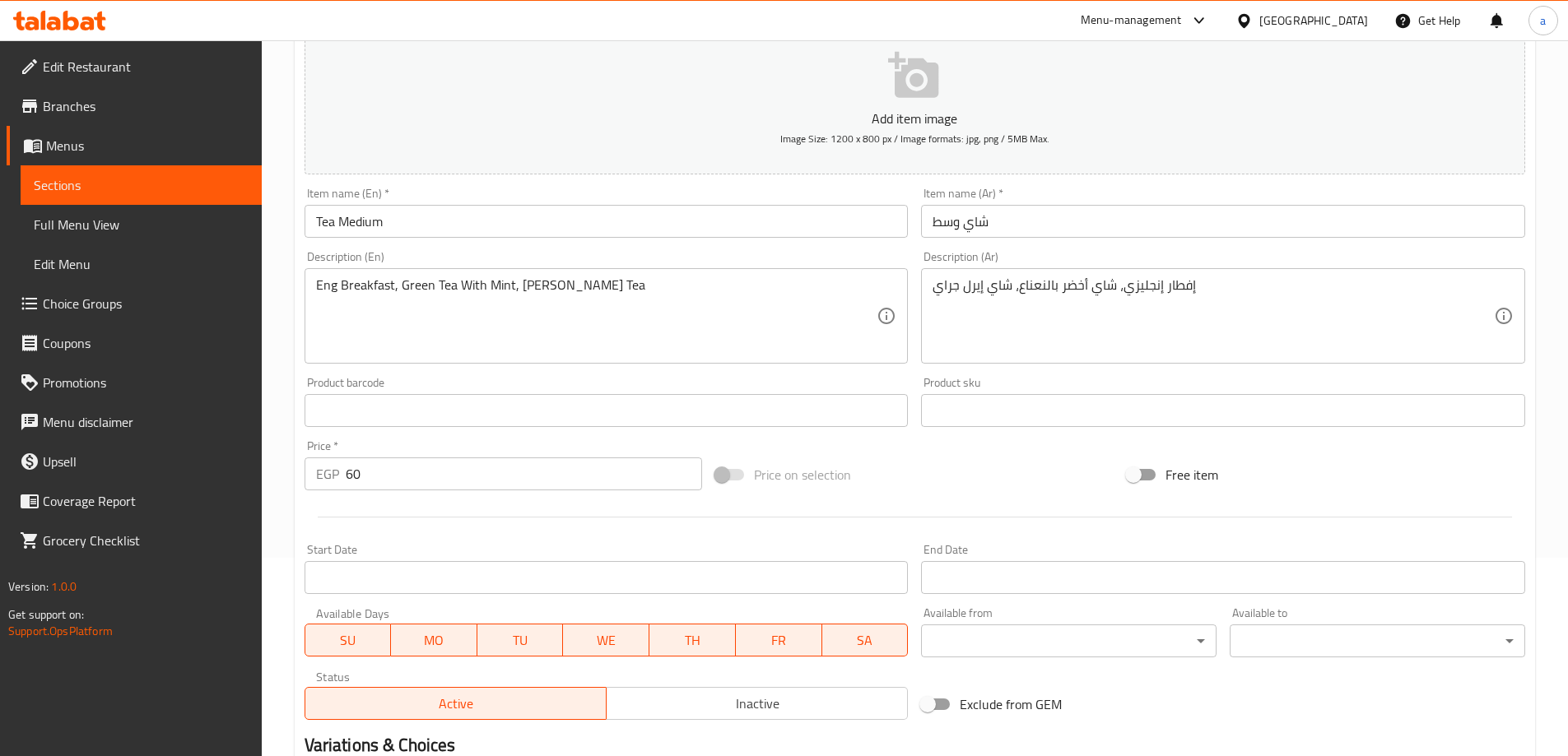
type input "Green Tea With Mint"
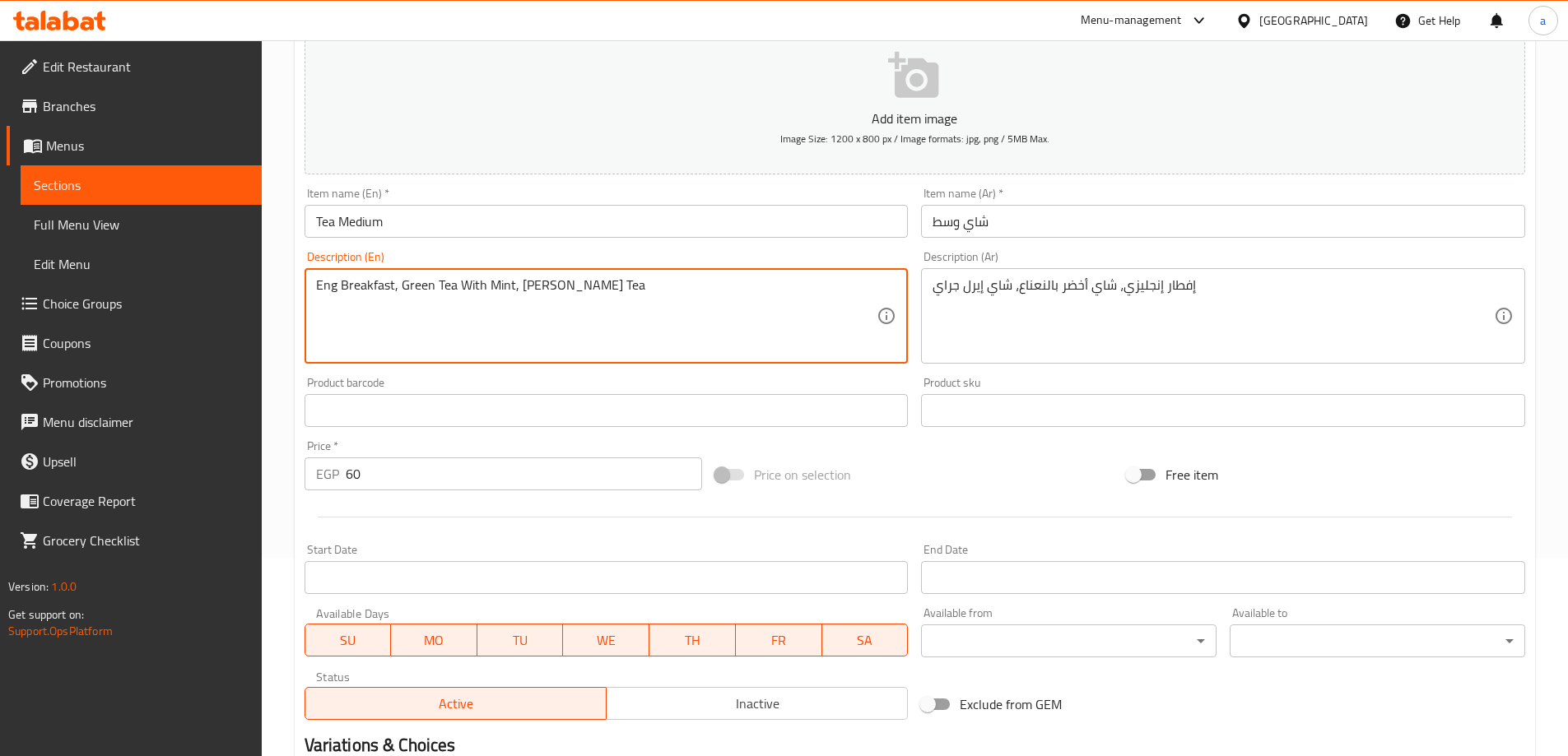
drag, startPoint x: 520, startPoint y: 285, endPoint x: 605, endPoint y: 295, distance: 85.6
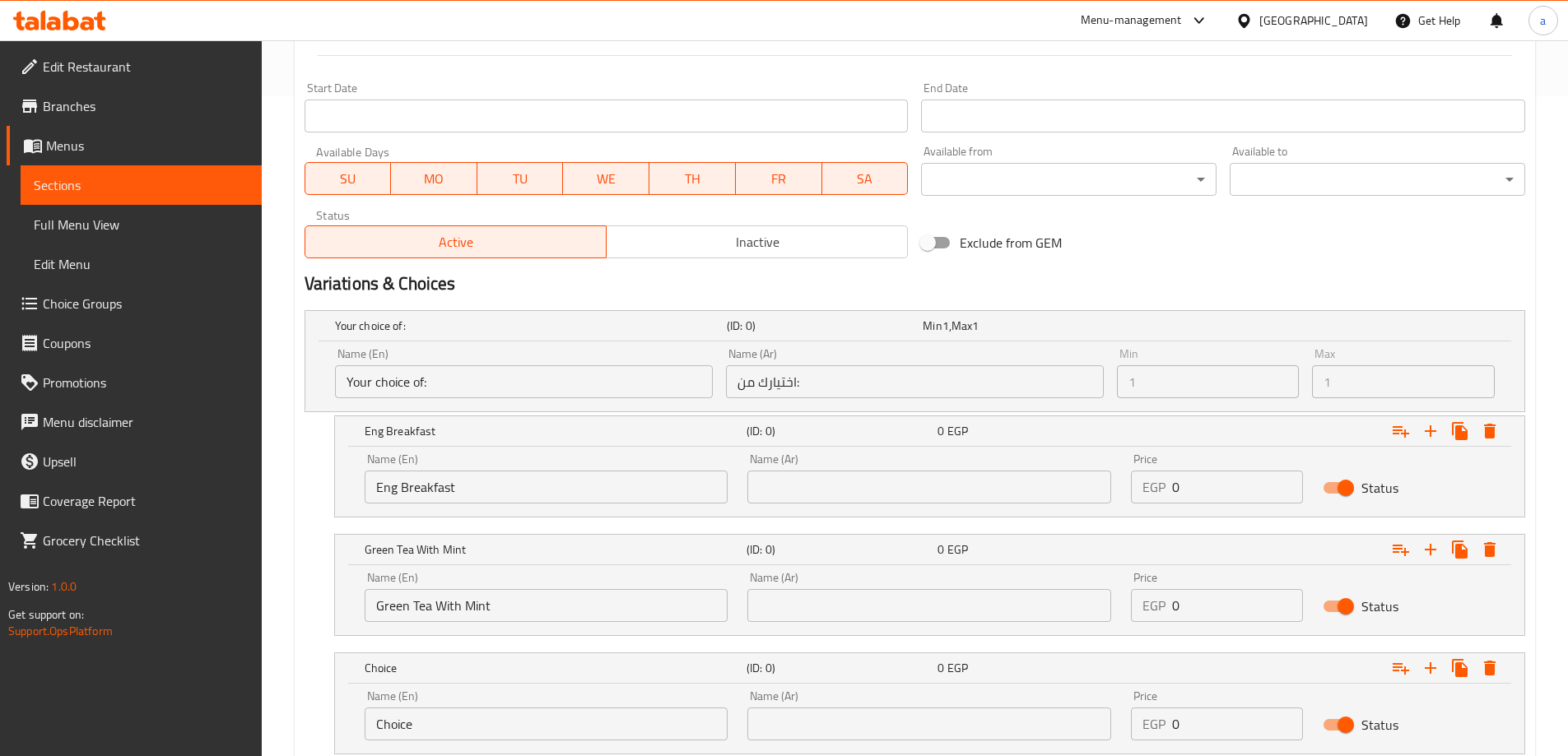
scroll to position [774, 0]
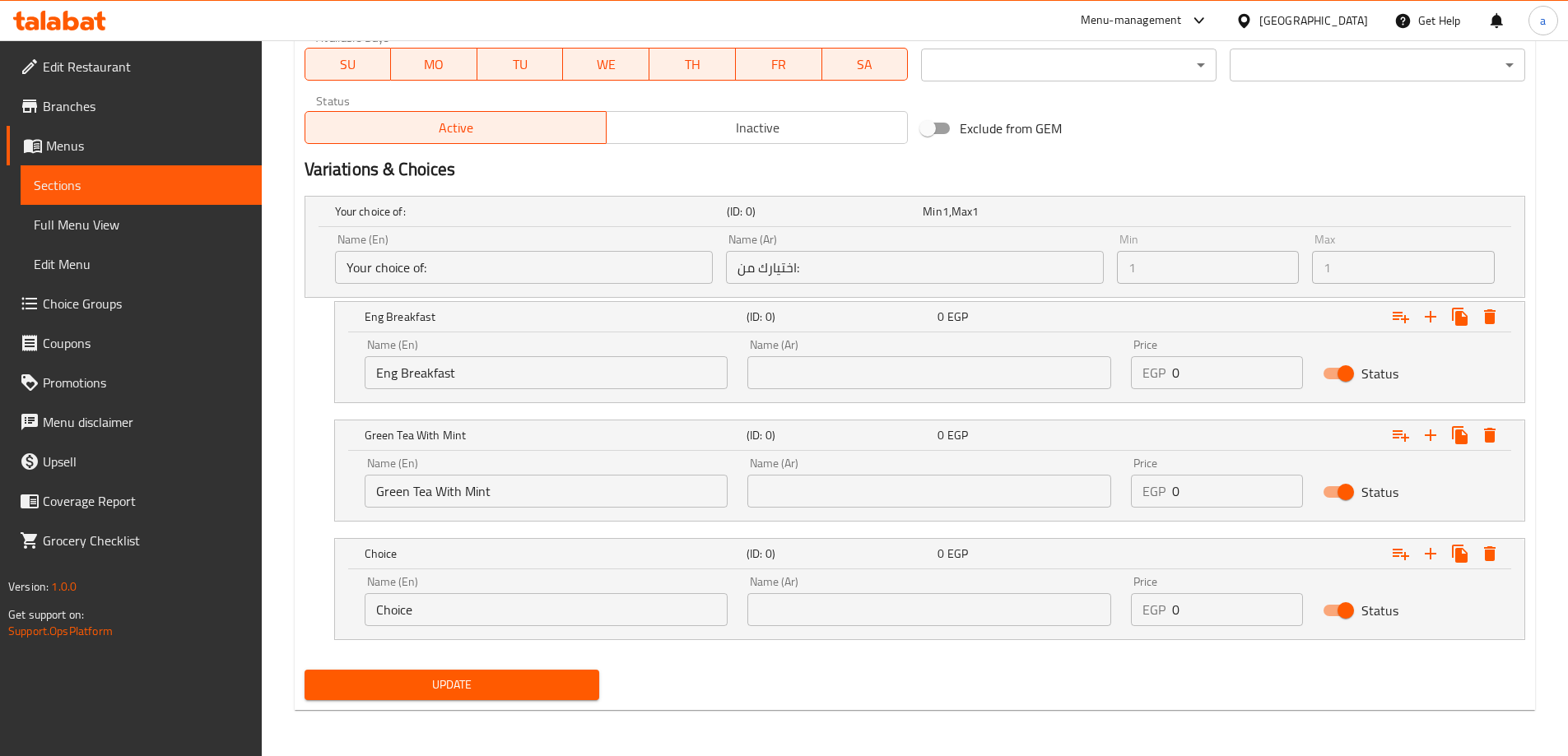
click at [469, 606] on input "Choice" at bounding box center [547, 610] width 364 height 33
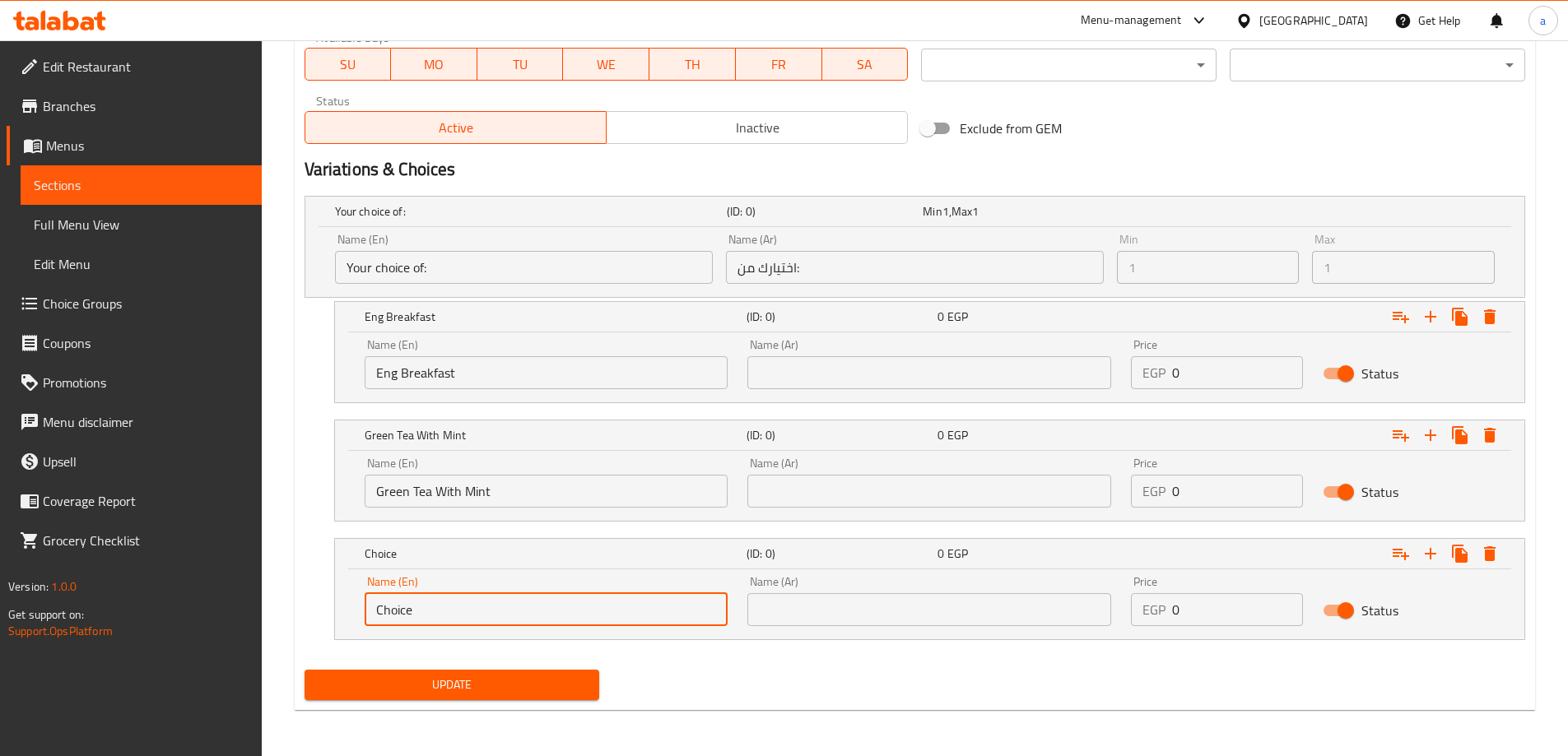
click at [469, 606] on input "Choice" at bounding box center [547, 610] width 364 height 33
paste input "[PERSON_NAME] Tea"
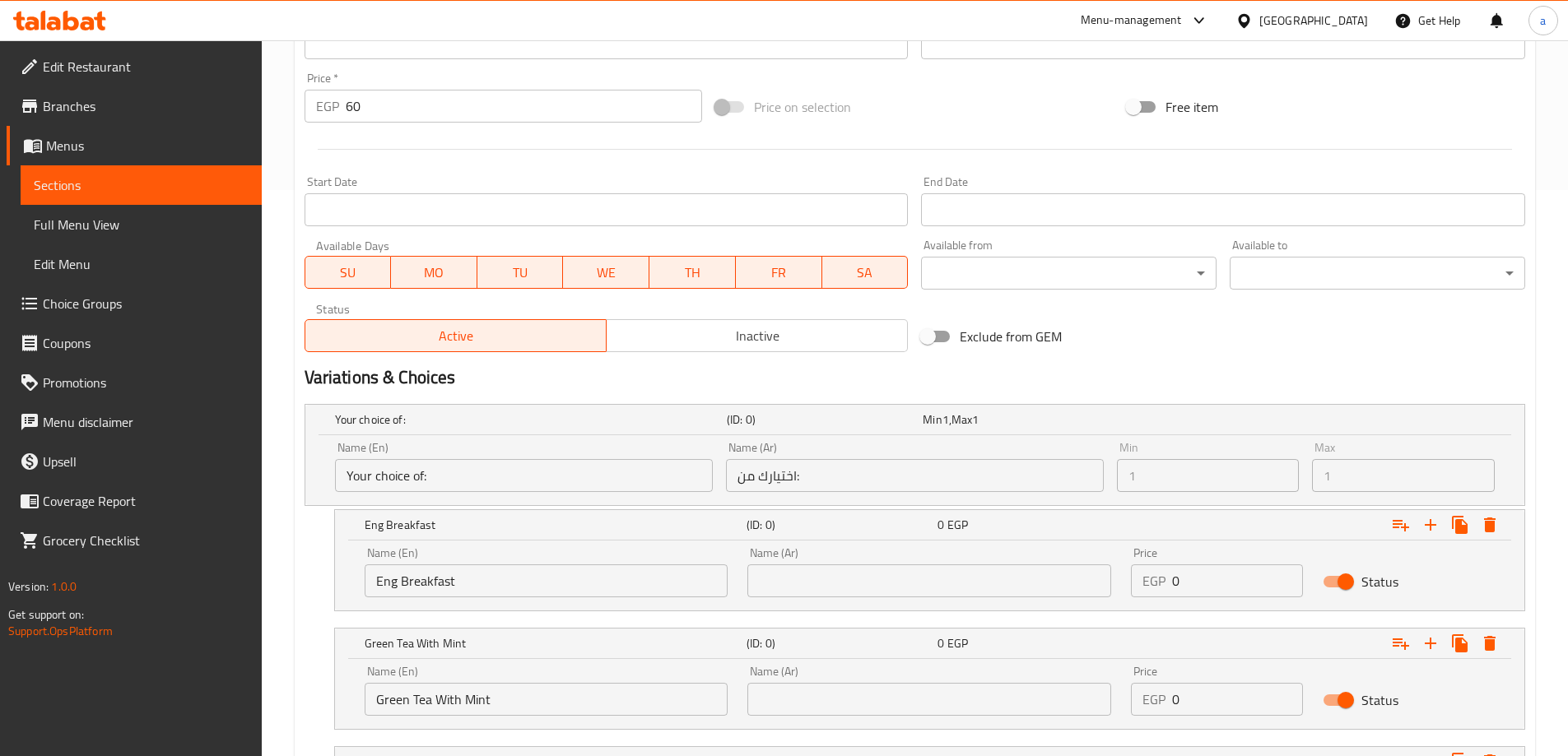
scroll to position [363, 0]
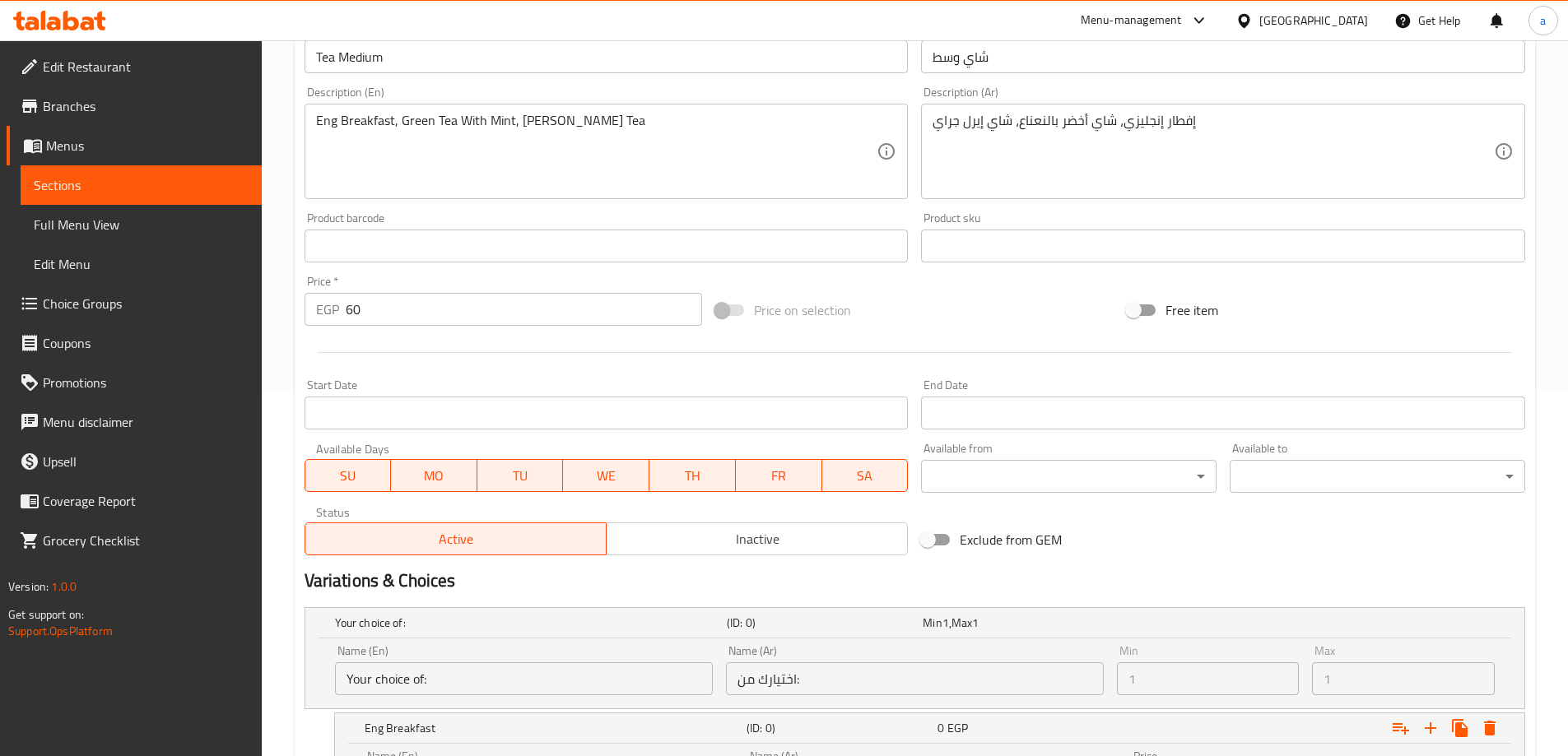
type input "[PERSON_NAME] Tea"
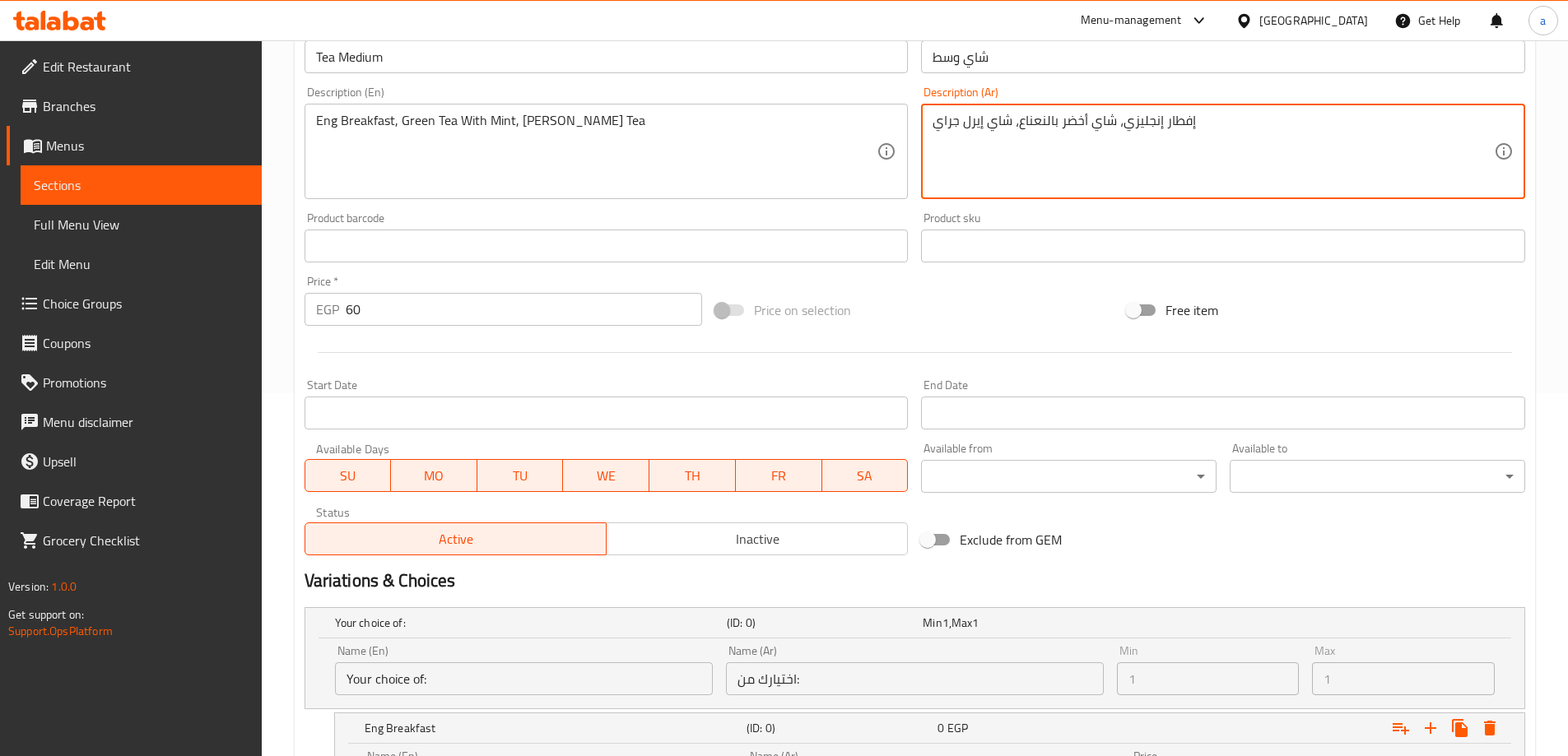
drag, startPoint x: 1123, startPoint y: 124, endPoint x: 1233, endPoint y: 126, distance: 110.0
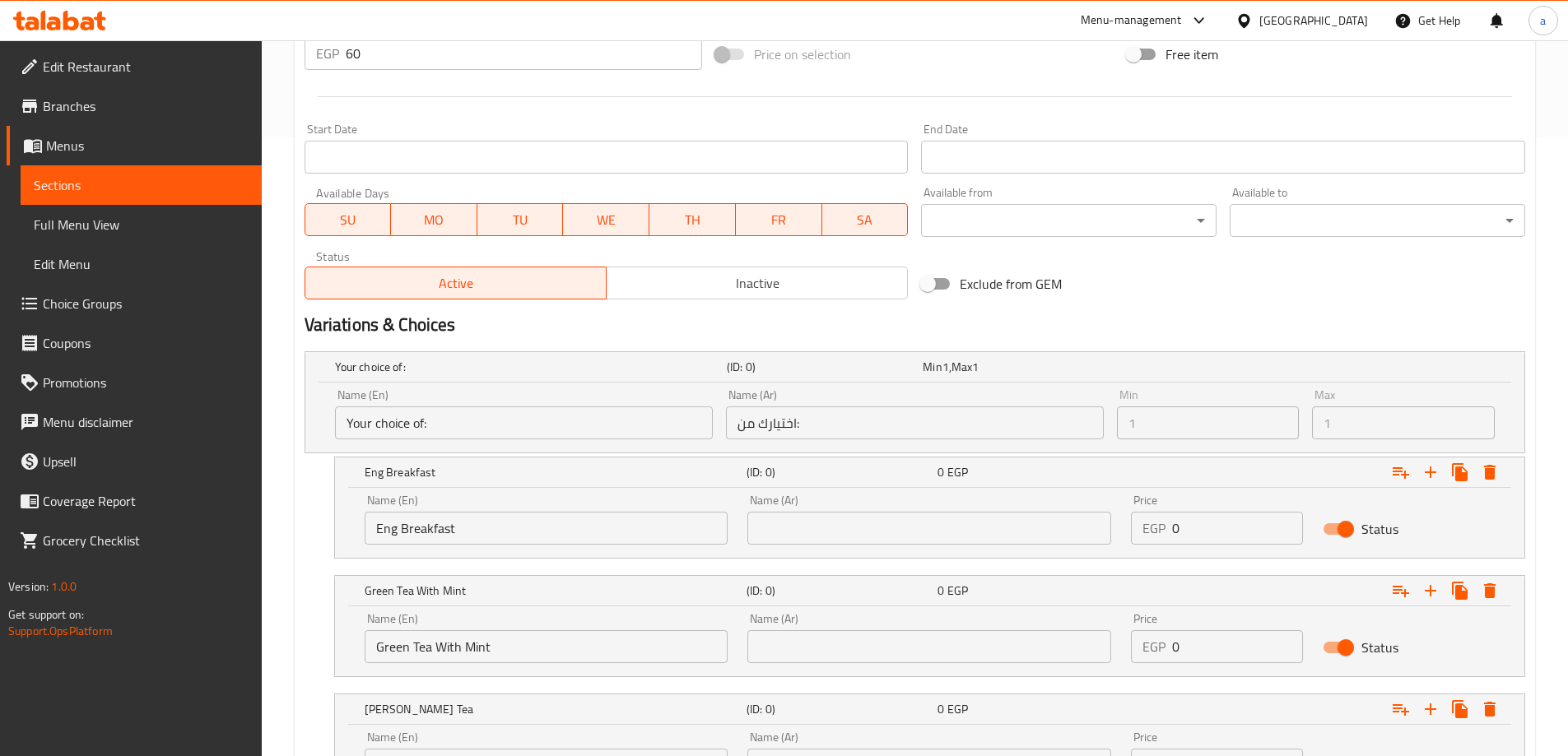
scroll to position [774, 0]
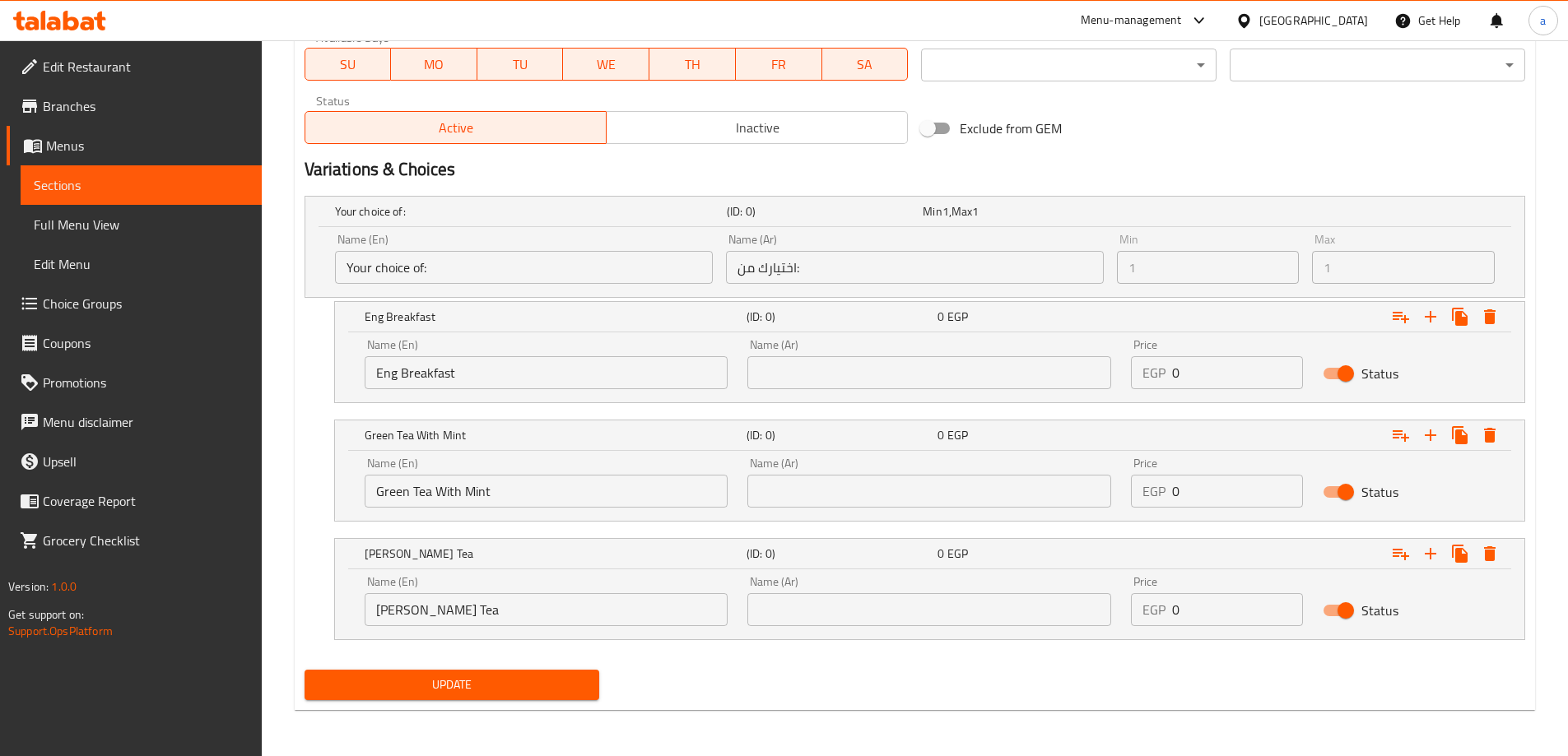
click at [860, 369] on input "text" at bounding box center [929, 372] width 364 height 33
paste input "إفطار إنجليزي"
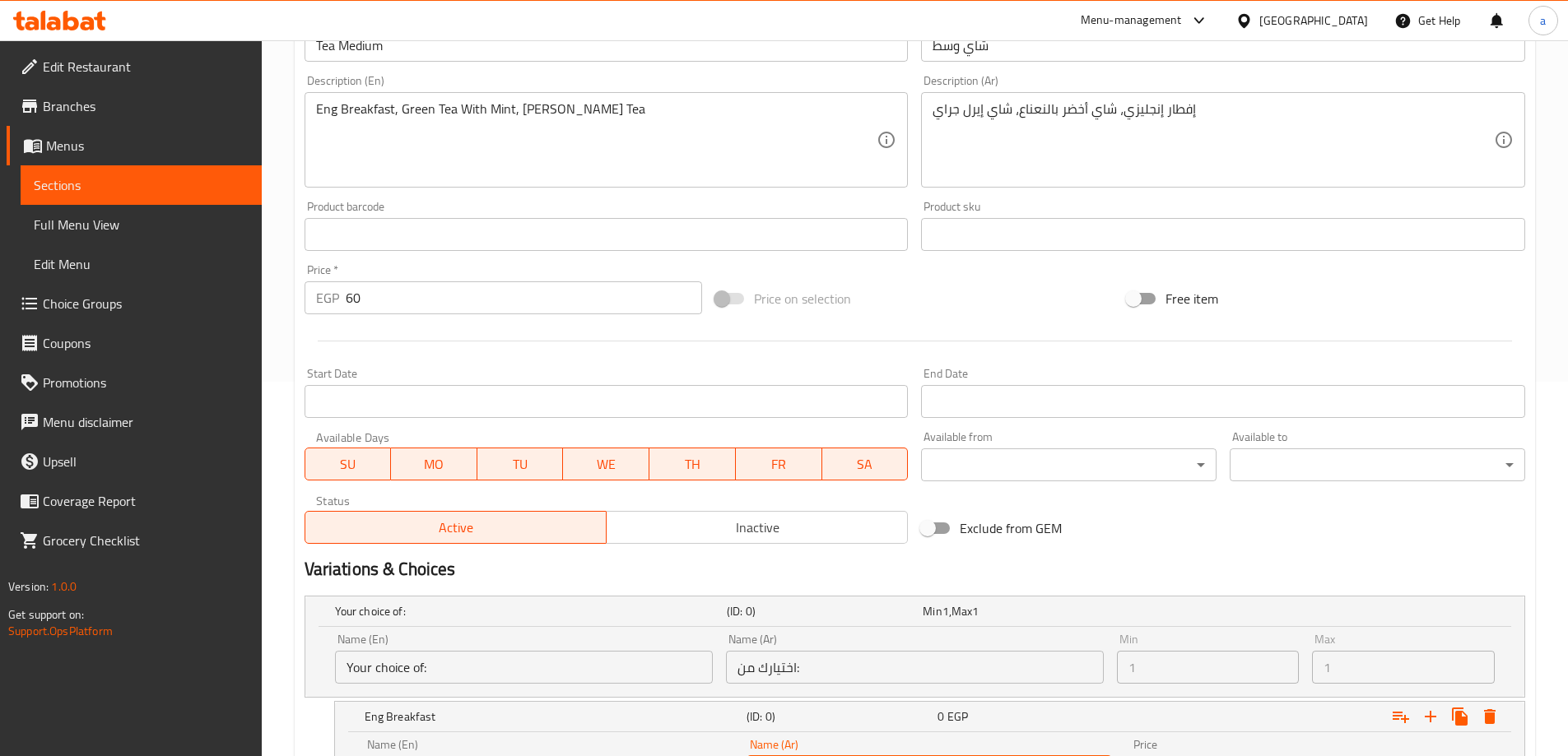
scroll to position [363, 0]
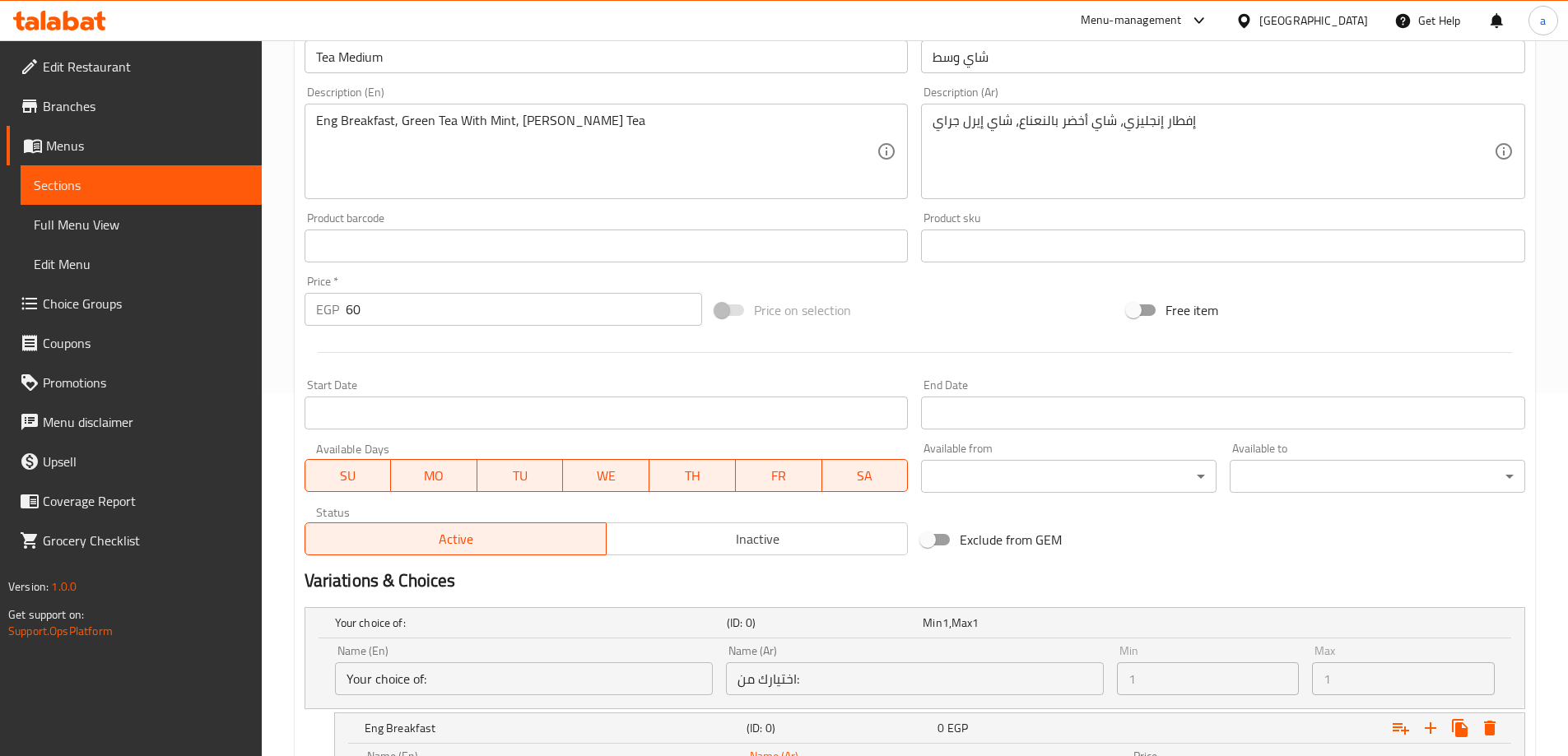
type input "إفطار إنجليزي"
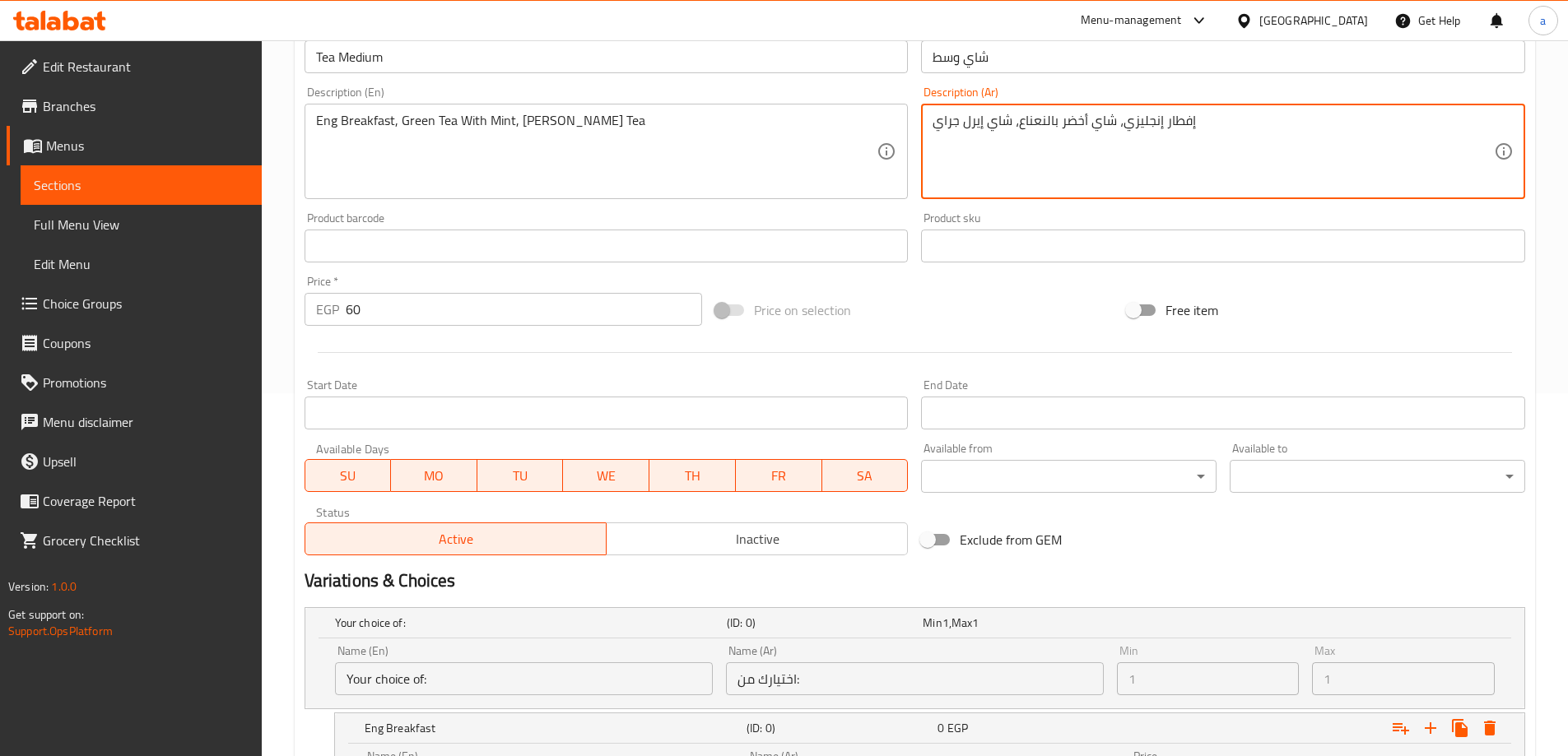
drag, startPoint x: 1021, startPoint y: 125, endPoint x: 1056, endPoint y: 134, distance: 36.1
click at [1035, 148] on textarea "إفطار إنجليزي، شاي أخضر بالنعناع، شاي إيرل جراي" at bounding box center [1213, 152] width 561 height 79
drag, startPoint x: 1018, startPoint y: 131, endPoint x: 1113, endPoint y: 134, distance: 95.0
click at [1113, 134] on textarea "إفطار إنجليزي، شاي أخضر بالنعناع، شاي إيرل جراي" at bounding box center [1213, 152] width 561 height 79
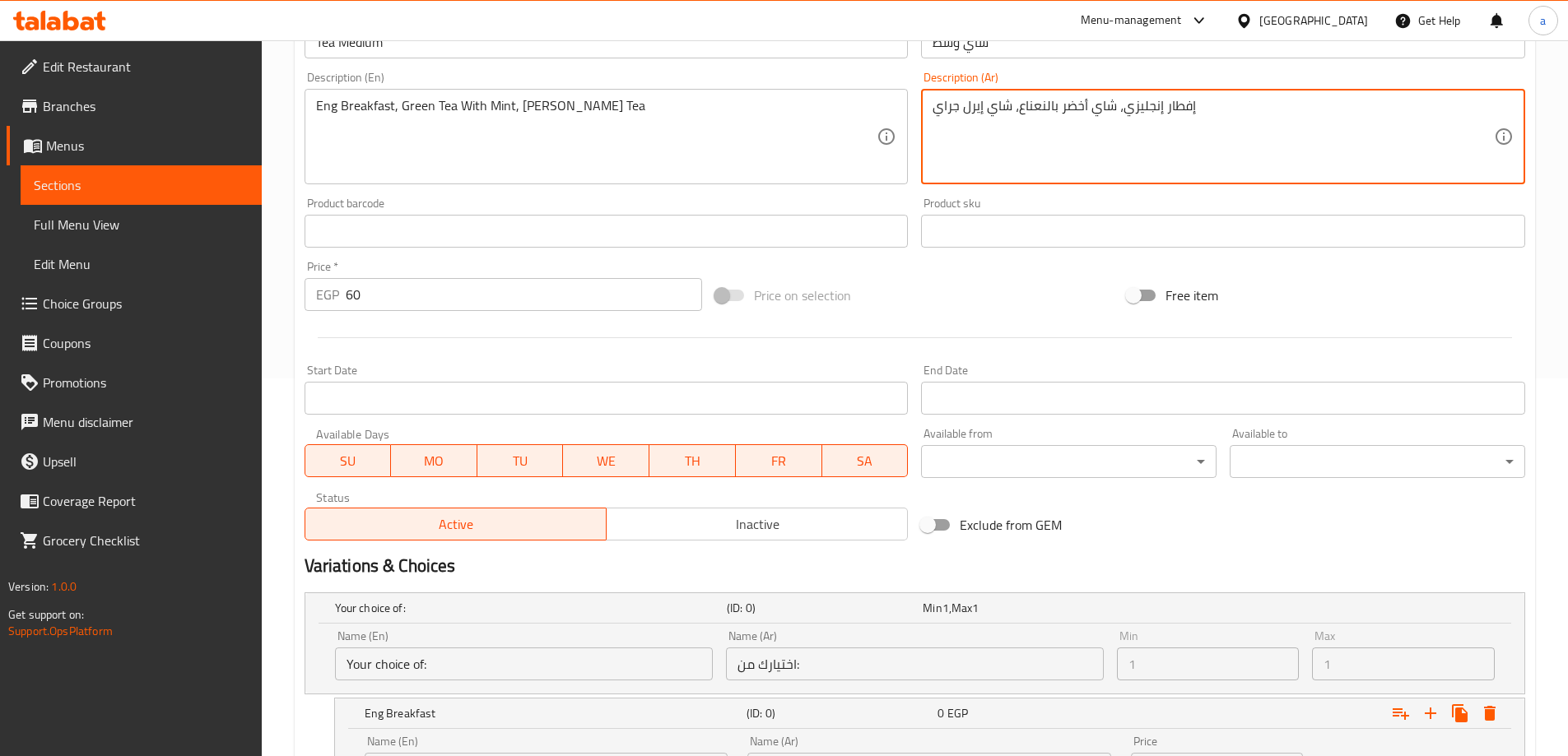
scroll to position [774, 0]
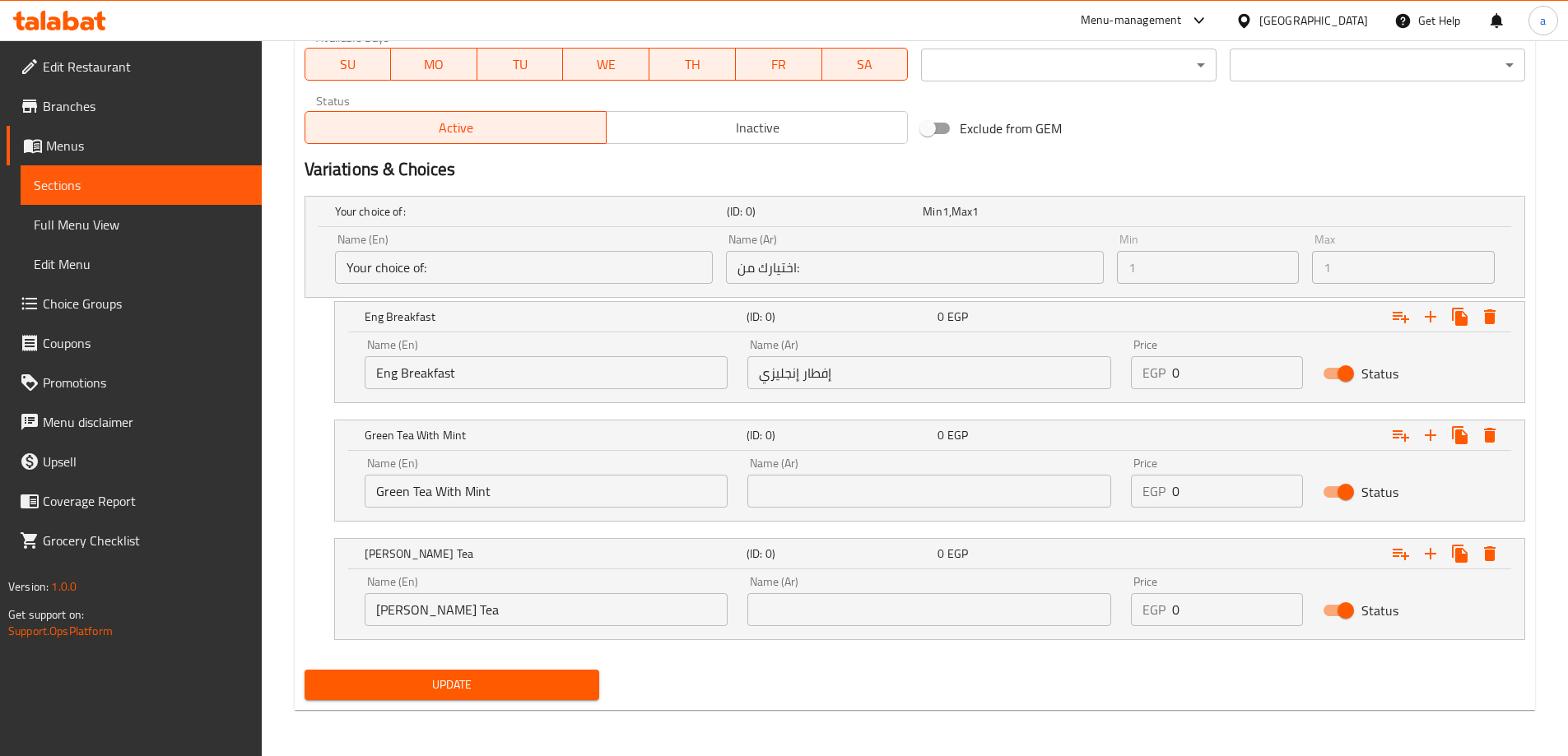
click at [924, 479] on input "text" at bounding box center [929, 491] width 364 height 33
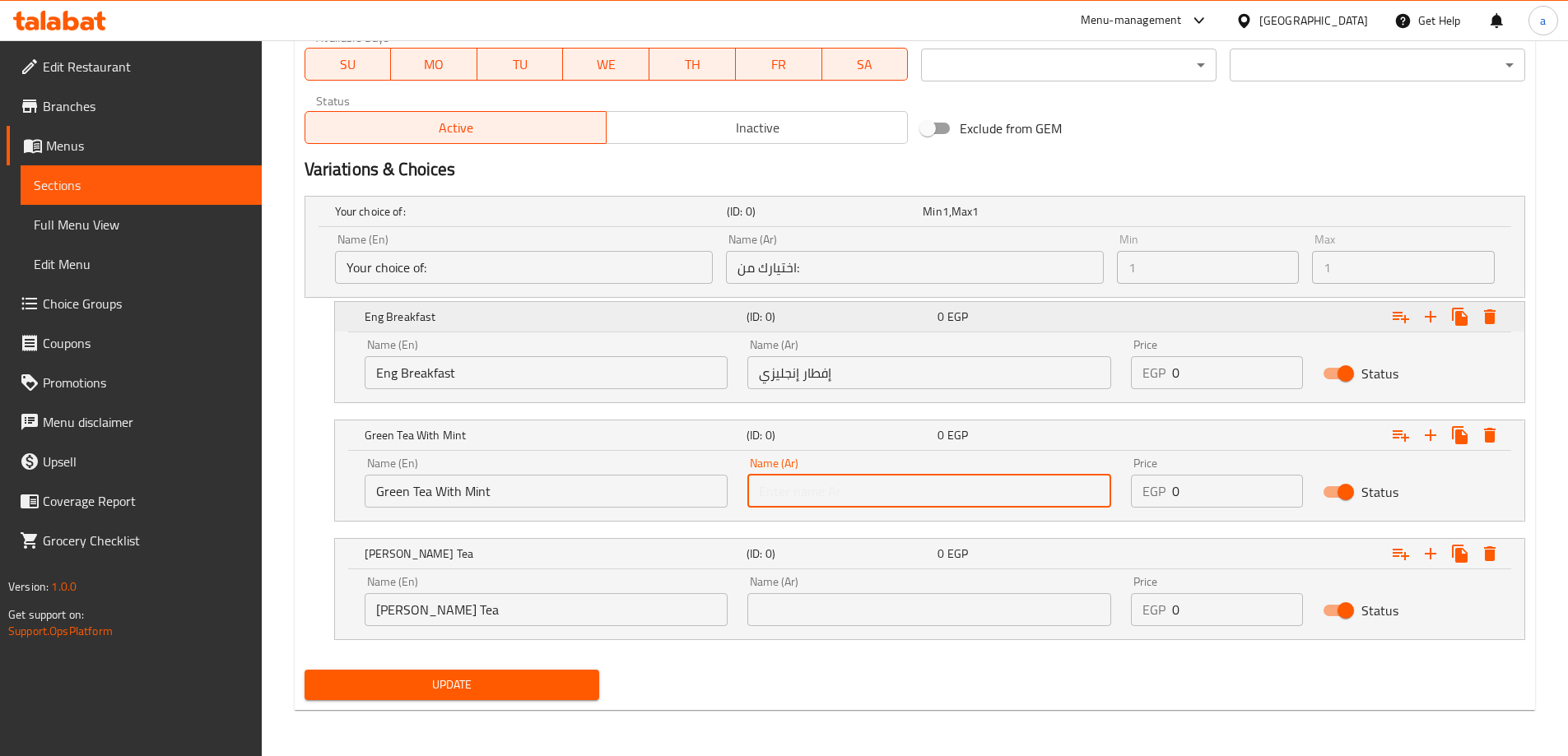
paste input "شاي أخضر بالنعناع"
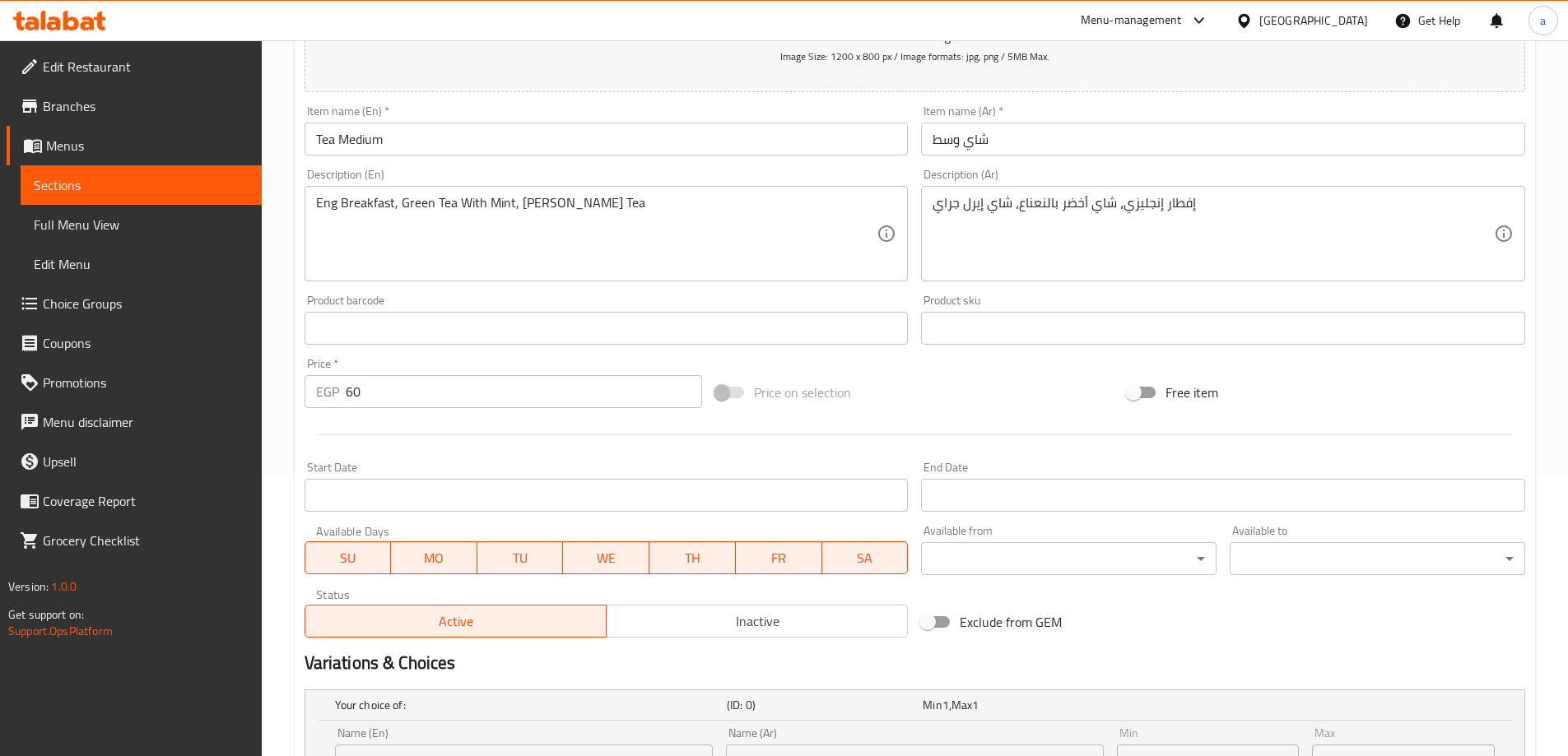
type input "شاي أخضر بالنعناع"
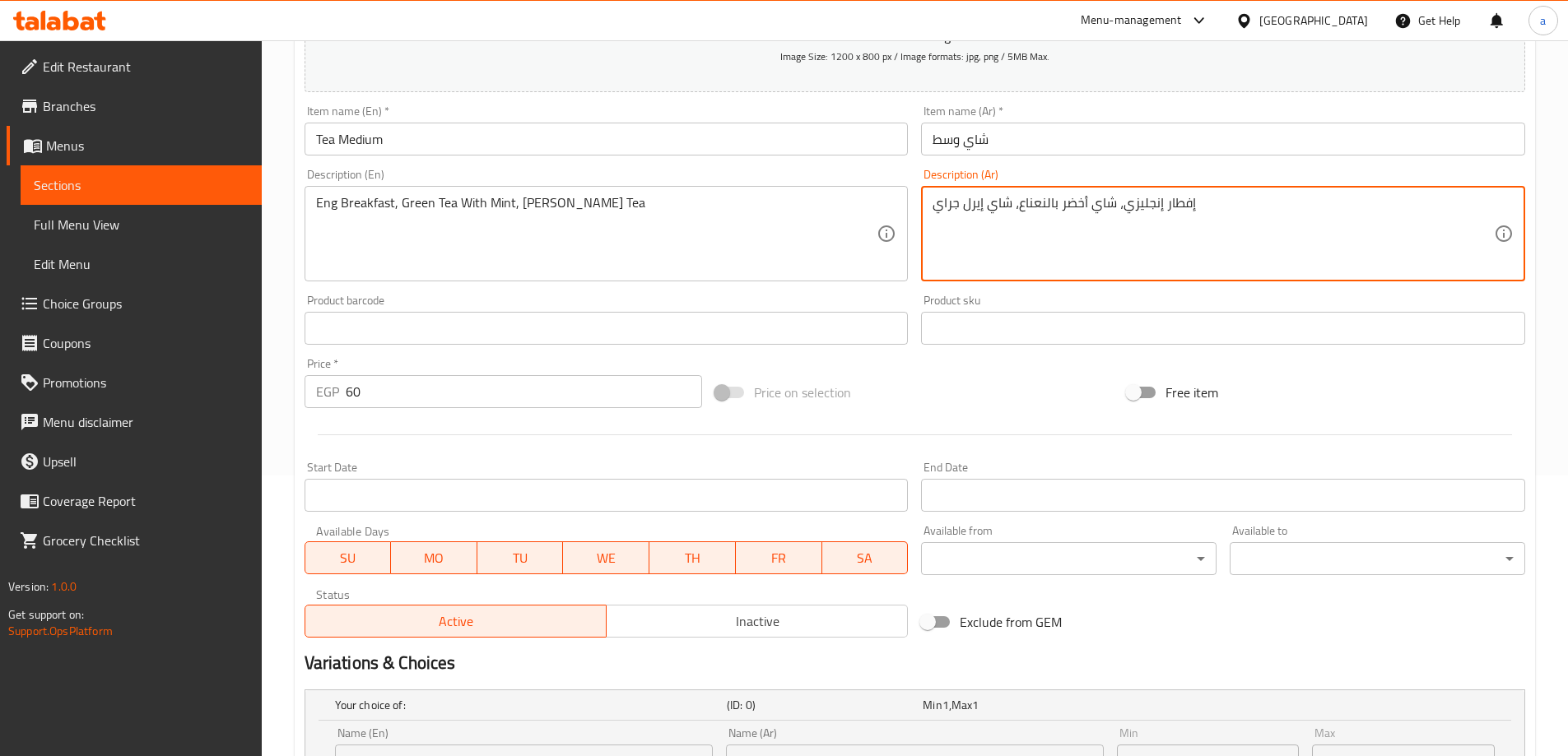
drag, startPoint x: 936, startPoint y: 209, endPoint x: 983, endPoint y: 226, distance: 50.0
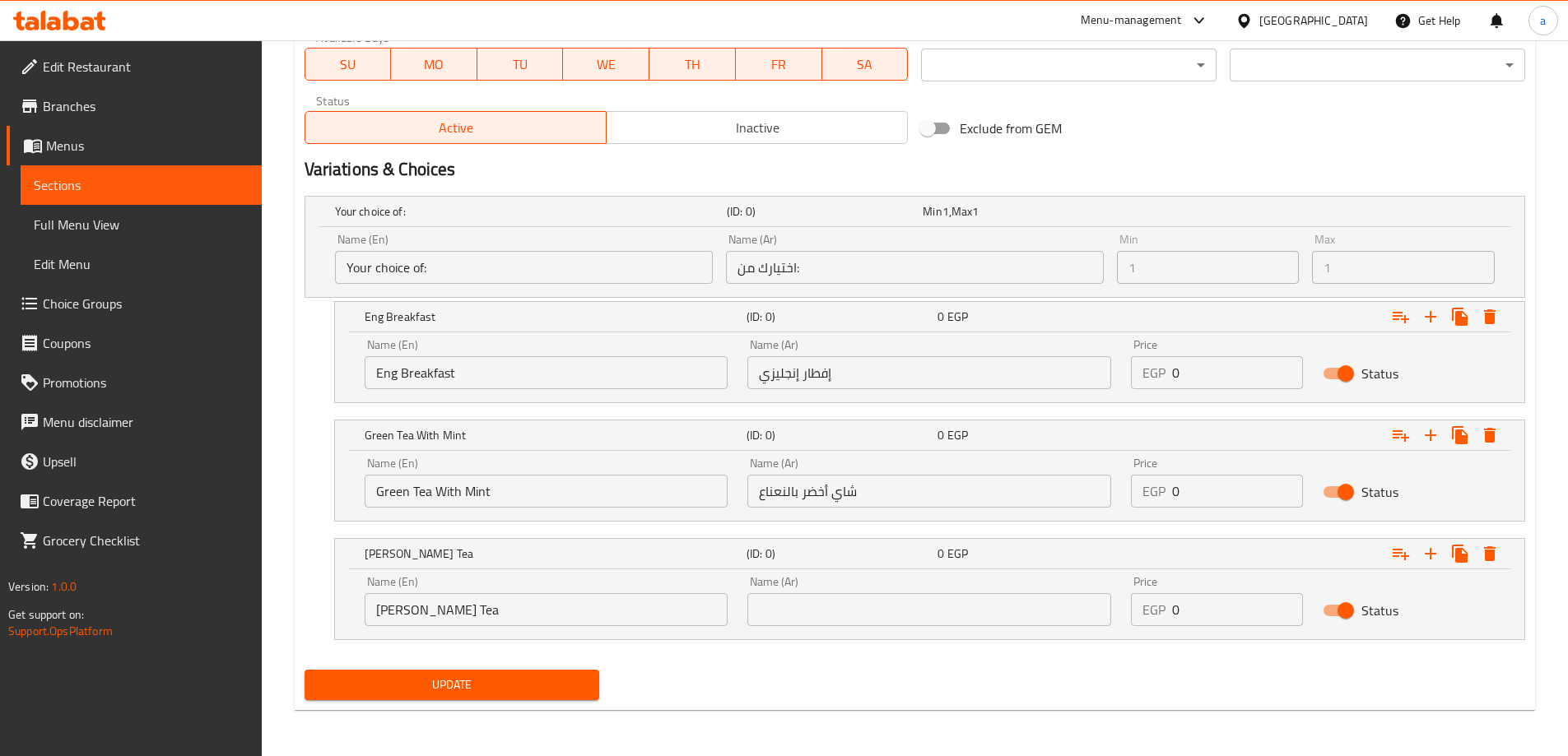
click at [879, 593] on input "text" at bounding box center [929, 610] width 364 height 33
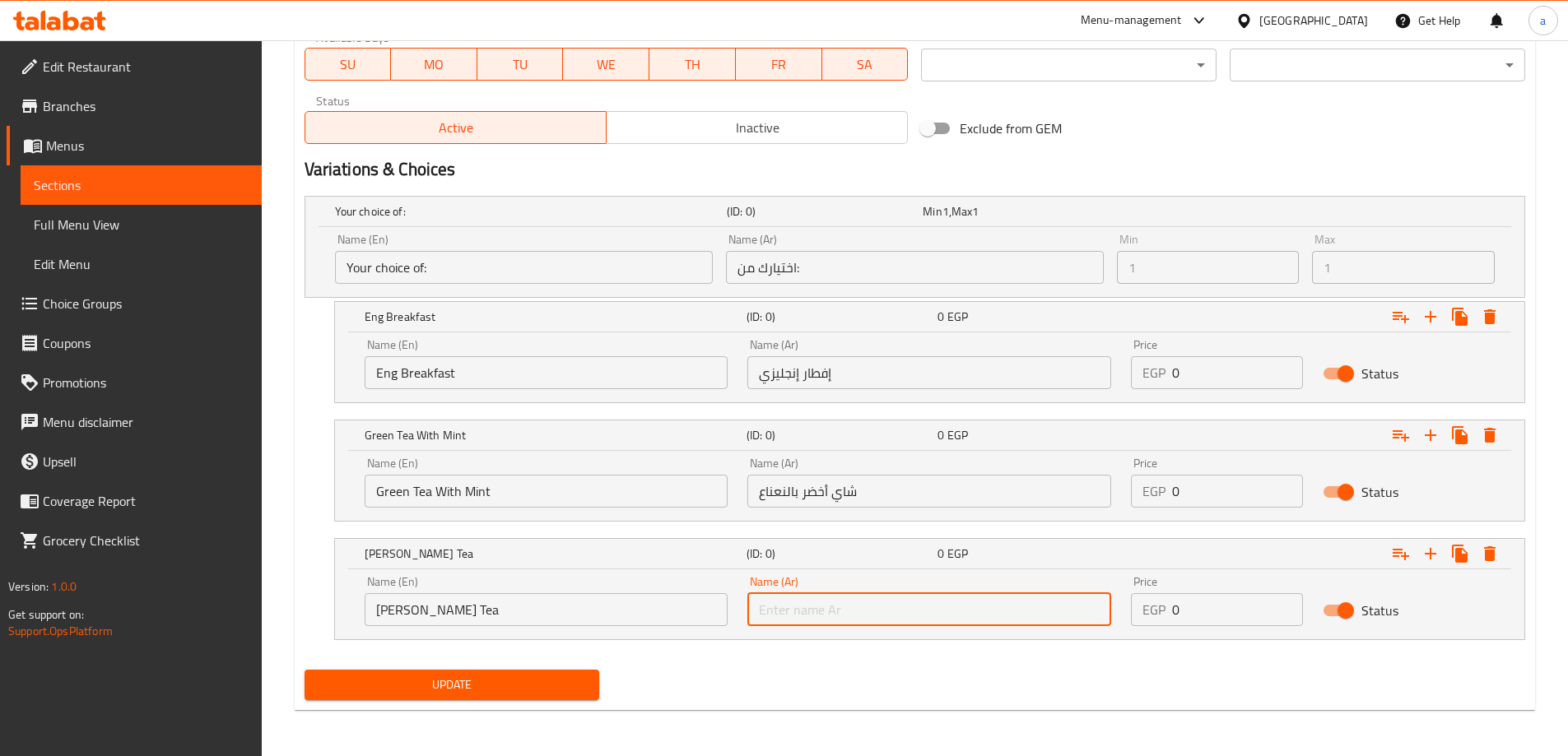
paste input "[PERSON_NAME]"
type input "[PERSON_NAME]"
click at [548, 689] on span "Update" at bounding box center [453, 685] width 269 height 21
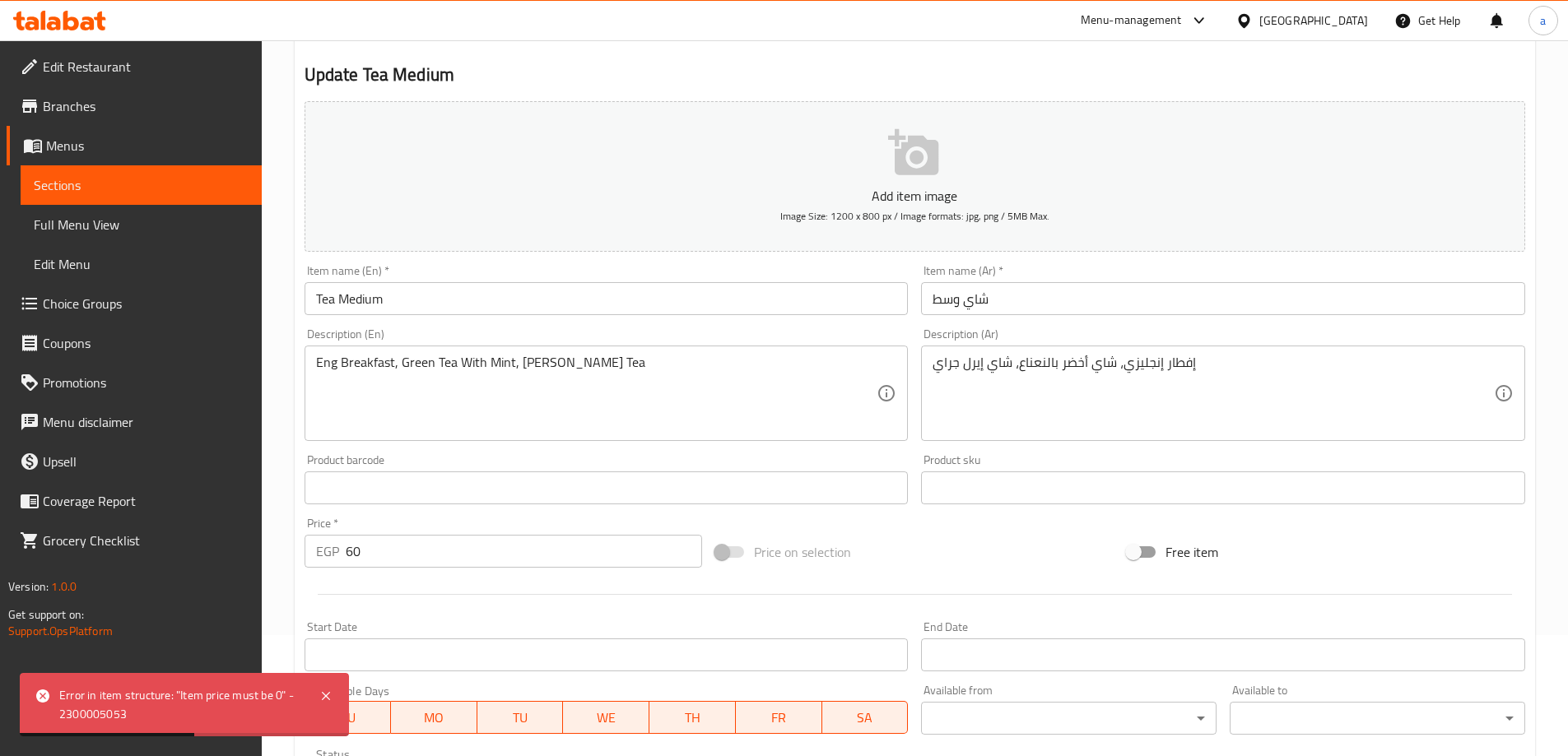
scroll to position [247, 0]
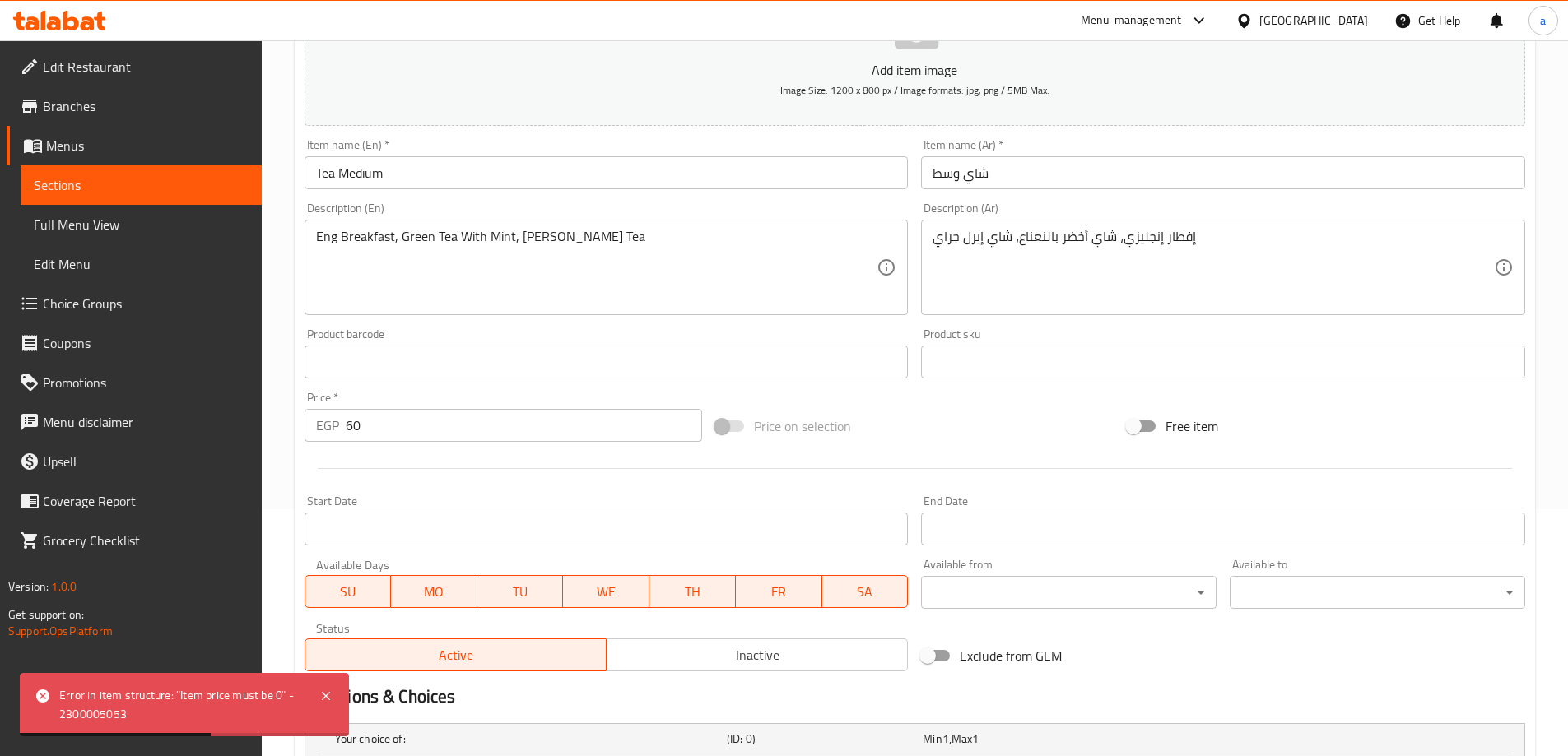
click at [518, 428] on input "60" at bounding box center [524, 425] width 357 height 33
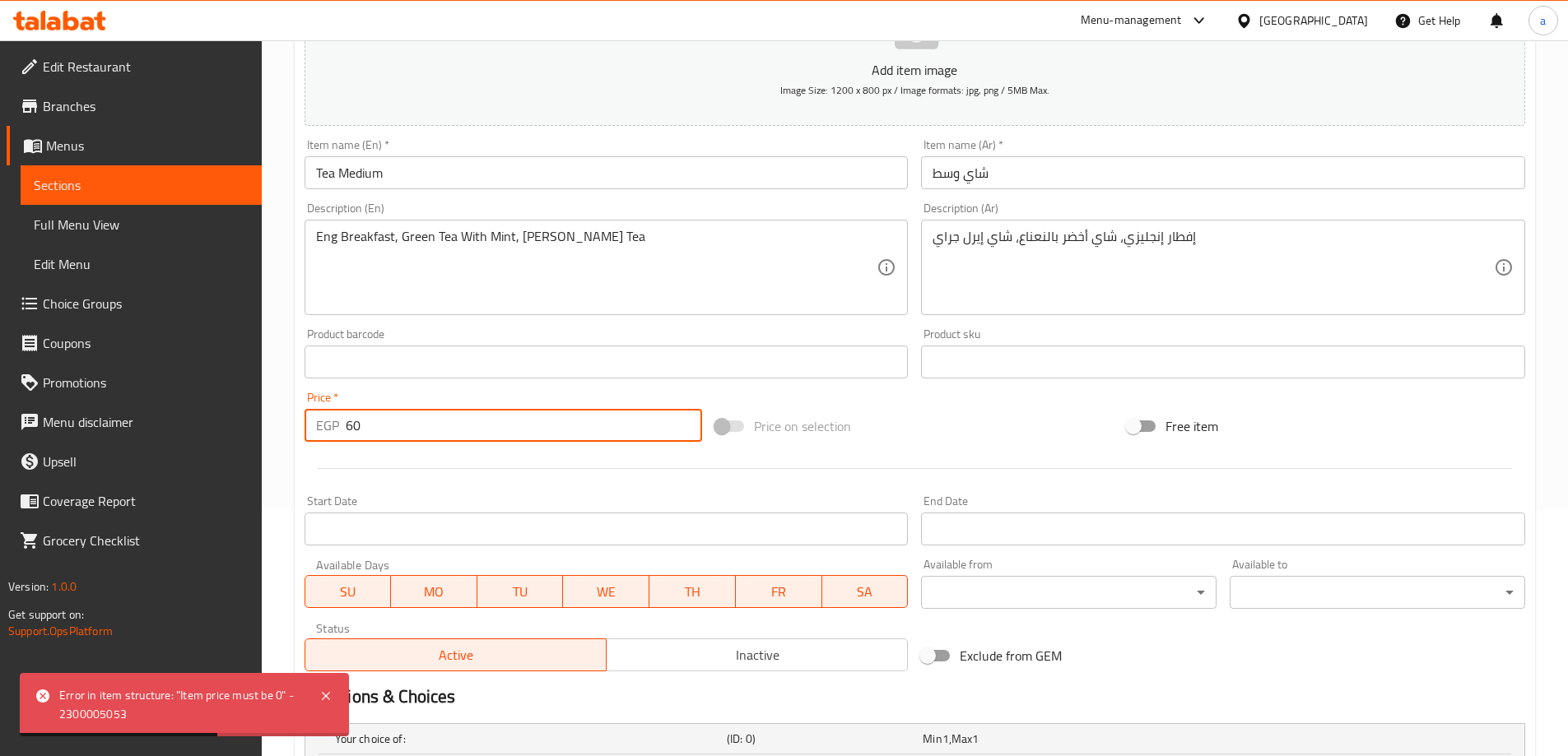
click at [518, 428] on input "60" at bounding box center [524, 425] width 357 height 33
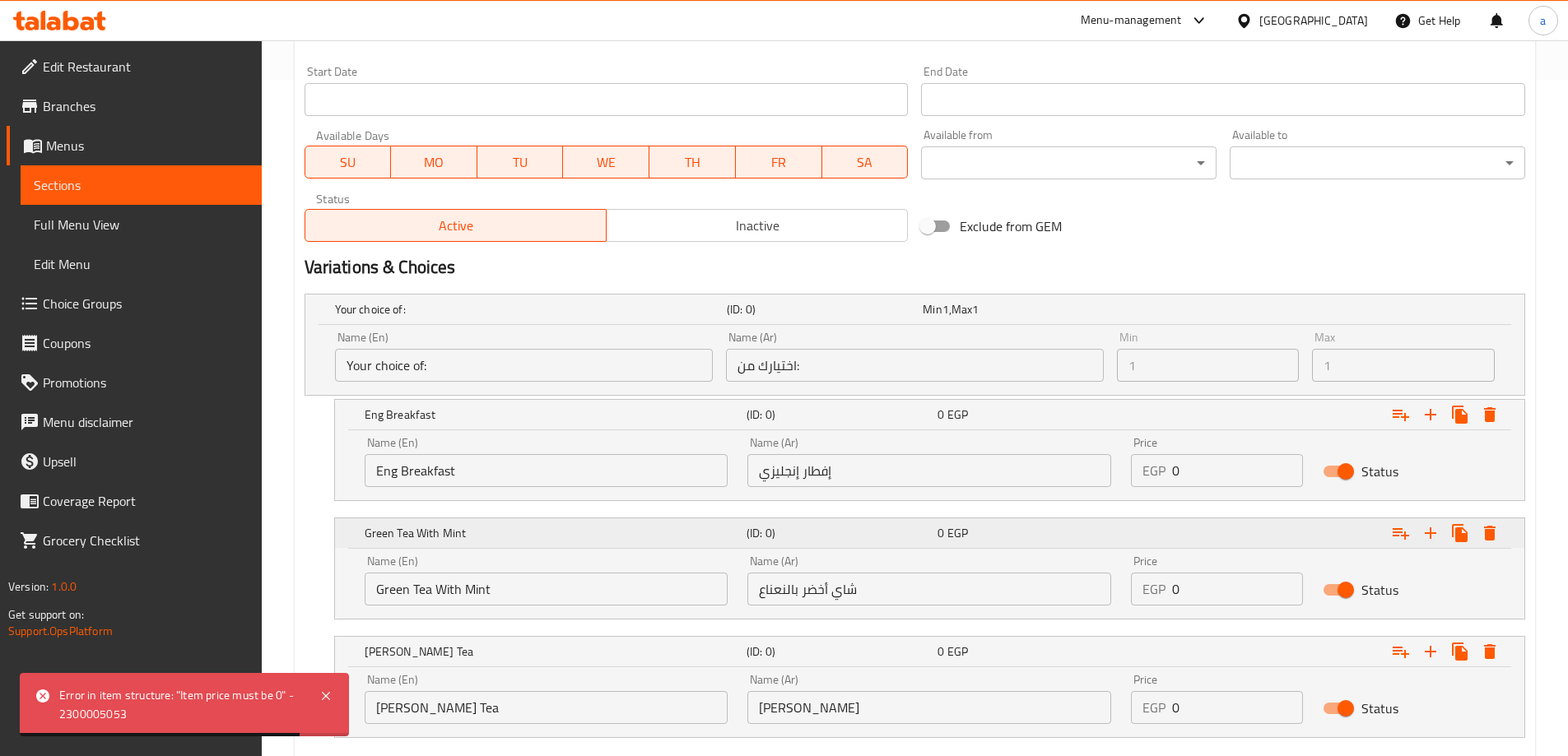
scroll to position [774, 0]
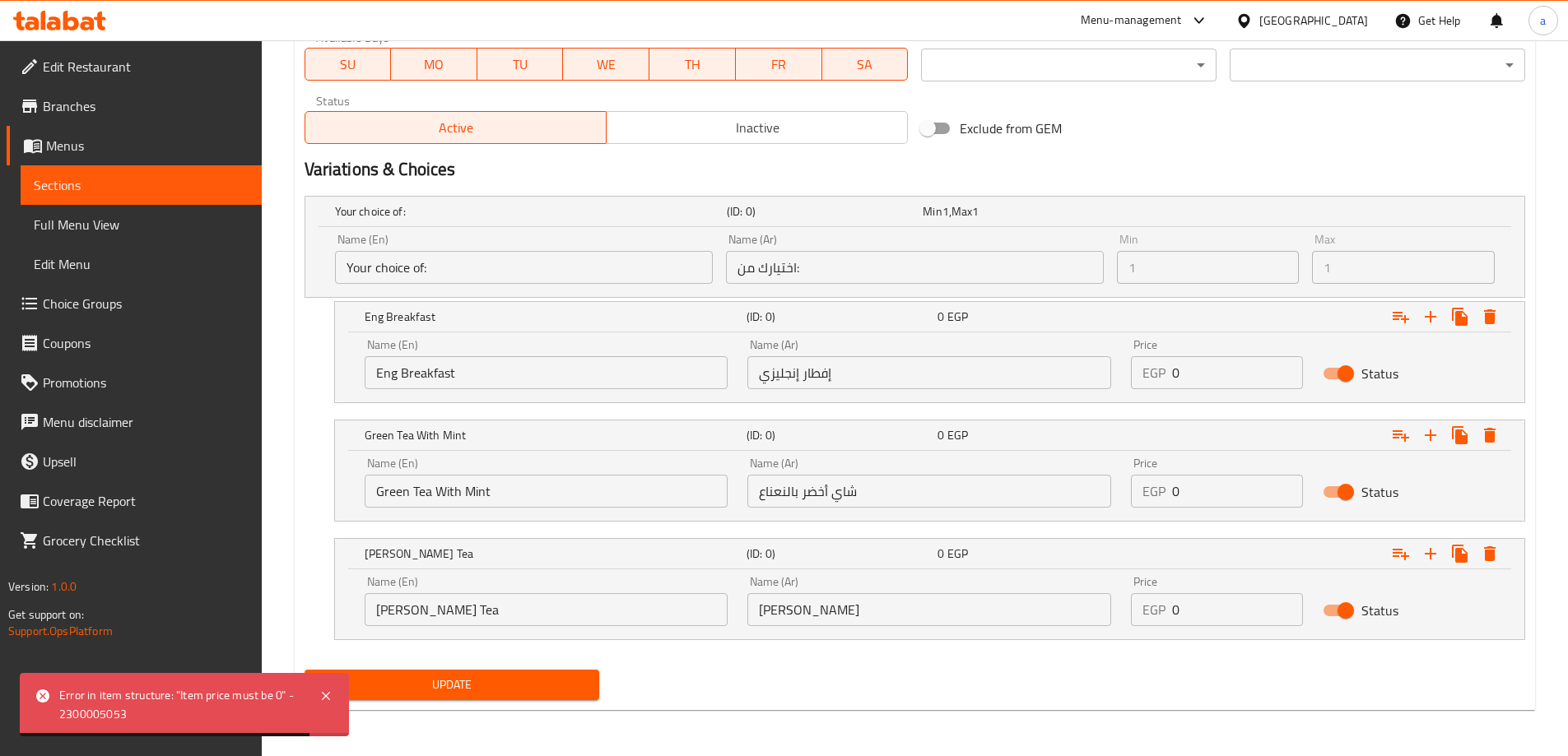
type input "0"
click at [1212, 387] on input "0" at bounding box center [1237, 372] width 131 height 33
click at [1207, 375] on input "0" at bounding box center [1237, 372] width 131 height 33
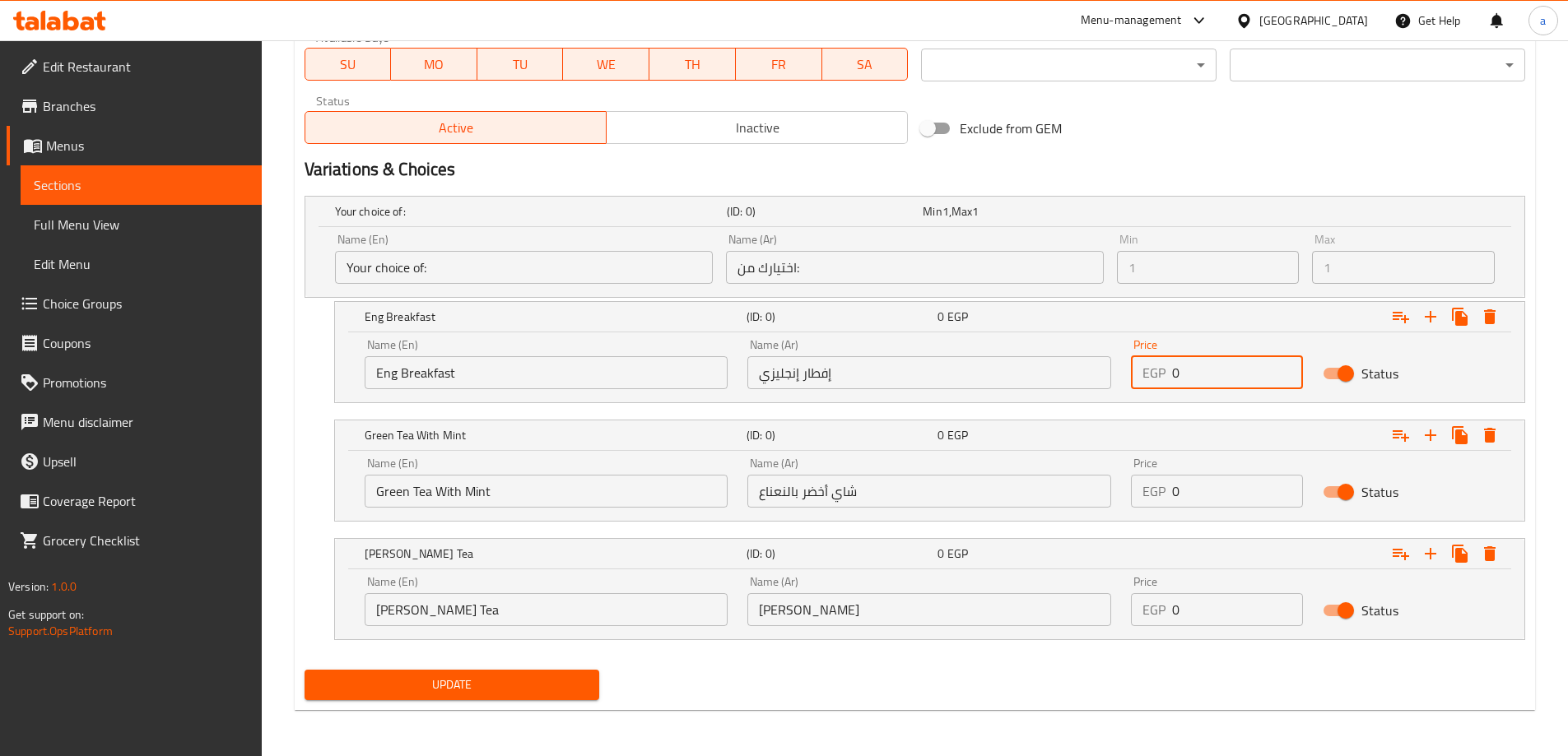
click at [1207, 375] on input "0" at bounding box center [1237, 372] width 131 height 33
click at [1171, 369] on div "EGP 0 Price" at bounding box center [1217, 372] width 172 height 33
type input "060"
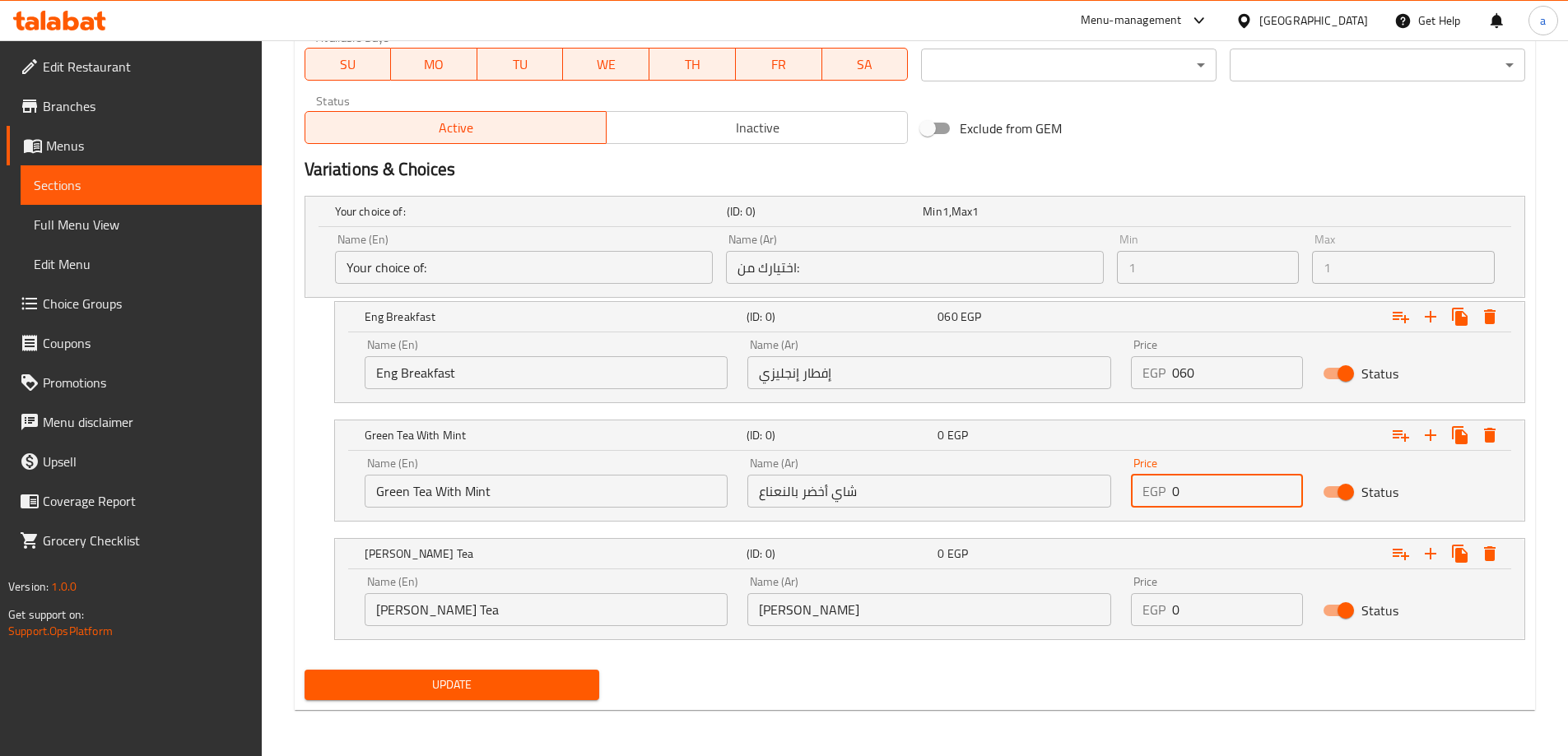
click at [1198, 499] on input "0" at bounding box center [1237, 491] width 131 height 33
type input "060"
click at [1205, 620] on input "0" at bounding box center [1237, 610] width 131 height 33
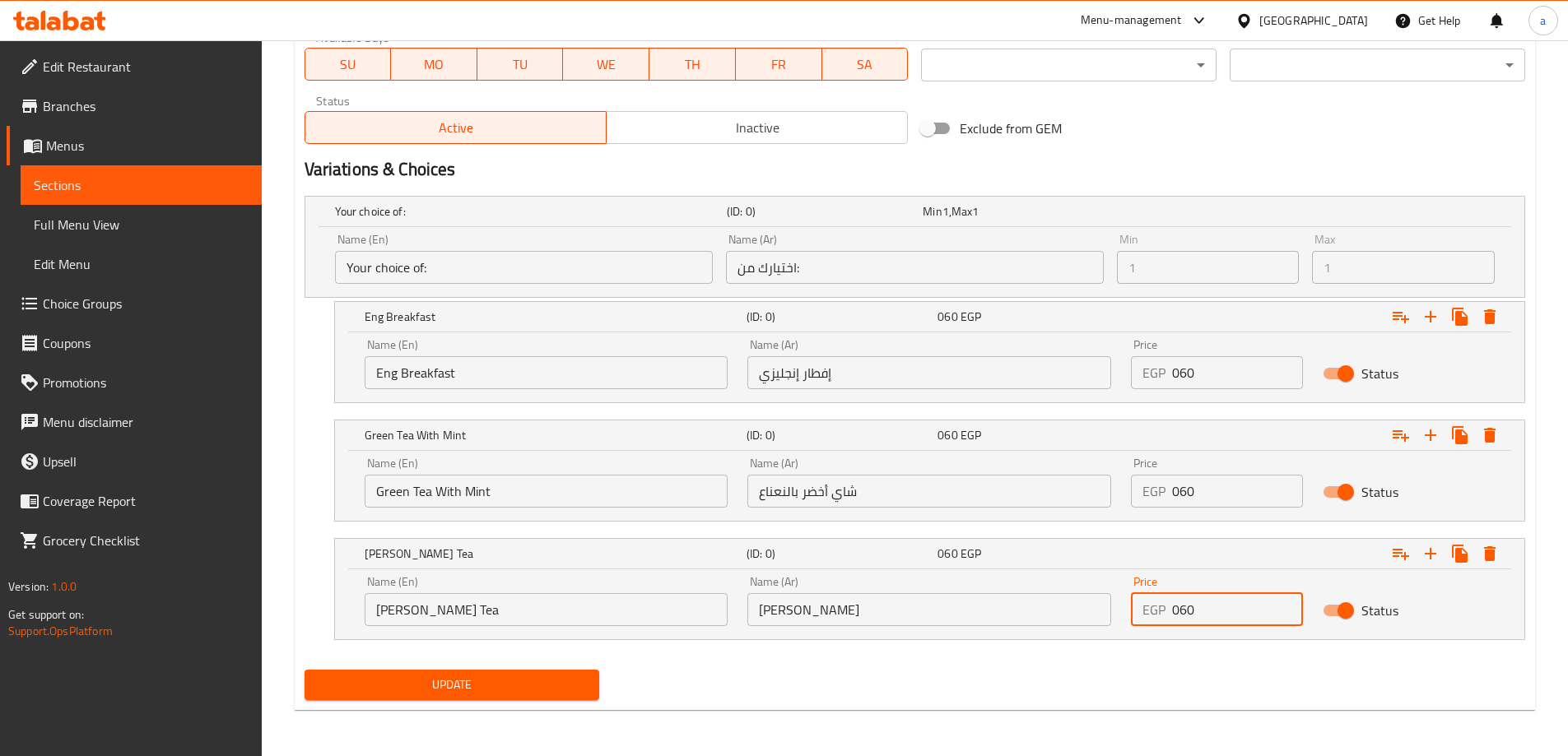
type input "060"
click at [482, 677] on span "Update" at bounding box center [453, 685] width 269 height 21
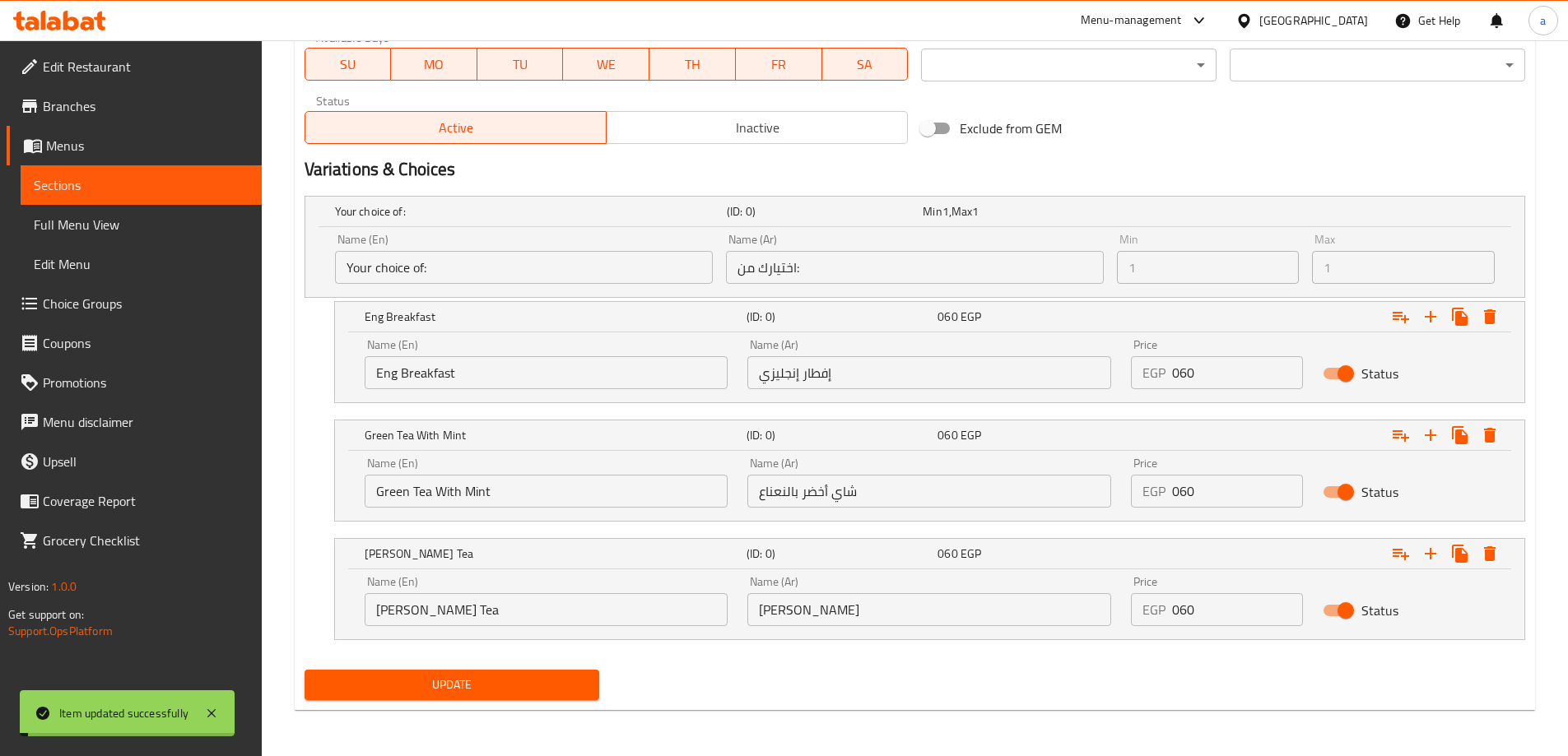
click at [226, 237] on link "Full Menu View" at bounding box center [141, 225] width 241 height 40
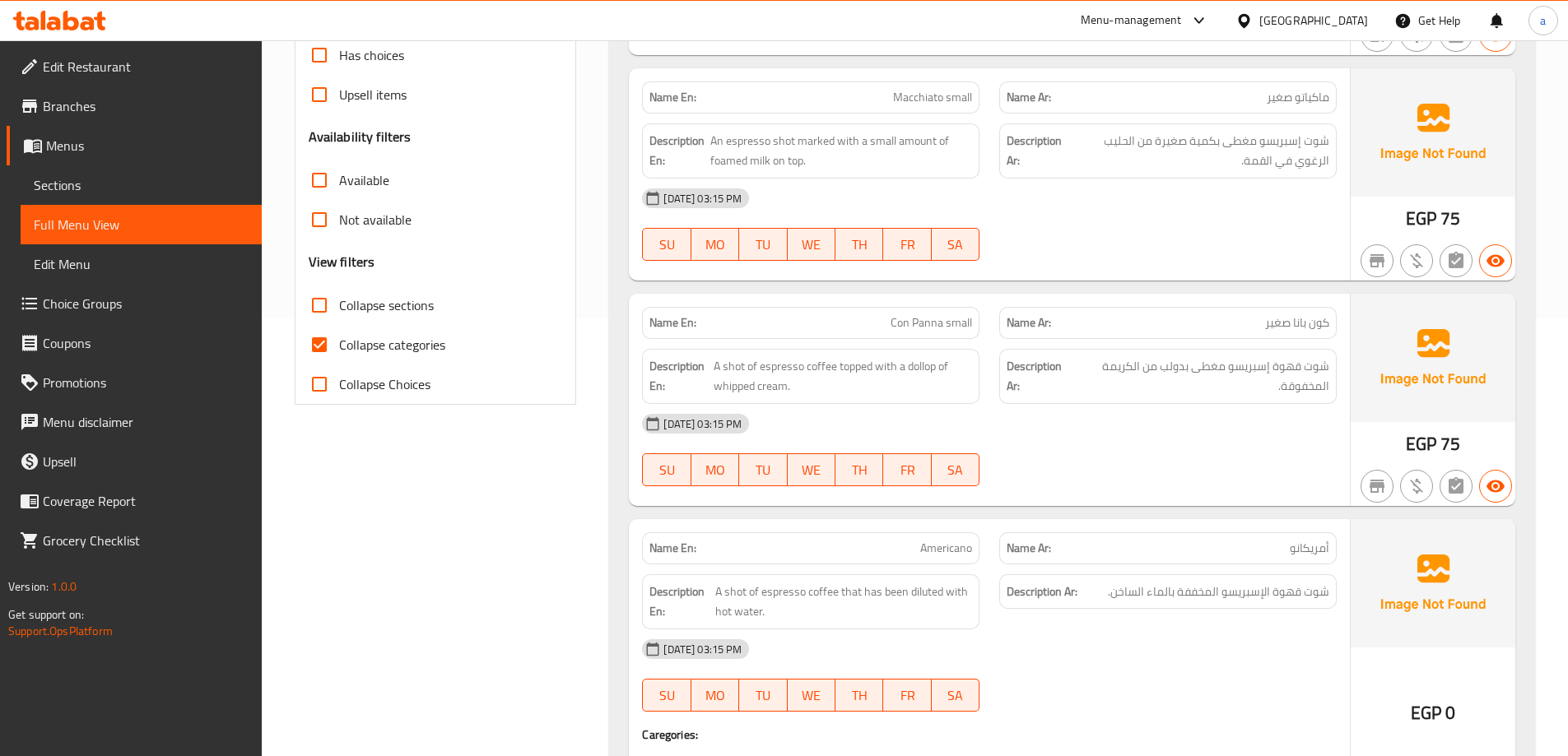
scroll to position [199, 0]
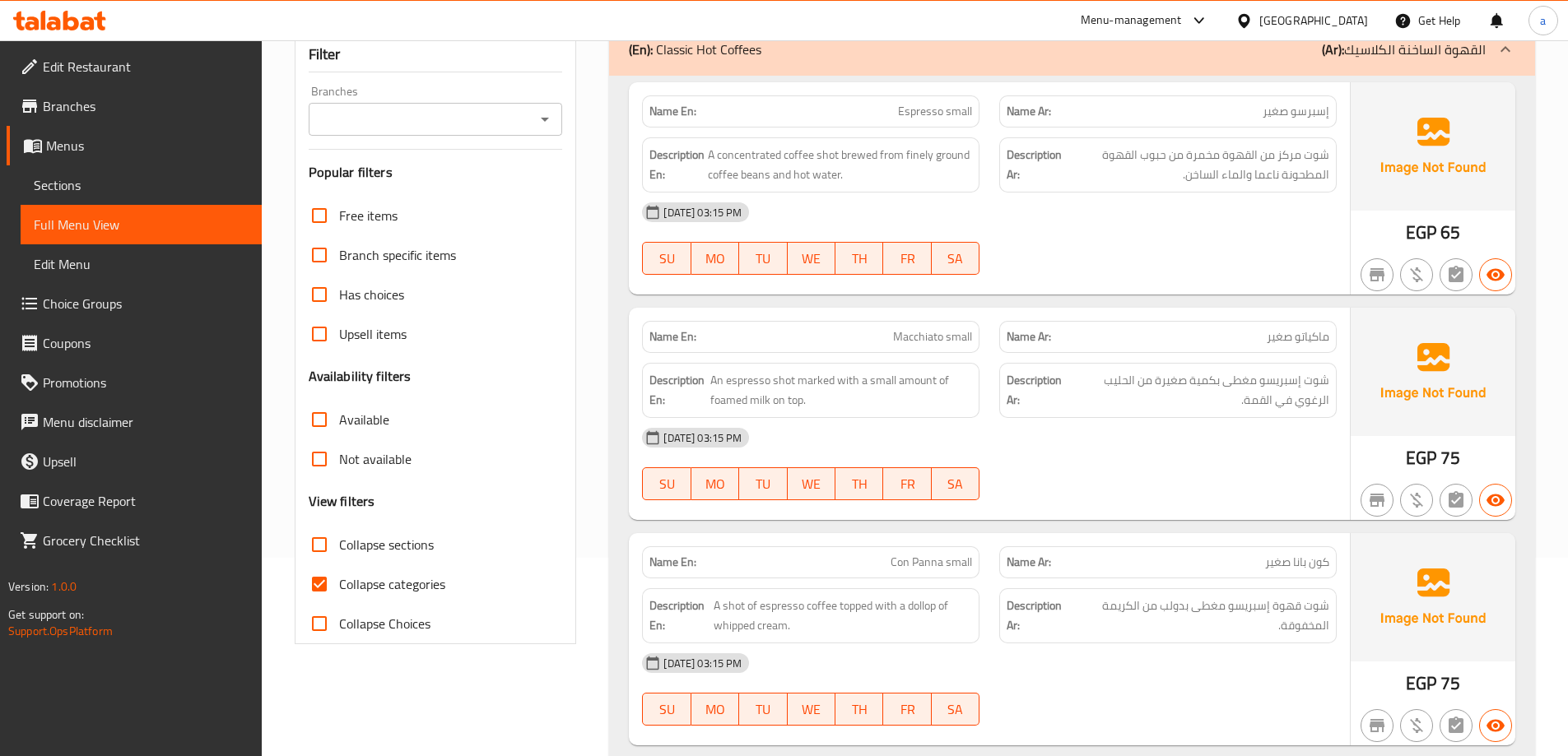
drag, startPoint x: 336, startPoint y: 546, endPoint x: 336, endPoint y: 587, distance: 41.0
click at [336, 546] on input "Collapse sections" at bounding box center [320, 545] width 40 height 40
checkbox input "true"
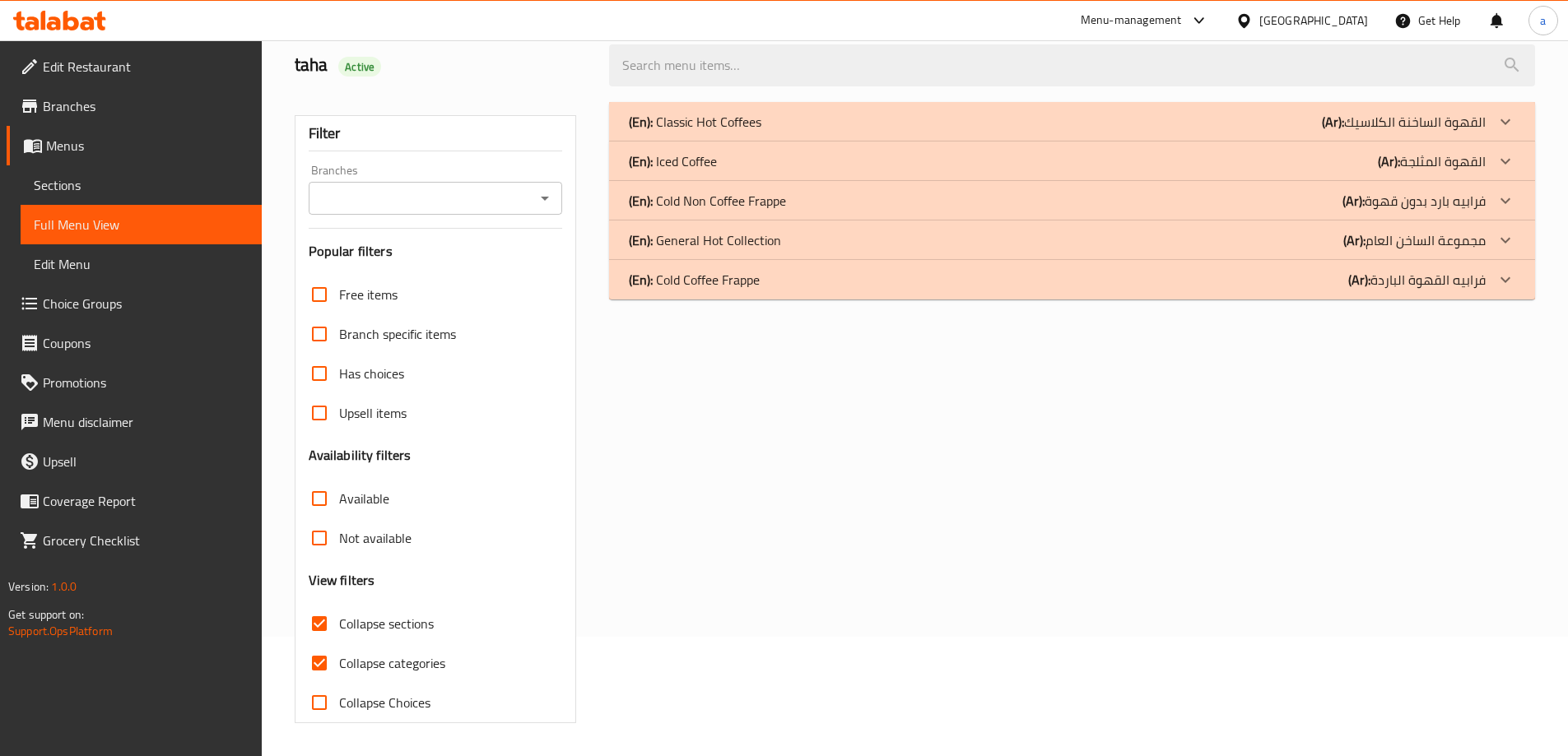
click at [331, 643] on input "Collapse categories" at bounding box center [320, 663] width 40 height 40
checkbox input "false"
click at [1182, 232] on div "(En): General Hot Collection (Ar): مجموعة الساخن العام" at bounding box center [1057, 240] width 857 height 20
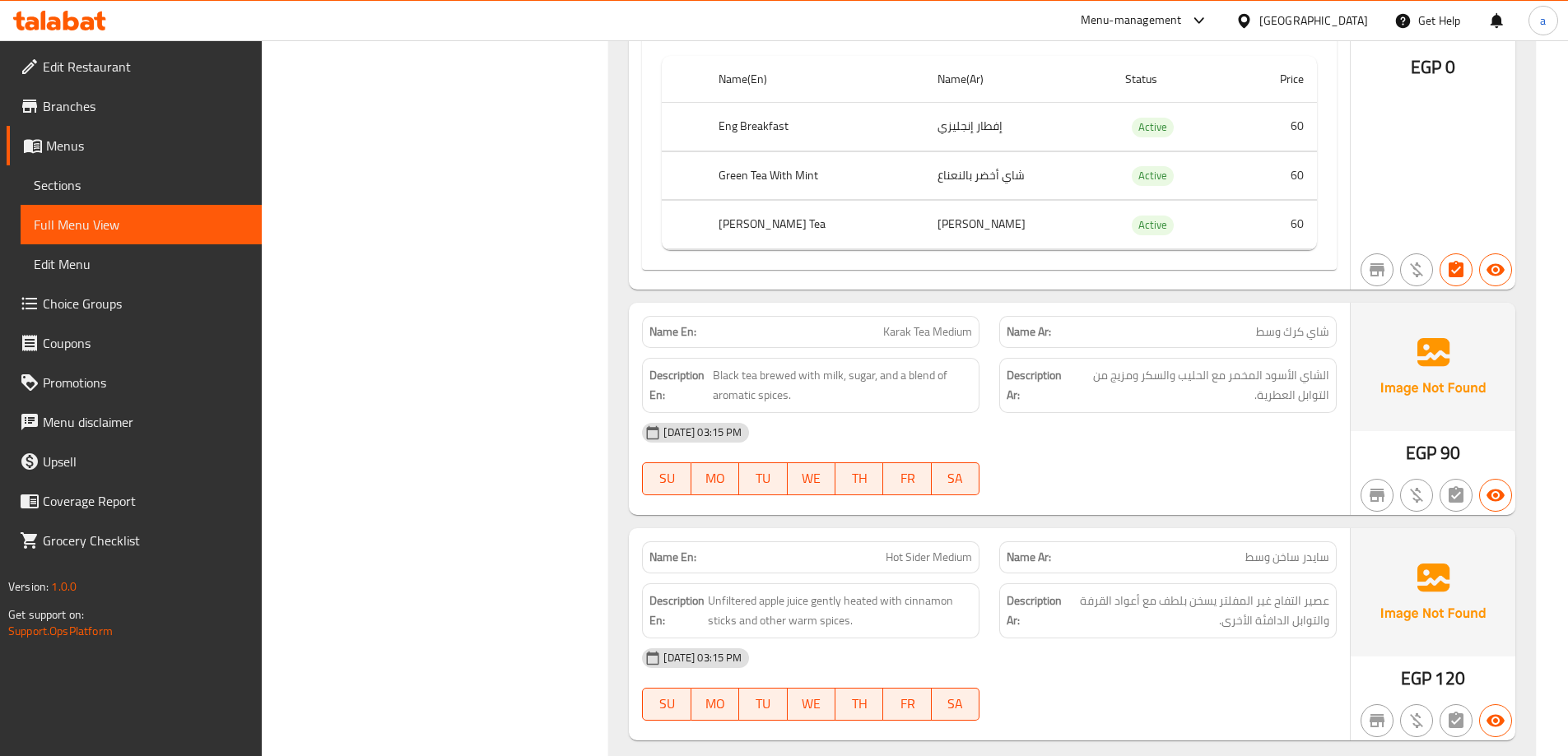
scroll to position [1414, 0]
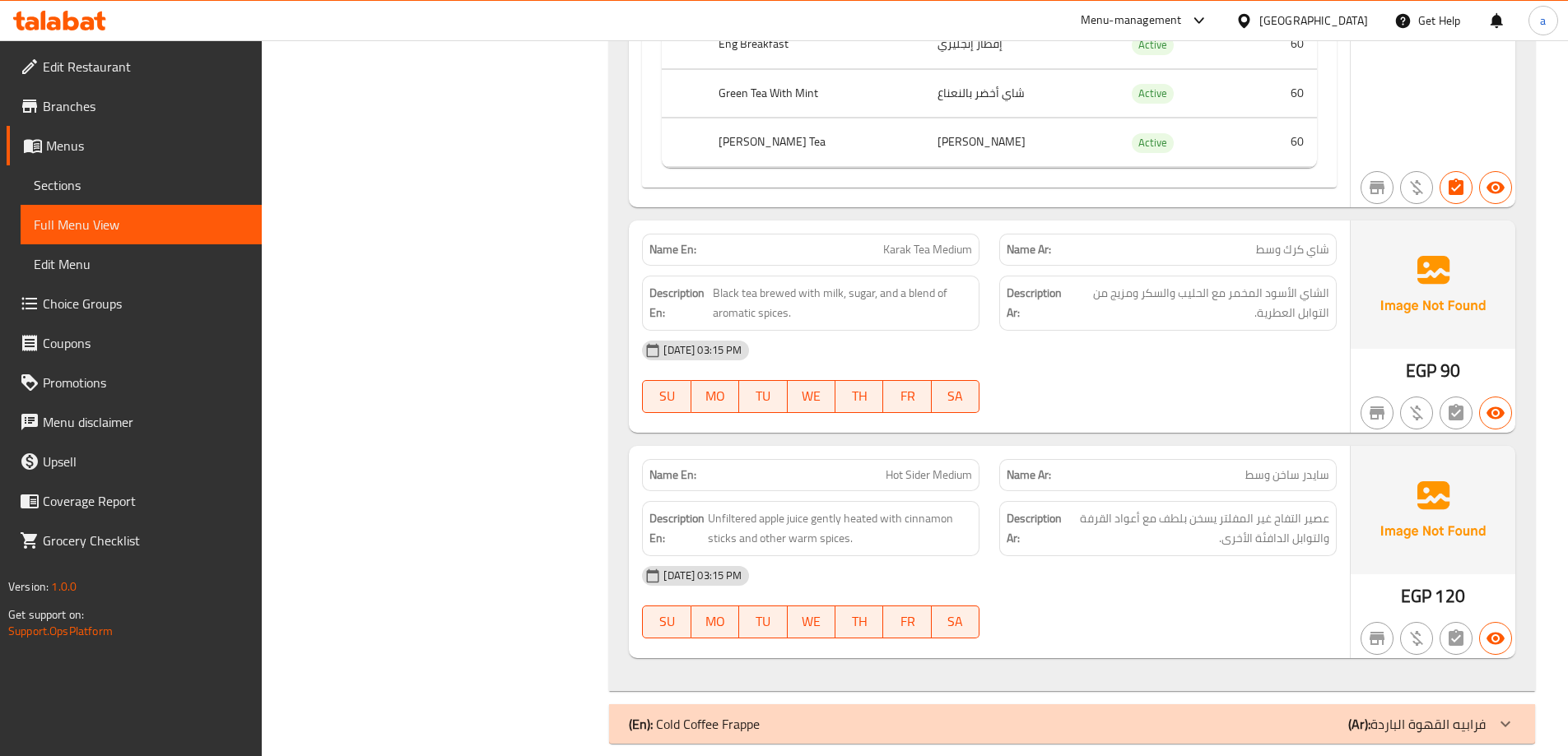
click at [995, 714] on div "(En): Cold Coffee Frappe (Ar): فرابيه القهوة الباردة" at bounding box center [1057, 724] width 857 height 20
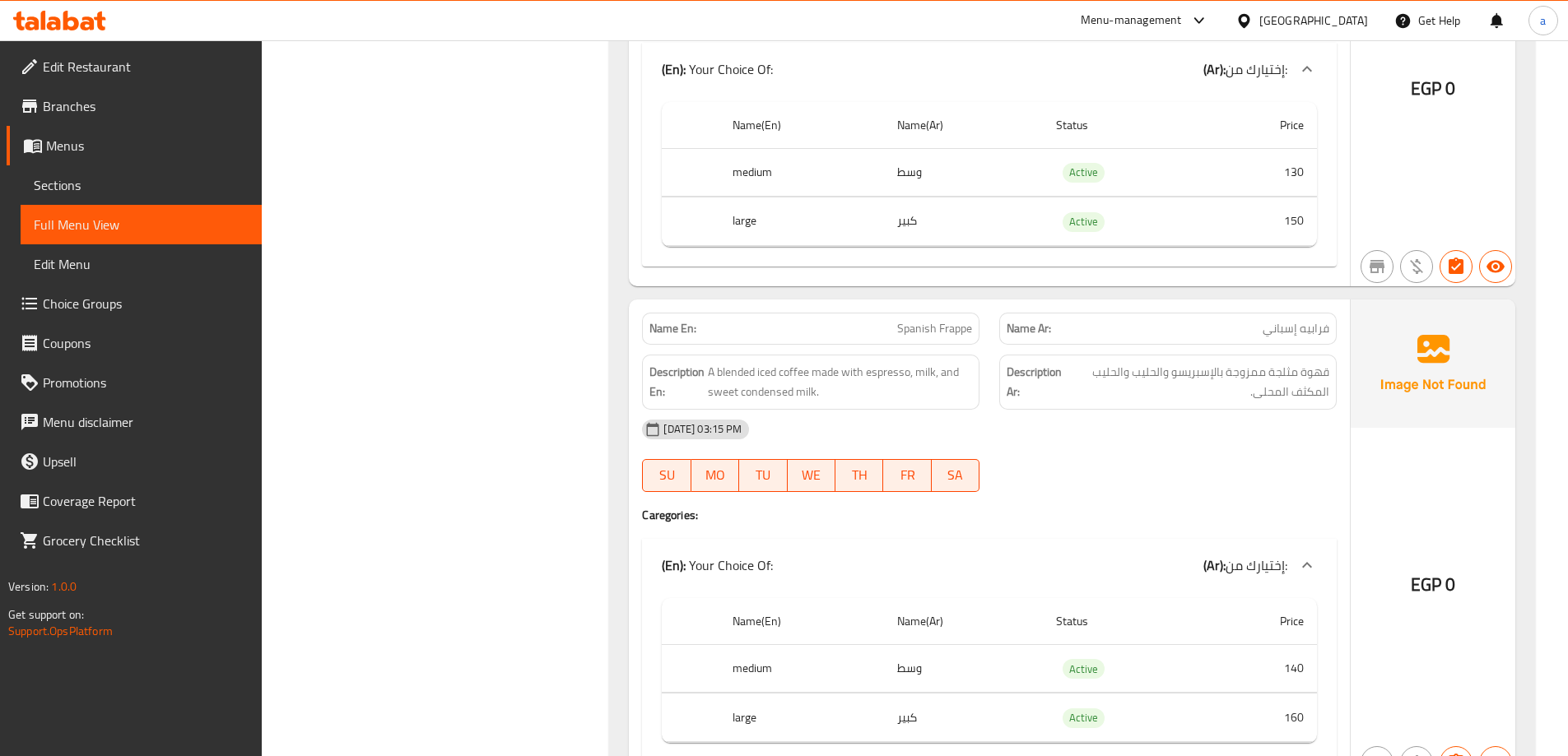
scroll to position [4293, 0]
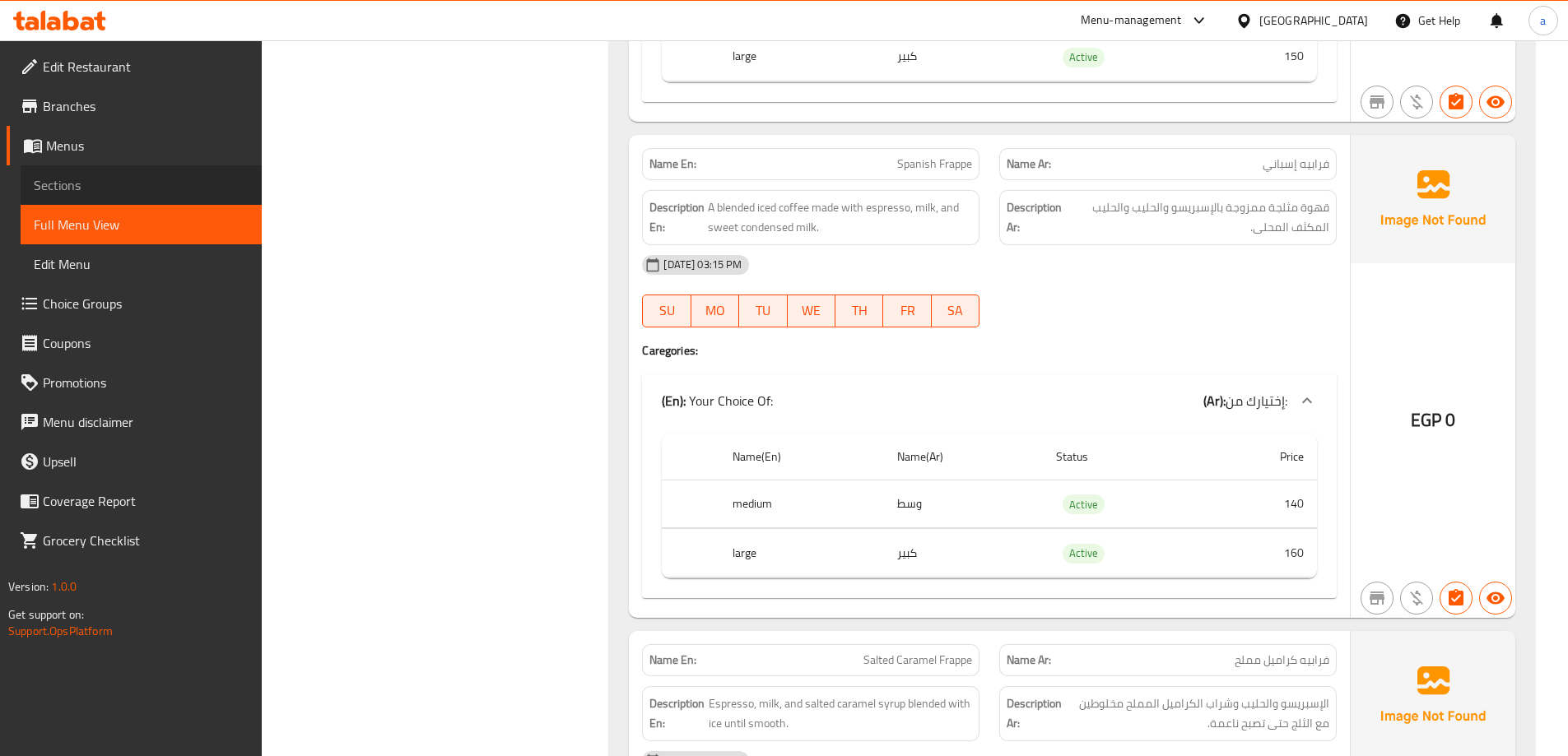
click at [124, 188] on span "Sections" at bounding box center [141, 185] width 215 height 20
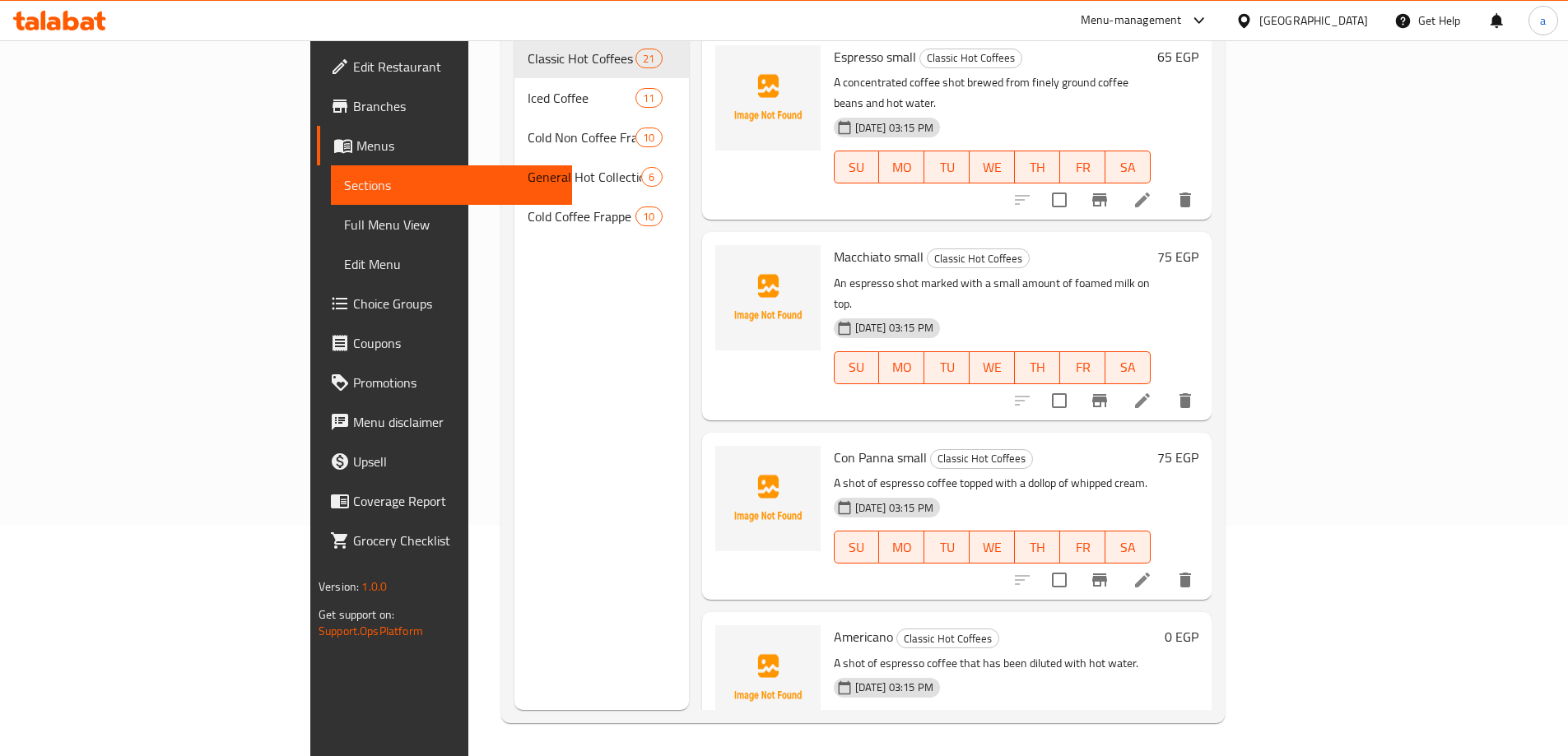
scroll to position [230, 0]
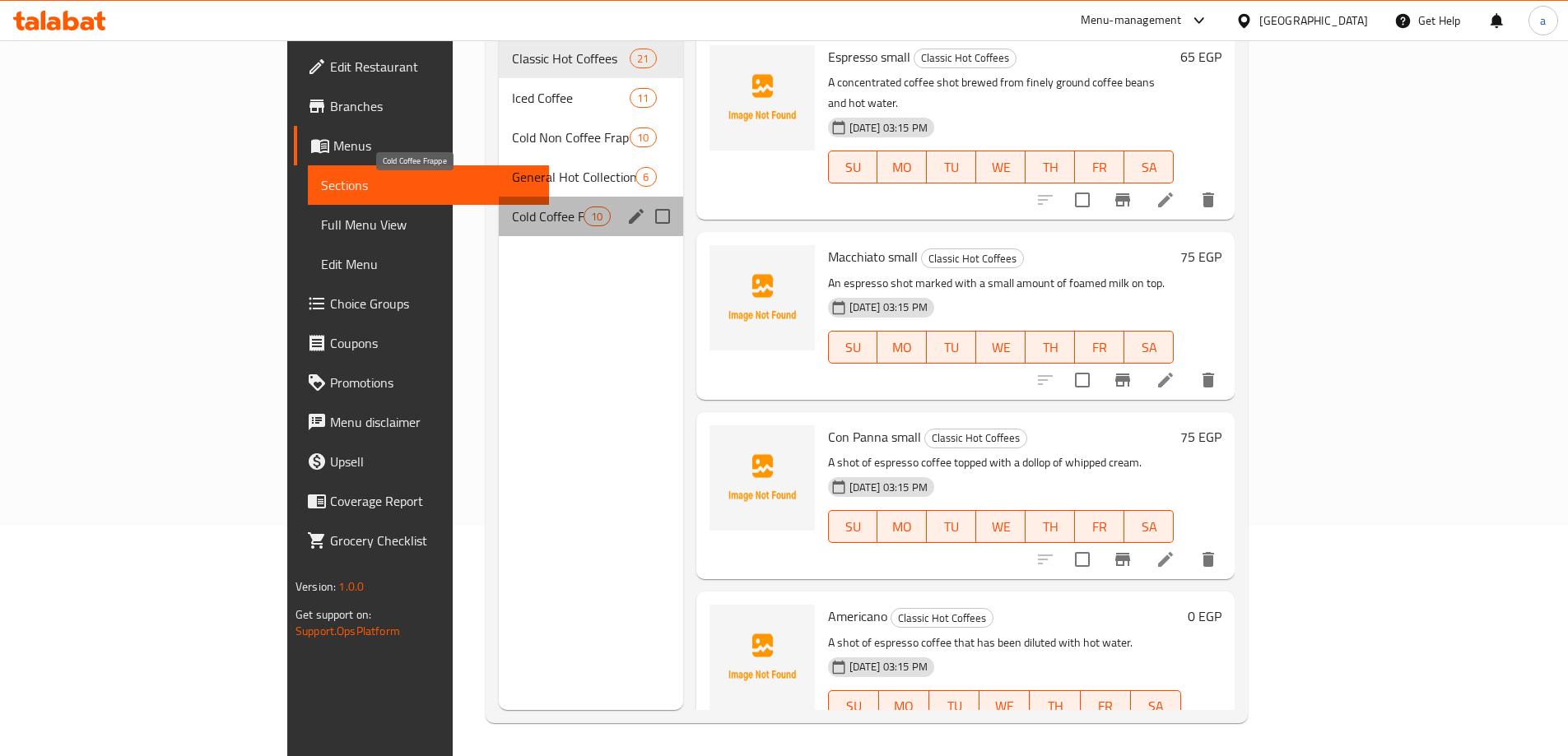
click at [512, 207] on span "Cold Coffee Frappe" at bounding box center [548, 217] width 71 height 20
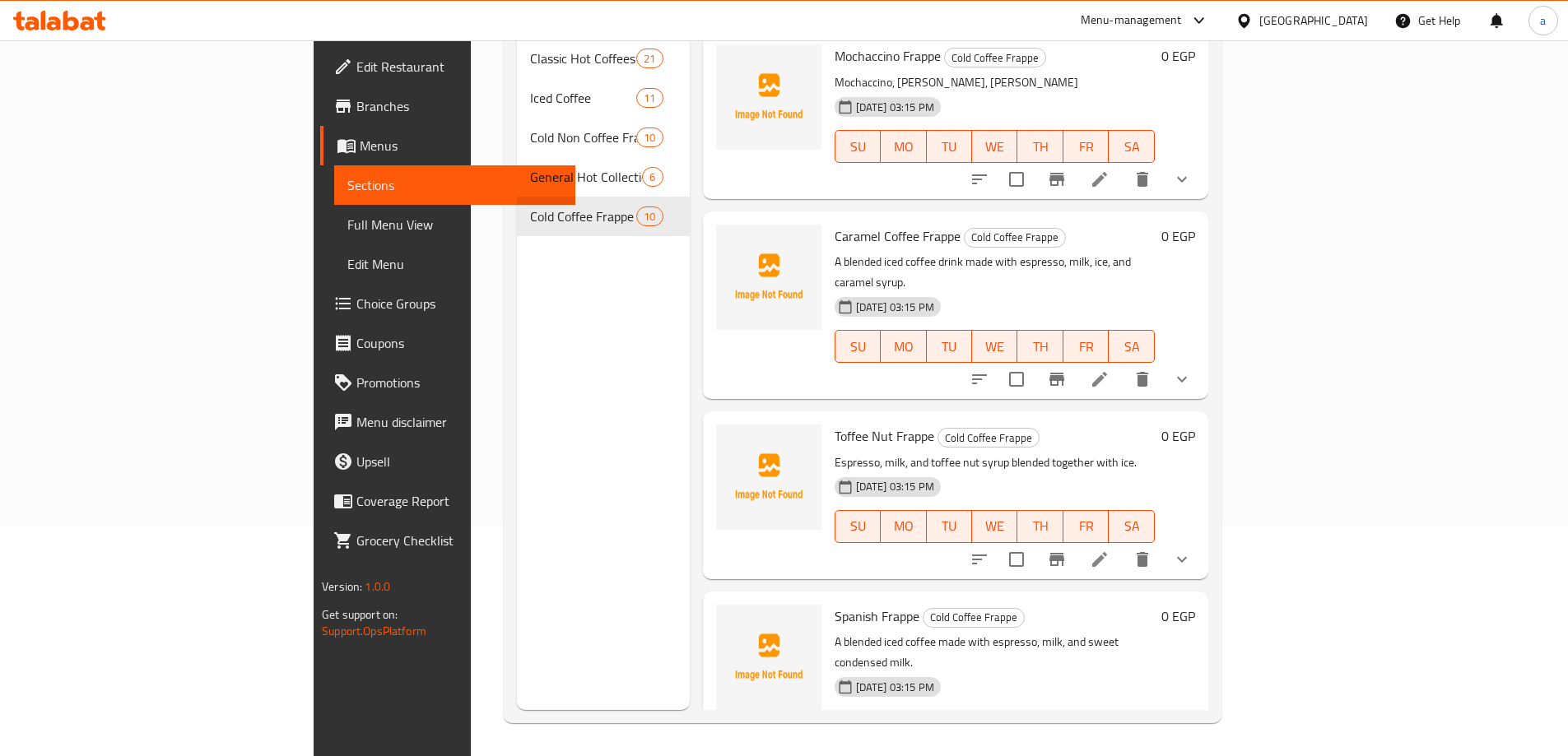
scroll to position [247, 0]
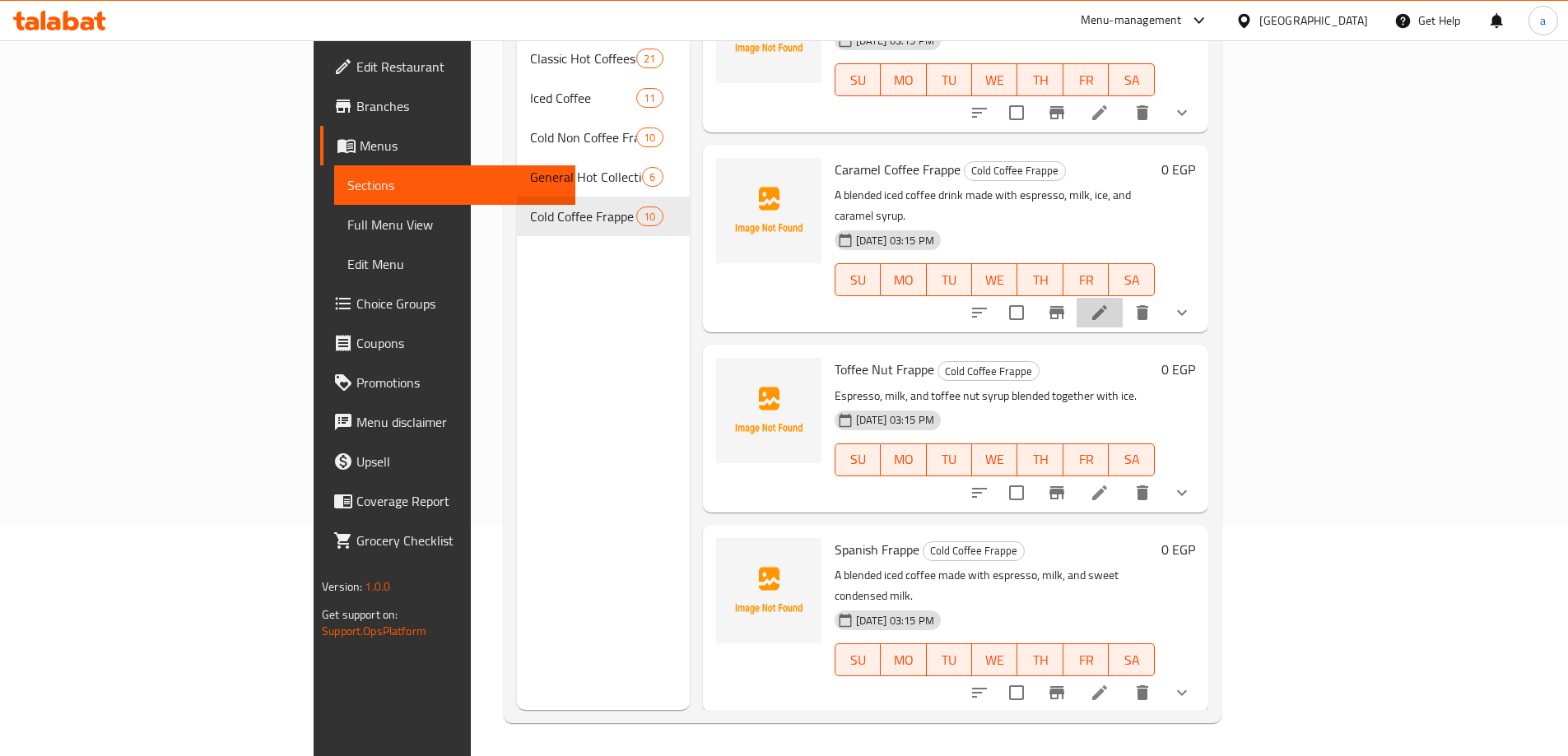
click at [1122, 298] on li at bounding box center [1099, 313] width 46 height 30
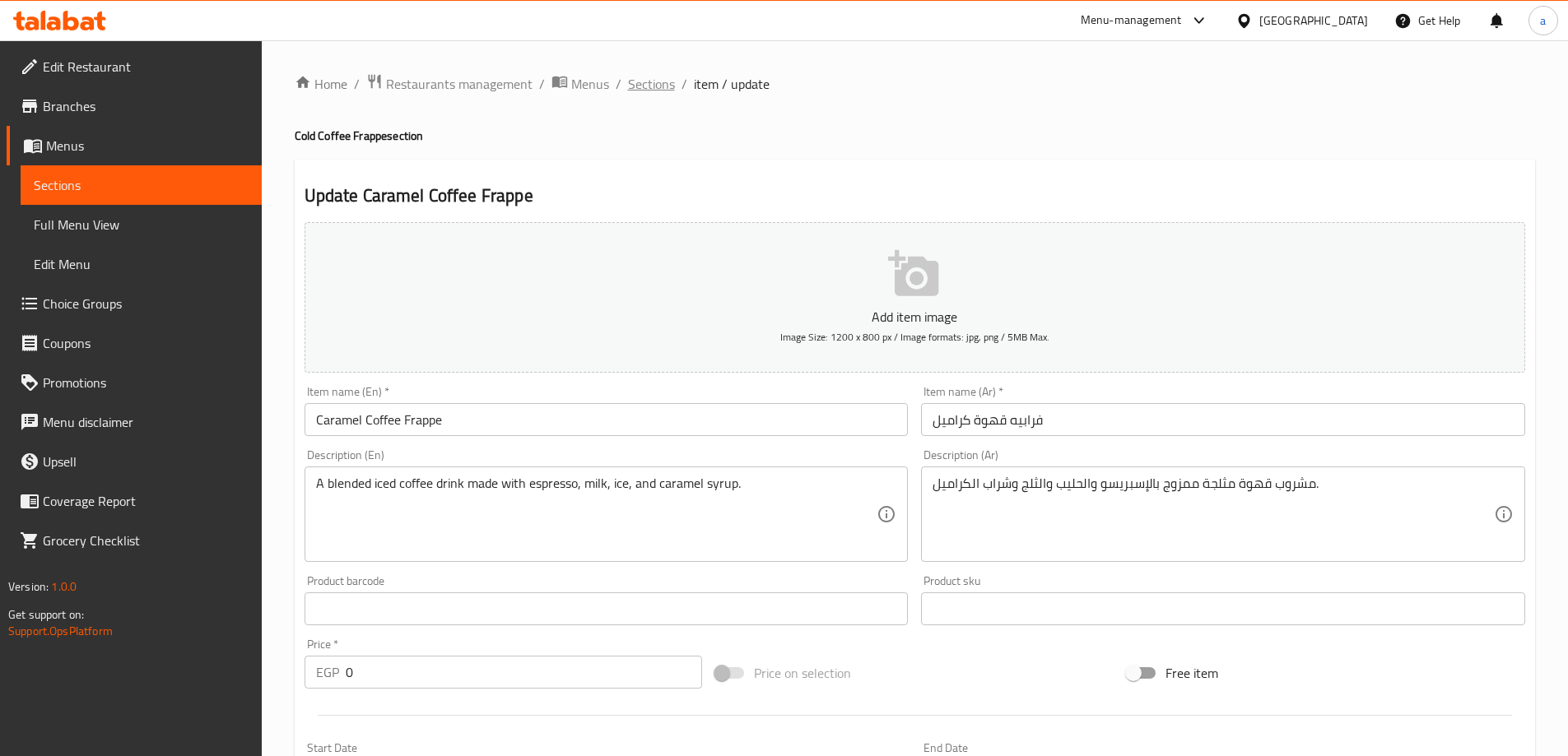
click at [656, 83] on span "Sections" at bounding box center [652, 84] width 47 height 20
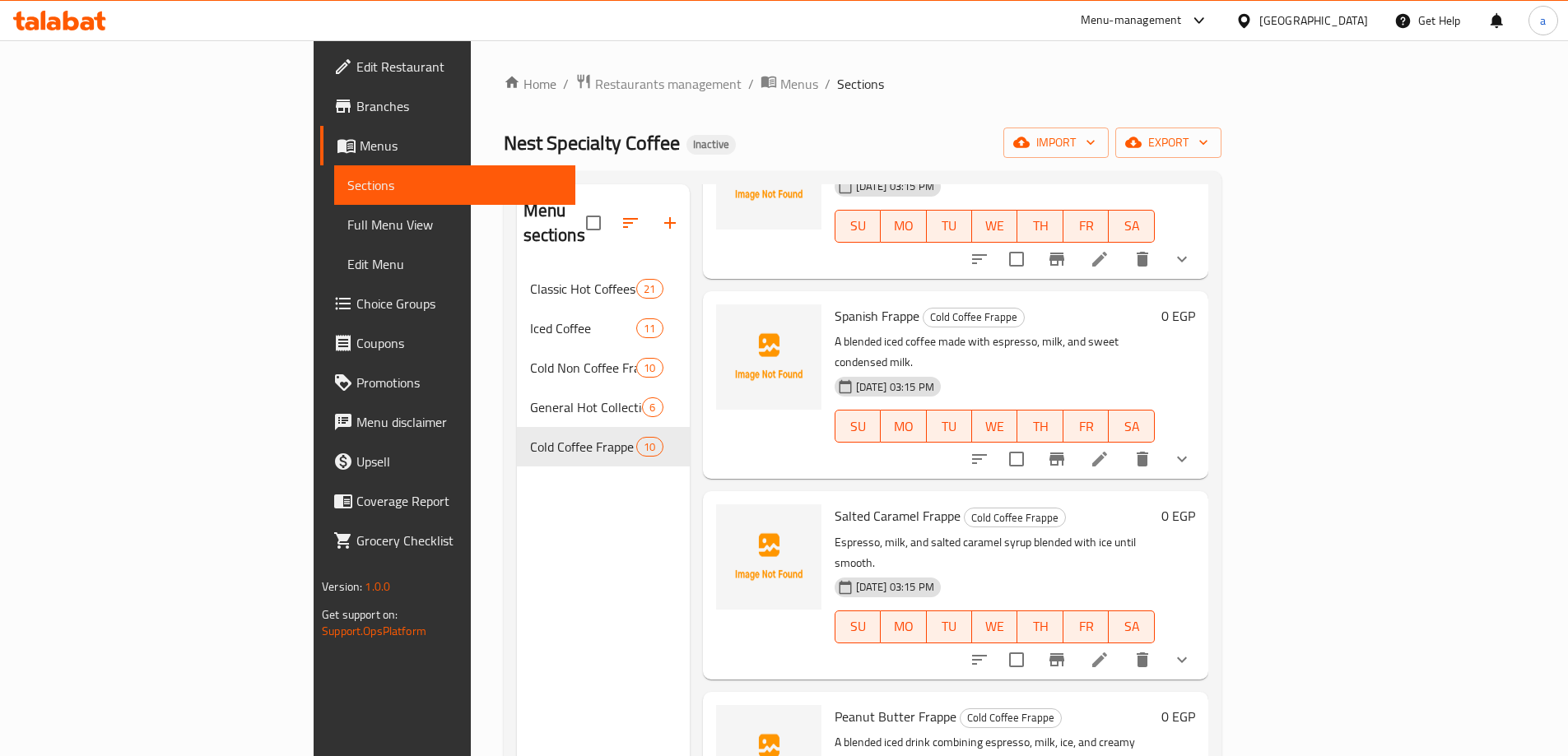
scroll to position [741, 0]
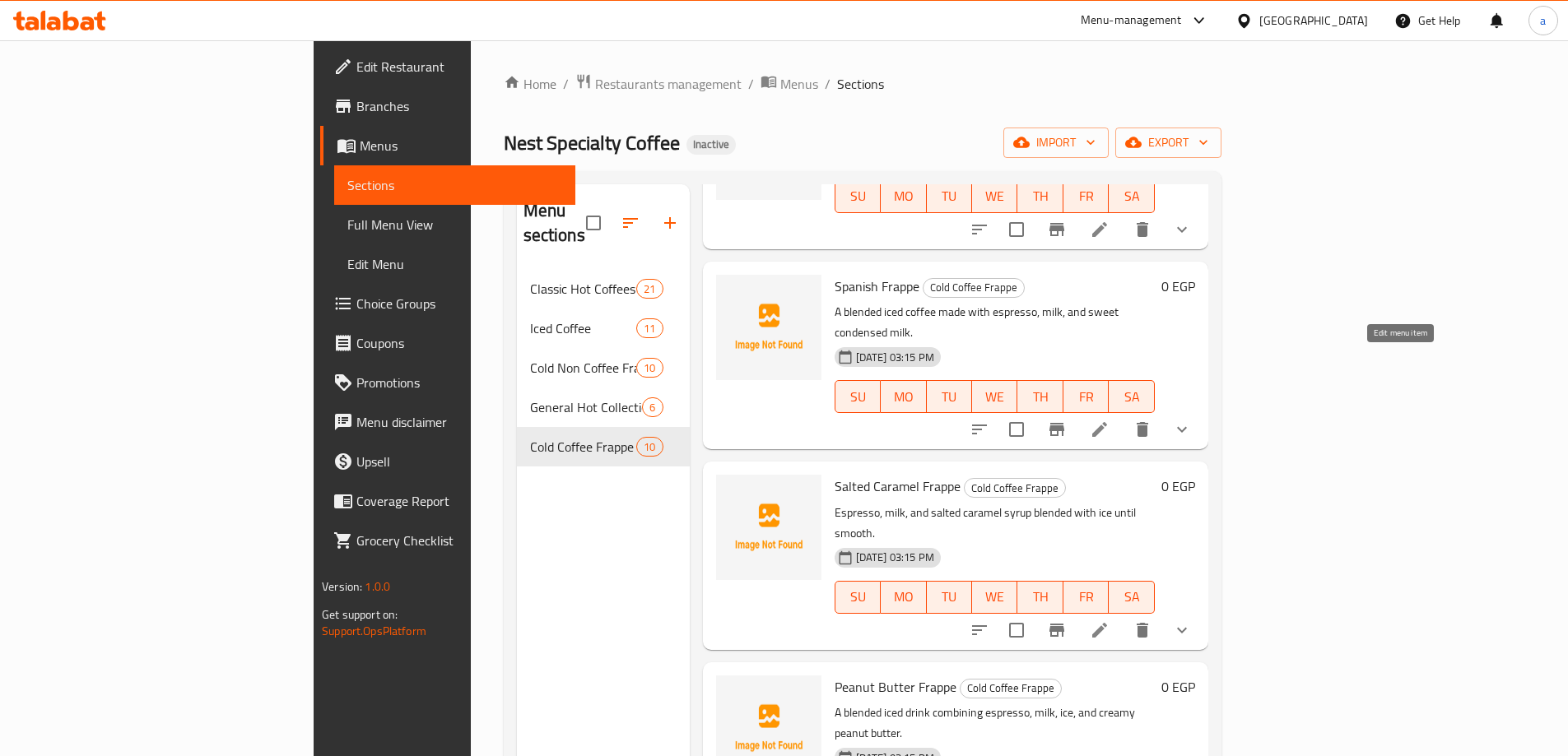
click at [1110, 420] on icon at bounding box center [1100, 430] width 20 height 20
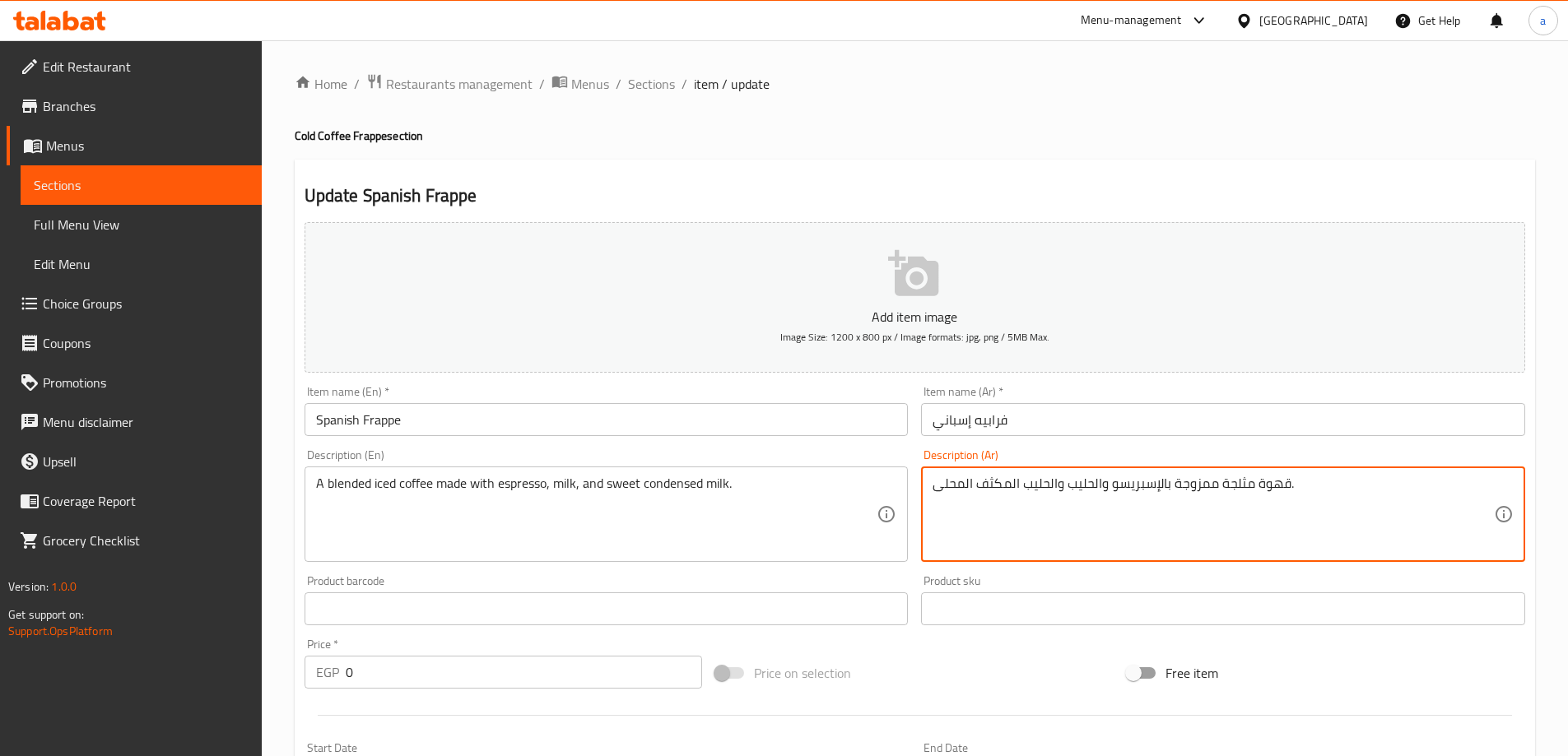
click at [949, 484] on textarea "قهوة مثلجة ممزوجة بالإسبريسو والحليب والحليب المكثف المحلى." at bounding box center [1213, 514] width 561 height 79
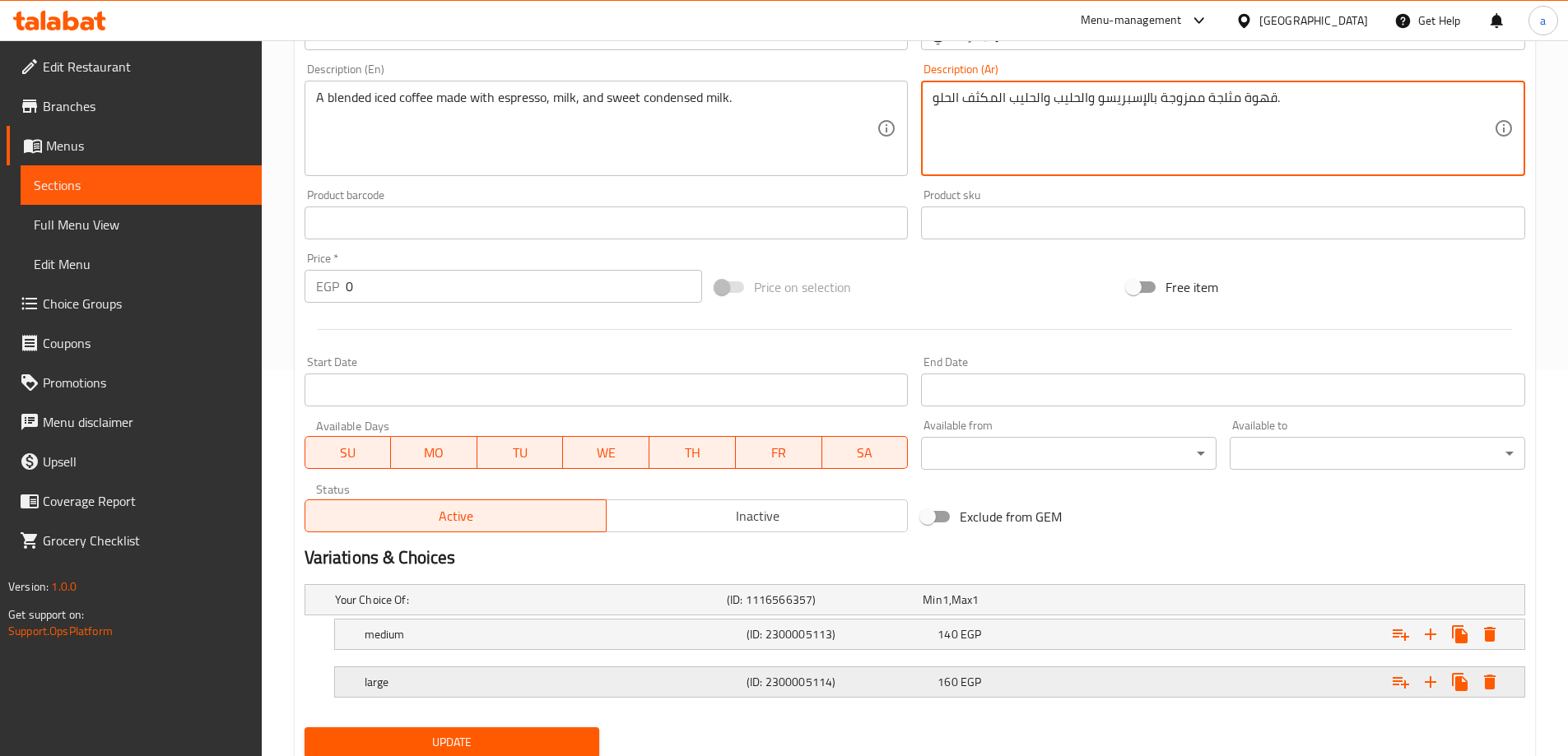
scroll to position [443, 0]
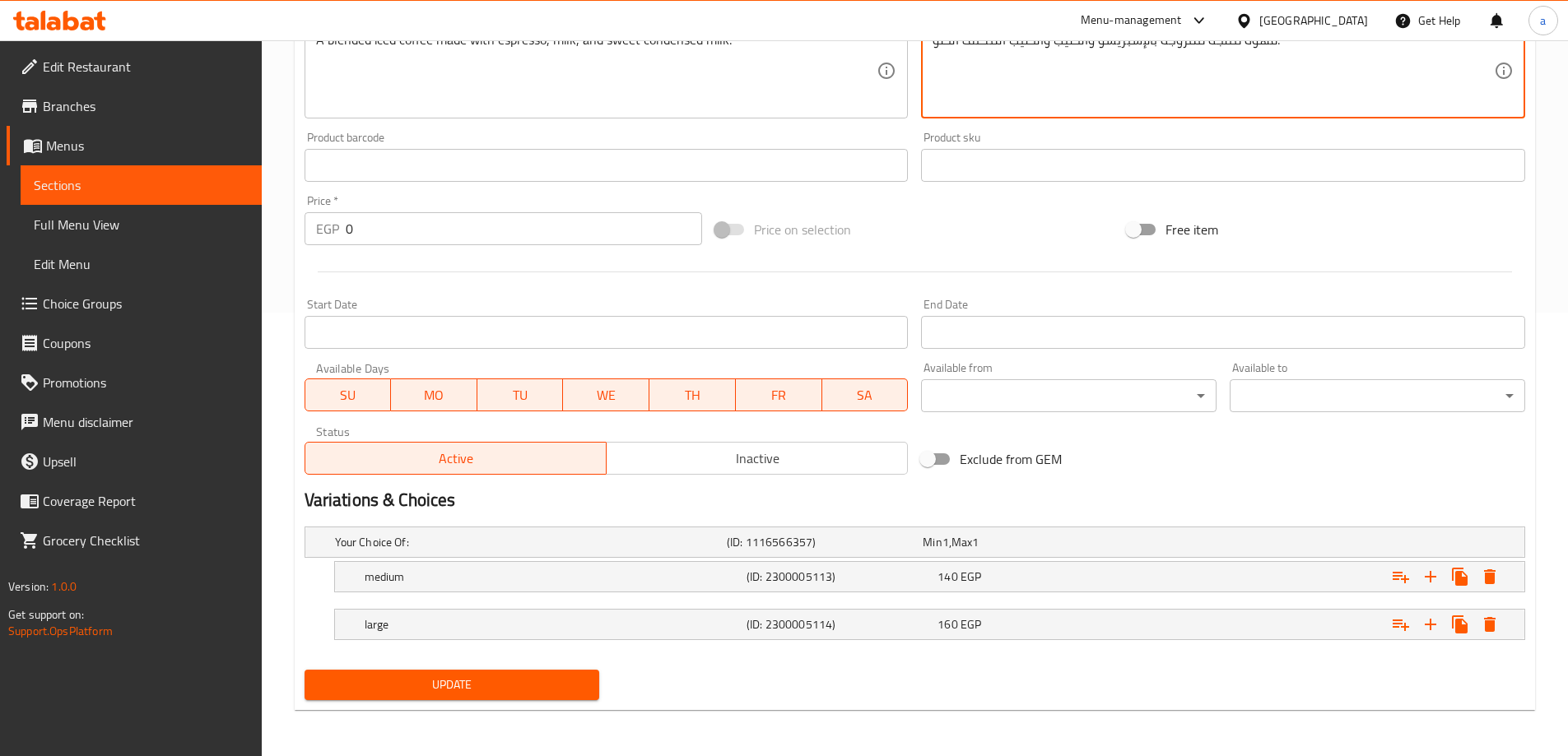
type textarea "قهوة مثلجة ممزوجة بالإسبريسو والحليب والحليب المكثف الحلو."
click at [392, 687] on span "Update" at bounding box center [453, 685] width 269 height 21
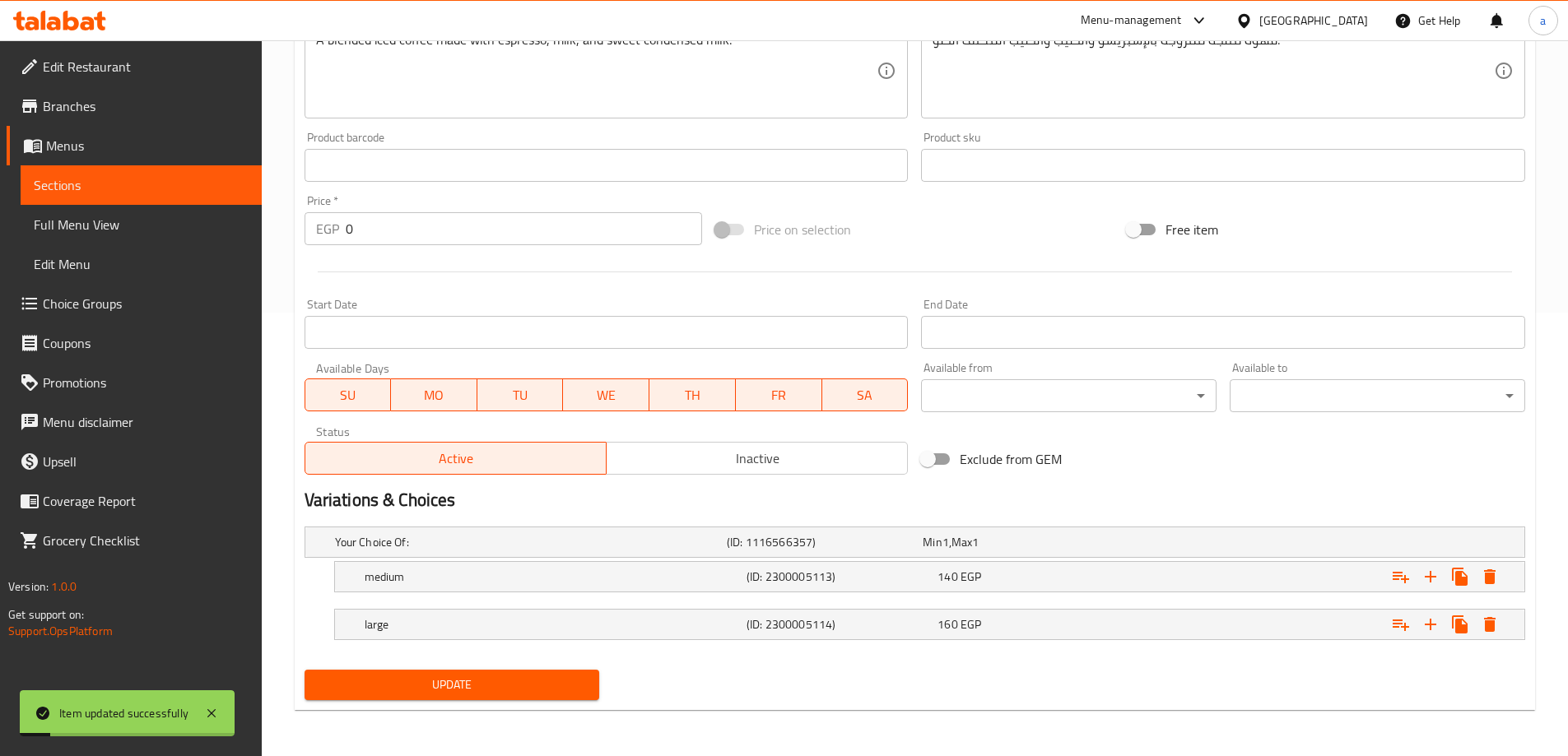
click at [74, 209] on link "Full Menu View" at bounding box center [141, 225] width 241 height 40
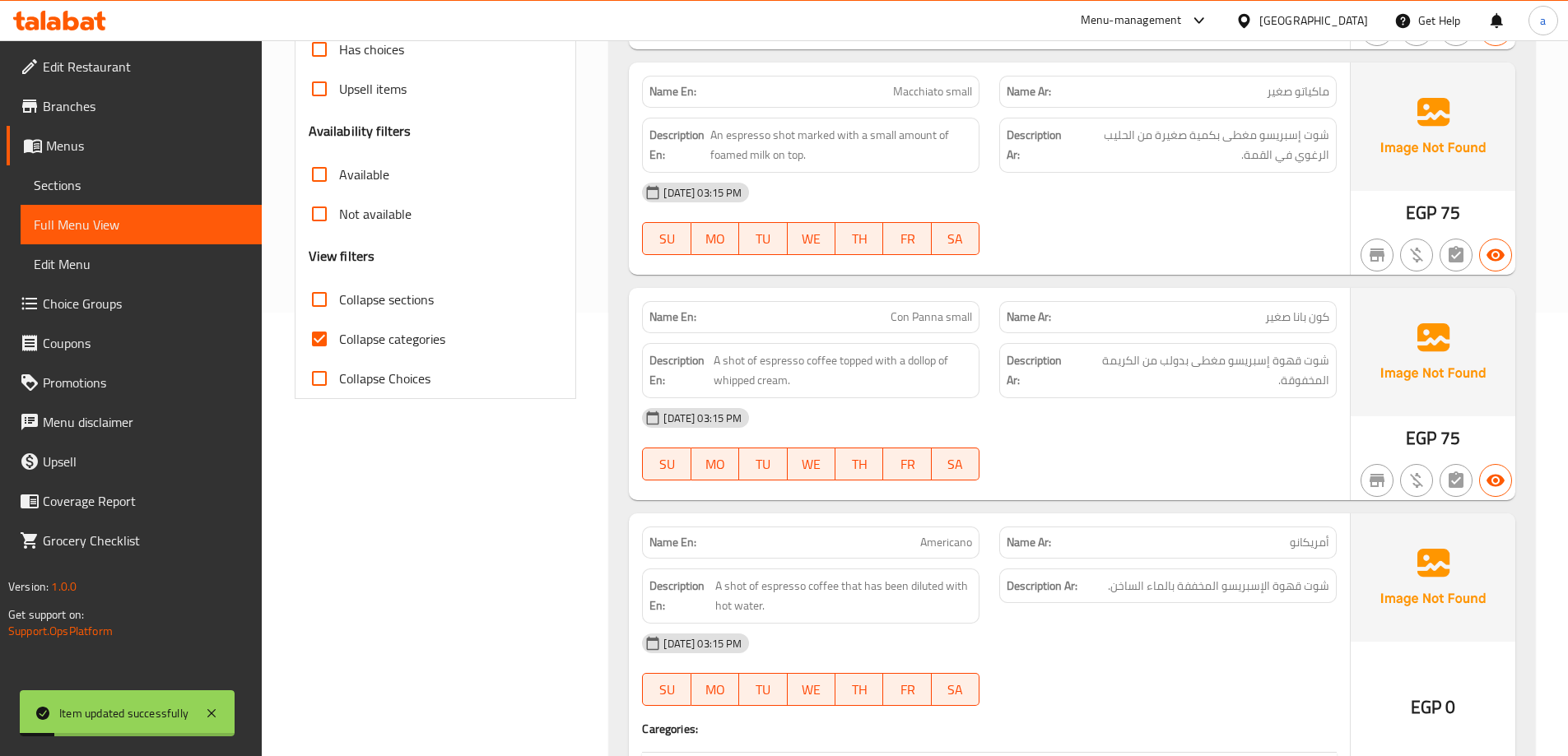
click at [417, 301] on span "Collapse sections" at bounding box center [386, 300] width 95 height 20
click at [339, 301] on input "Collapse sections" at bounding box center [320, 300] width 40 height 40
checkbox input "true"
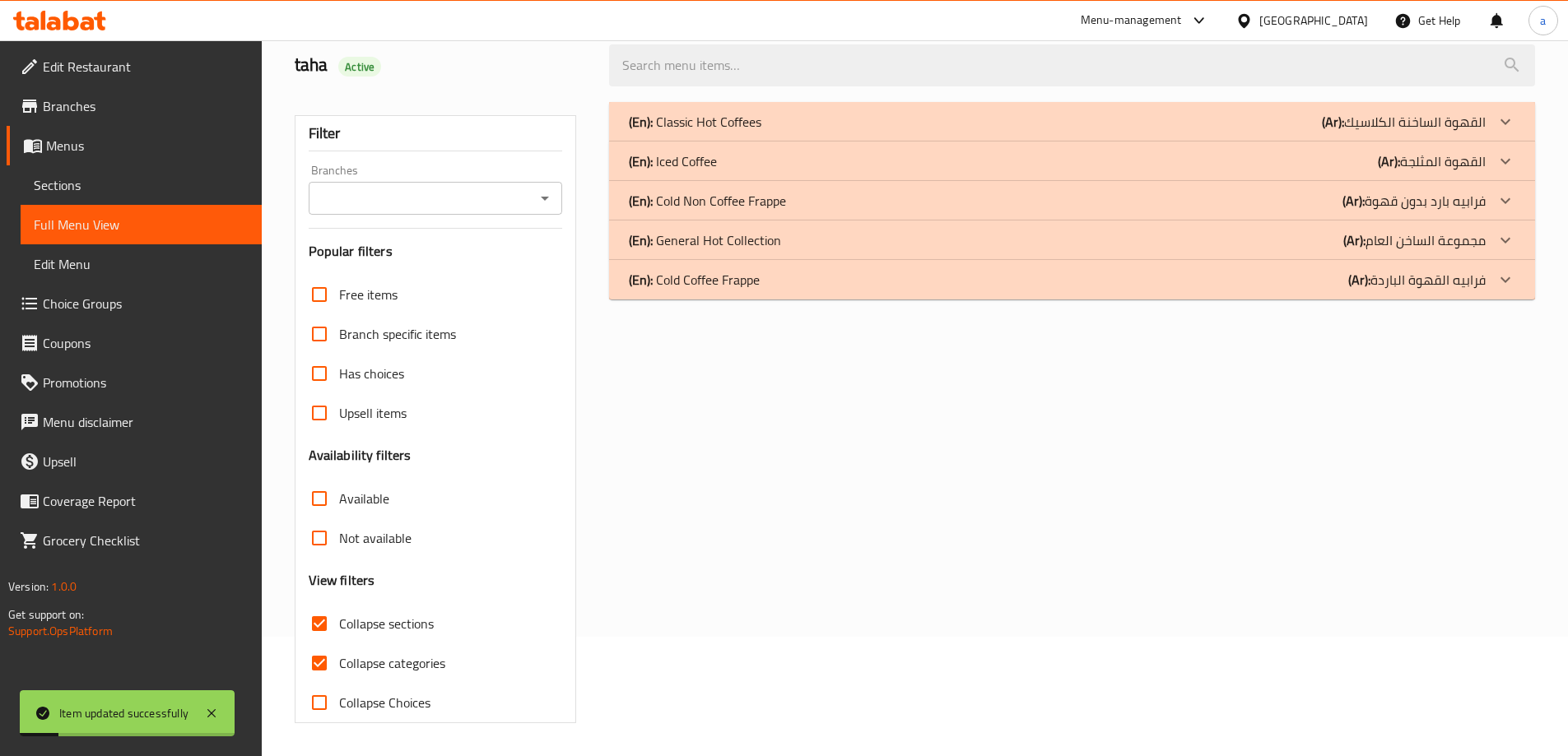
click at [410, 653] on span "Collapse categories" at bounding box center [391, 663] width 106 height 20
click at [339, 643] on input "Collapse categories" at bounding box center [320, 663] width 40 height 40
checkbox input "false"
click at [1075, 285] on div "(En): Cold Coffee Frappe (Ar): فرابيه القهوة الباردة" at bounding box center [1057, 280] width 857 height 20
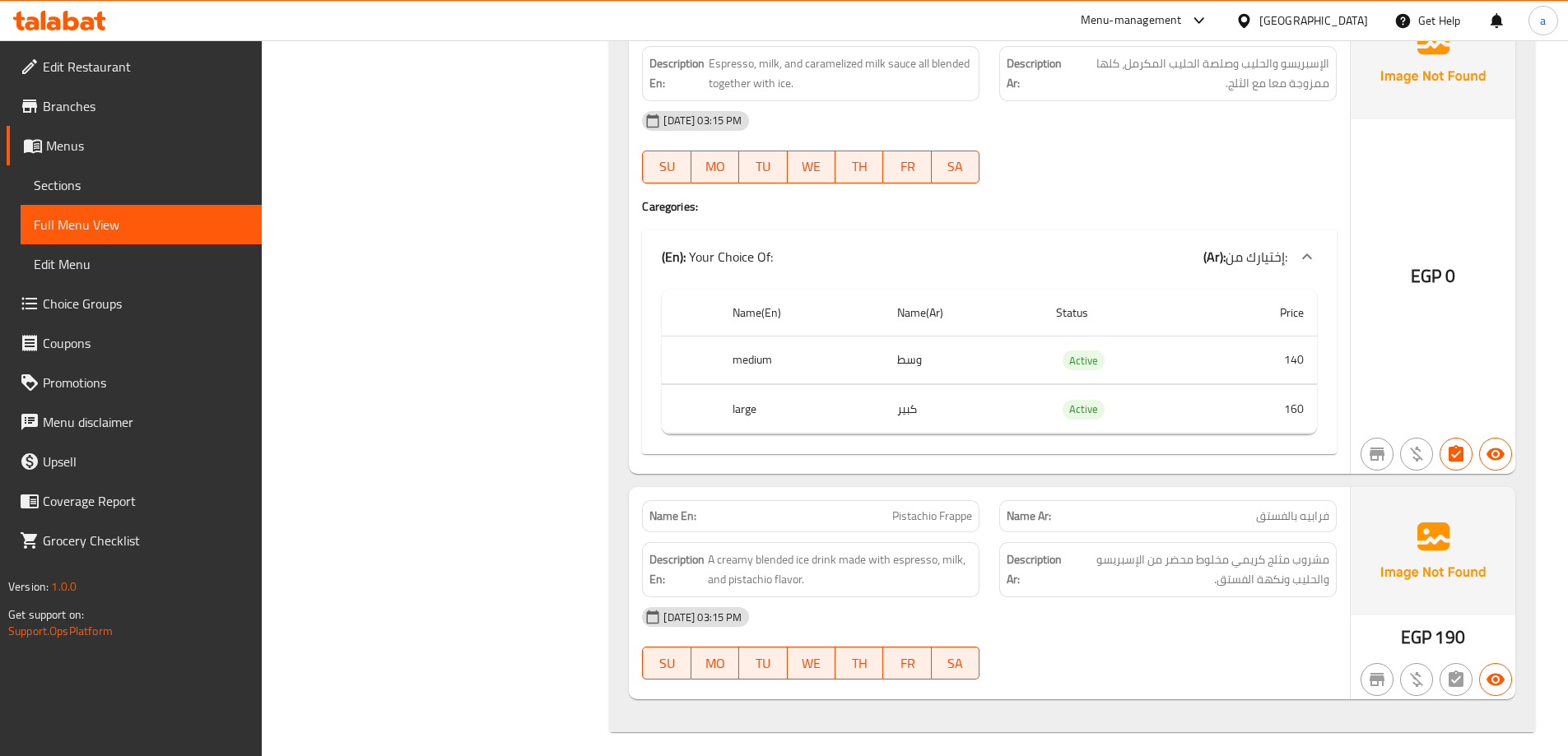
scroll to position [4726, 0]
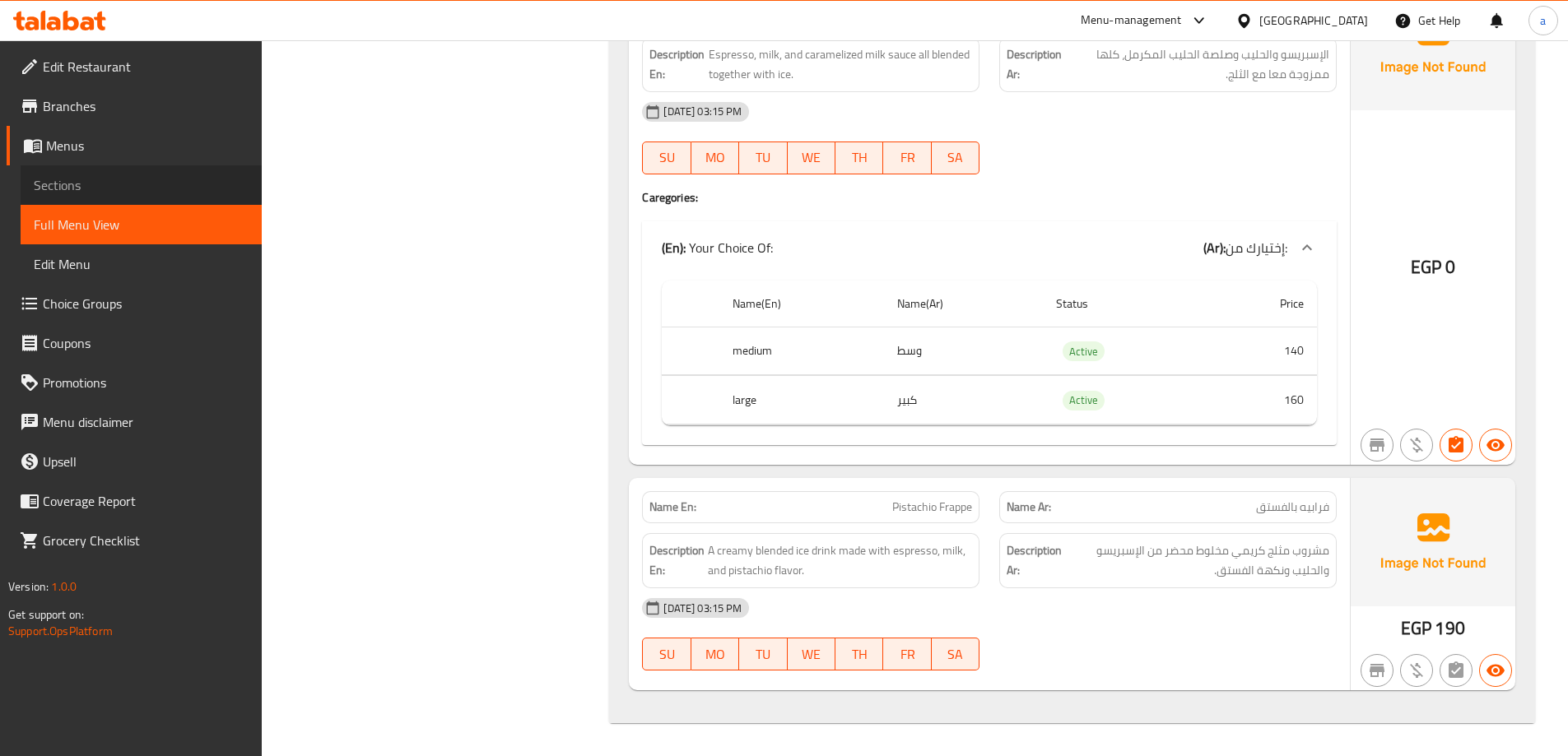
click at [99, 189] on span "Sections" at bounding box center [141, 185] width 215 height 20
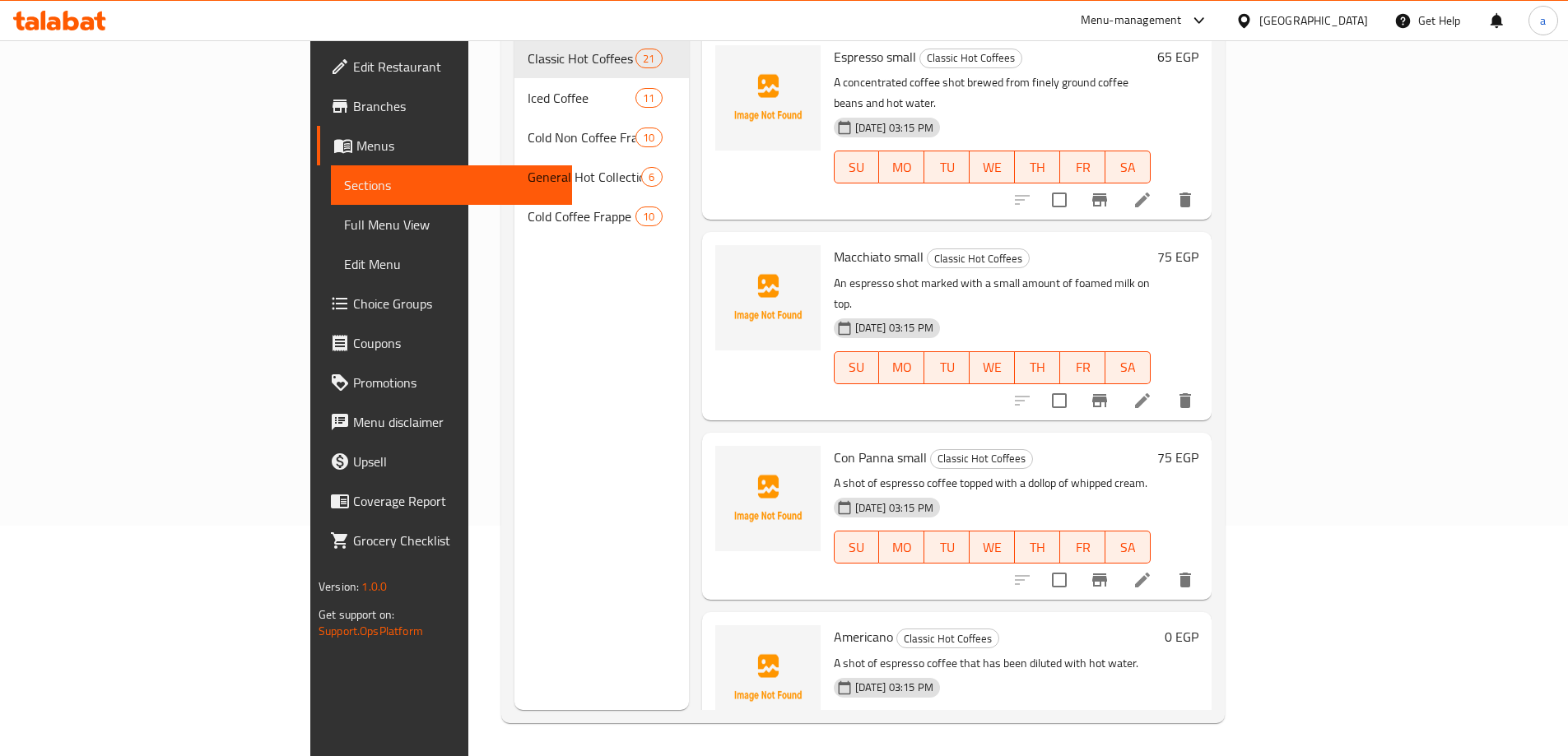
scroll to position [230, 0]
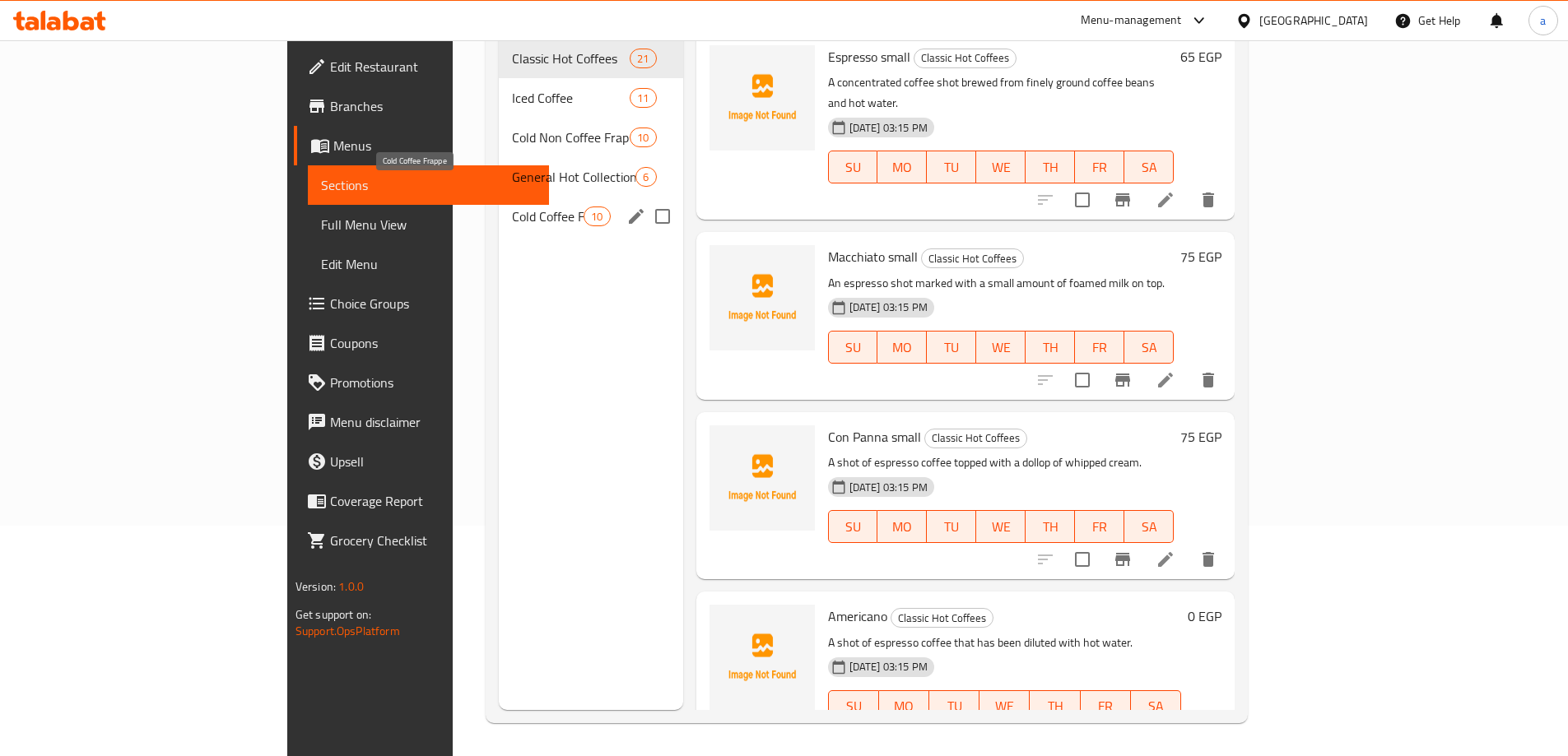
click at [512, 207] on span "Cold Coffee Frappe" at bounding box center [548, 217] width 71 height 20
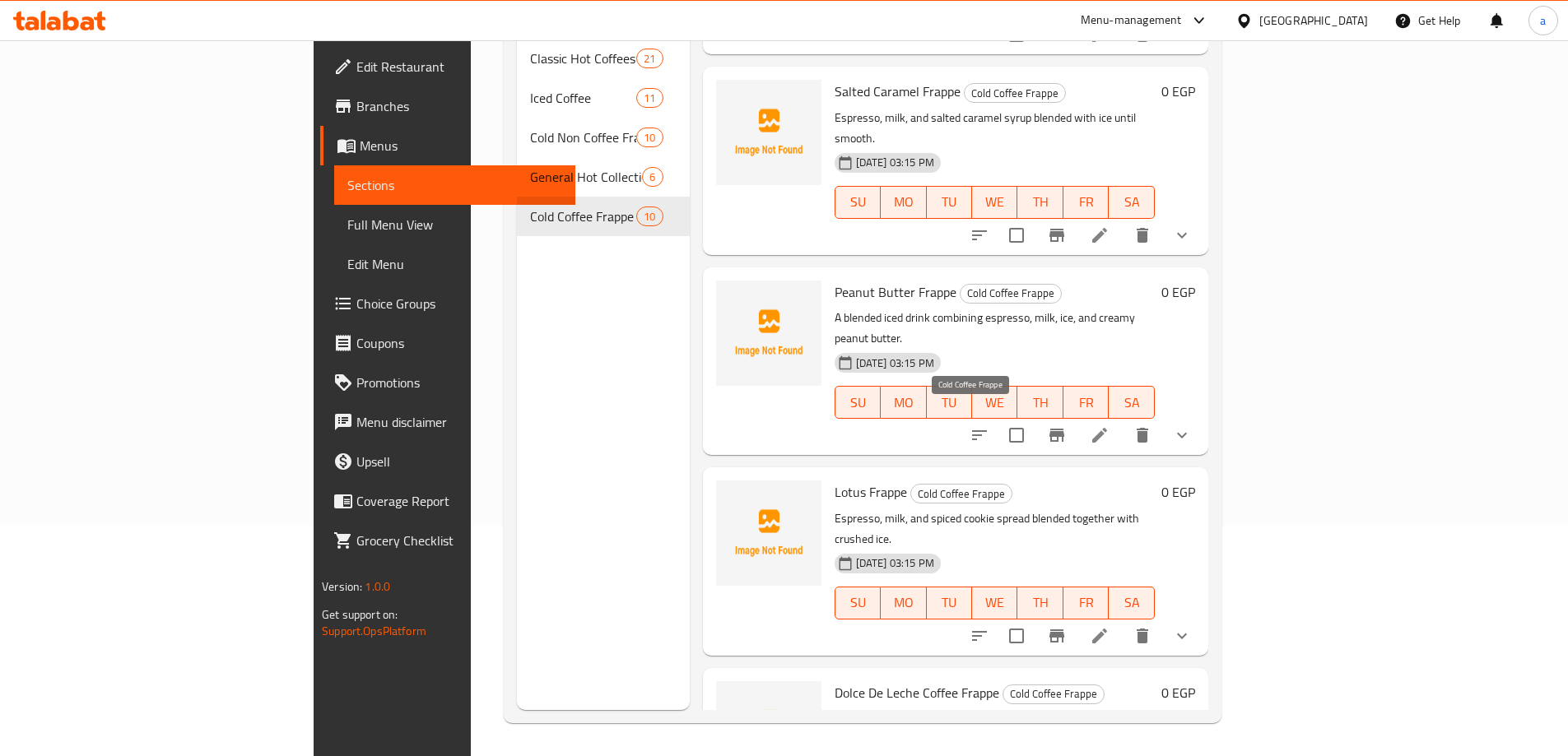
scroll to position [1083, 0]
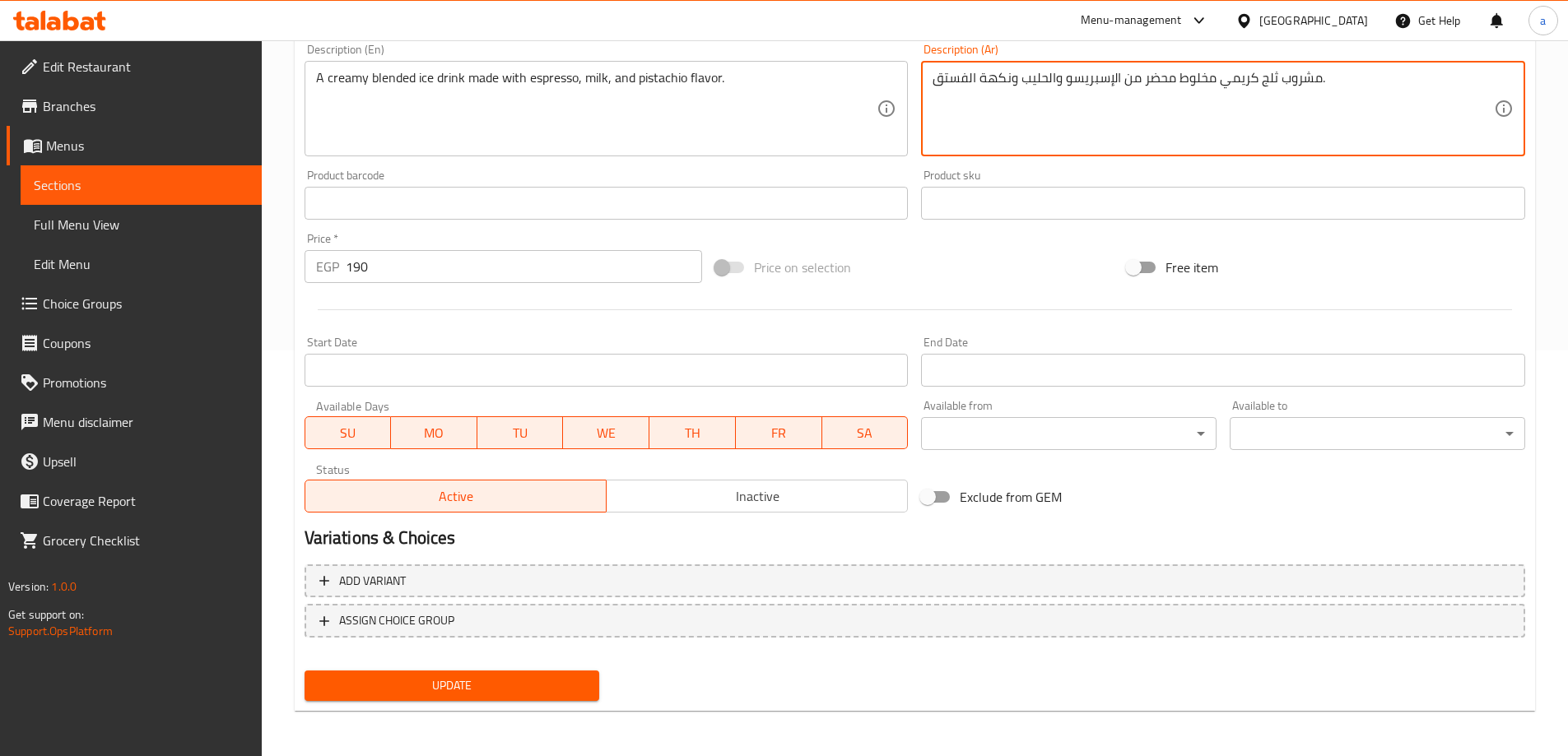
scroll to position [406, 0]
type textarea "مشروب ثلج كريمي مخلوط محضر من الإسبريسو والحليب ونكهة الفستق."
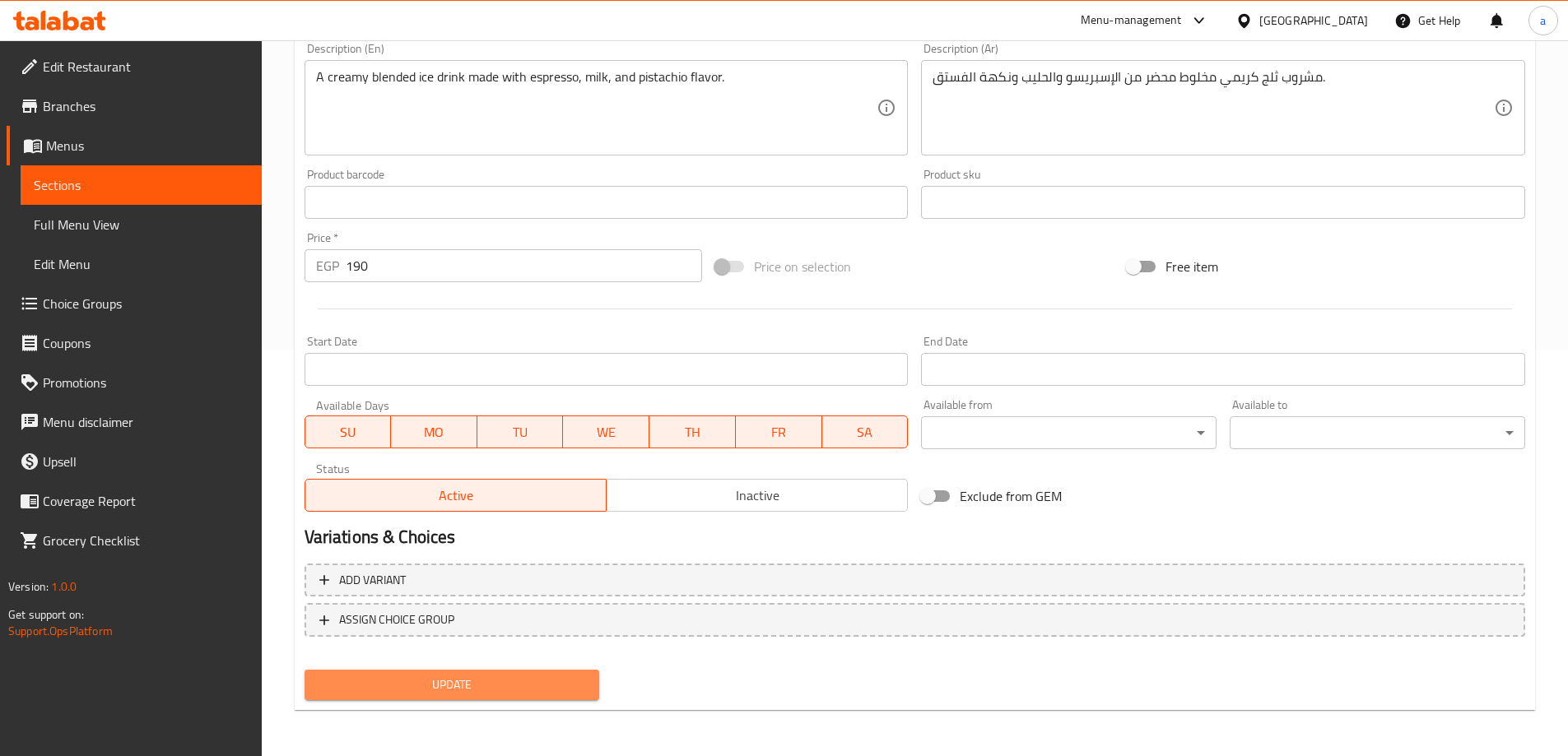
click at [521, 676] on span "Update" at bounding box center [453, 685] width 269 height 21
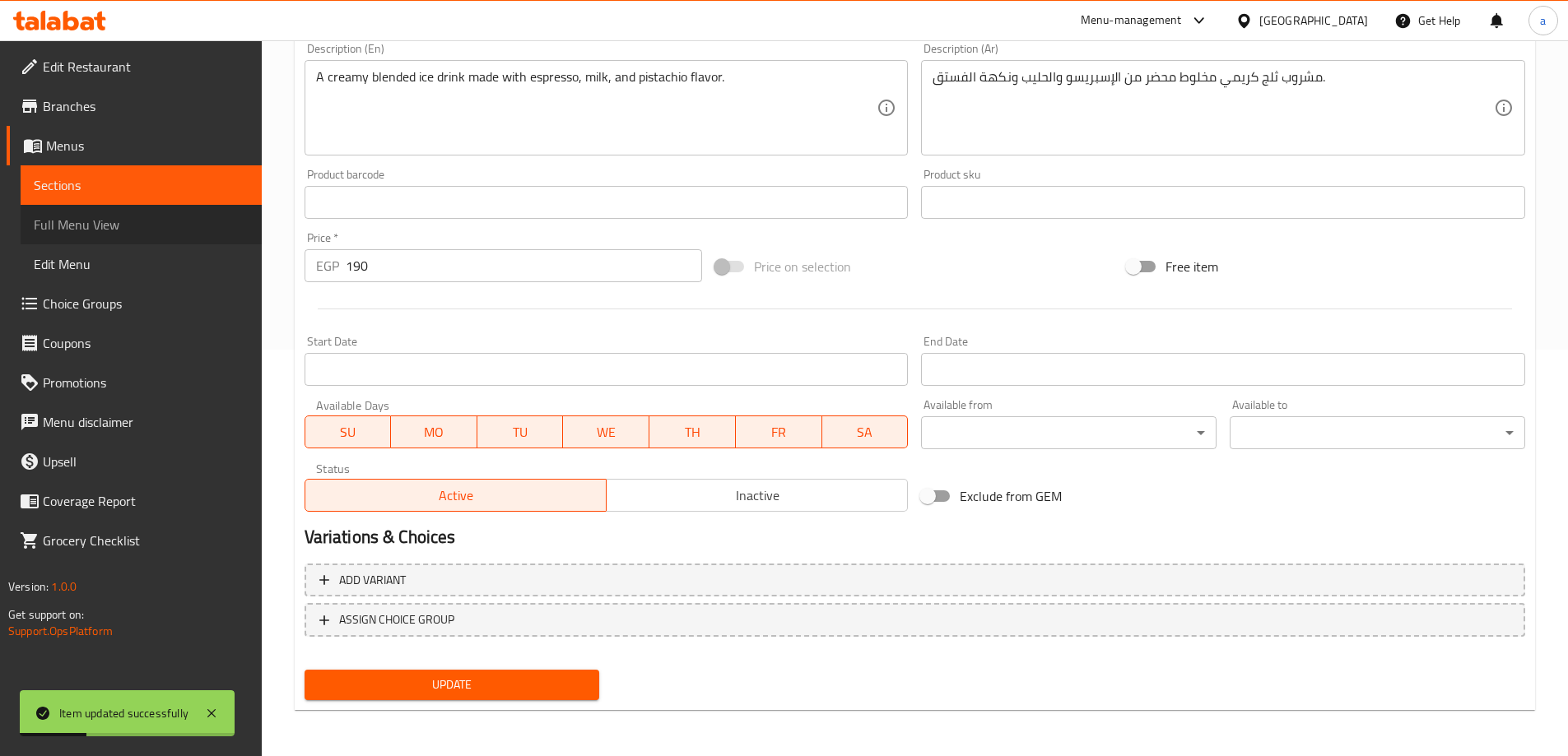
click at [165, 214] on link "Full Menu View" at bounding box center [141, 225] width 241 height 40
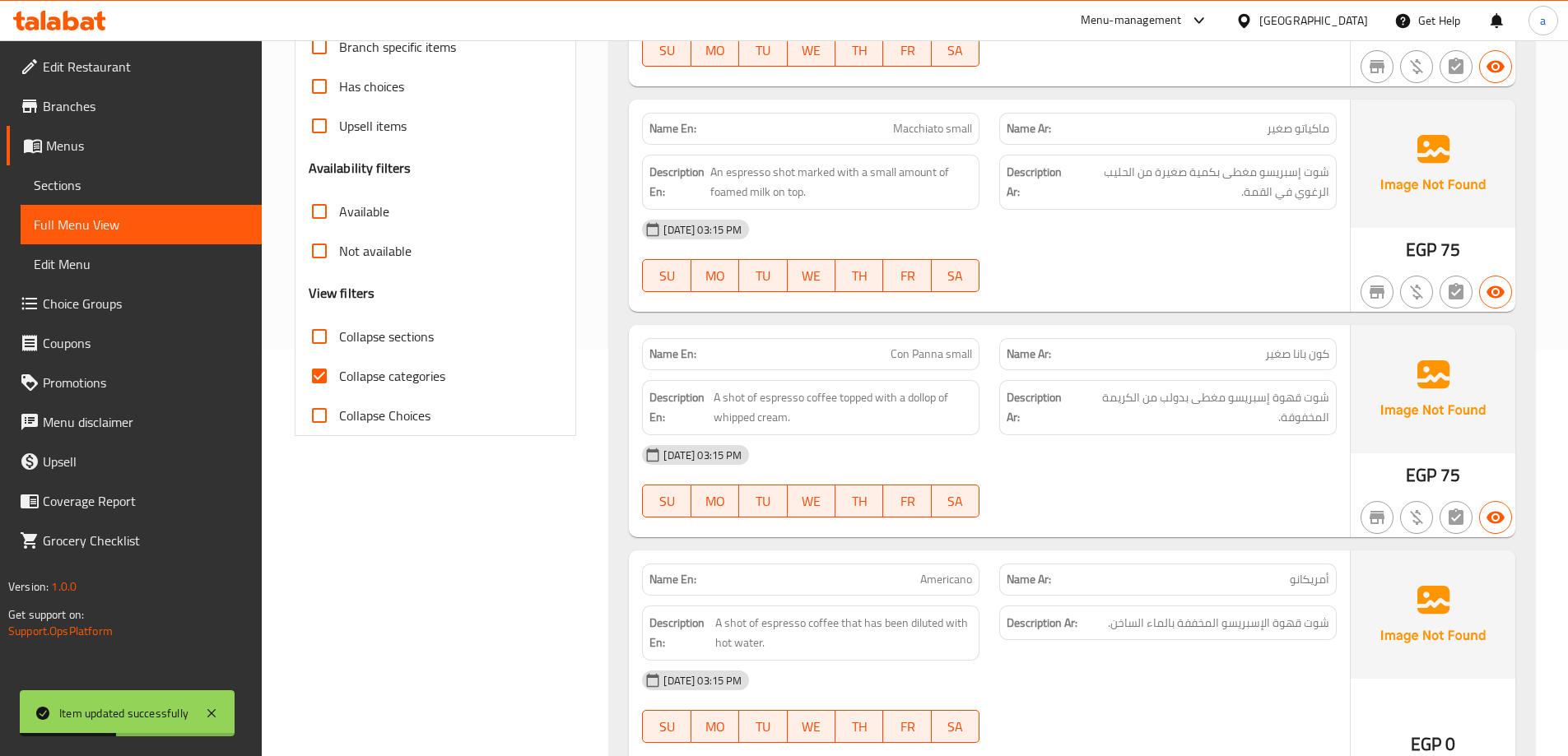
click at [379, 357] on label "Collapse categories" at bounding box center [372, 376] width 146 height 40
click at [339, 357] on input "Collapse categories" at bounding box center [320, 376] width 40 height 40
checkbox input "false"
click at [216, 708] on icon at bounding box center [211, 714] width 20 height 20
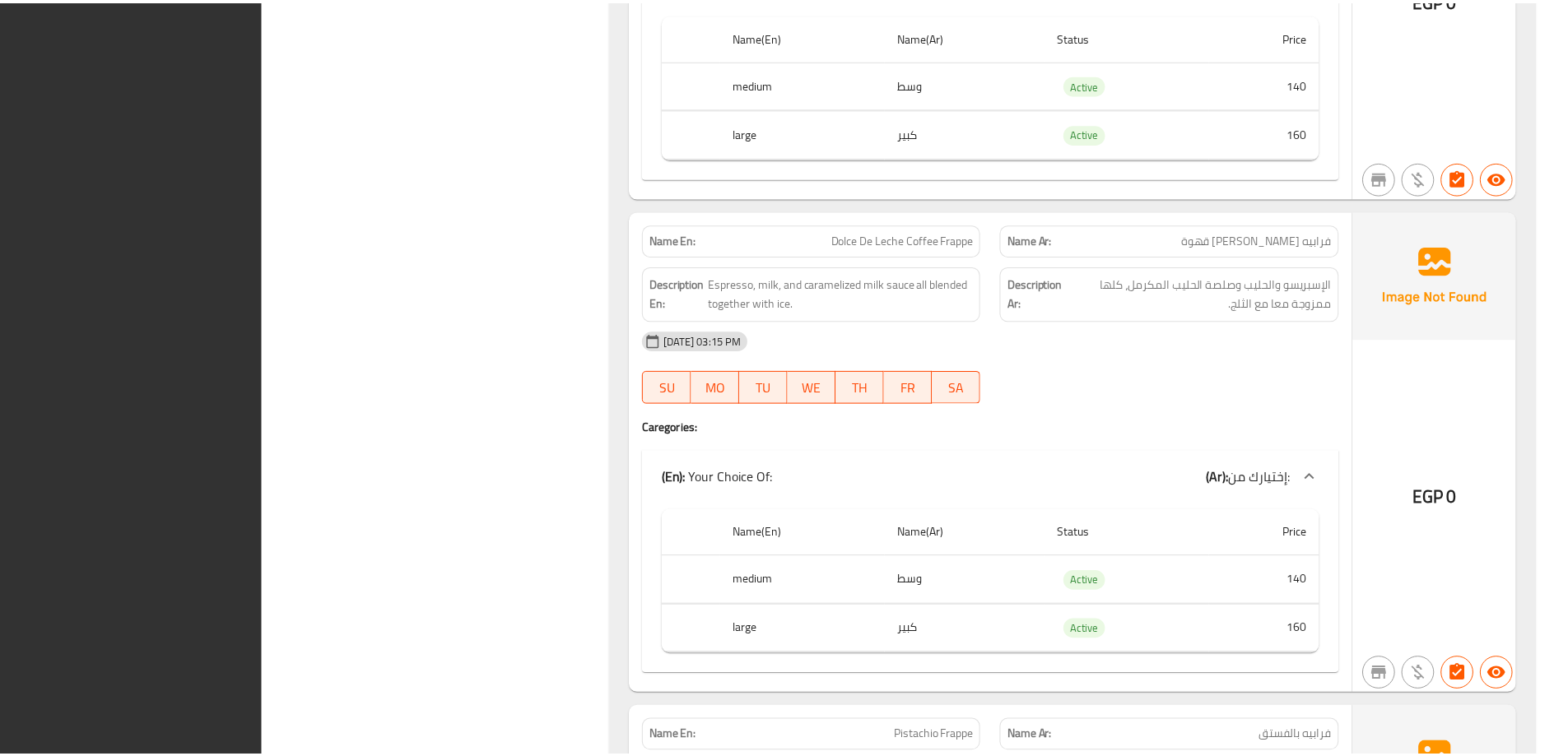
scroll to position [25059, 0]
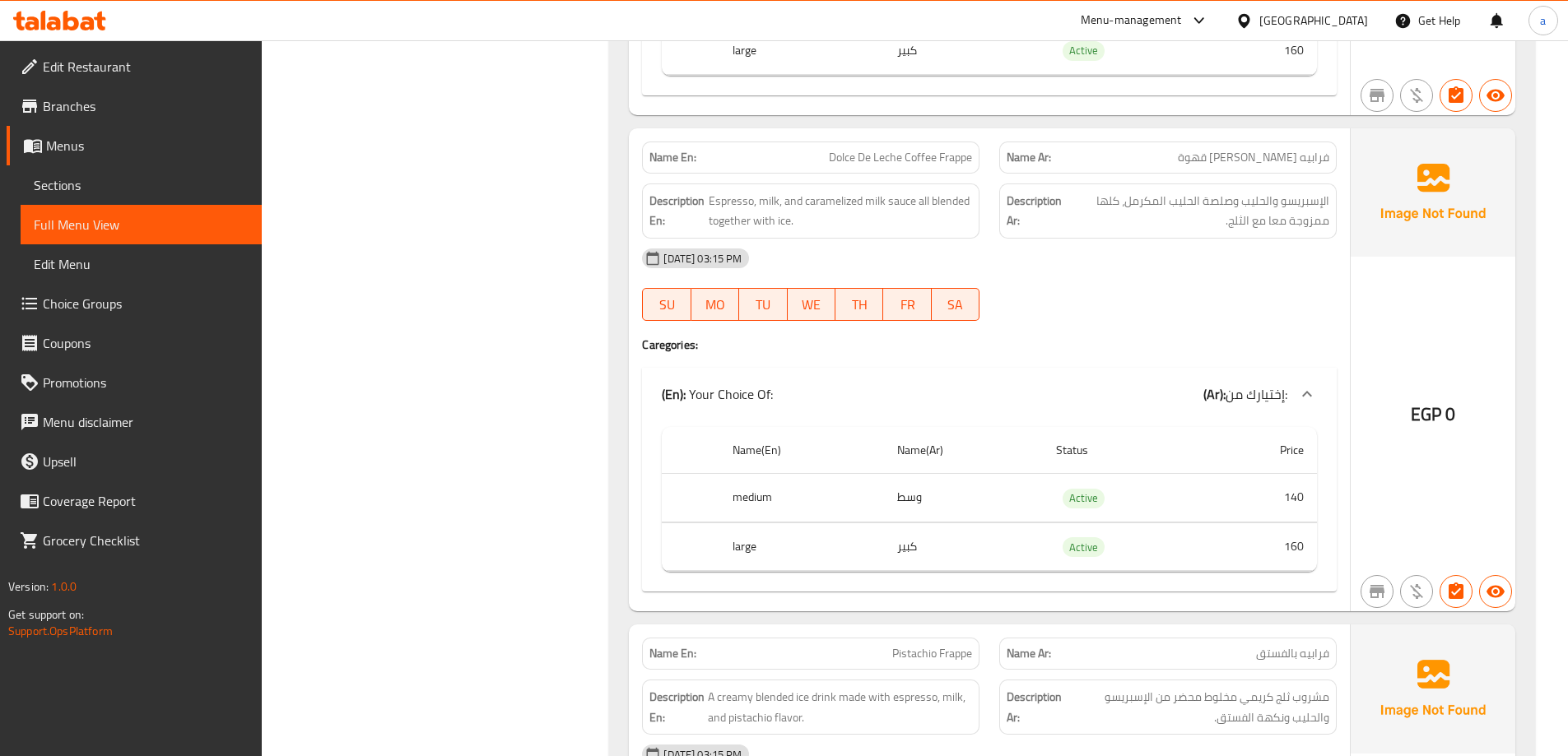
scroll to position [24729, 0]
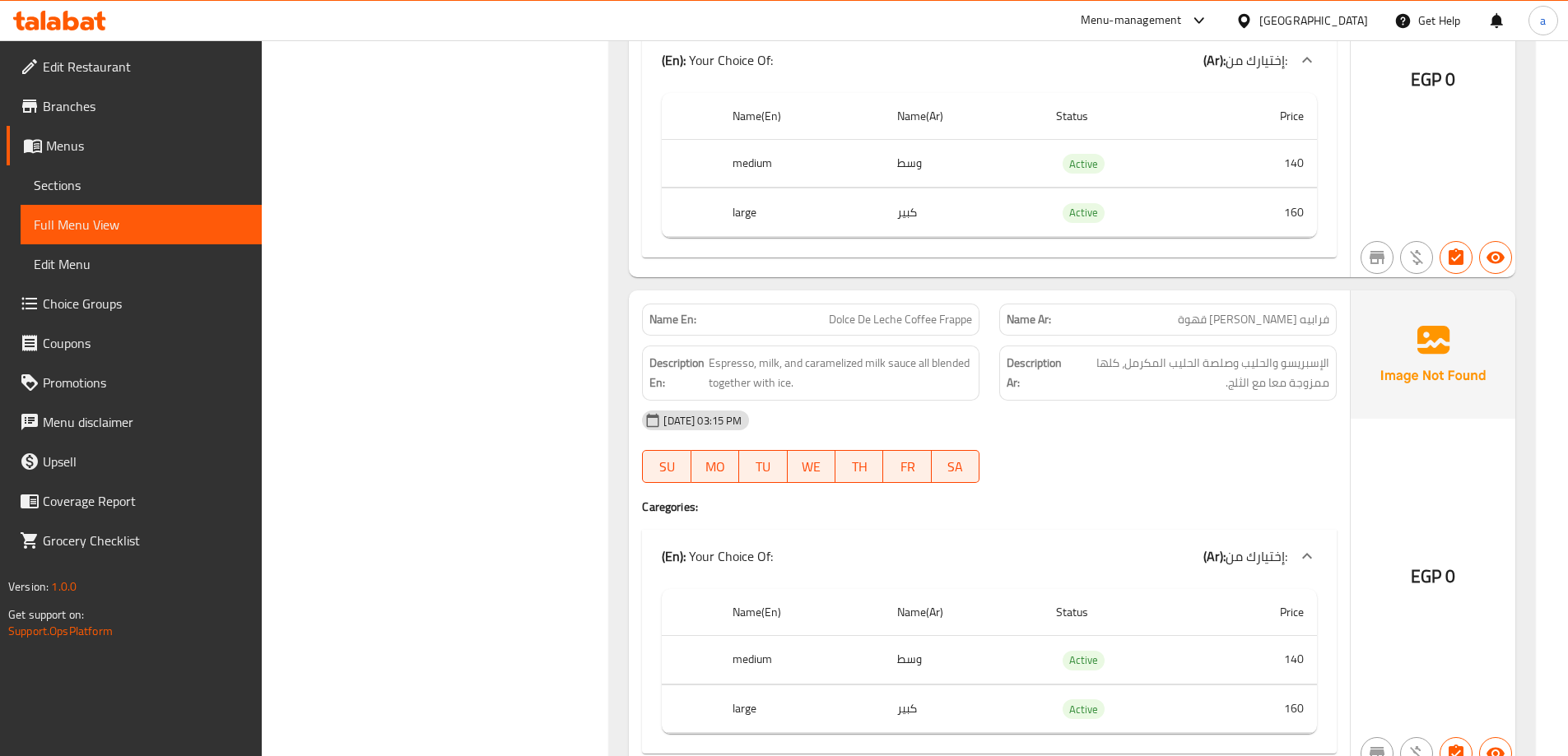
click at [170, 169] on link "Sections" at bounding box center [141, 185] width 241 height 40
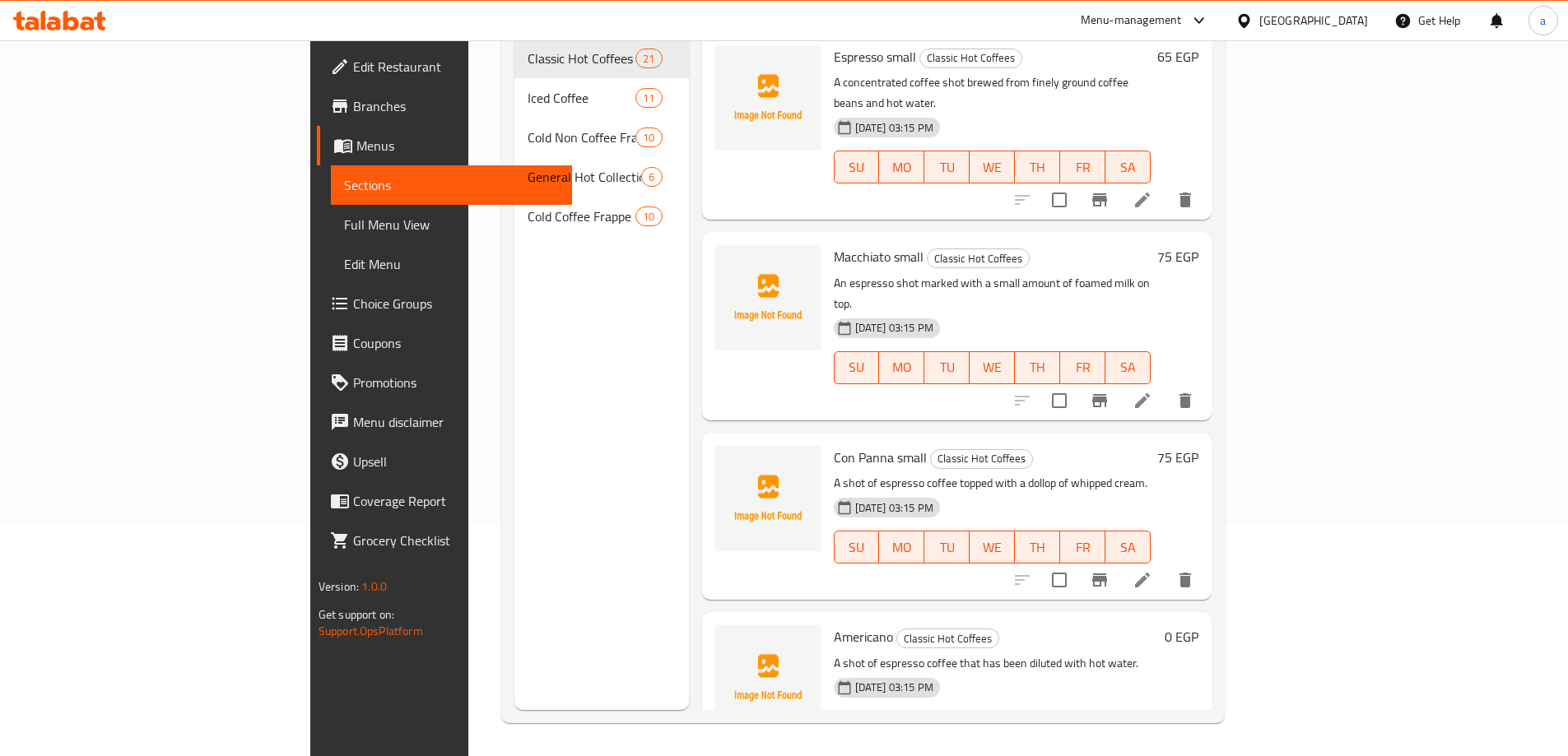
scroll to position [66, 0]
